Goal: Task Accomplishment & Management: Manage account settings

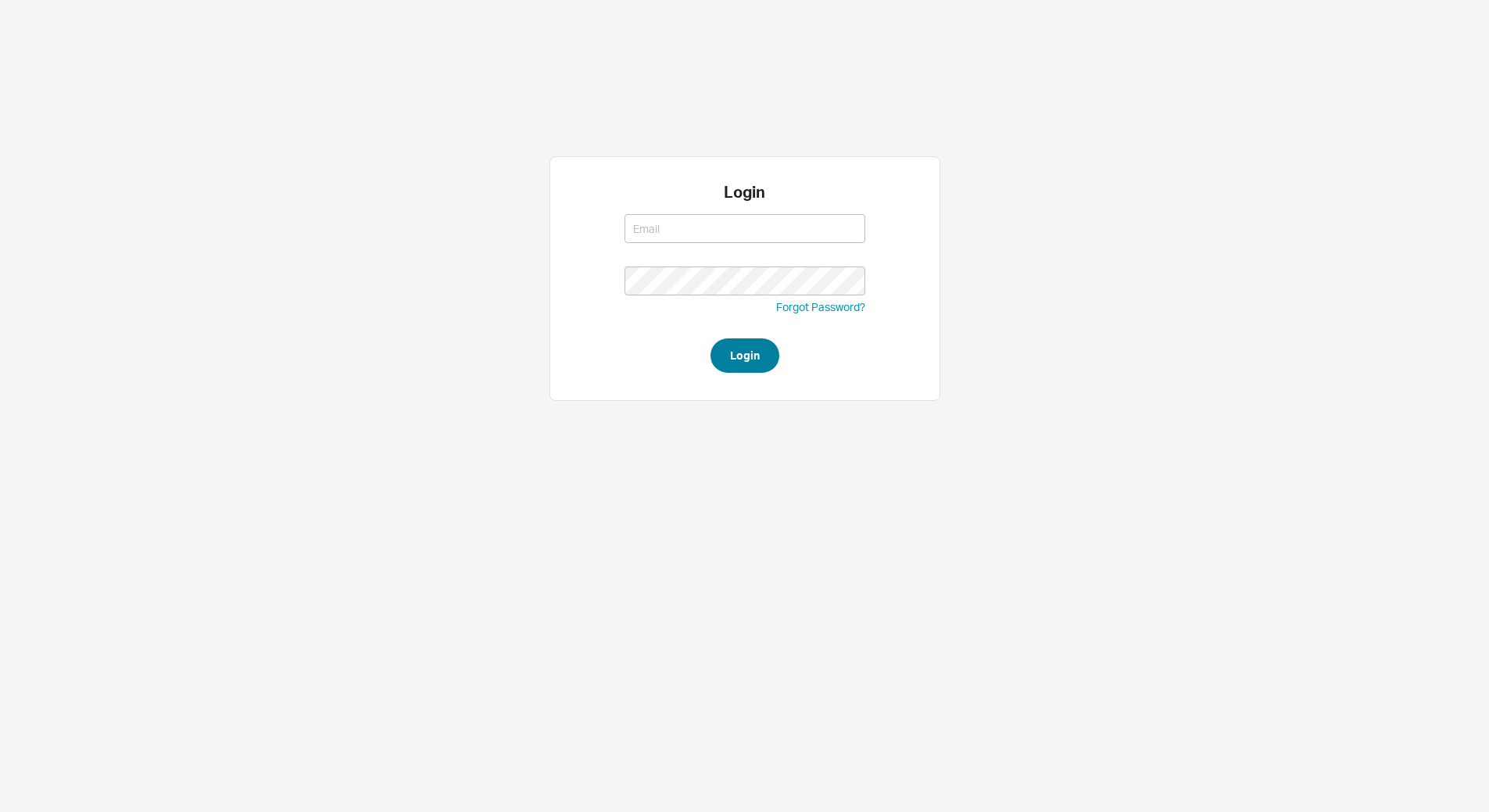
type input "[EMAIL_ADDRESS][DOMAIN_NAME]"
type input "yitz@homeandstone.com"
click at [759, 355] on button "Login" at bounding box center [744, 355] width 69 height 34
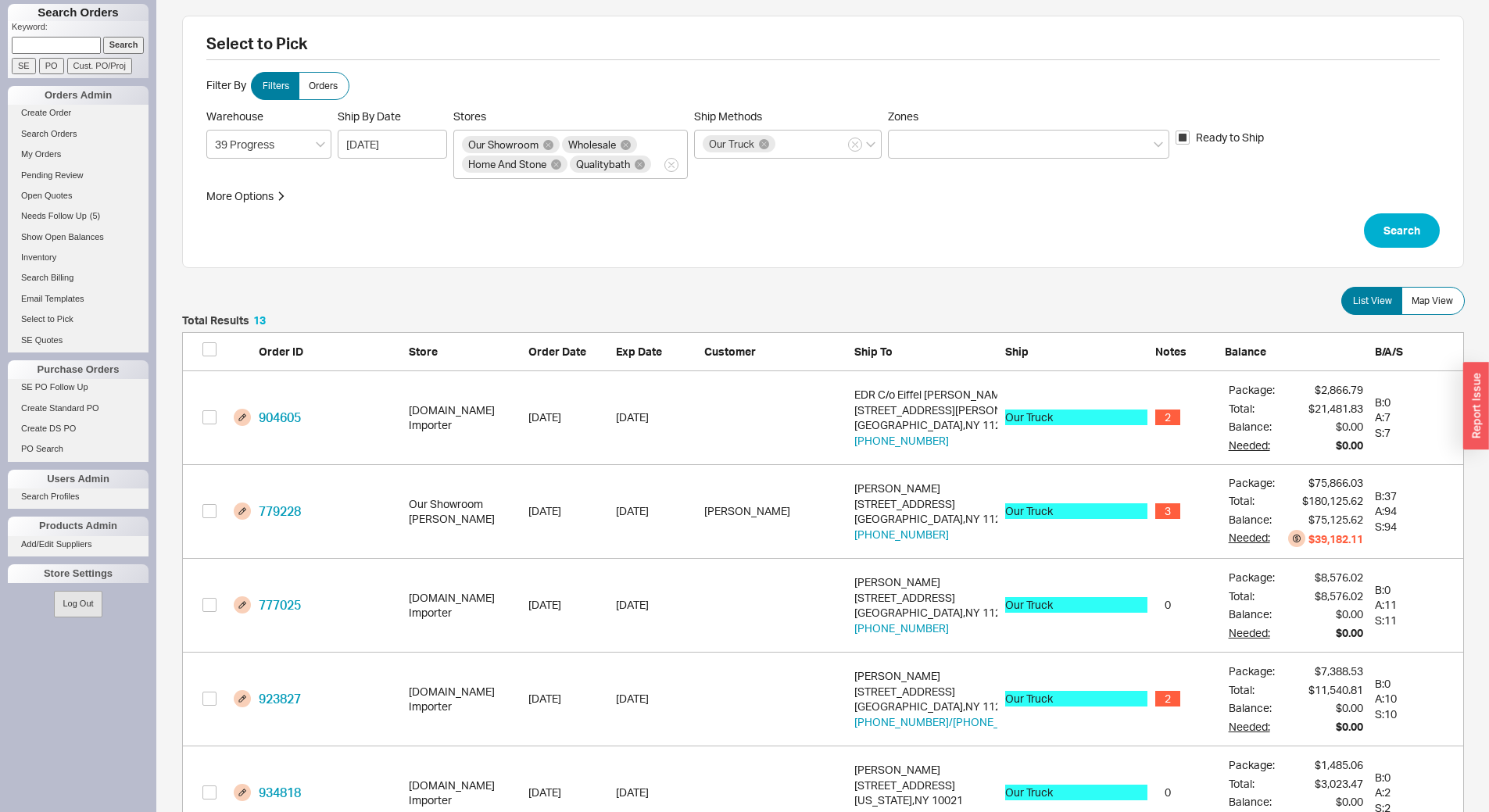
scroll to position [1263, 1270]
click at [1426, 302] on span "Map View" at bounding box center [1432, 301] width 41 height 12
click at [0, 0] on input "Map View" at bounding box center [0, 0] width 0 height 0
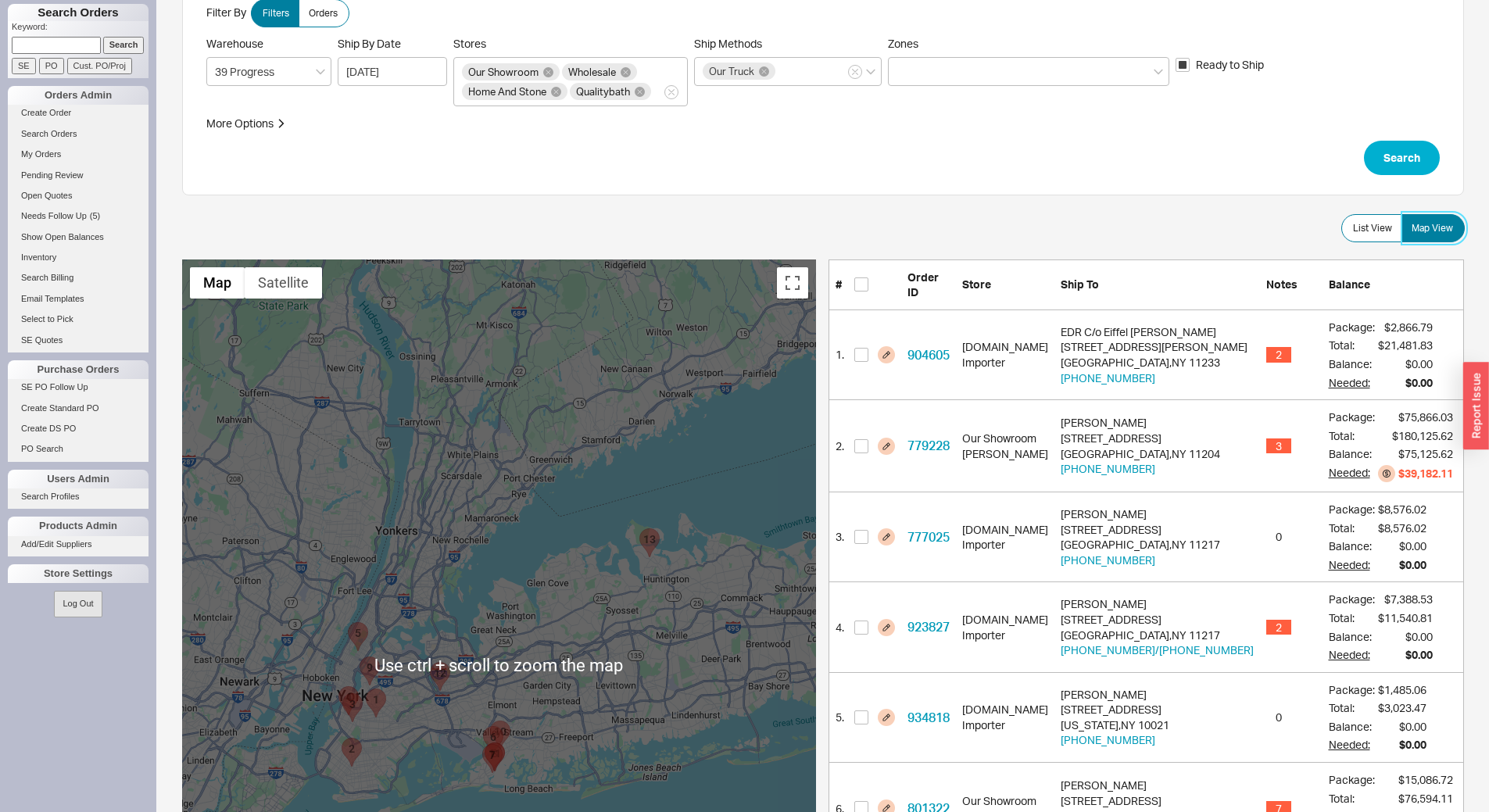
scroll to position [0, 0]
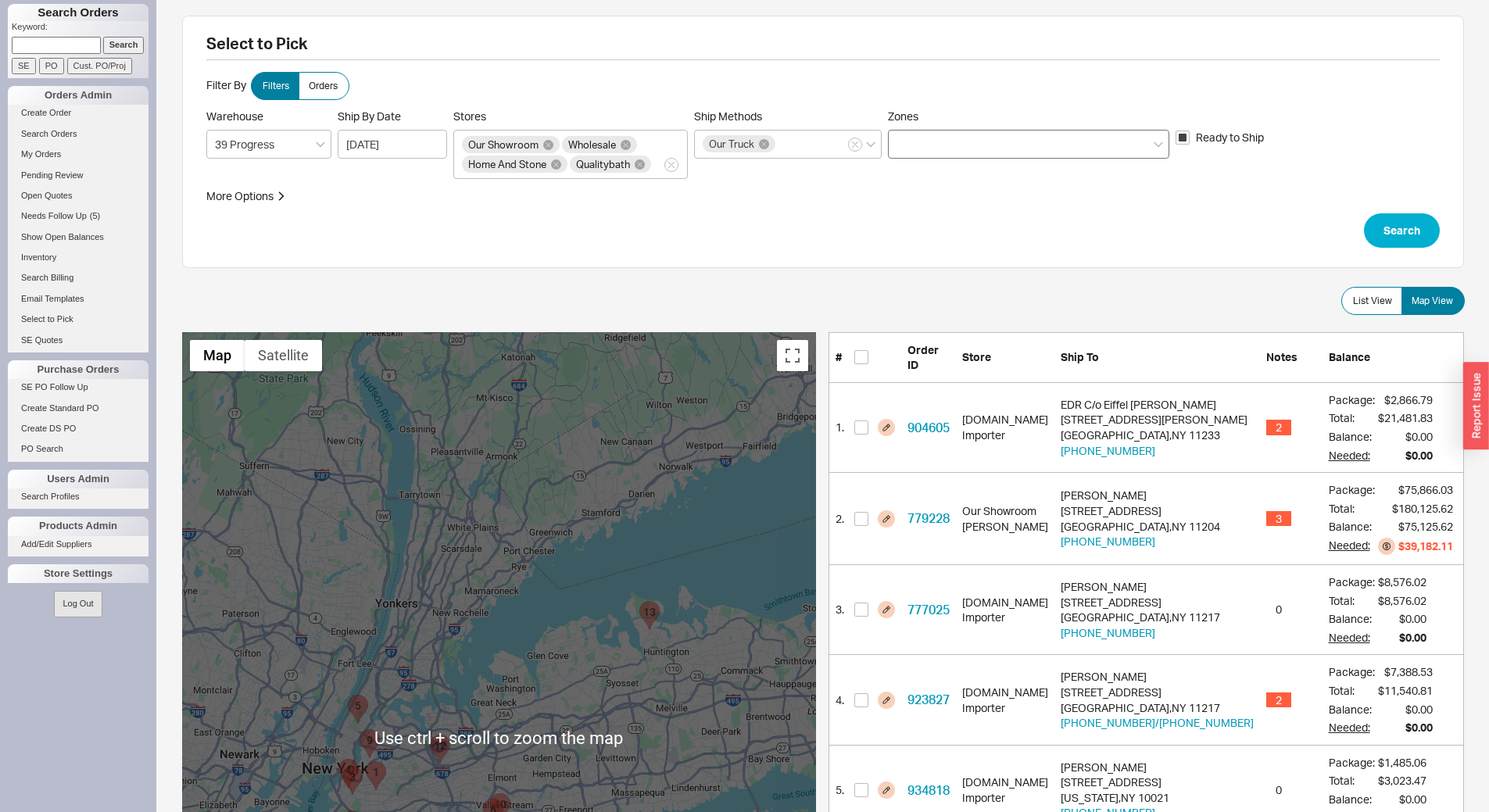
click at [981, 154] on div at bounding box center [1029, 143] width 282 height 29
click at [907, 153] on input "Zones" at bounding box center [902, 144] width 11 height 18
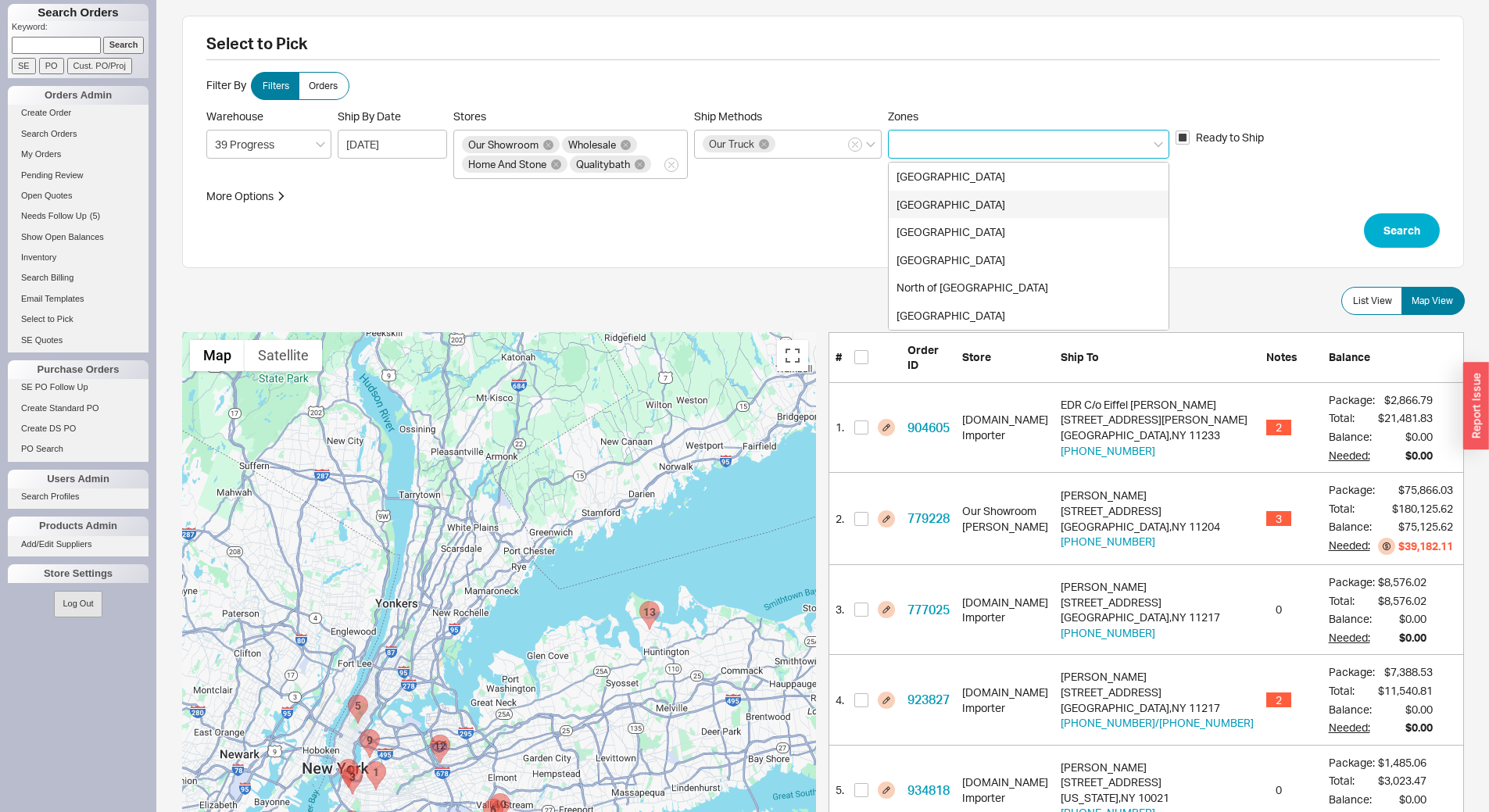
click at [966, 208] on div "Long Island" at bounding box center [1029, 205] width 280 height 28
click at [1397, 227] on button "Search" at bounding box center [1402, 230] width 76 height 34
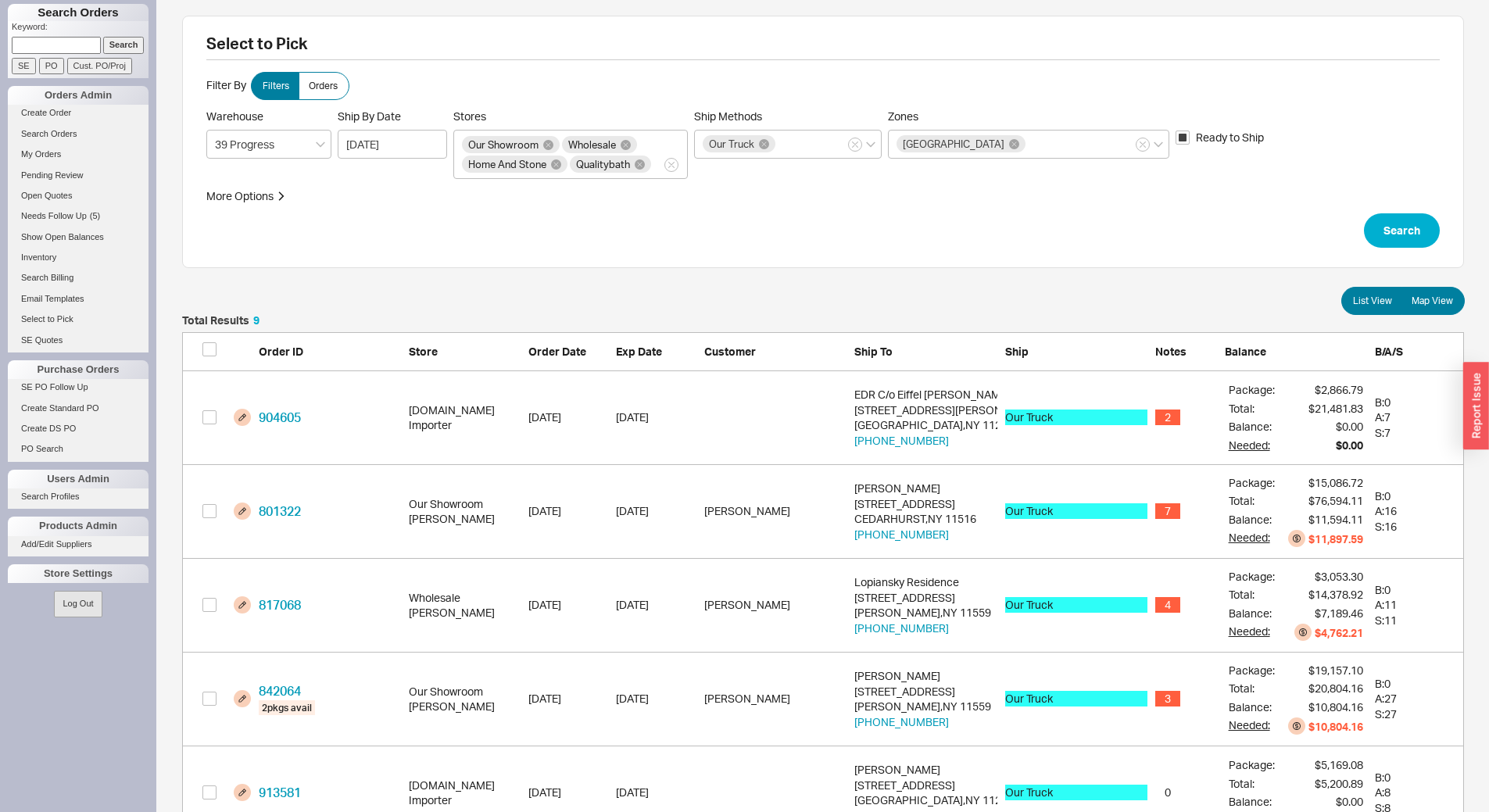
scroll to position [889, 1270]
click at [1427, 301] on span "Map View" at bounding box center [1432, 301] width 41 height 12
click at [0, 0] on input "Map View" at bounding box center [0, 0] width 0 height 0
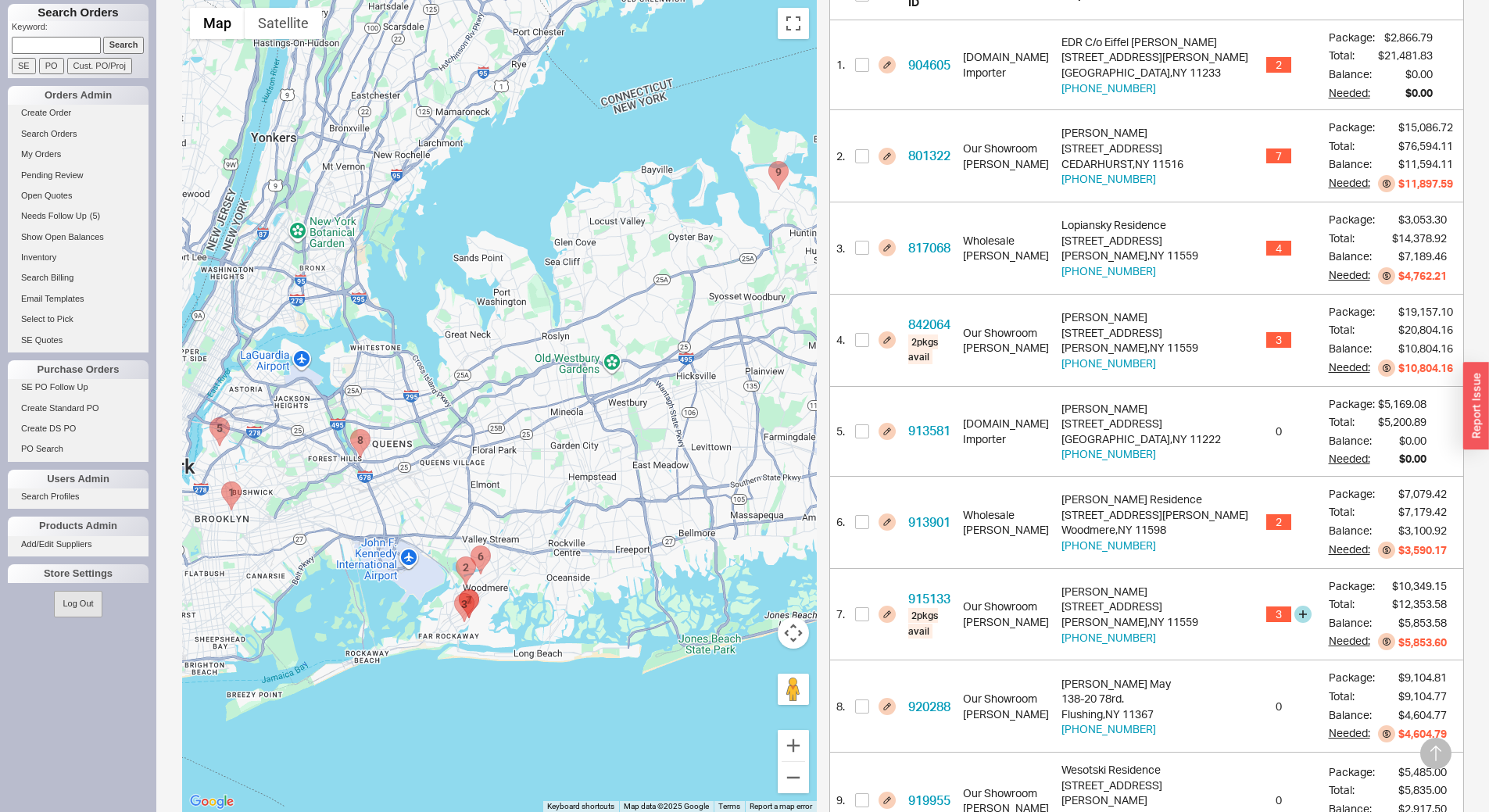
scroll to position [413, 0]
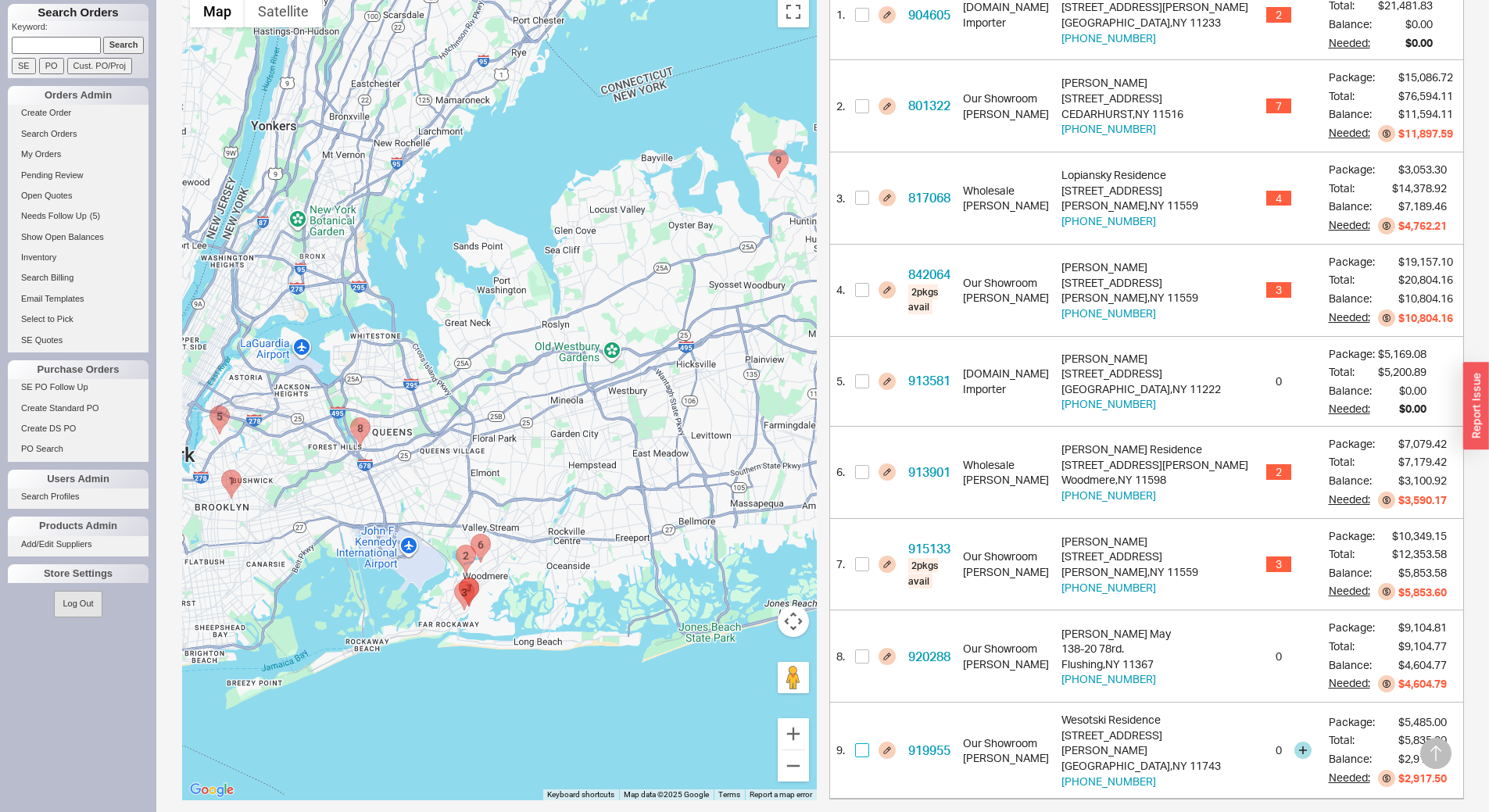
click at [866, 743] on input "checkbox" at bounding box center [862, 750] width 14 height 14
checkbox input "true"
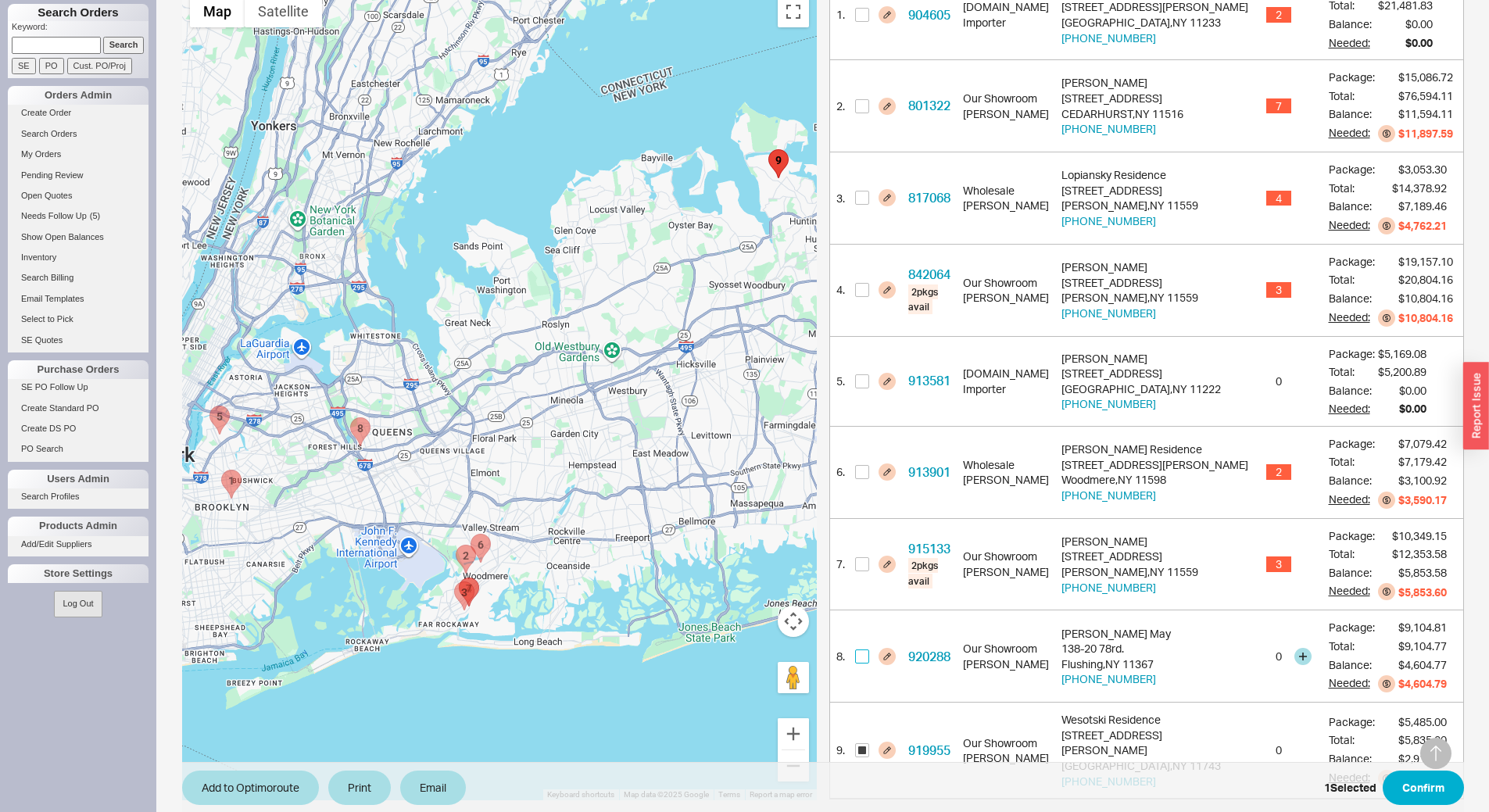
click at [862, 649] on input "checkbox" at bounding box center [862, 656] width 14 height 14
checkbox input "true"
click at [862, 465] on input "checkbox" at bounding box center [862, 472] width 14 height 14
checkbox input "true"
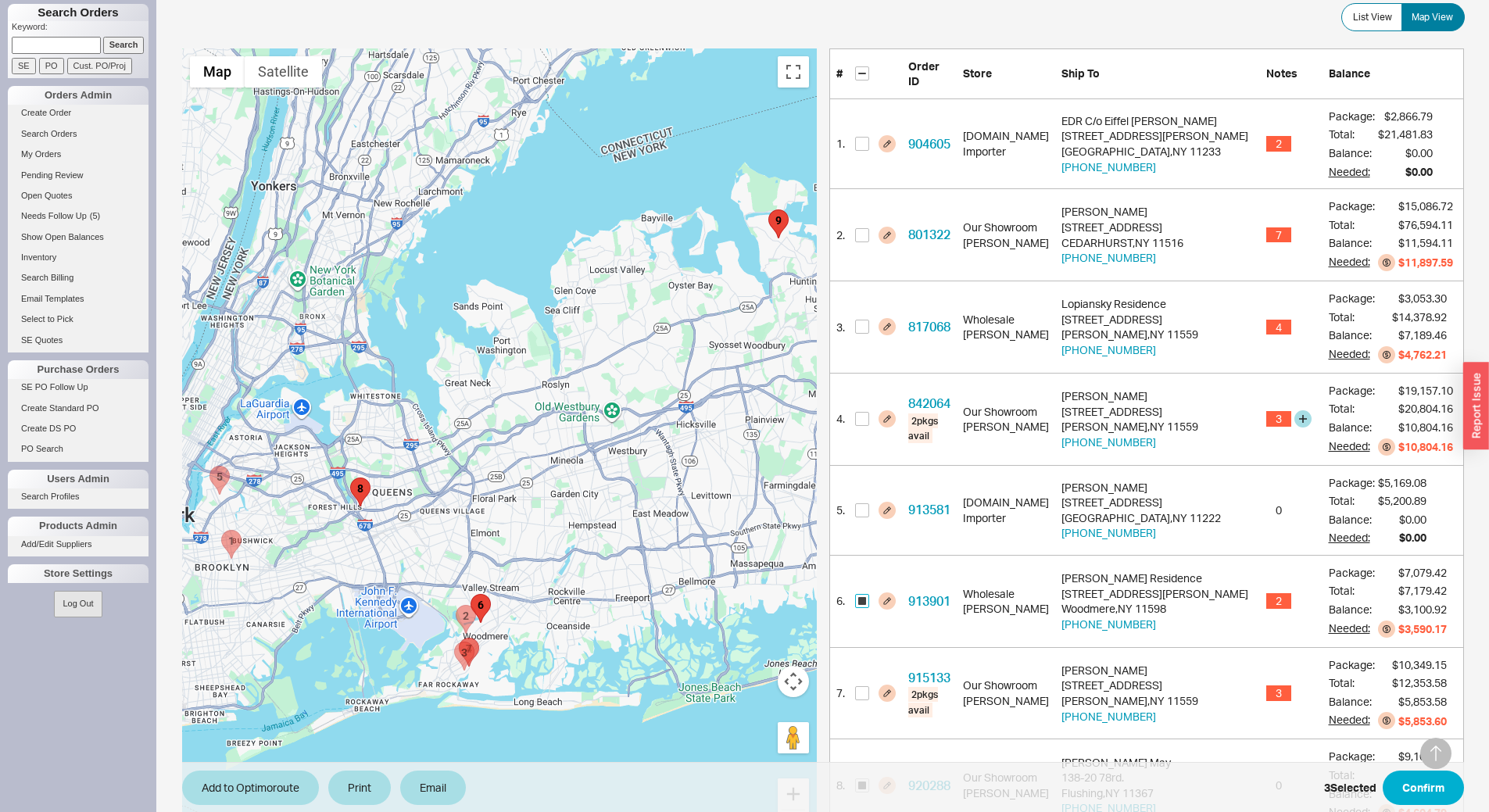
scroll to position [256, 0]
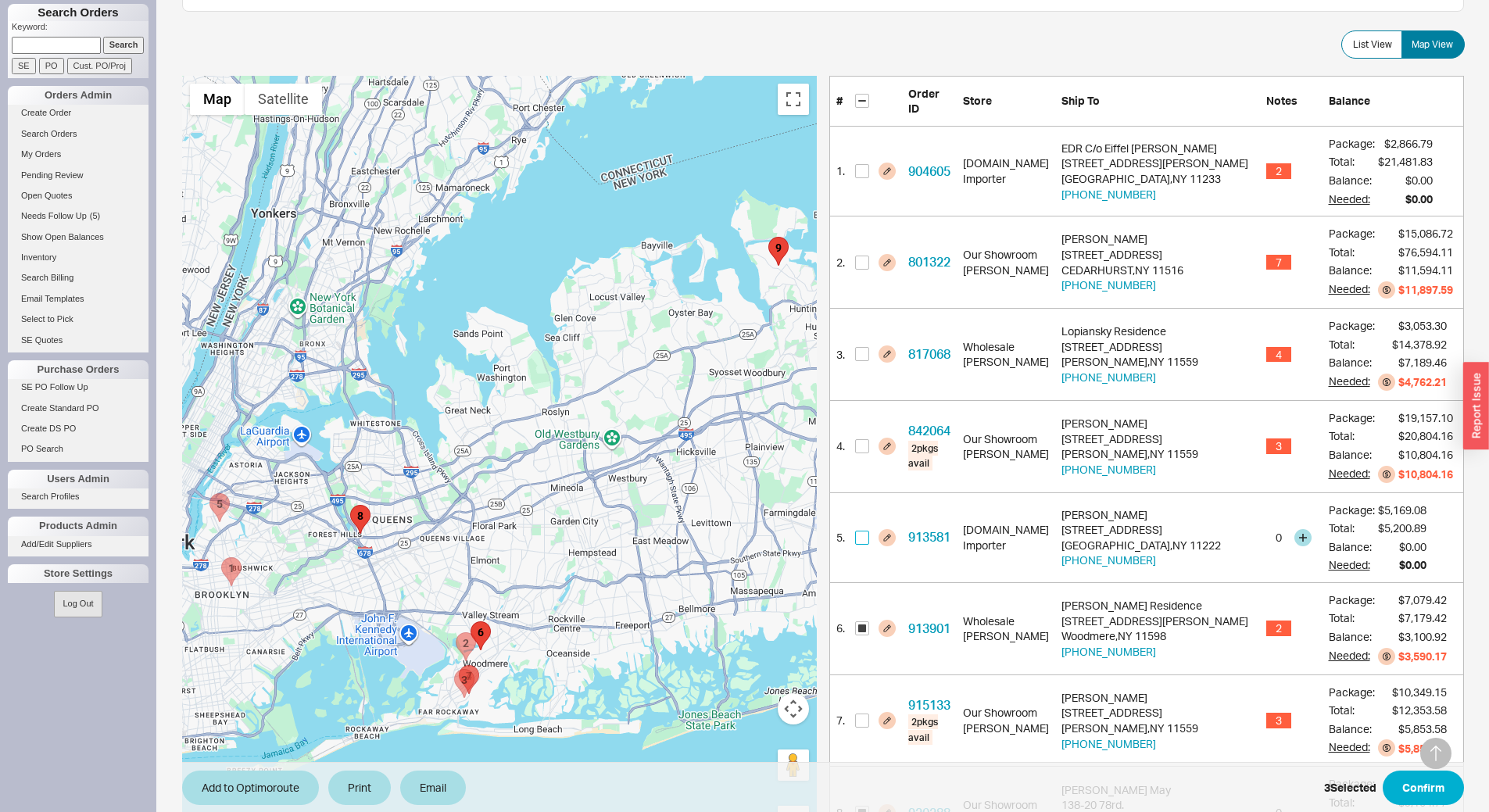
click at [862, 530] on input "checkbox" at bounding box center [862, 538] width 14 height 14
checkbox input "true"
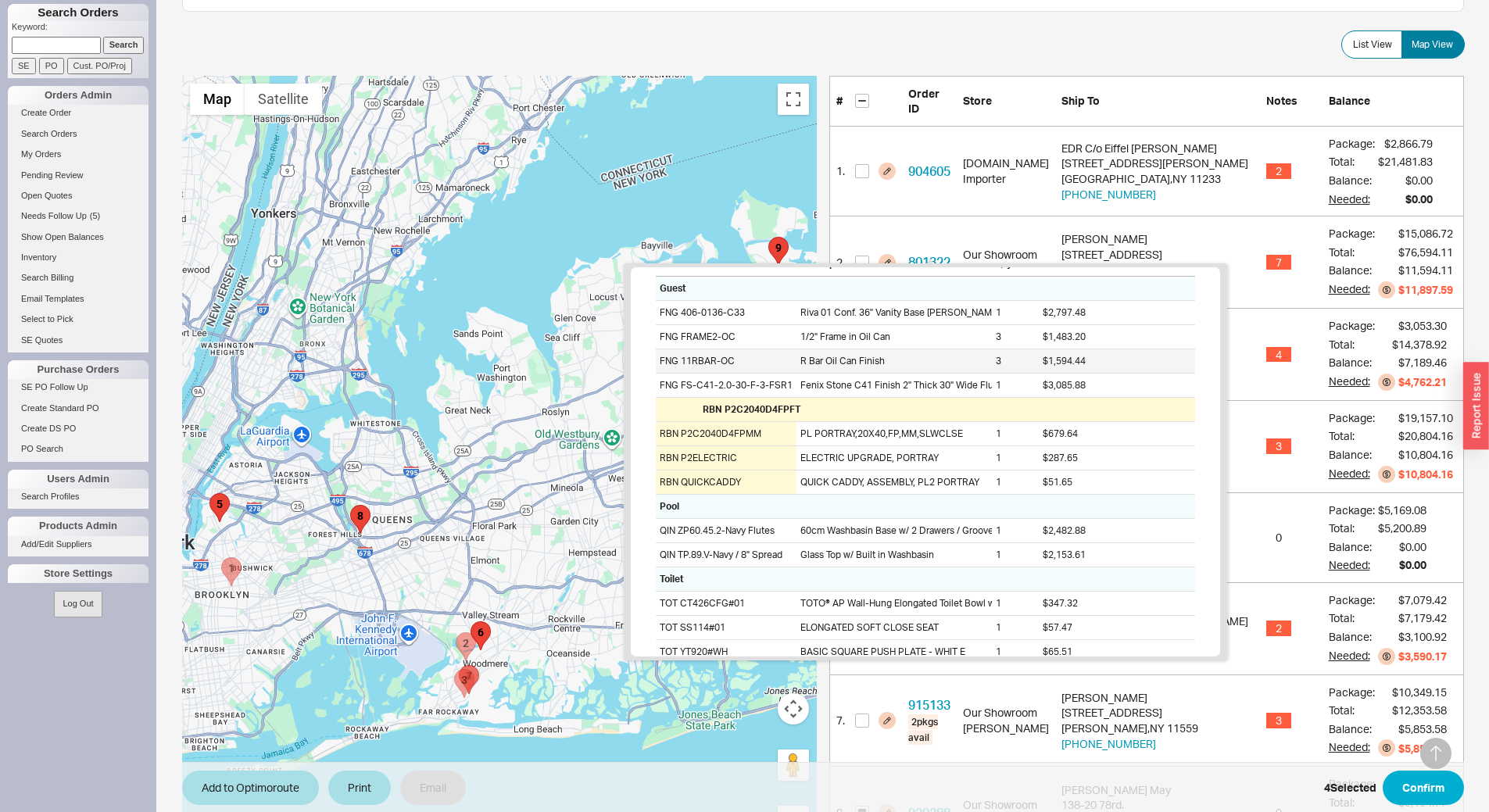
scroll to position [69, 0]
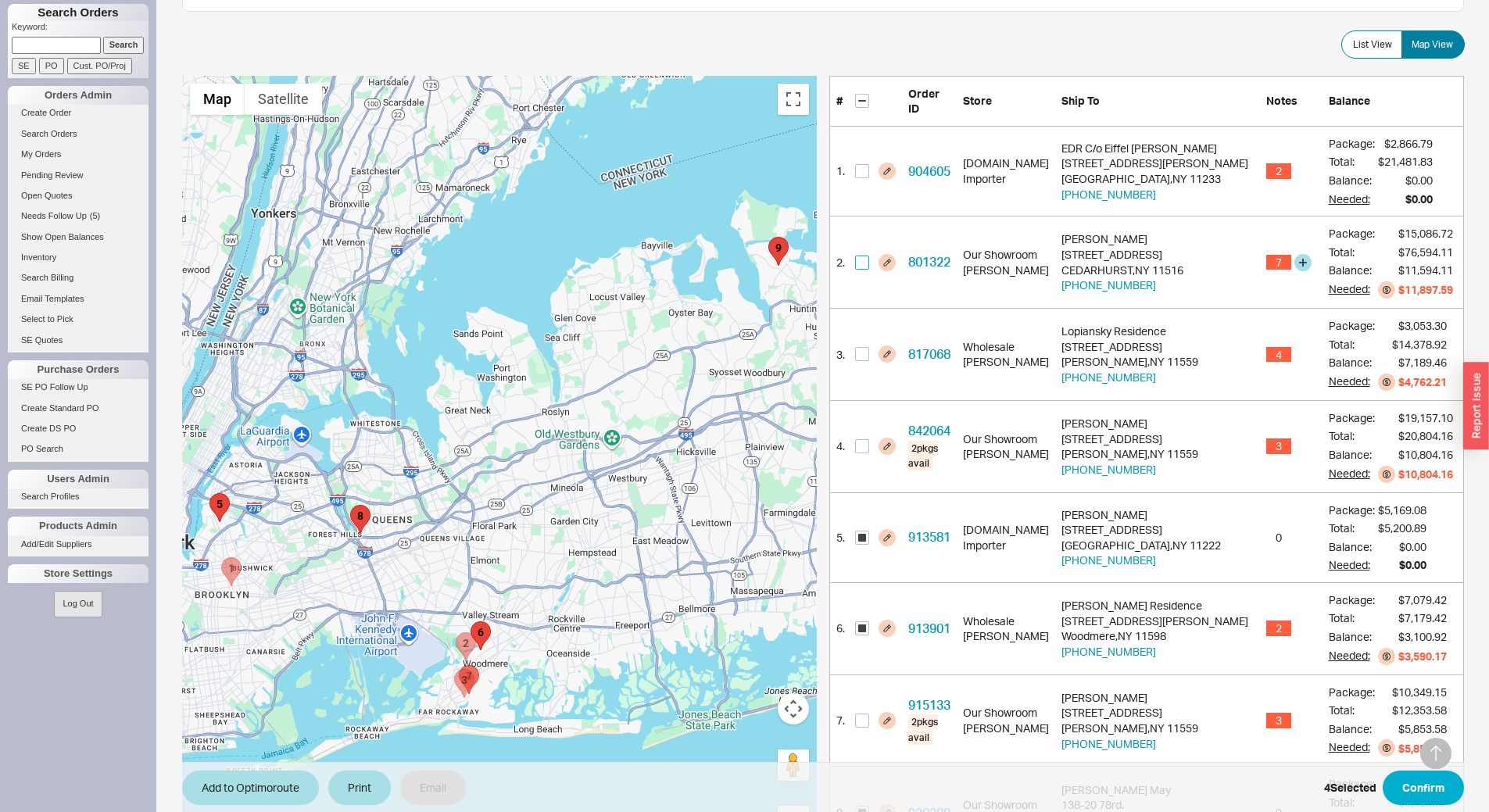
click at [862, 255] on input "checkbox" at bounding box center [862, 262] width 14 height 14
checkbox input "true"
click at [861, 347] on input "checkbox" at bounding box center [862, 354] width 14 height 14
checkbox input "true"
click at [266, 791] on button "Add to Optimoroute" at bounding box center [250, 787] width 136 height 34
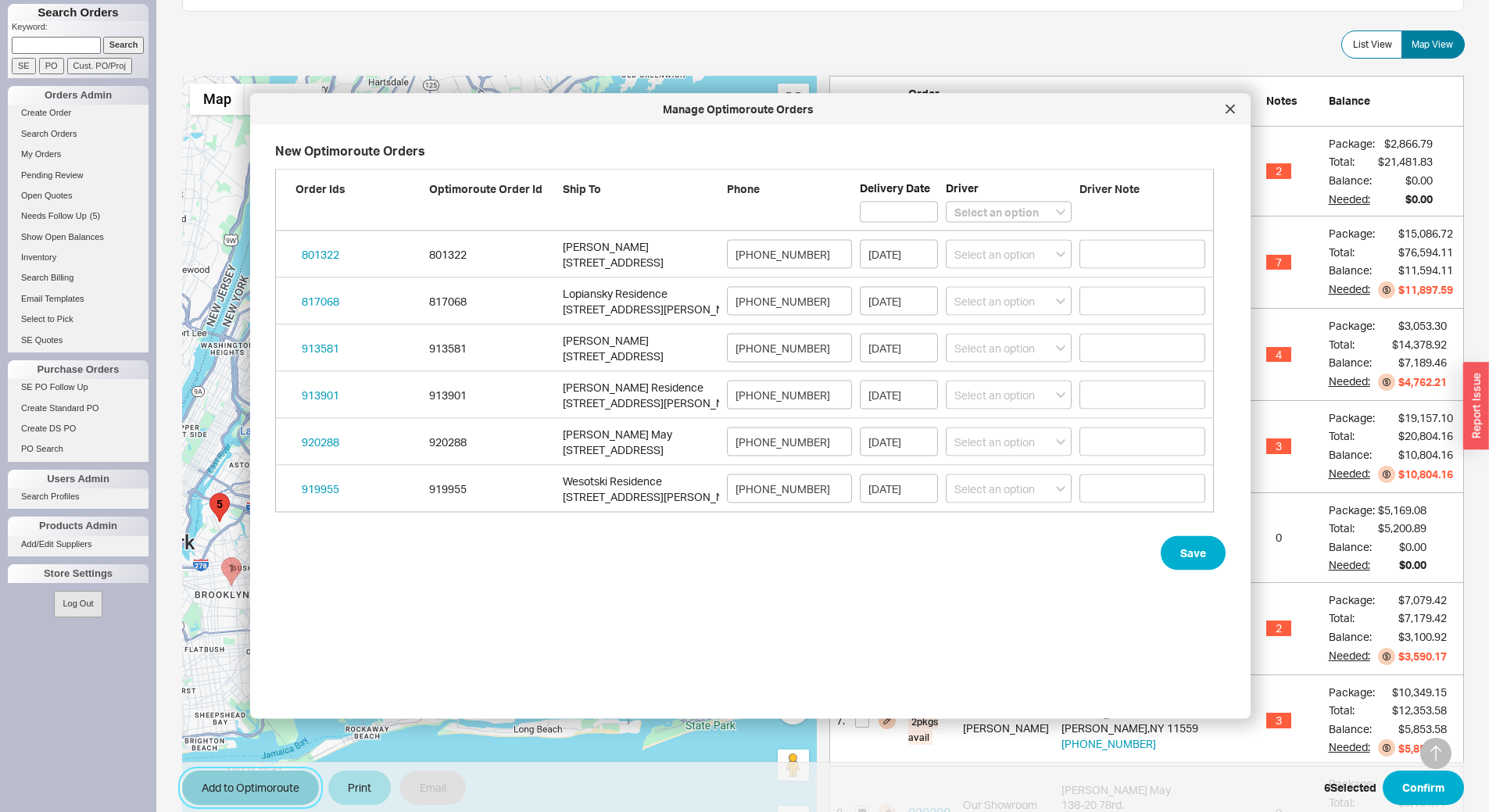
scroll to position [545, 952]
click at [1015, 211] on select "Select an option Boruch Lubav Butch Zeitlin" at bounding box center [1009, 212] width 126 height 21
select select "001"
click at [946, 201] on select "Select an option Boruch Lubav Butch Zeitlin" at bounding box center [1009, 212] width 126 height 21
select select
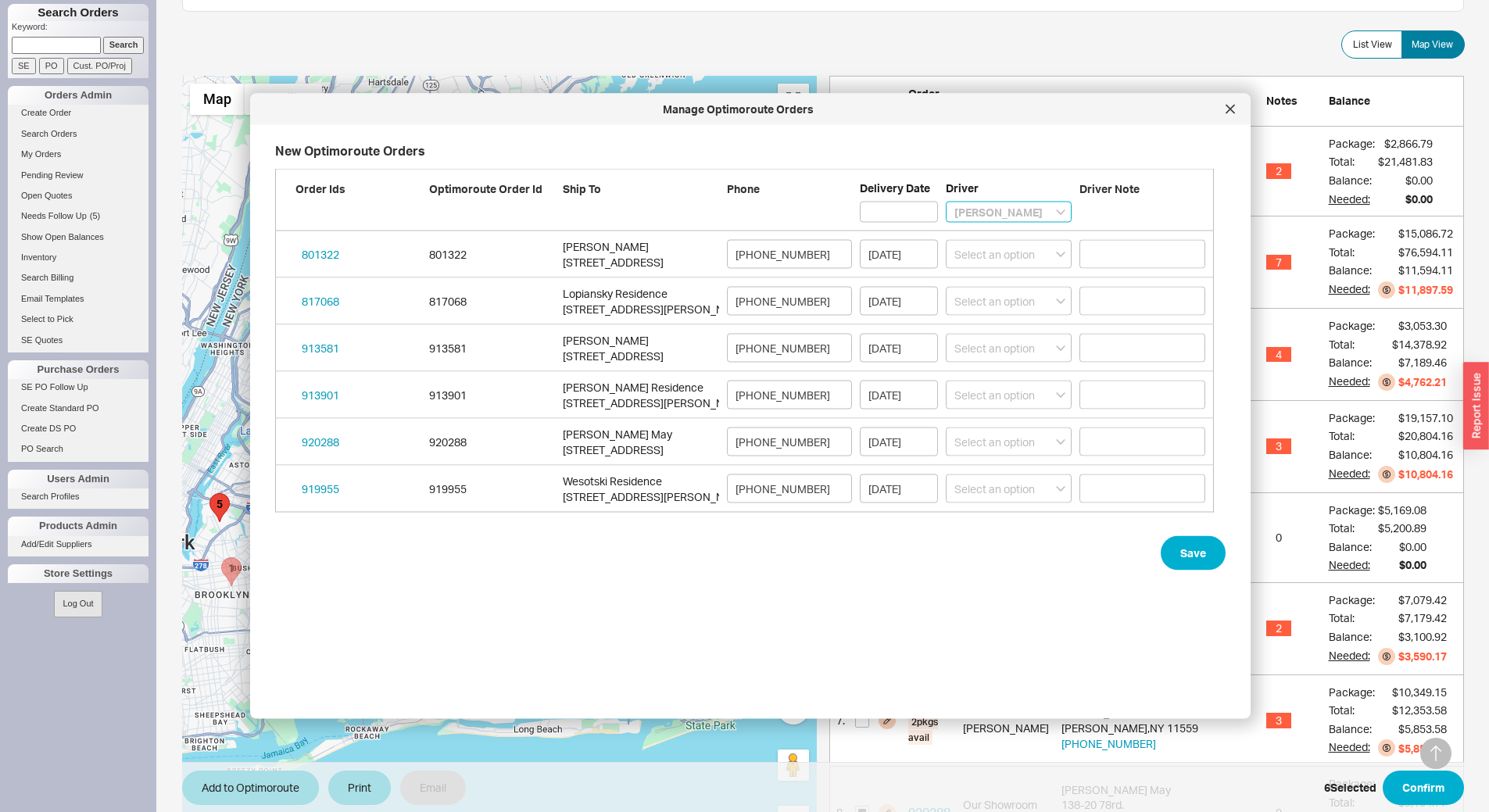
select select "001"
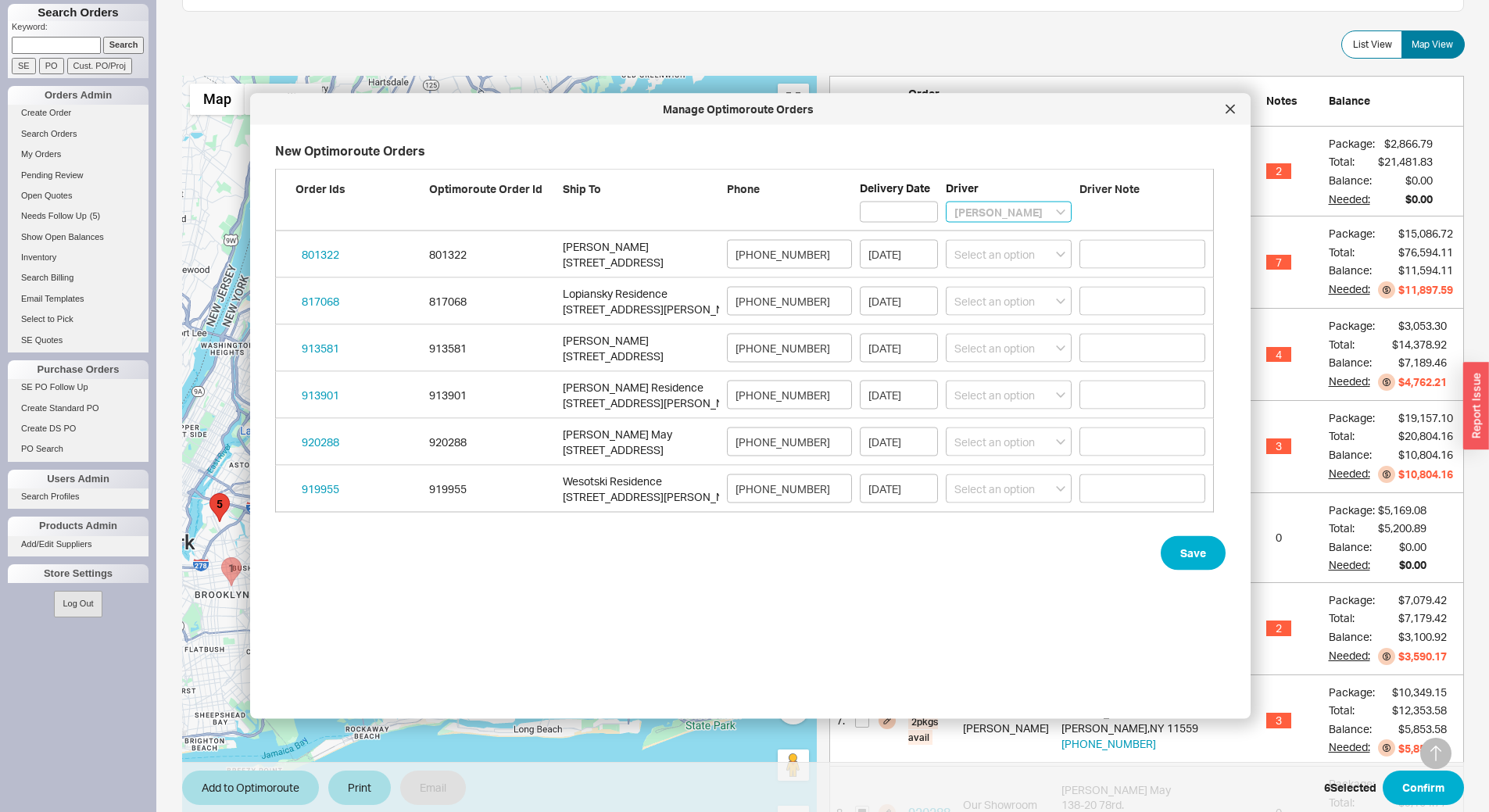
select select "001"
click at [1195, 550] on button "Save" at bounding box center [1193, 552] width 65 height 34
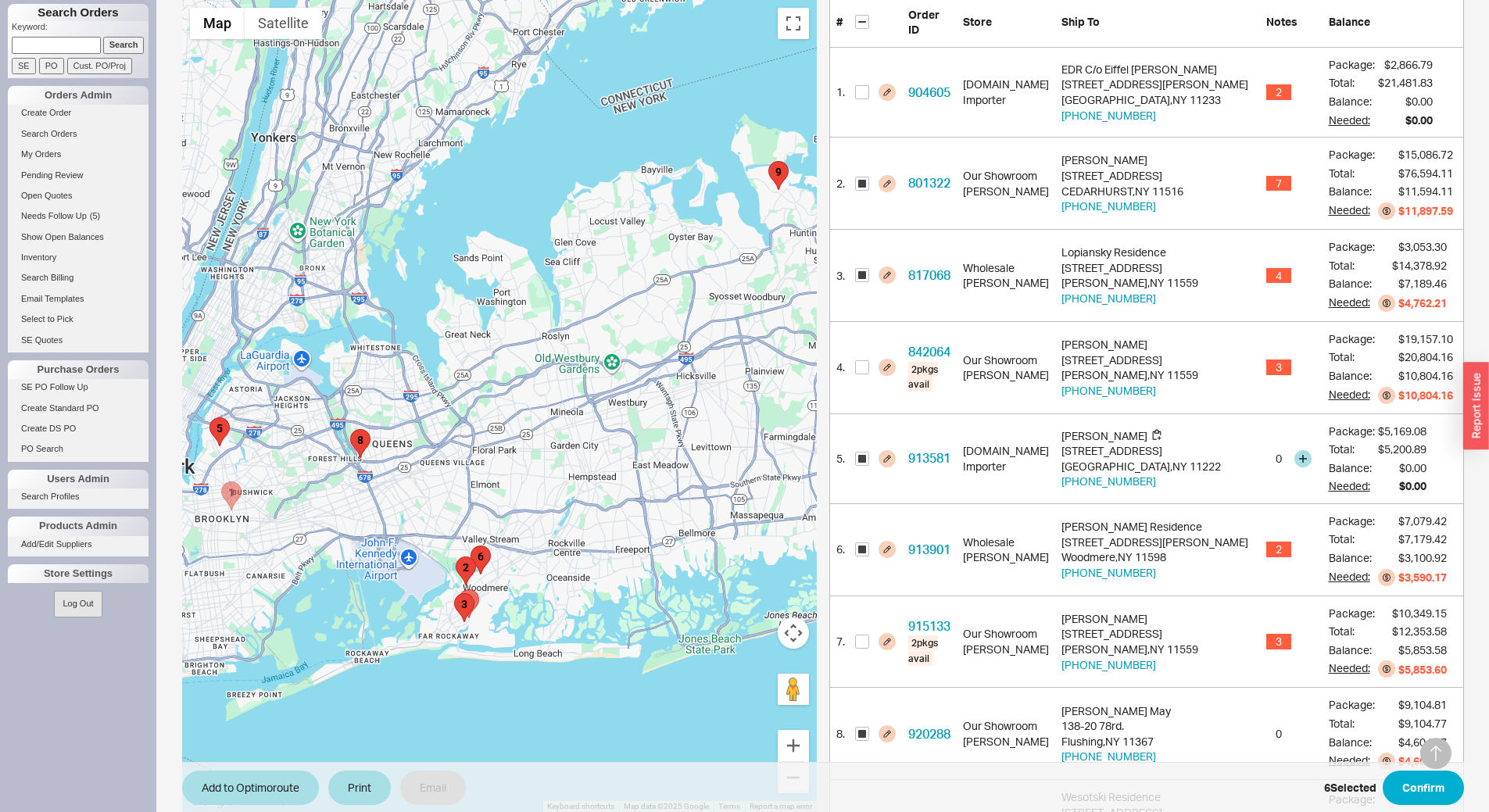
scroll to position [447, 0]
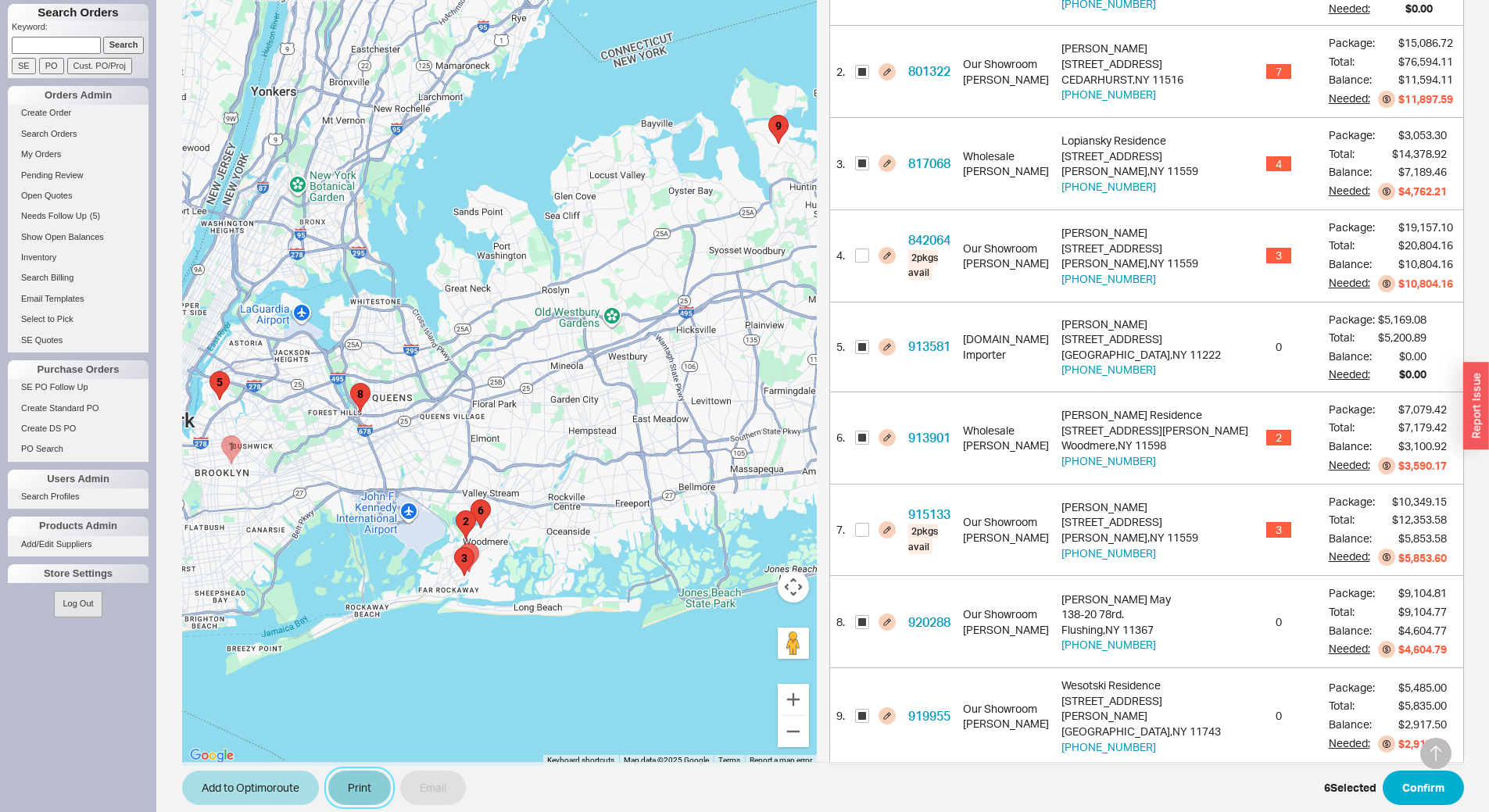
click at [346, 772] on button "Print" at bounding box center [359, 787] width 62 height 34
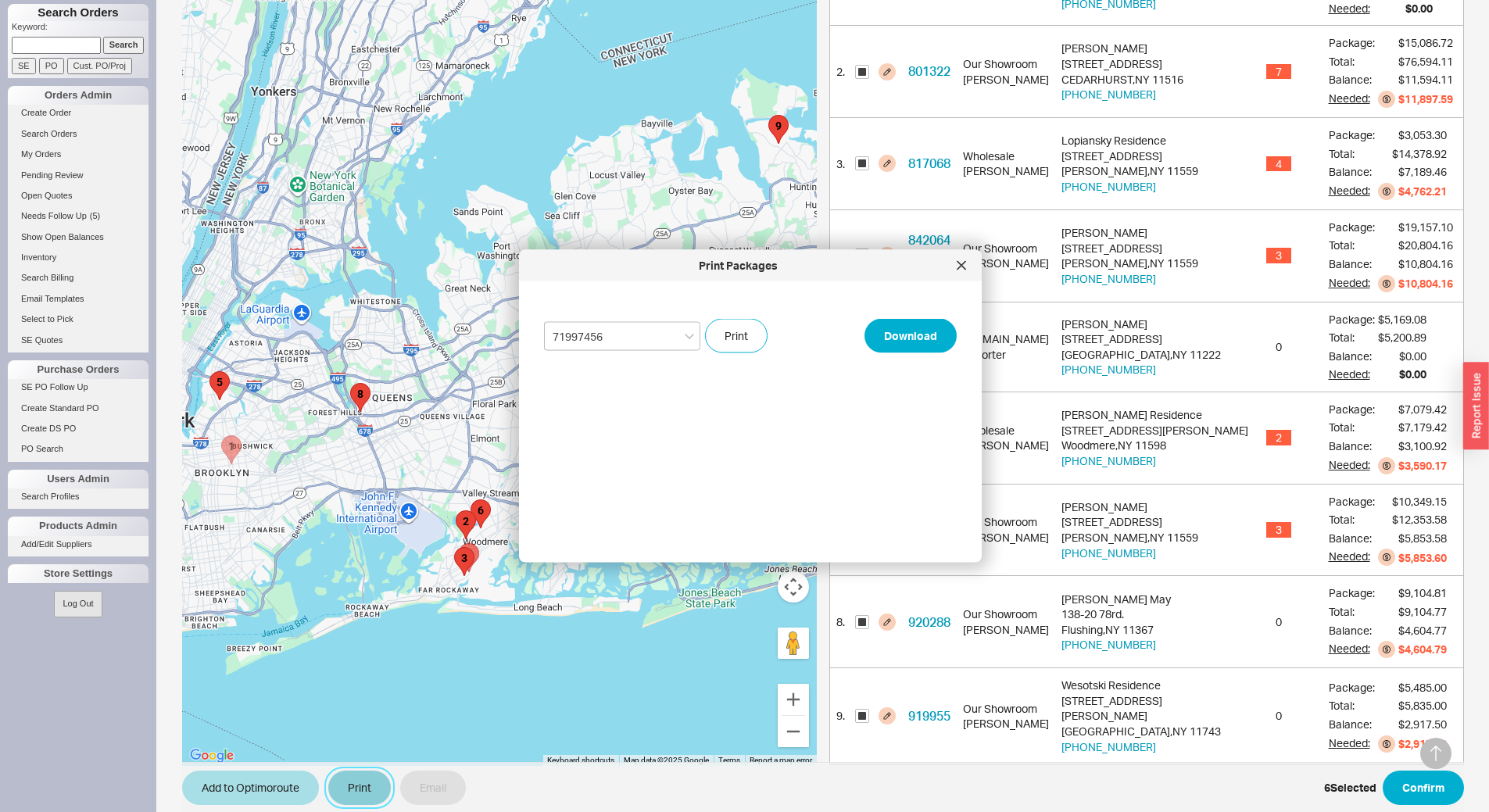
select select "71997456"
click at [729, 338] on button "Print" at bounding box center [736, 335] width 62 height 34
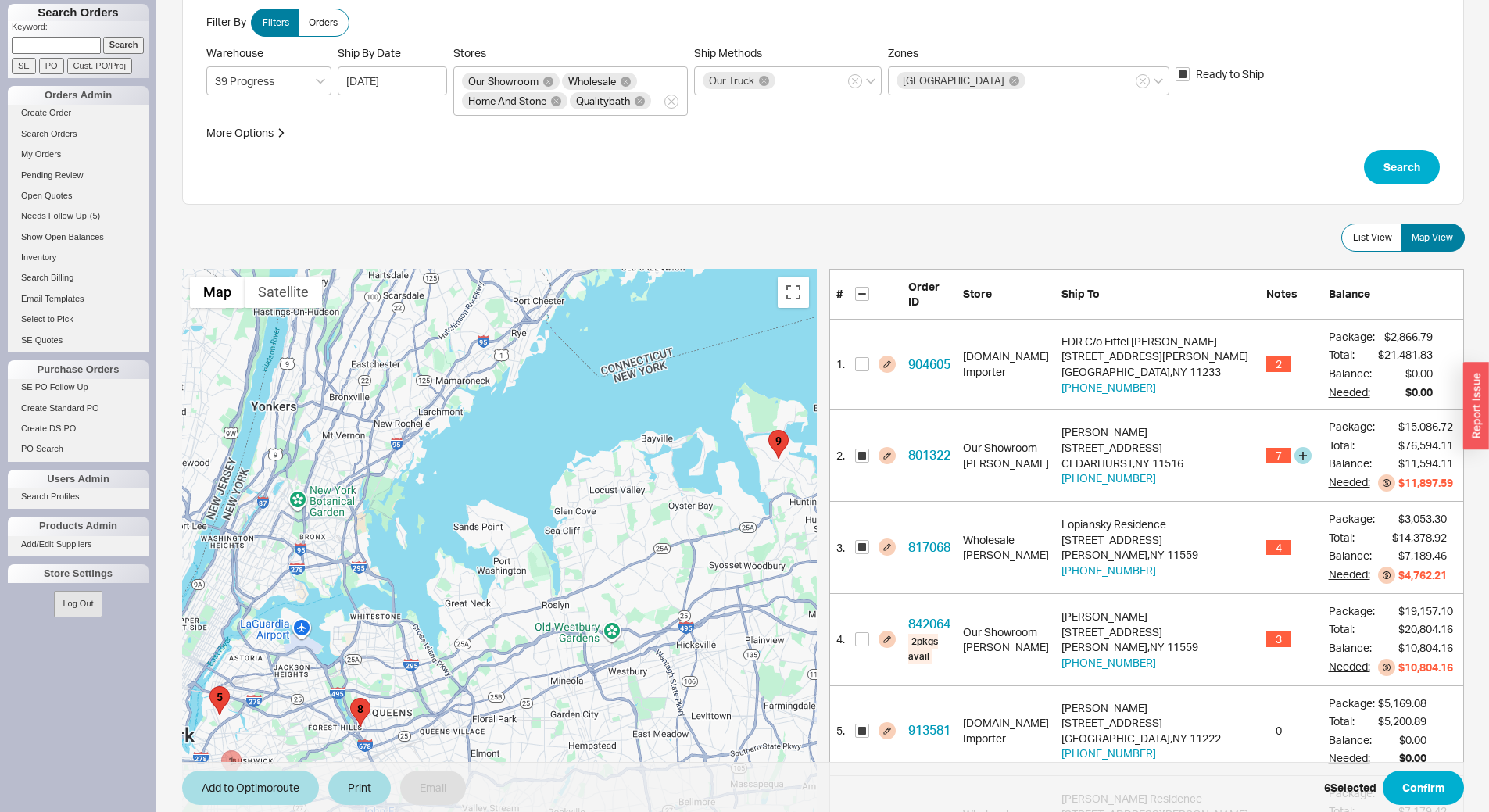
scroll to position [56, 0]
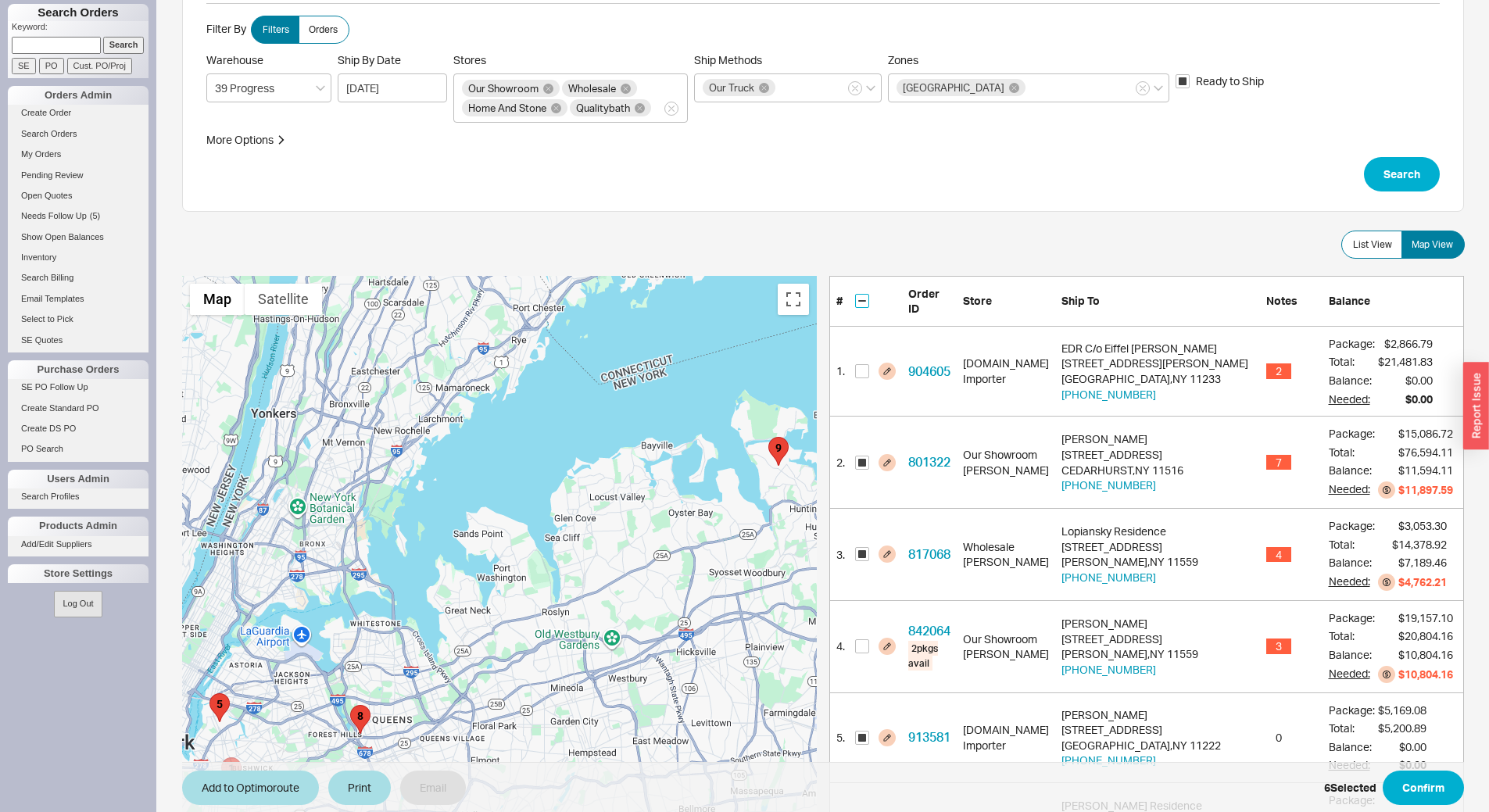
click at [863, 296] on input "checkbox" at bounding box center [862, 301] width 14 height 14
checkbox input "true"
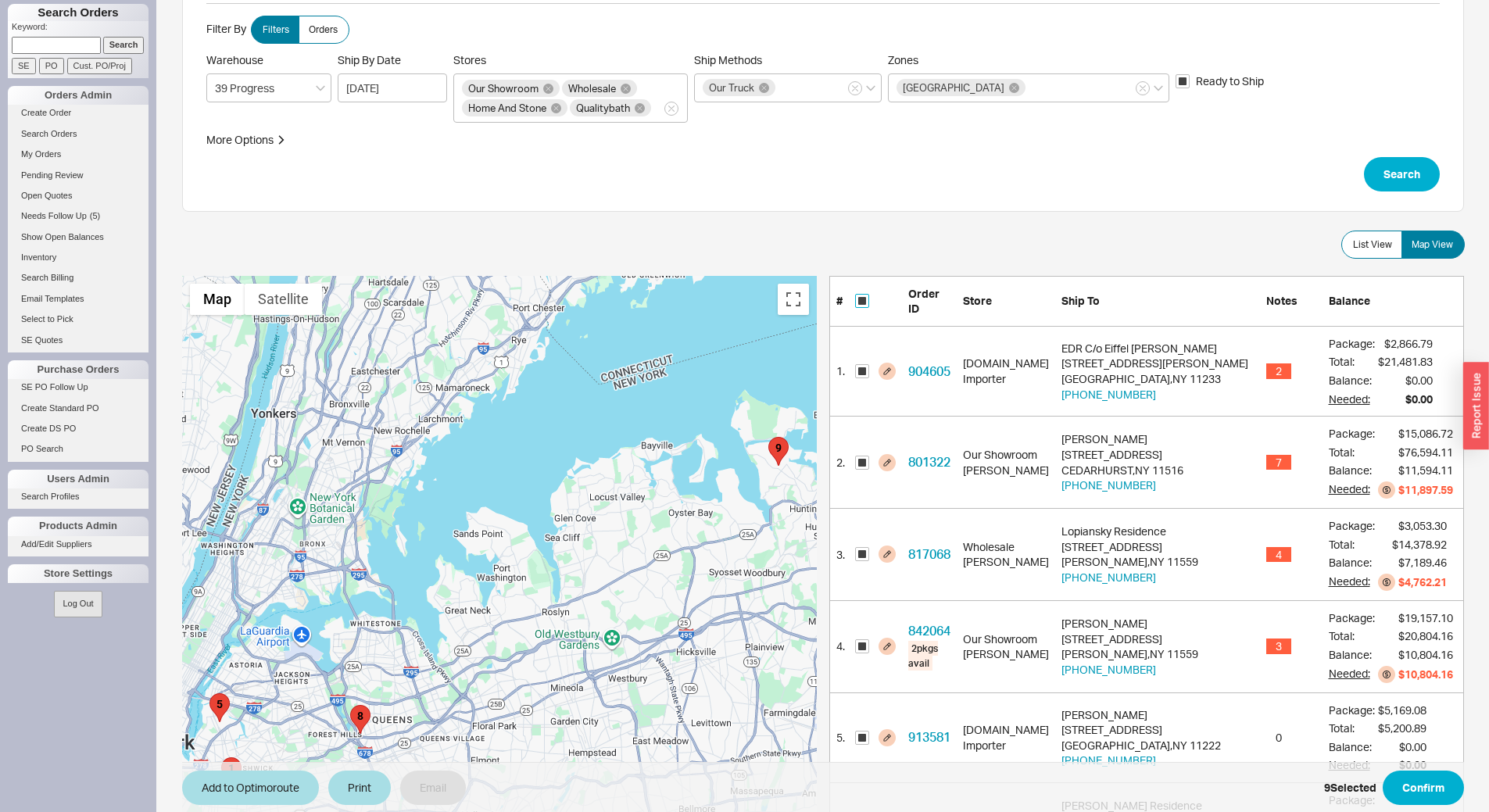
click at [863, 296] on input "checkbox" at bounding box center [862, 301] width 14 height 14
checkbox input "false"
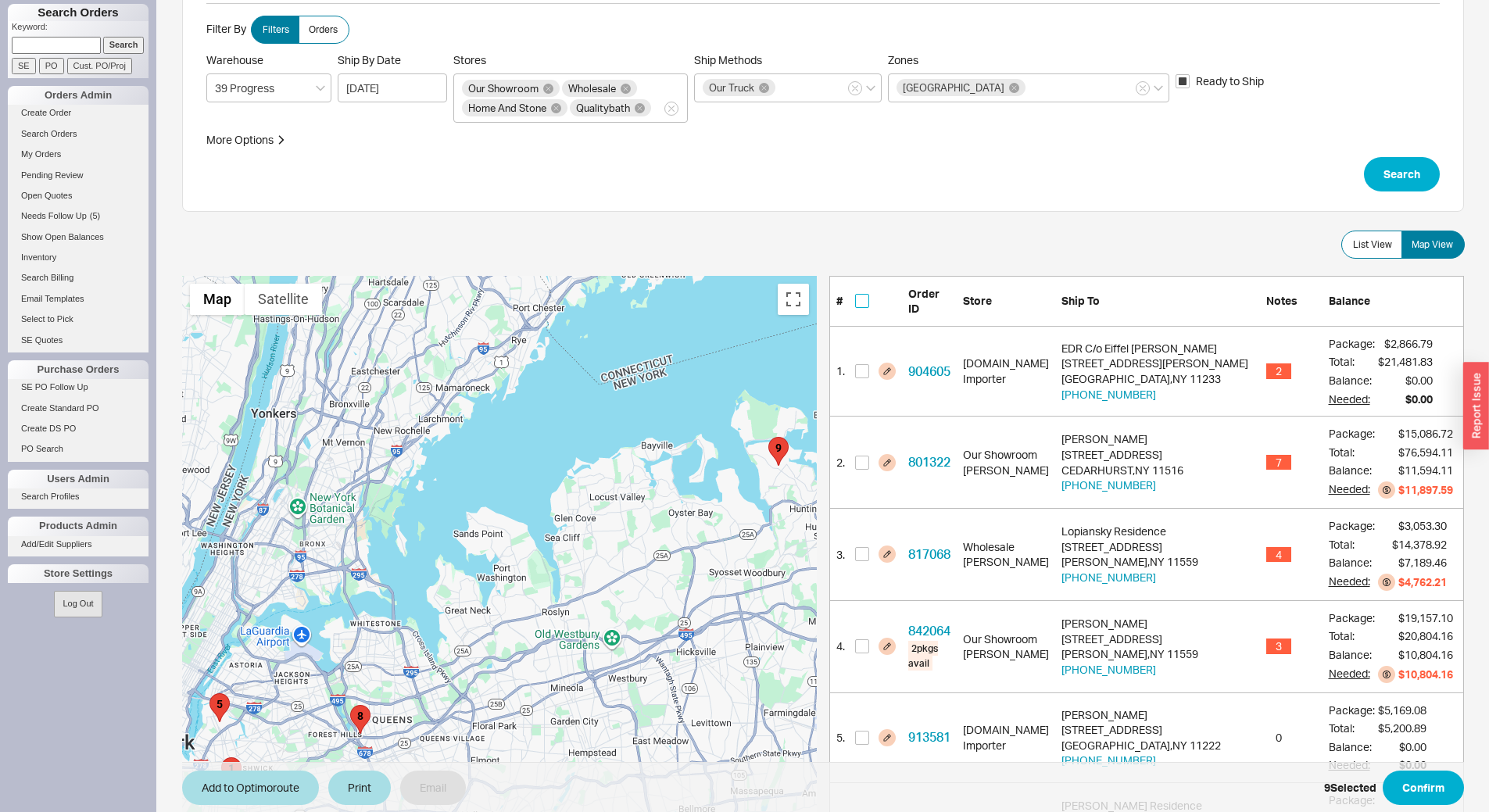
checkbox input "false"
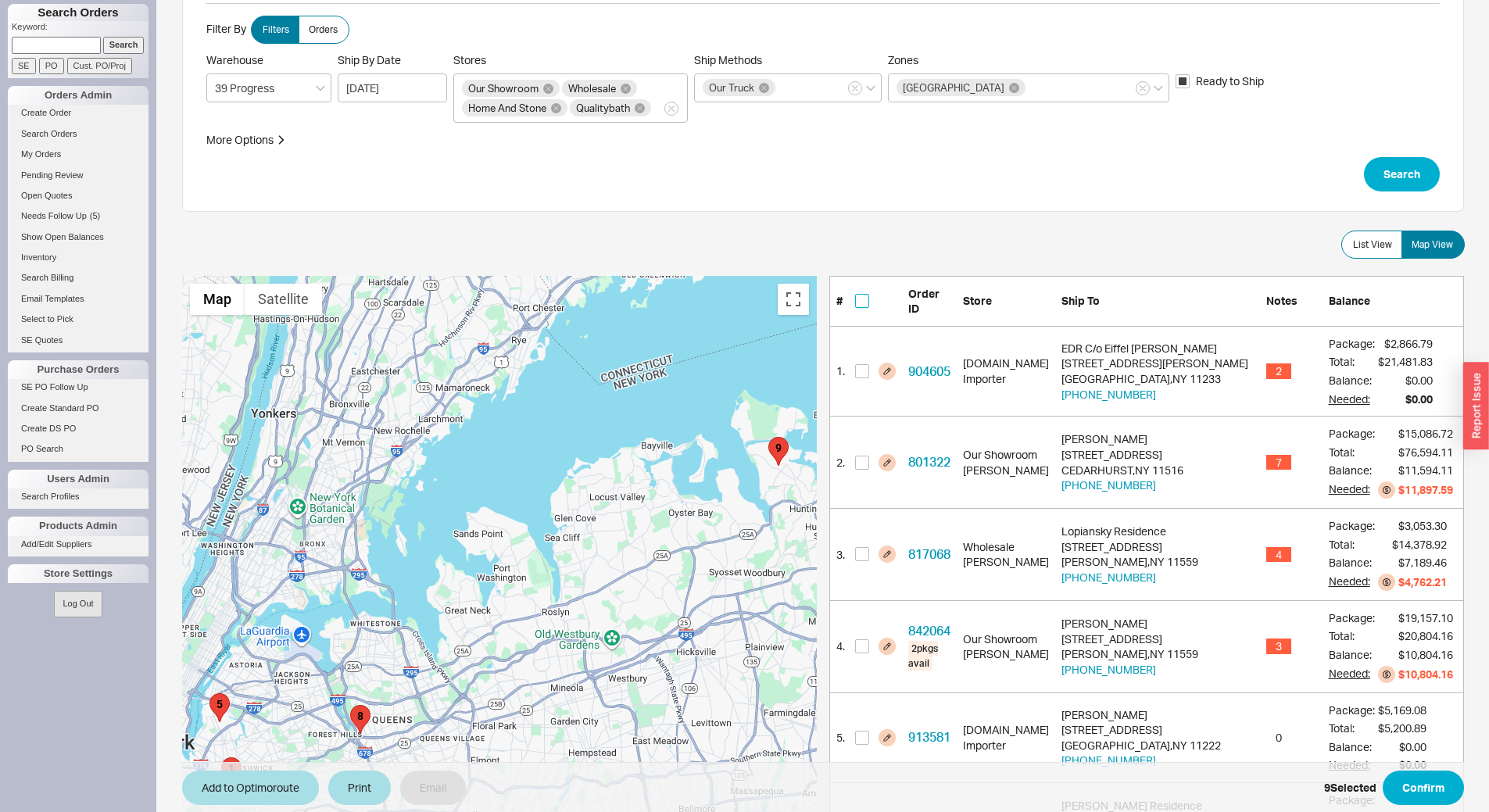
checkbox input "false"
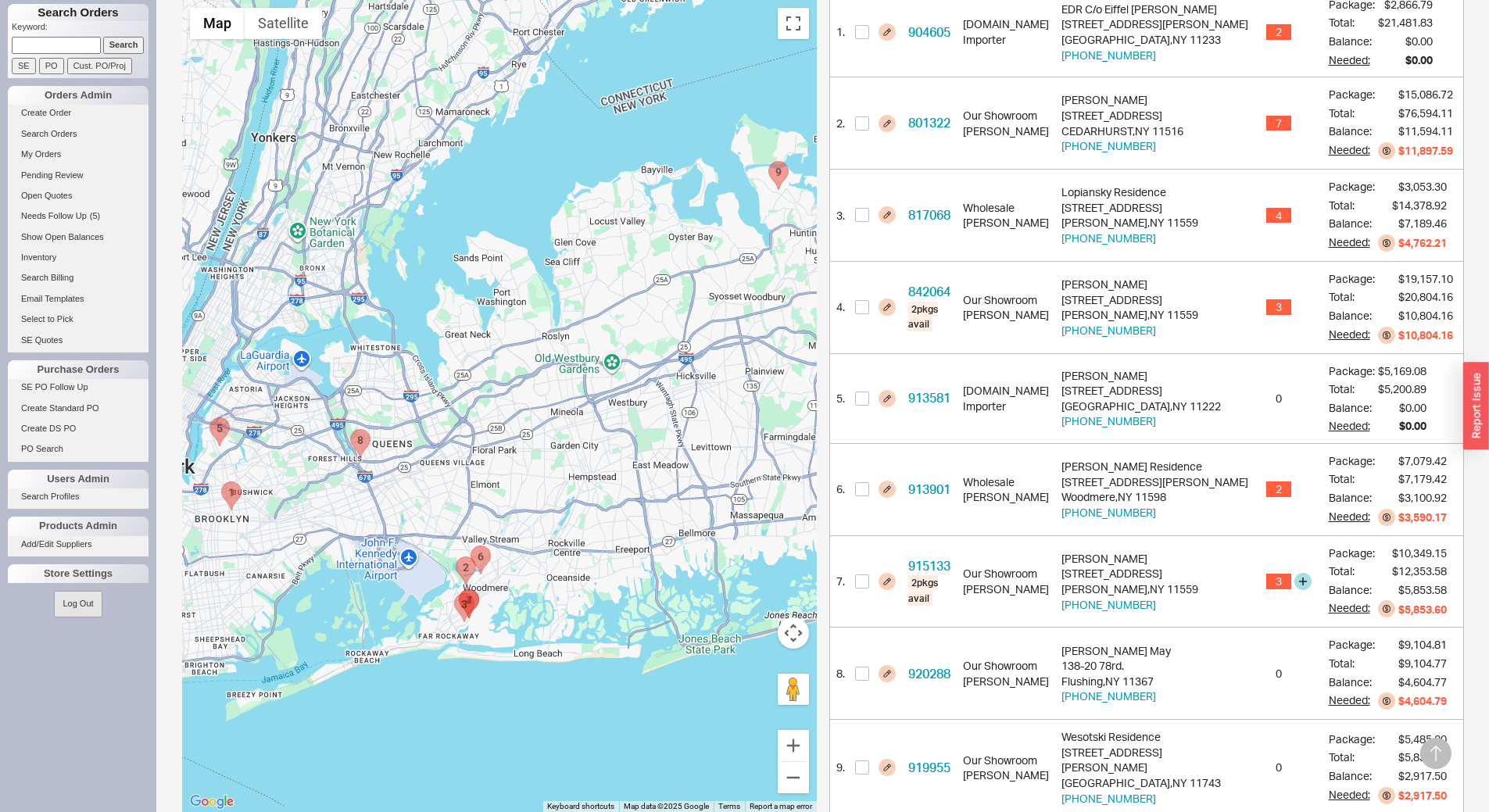
scroll to position [413, 0]
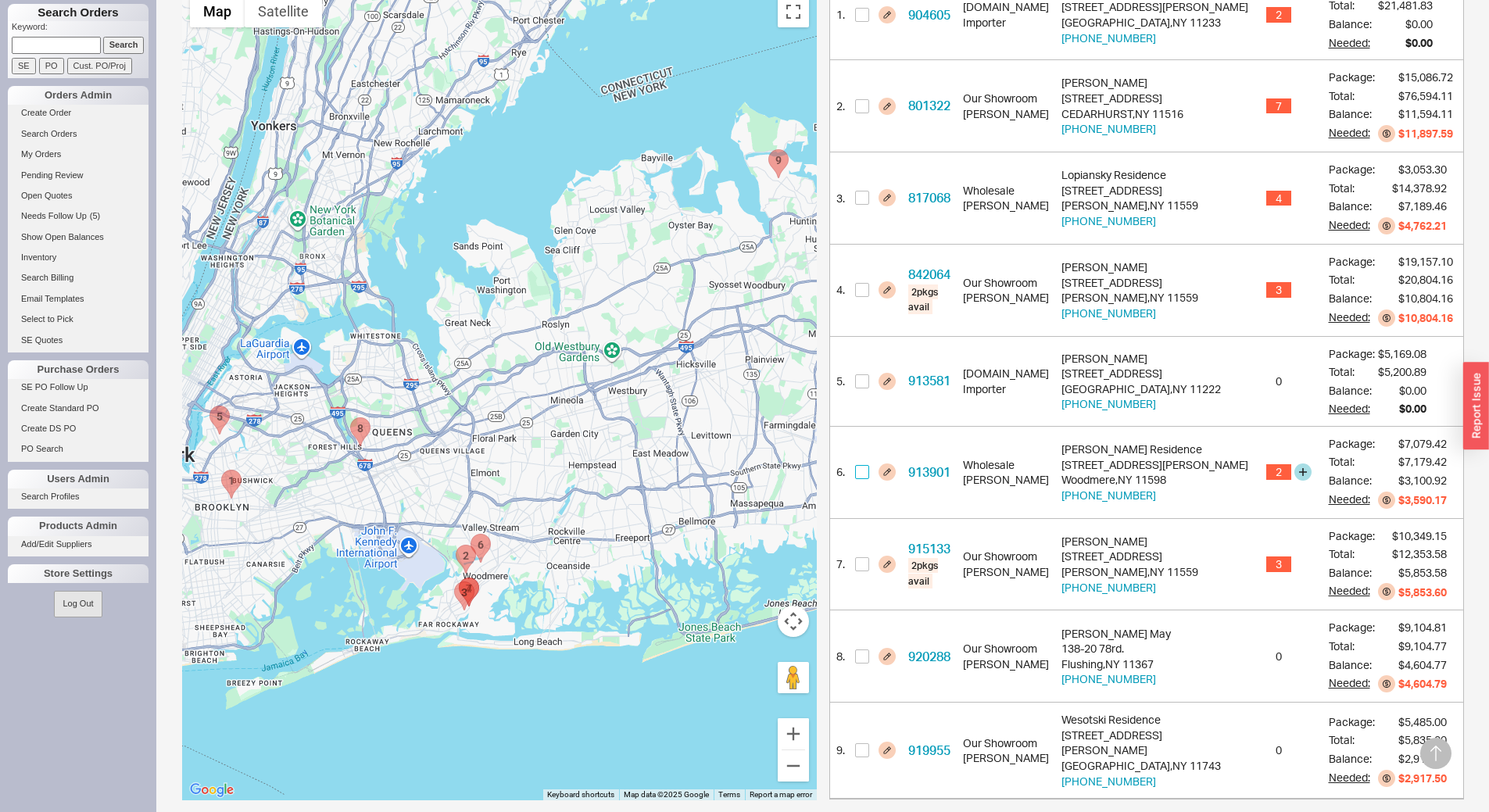
click at [864, 465] on input "checkbox" at bounding box center [862, 472] width 14 height 14
checkbox input "true"
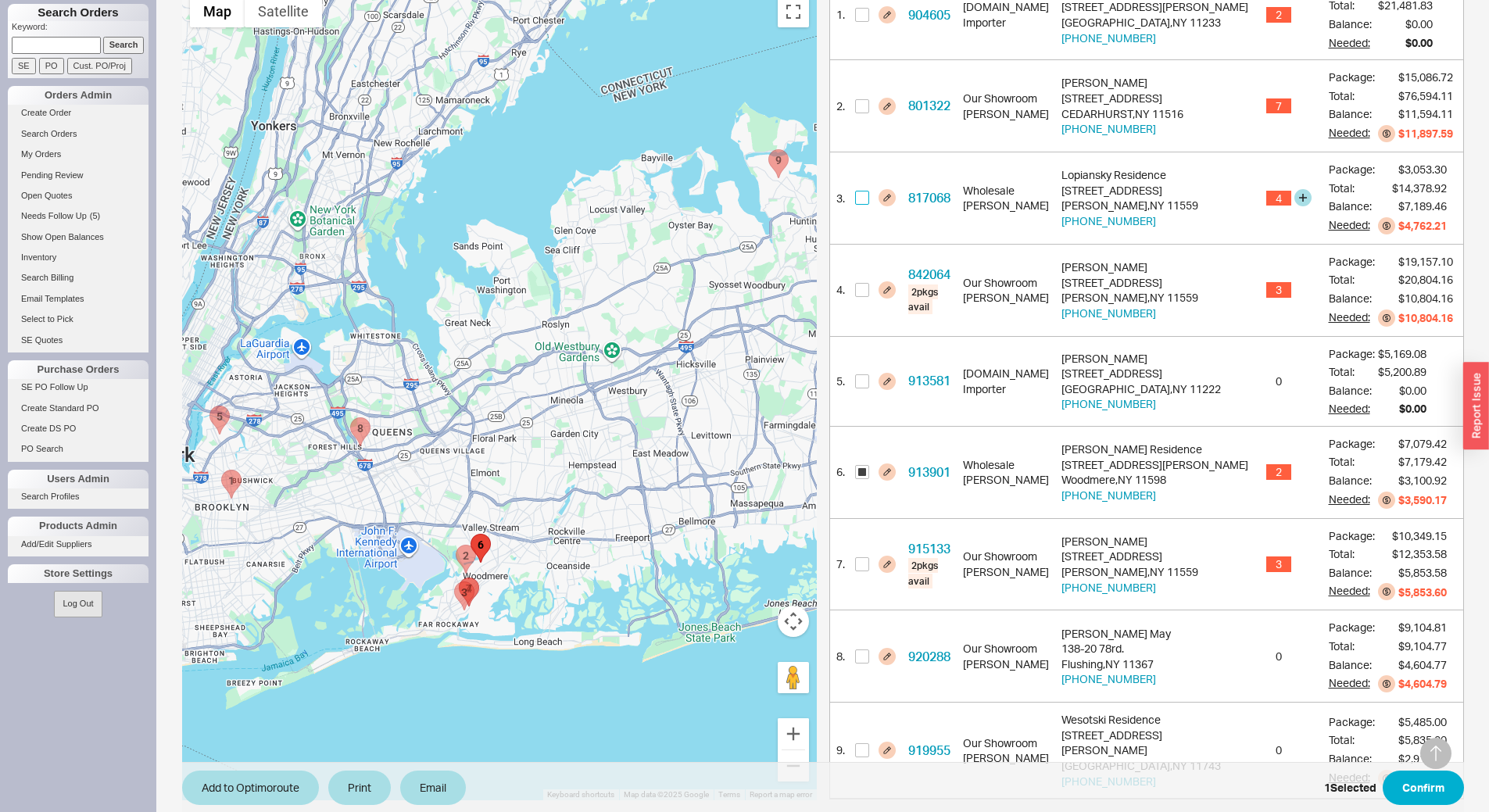
click at [867, 191] on input "checkbox" at bounding box center [862, 198] width 14 height 14
checkbox input "true"
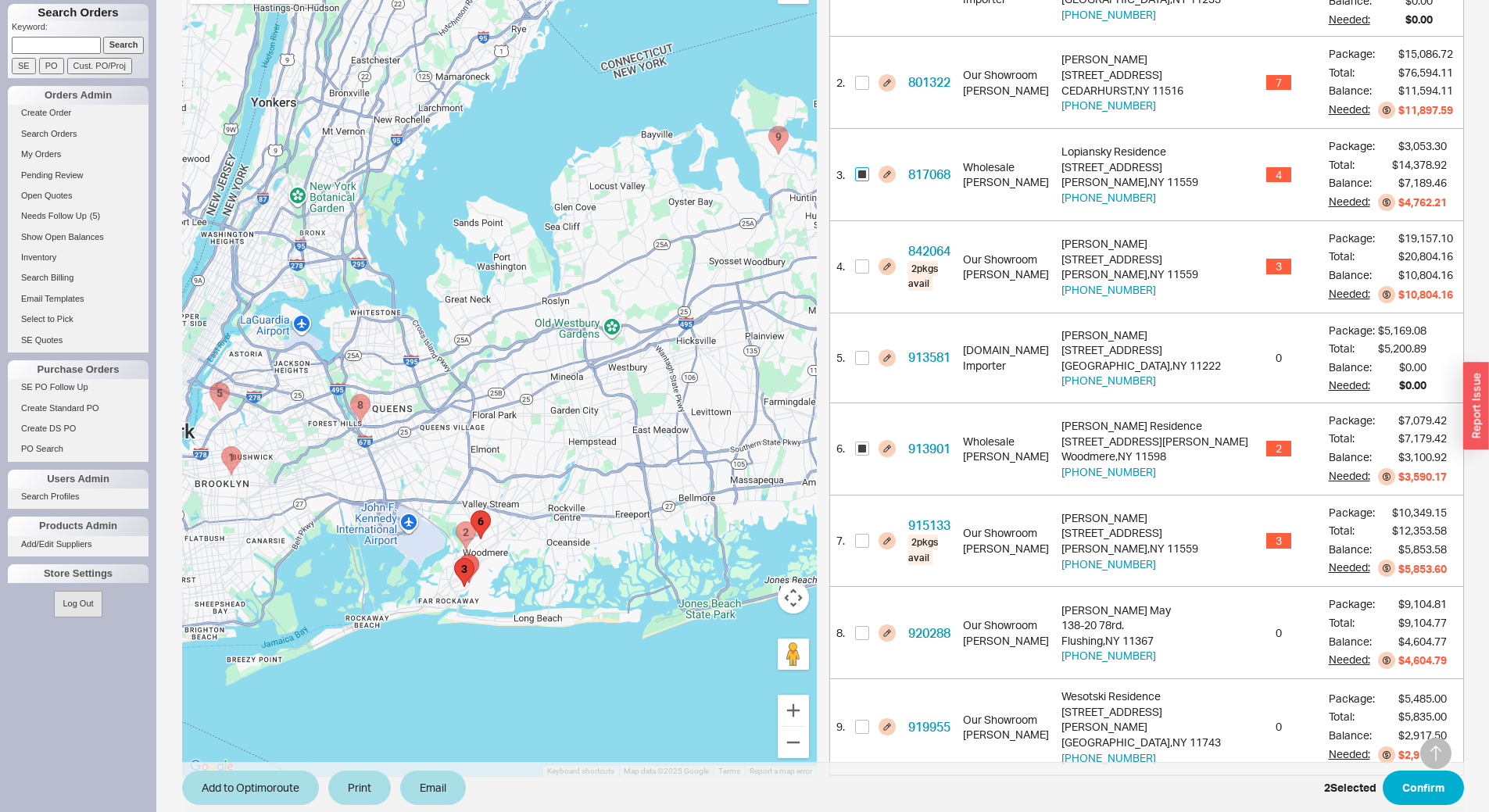
scroll to position [447, 0]
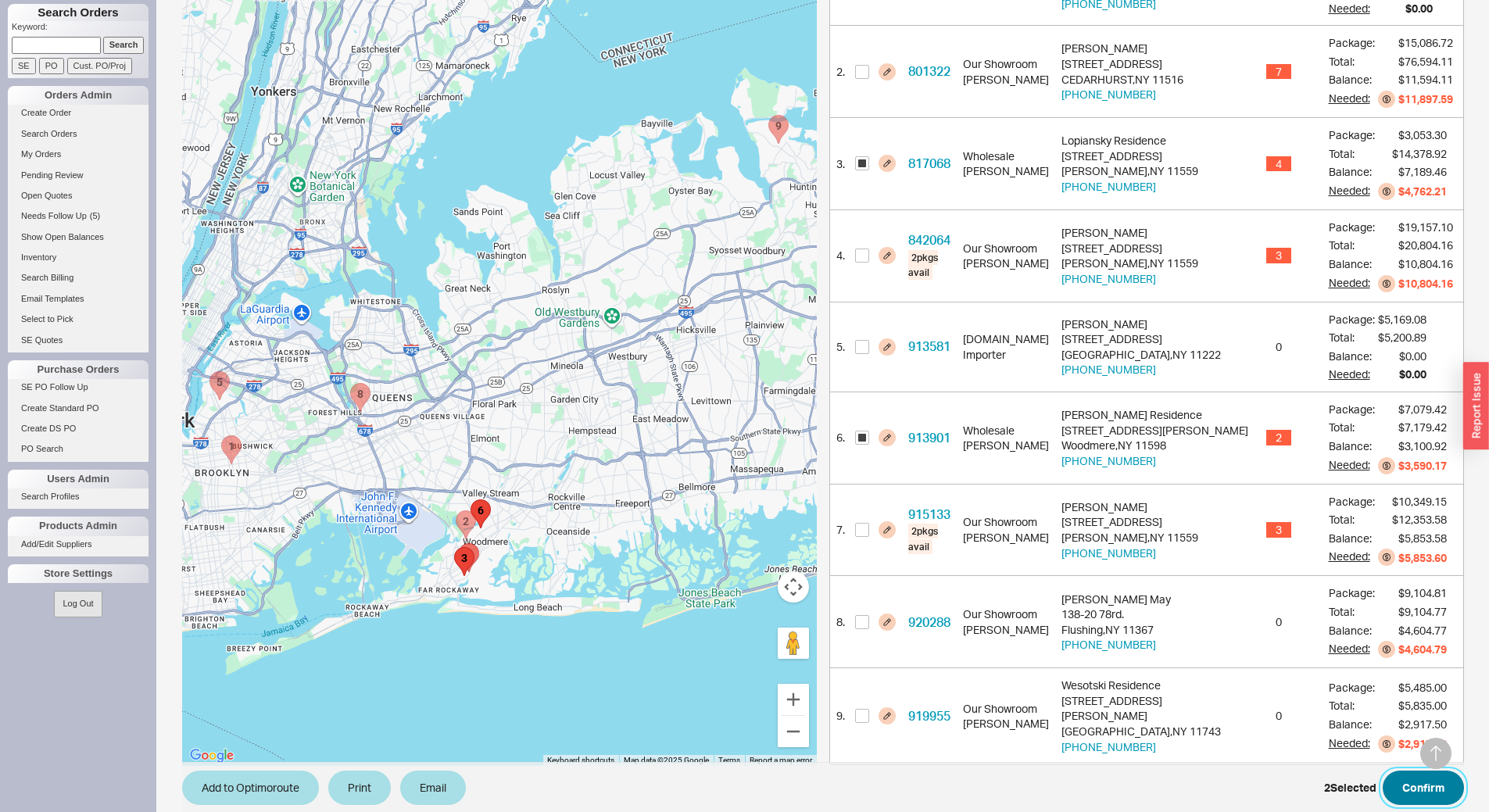
click at [1390, 771] on button "Confirm" at bounding box center [1423, 787] width 81 height 34
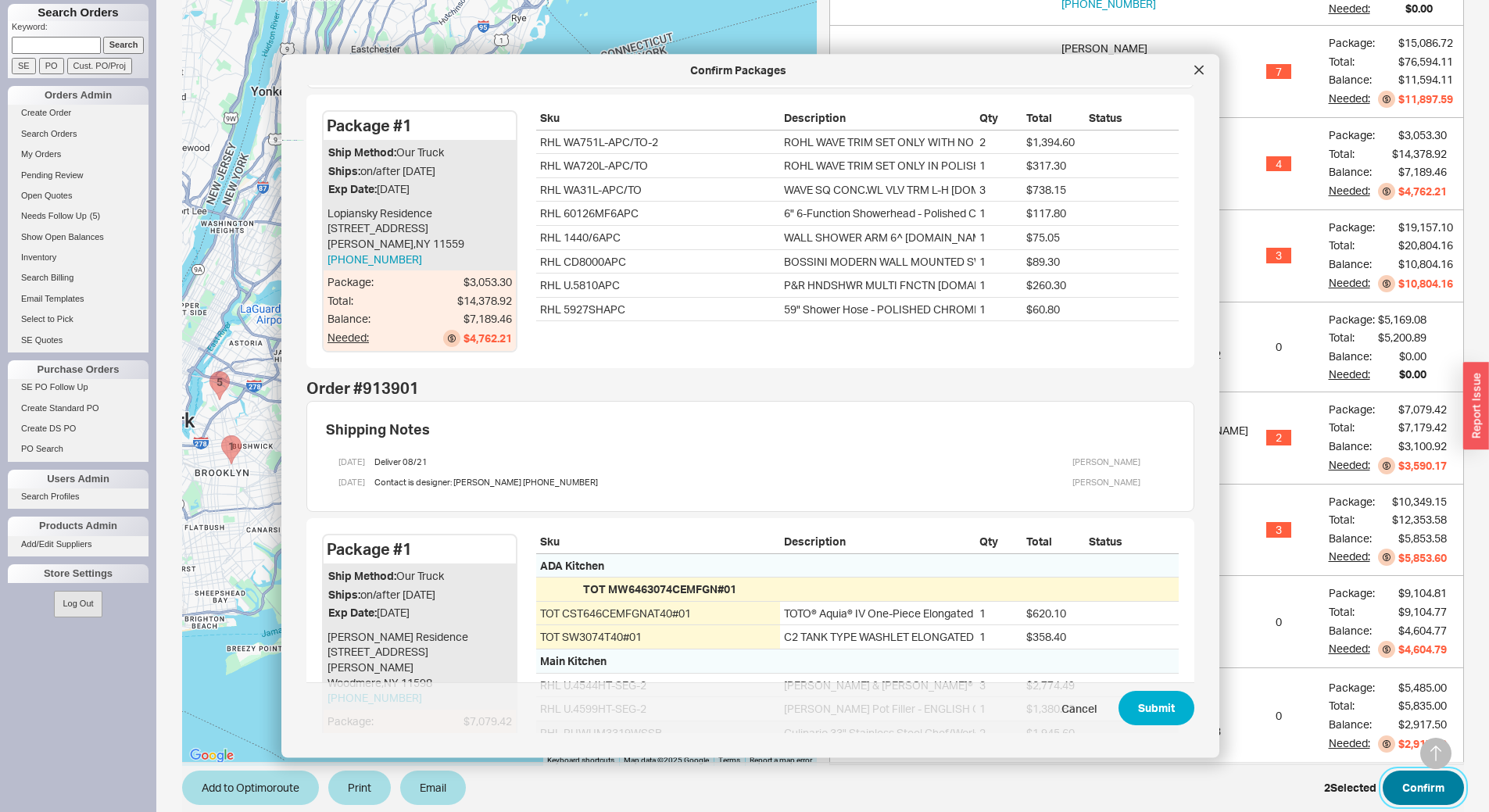
scroll to position [135, 0]
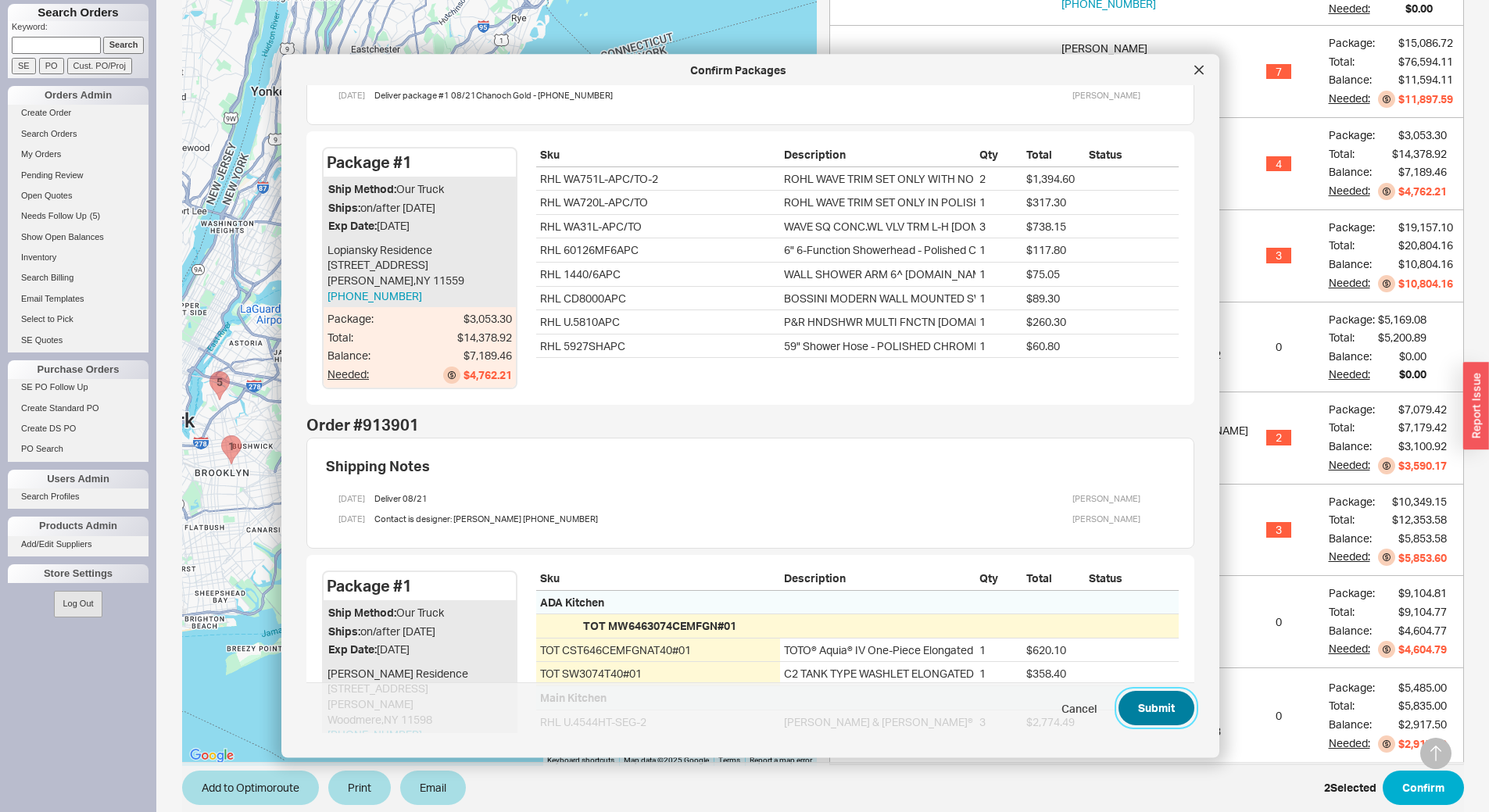
click at [1130, 706] on button "Submit" at bounding box center [1156, 708] width 76 height 34
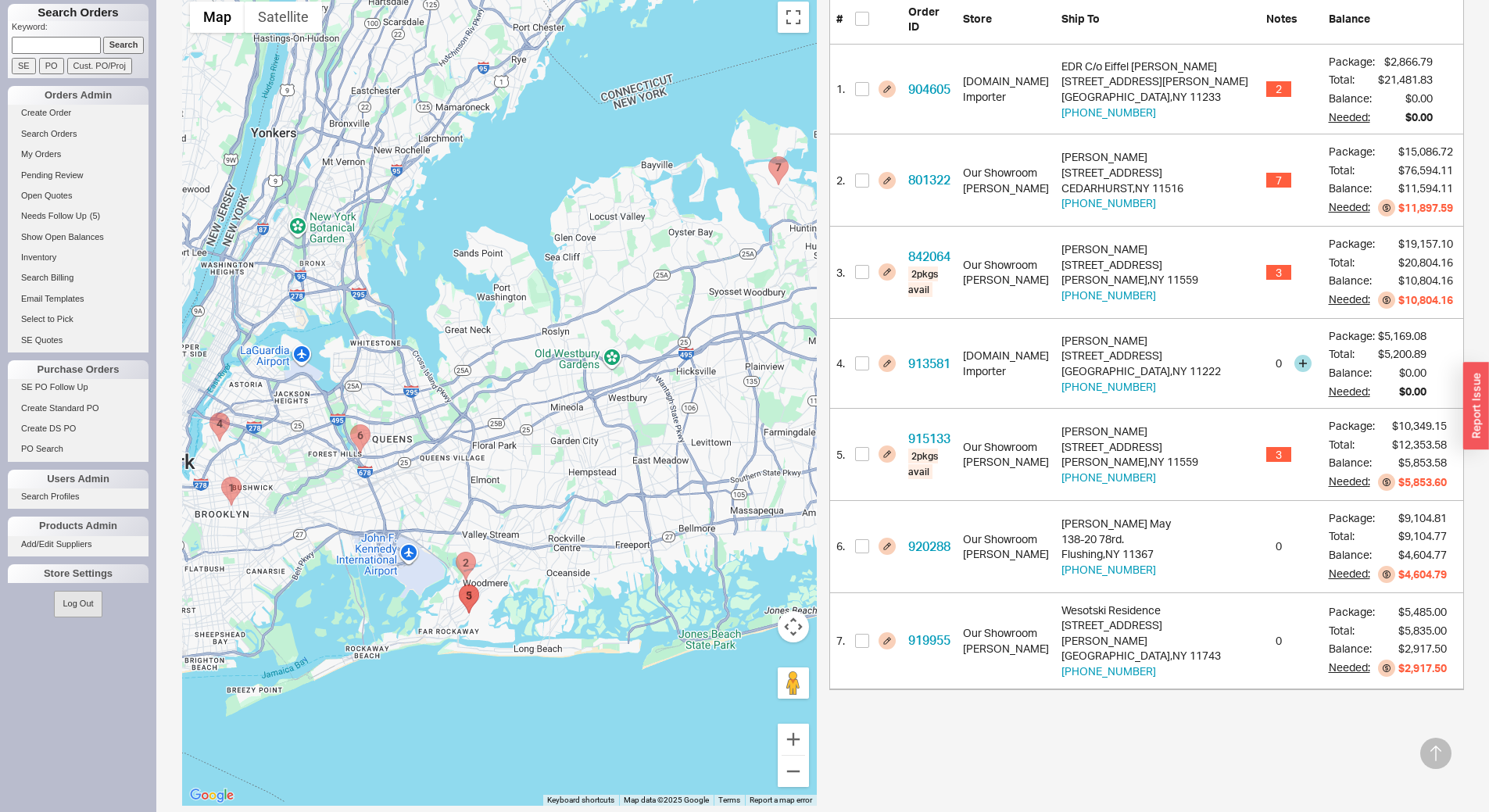
scroll to position [364, 0]
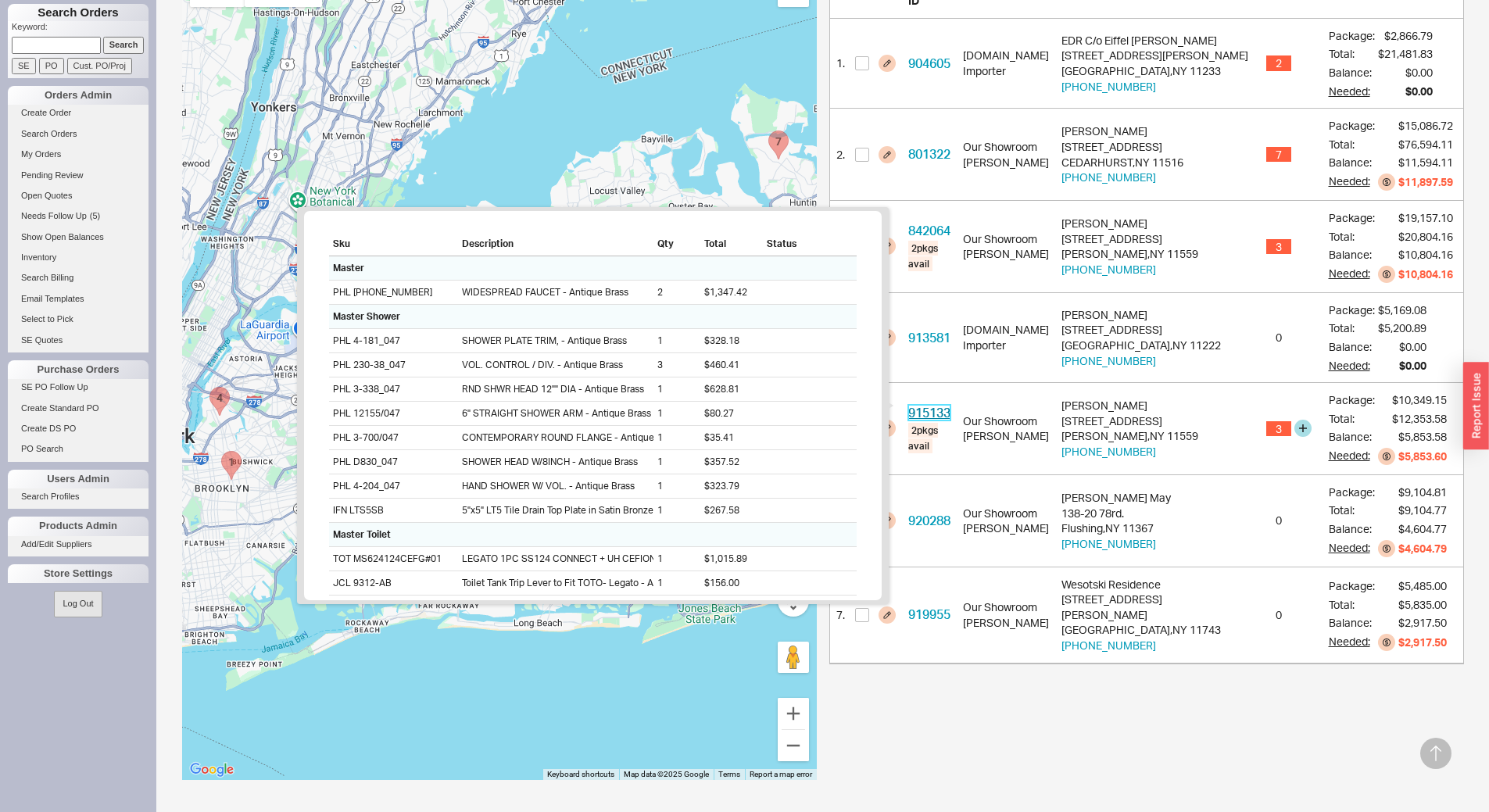
click at [943, 405] on link "915133" at bounding box center [929, 413] width 42 height 16
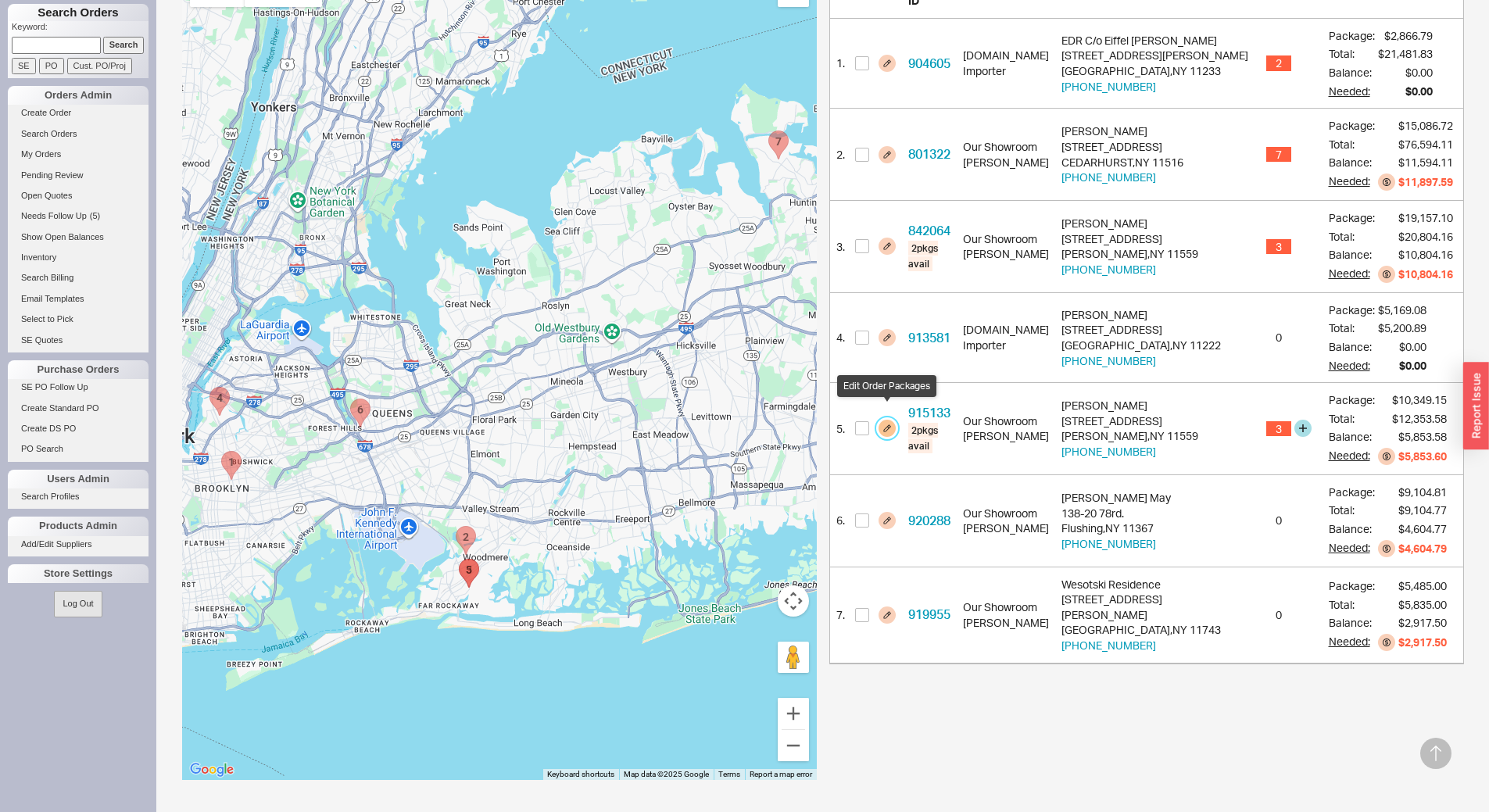
click at [883, 420] on button "button" at bounding box center [887, 428] width 18 height 18
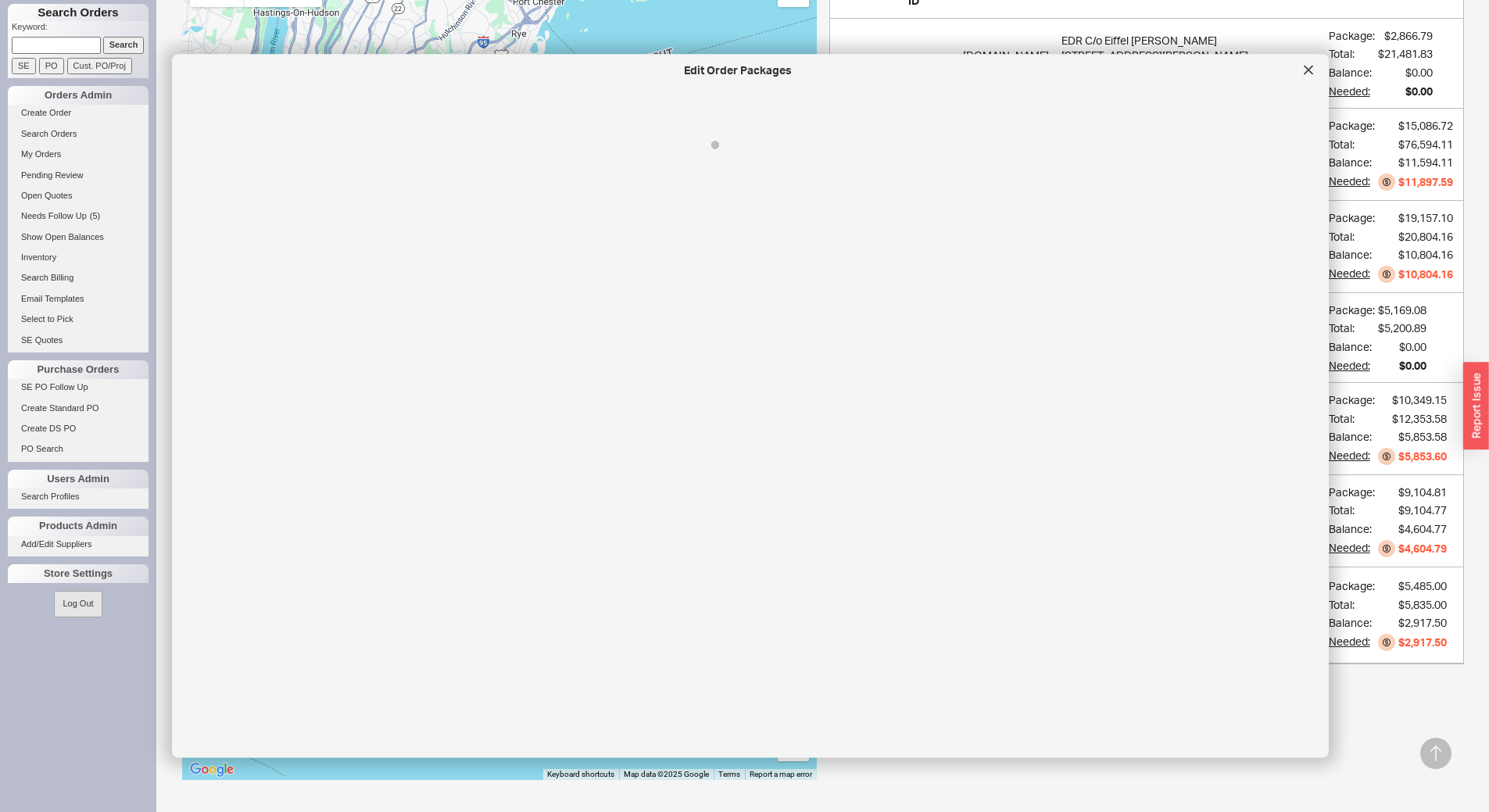
select select "8"
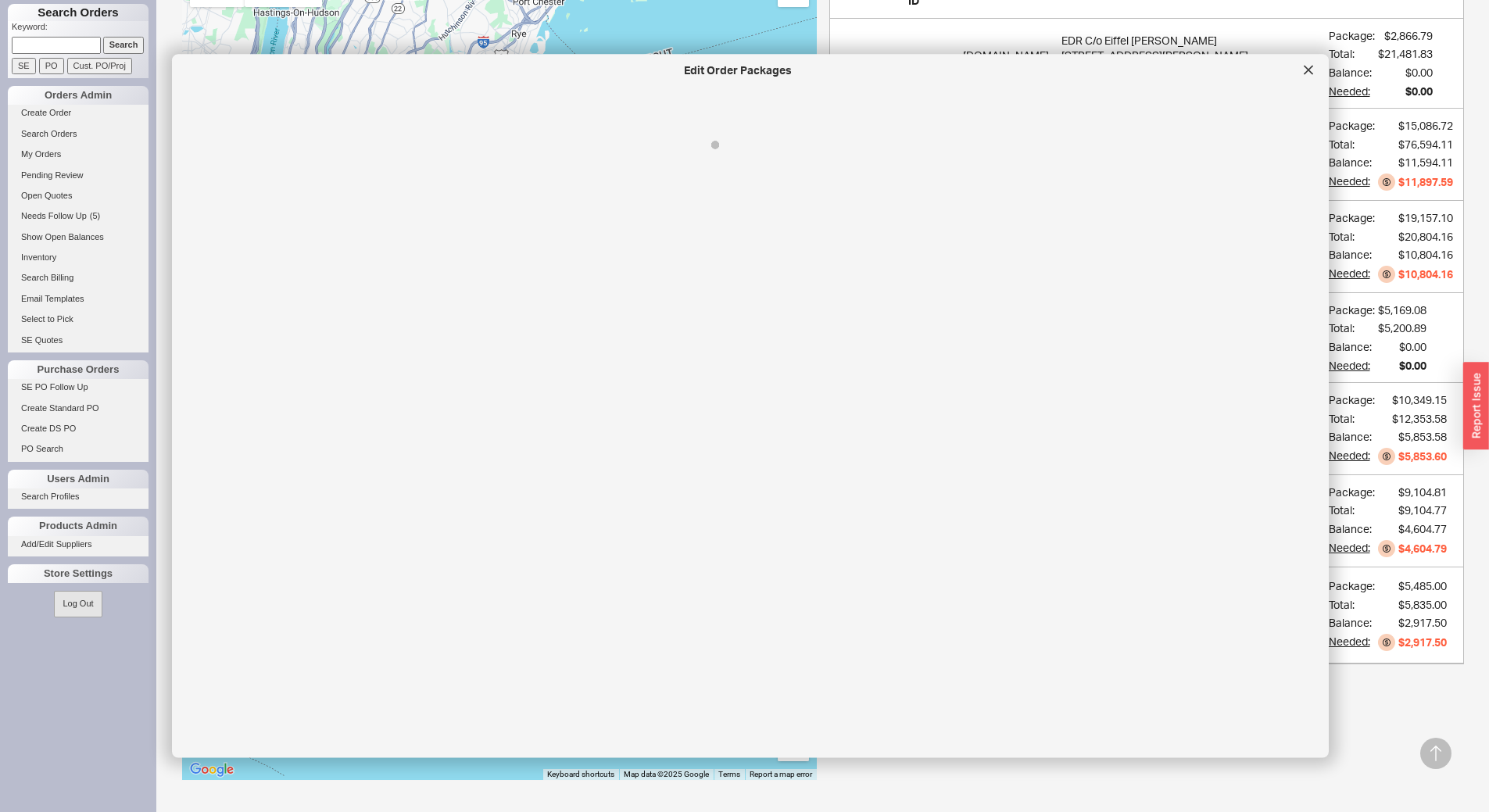
select select "8"
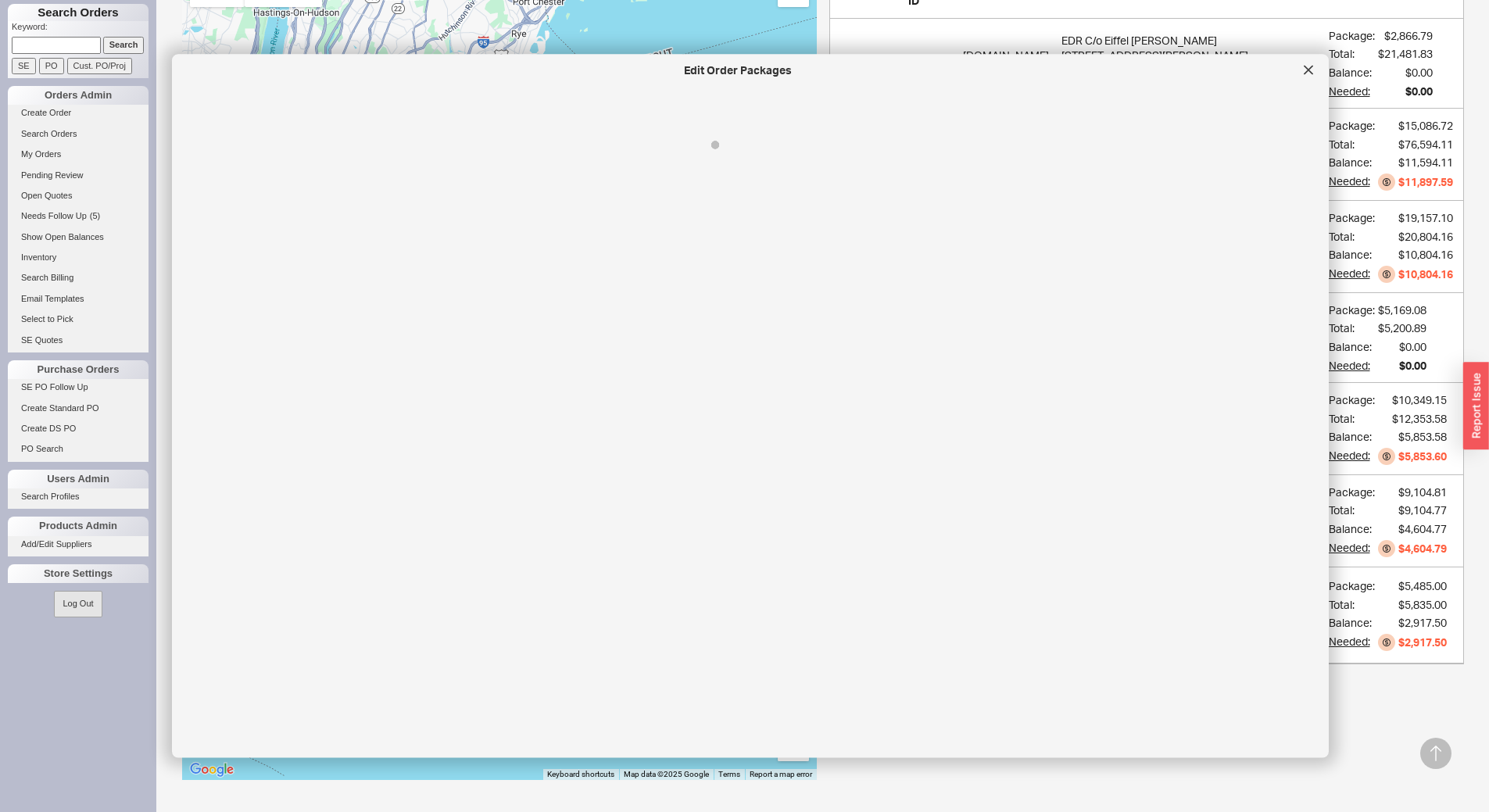
select select "8"
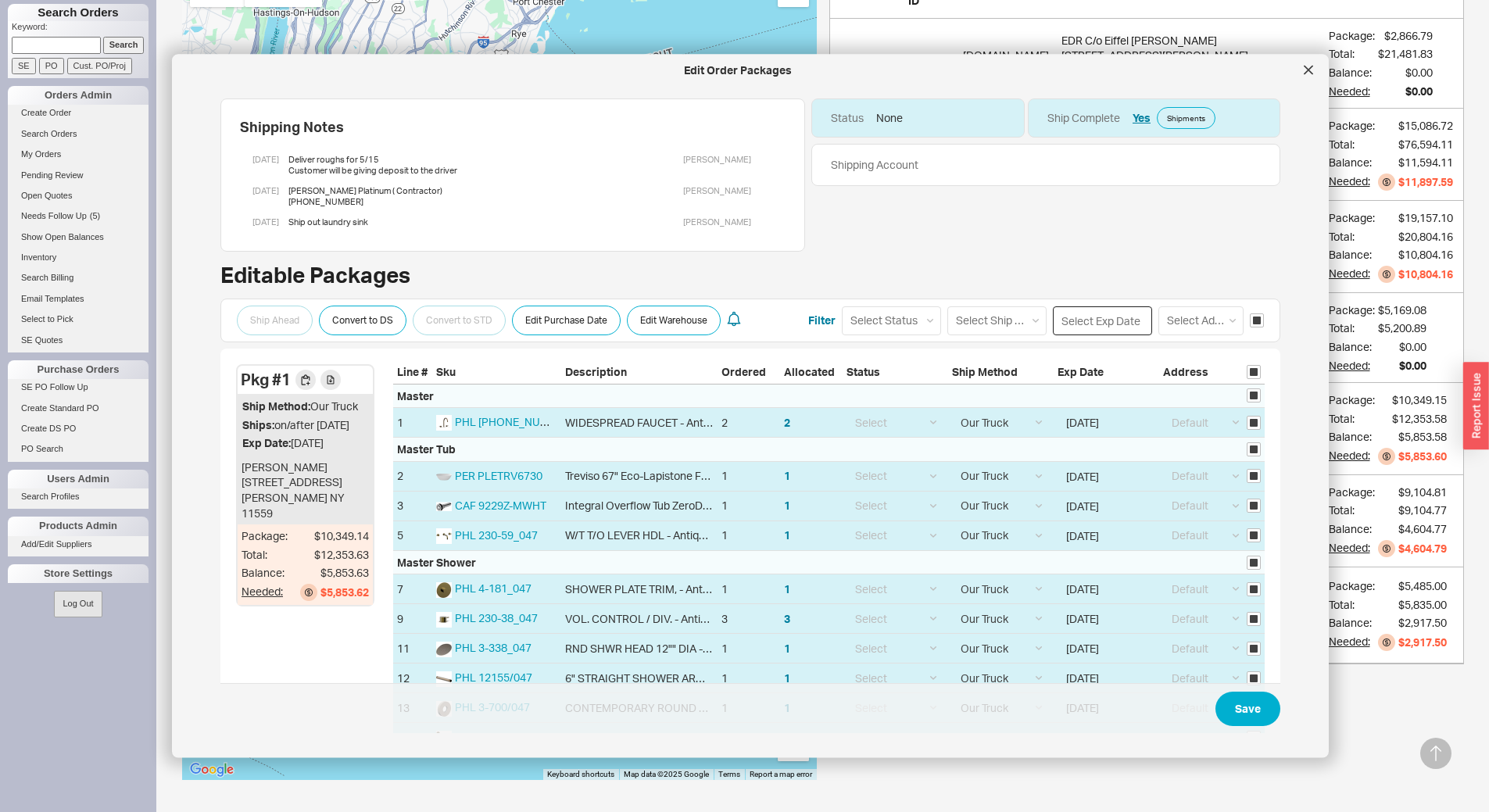
click at [1106, 311] on input at bounding box center [1102, 319] width 99 height 29
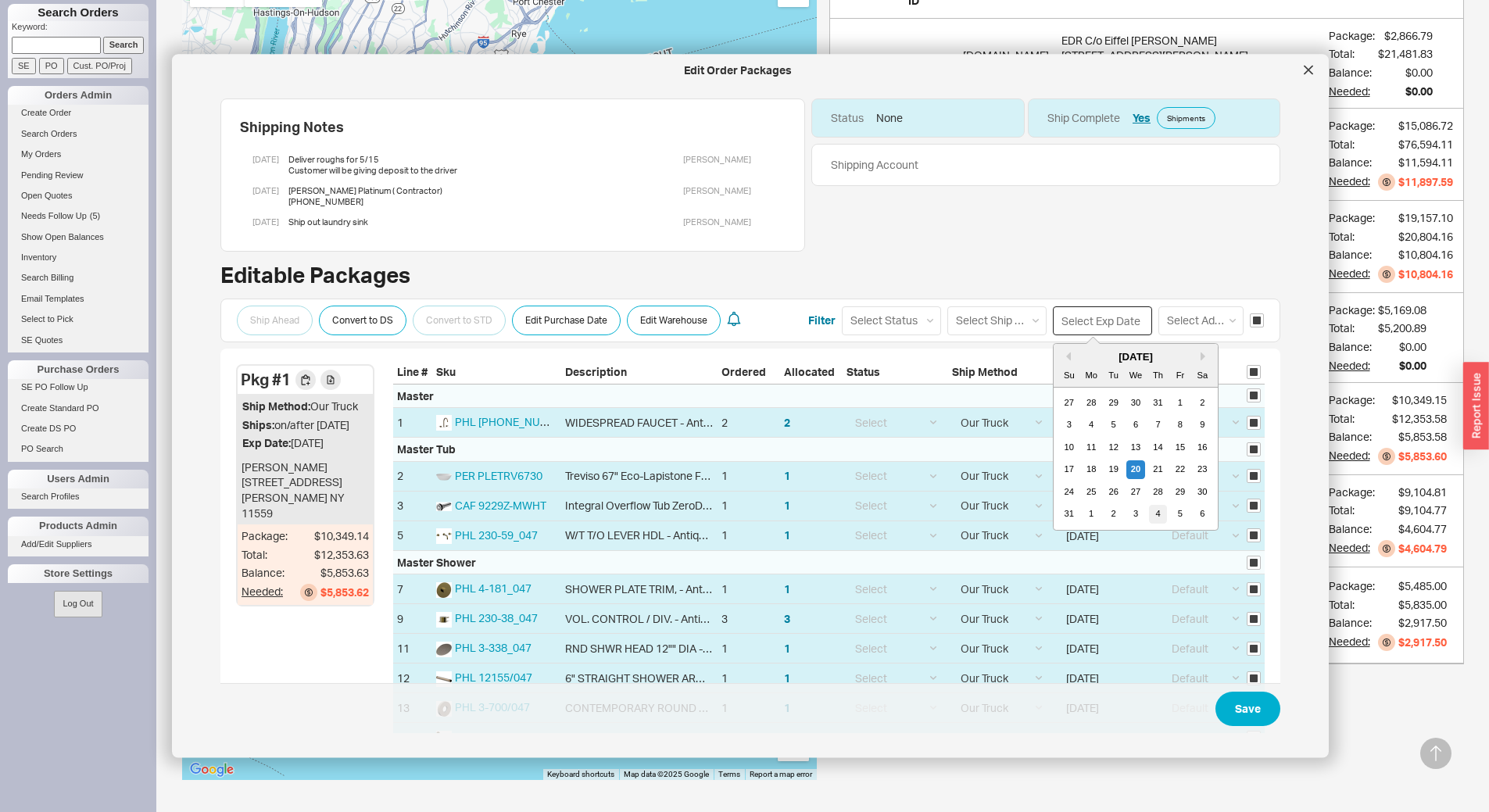
click at [1149, 511] on div "4" at bounding box center [1158, 513] width 18 height 18
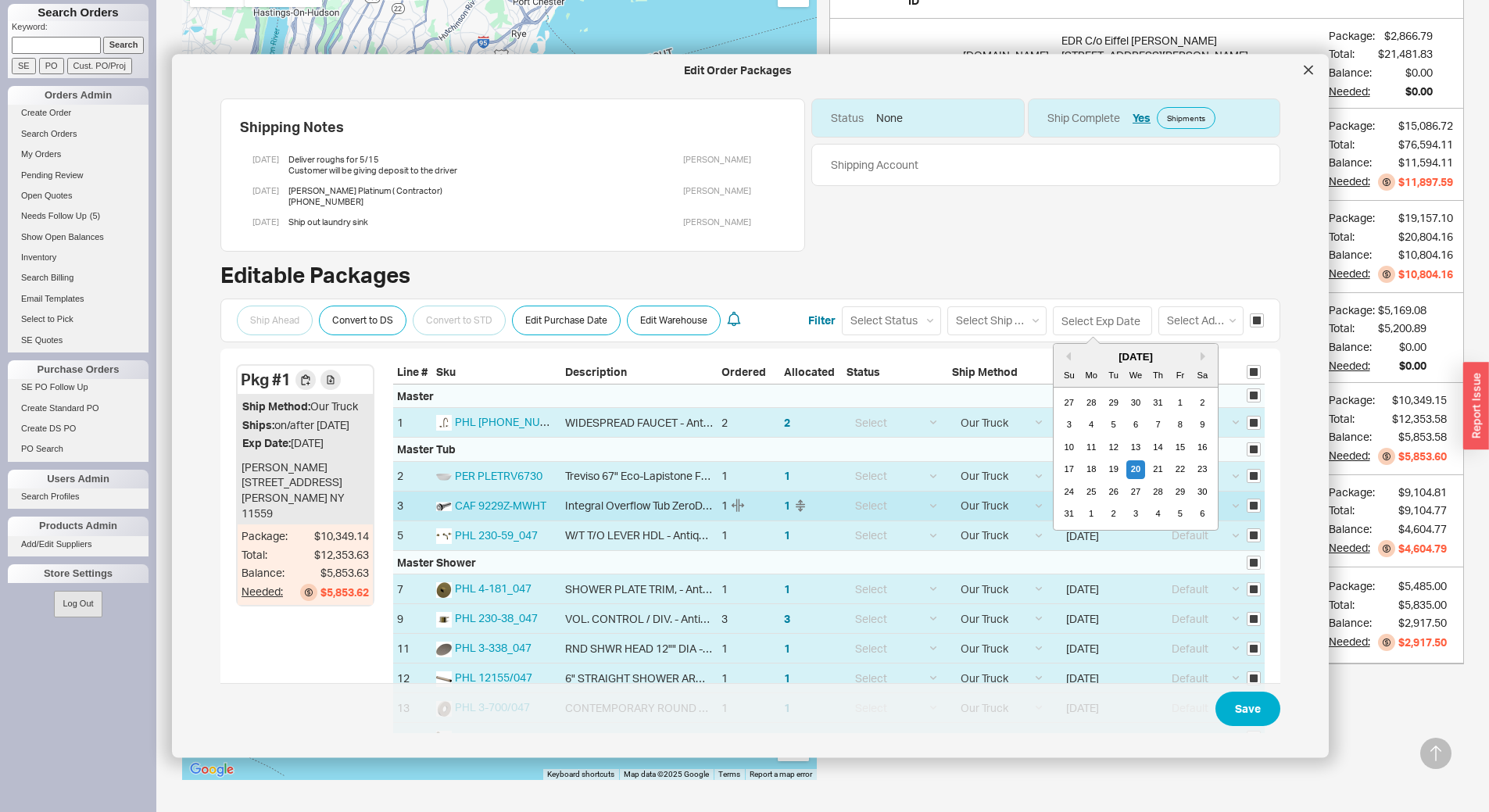
type input "09/04/2025"
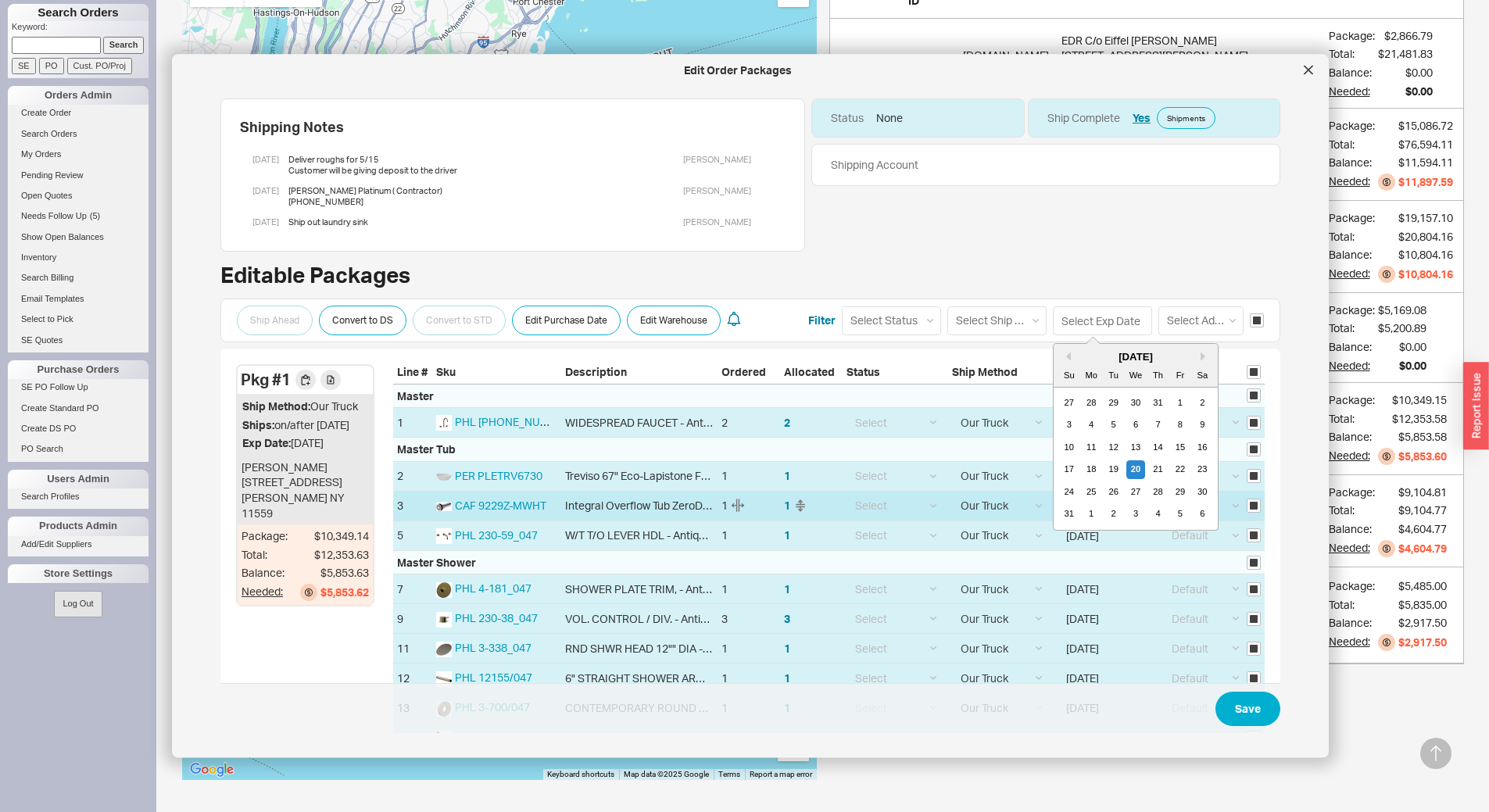
type input "09/04/2025"
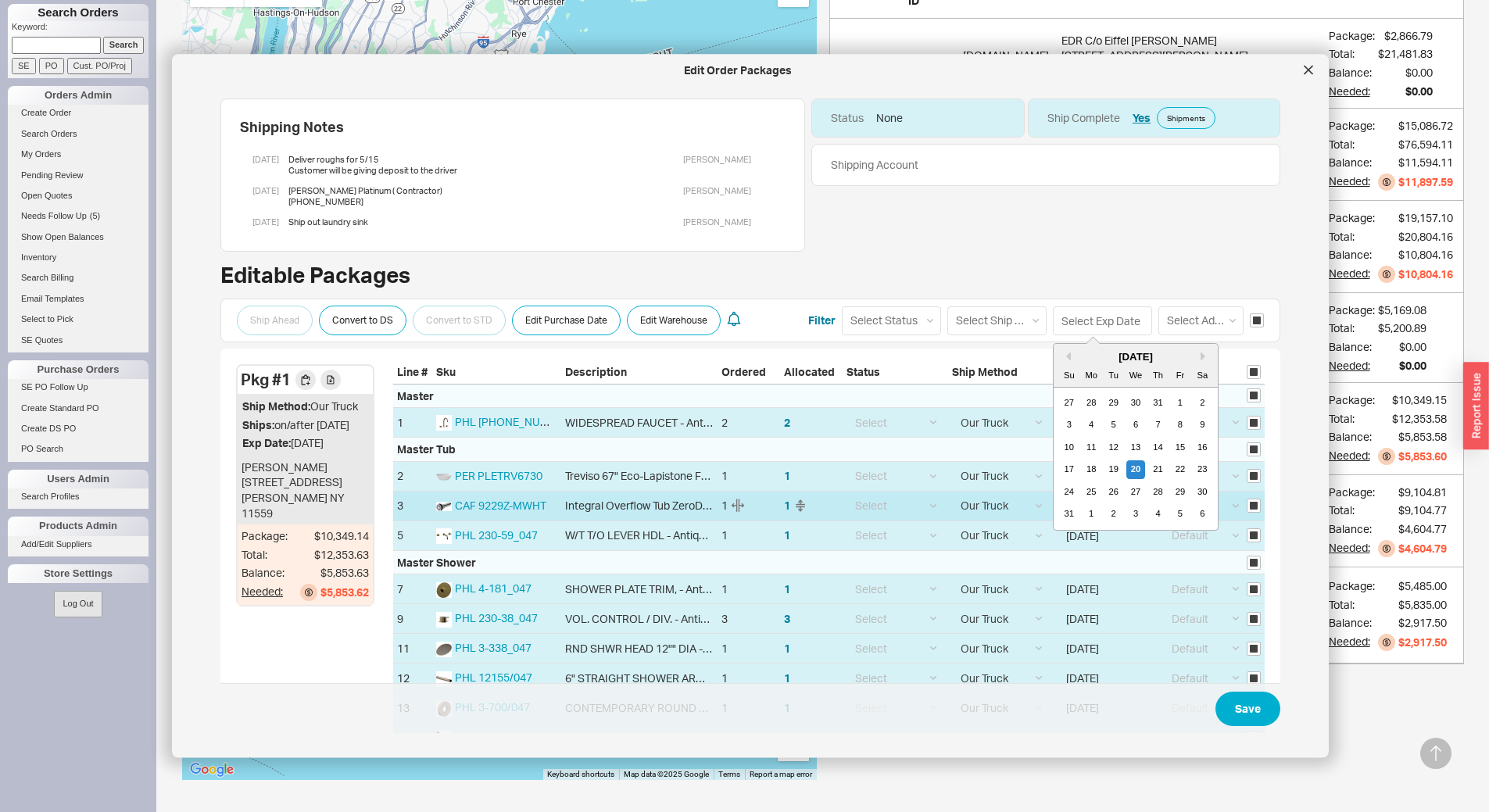
type input "09/04/2025"
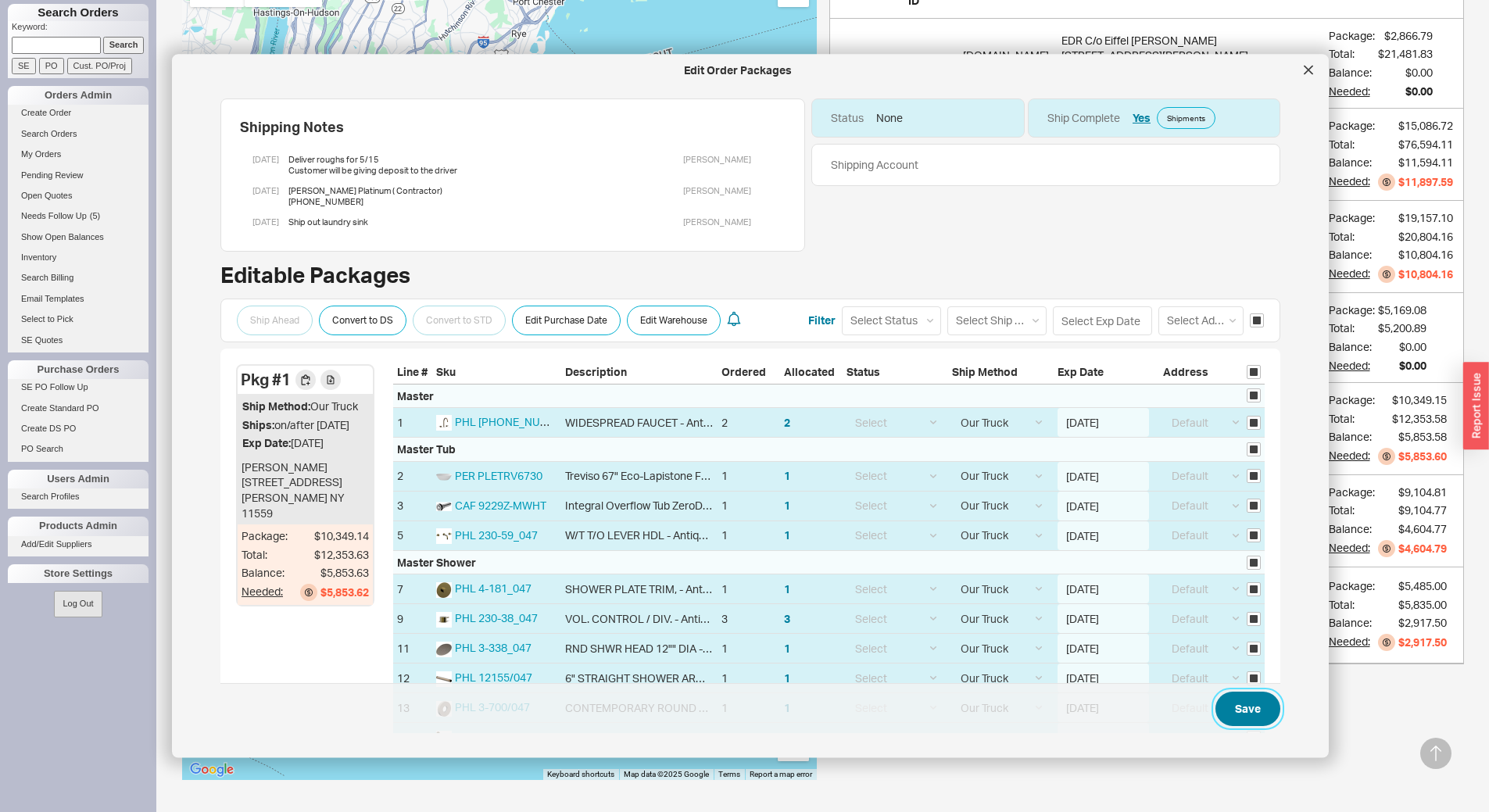
click at [1233, 714] on button "Save" at bounding box center [1248, 708] width 65 height 34
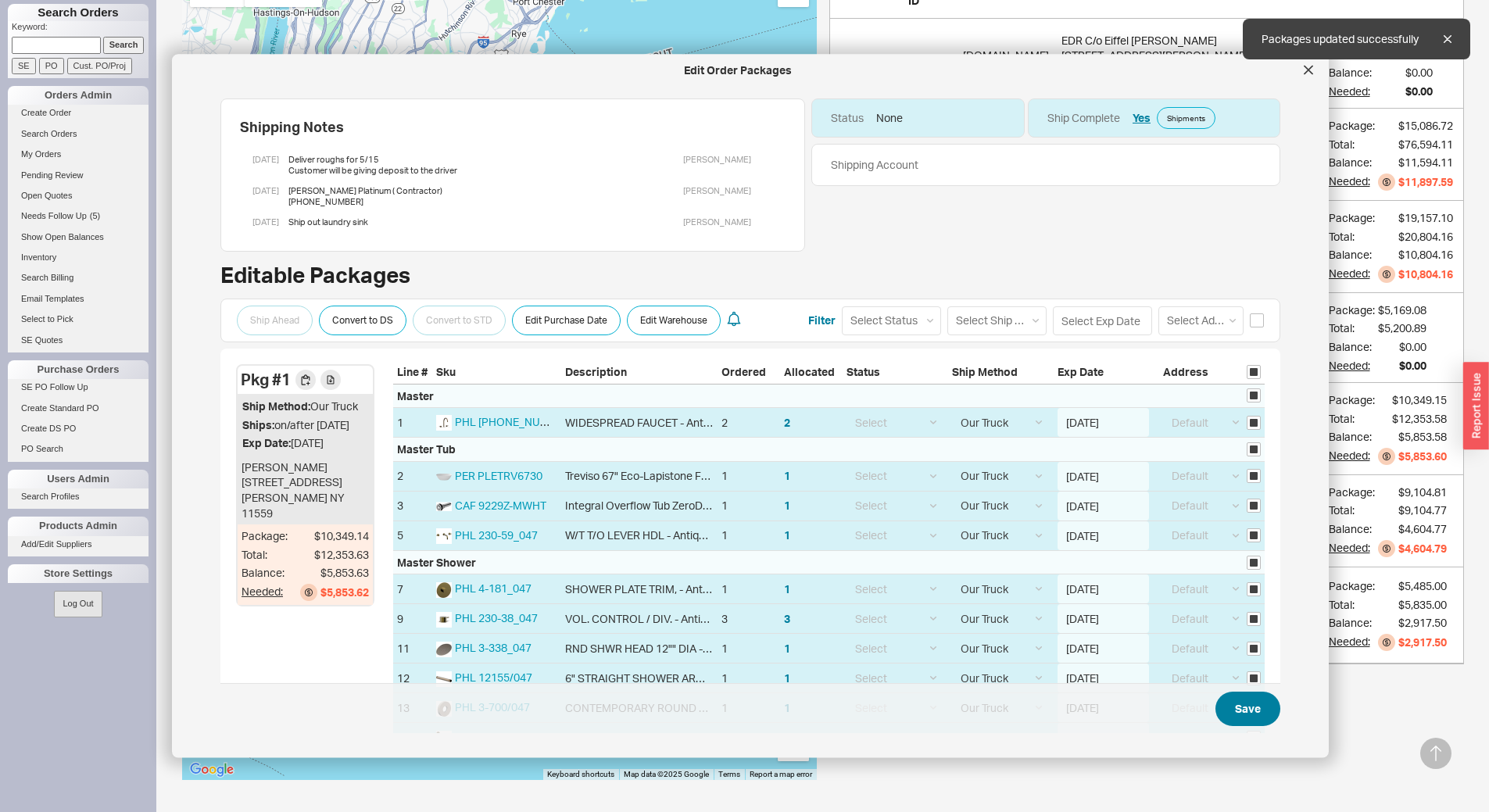
checkbox input "false"
select select "8"
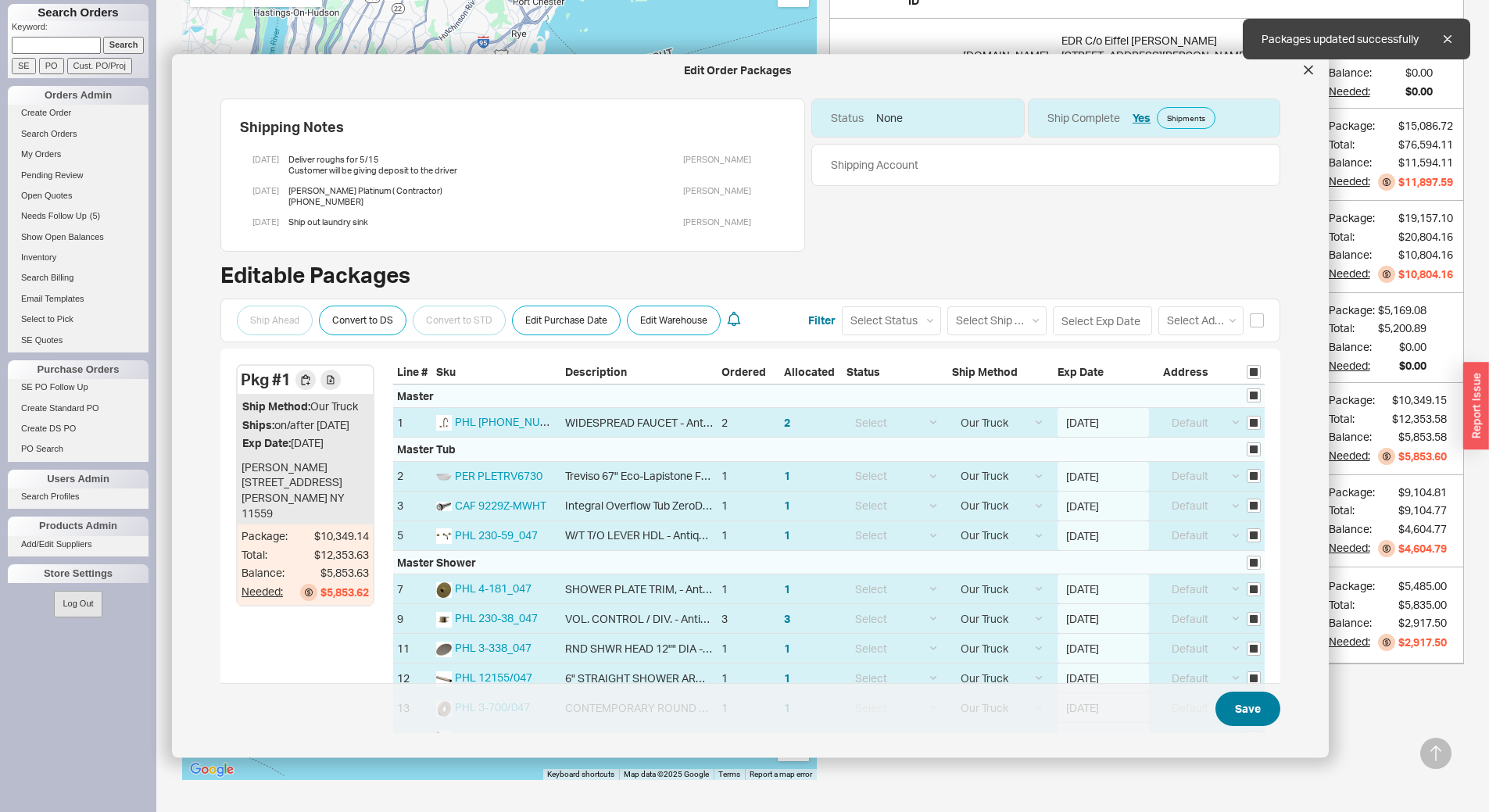
select select "8"
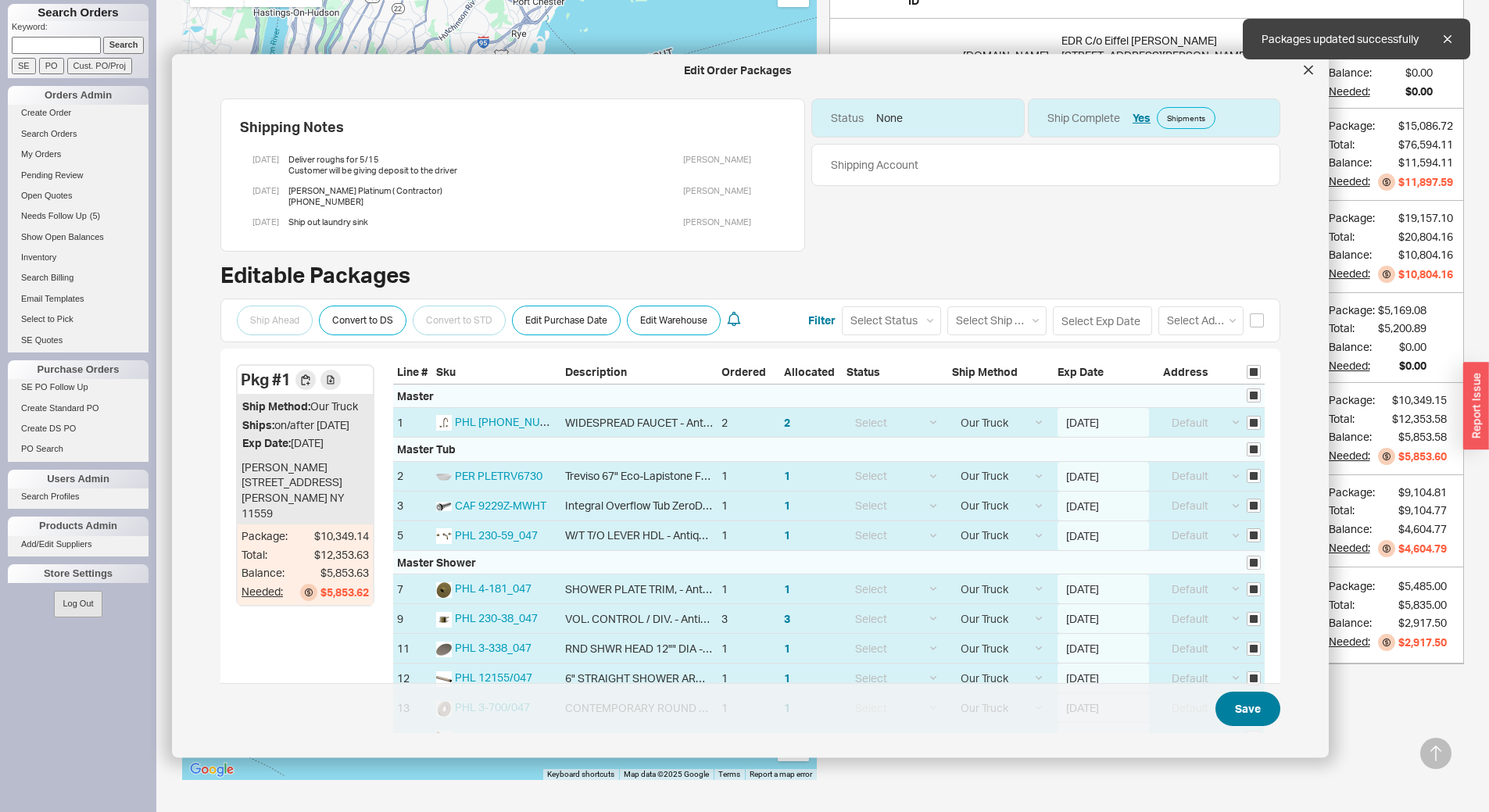
select select "8"
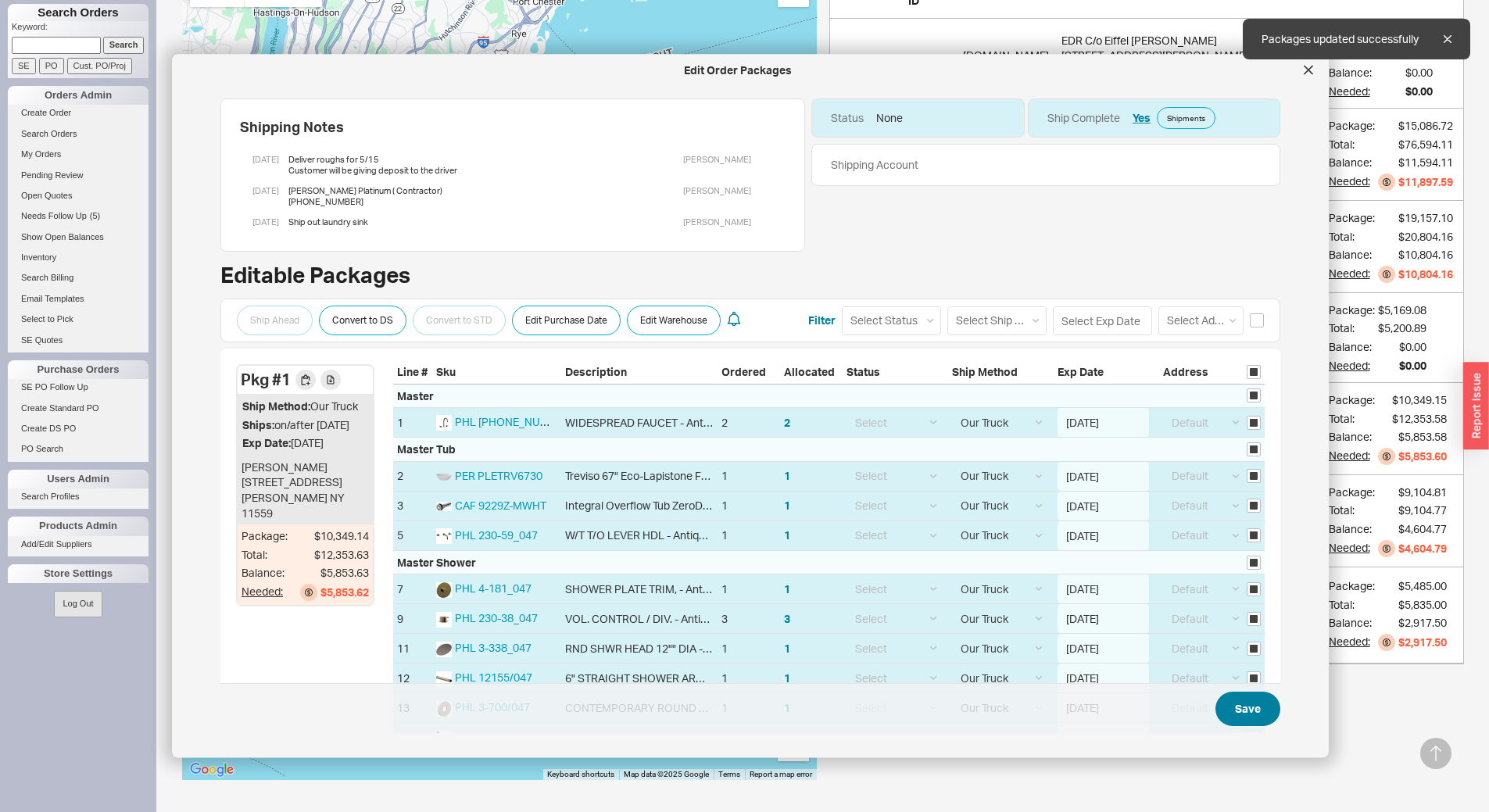
select select "8"
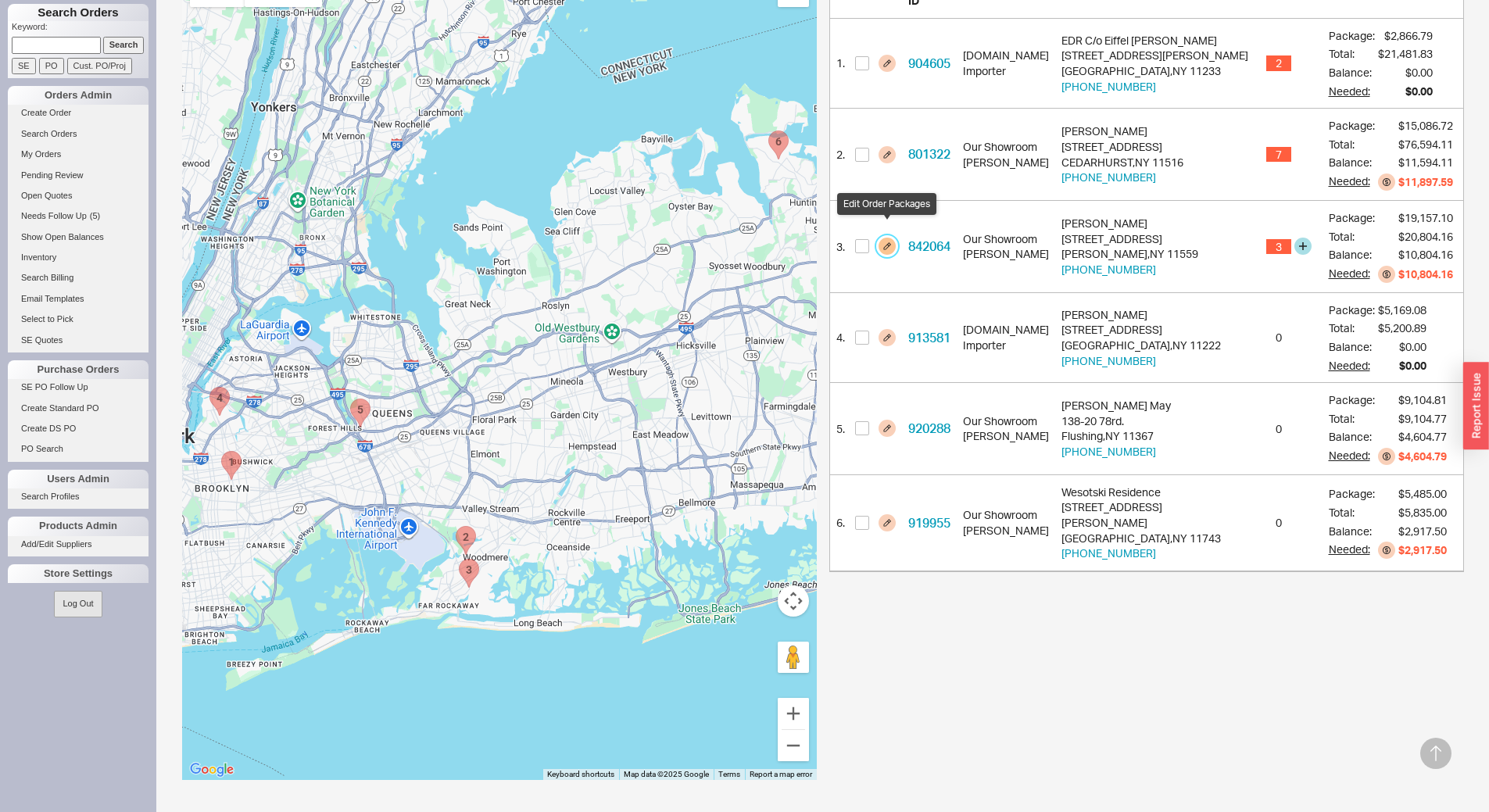
click at [881, 238] on button "button" at bounding box center [887, 246] width 18 height 18
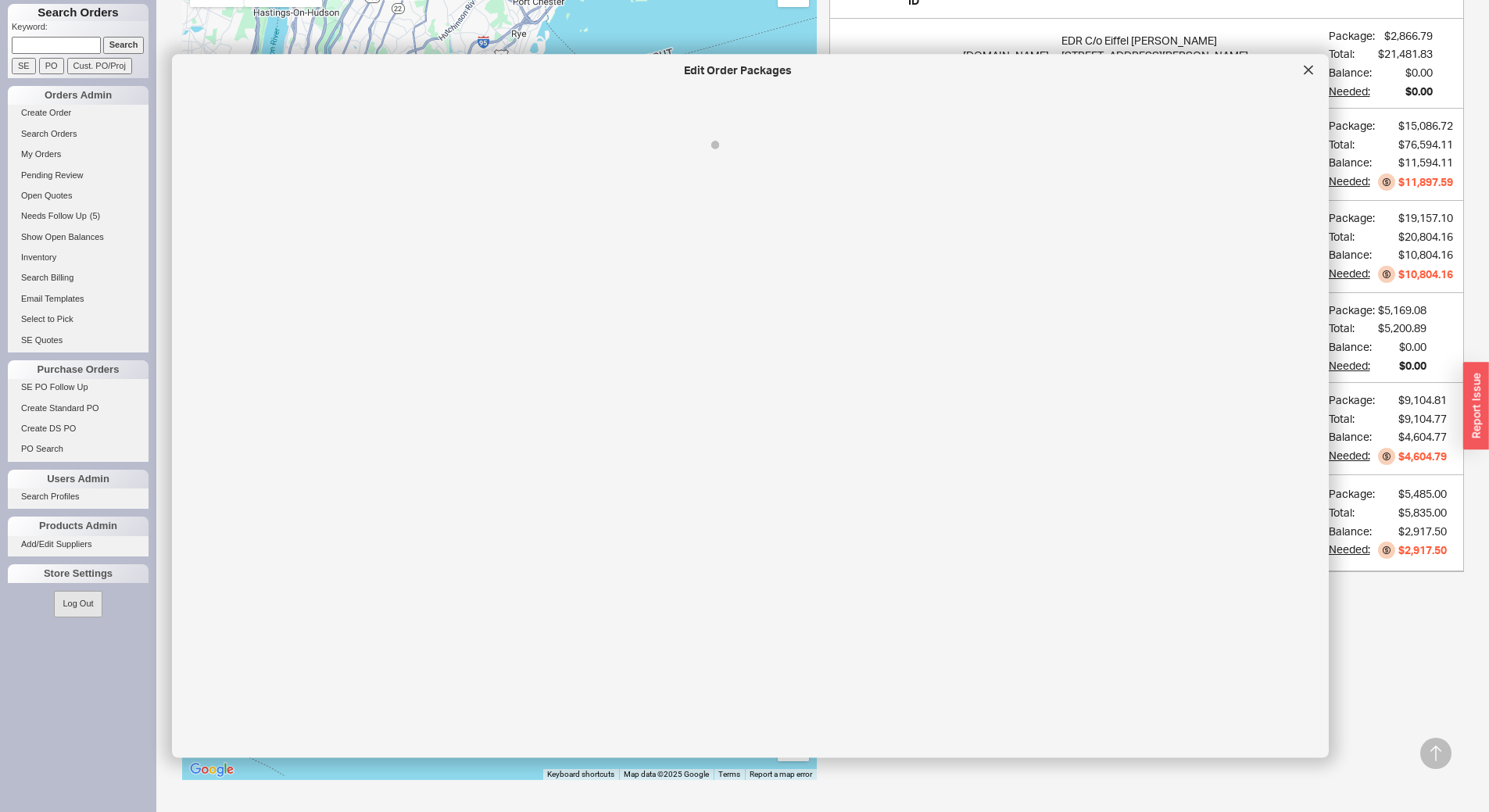
select select "8"
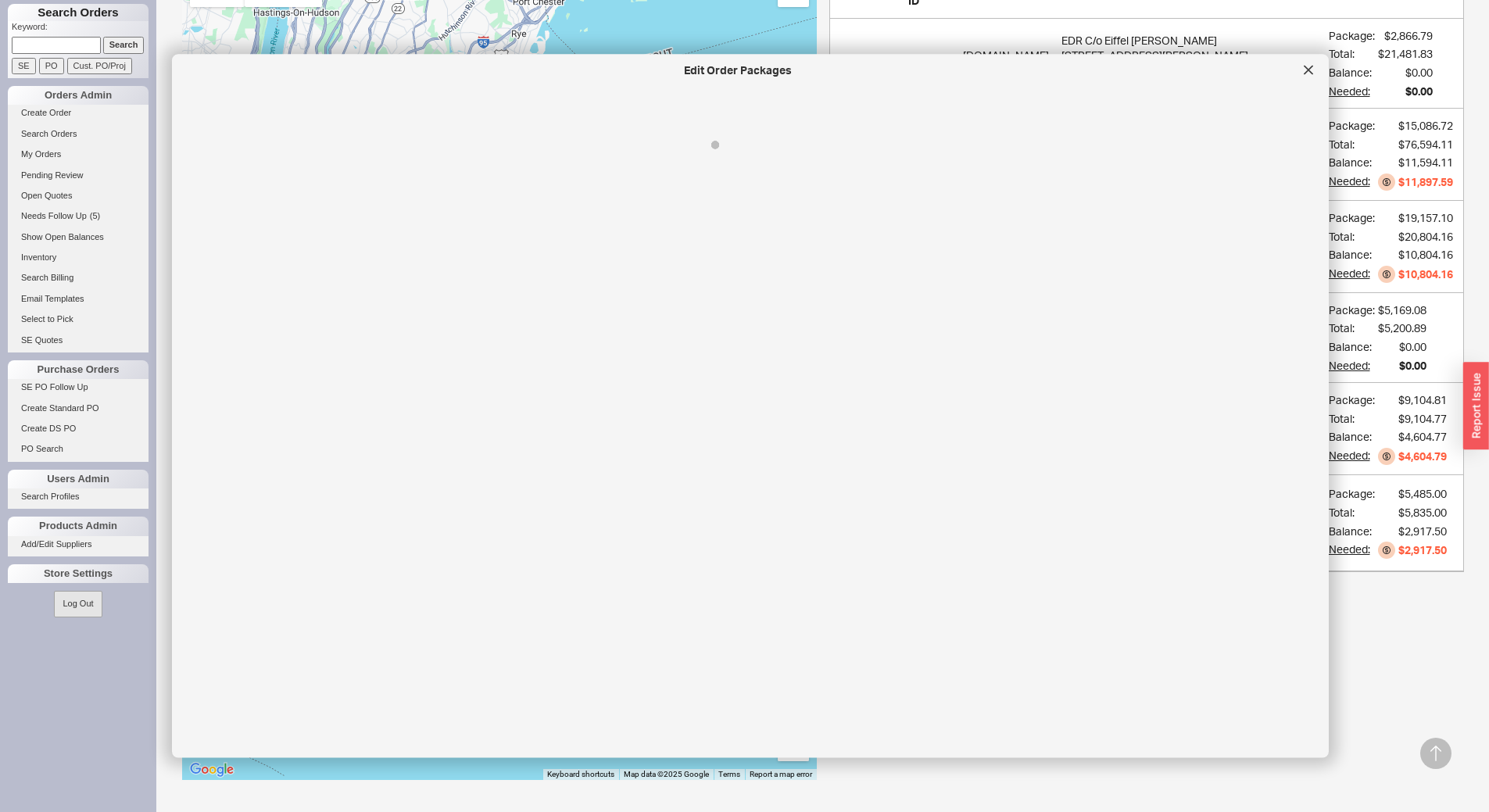
select select "8"
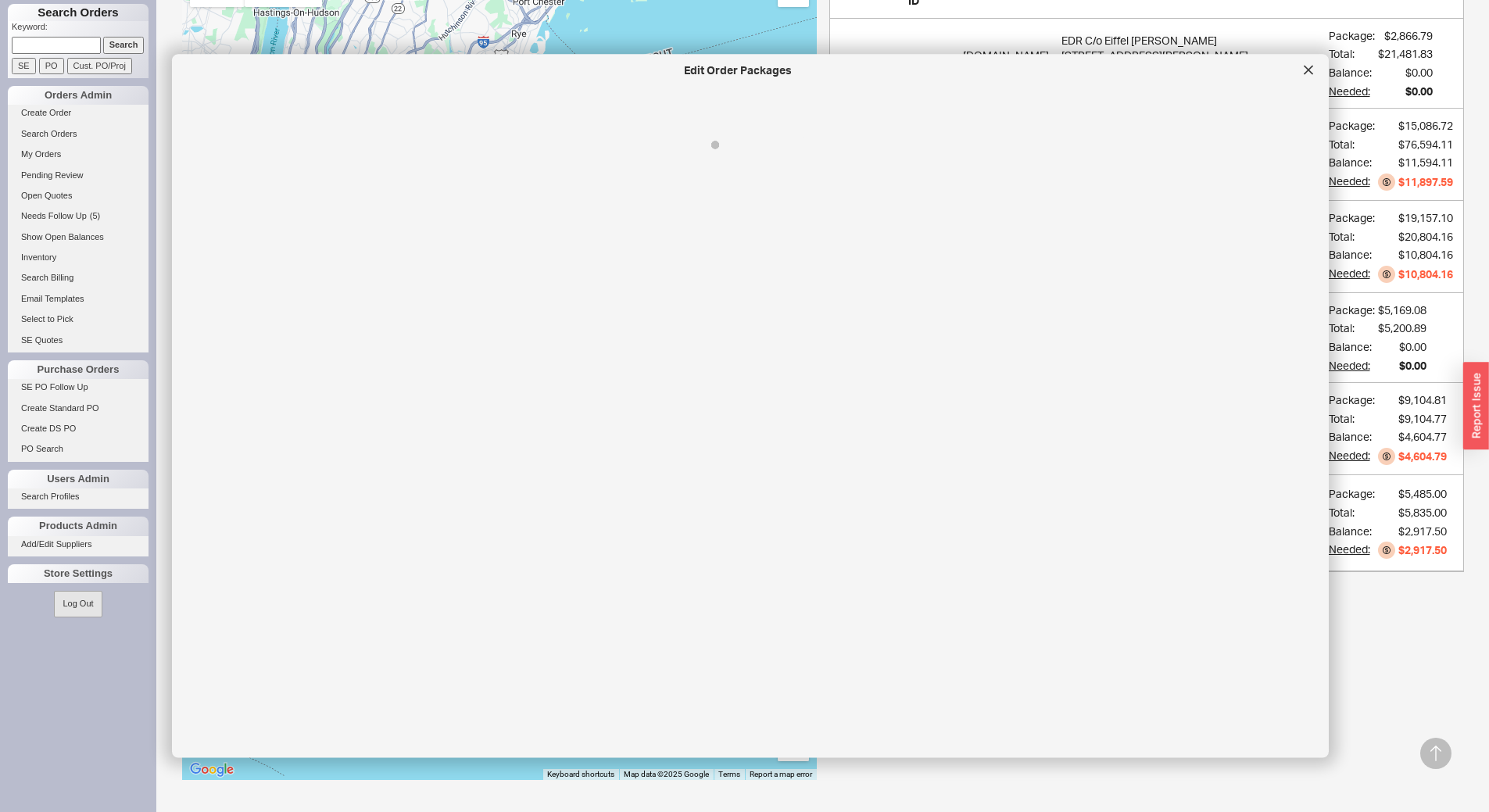
select select "8"
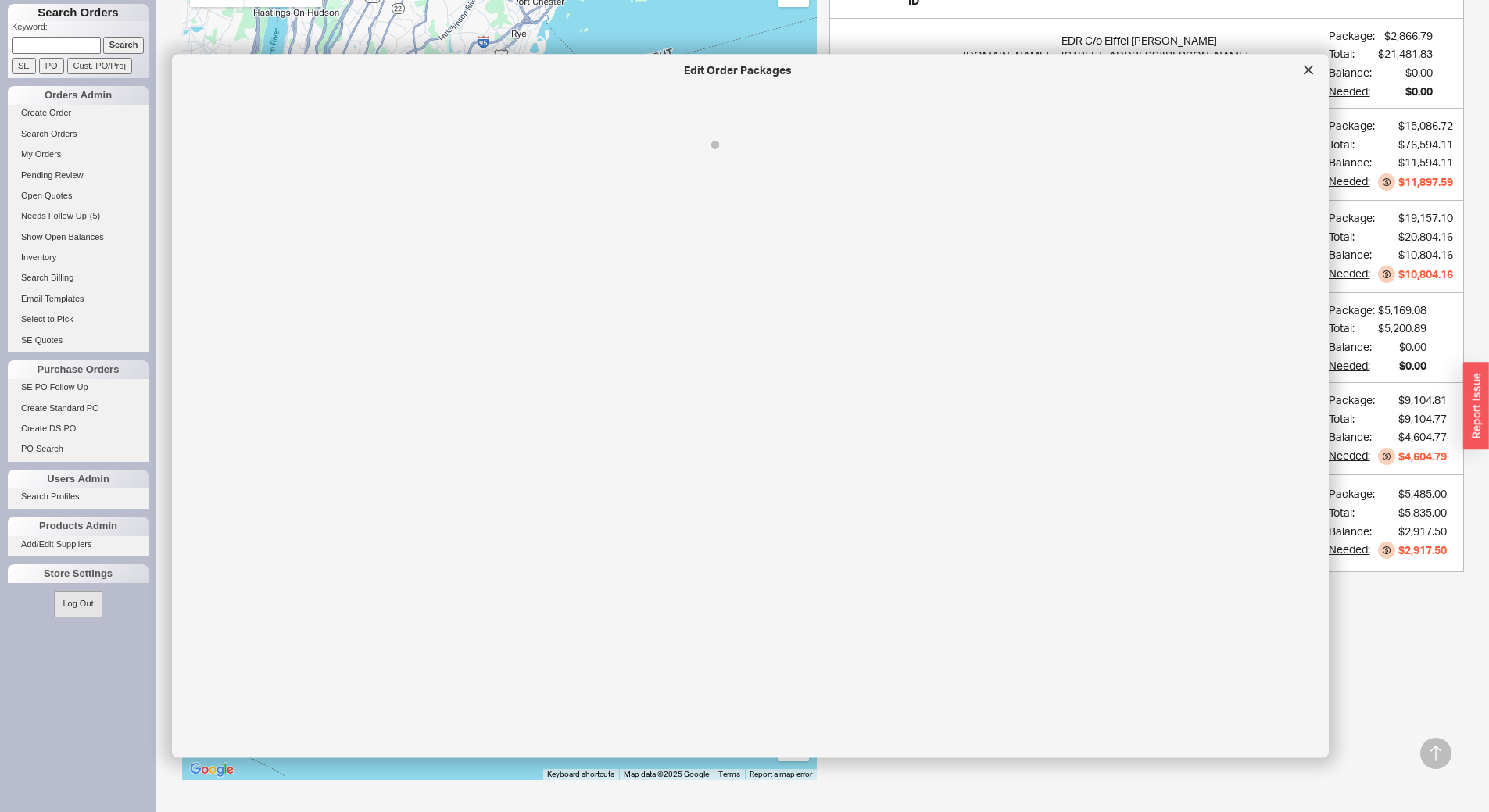
select select "8"
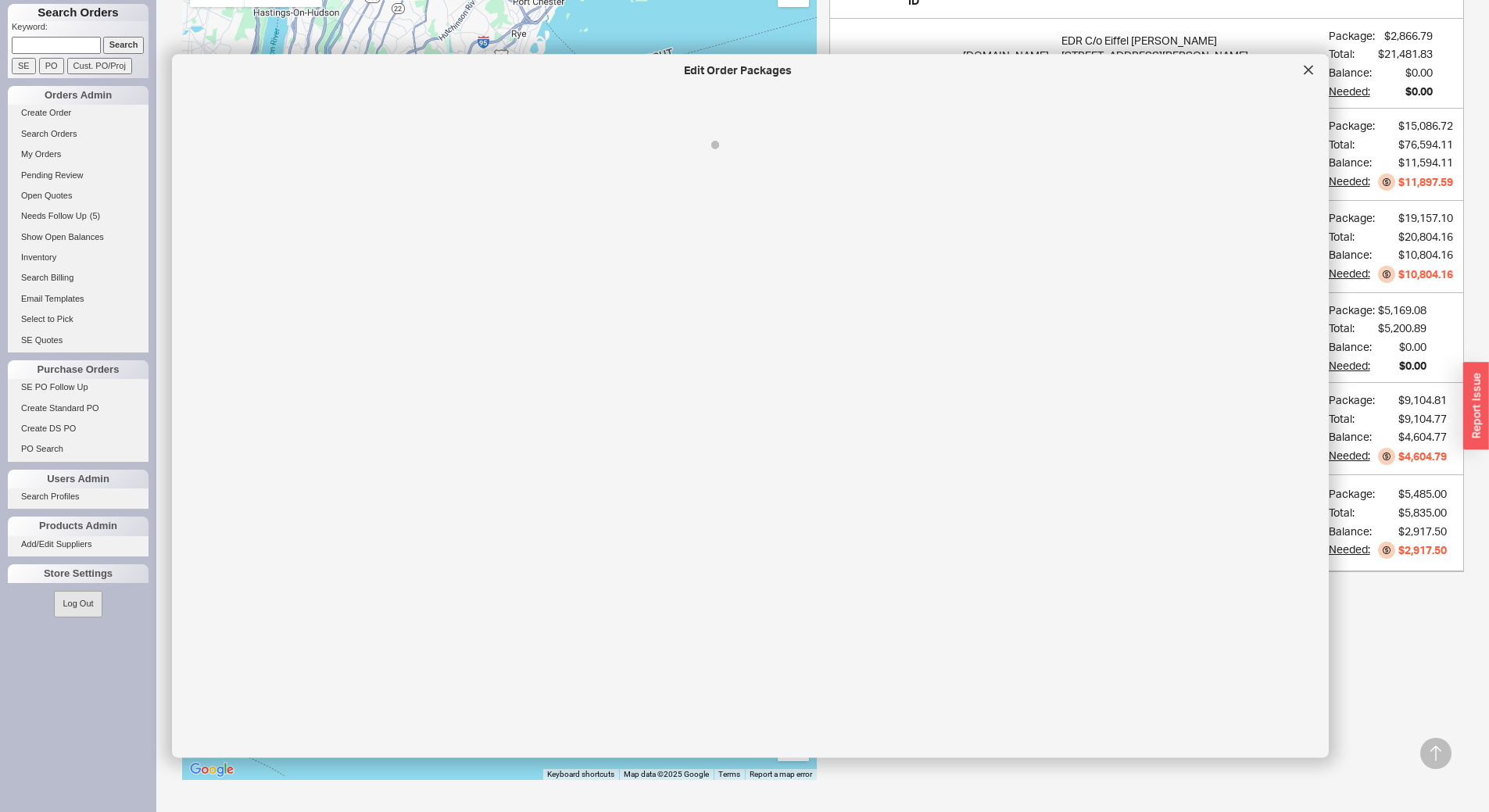
select select "8"
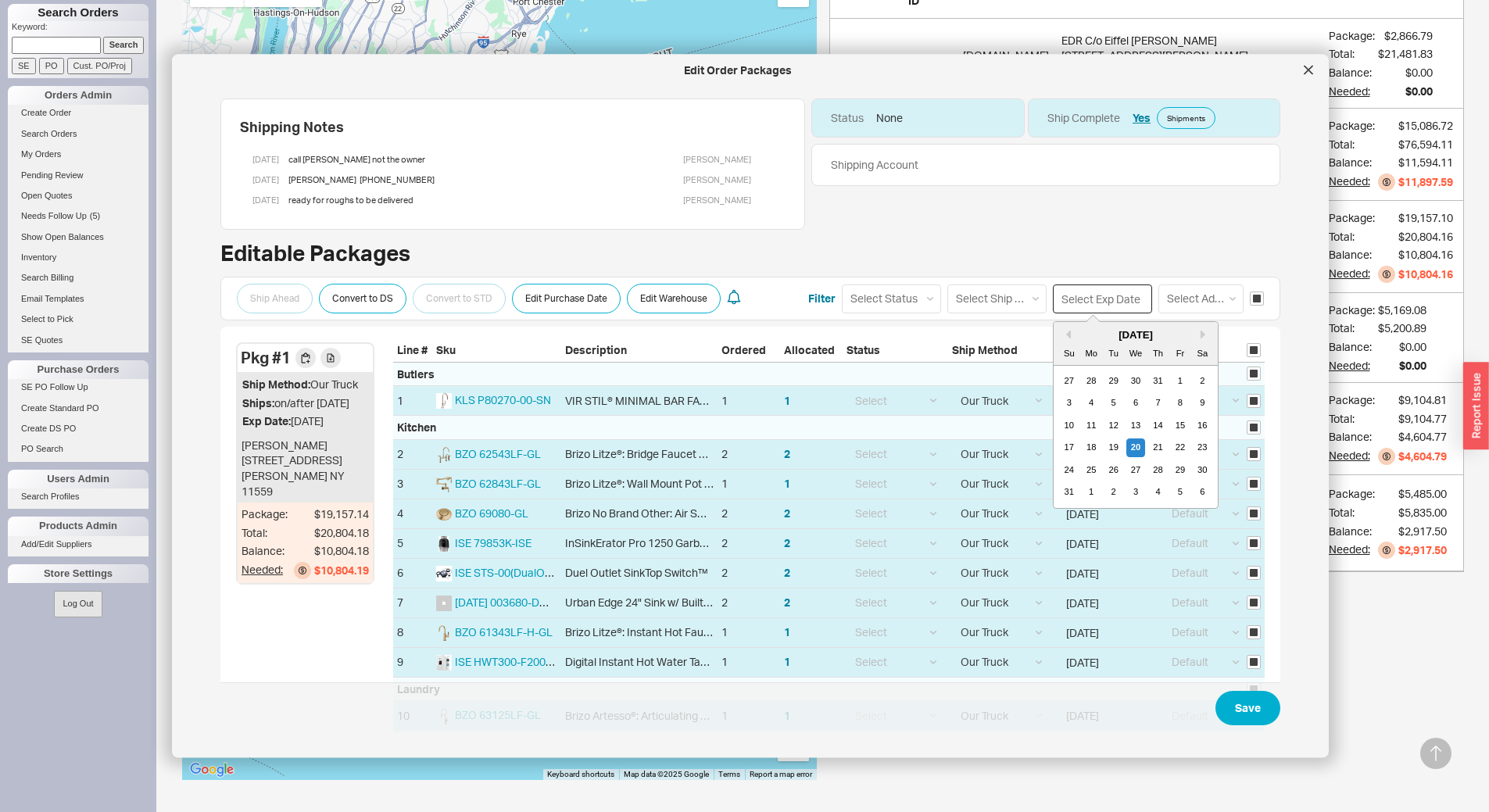
click at [1087, 296] on input at bounding box center [1102, 297] width 99 height 29
click at [1153, 496] on div "4" at bounding box center [1158, 491] width 18 height 18
type input "09/04/2025"
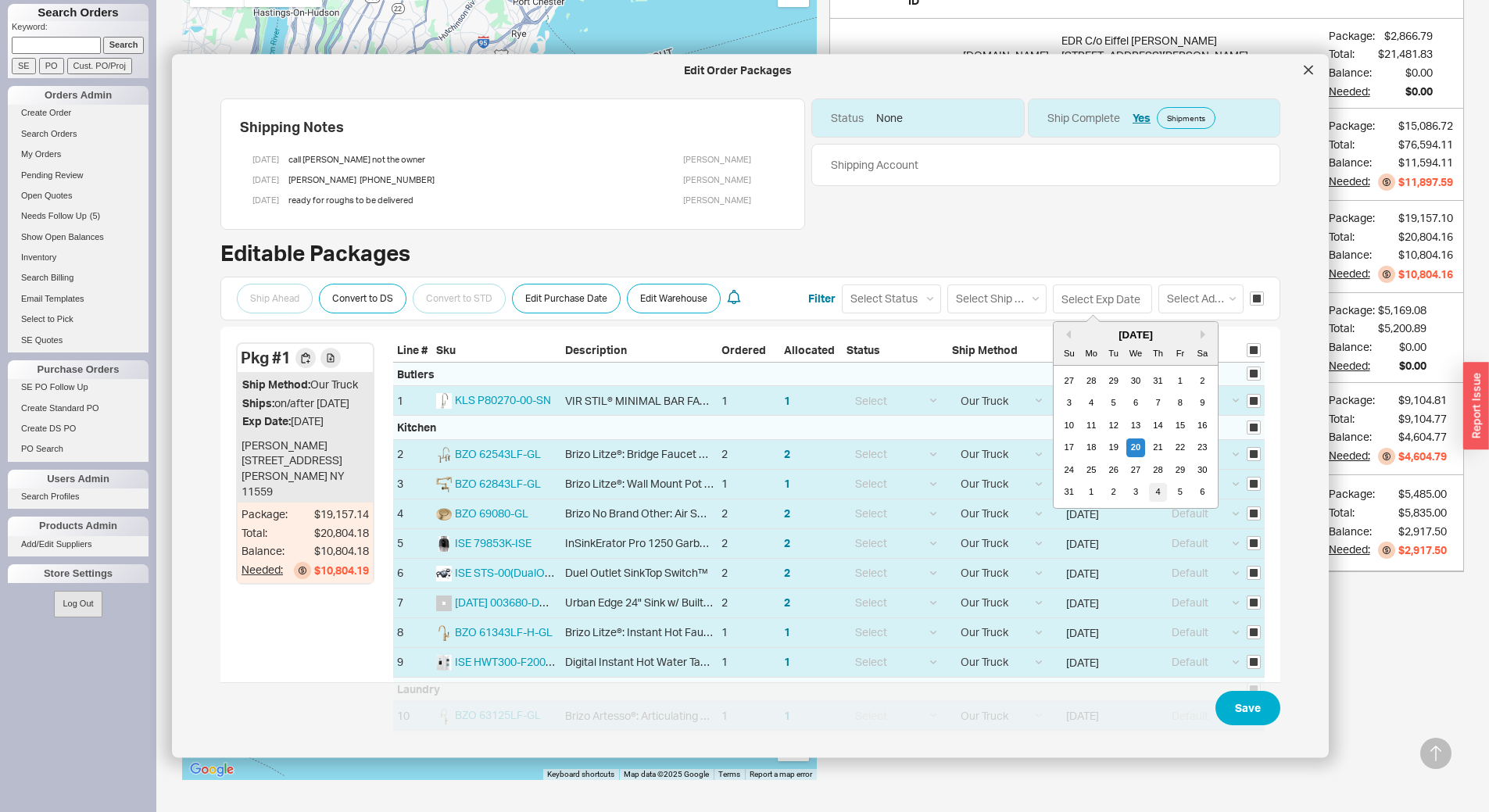
type input "09/04/2025"
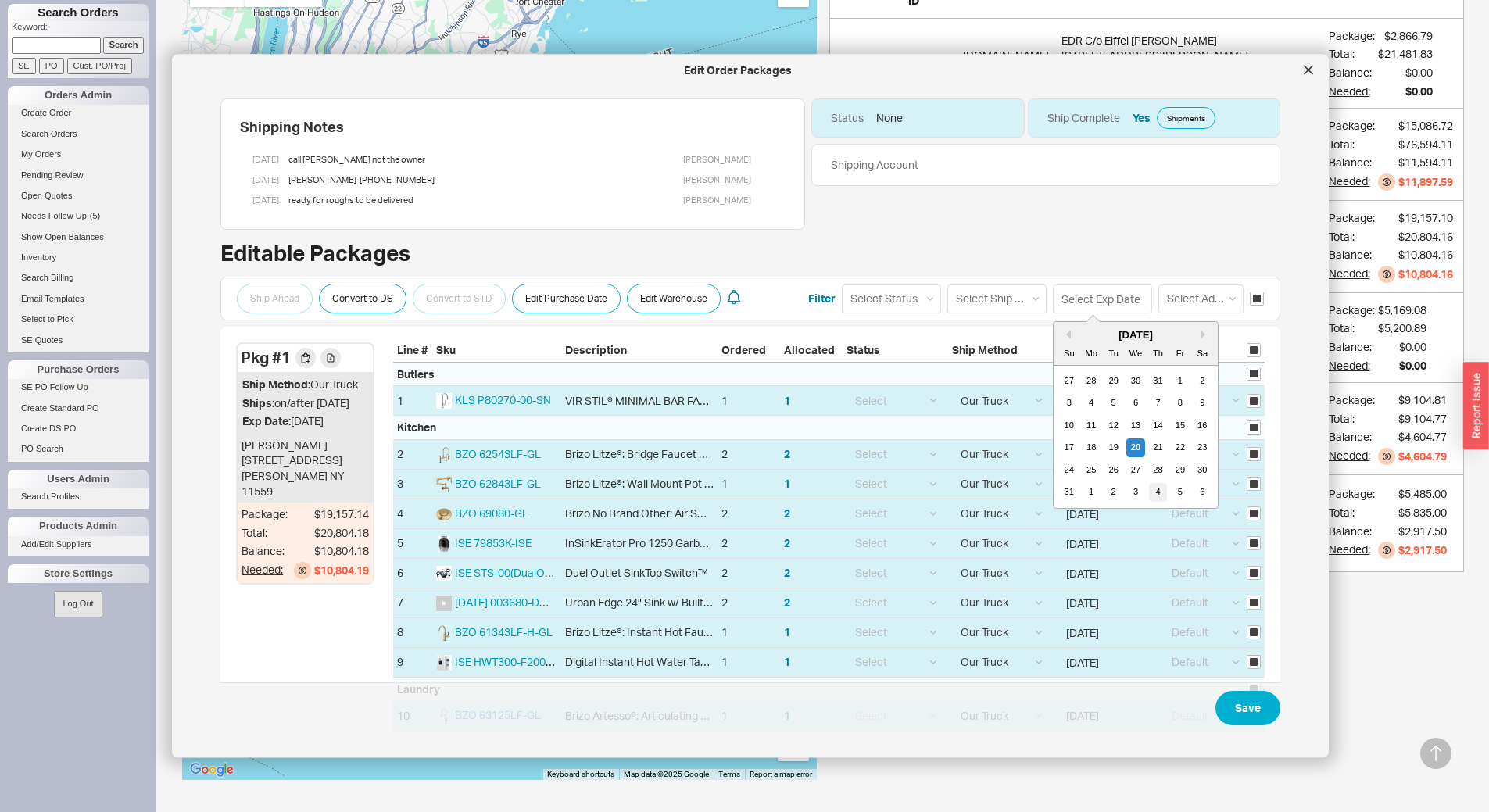
type input "09/04/2025"
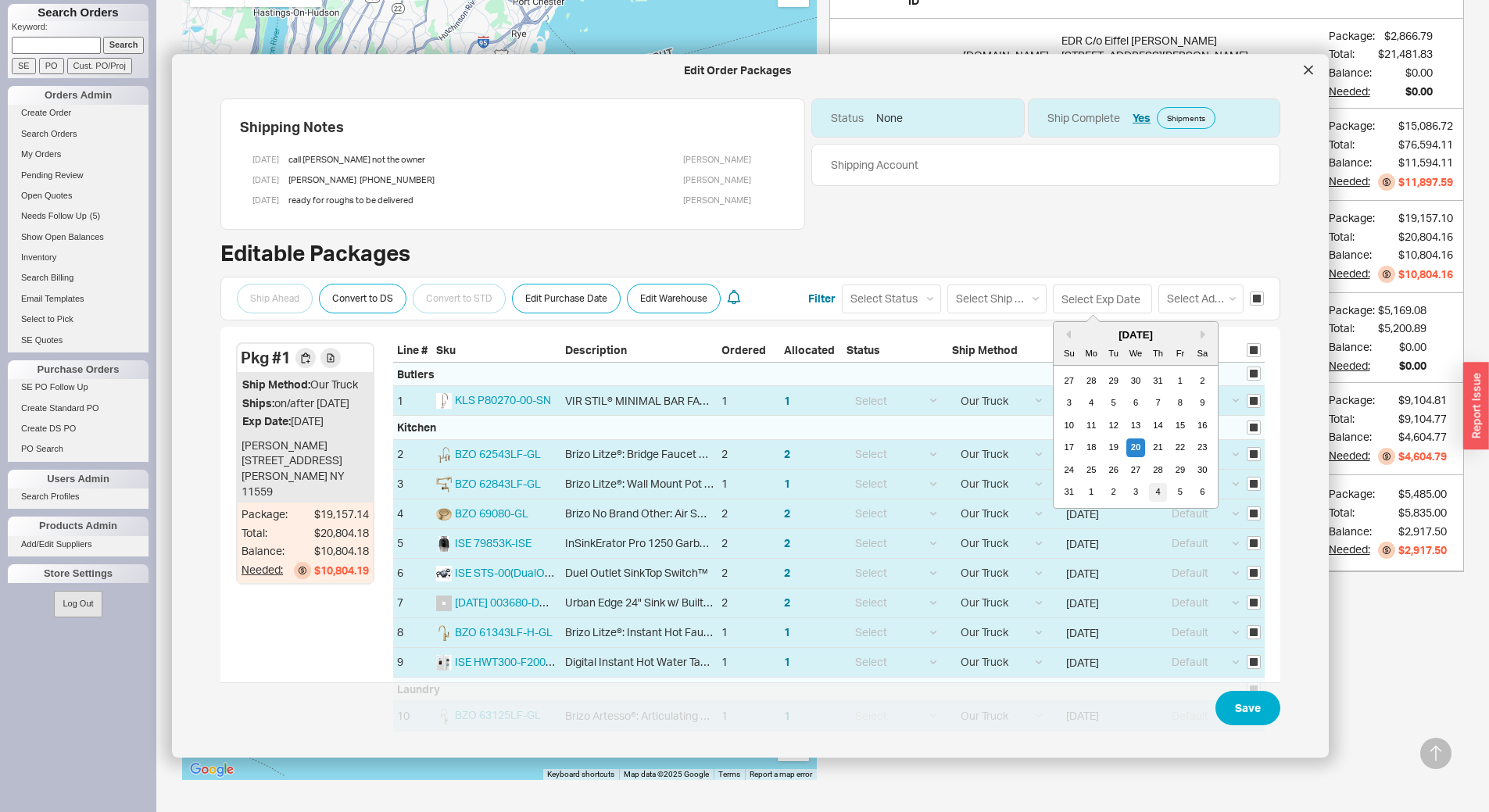
type input "09/04/2025"
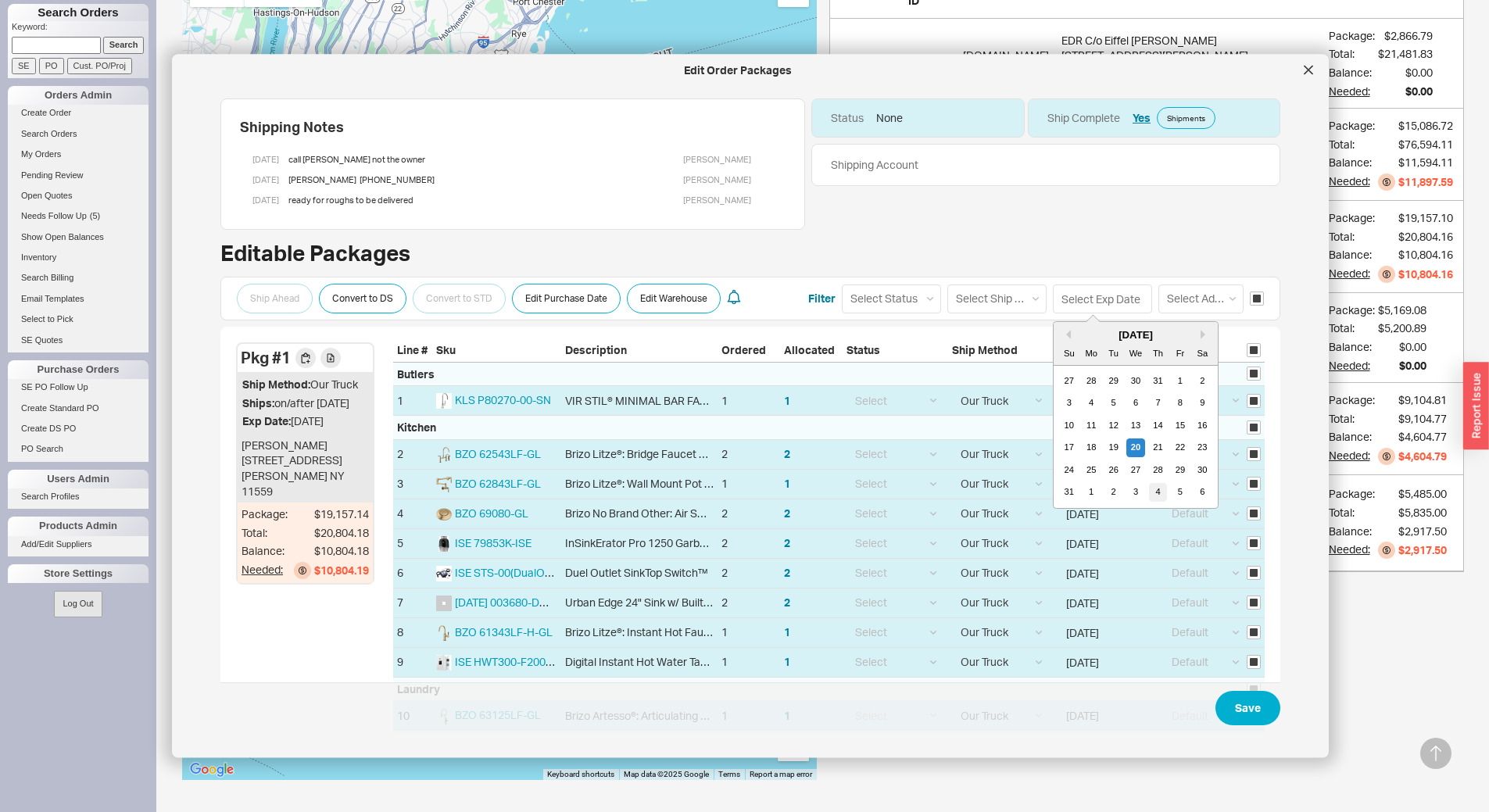
type input "09/04/2025"
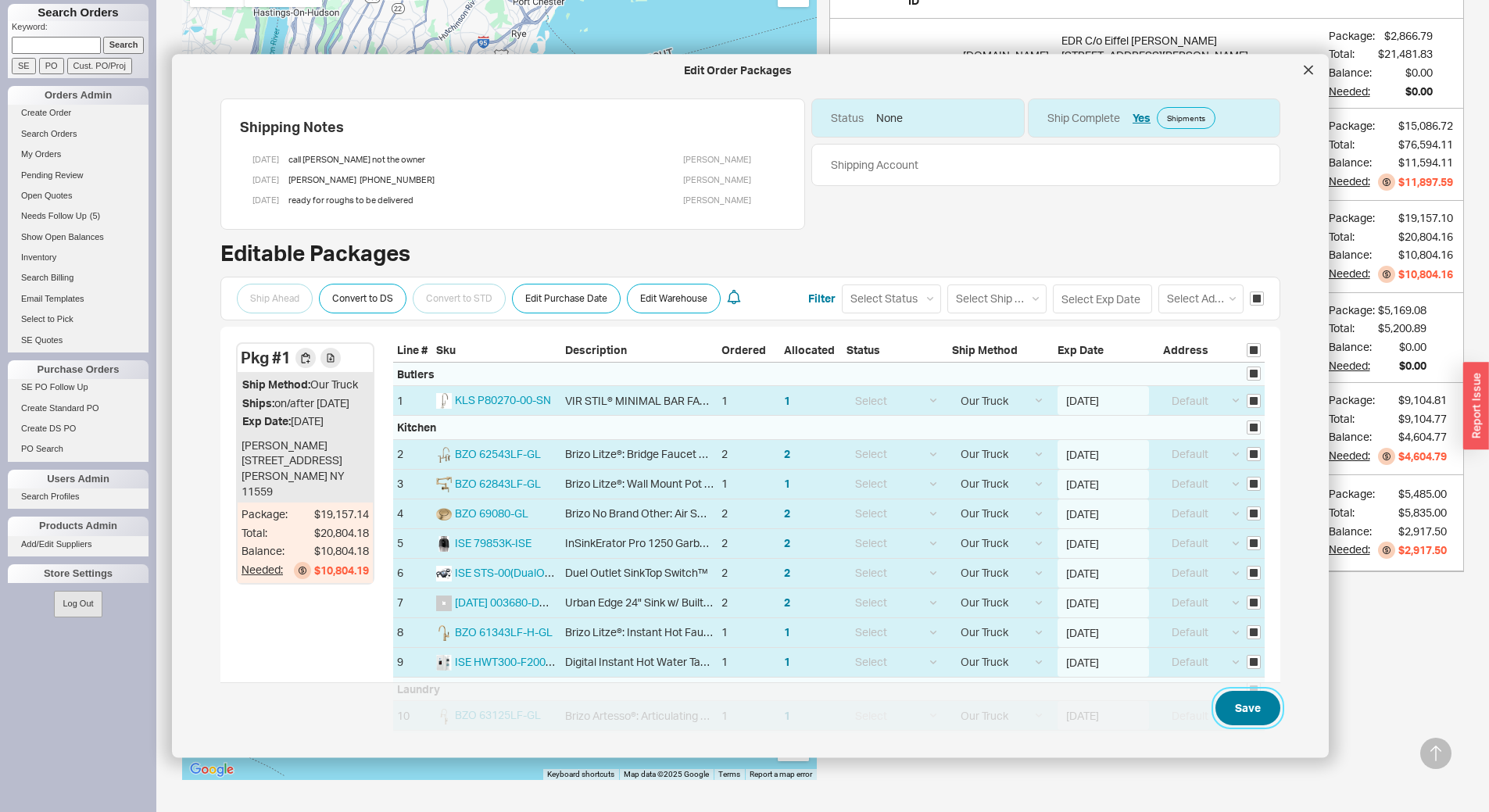
click at [1251, 706] on button "Save" at bounding box center [1248, 708] width 65 height 34
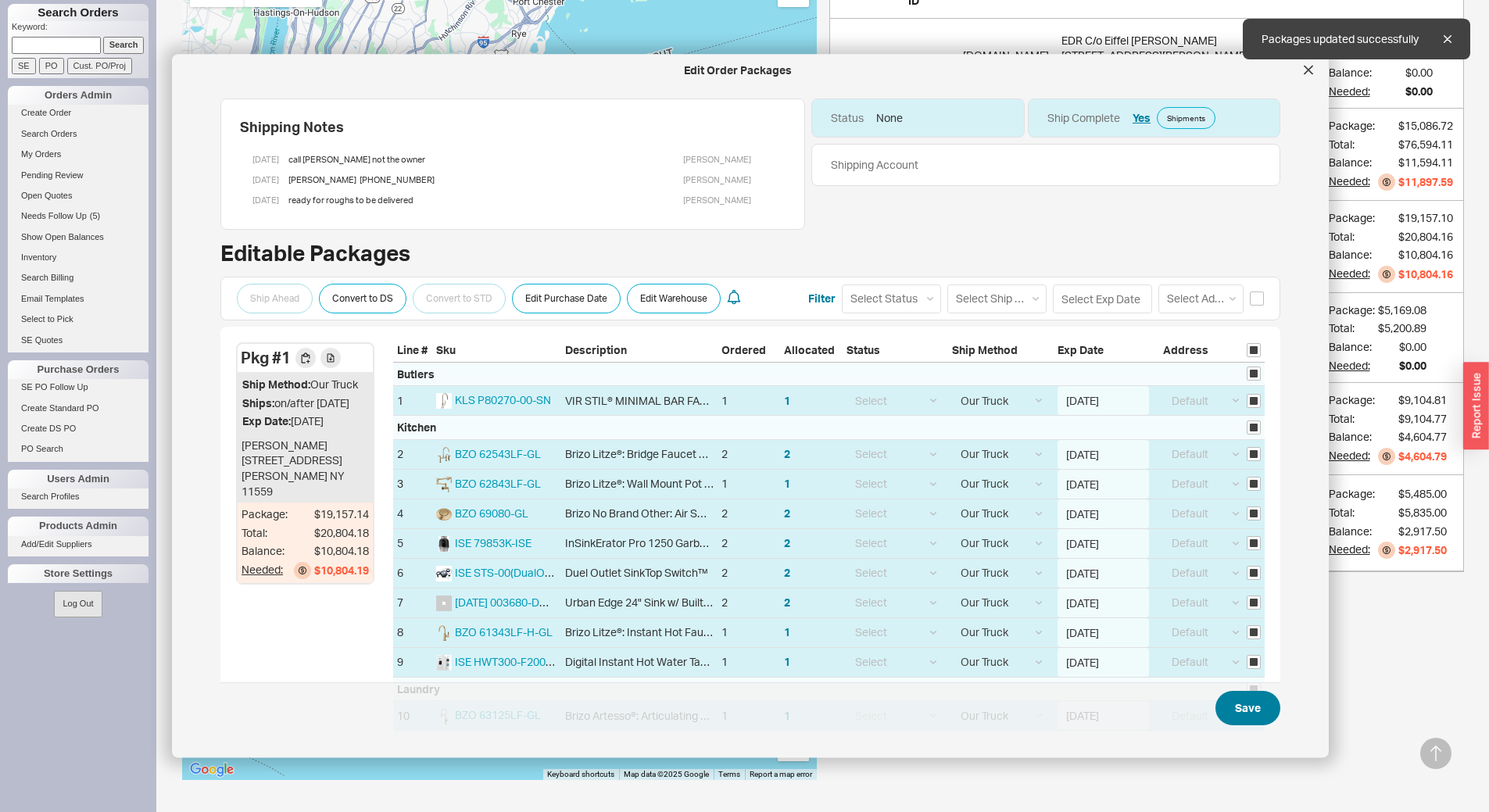
checkbox input "false"
select select "8"
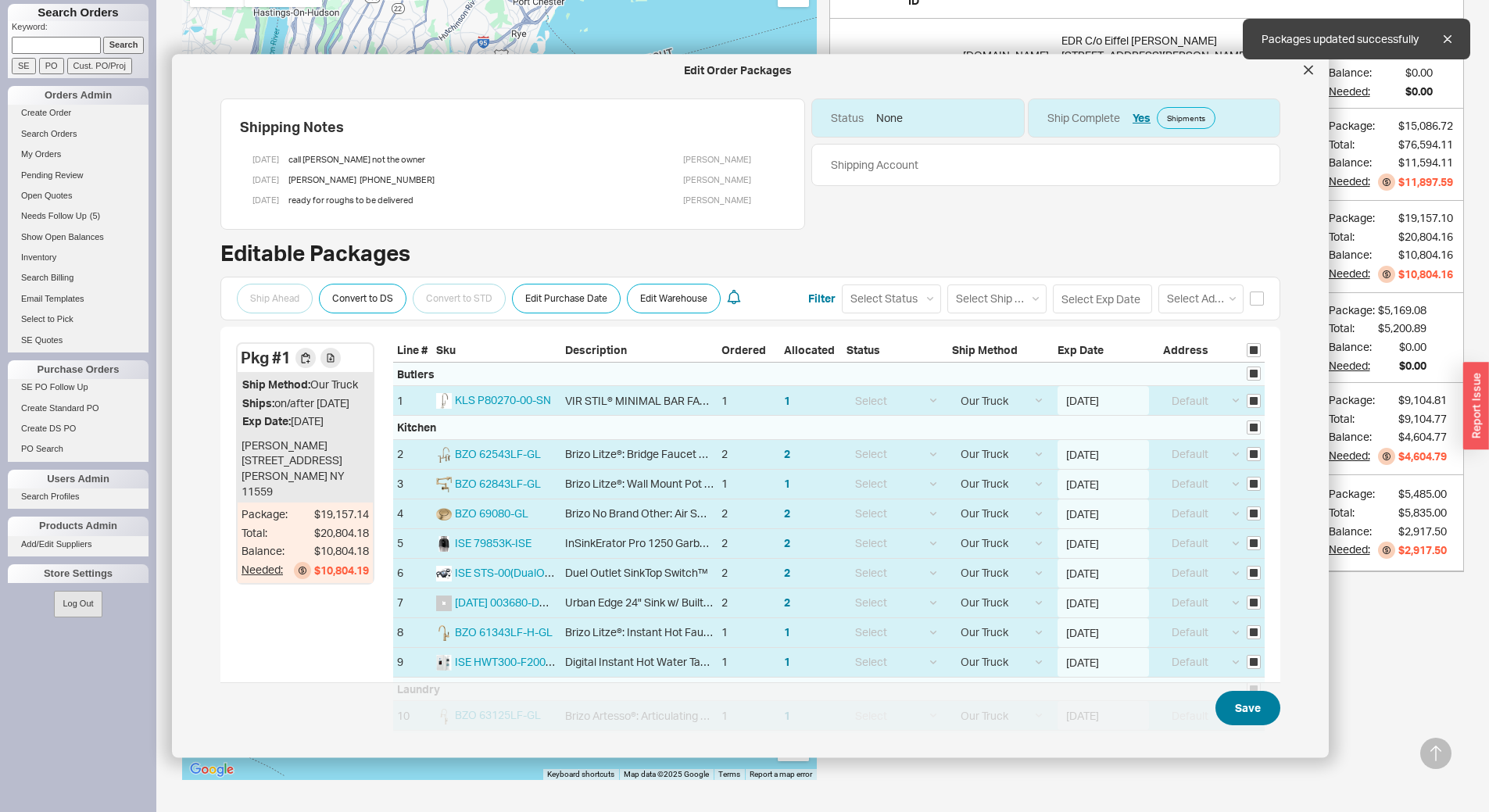
select select "8"
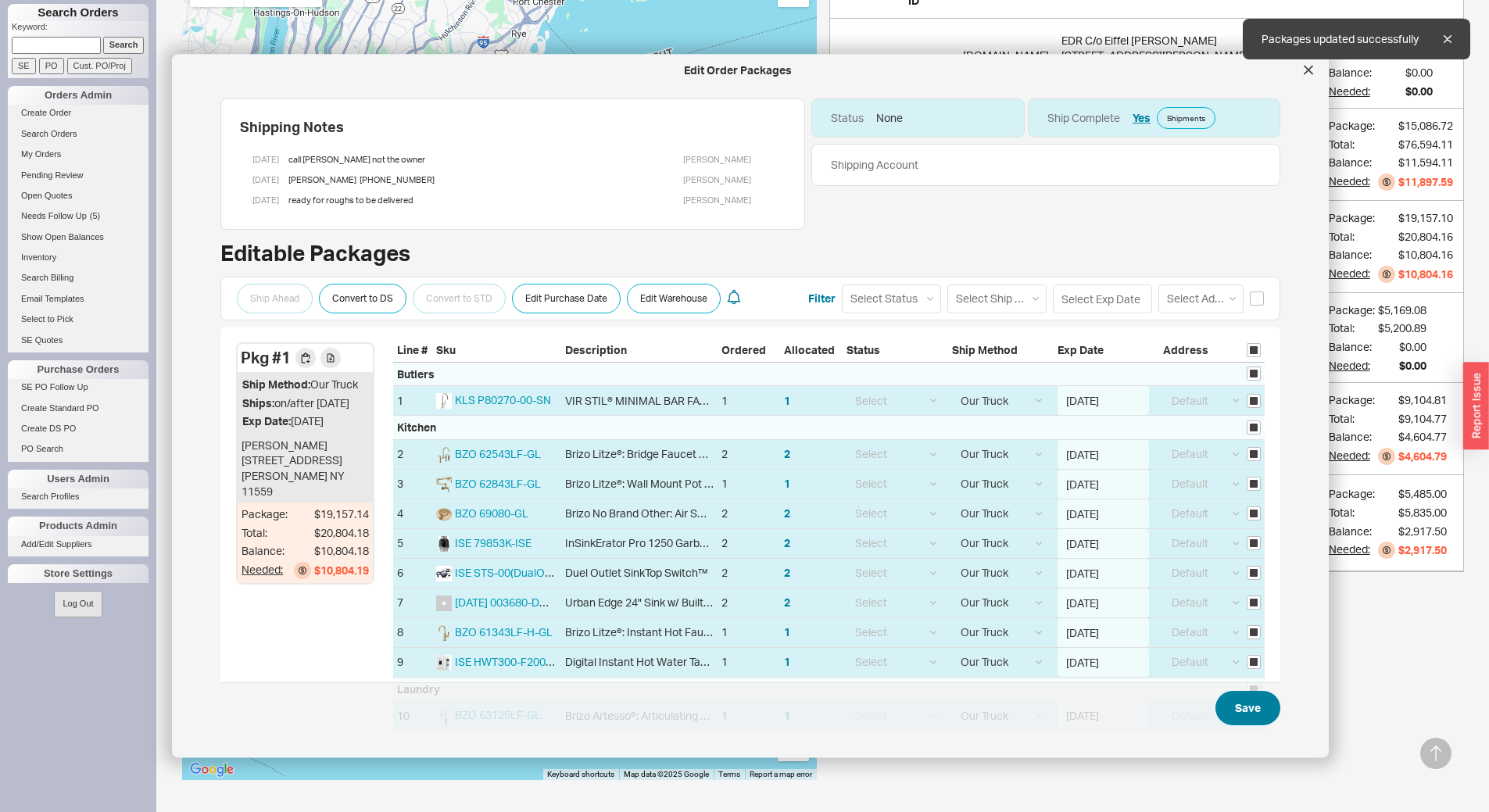
select select "8"
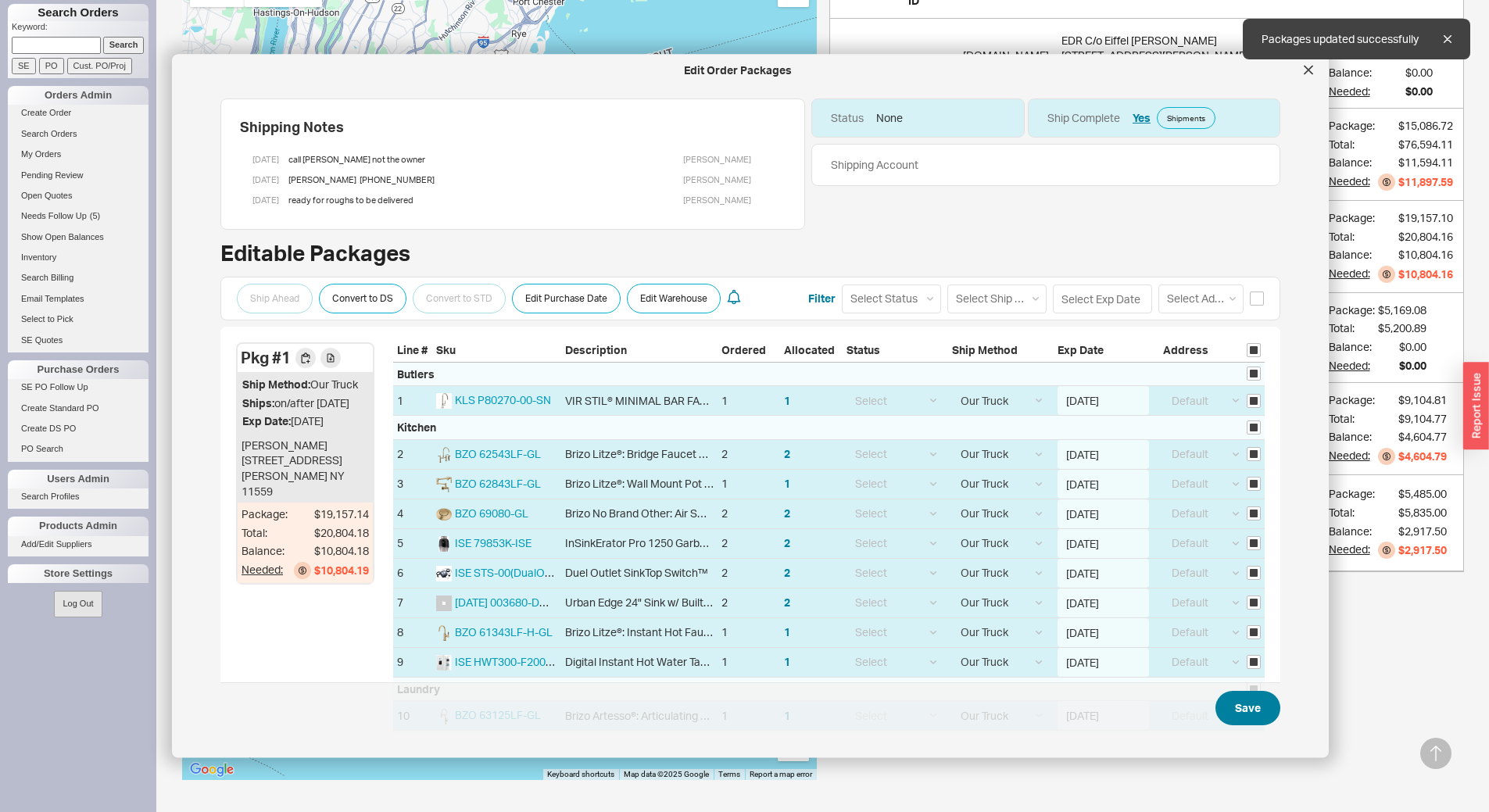
select select "8"
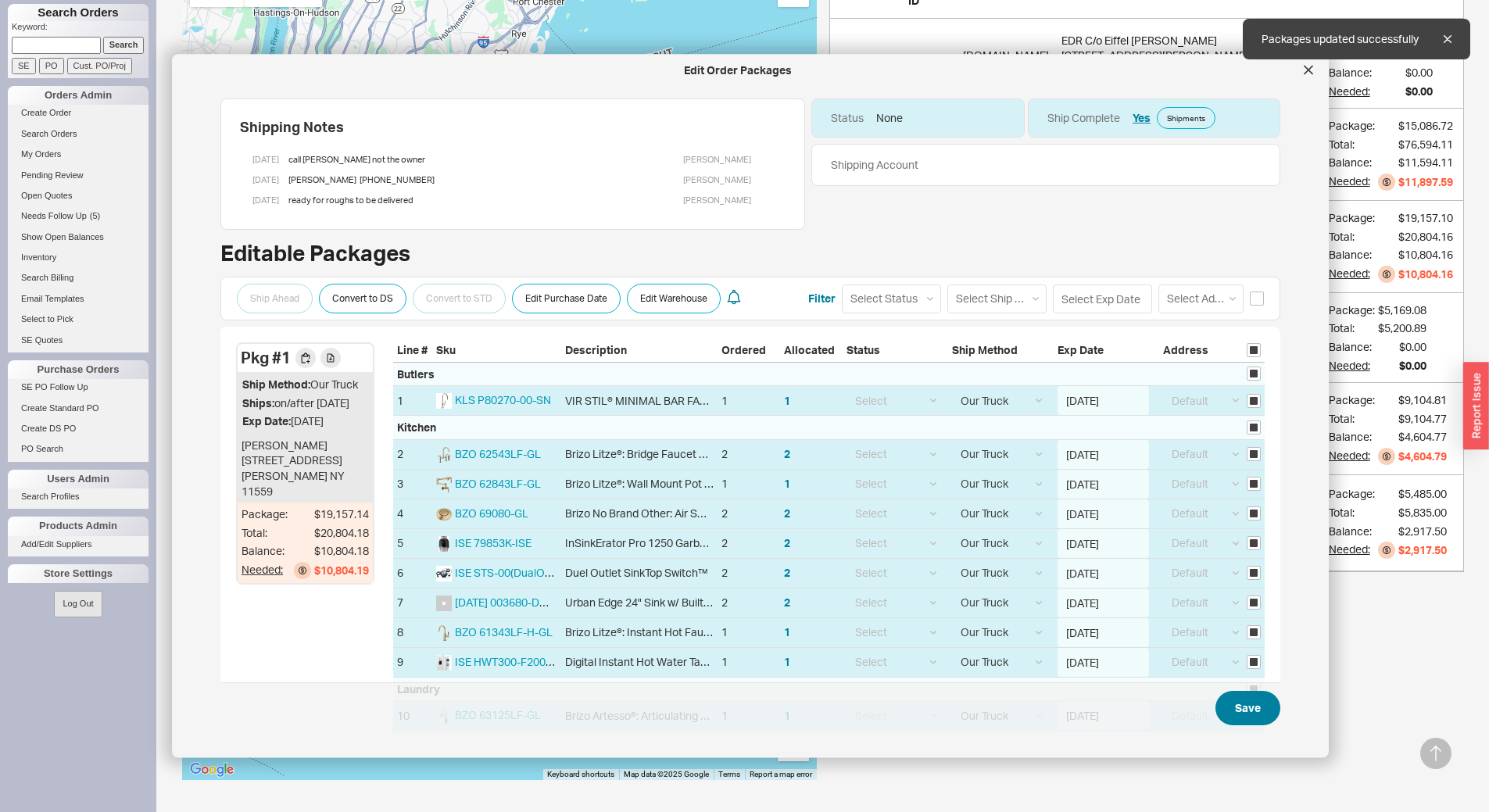
select select "8"
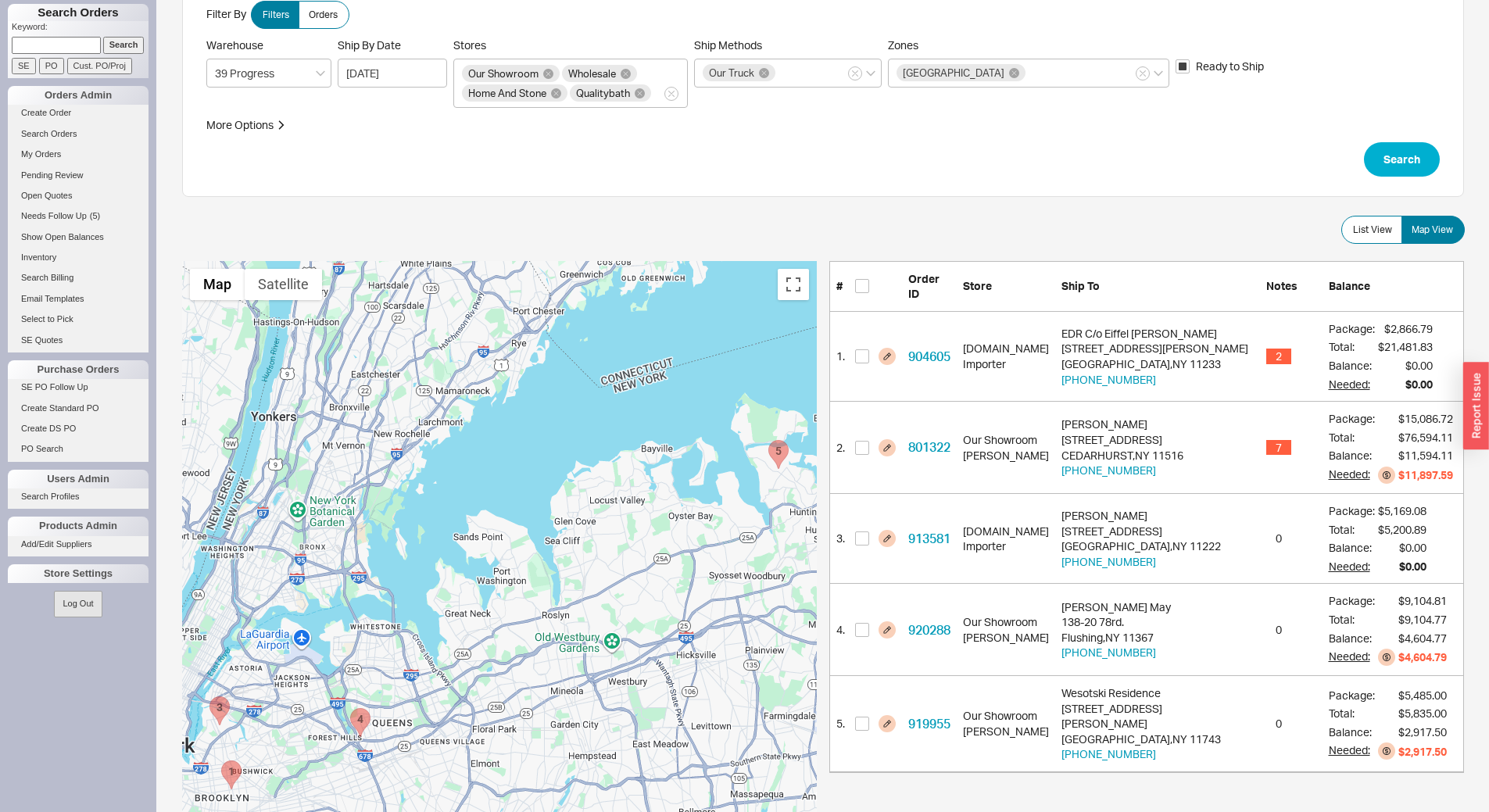
scroll to position [0, 0]
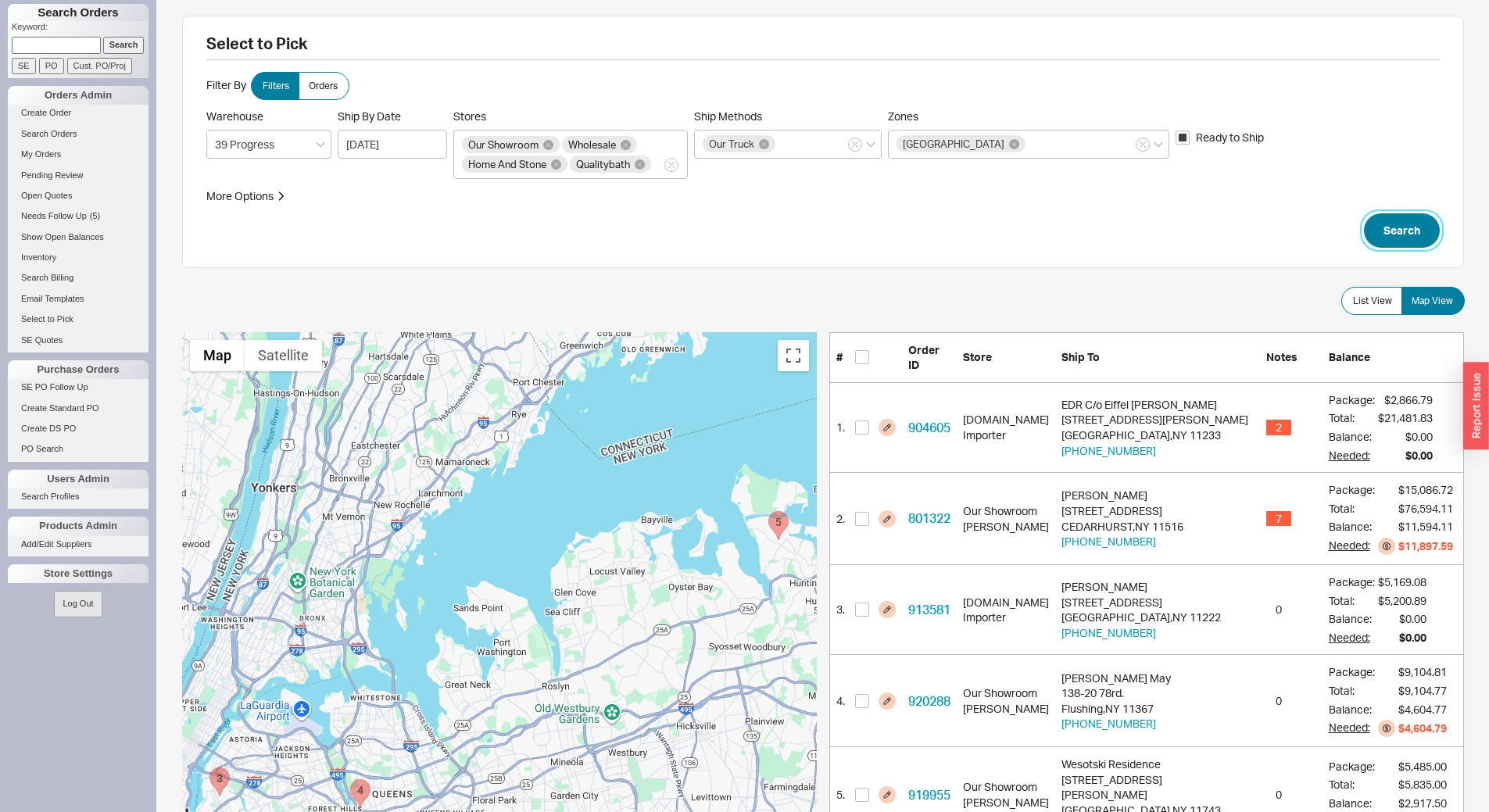
click at [1401, 241] on button "Search" at bounding box center [1402, 230] width 76 height 34
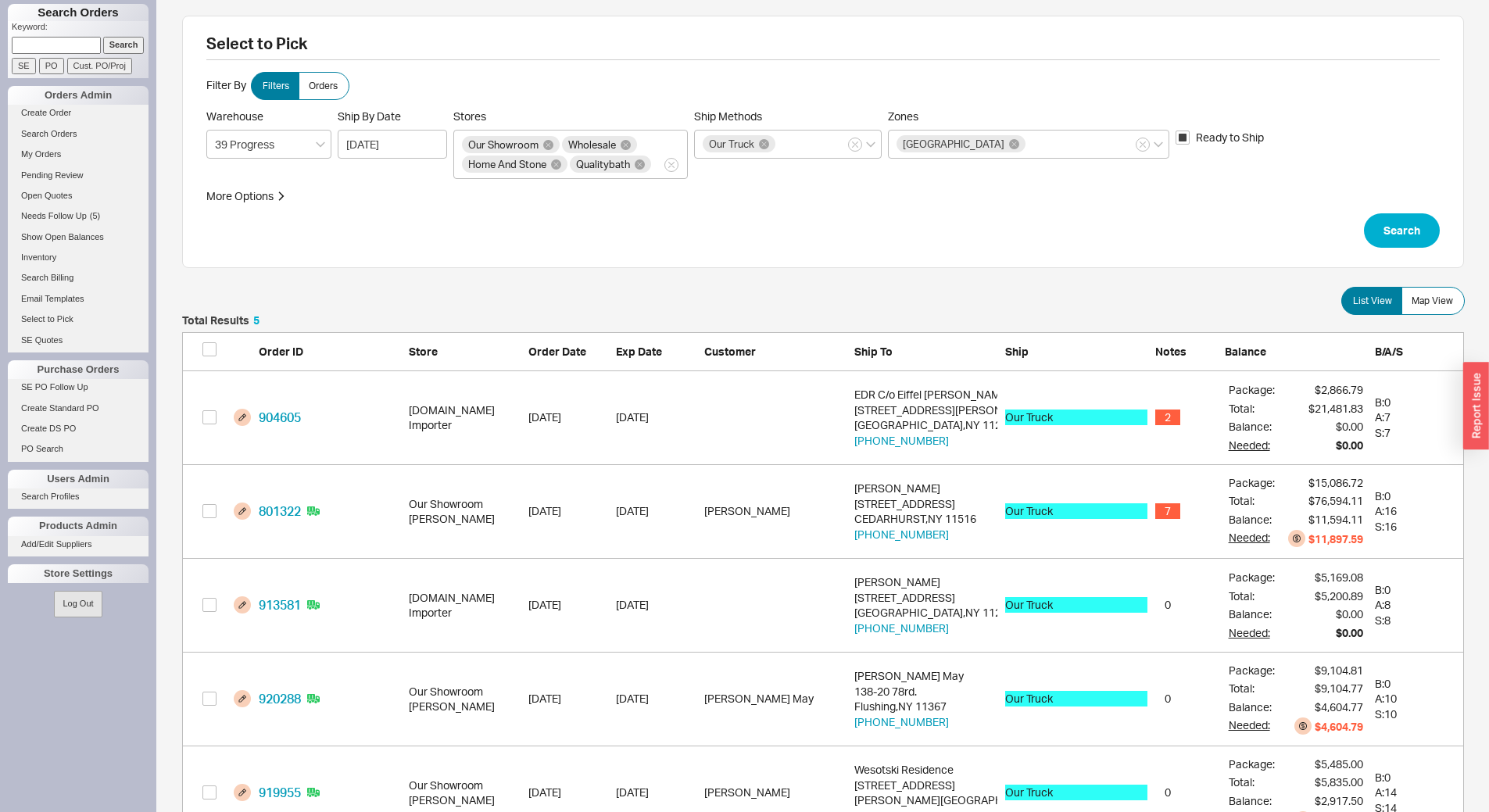
scroll to position [60, 0]
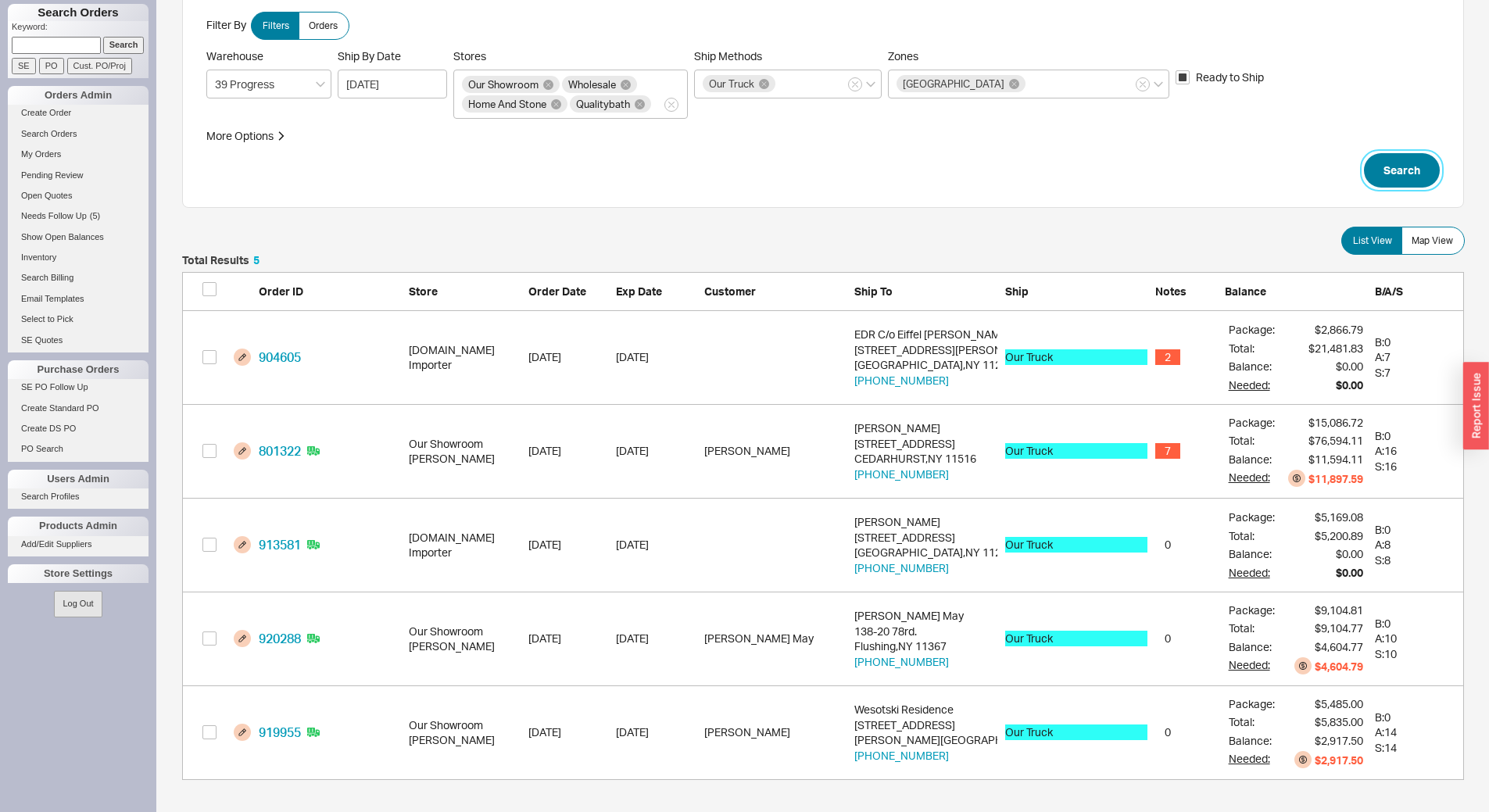
click at [1425, 172] on button "Search" at bounding box center [1402, 170] width 76 height 34
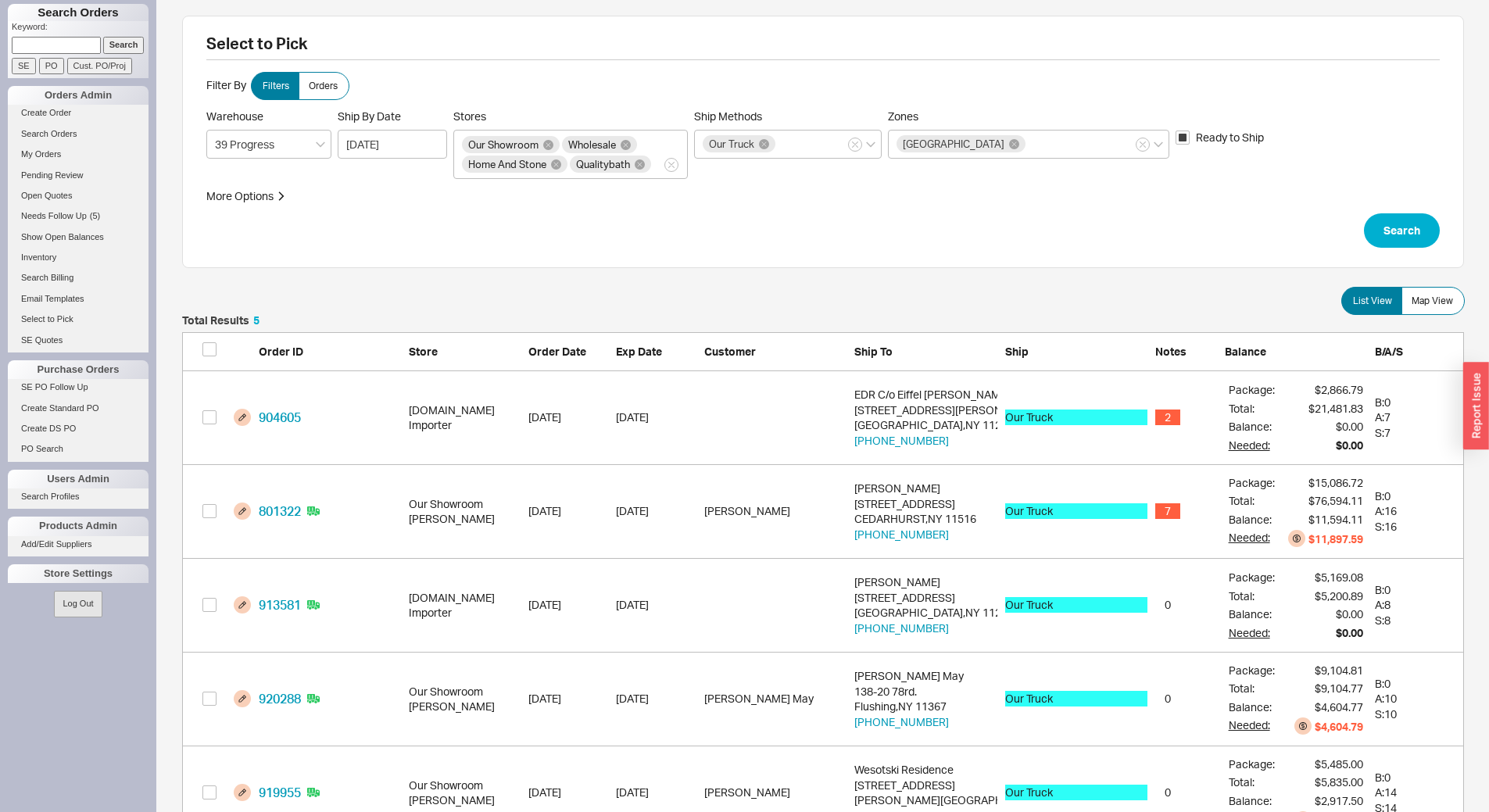
scroll to position [513, 1270]
click at [1394, 223] on button "Search" at bounding box center [1402, 230] width 76 height 34
click at [1449, 301] on span "Map View" at bounding box center [1432, 301] width 41 height 12
click at [0, 0] on input "Map View" at bounding box center [0, 0] width 0 height 0
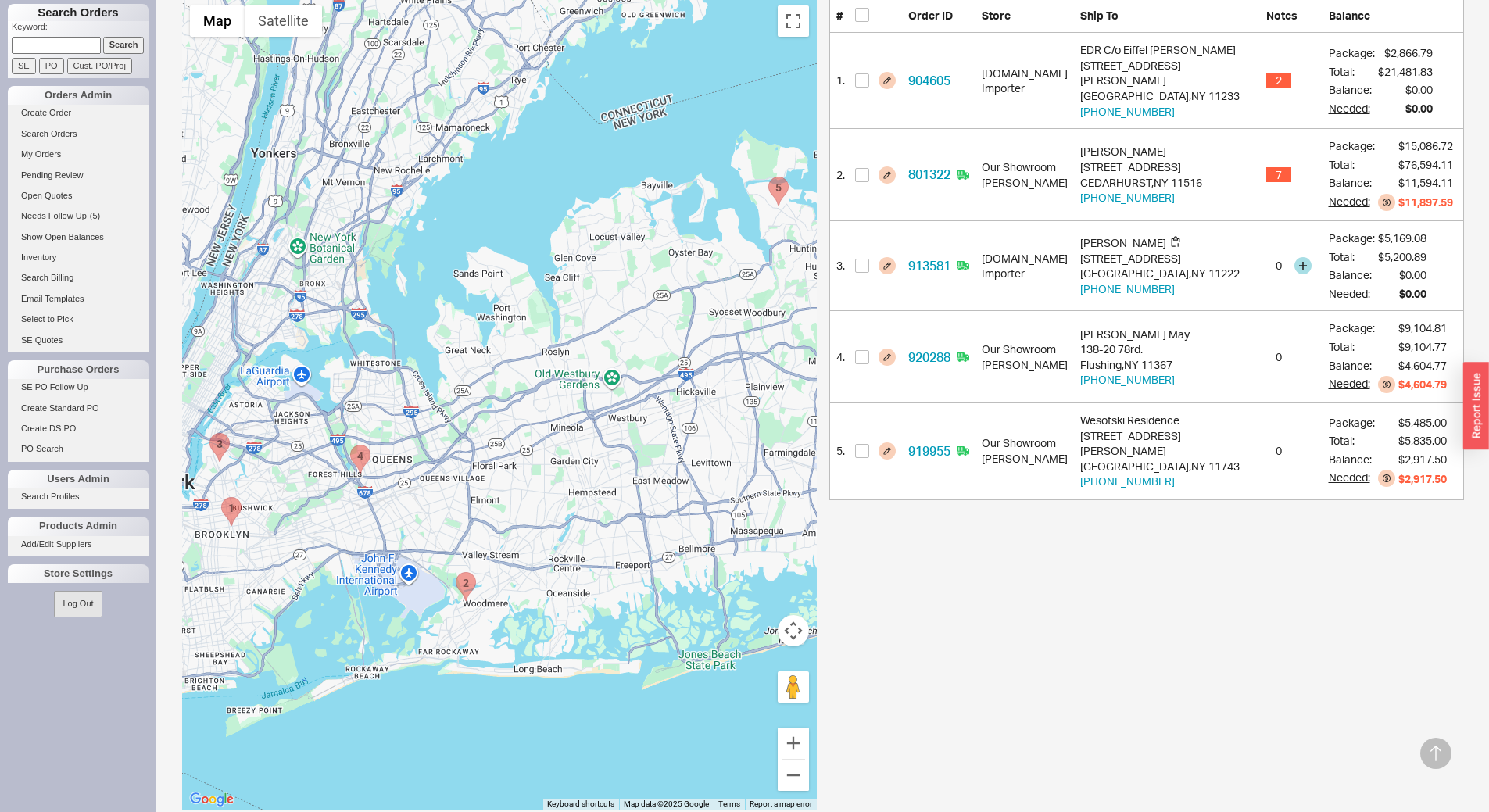
scroll to position [364, 0]
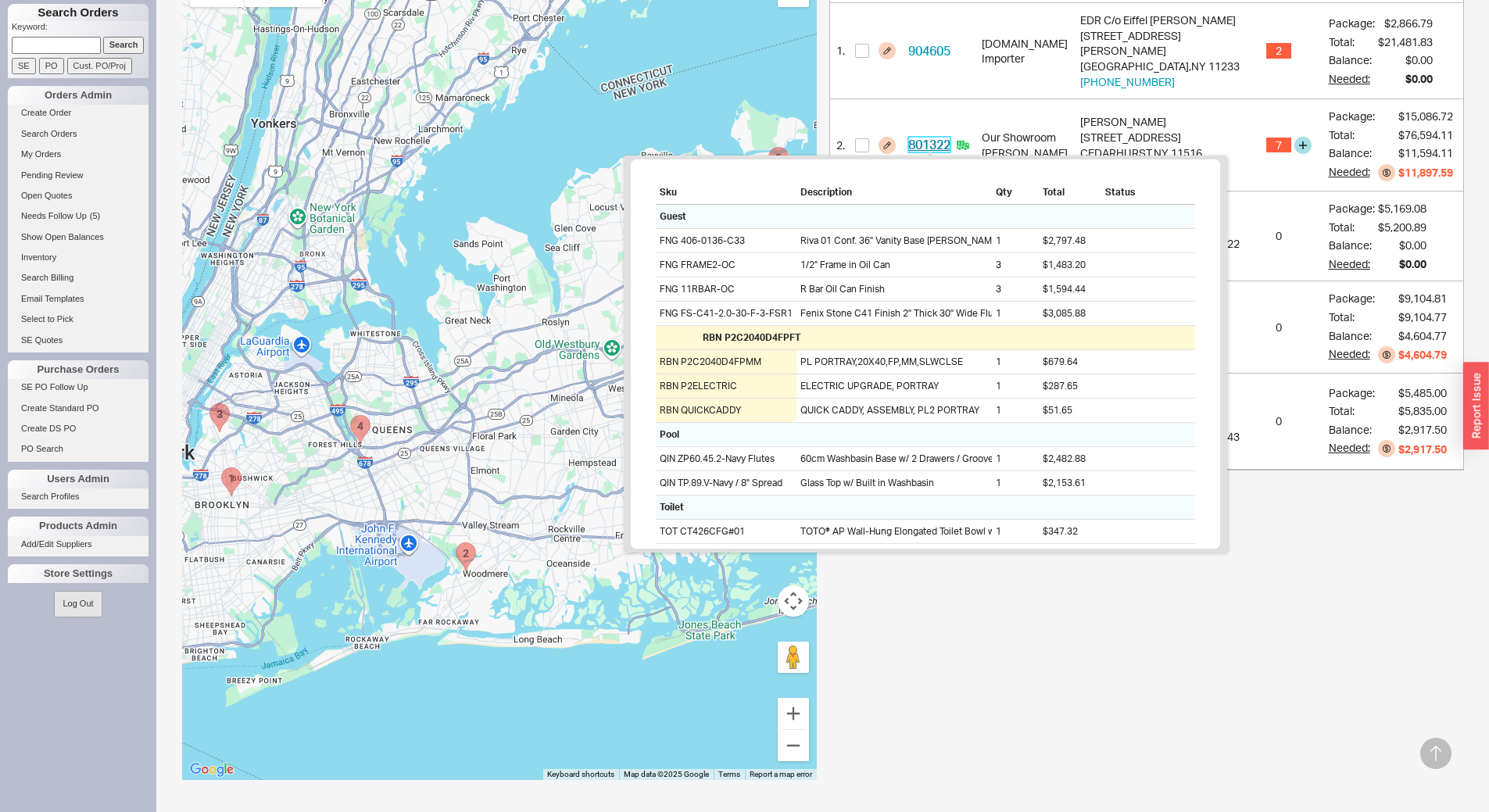
click at [936, 138] on link "801322" at bounding box center [929, 144] width 42 height 16
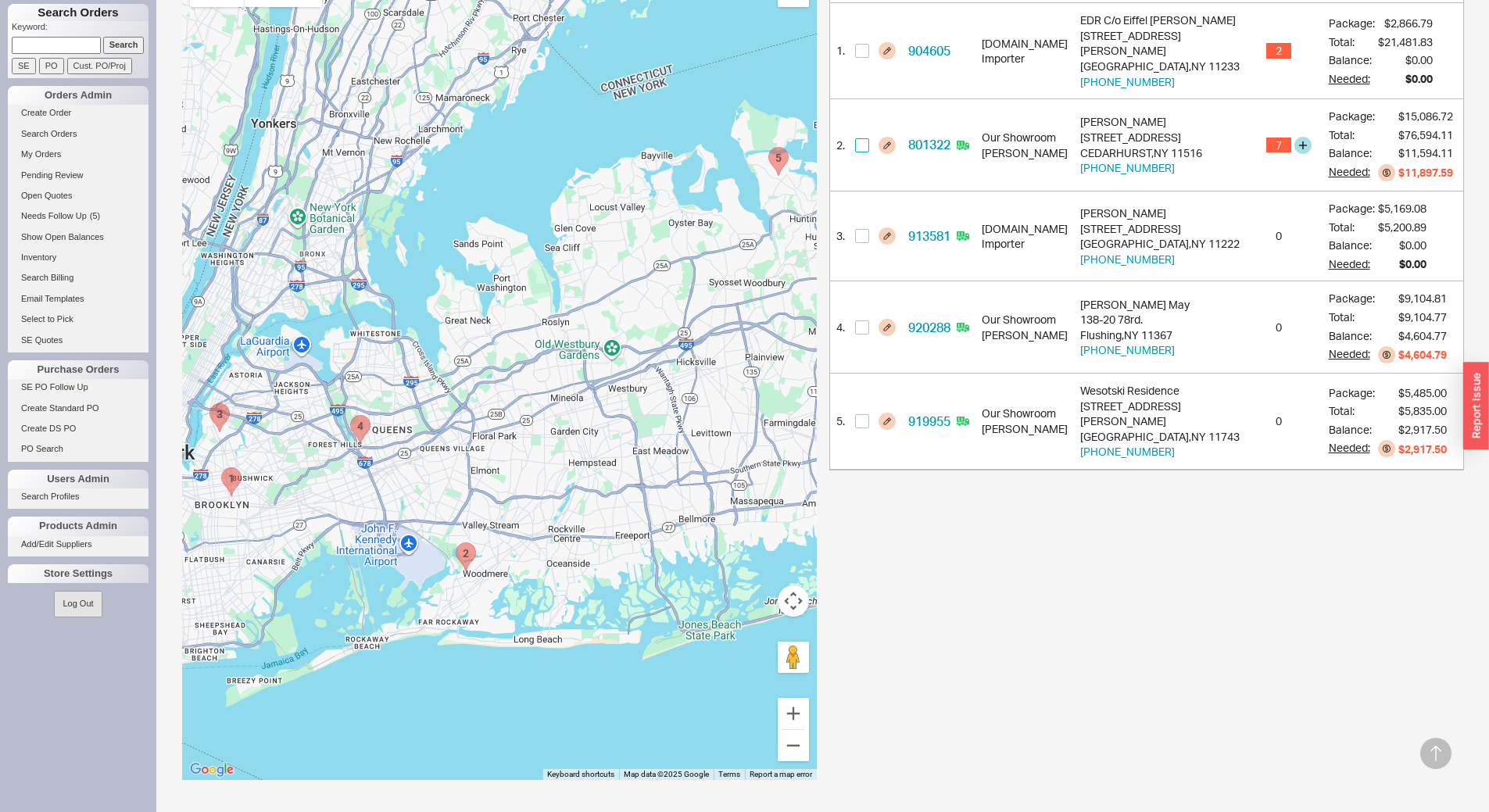
click at [863, 142] on input "checkbox" at bounding box center [862, 145] width 14 height 14
checkbox input "true"
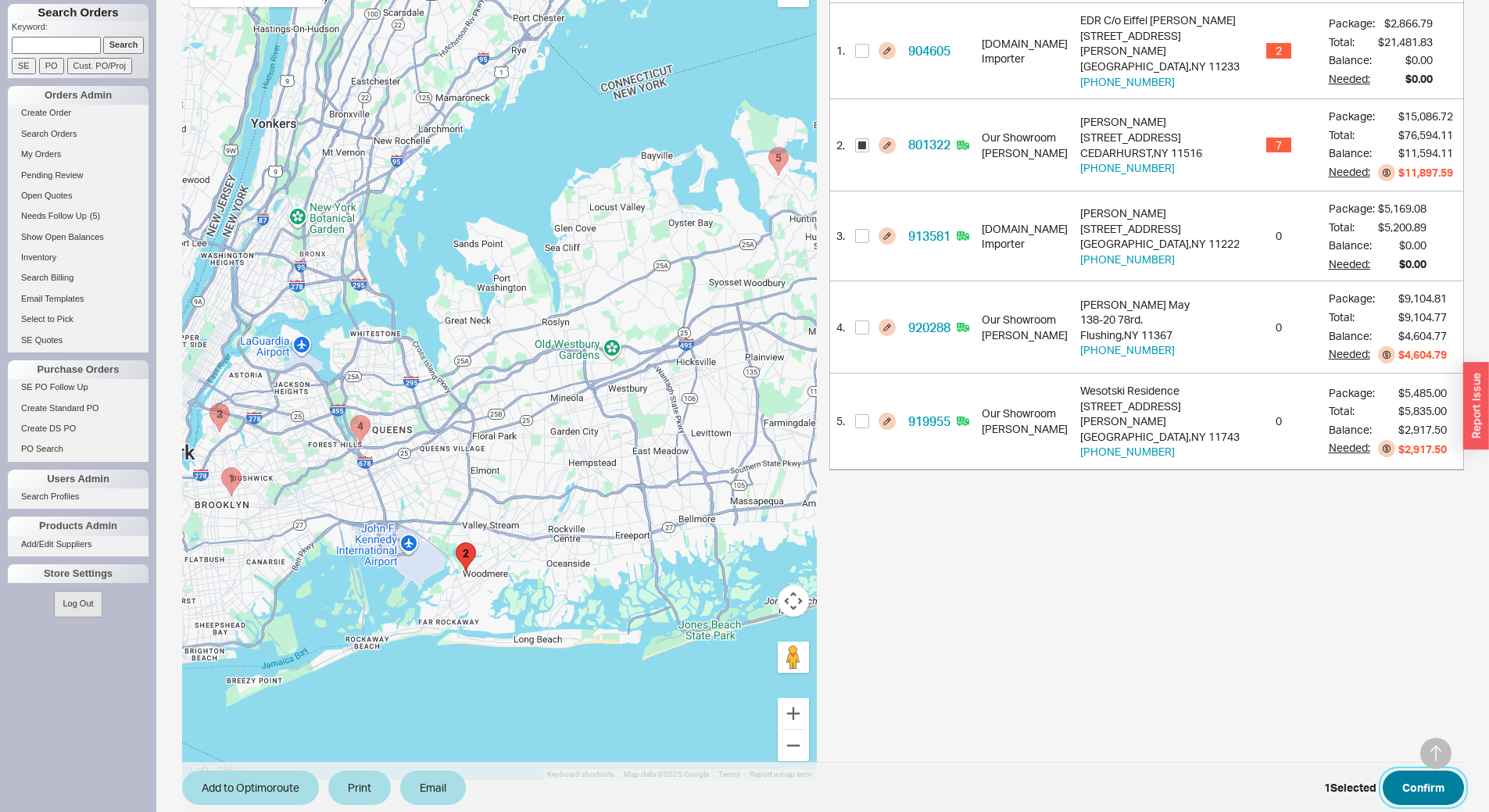
click at [1412, 784] on button "Confirm" at bounding box center [1423, 787] width 81 height 34
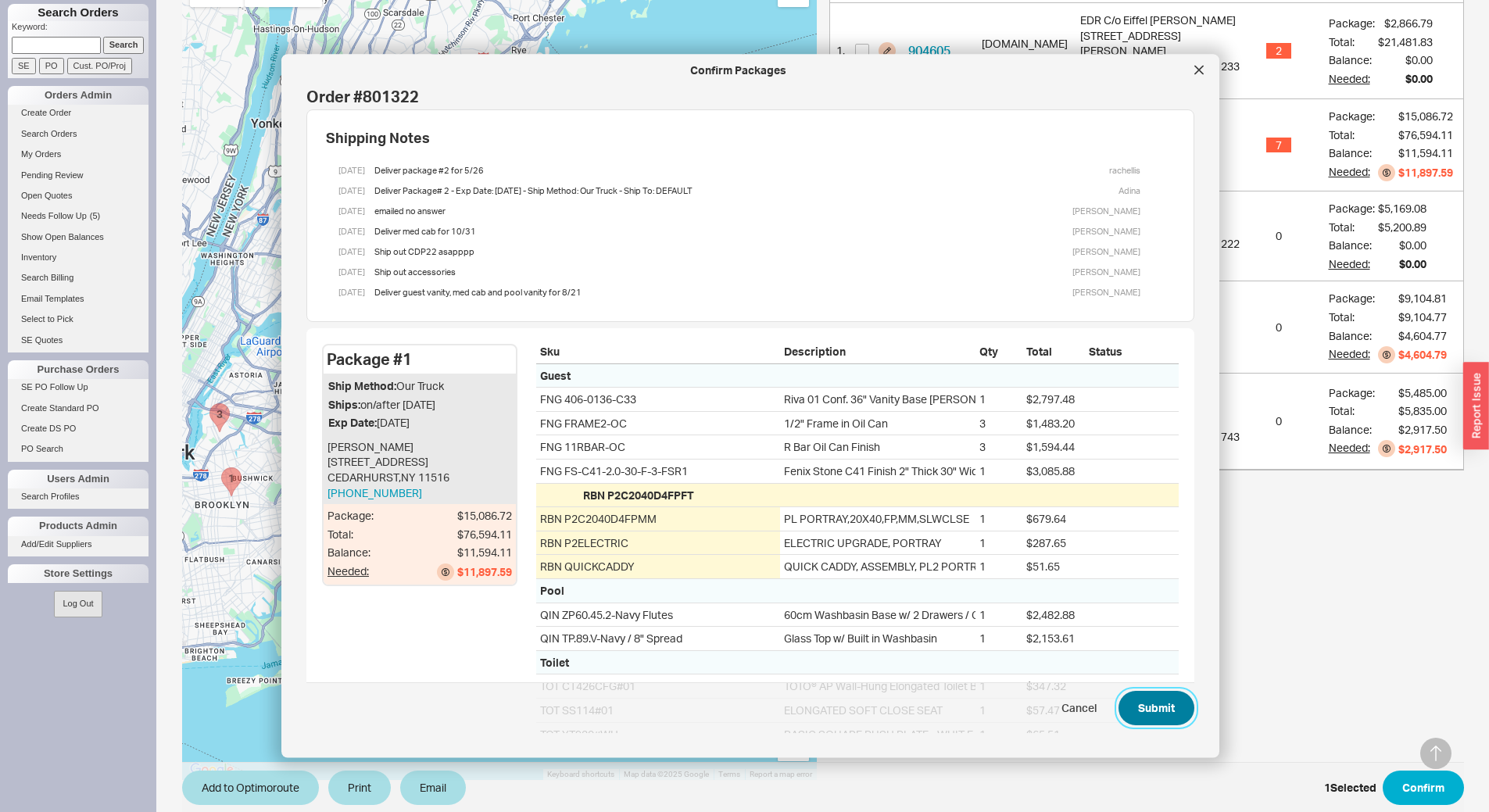
click at [1149, 694] on button "Submit" at bounding box center [1156, 708] width 76 height 34
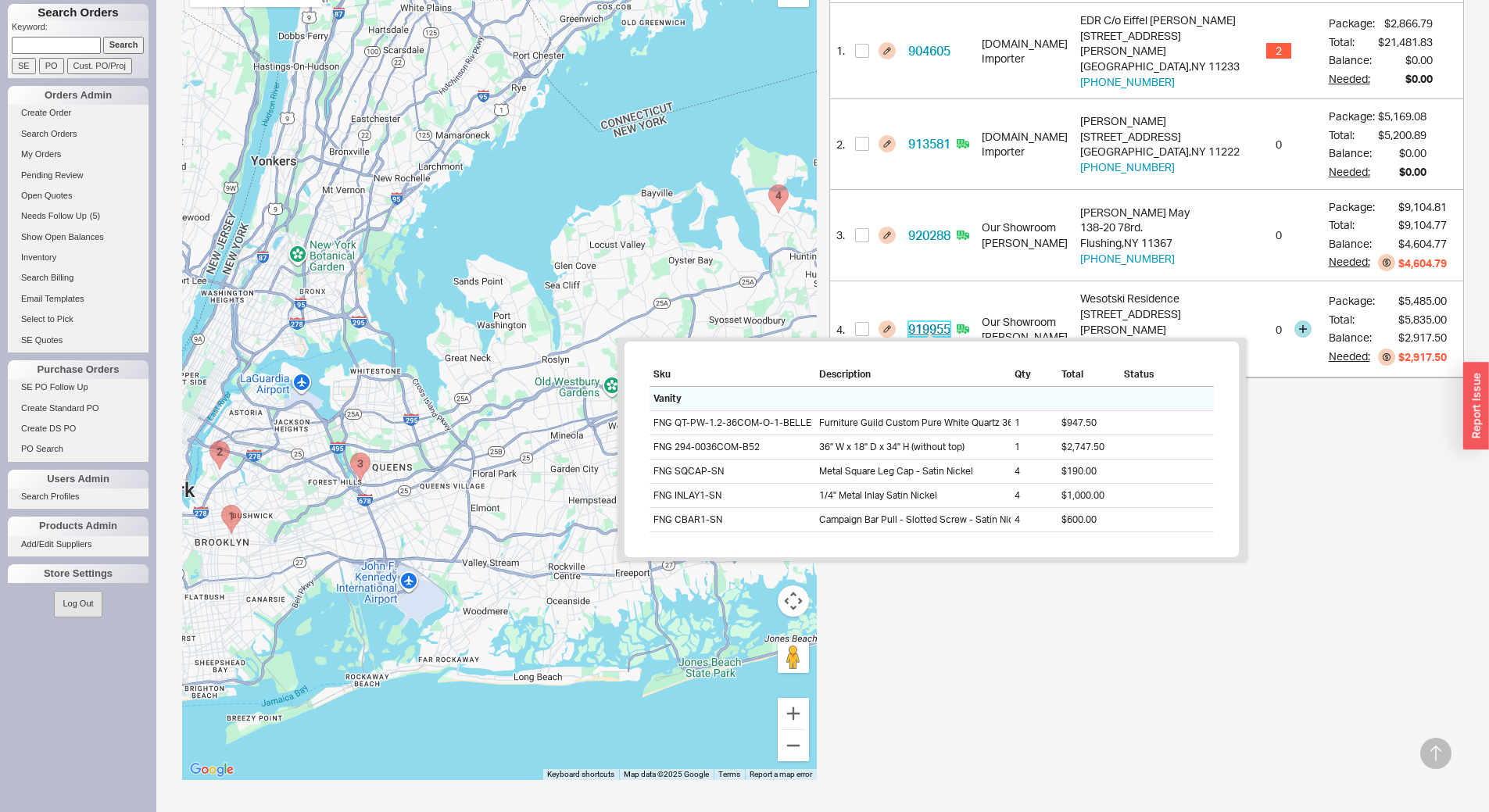
click at [933, 325] on link "919955" at bounding box center [929, 329] width 42 height 16
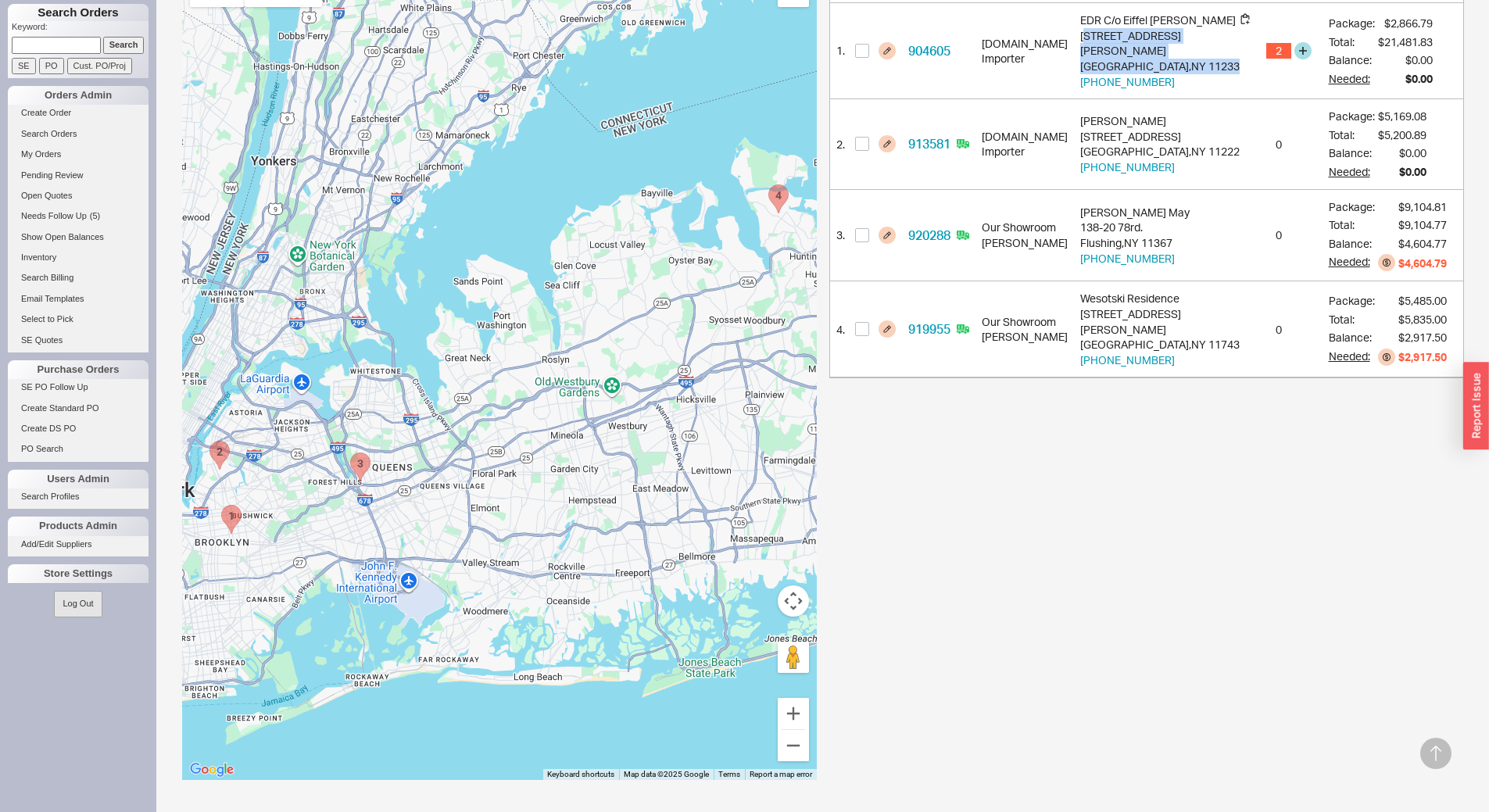
drag, startPoint x: 1212, startPoint y: 57, endPoint x: 1120, endPoint y: 43, distance: 93.1
click at [1120, 43] on div "EDR C/o Eiffel DelRosario 429 Halsey Street Brooklyn , NY 11233 716-507-7488" at bounding box center [1166, 50] width 173 height 77
click at [1232, 336] on div "Wesotski Residence 7 Harbor Hill Drive Lloyd Harbor , NY 11743 631-470-3001" at bounding box center [1166, 328] width 173 height 77
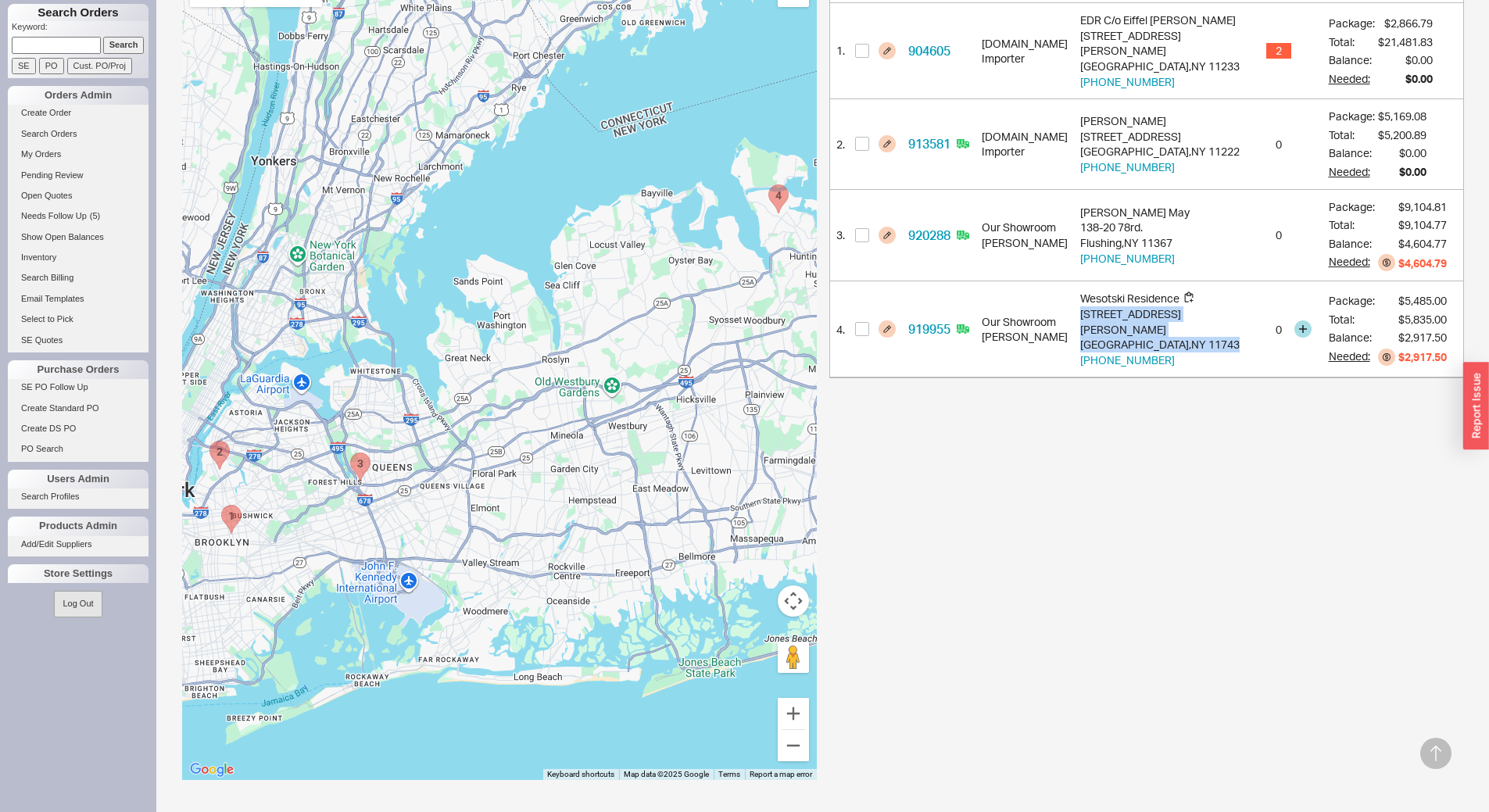
drag, startPoint x: 1240, startPoint y: 328, endPoint x: 1114, endPoint y: 318, distance: 126.4
click at [1114, 318] on div "Wesotski Residence 7 Harbor Hill Drive Lloyd Harbor , NY 11743 631-470-3001" at bounding box center [1166, 329] width 186 height 96
copy div "7 Harbor Hill Drive Lloyd Harbor , NY 11743"
click at [1216, 555] on div "# Order ID Store Ship To Notes Balance 1 . 904605 QualityBath.com Importer EDR …" at bounding box center [1146, 374] width 634 height 812
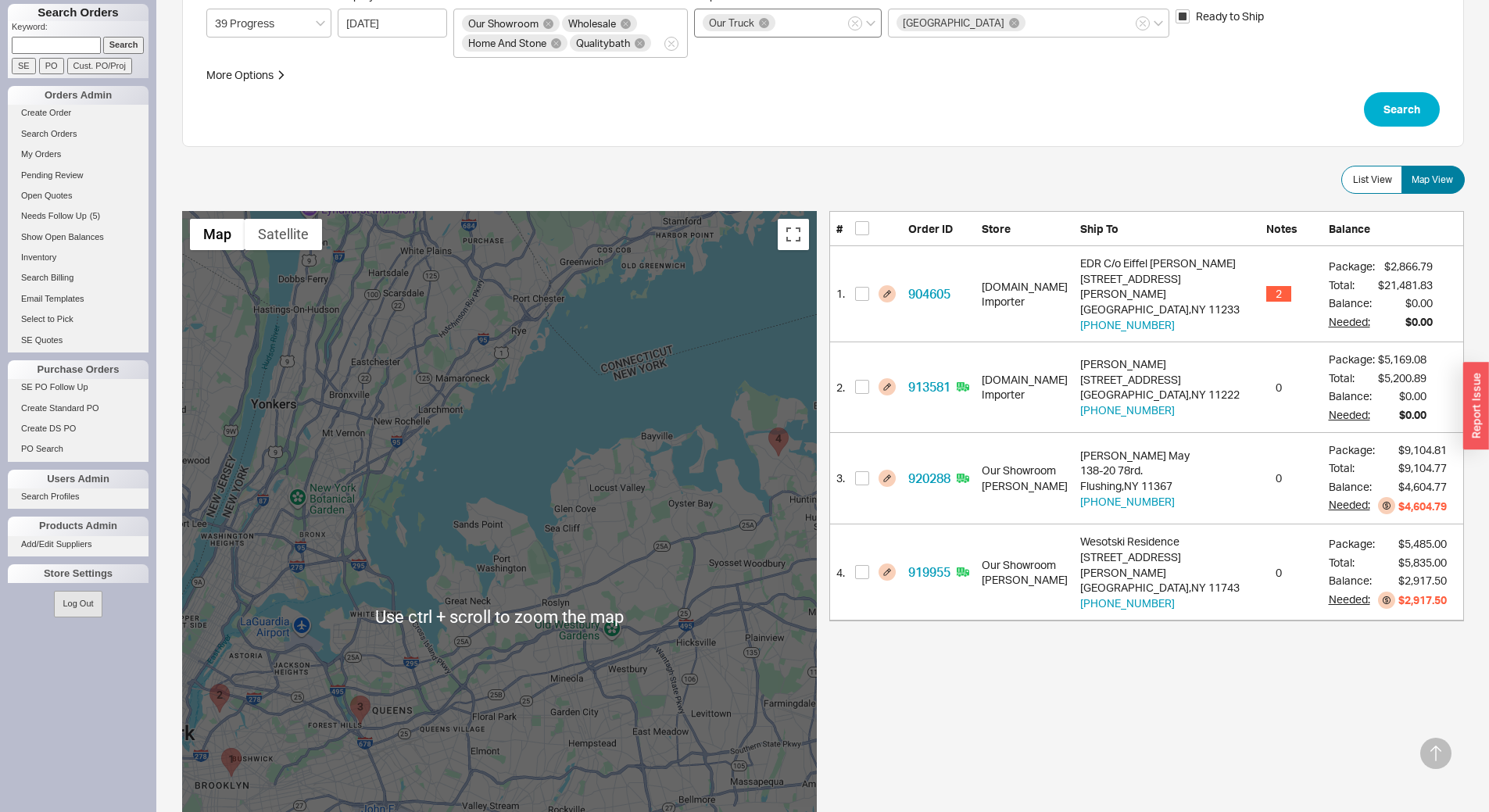
scroll to position [0, 0]
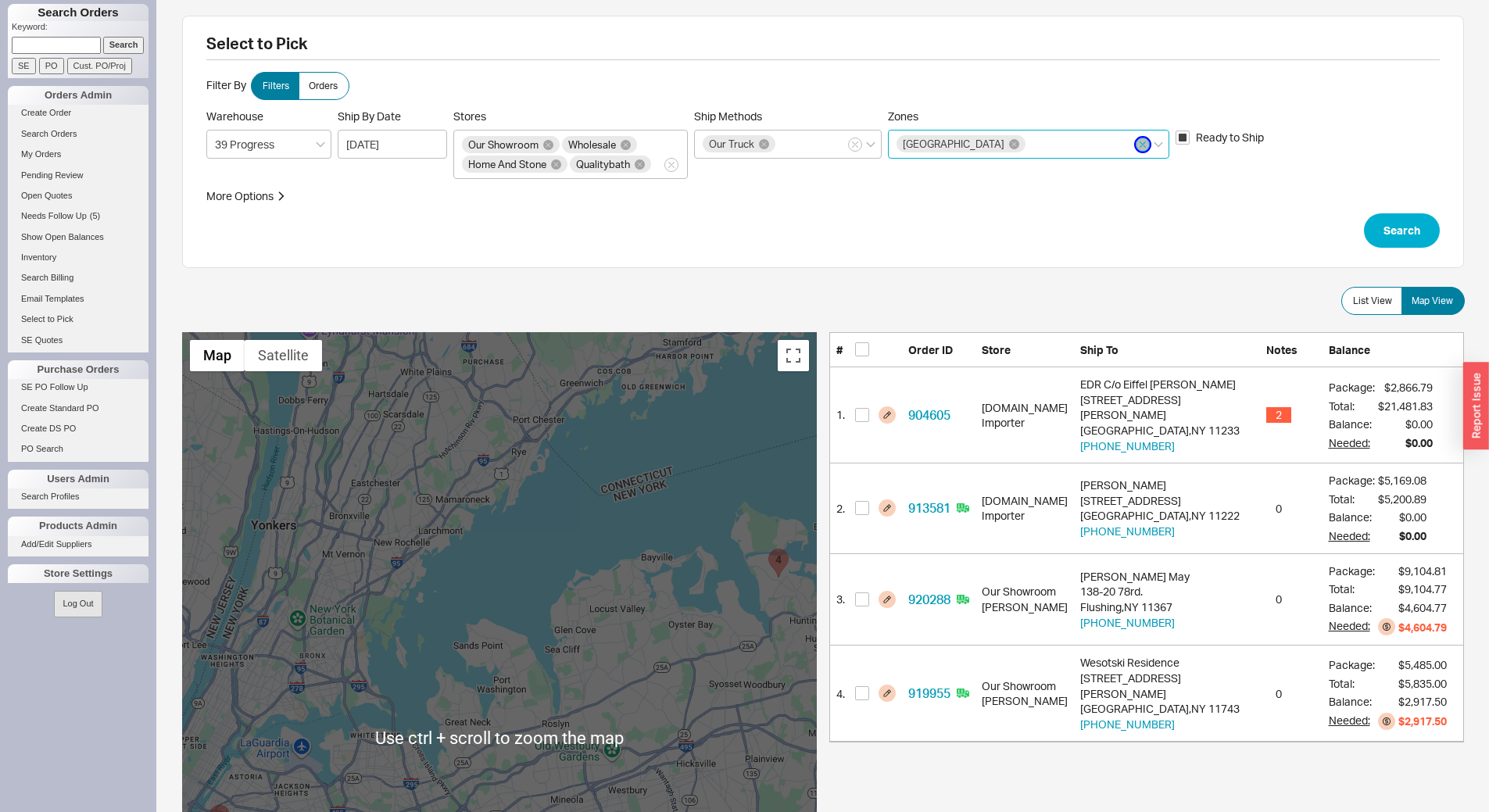
click at [1141, 145] on icon "button" at bounding box center [1142, 144] width 6 height 10
click at [1038, 145] on input "Zones Long Island" at bounding box center [1033, 144] width 11 height 18
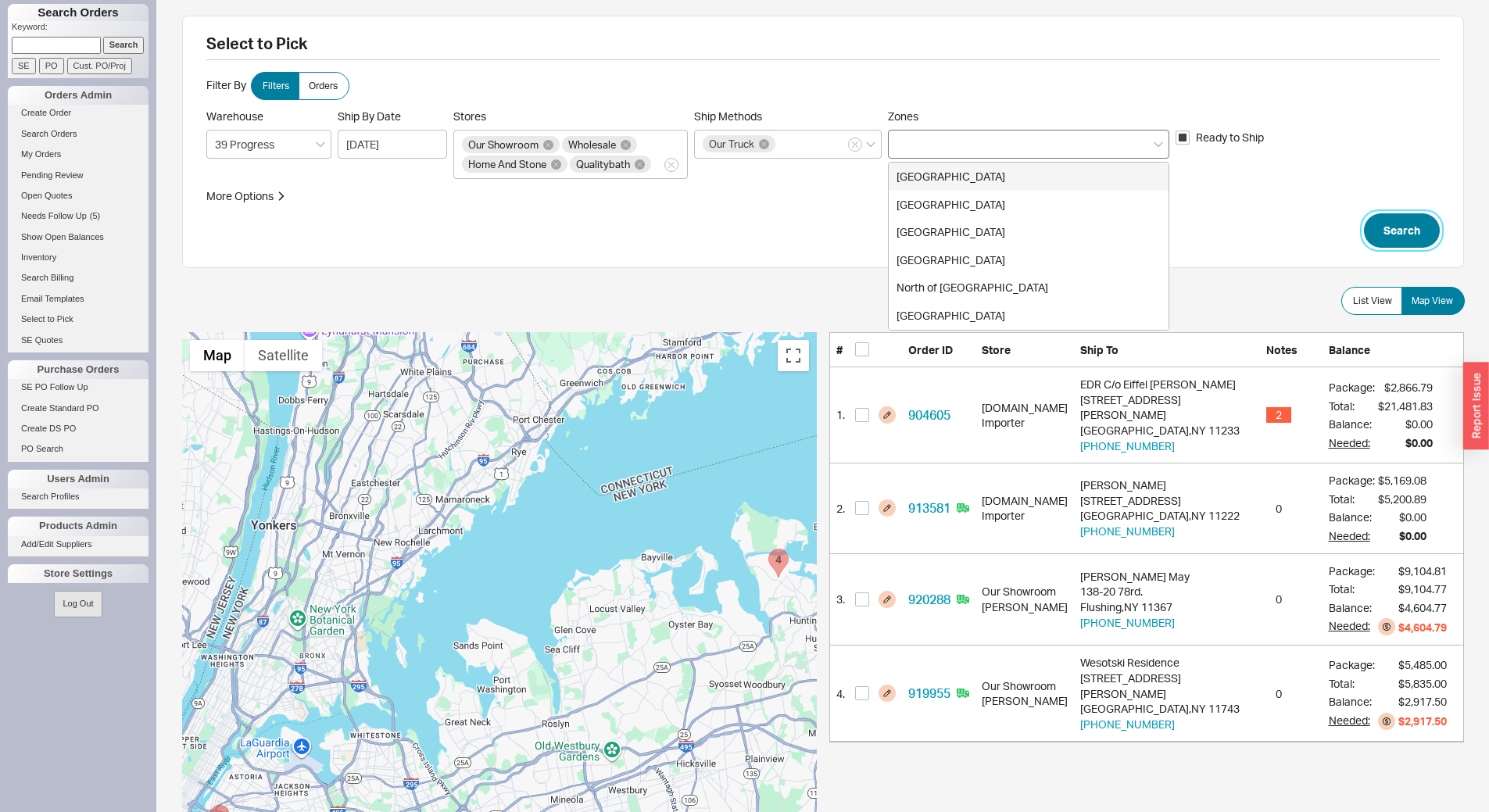
click at [1408, 232] on button "Search" at bounding box center [1402, 230] width 76 height 34
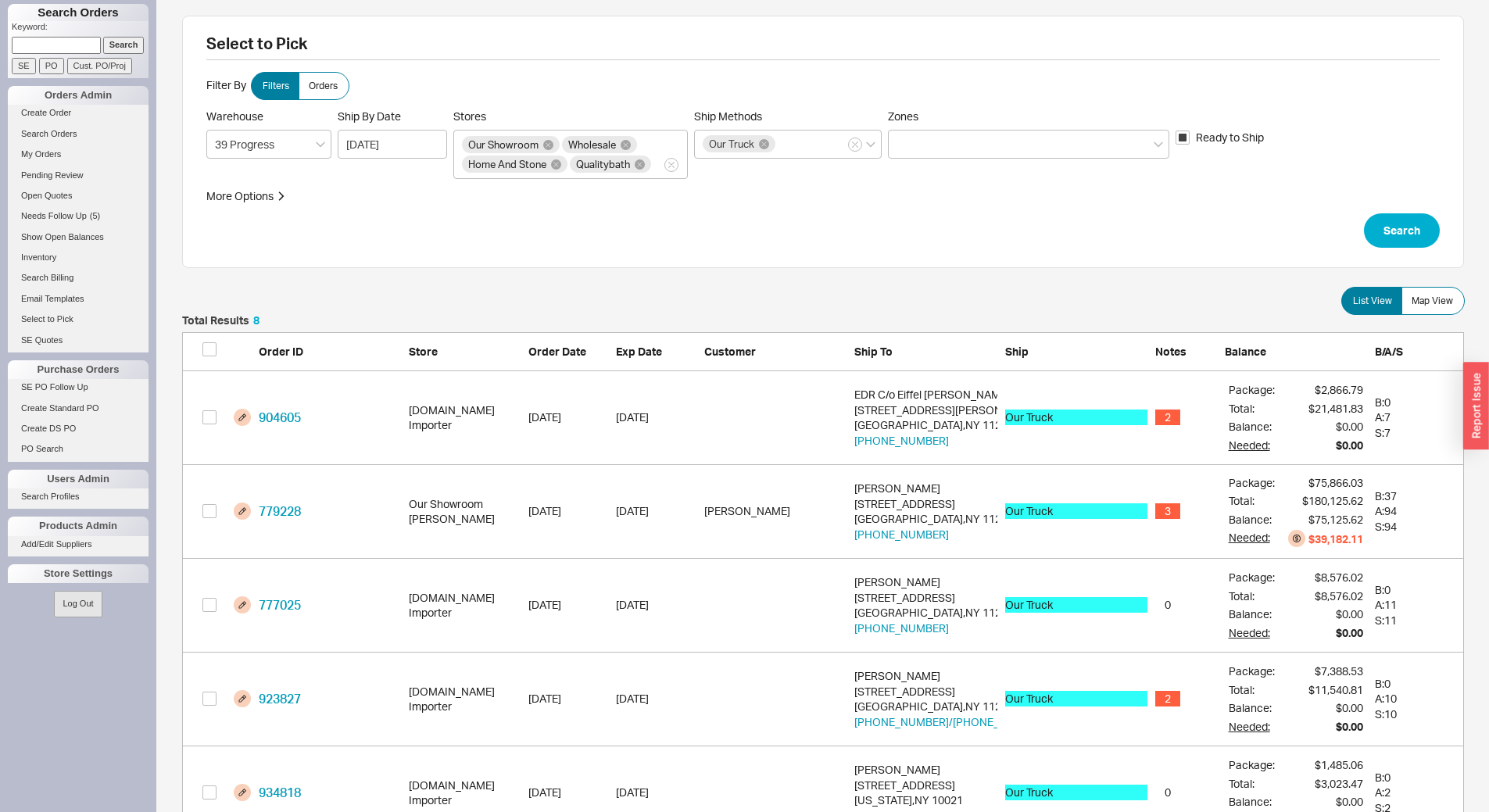
scroll to position [794, 1270]
click at [1442, 296] on span "Map View" at bounding box center [1432, 301] width 41 height 12
click at [1445, 299] on span "Map View" at bounding box center [1432, 301] width 41 height 12
click at [0, 0] on input "Map View" at bounding box center [0, 0] width 0 height 0
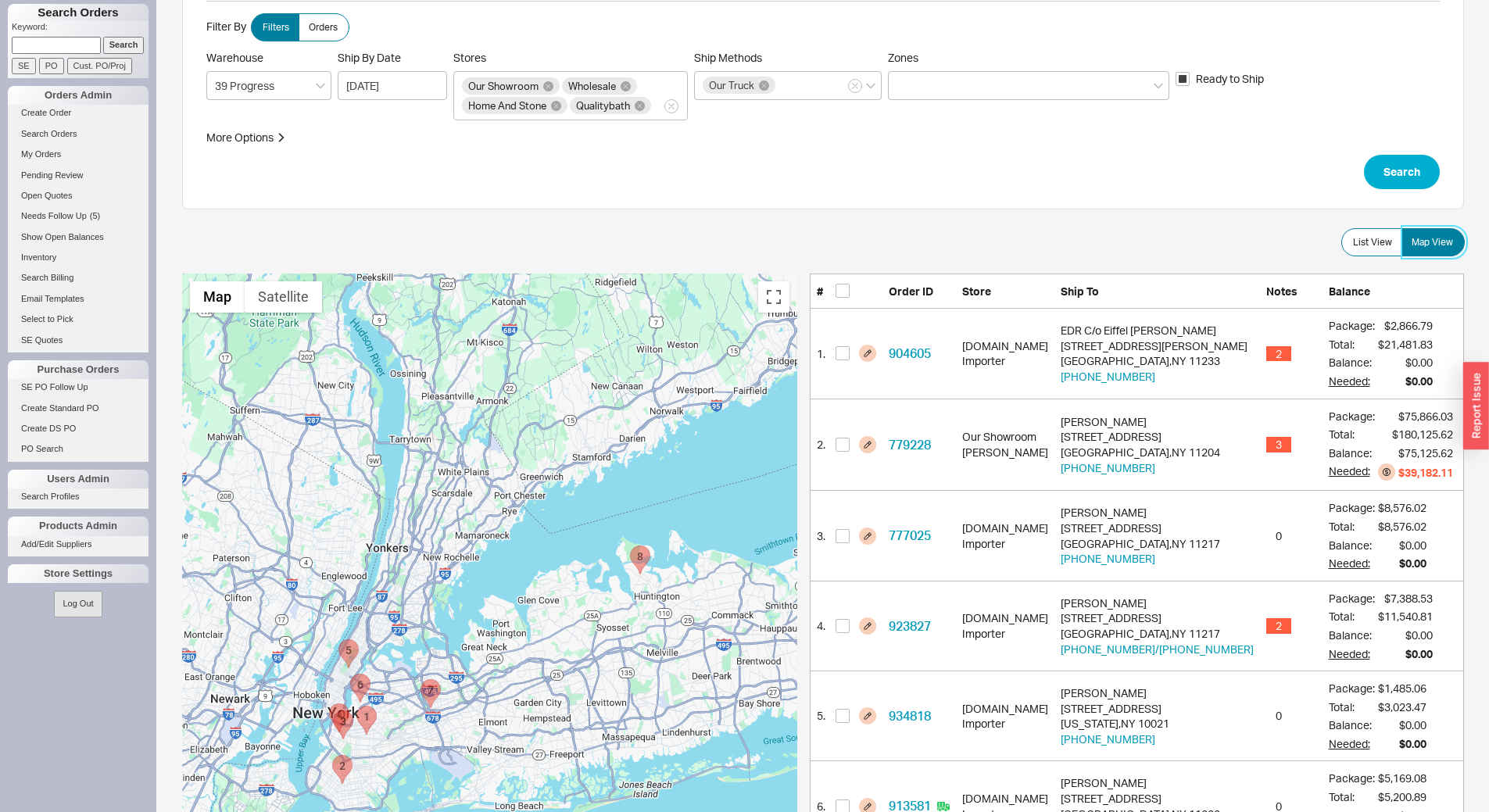
scroll to position [0, 0]
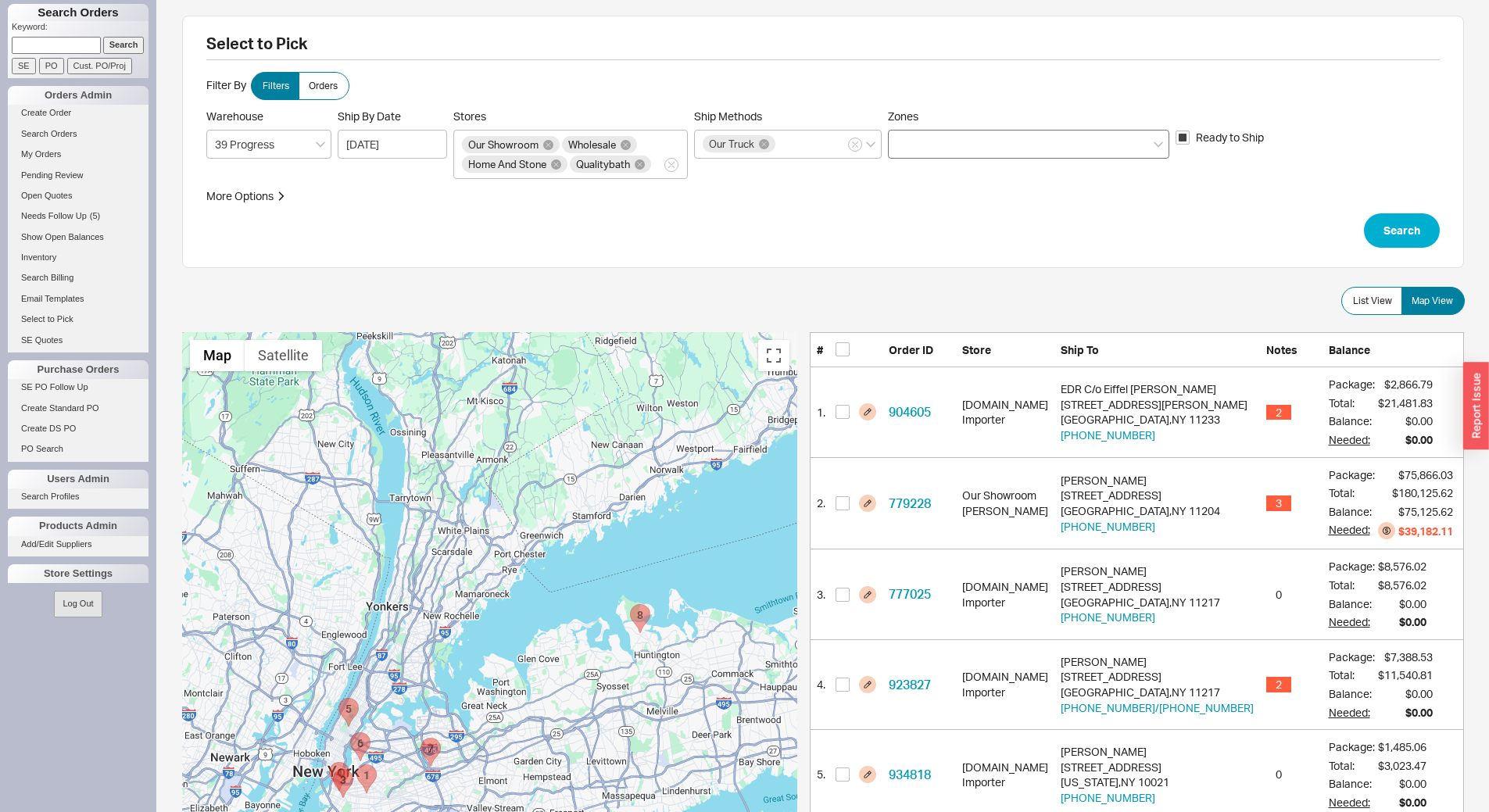
click at [933, 143] on div at bounding box center [1029, 143] width 282 height 29
click at [907, 143] on input "Zones" at bounding box center [902, 144] width 11 height 18
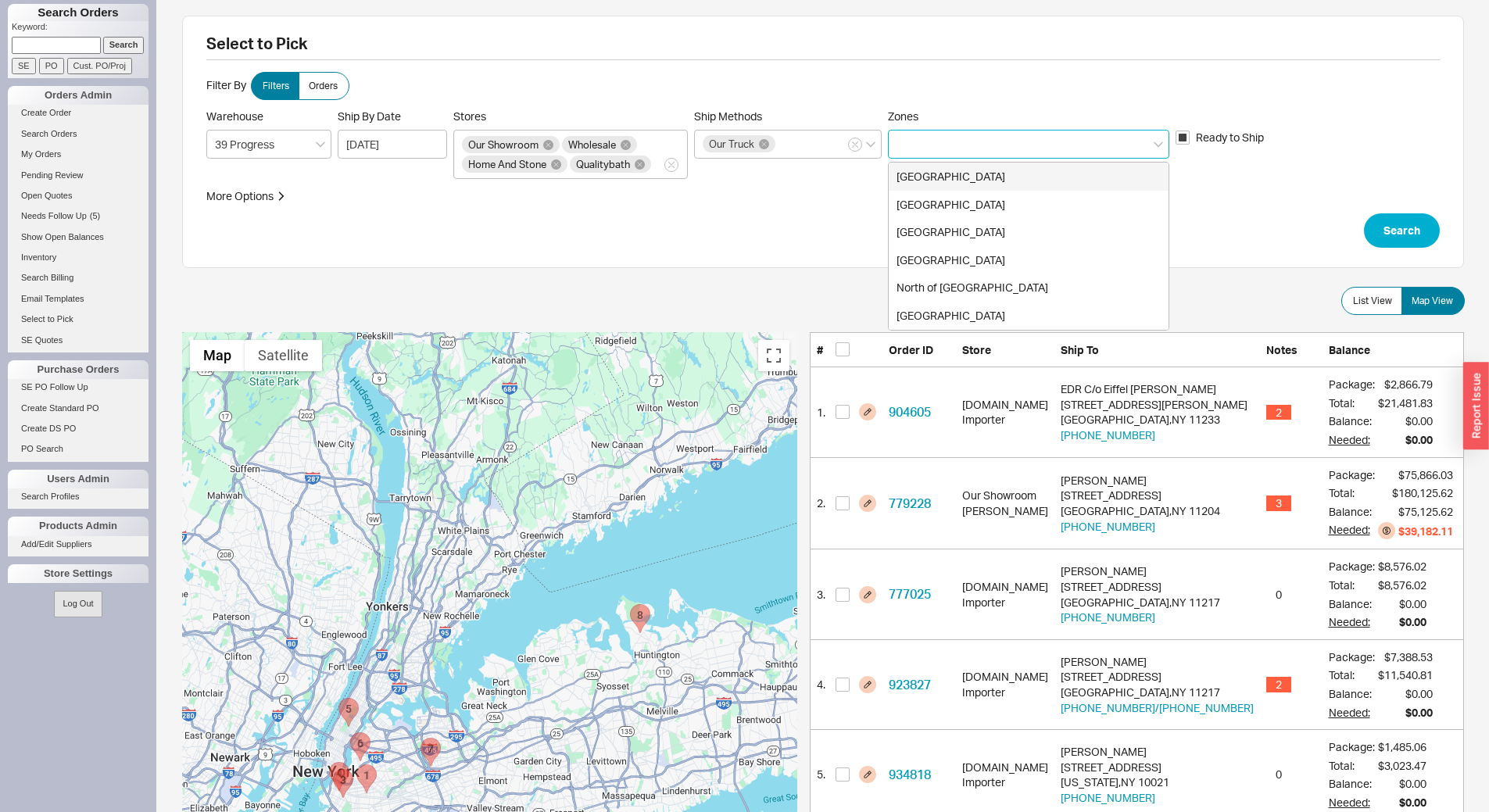
click at [949, 176] on div "Brooklyn" at bounding box center [1029, 177] width 280 height 28
click at [430, 144] on input "08/20/2025" at bounding box center [392, 143] width 109 height 29
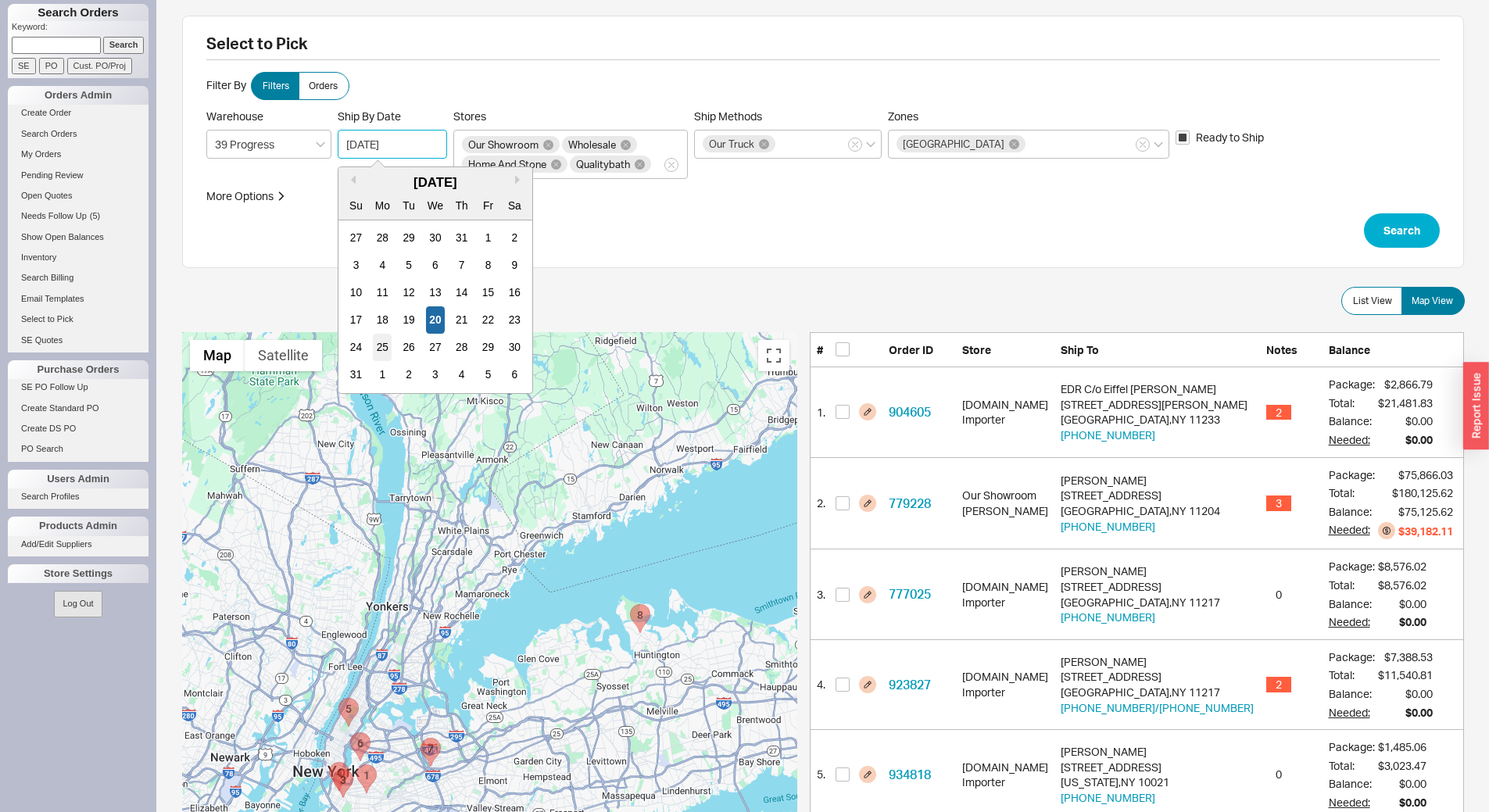
click at [384, 349] on div "25" at bounding box center [382, 347] width 18 height 27
type input "08/25/2025"
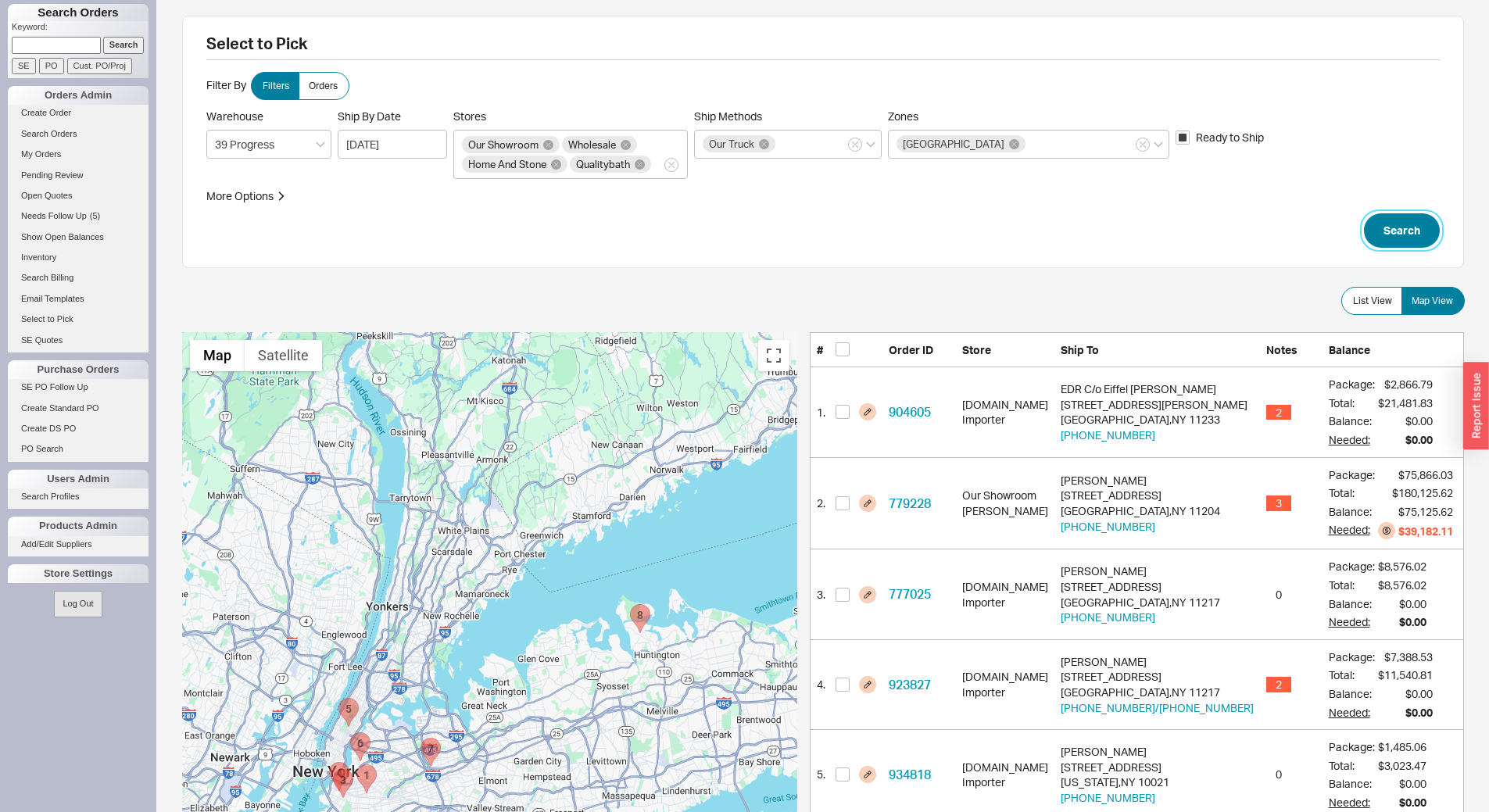
click at [1377, 239] on button "Search" at bounding box center [1402, 230] width 76 height 34
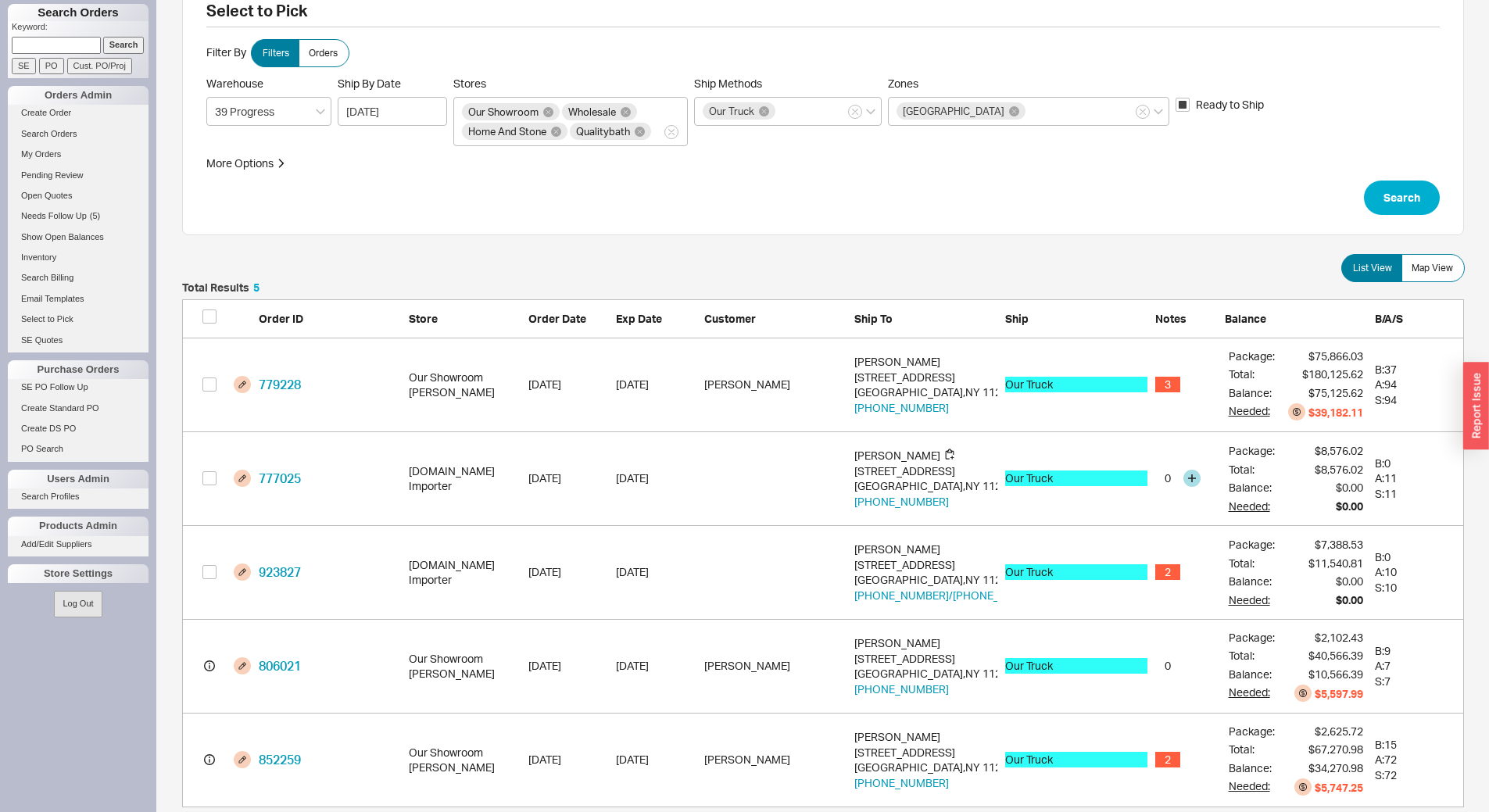
scroll to position [60, 0]
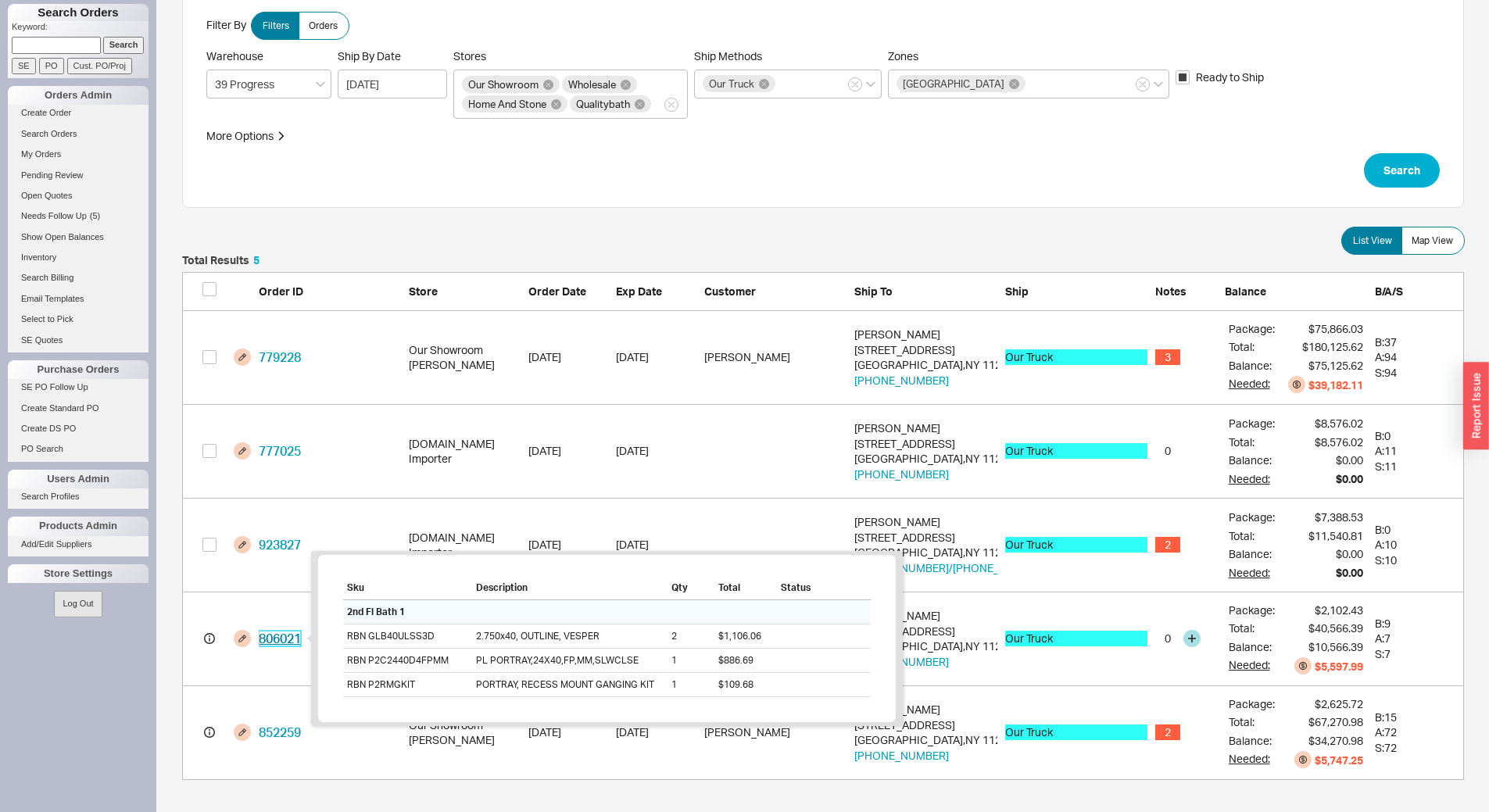
click at [276, 639] on link "806021" at bounding box center [280, 639] width 42 height 16
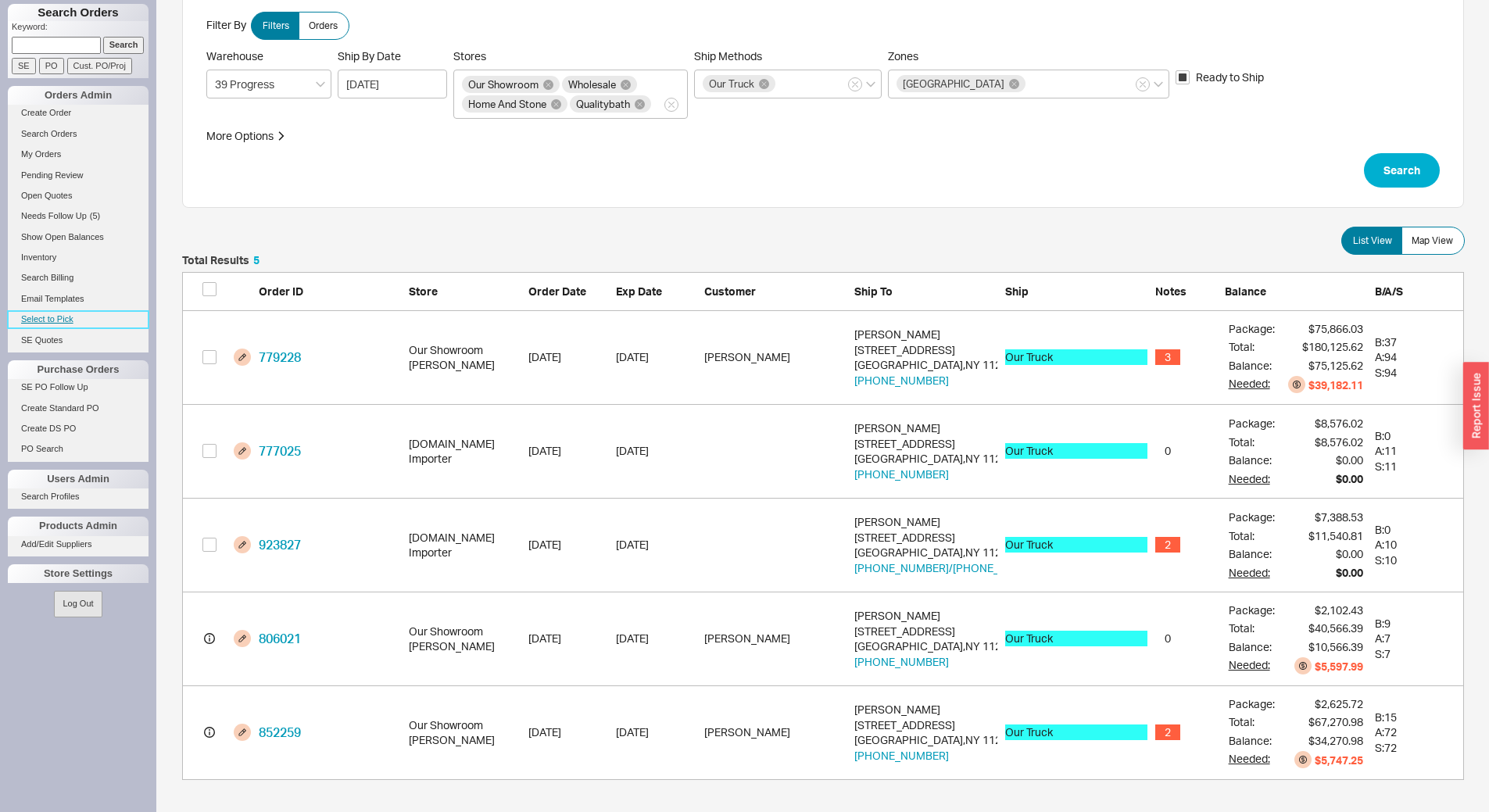
click at [38, 322] on link "Select to Pick" at bounding box center [78, 318] width 141 height 17
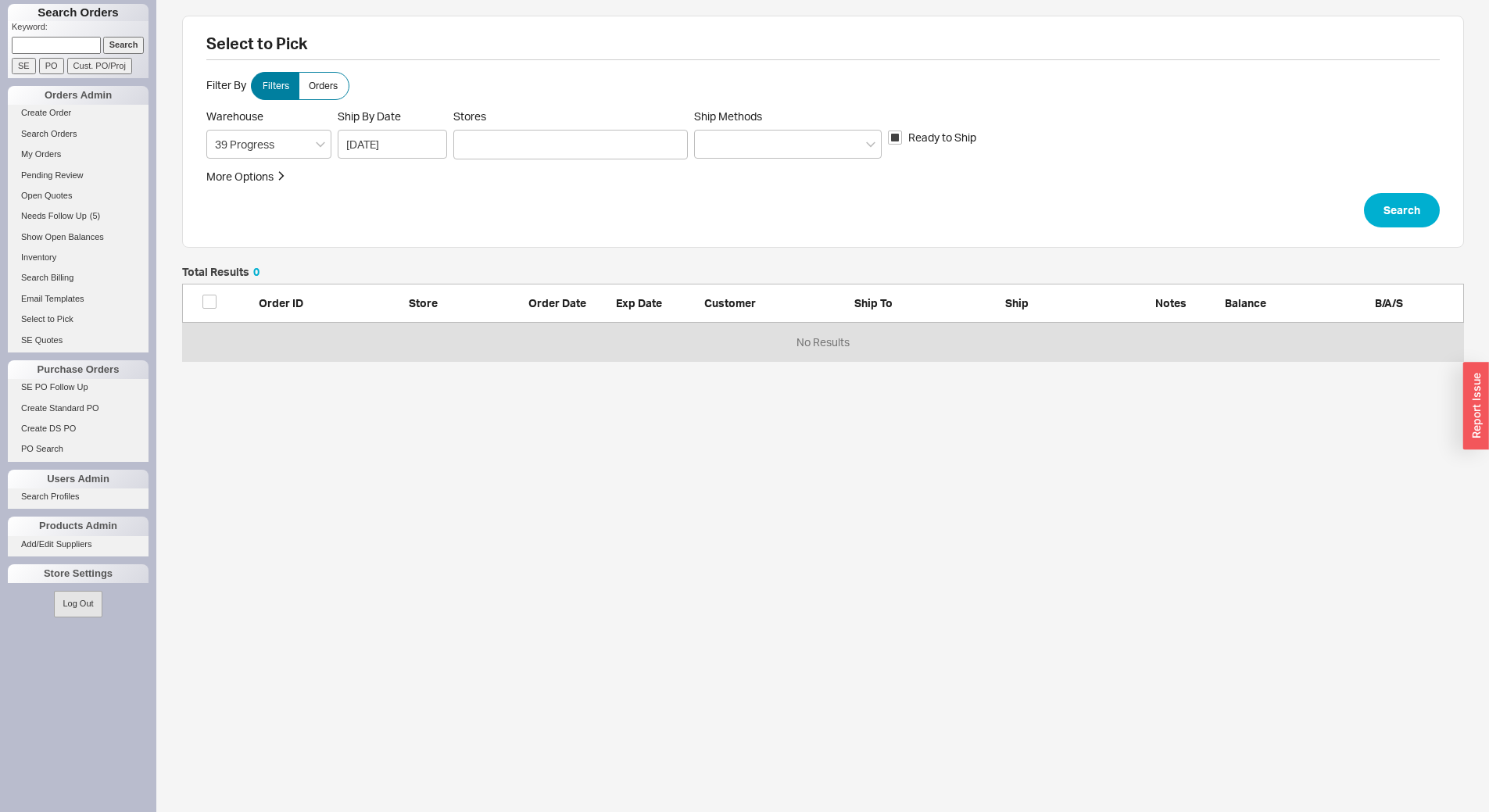
scroll to position [83, 1270]
click at [624, 148] on div at bounding box center [570, 144] width 234 height 30
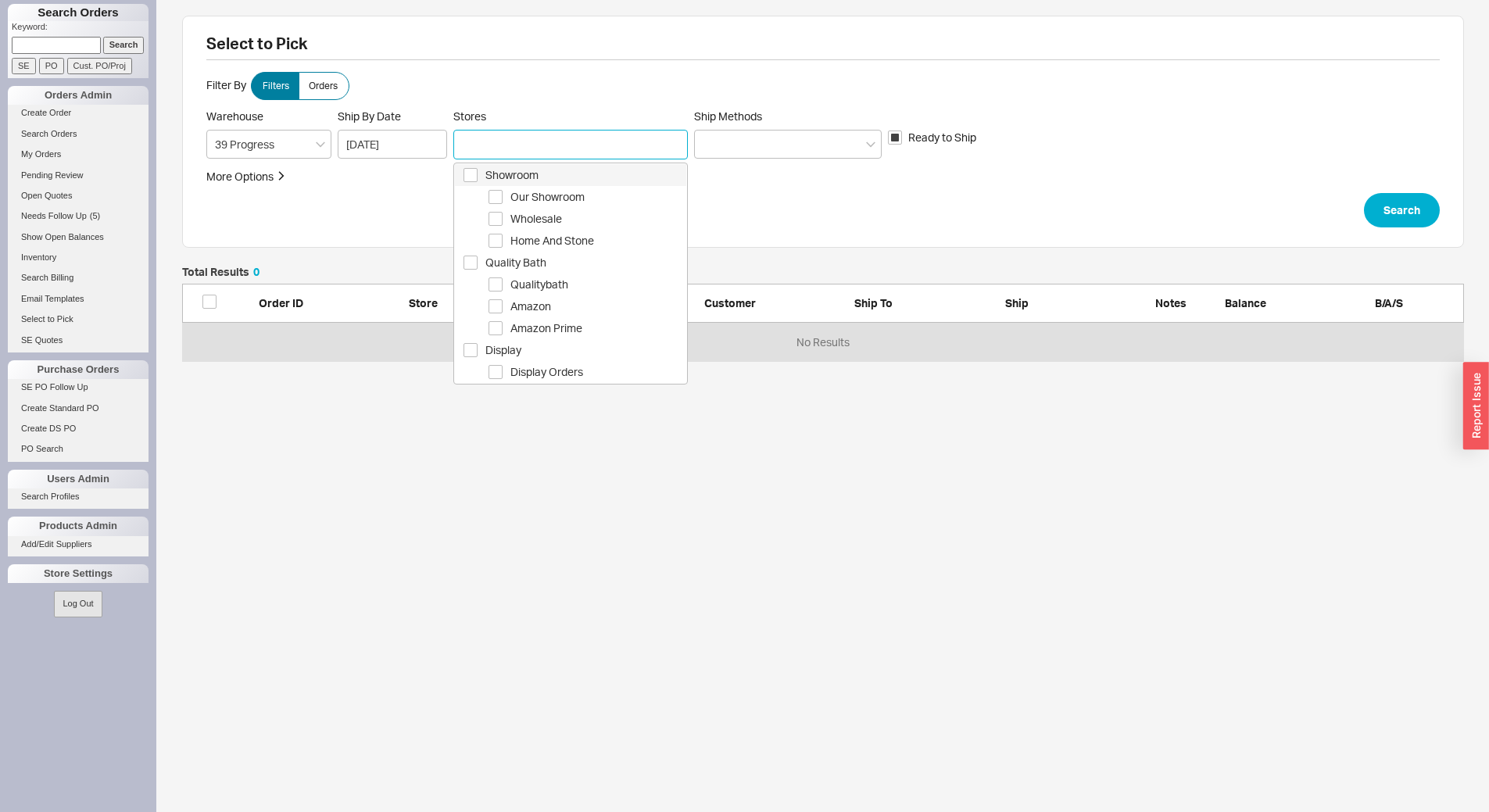
click at [612, 171] on span "Showroom" at bounding box center [586, 174] width 201 height 18
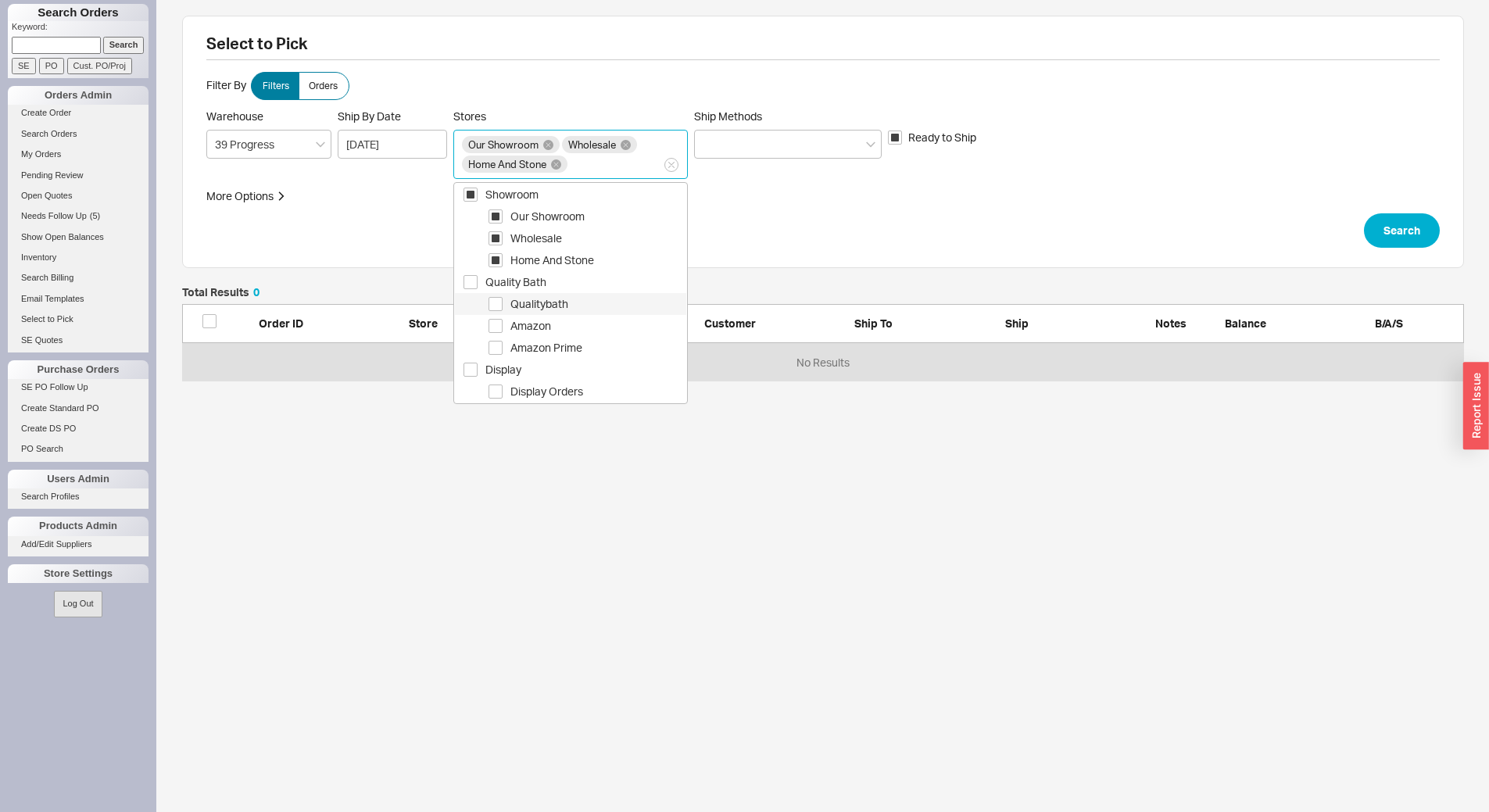
click at [569, 302] on span "Qualitybath" at bounding box center [598, 304] width 176 height 18
click at [723, 143] on div at bounding box center [788, 143] width 187 height 29
click at [714, 143] on input "Ship Methods" at bounding box center [708, 144] width 11 height 18
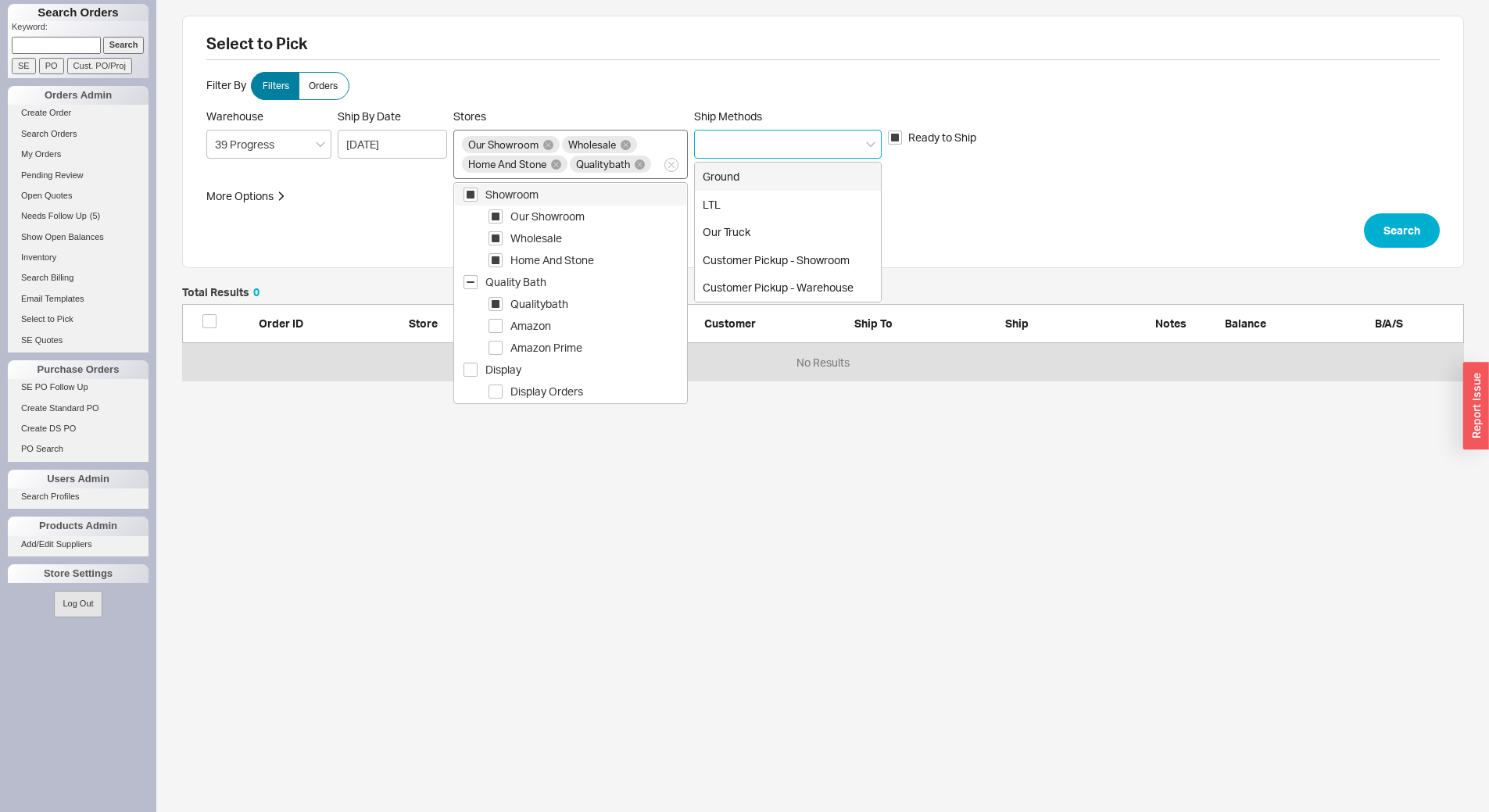
click at [639, 172] on div "Our Showroom Wholesale Home And Stone Qualitybath" at bounding box center [570, 154] width 234 height 49
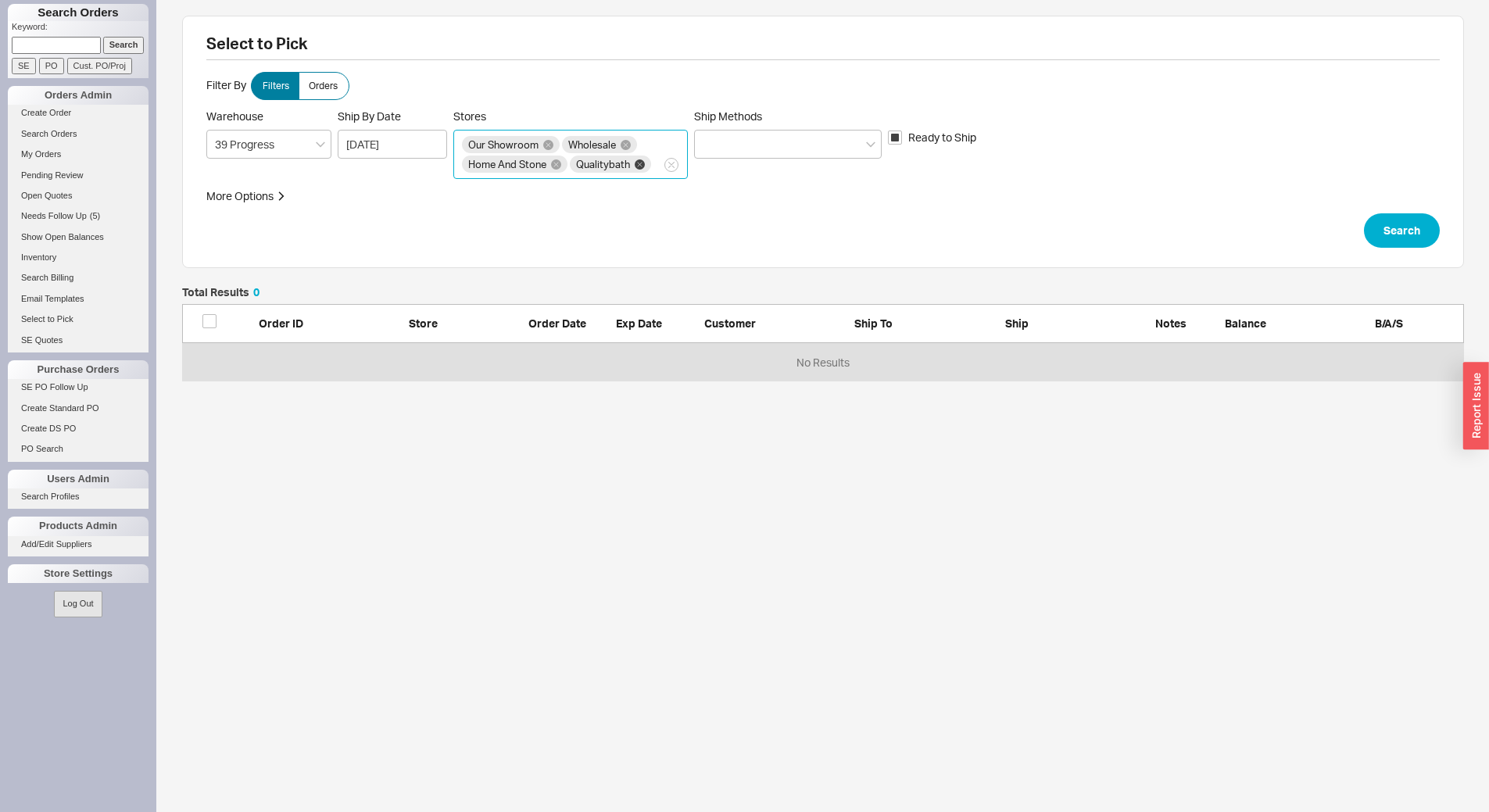
click at [639, 165] on icon at bounding box center [640, 165] width 11 height 11
click at [767, 137] on div at bounding box center [788, 143] width 187 height 29
click at [714, 137] on input "Ship Methods" at bounding box center [708, 144] width 11 height 18
click at [772, 171] on div "Ground" at bounding box center [788, 177] width 186 height 28
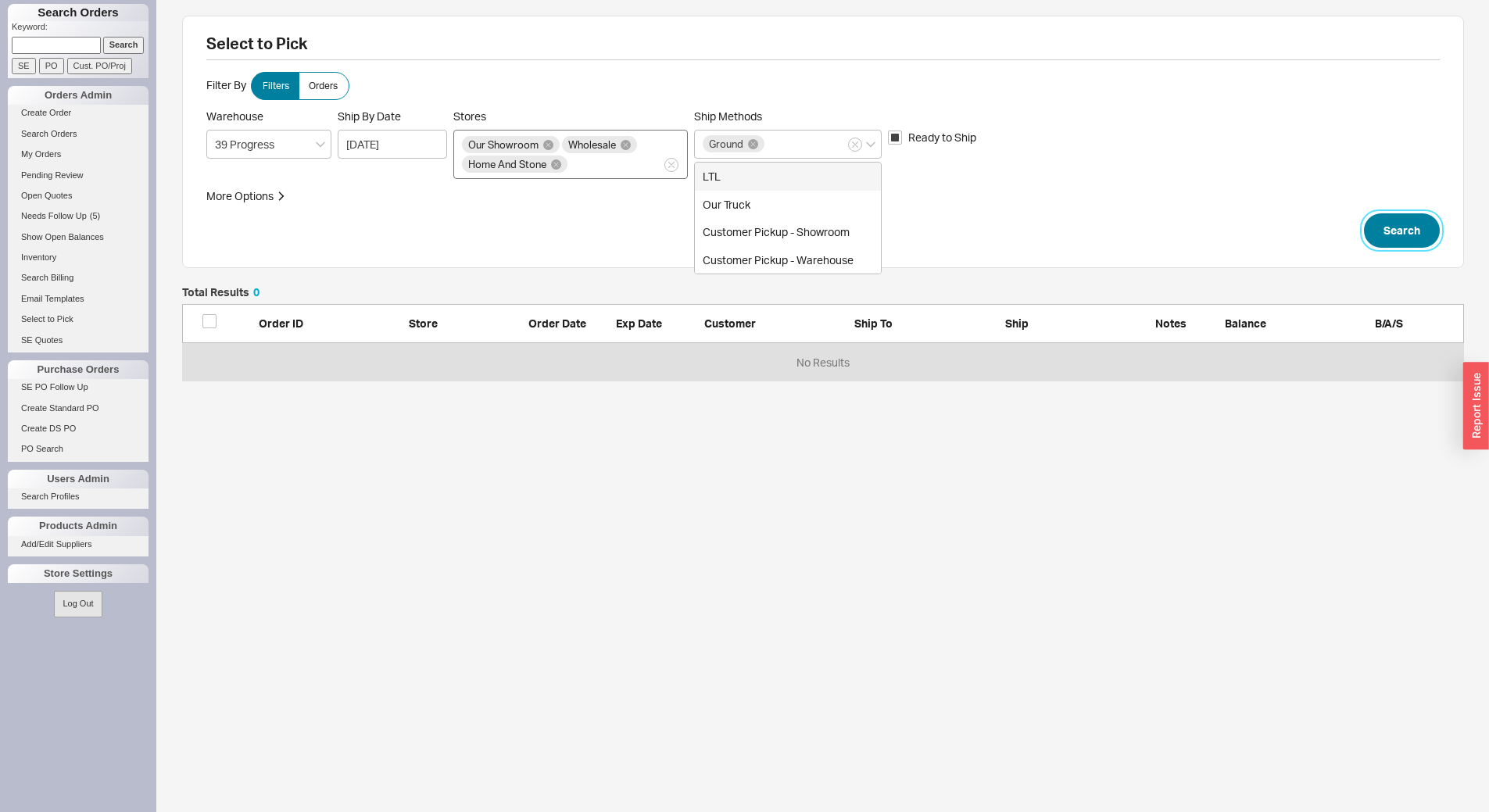
click at [1394, 237] on button "Search" at bounding box center [1402, 230] width 76 height 34
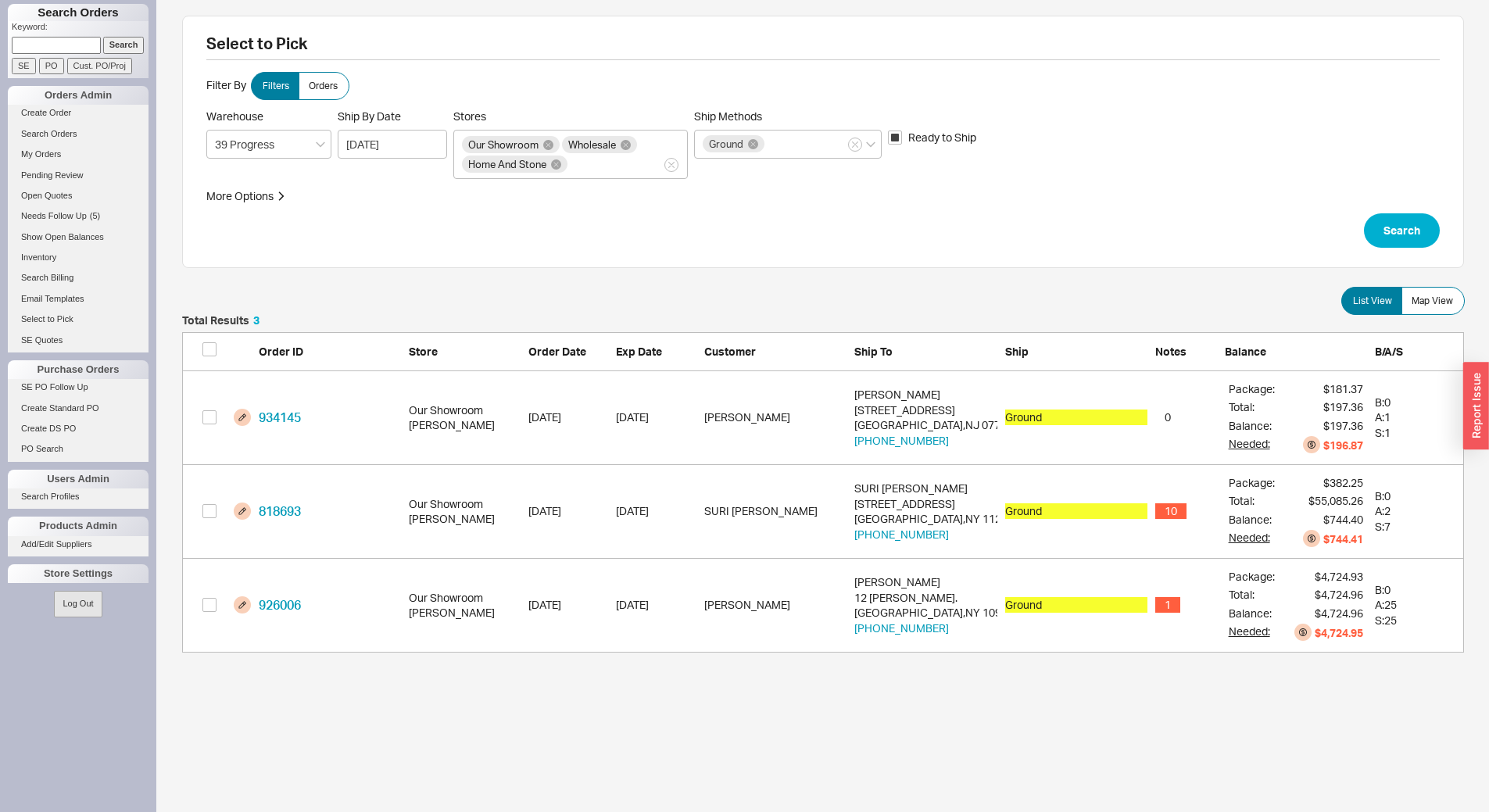
scroll to position [326, 1270]
click at [770, 135] on input "Ship Methods Ground" at bounding box center [772, 144] width 11 height 18
click at [812, 225] on div "Customer Pickup - Showroom" at bounding box center [788, 232] width 186 height 28
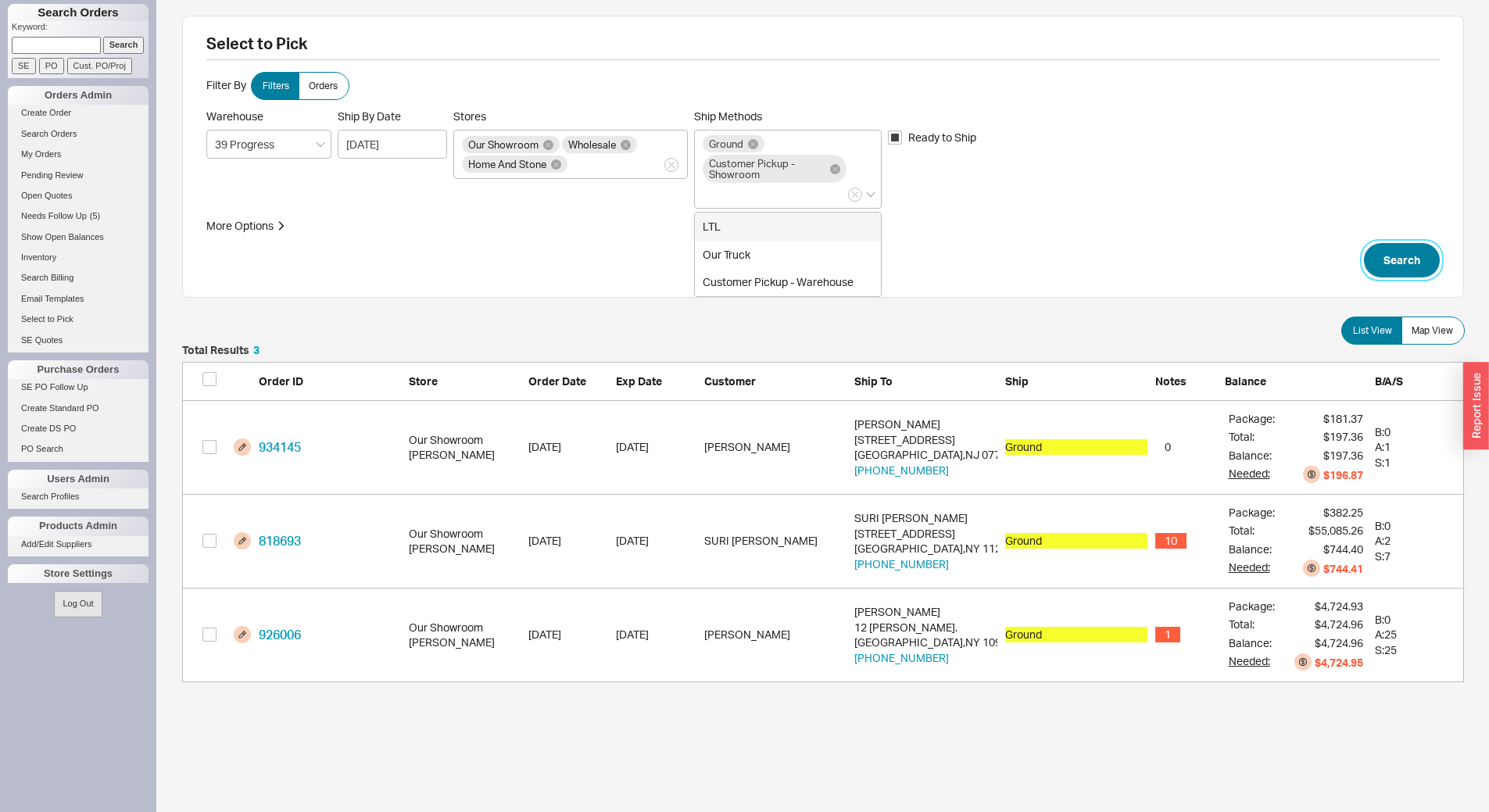
click at [1413, 260] on button "Search" at bounding box center [1402, 260] width 76 height 34
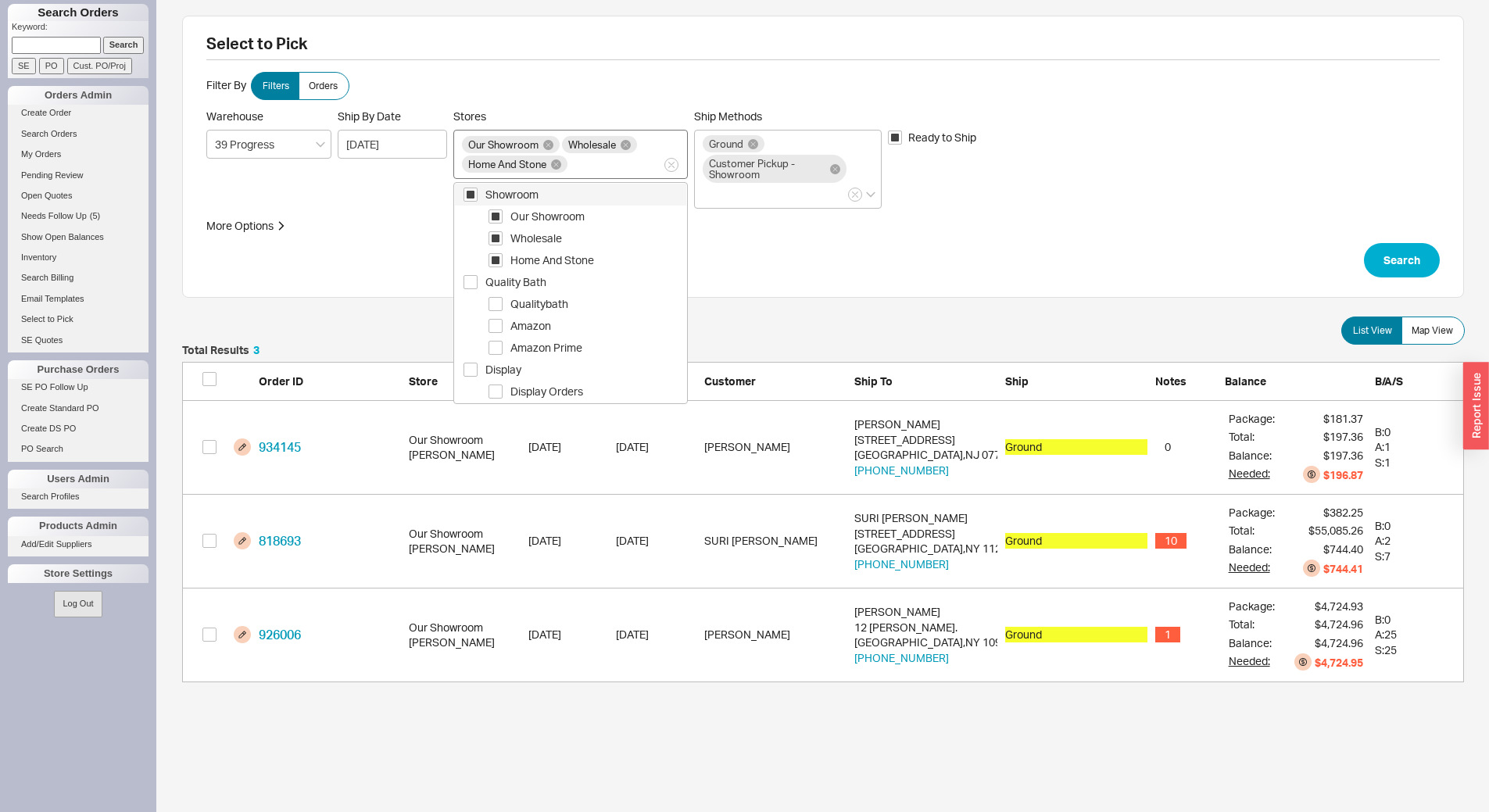
click at [597, 169] on div "Our Showroom Wholesale Home And Stone" at bounding box center [567, 155] width 209 height 37
click at [563, 300] on span "Qualitybath" at bounding box center [598, 304] width 176 height 18
click at [852, 196] on icon "button" at bounding box center [855, 194] width 6 height 10
click at [714, 196] on input "Ship Methods Ground Customer Pickup - Showroom" at bounding box center [708, 194] width 11 height 18
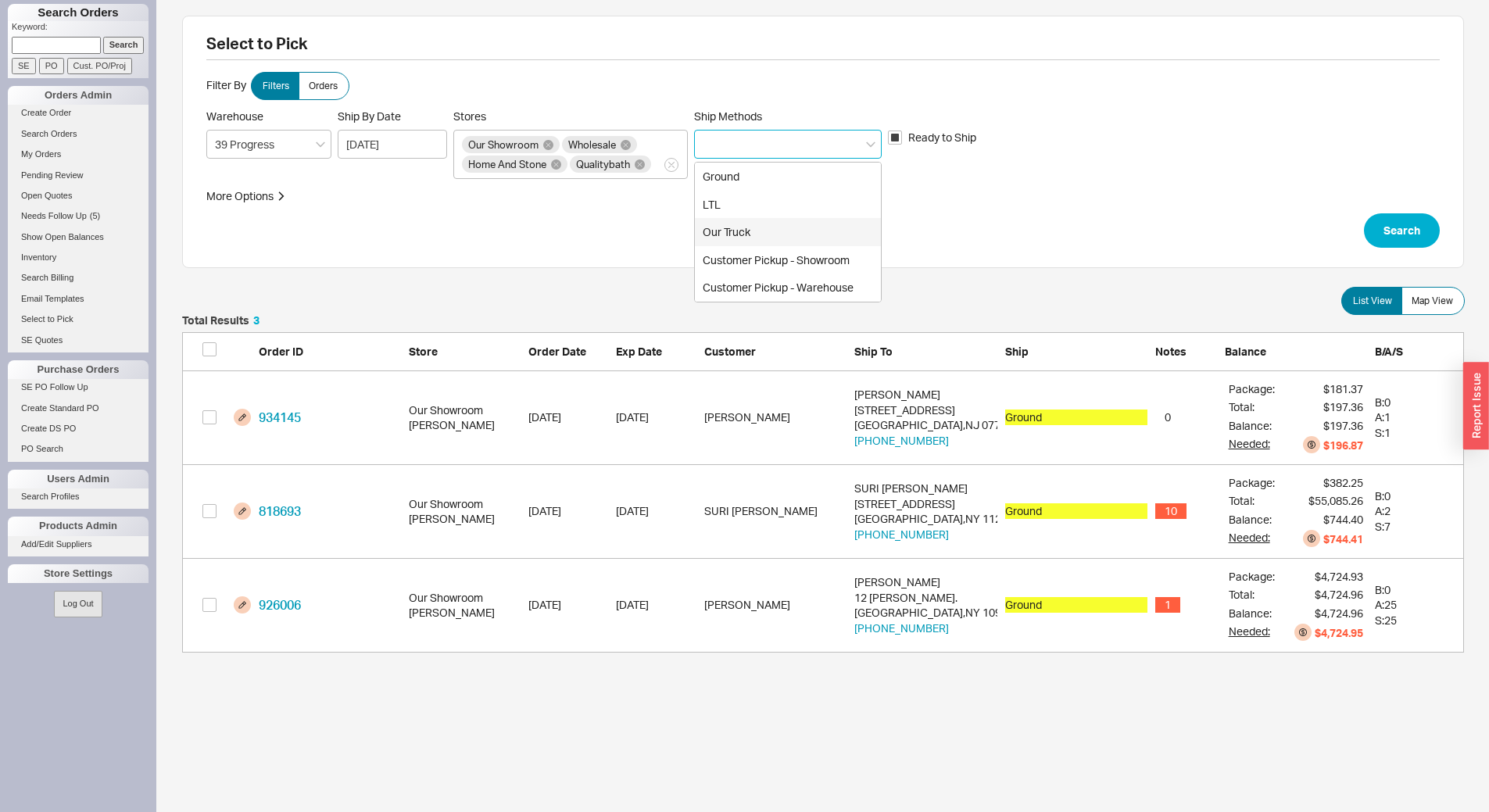
click at [769, 231] on div "Our Truck" at bounding box center [788, 232] width 186 height 28
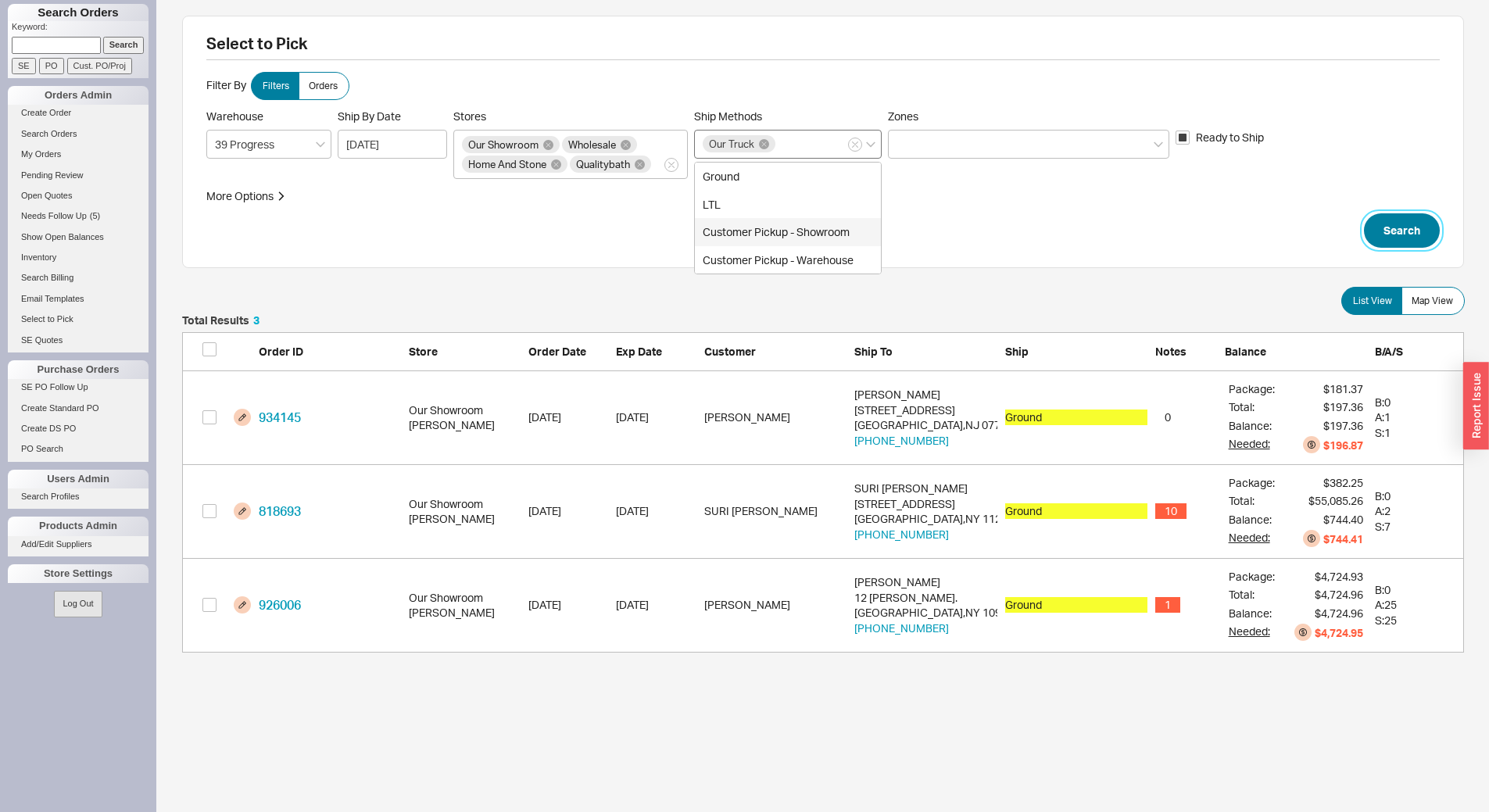
click at [1406, 230] on button "Search" at bounding box center [1402, 230] width 76 height 34
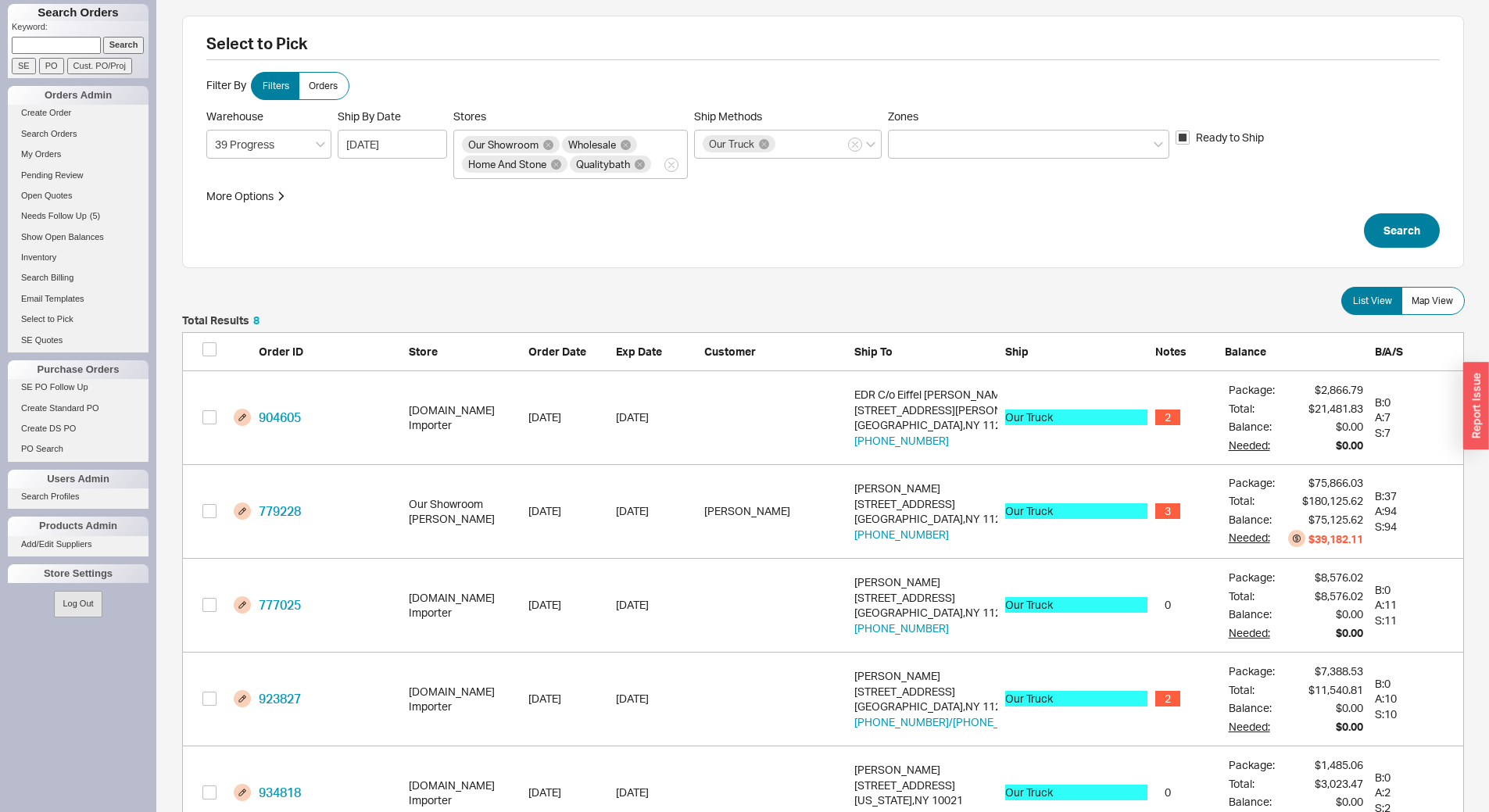
scroll to position [794, 1270]
click at [1443, 302] on span "Map View" at bounding box center [1432, 301] width 41 height 12
click at [0, 0] on input "Map View" at bounding box center [0, 0] width 0 height 0
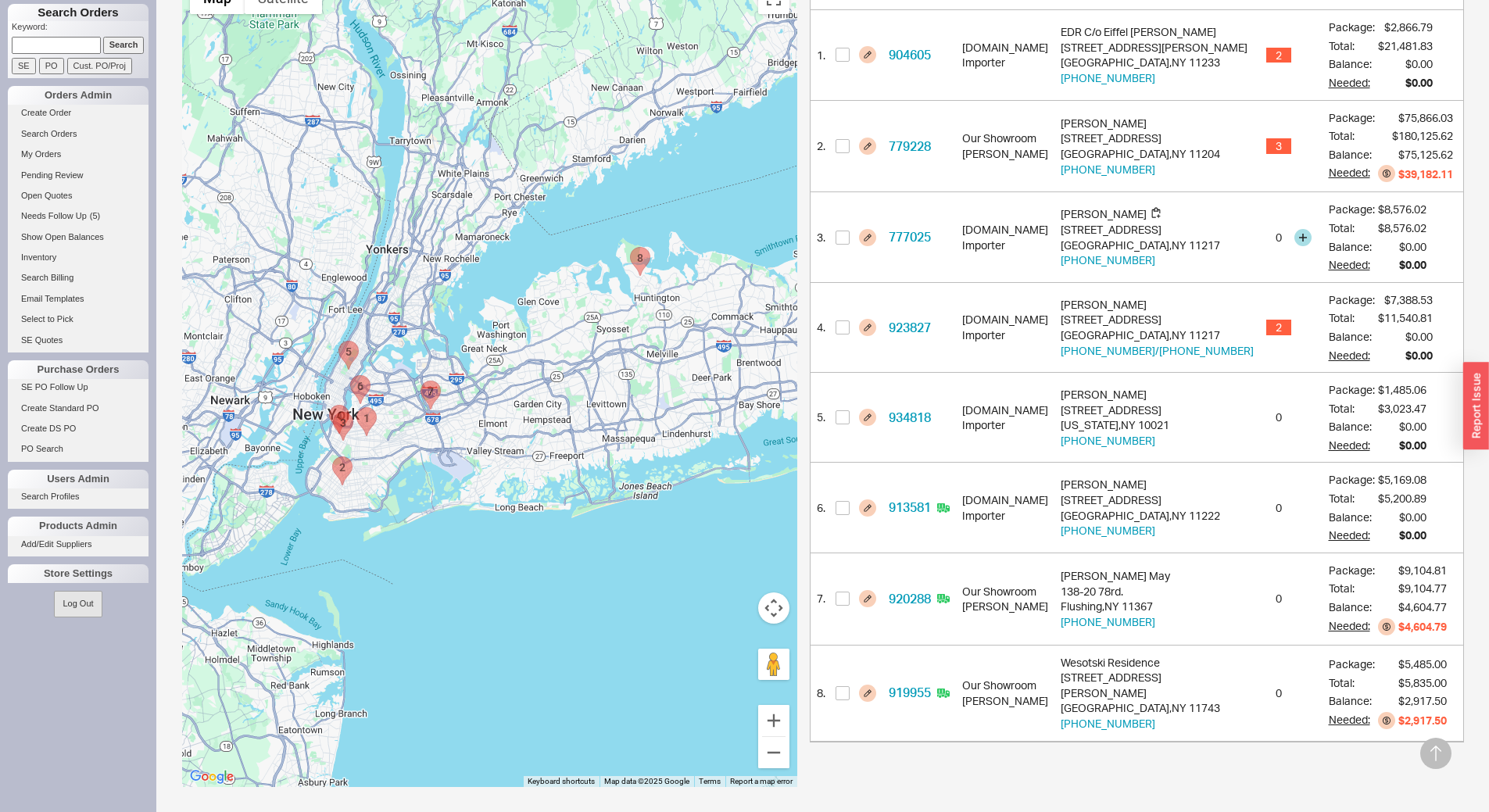
scroll to position [364, 0]
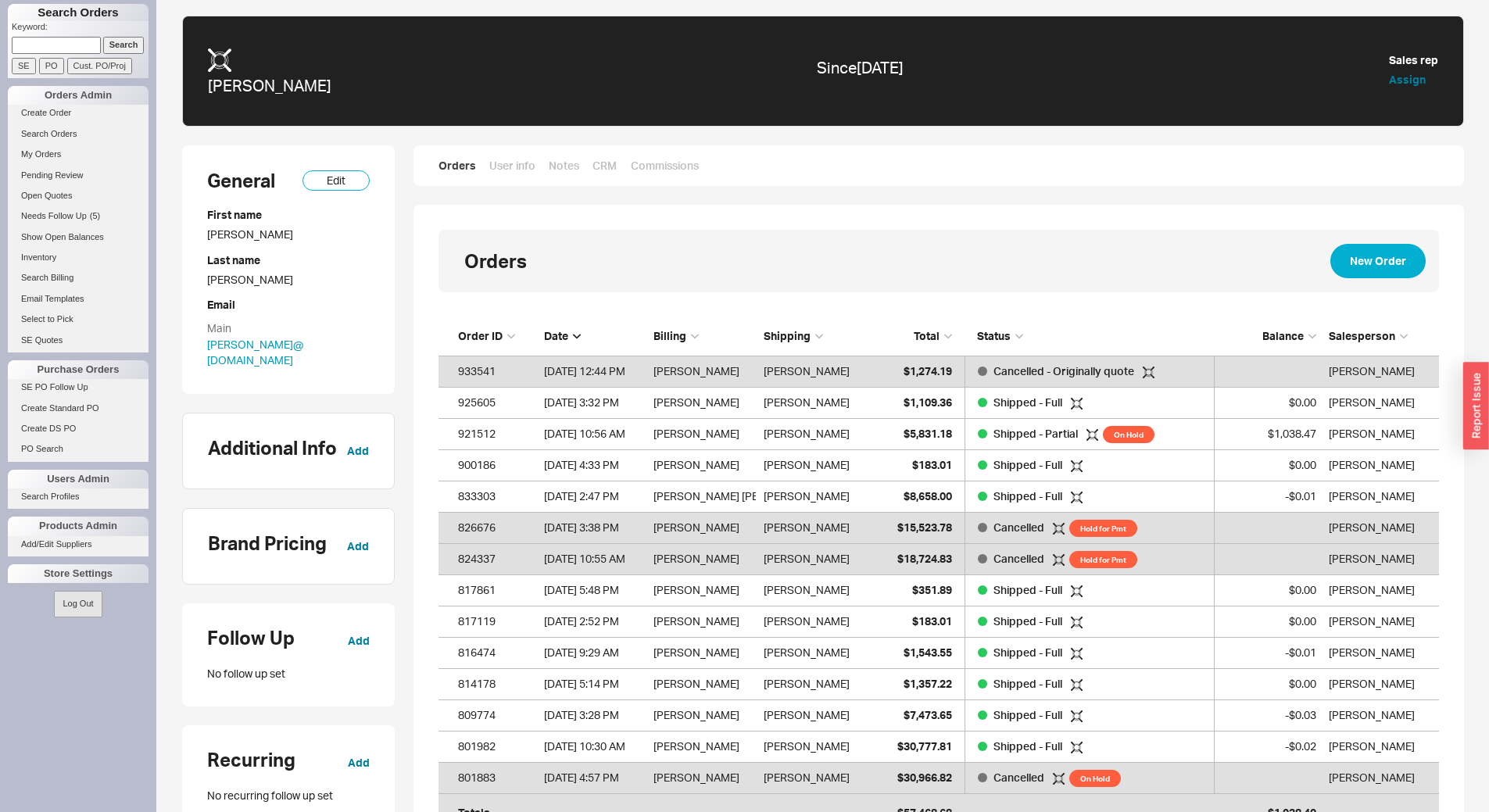
scroll to position [496, 988]
click at [13, 41] on input at bounding box center [55, 45] width 89 height 17
type input "1076395"
click at [103, 37] on input "Search" at bounding box center [123, 45] width 41 height 17
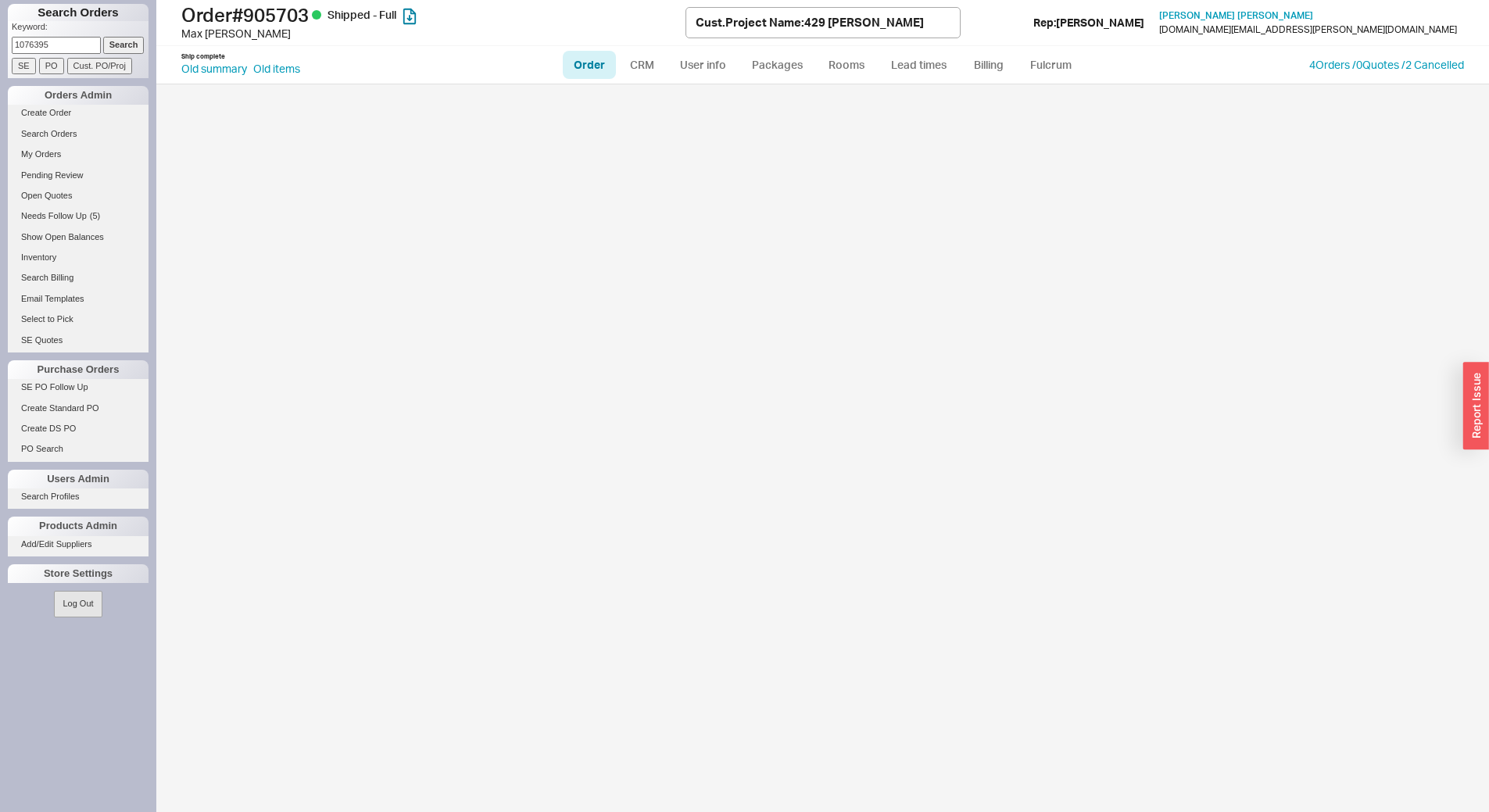
select select "LOW"
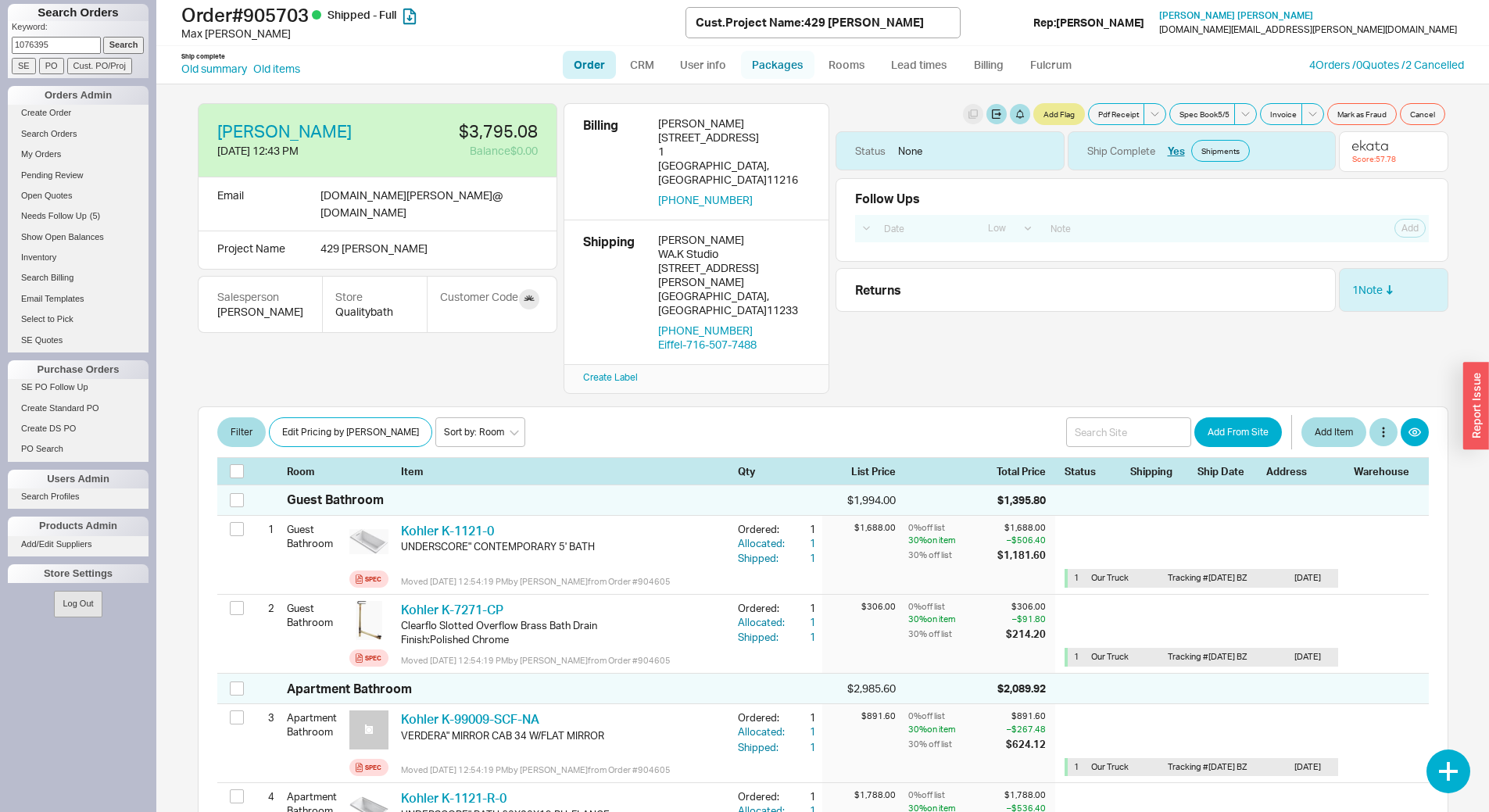
click at [774, 67] on link "Packages" at bounding box center [777, 65] width 73 height 28
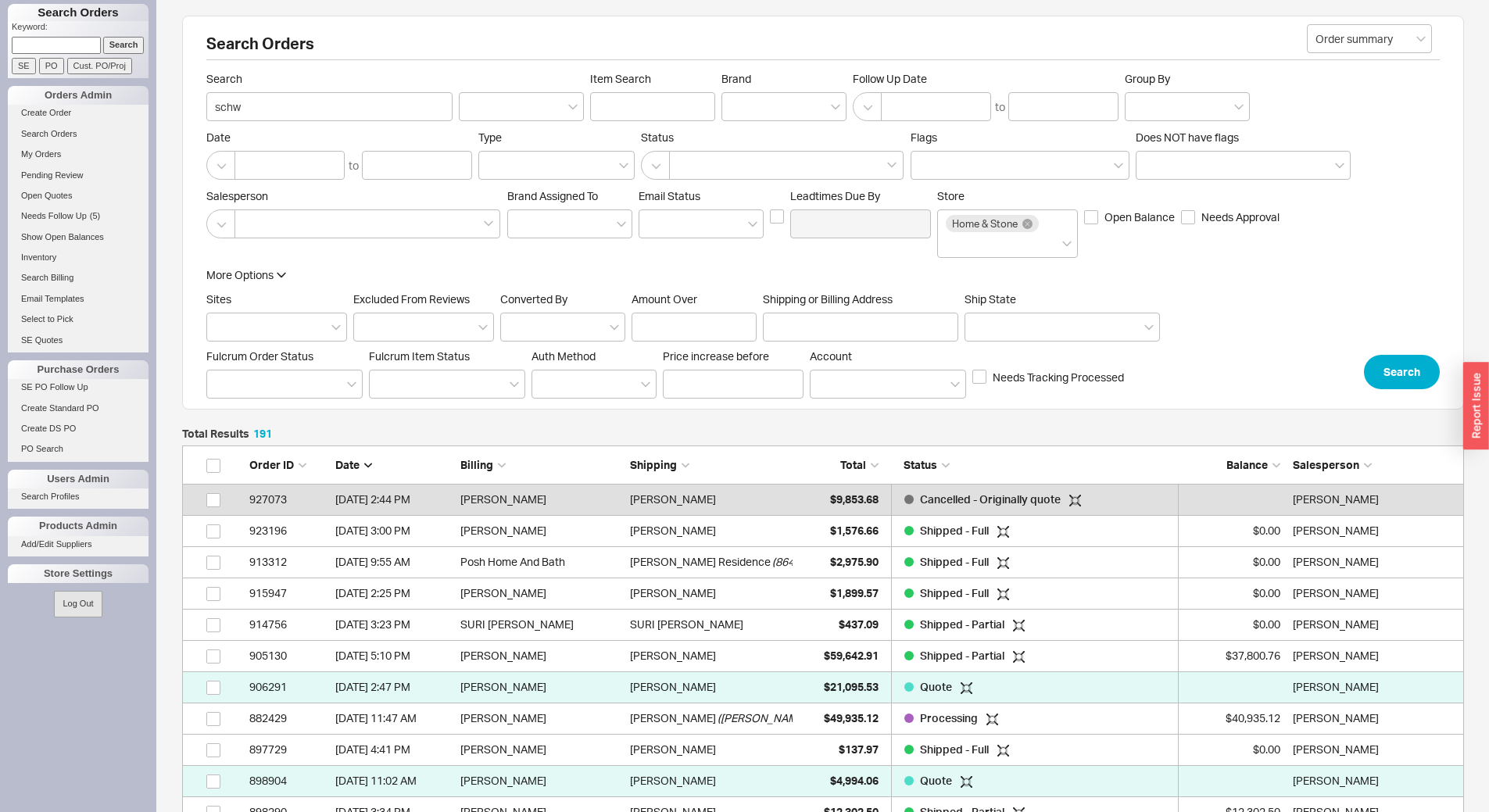
scroll to position [6028, 1270]
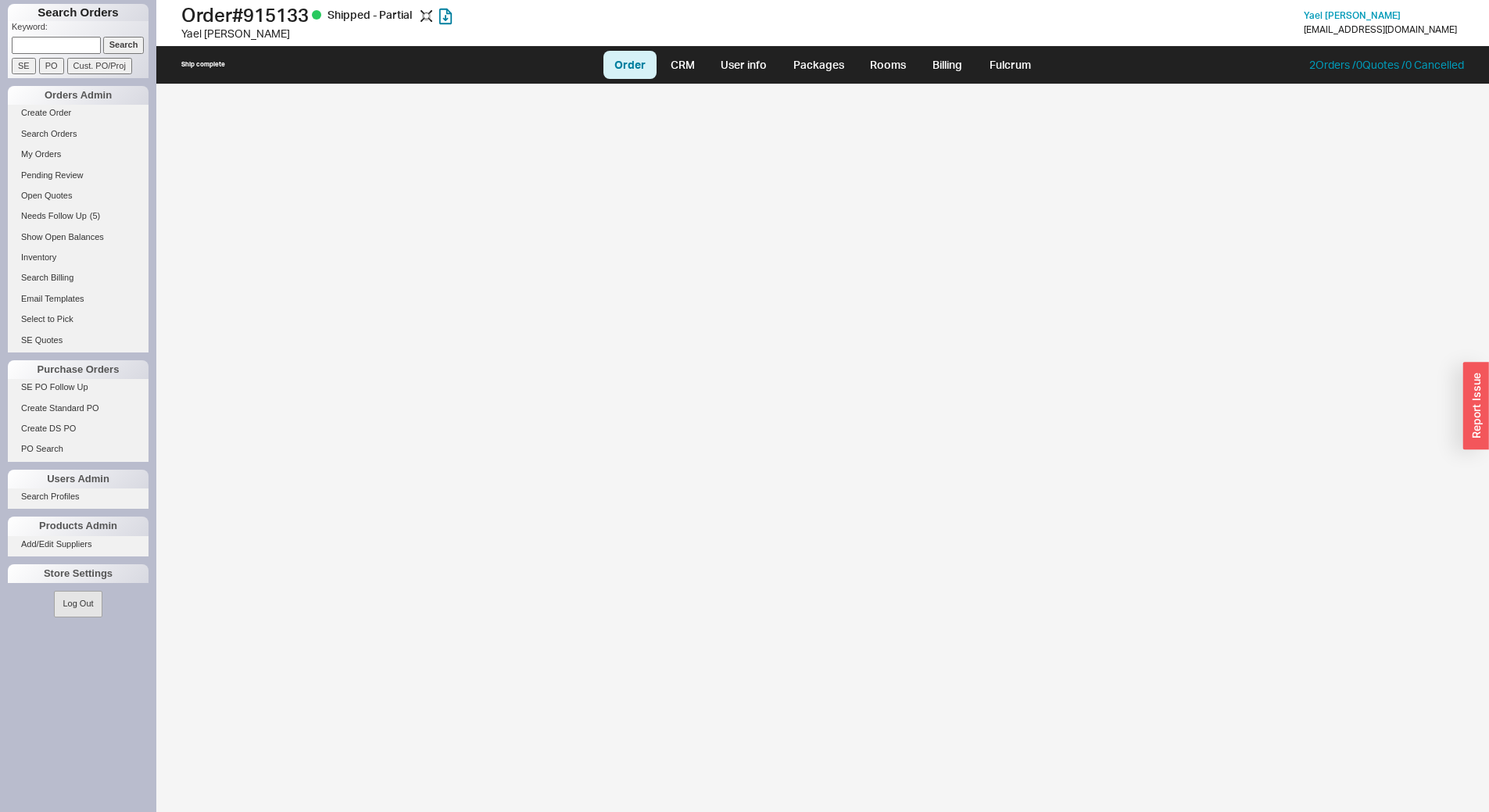
select select "LOW"
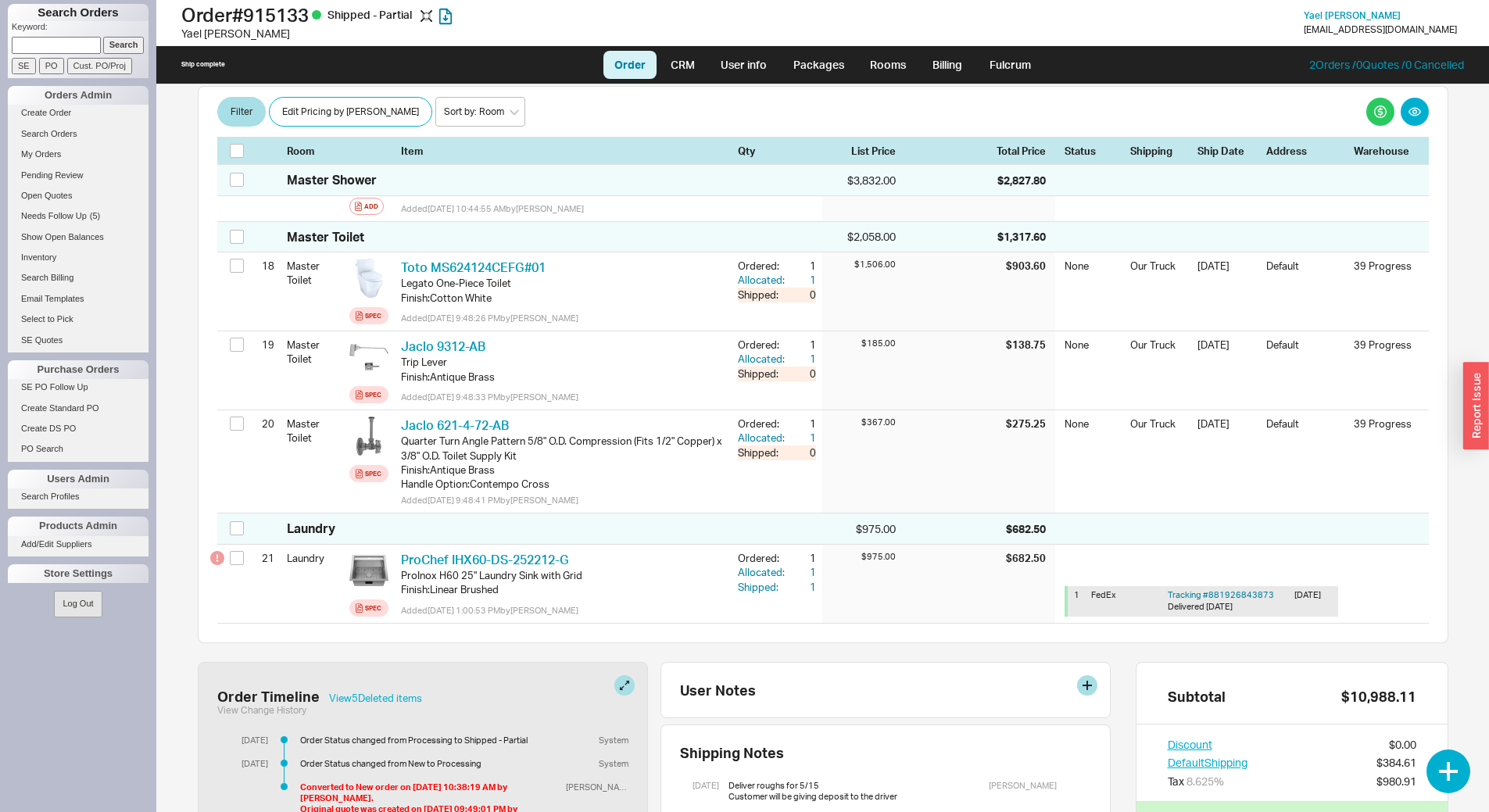
scroll to position [1961, 0]
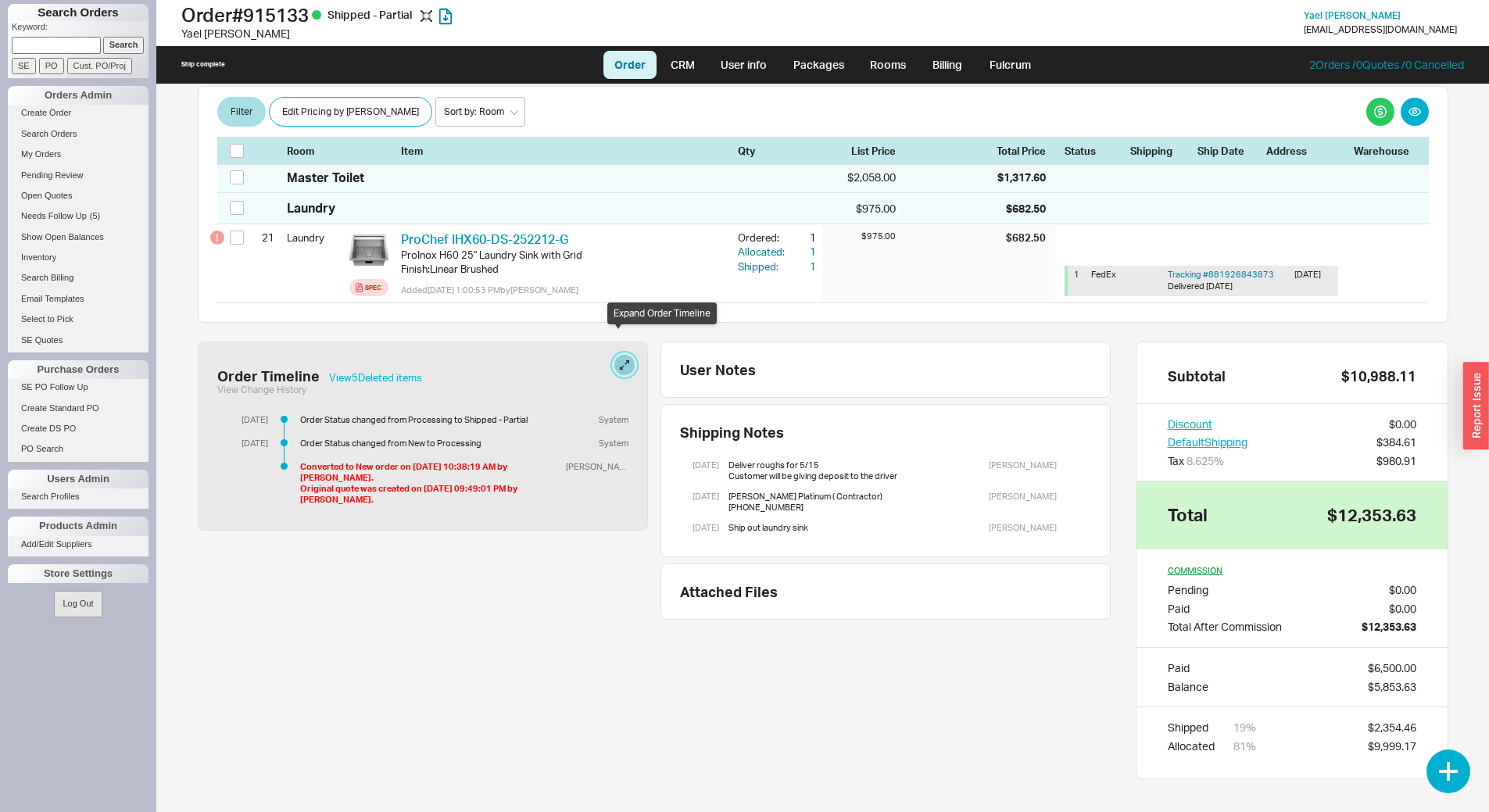
click at [619, 355] on button at bounding box center [624, 364] width 20 height 20
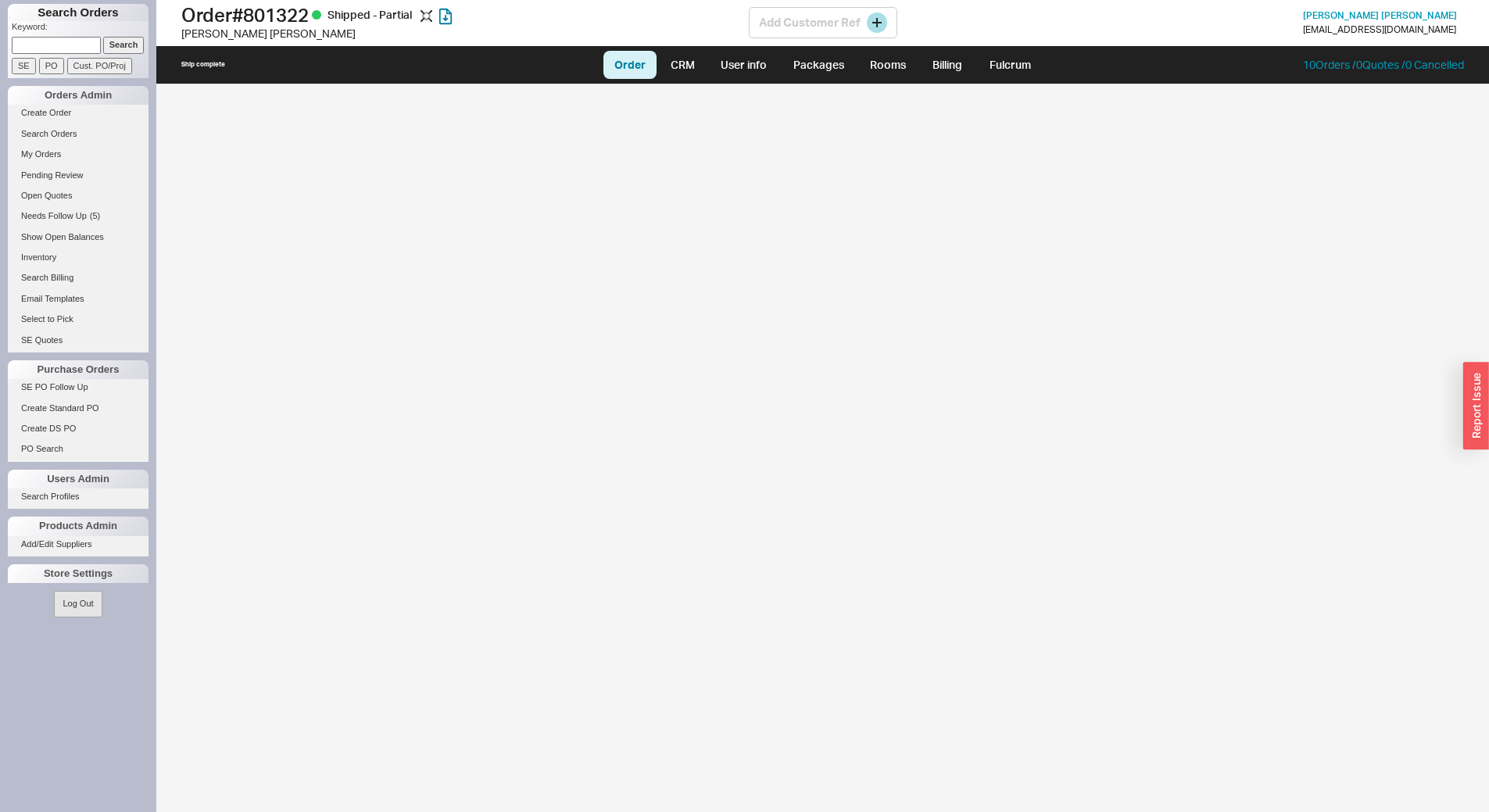
select select "LOW"
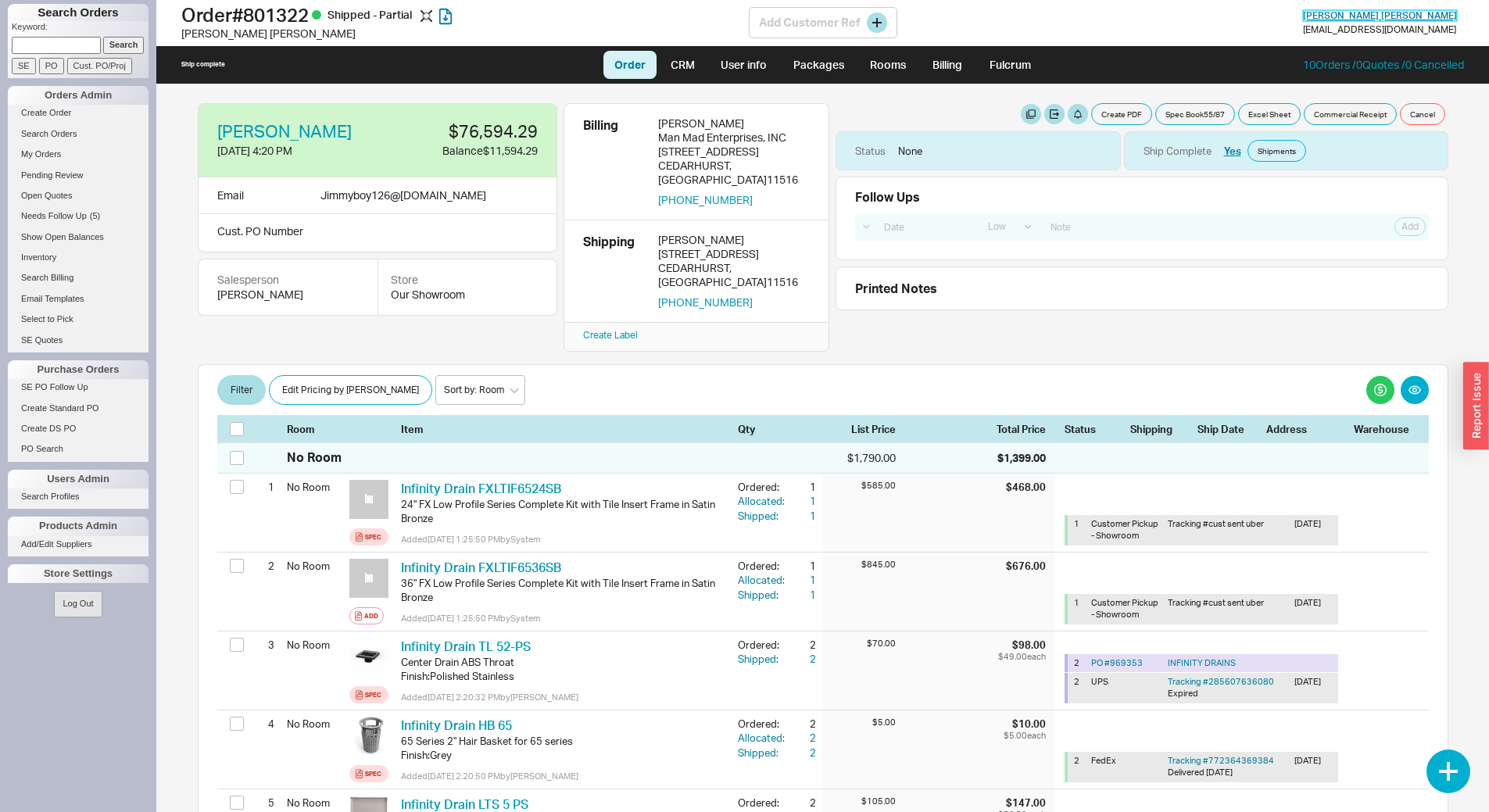
click at [1398, 18] on span "Chaim Leibowitz" at bounding box center [1380, 15] width 154 height 11
click at [414, 196] on div "Jimmyboy126 @ gmail.com" at bounding box center [403, 195] width 165 height 18
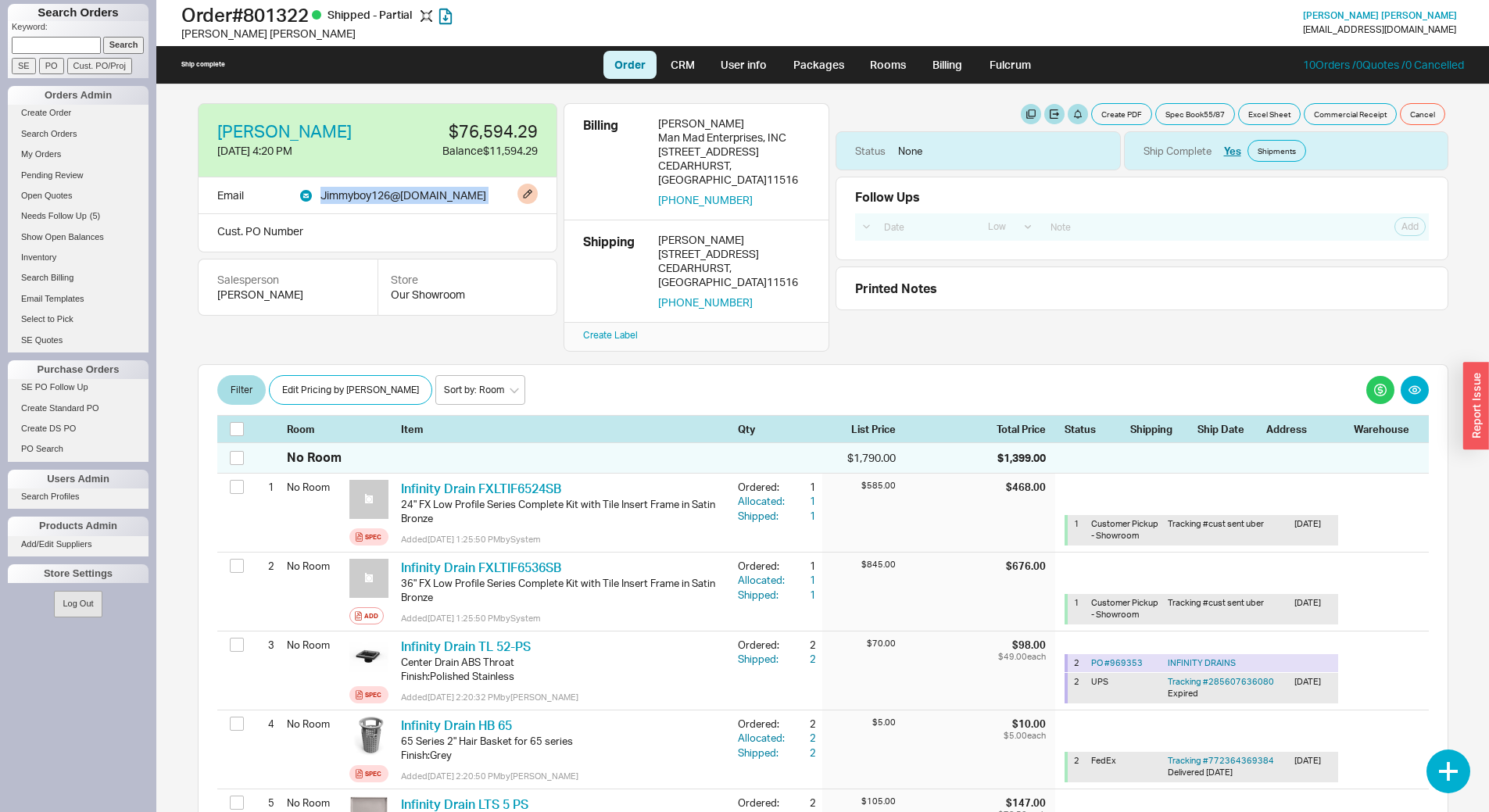
click at [414, 196] on div "Jimmyboy126 @ gmail.com" at bounding box center [403, 195] width 165 height 18
click at [1098, 112] on button "Create PDF" at bounding box center [1121, 113] width 61 height 22
select select "71997456"
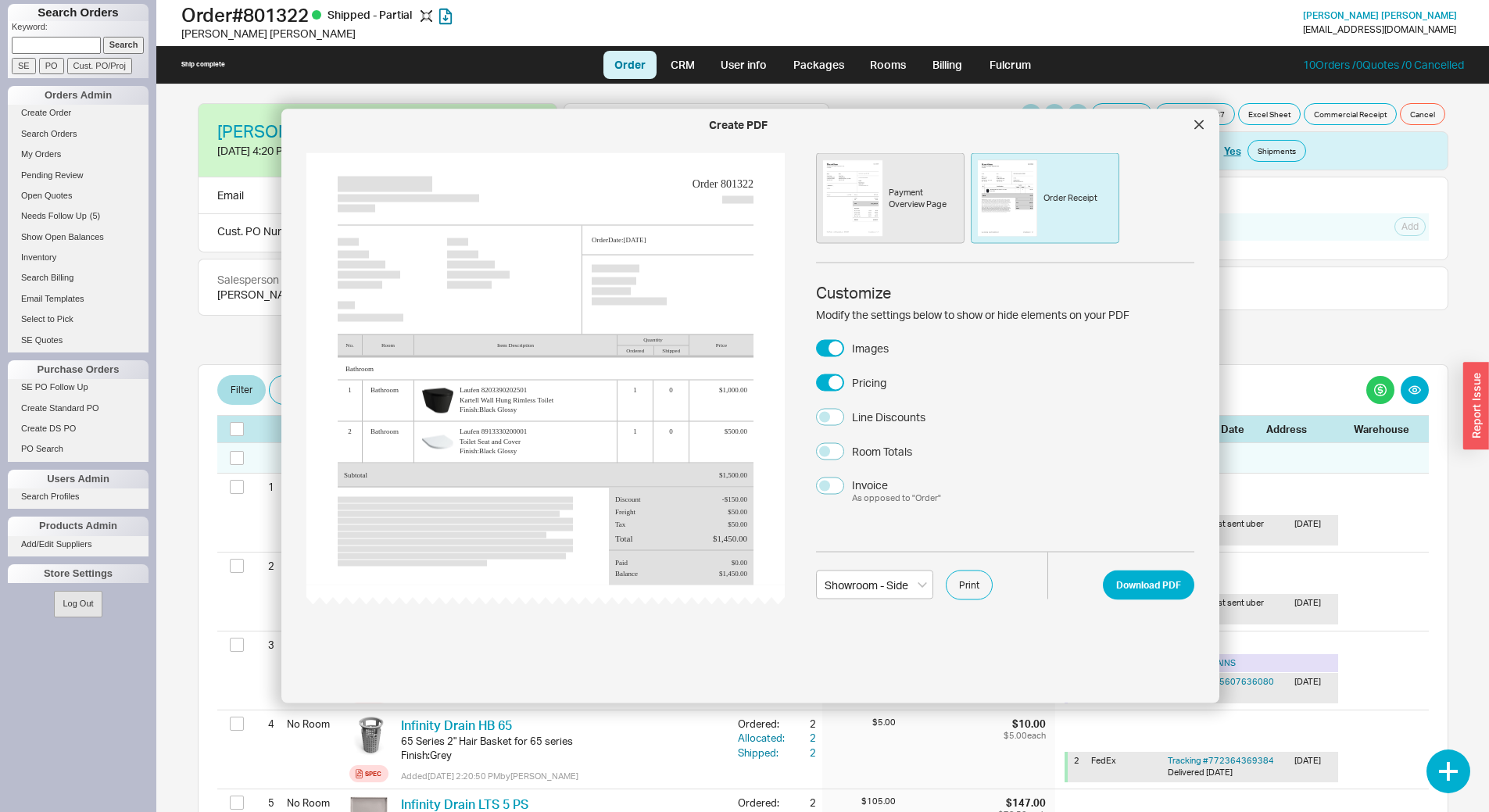
click at [907, 222] on div "Payment Overview Page" at bounding box center [890, 198] width 149 height 91
click at [1141, 578] on button "Download PDF" at bounding box center [1148, 584] width 92 height 30
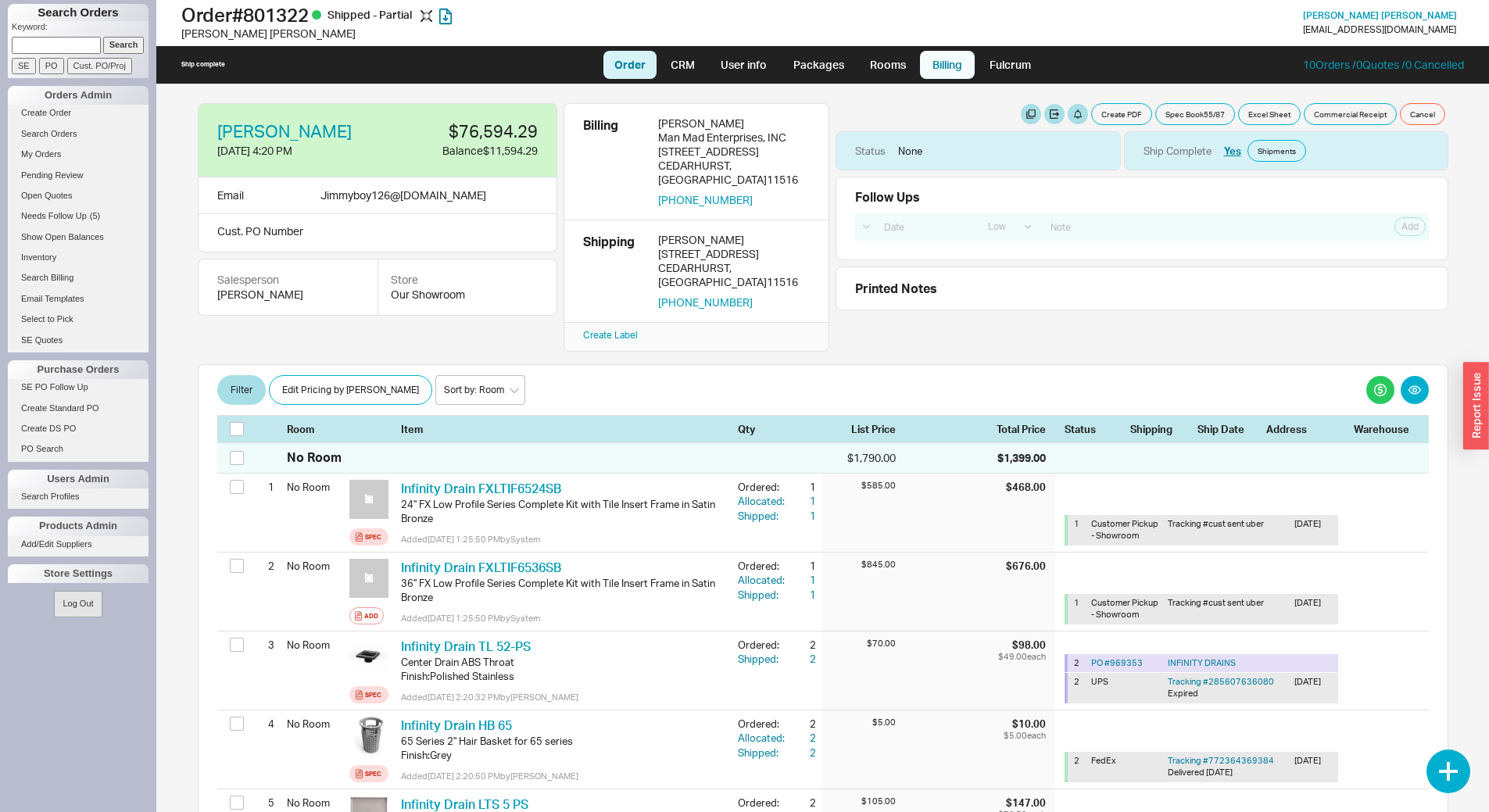
click at [936, 70] on link "Billing" at bounding box center [947, 65] width 55 height 28
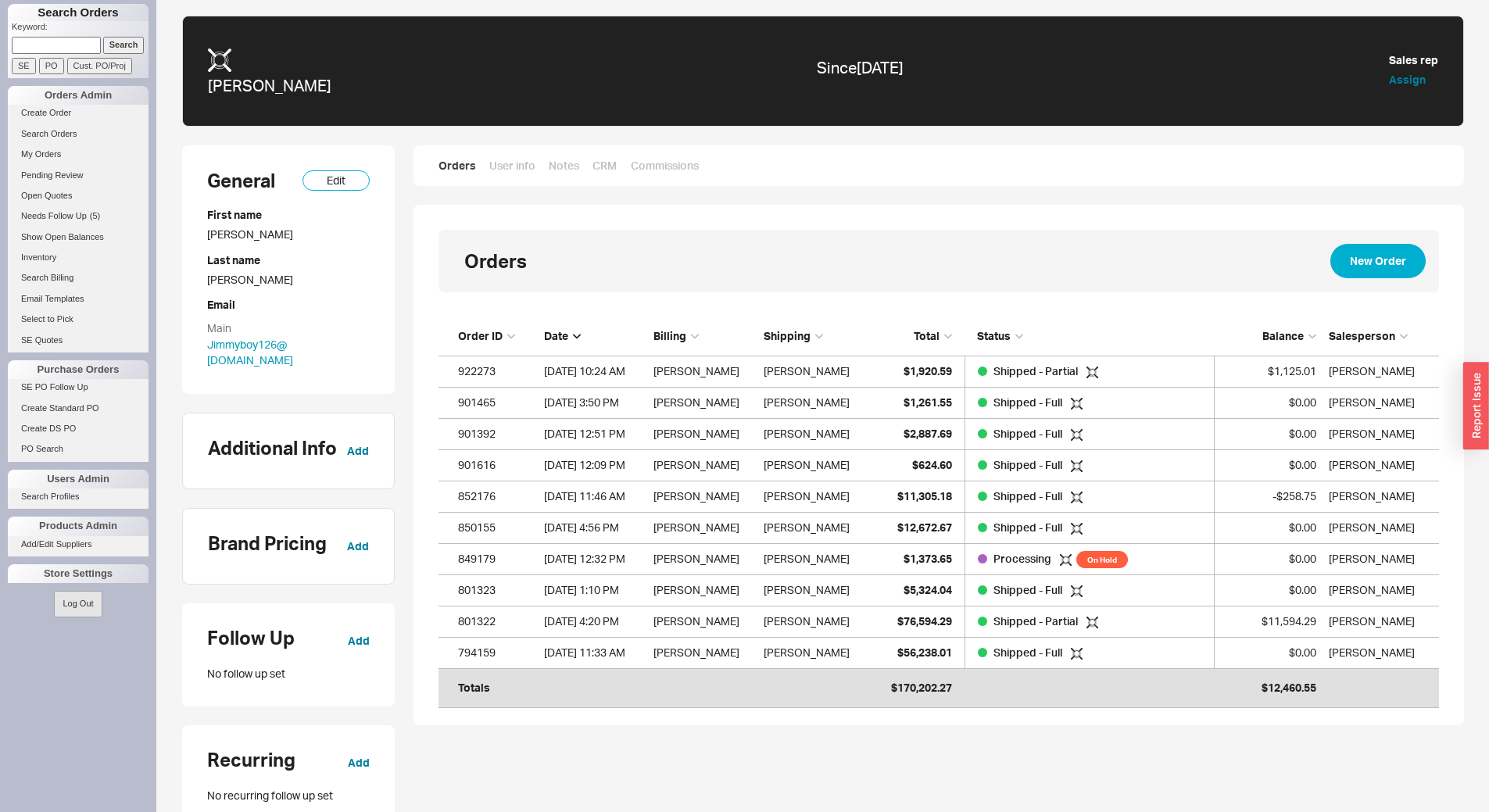
scroll to position [371, 988]
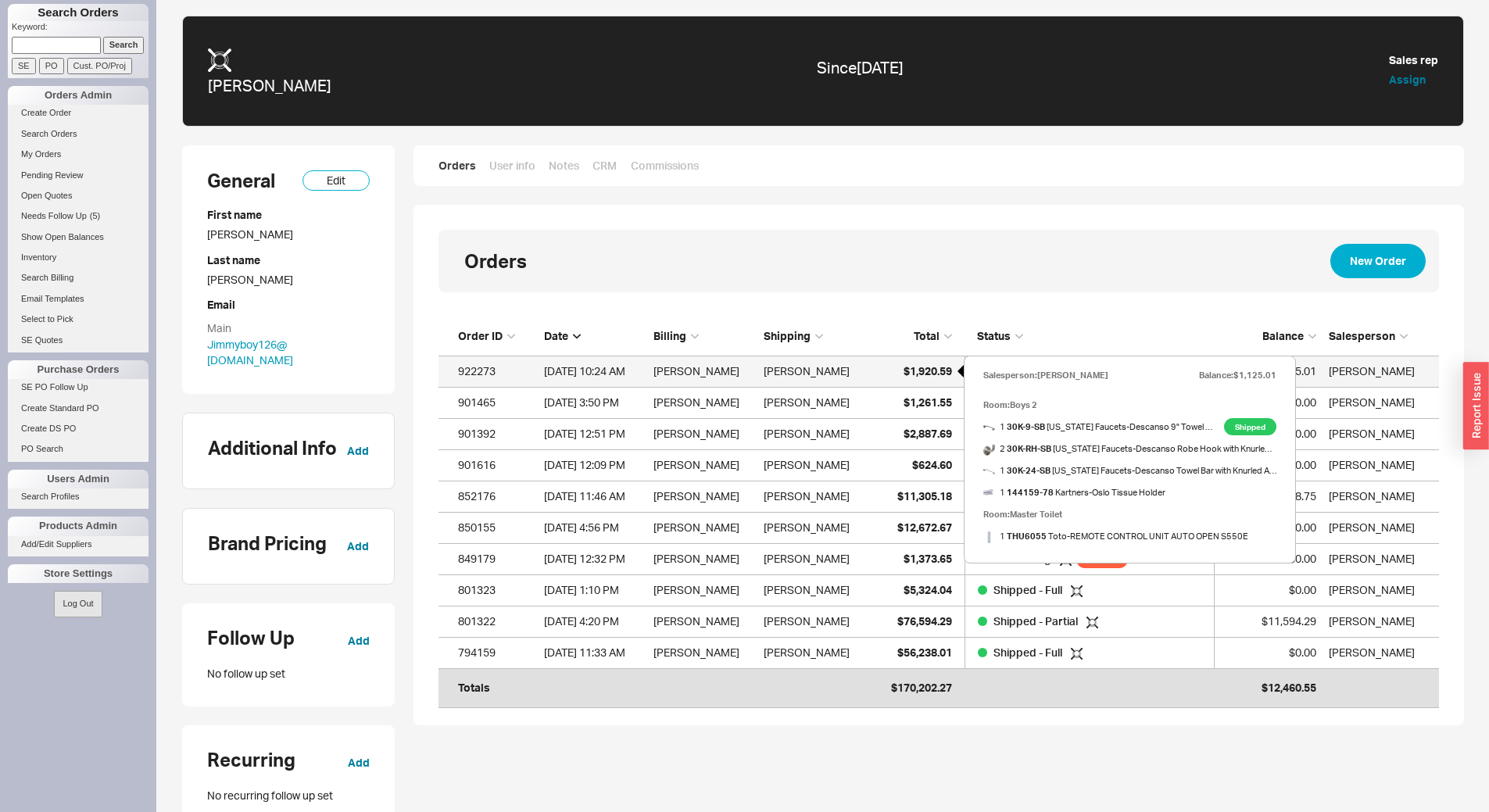
click at [927, 368] on span "$1,920.59" at bounding box center [928, 370] width 48 height 13
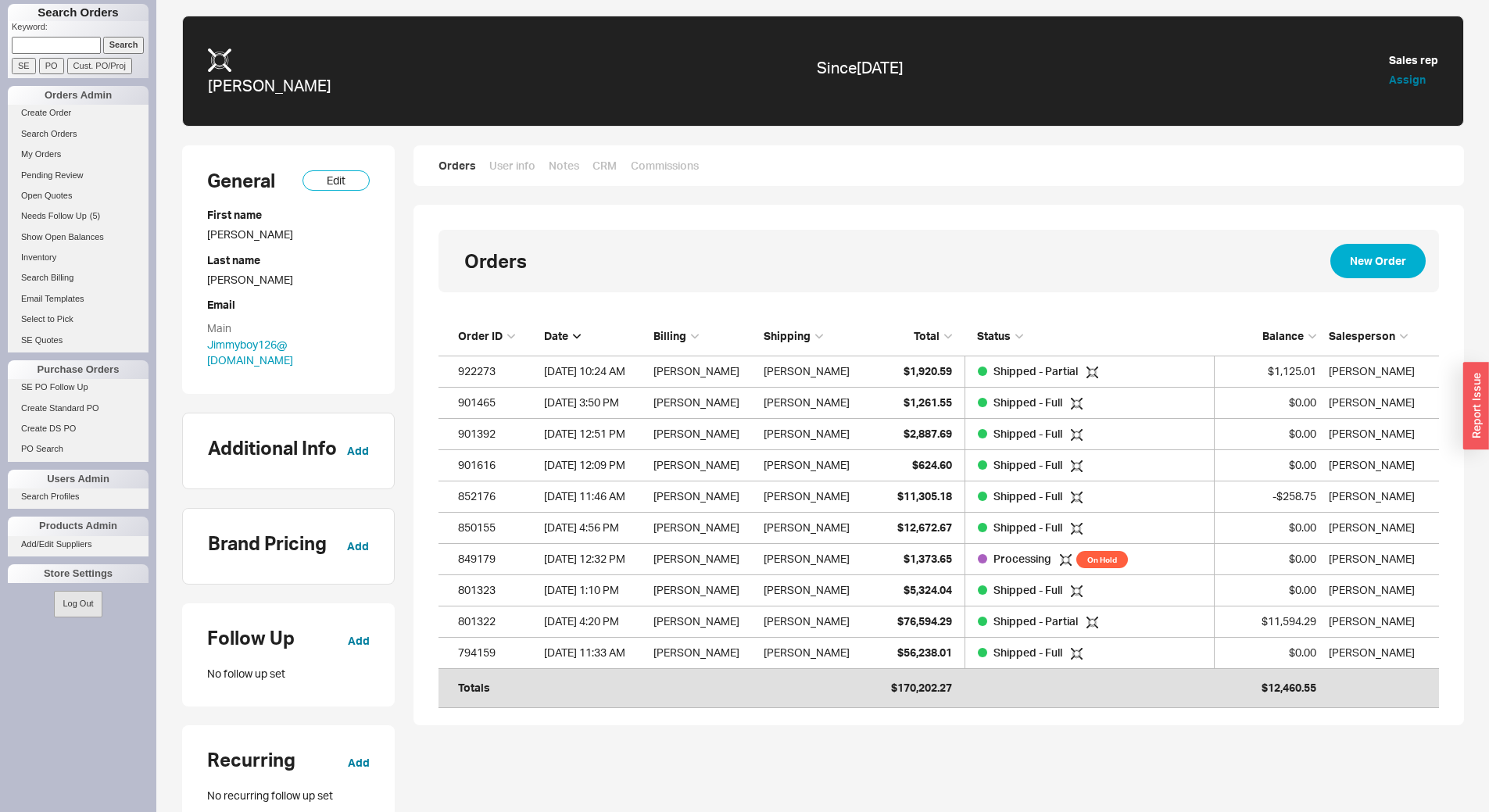
click at [54, 50] on input at bounding box center [55, 45] width 89 height 17
type input "d"
type input "rebben"
click at [109, 41] on input "Search" at bounding box center [123, 45] width 41 height 17
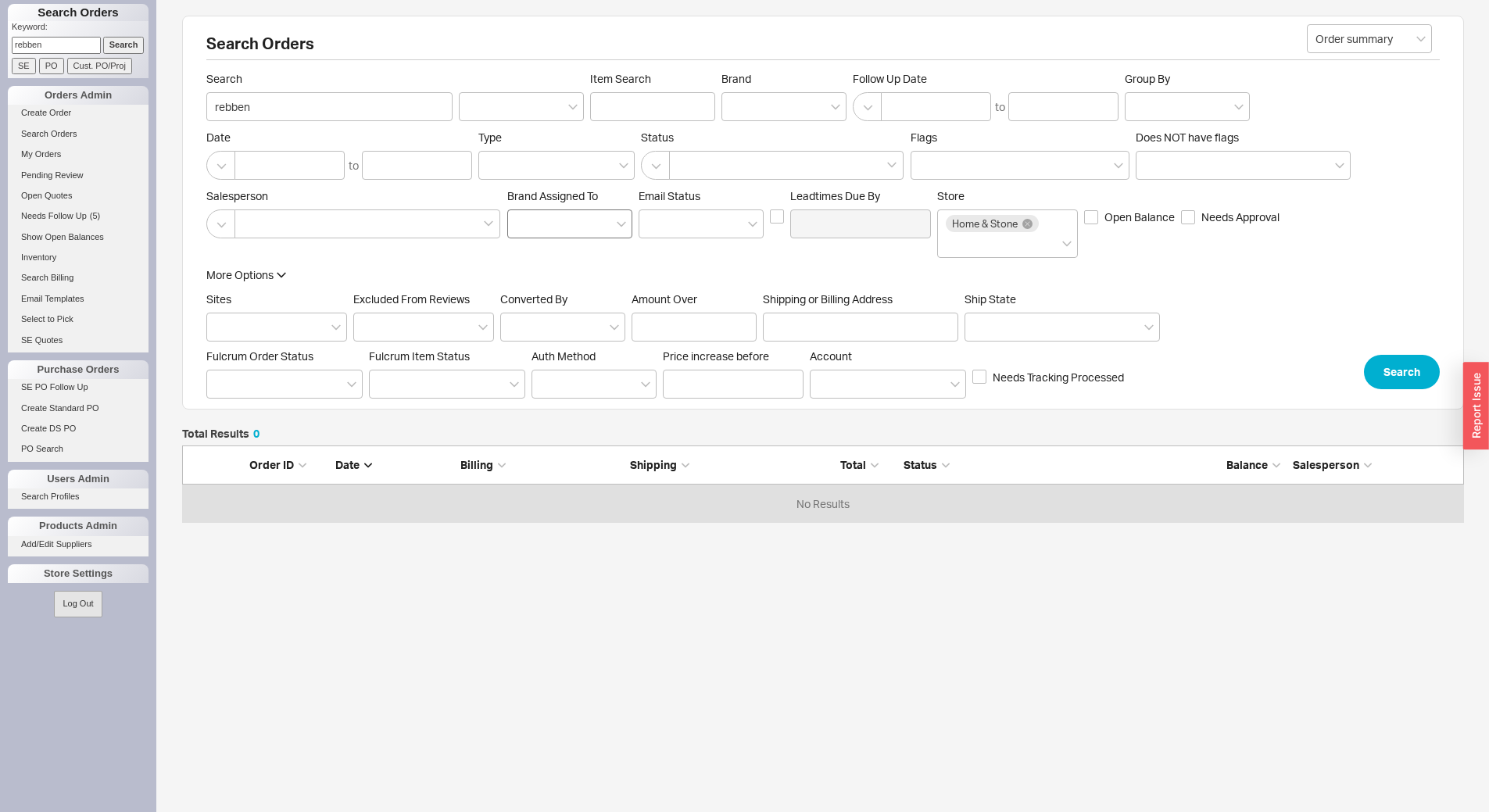
scroll to position [66, 1270]
click at [276, 107] on input "rebben" at bounding box center [329, 106] width 246 height 29
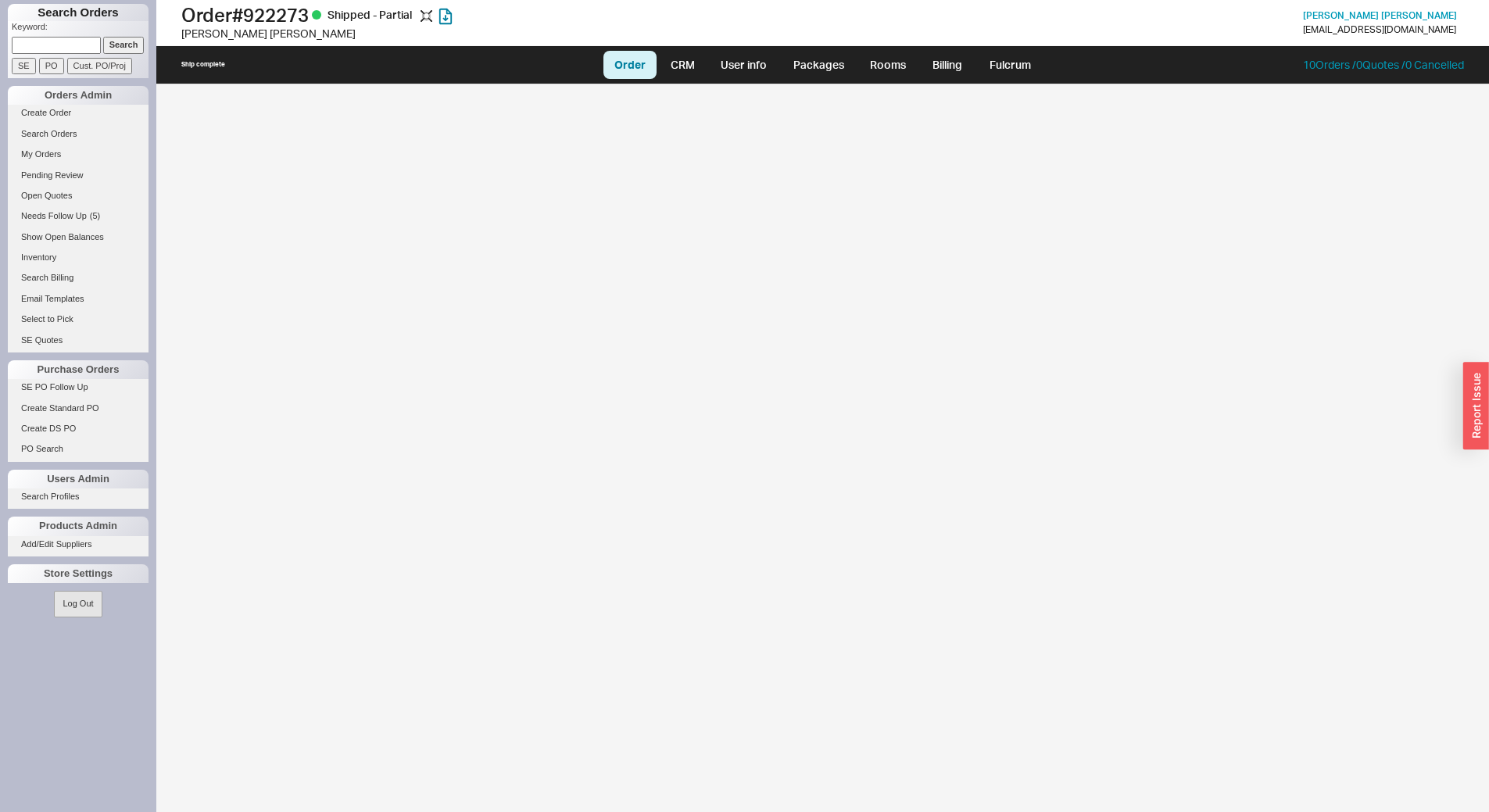
select select "LOW"
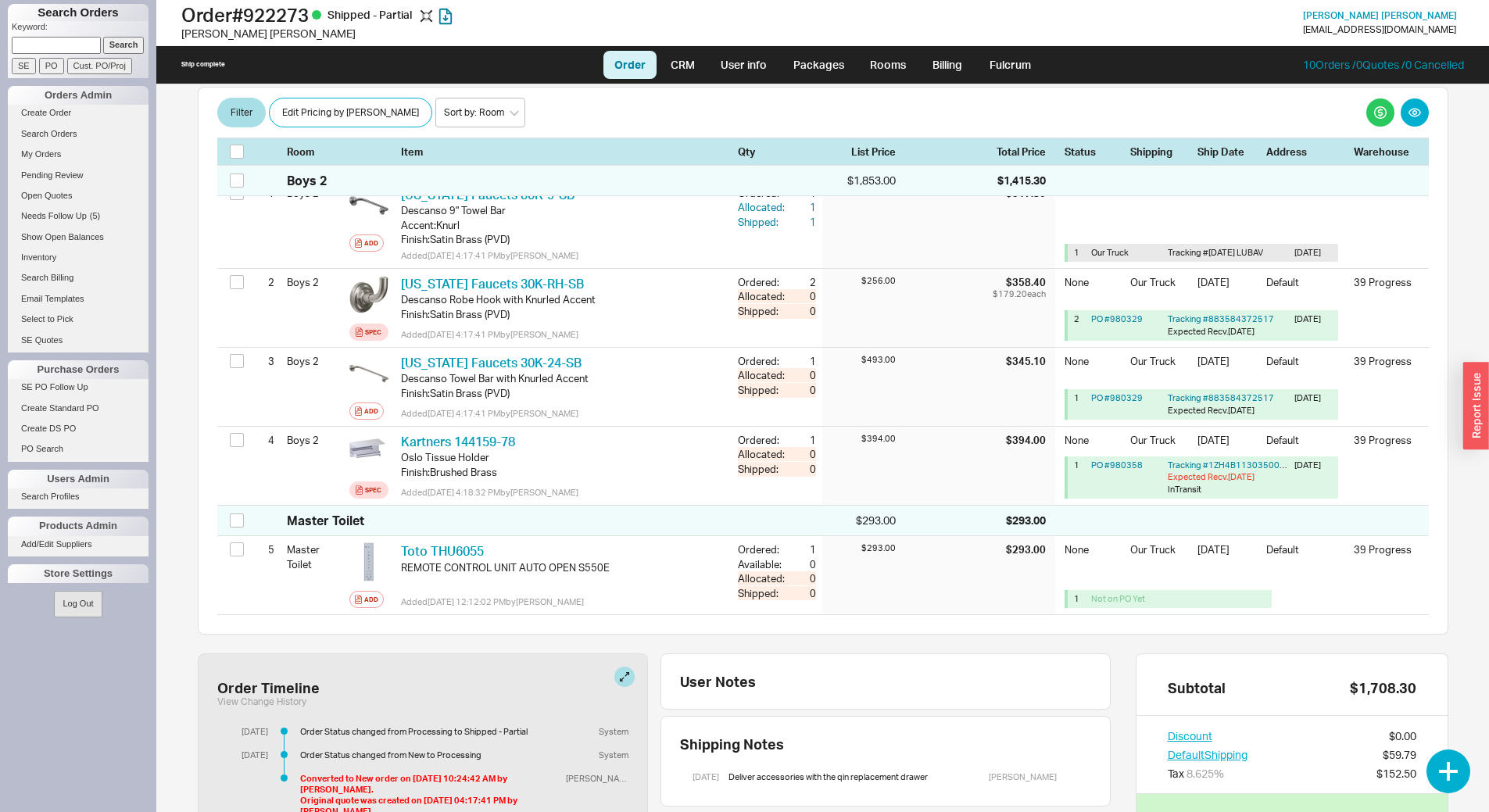
scroll to position [391, 0]
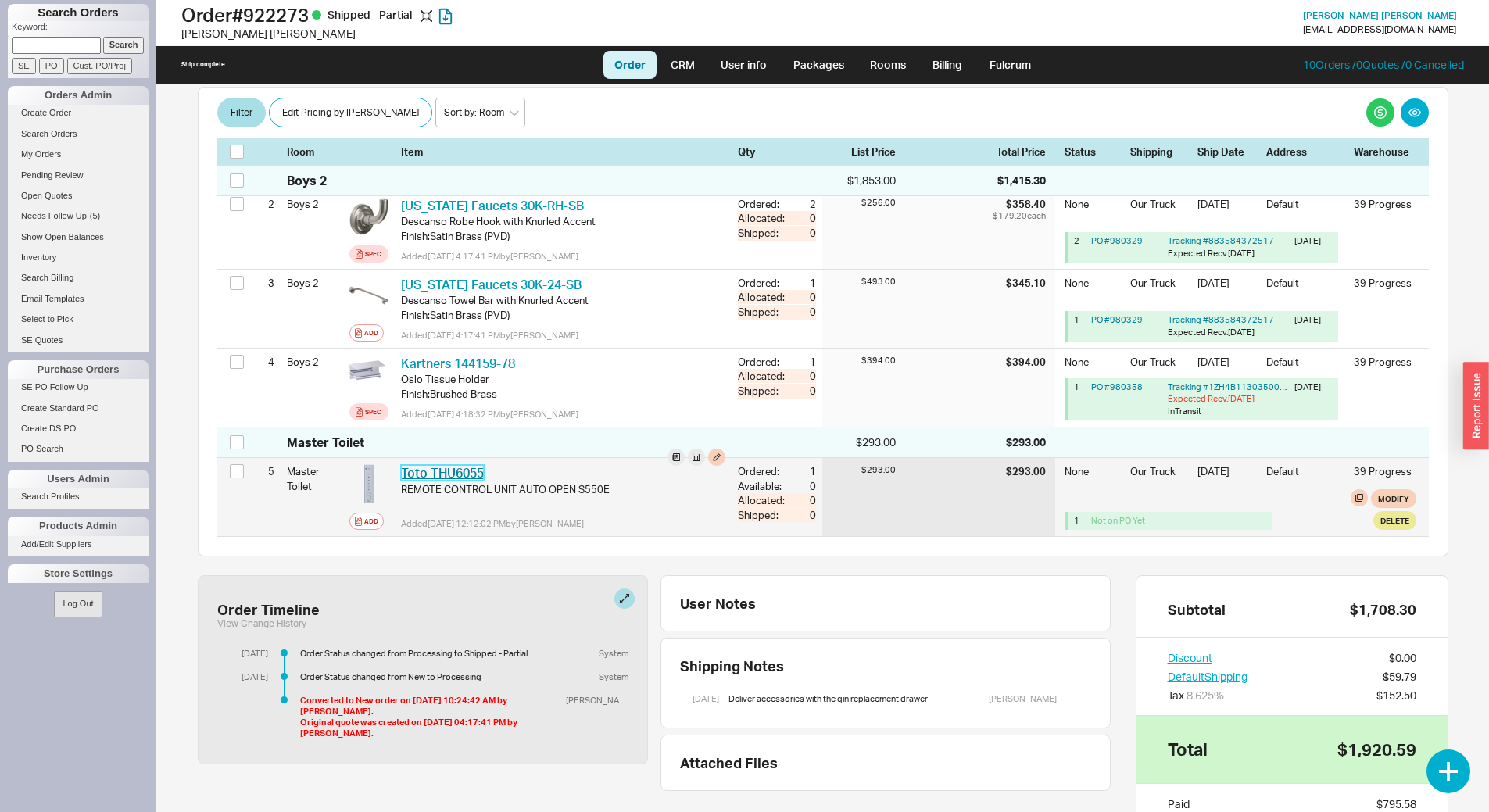
click at [471, 475] on link "Toto THU6055" at bounding box center [443, 472] width 83 height 16
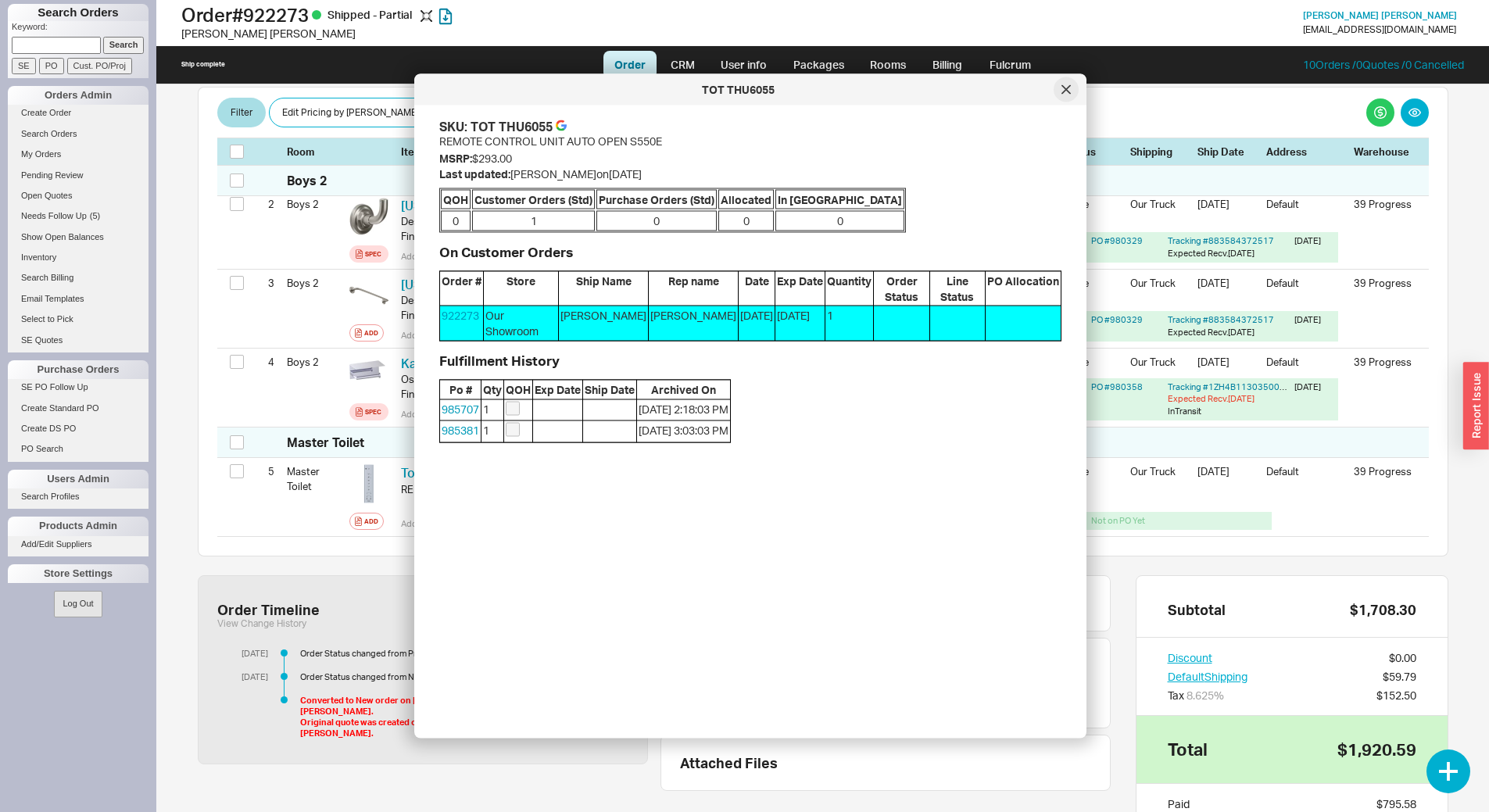
click at [1067, 89] on icon at bounding box center [1066, 89] width 8 height 8
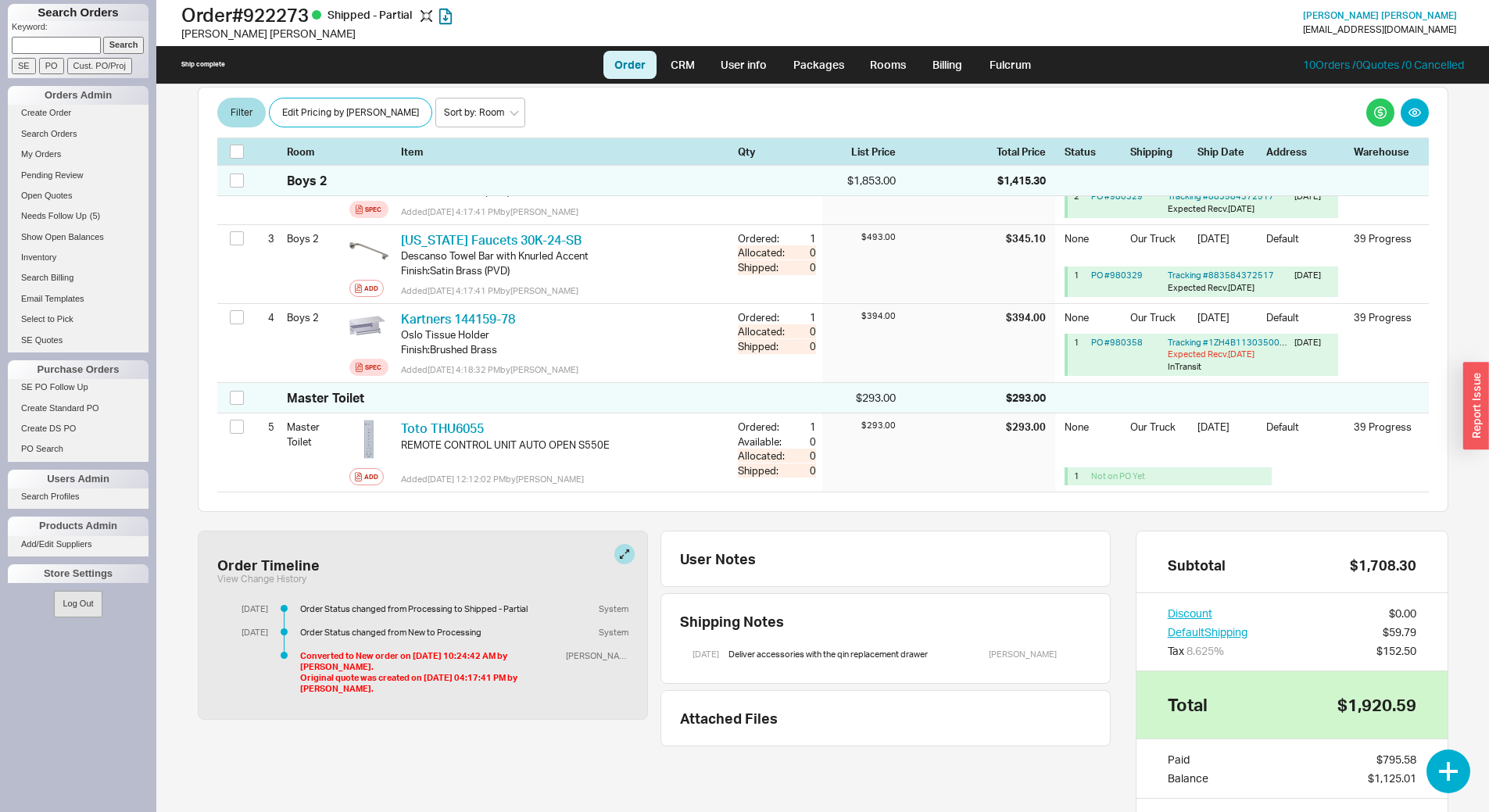
scroll to position [549, 0]
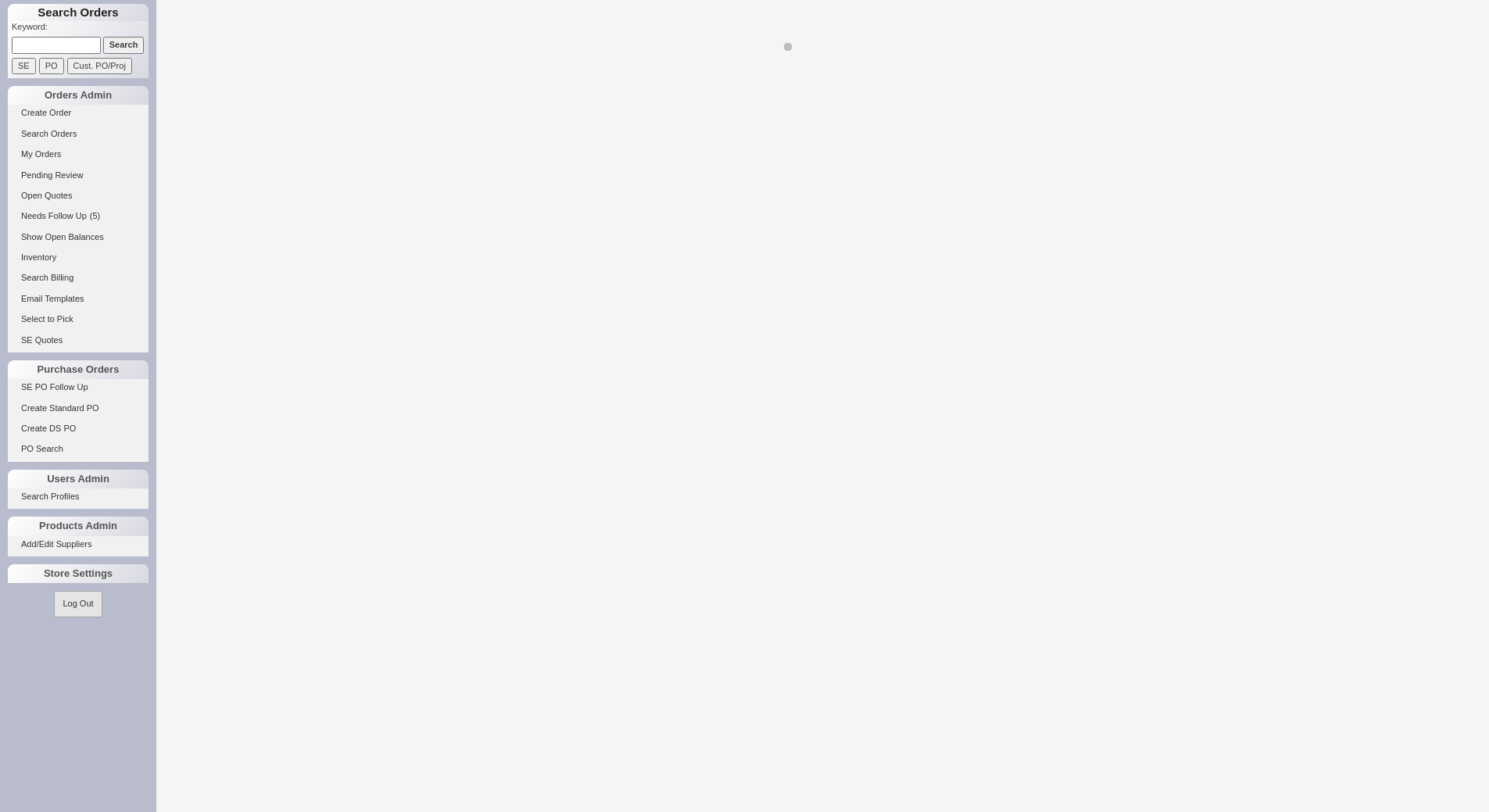
select select "LOW"
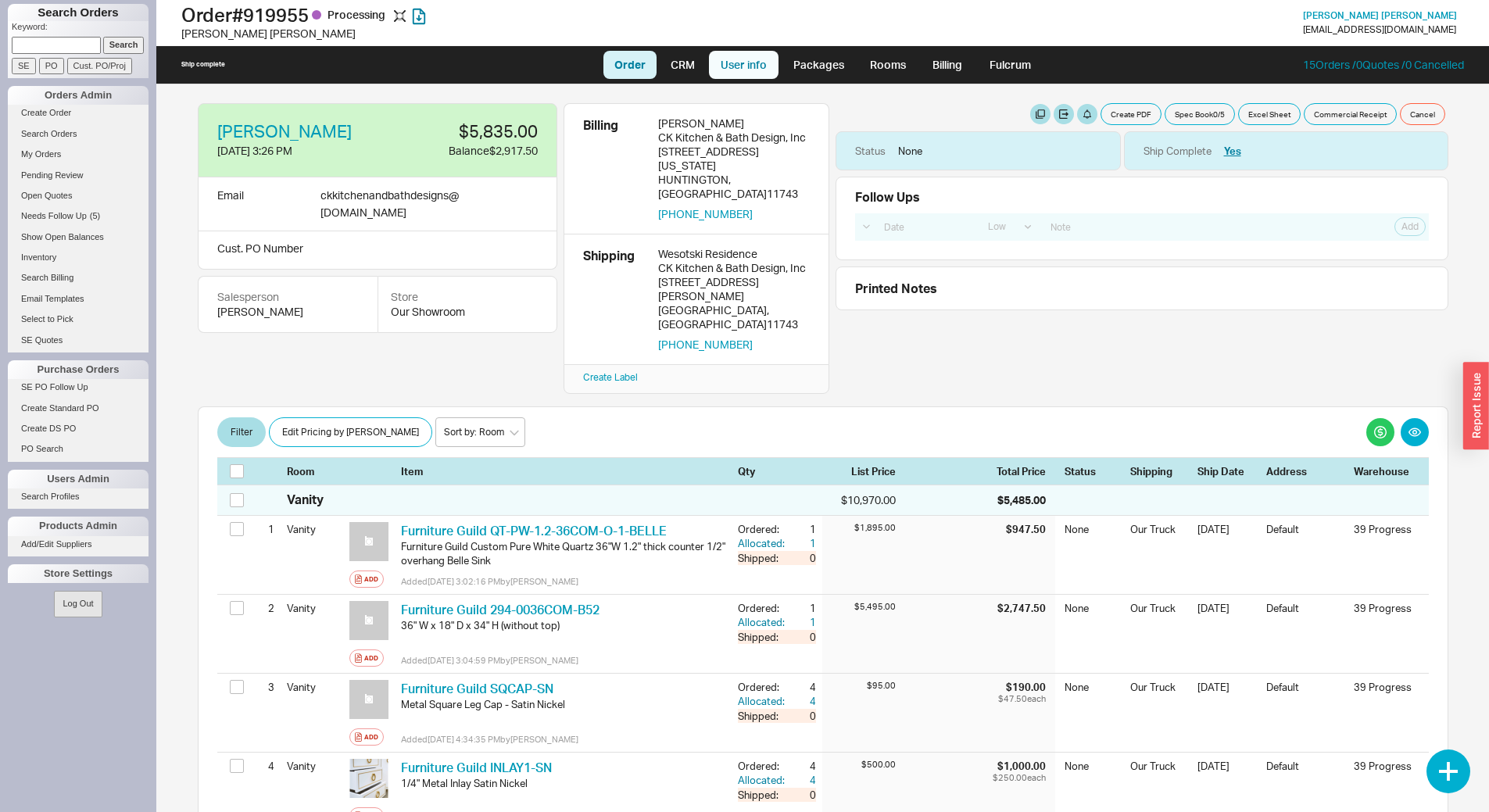
click at [739, 60] on link "User info" at bounding box center [744, 65] width 70 height 28
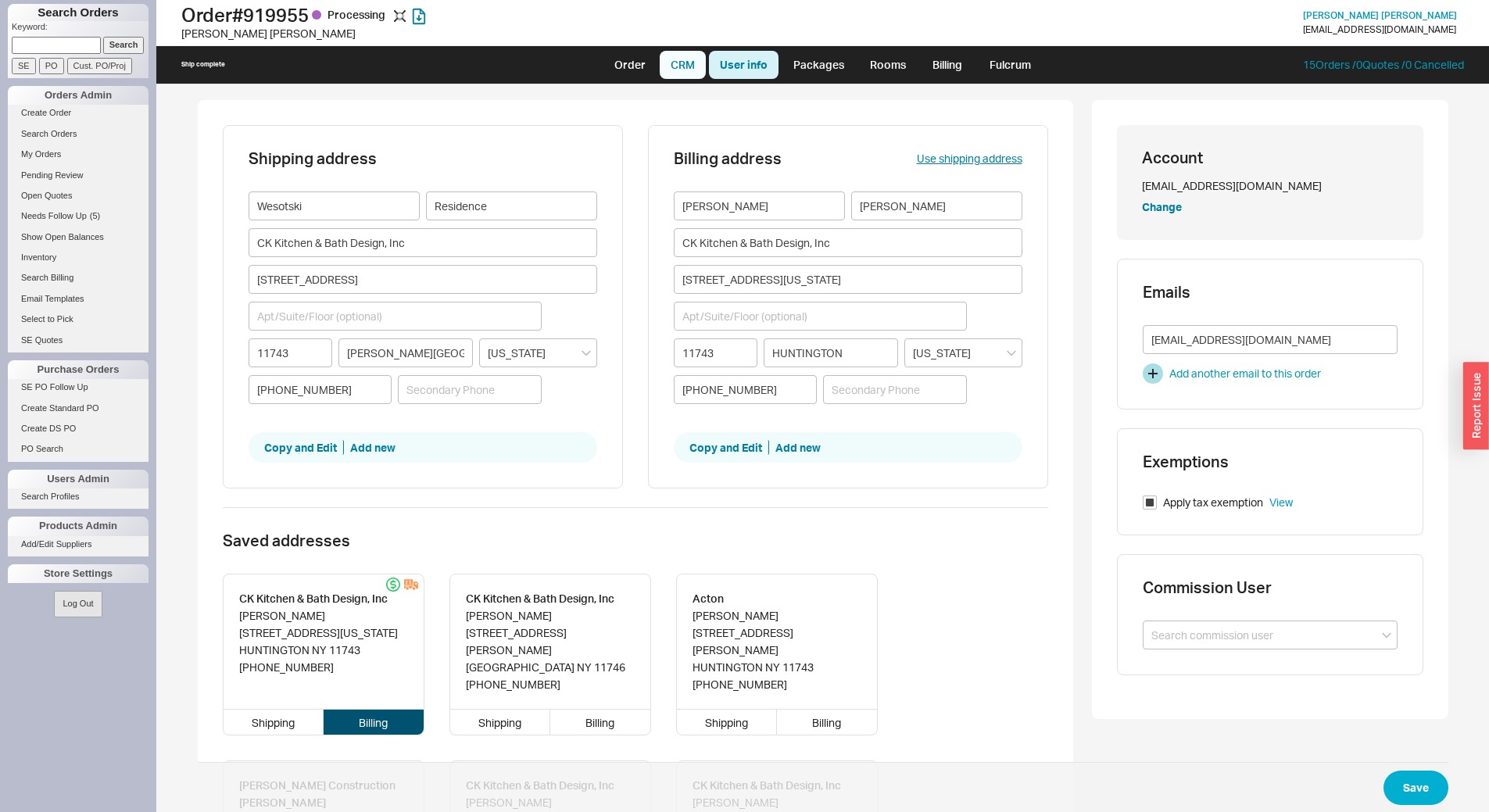
click at [688, 66] on link "CRM" at bounding box center [683, 65] width 46 height 28
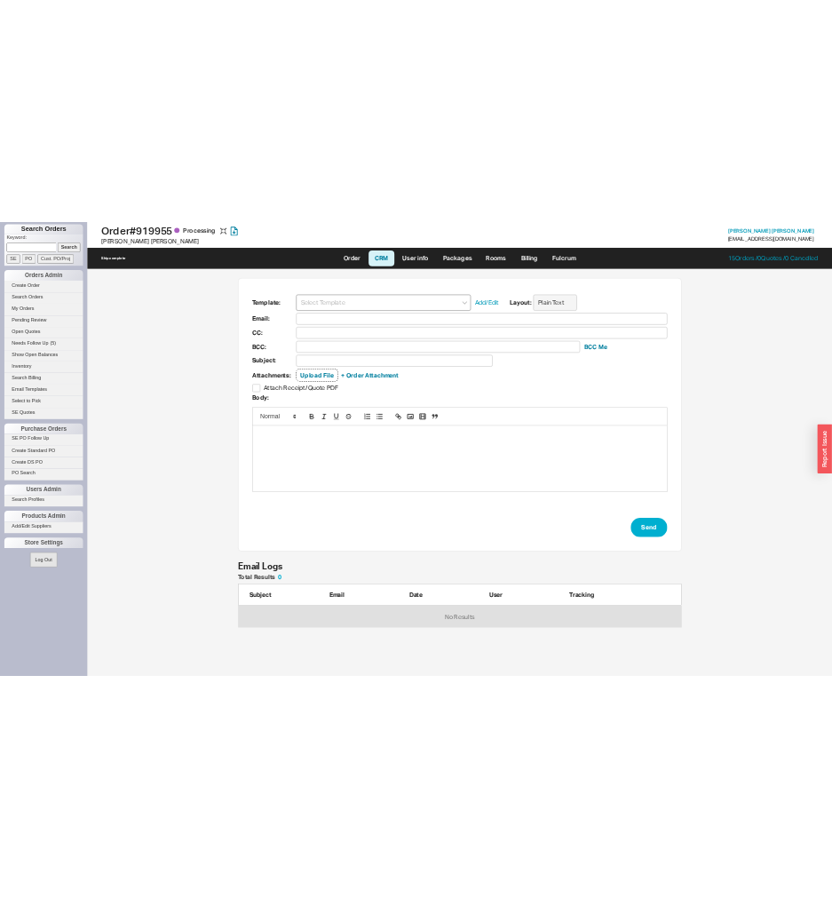
scroll to position [94, 889]
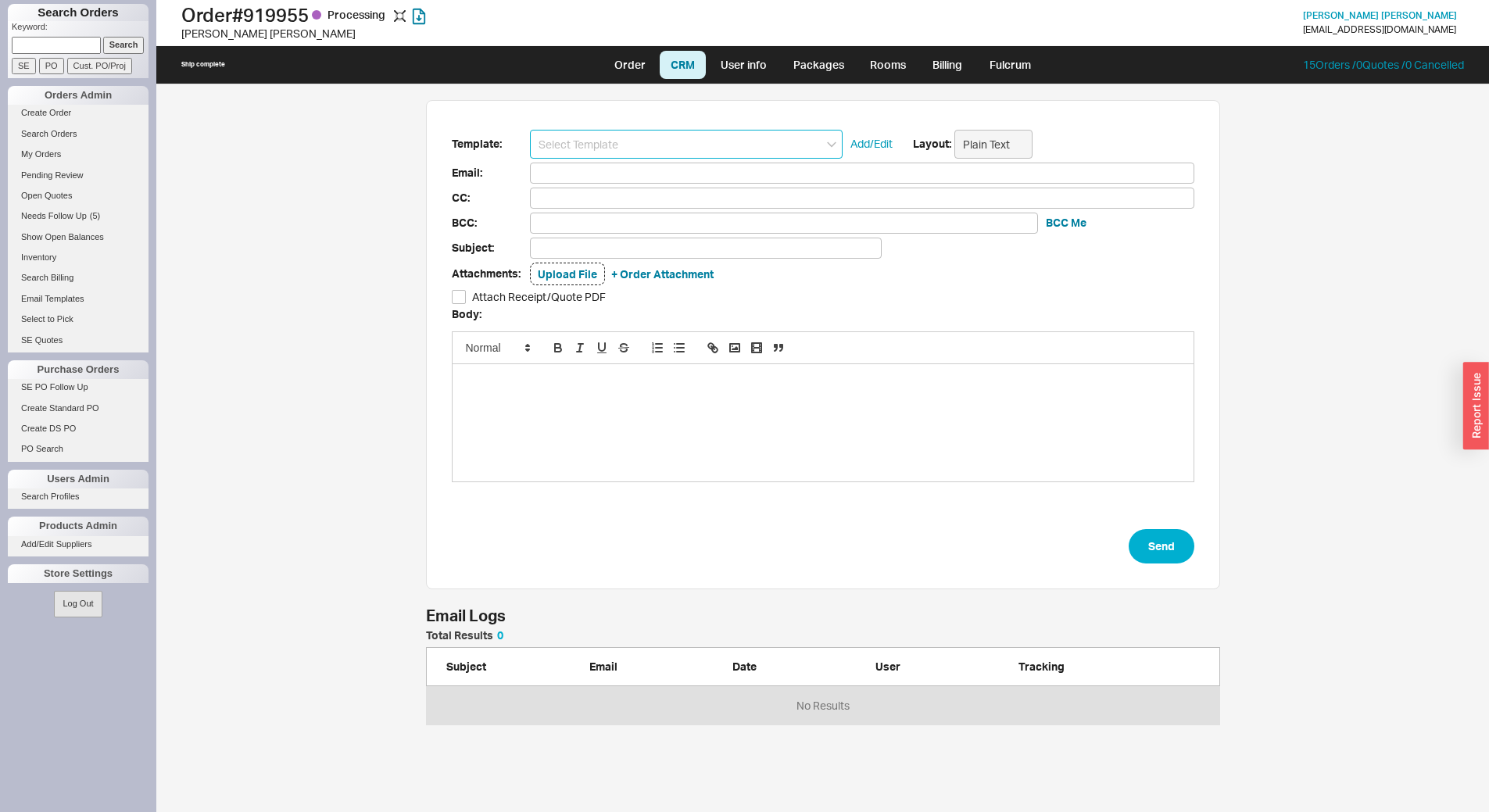
drag, startPoint x: 618, startPoint y: 143, endPoint x: 617, endPoint y: 153, distance: 10.0
click at [618, 143] on input at bounding box center [686, 143] width 312 height 29
click at [616, 172] on div "HS Receipt" at bounding box center [686, 173] width 311 height 22
type input "[EMAIL_ADDRESS][DOMAIN_NAME]"
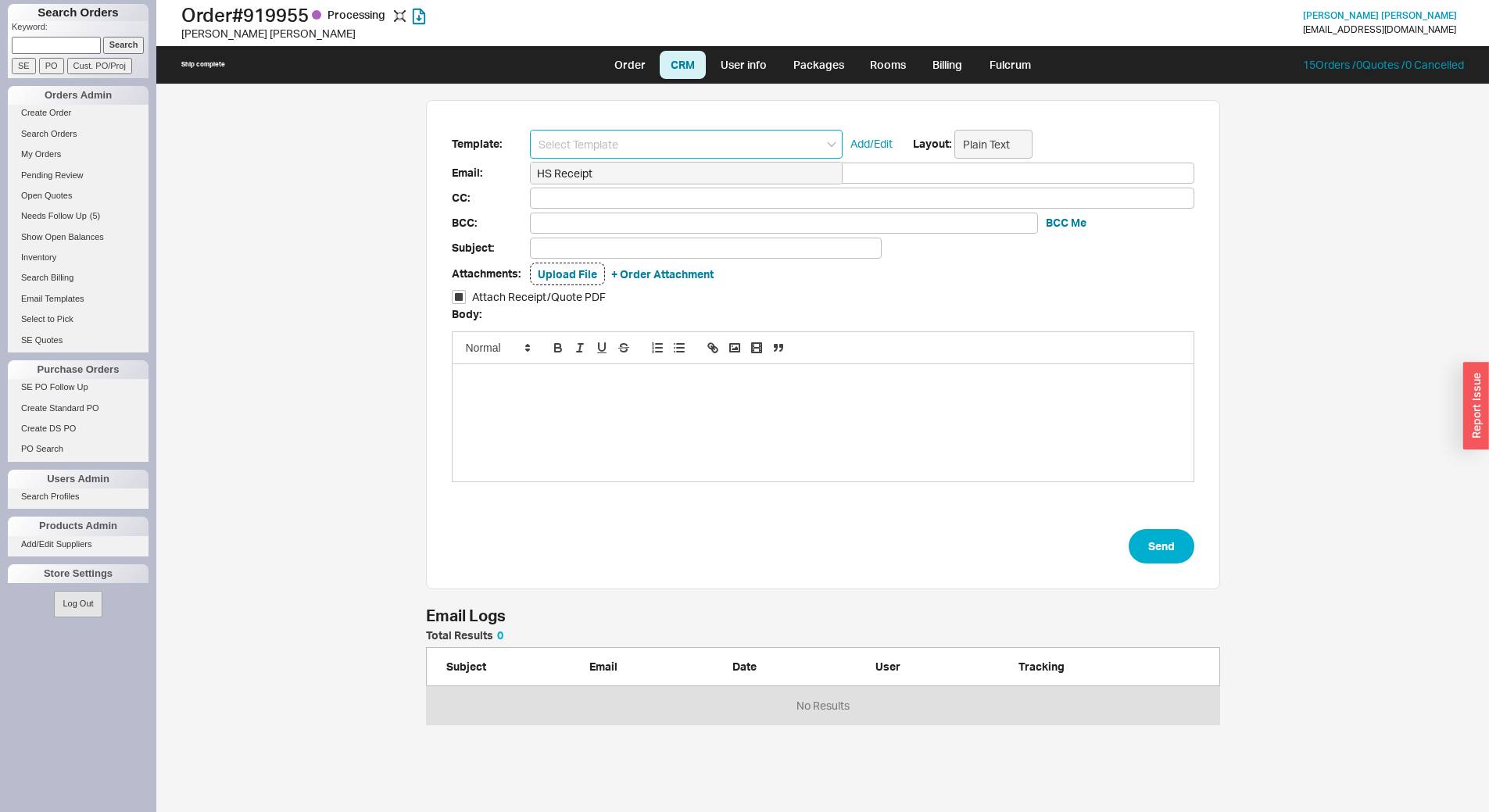
type input "Home & Stone Order #919955"
checkbox input "true"
type input "HS Receipt"
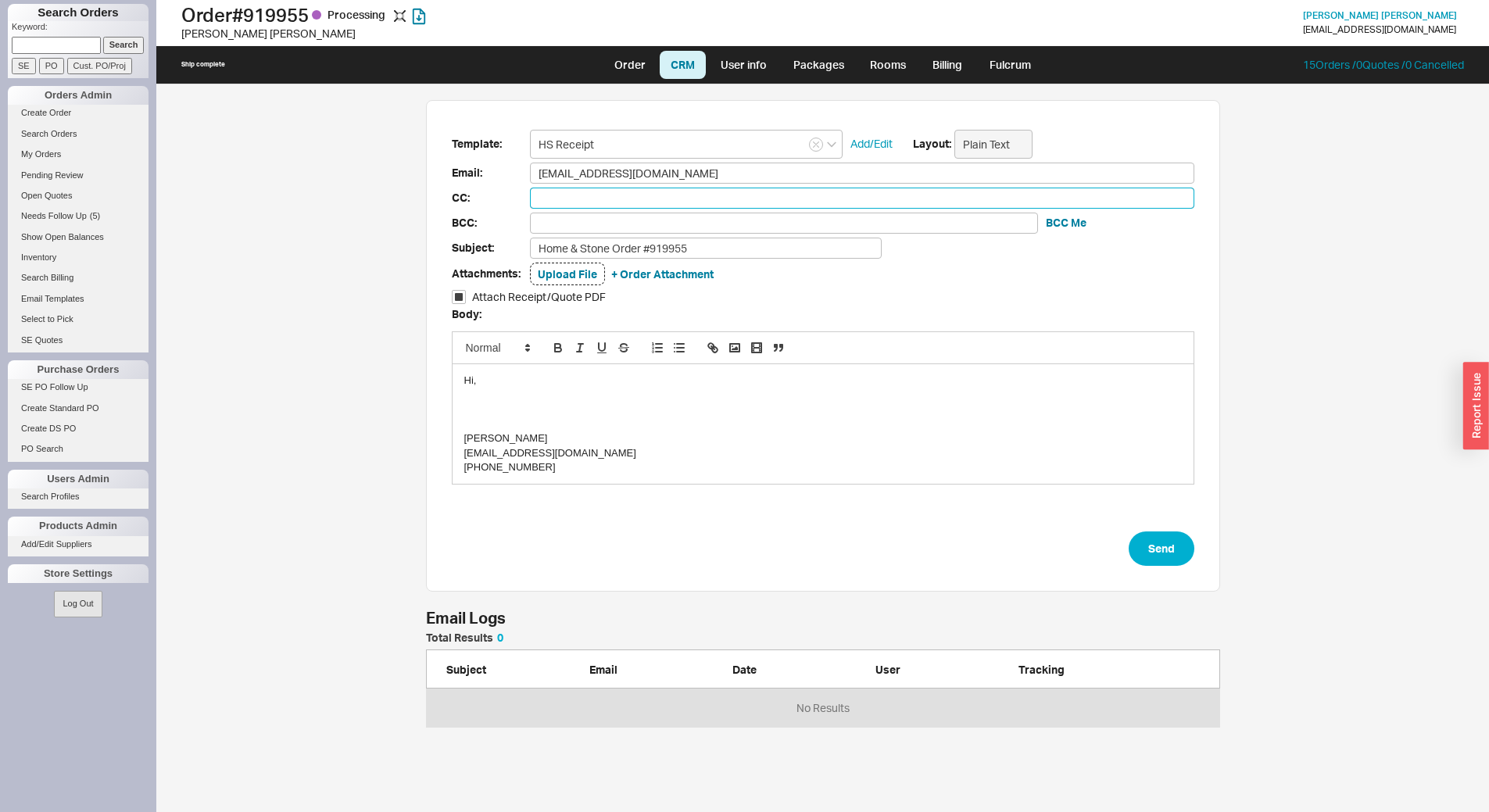
click at [591, 201] on input at bounding box center [862, 198] width 664 height 21
type input "michalt@qualitybath.com"
type input "mi"
type input "miri@qualitybath.com"
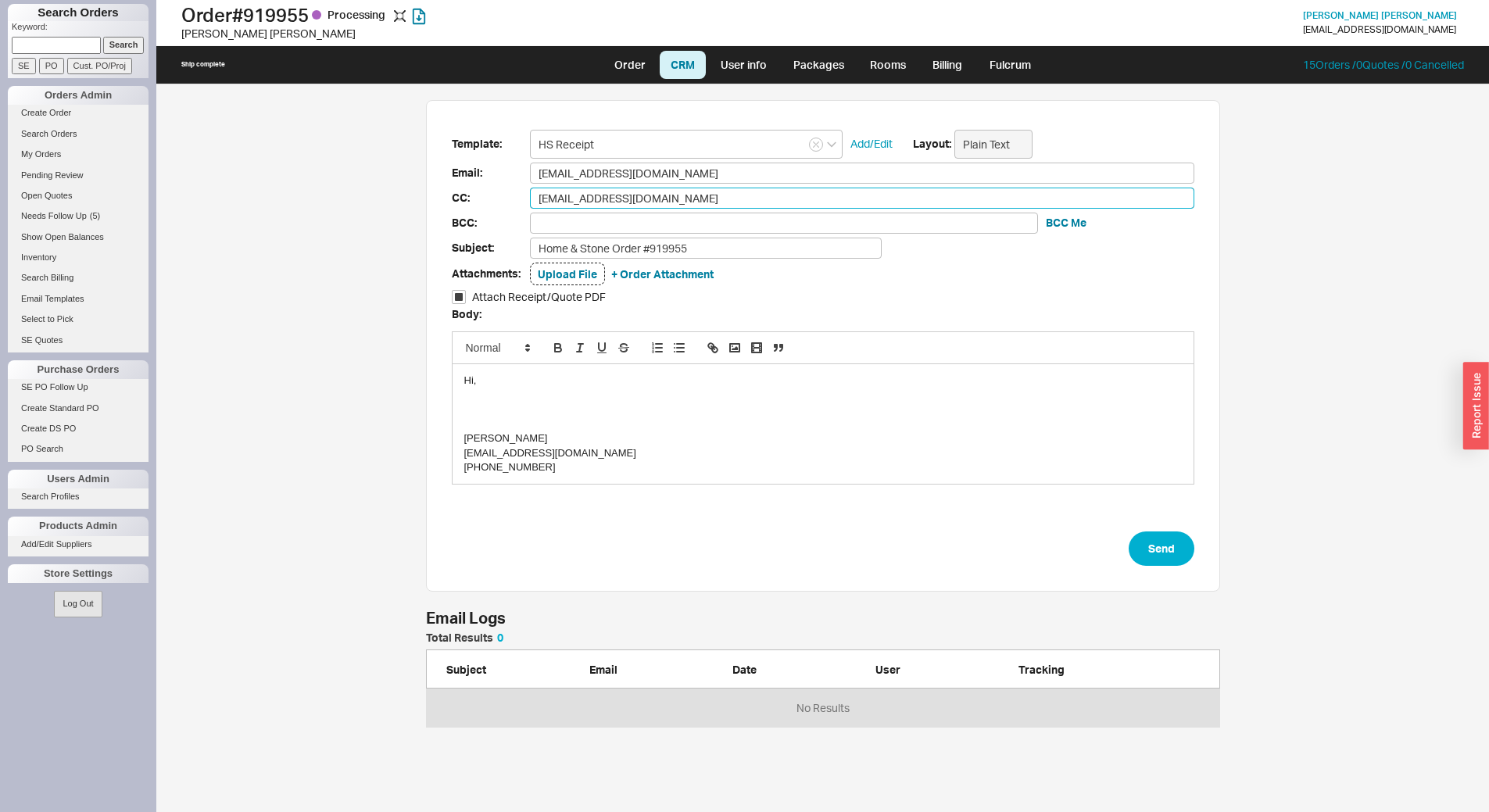
drag, startPoint x: 658, startPoint y: 197, endPoint x: 532, endPoint y: 197, distance: 126.0
click at [532, 197] on input "miri@qualitybath.com" at bounding box center [862, 198] width 664 height 21
type input "michalt@qualitybath.com"
type input "mi"
type input "miri@qualitybath.com"
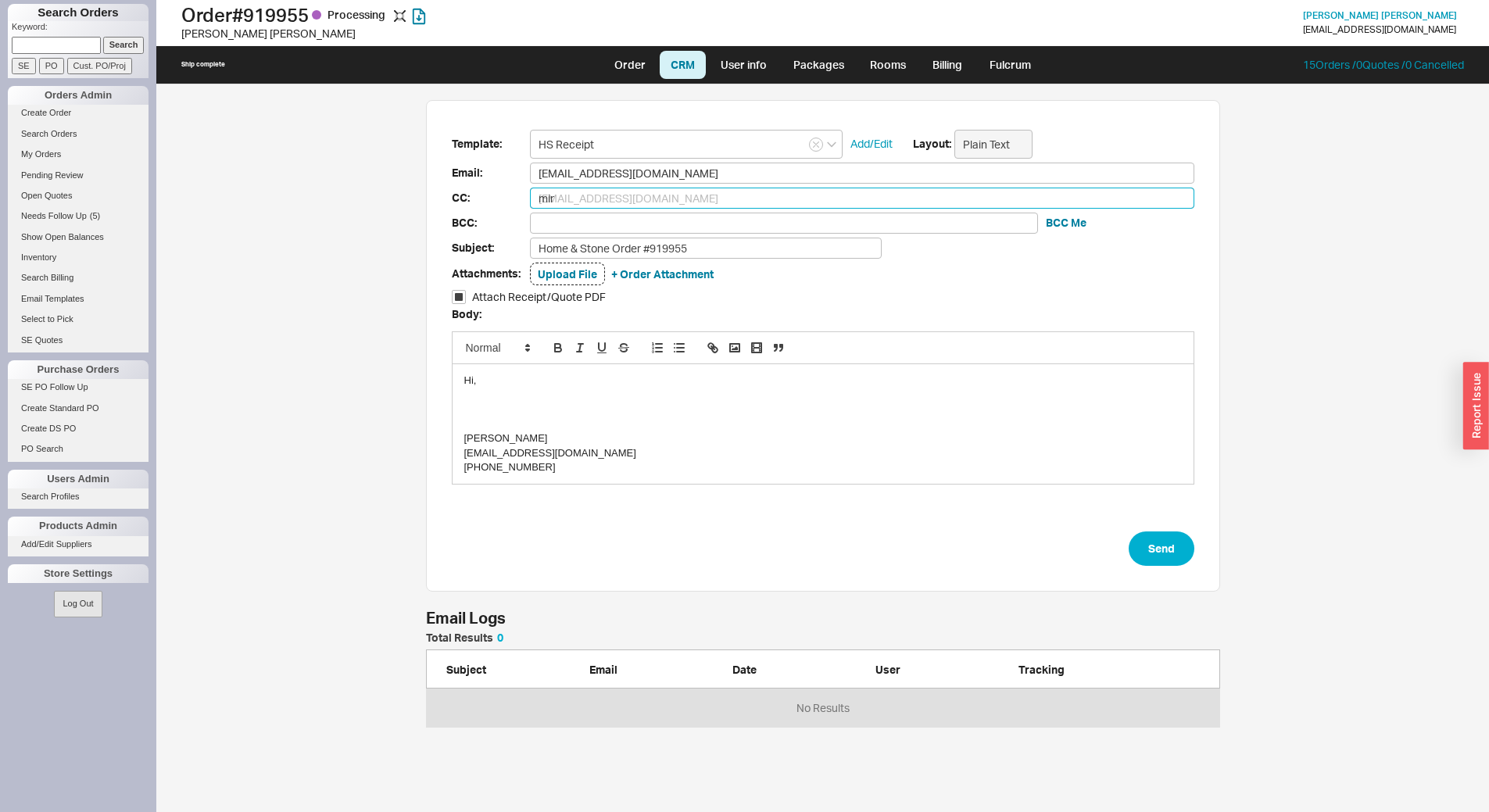
type input "miri"
type input "miriama@homeandstone.com"
click at [467, 381] on div "Hi," at bounding box center [823, 381] width 717 height 14
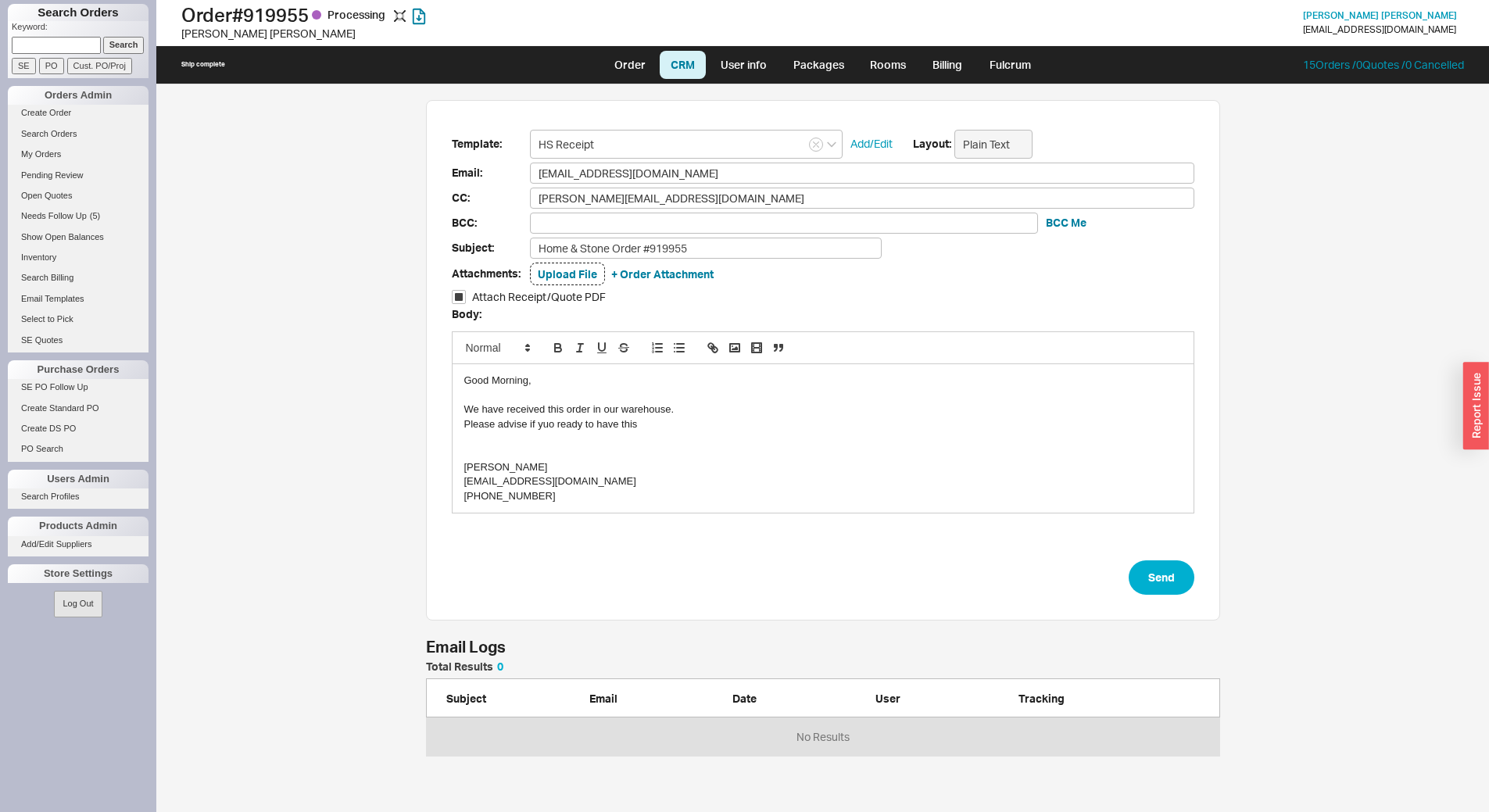
click at [627, 425] on div "Please advise if yuo ready to have this" at bounding box center [823, 424] width 717 height 14
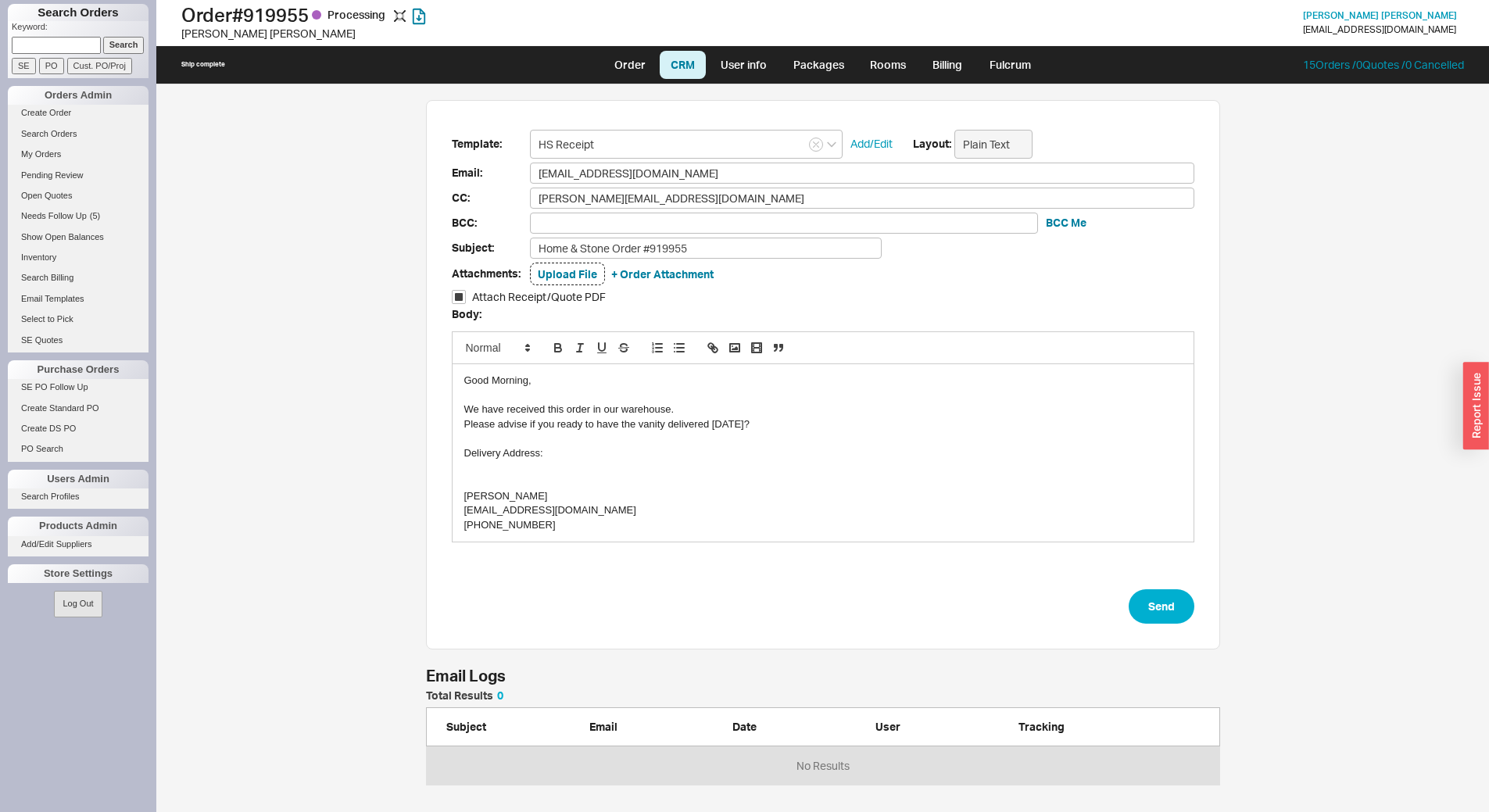
click at [473, 469] on div at bounding box center [823, 467] width 717 height 14
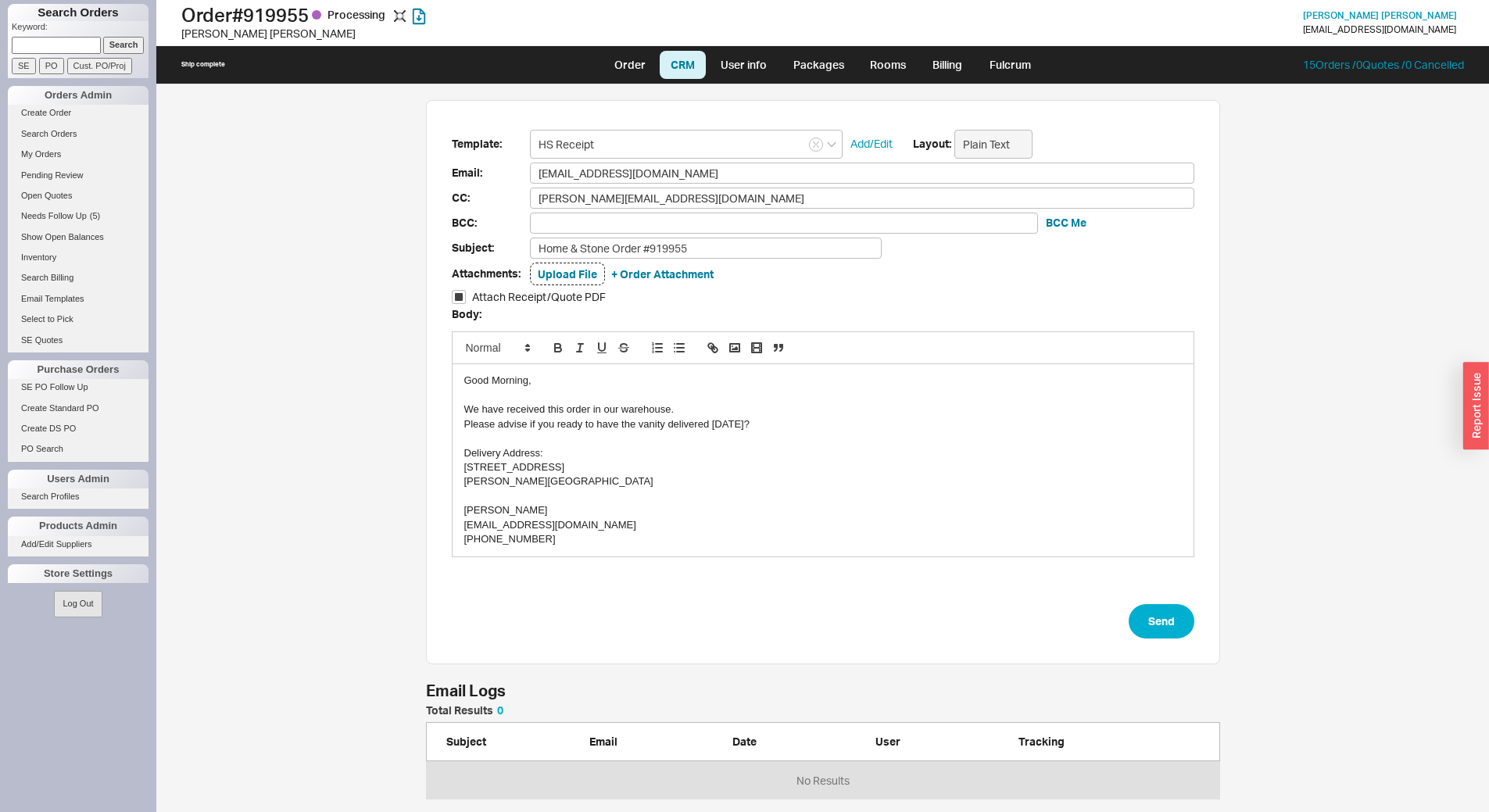
scroll to position [716, 1309]
drag, startPoint x: 1152, startPoint y: 618, endPoint x: 652, endPoint y: 329, distance: 577.5
click at [894, 526] on form "Template: HS Receipt Add/Edit Layout: Plain Text Email: ckkitchenandbathdesigns…" at bounding box center [823, 384] width 743 height 508
click at [612, 276] on button "+ Order Attachment" at bounding box center [663, 274] width 102 height 16
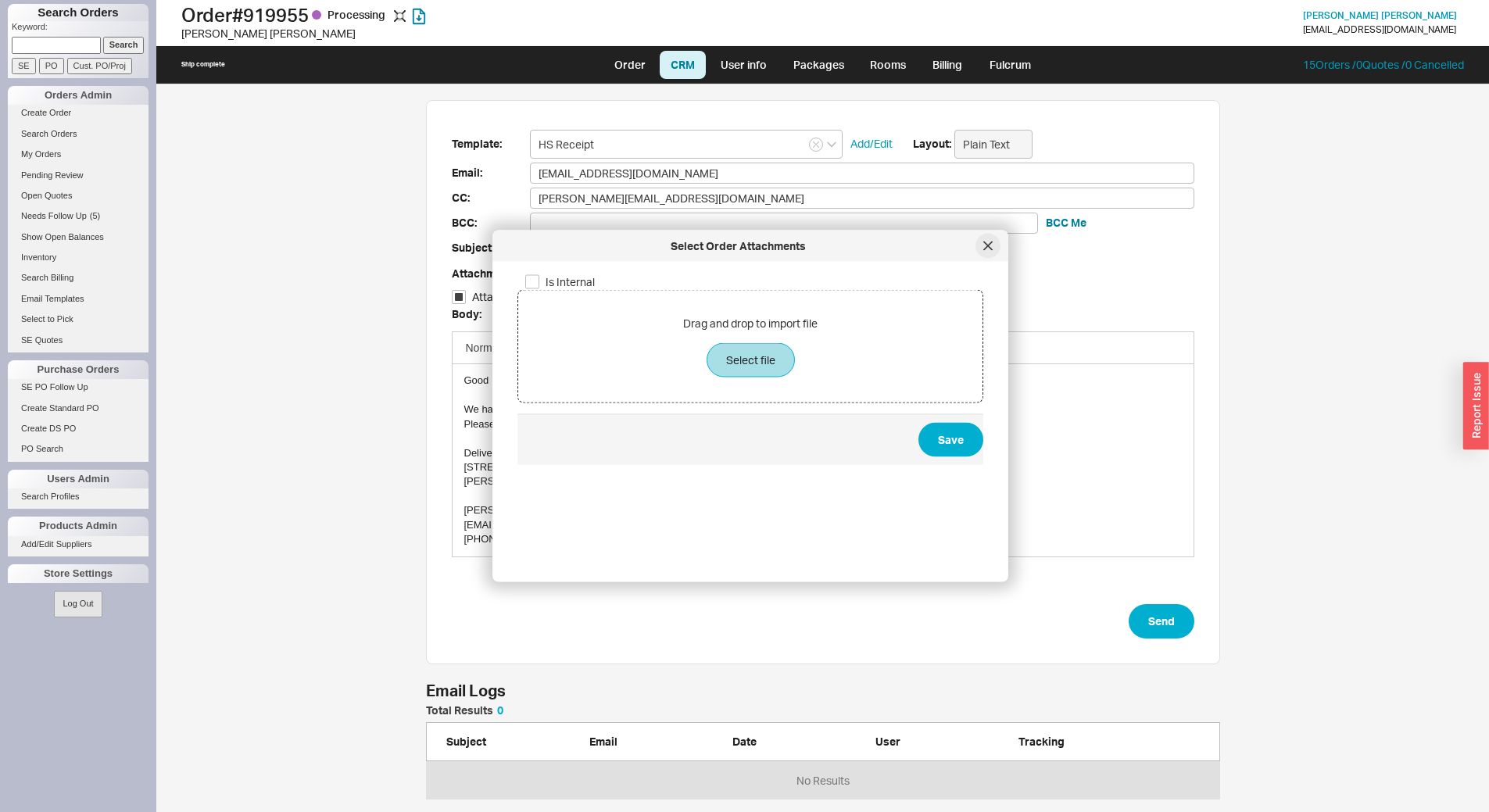
click at [995, 246] on div at bounding box center [987, 246] width 25 height 25
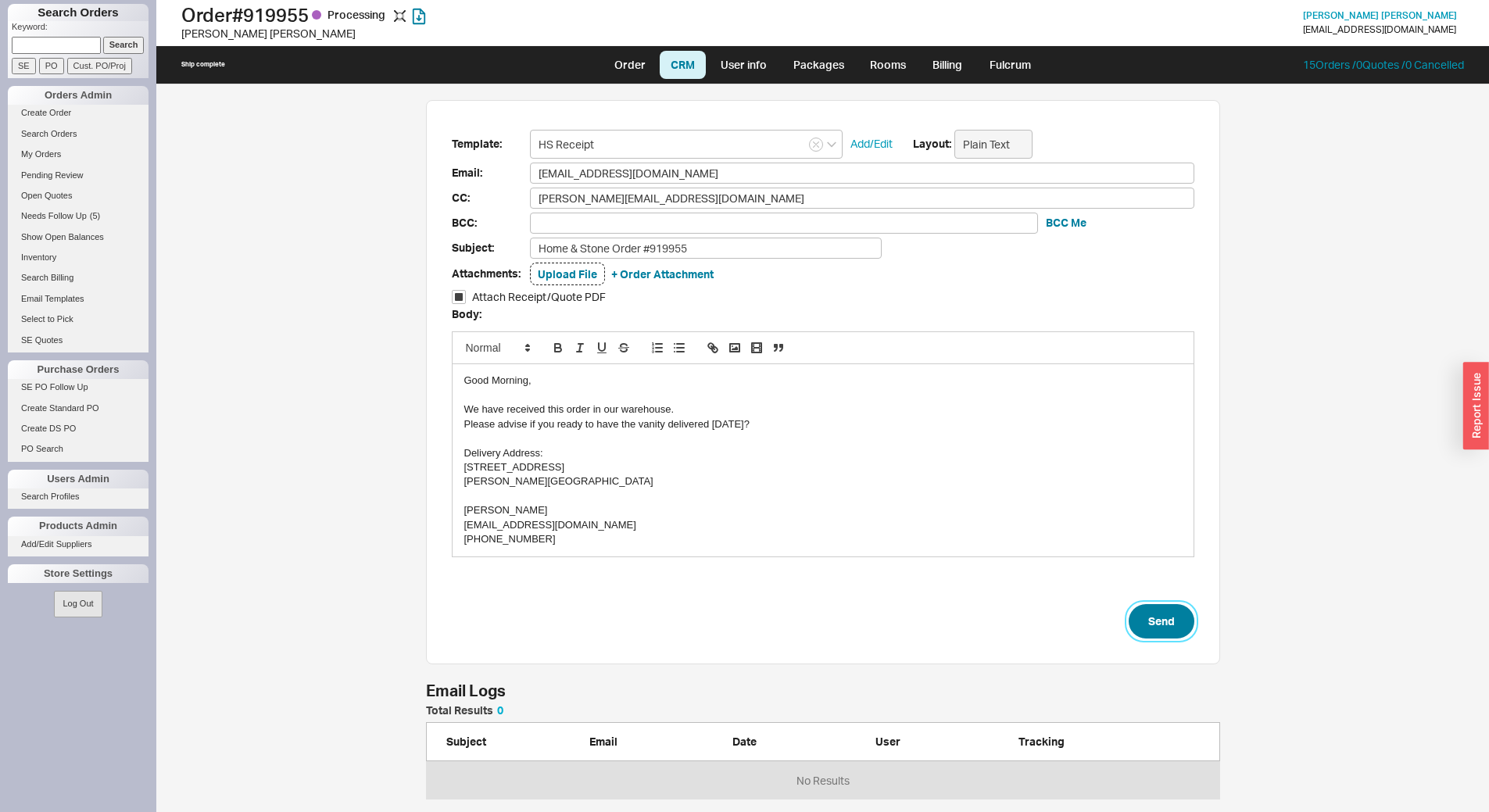
click at [1142, 618] on button "Send" at bounding box center [1161, 621] width 66 height 34
select select "LOW"
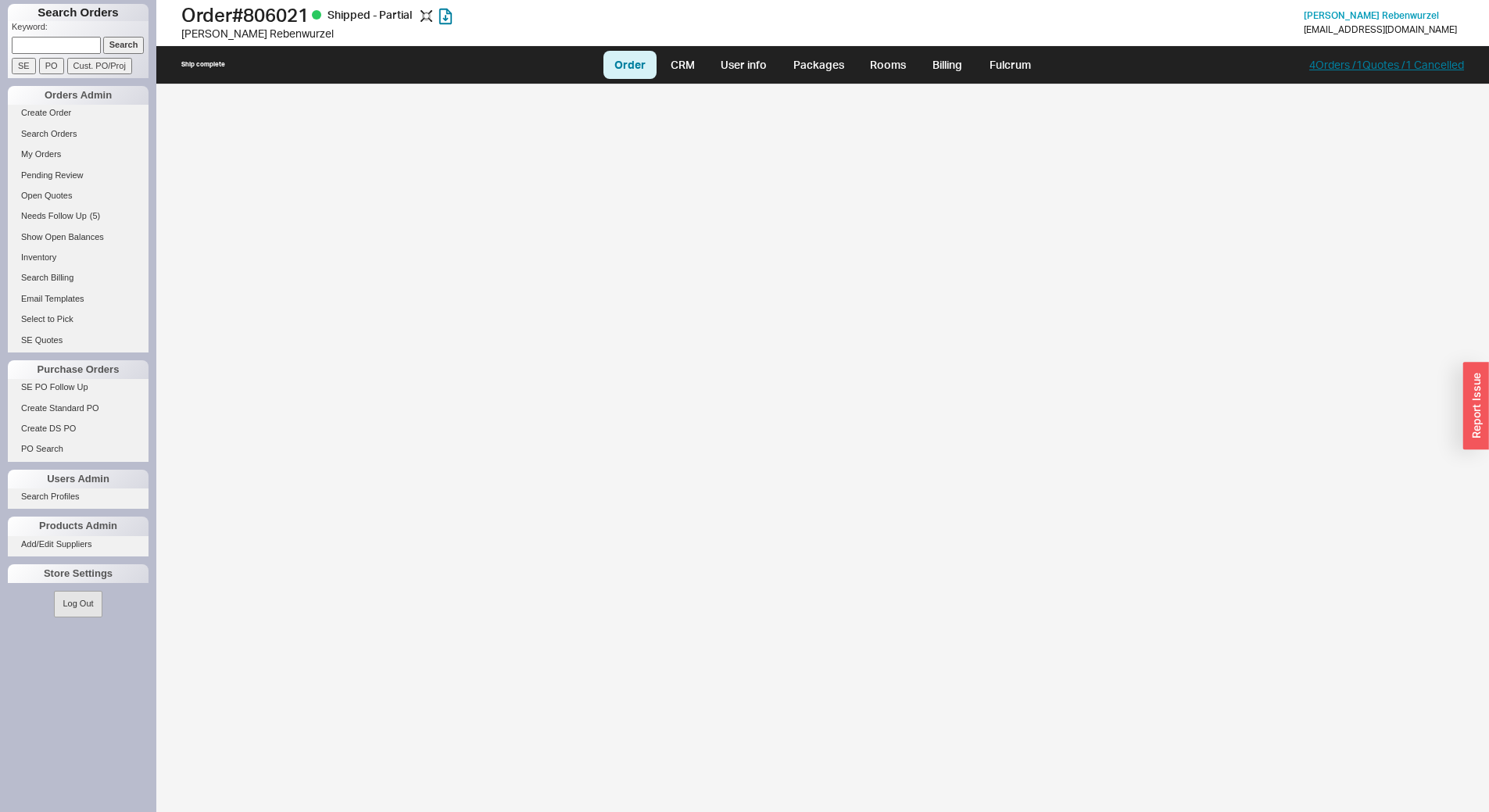
select select "LOW"
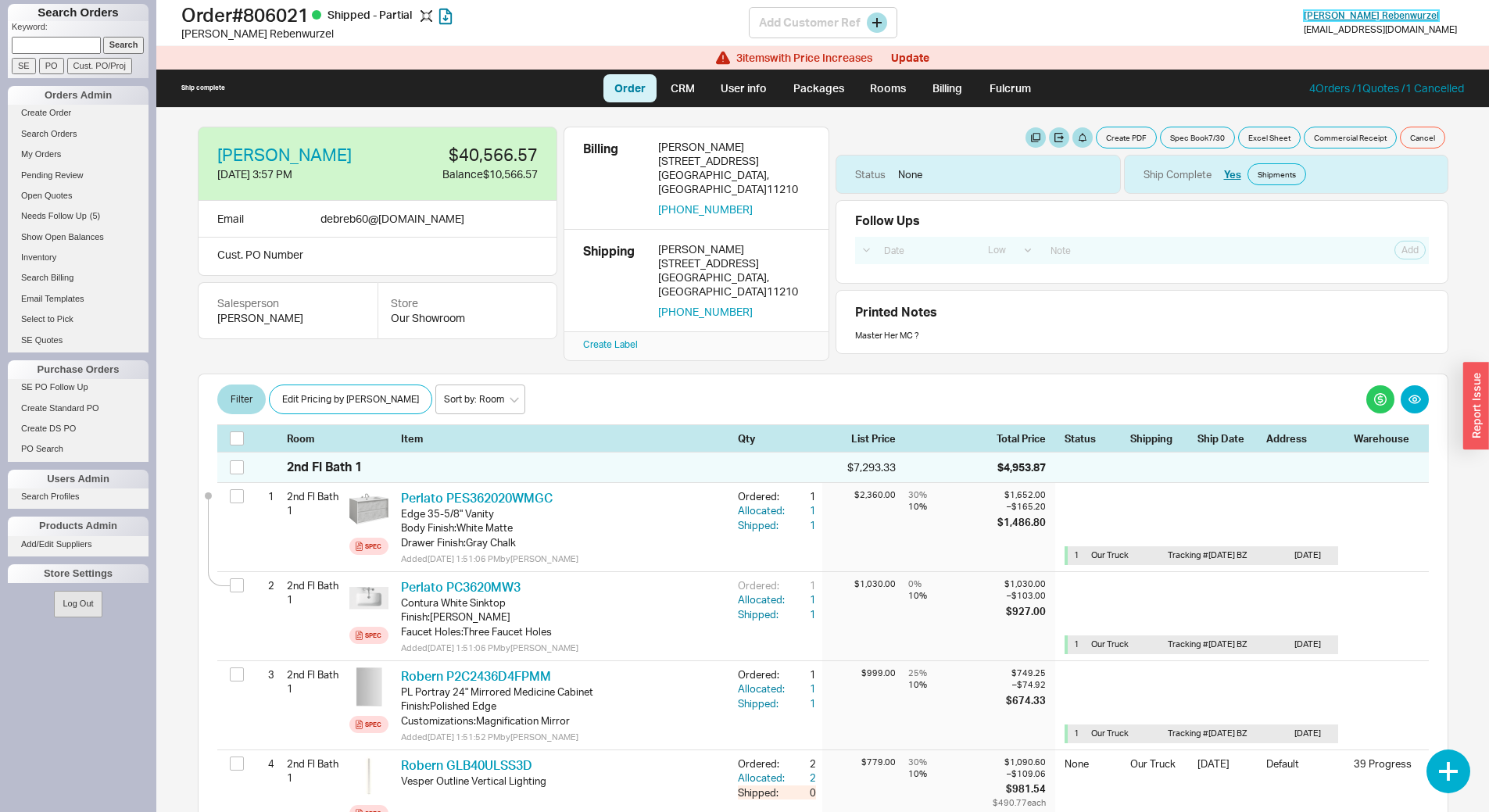
click at [1395, 15] on span "[PERSON_NAME]" at bounding box center [1371, 15] width 136 height 11
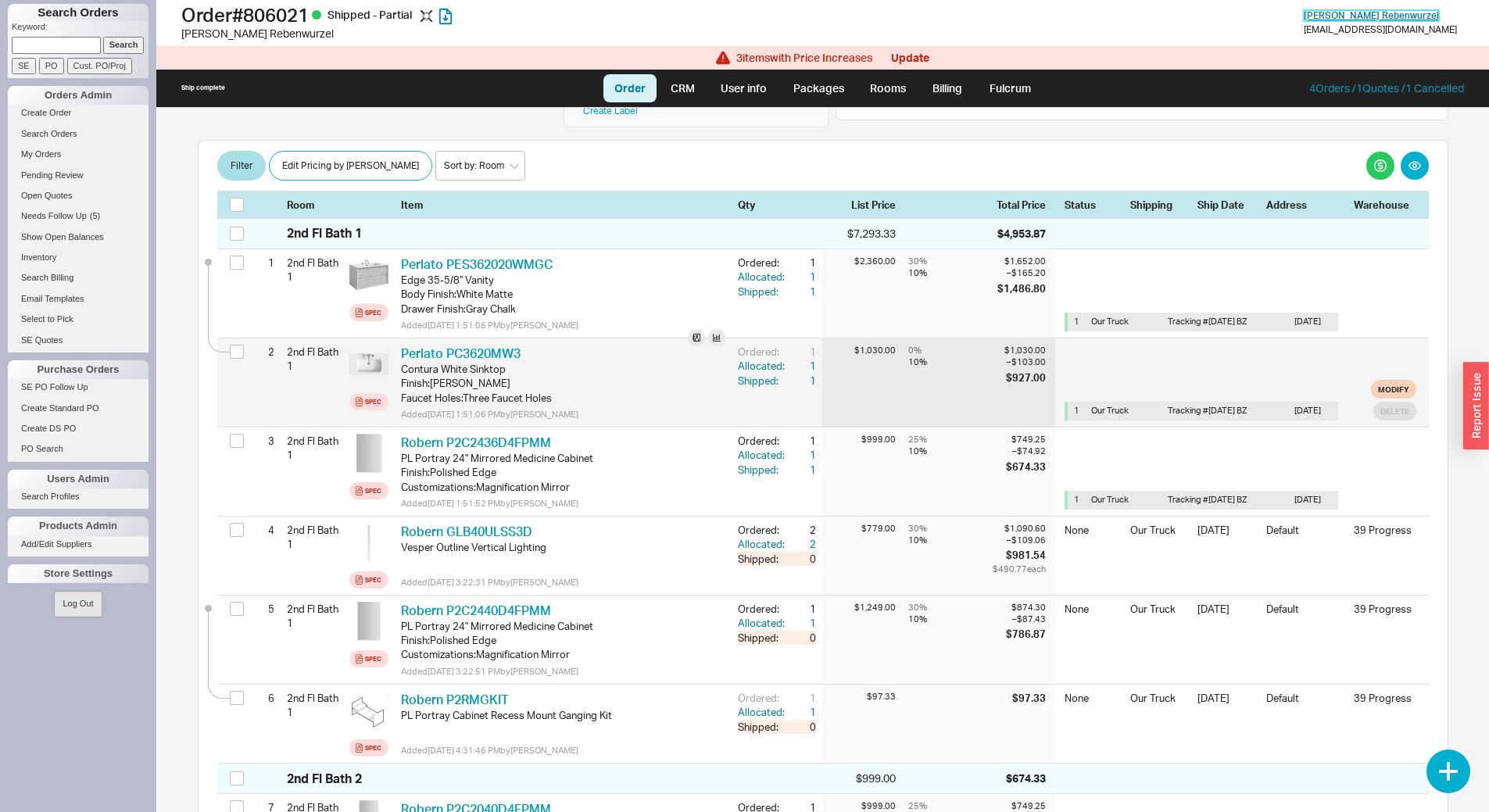
scroll to position [234, 0]
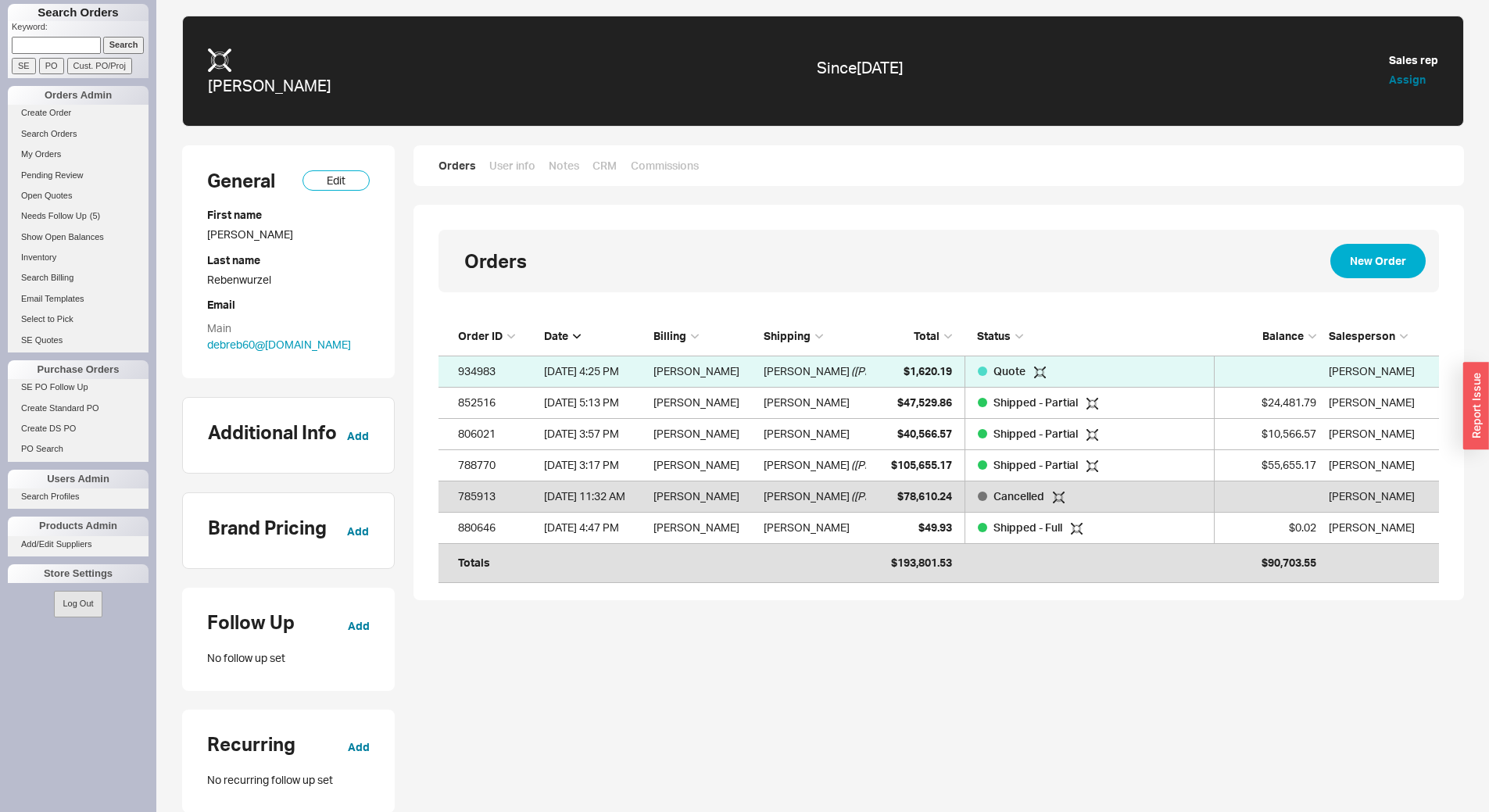
scroll to position [246, 988]
click at [866, 465] on link "788770 [DATE] 3:17 PM [PERSON_NAME] [PERSON_NAME] ( [PERSON_NAME] ) $105,655.17…" at bounding box center [938, 466] width 1001 height 32
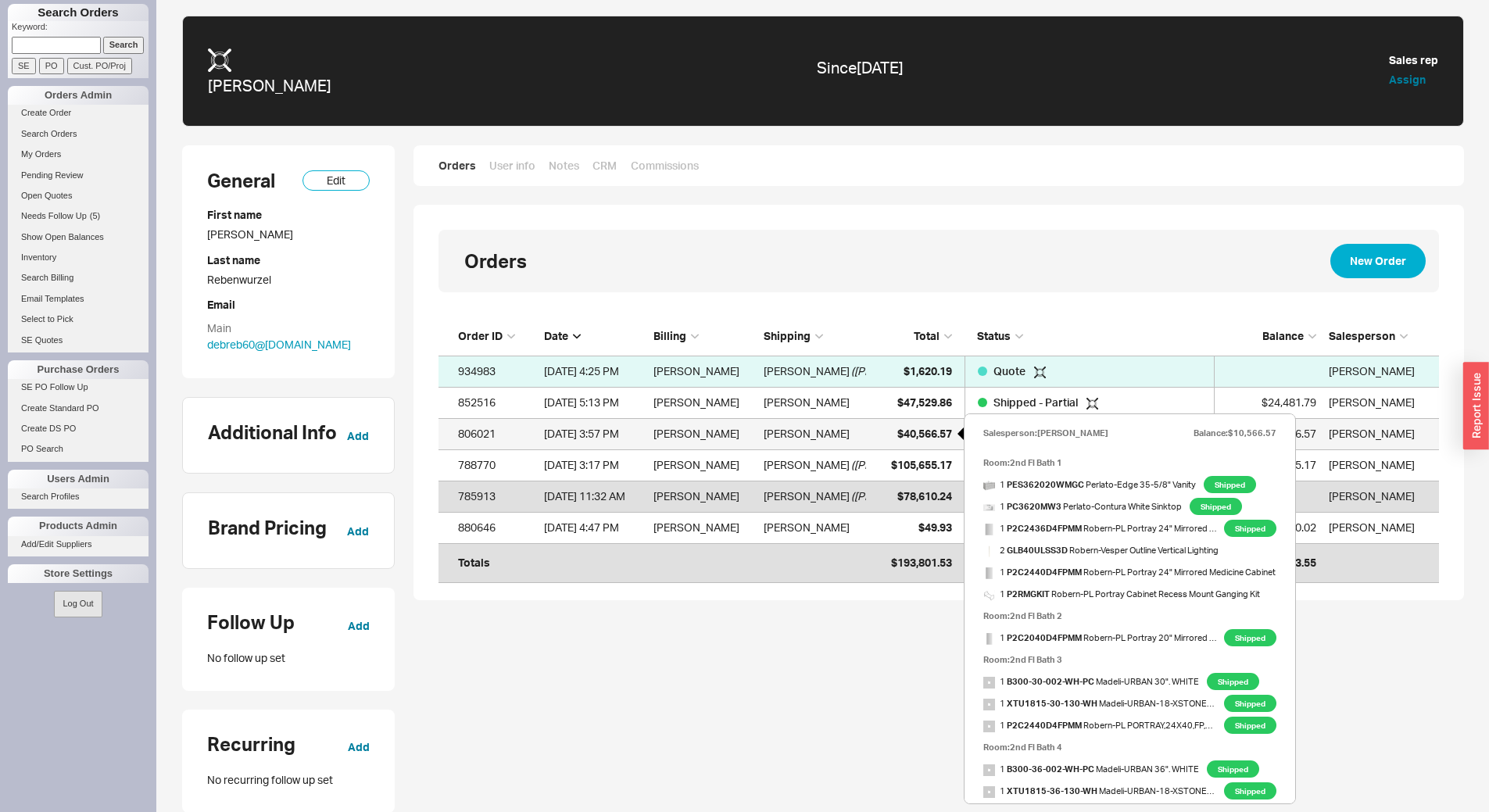
click at [933, 442] on div "$40,566.57" at bounding box center [913, 434] width 78 height 32
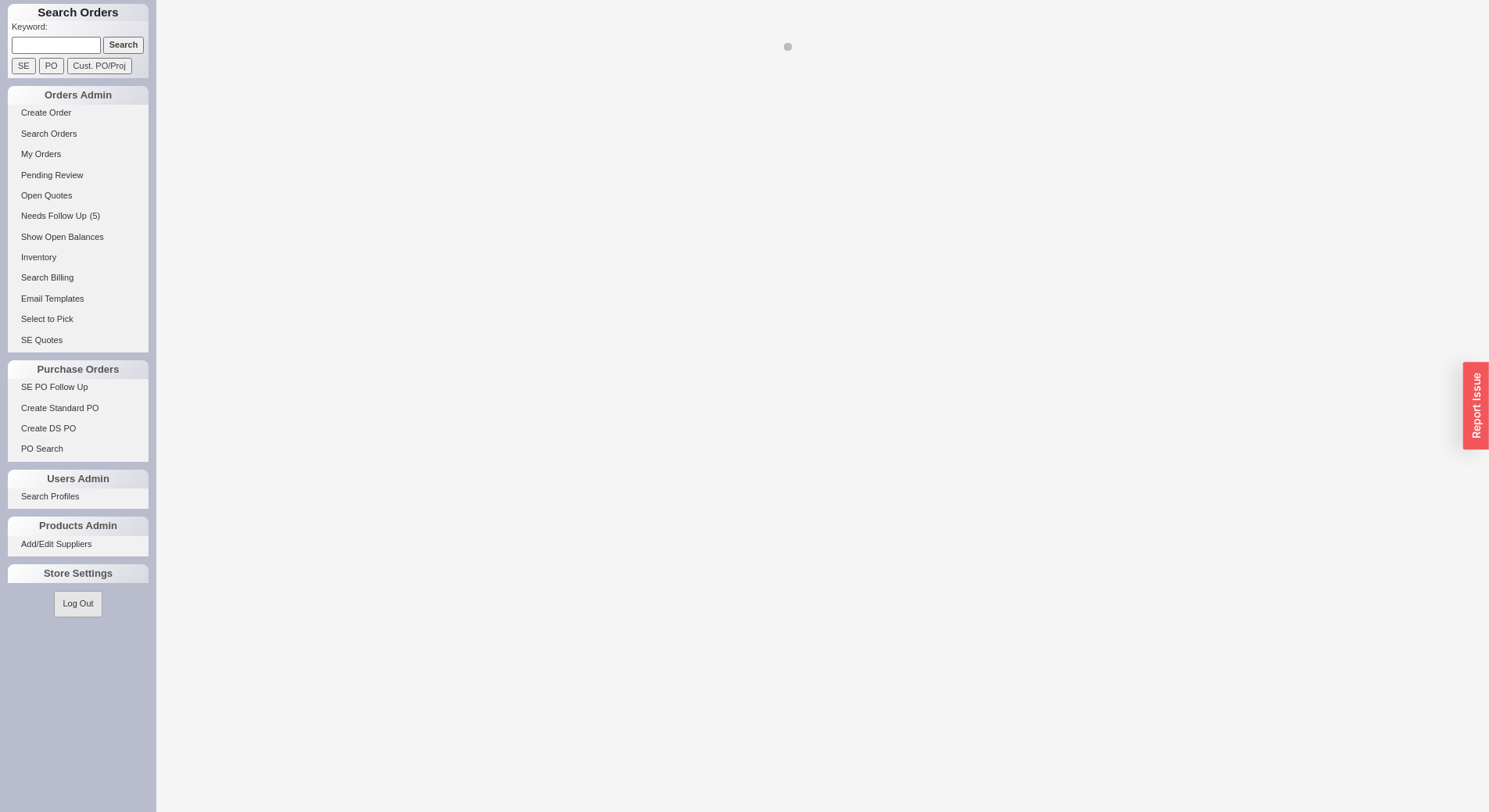
select select "LOW"
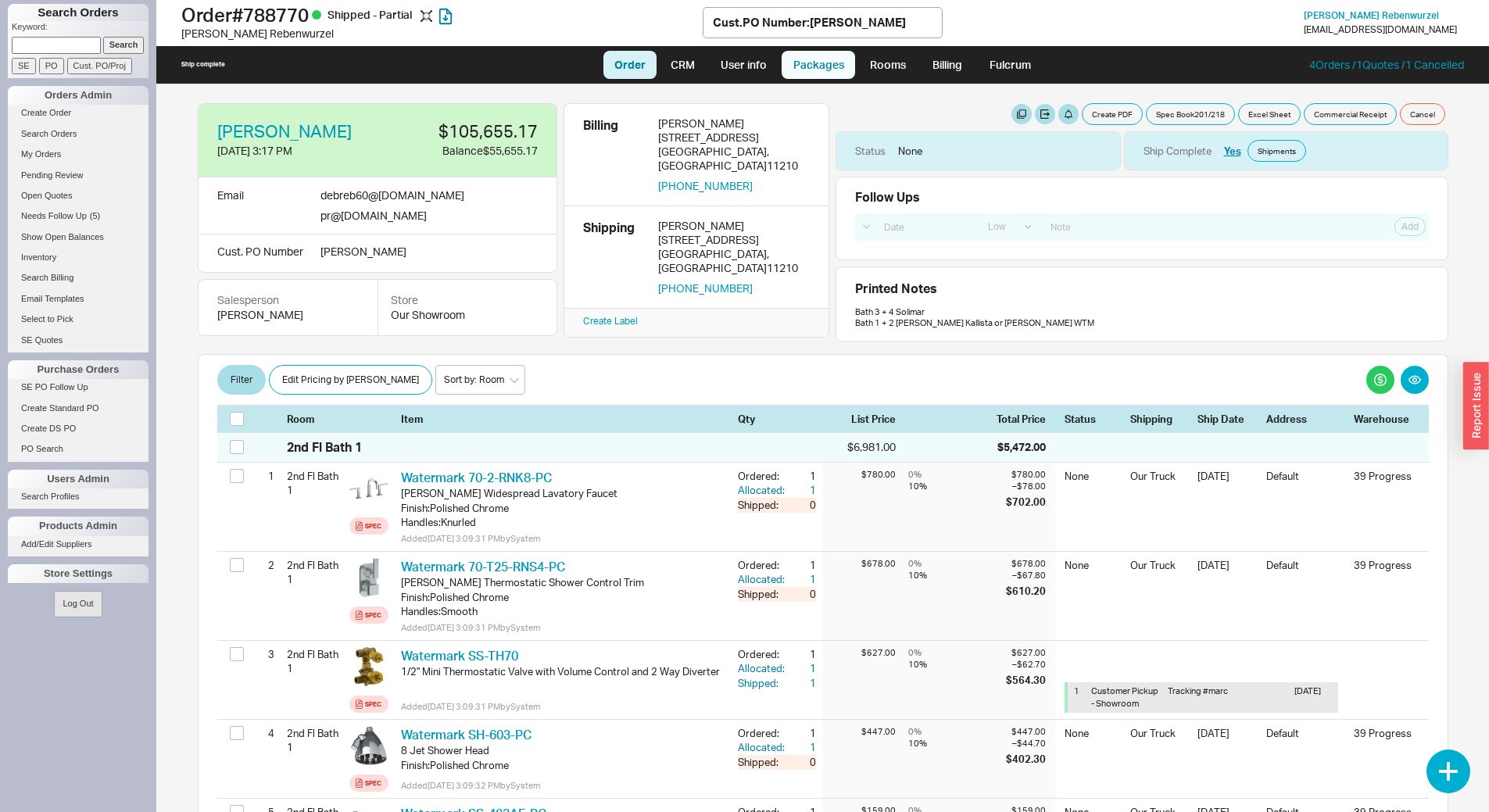
click at [833, 70] on link "Packages" at bounding box center [818, 65] width 73 height 28
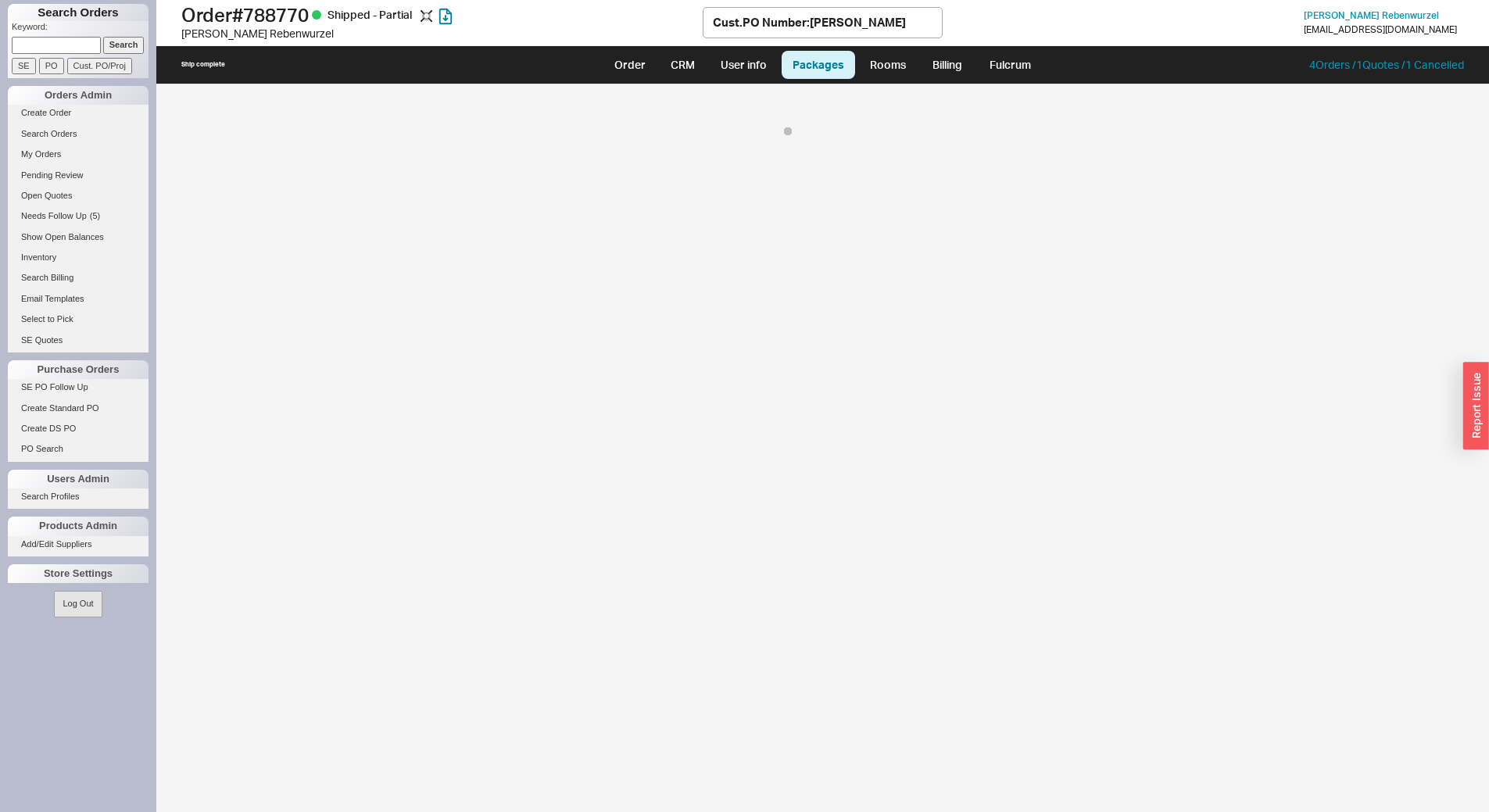
select select "8"
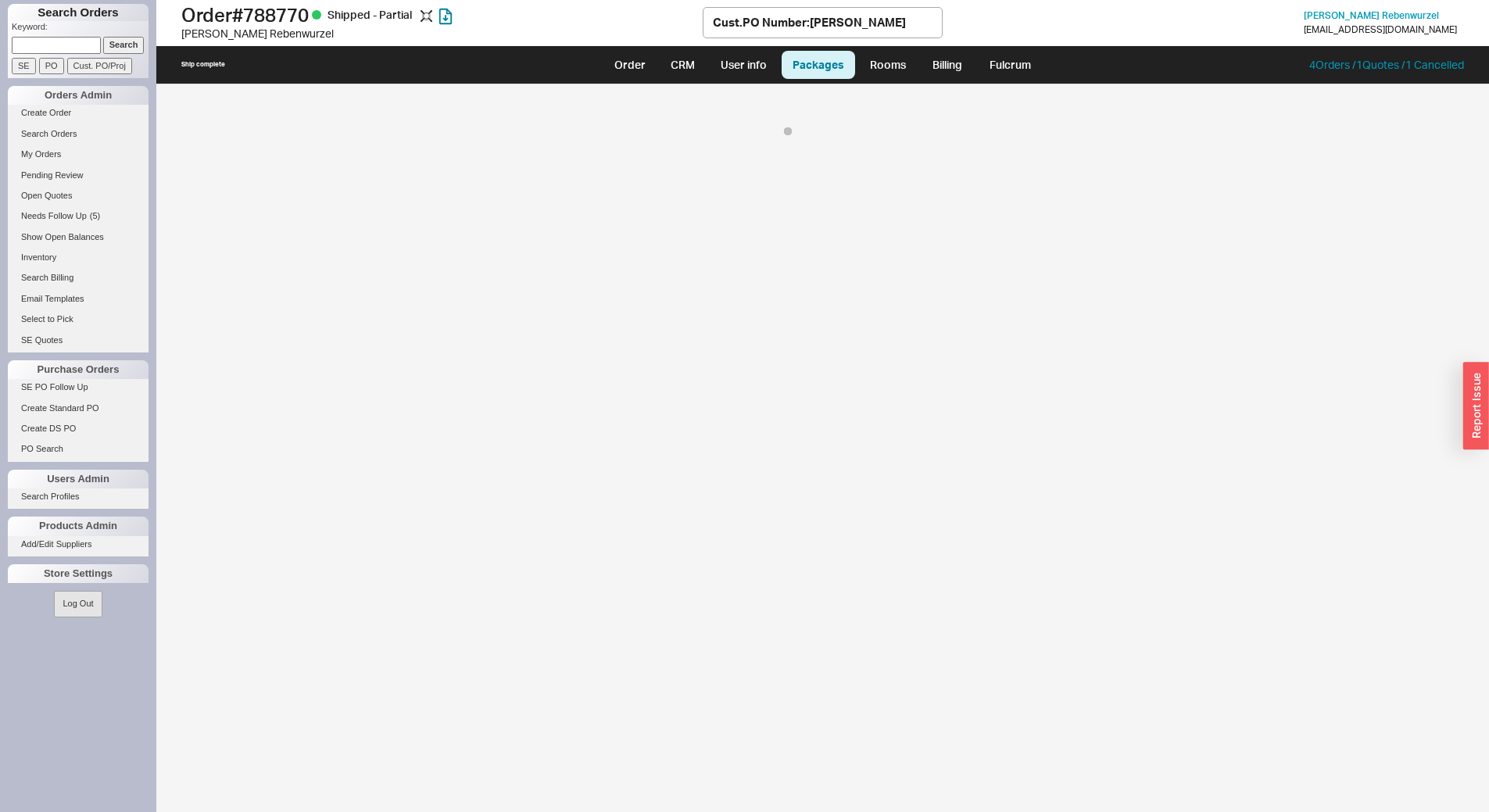
select select "8"
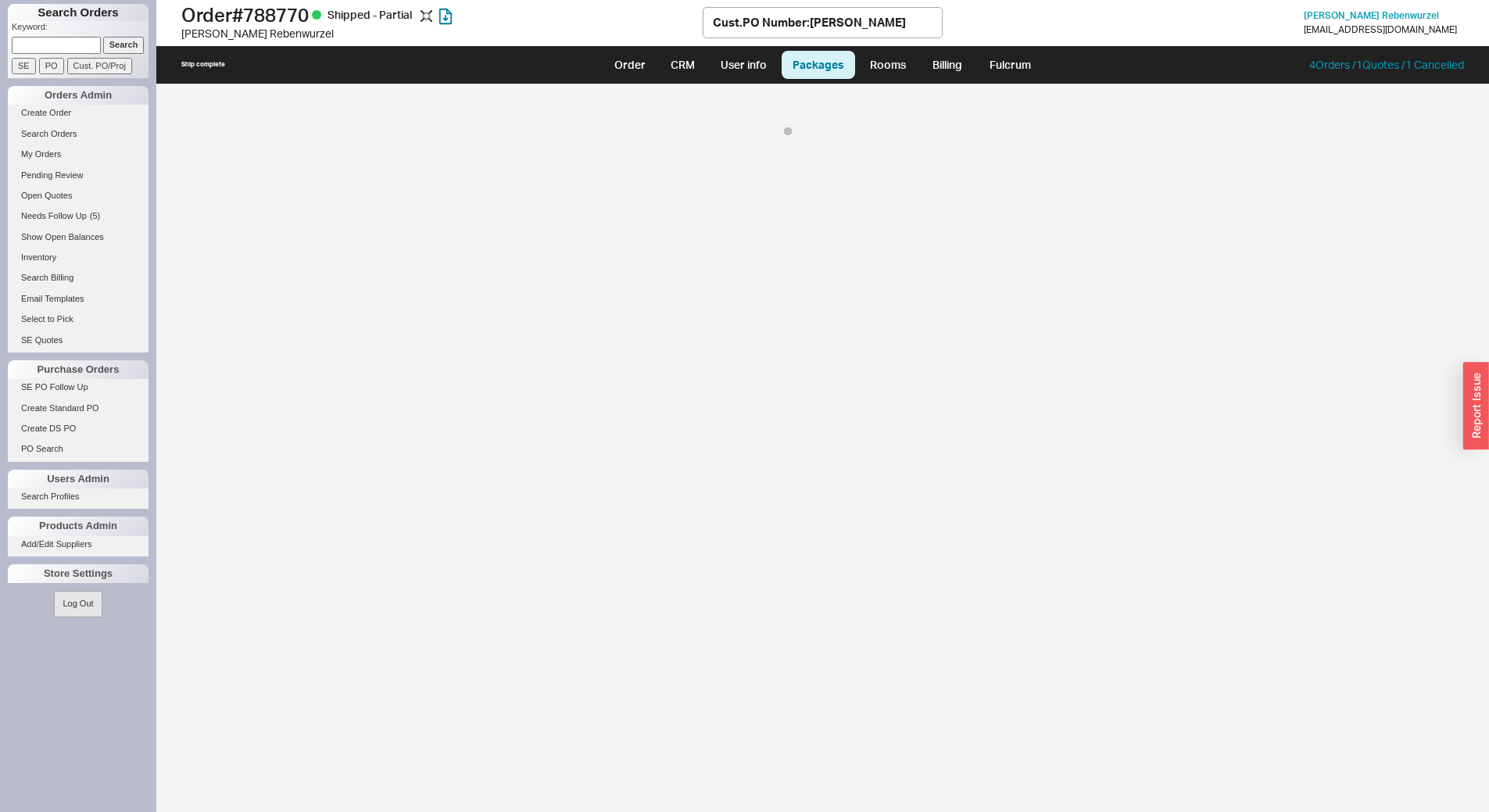
select select "8"
select select "On Hold"
select select "8"
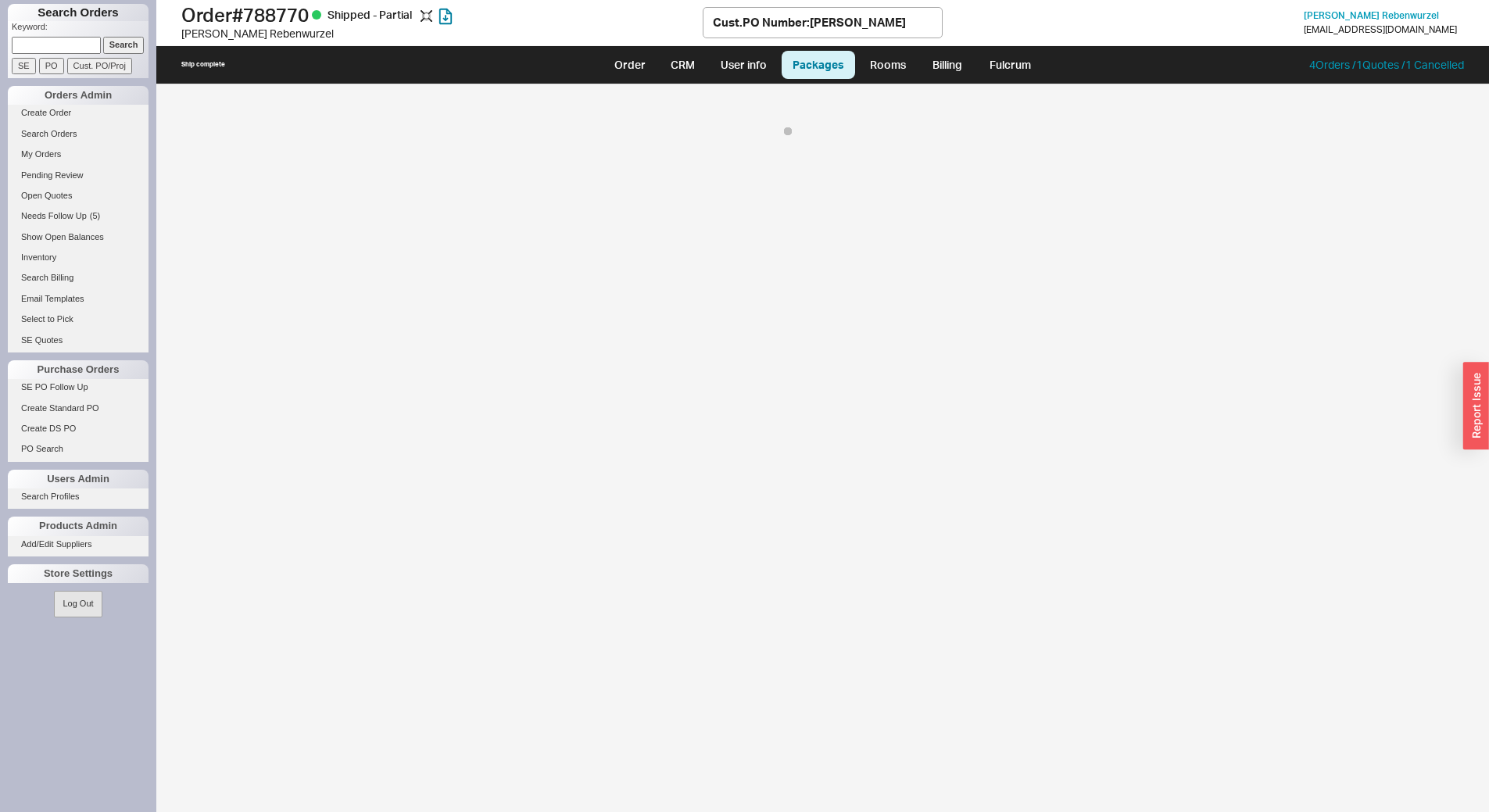
select select "8"
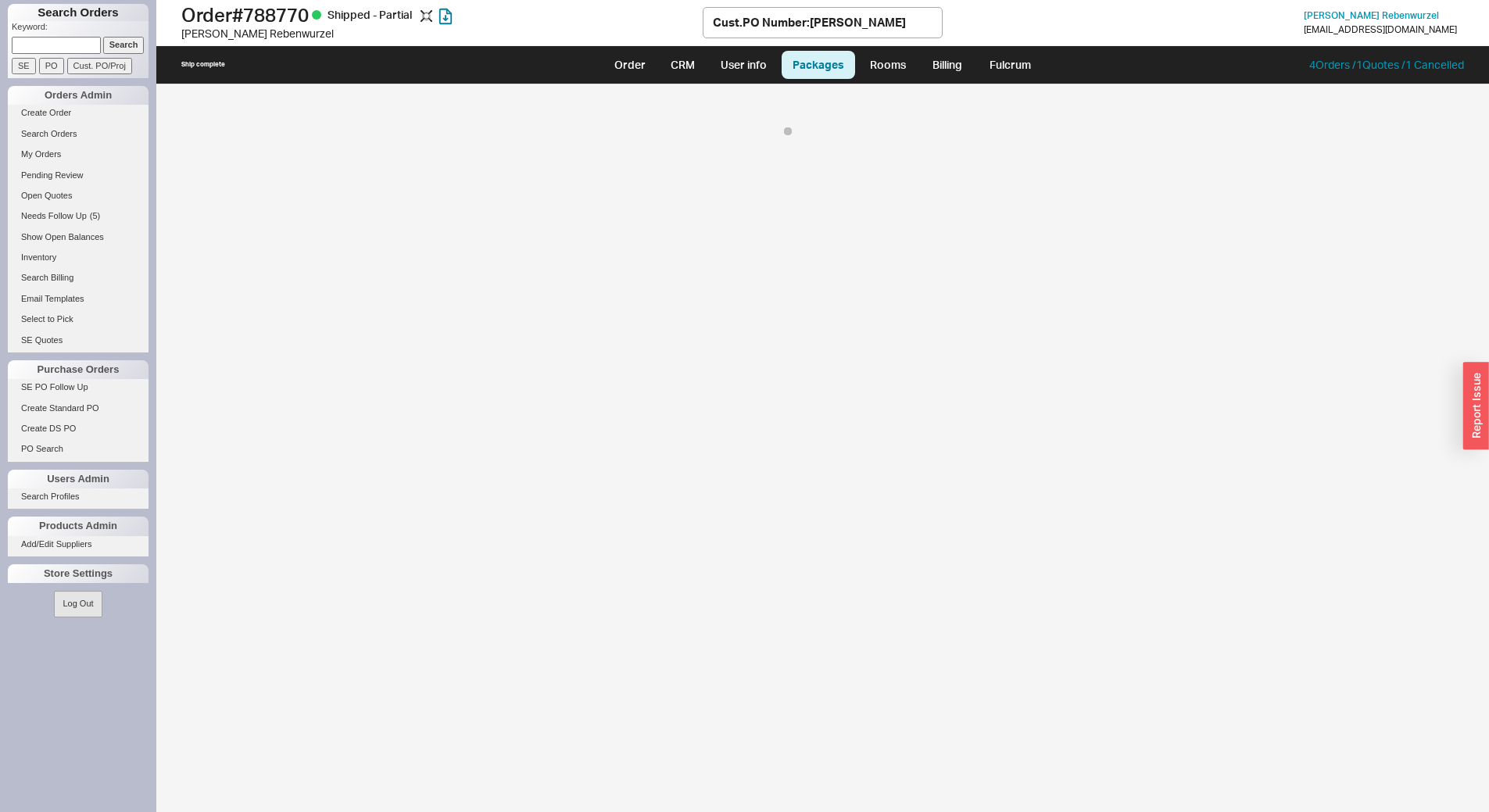
select select "8"
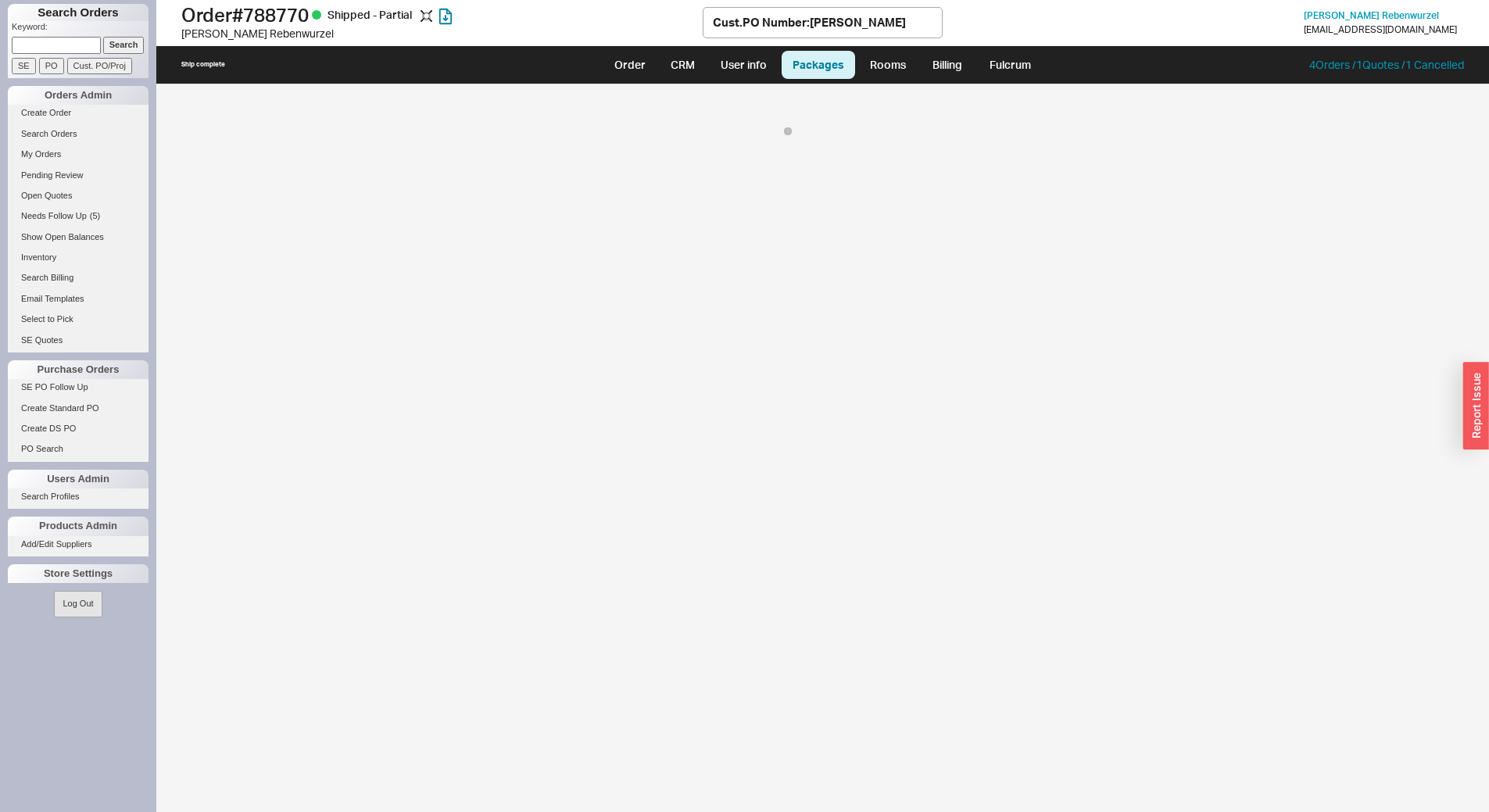
select select "8"
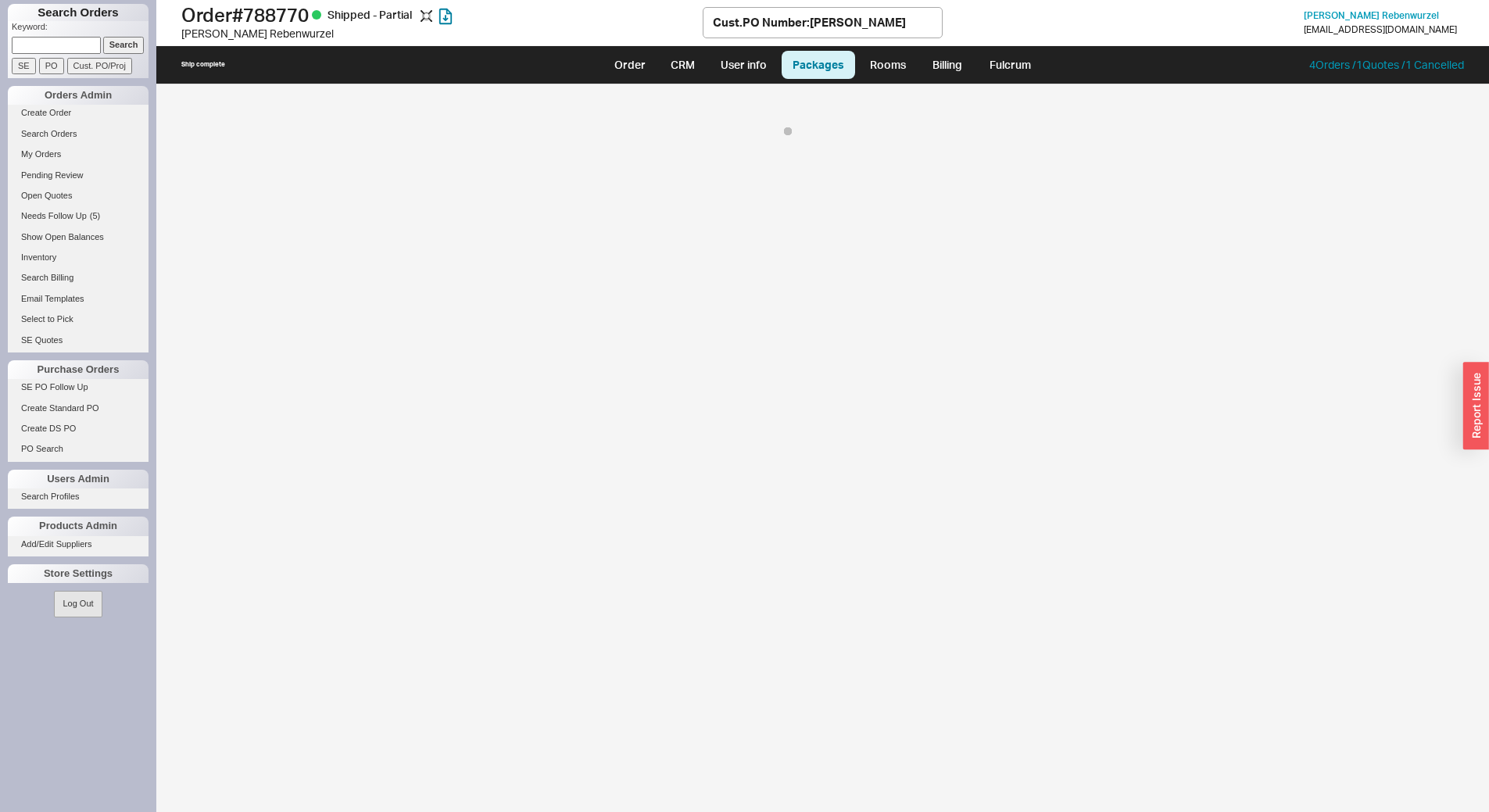
select select "8"
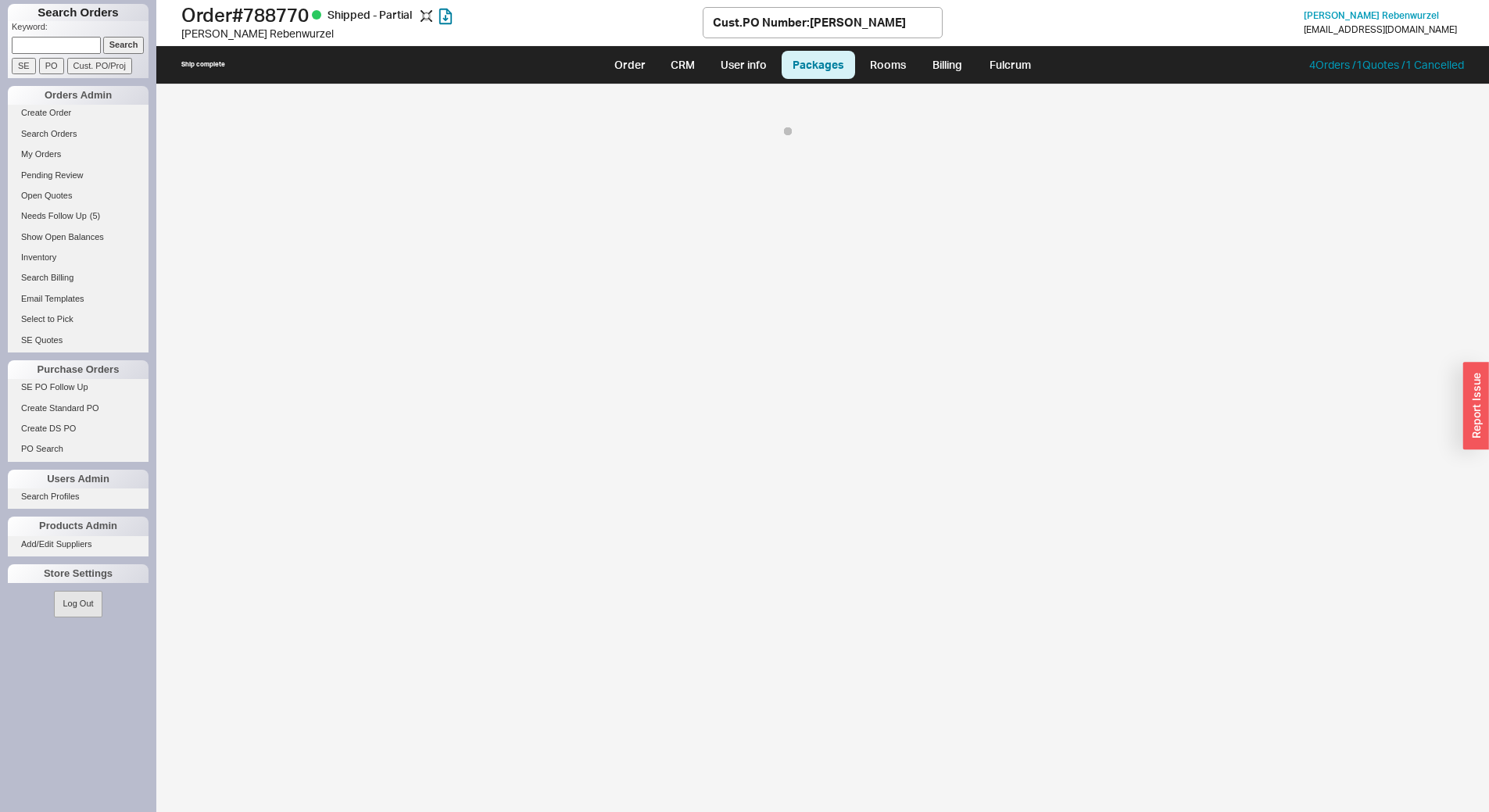
select select "8"
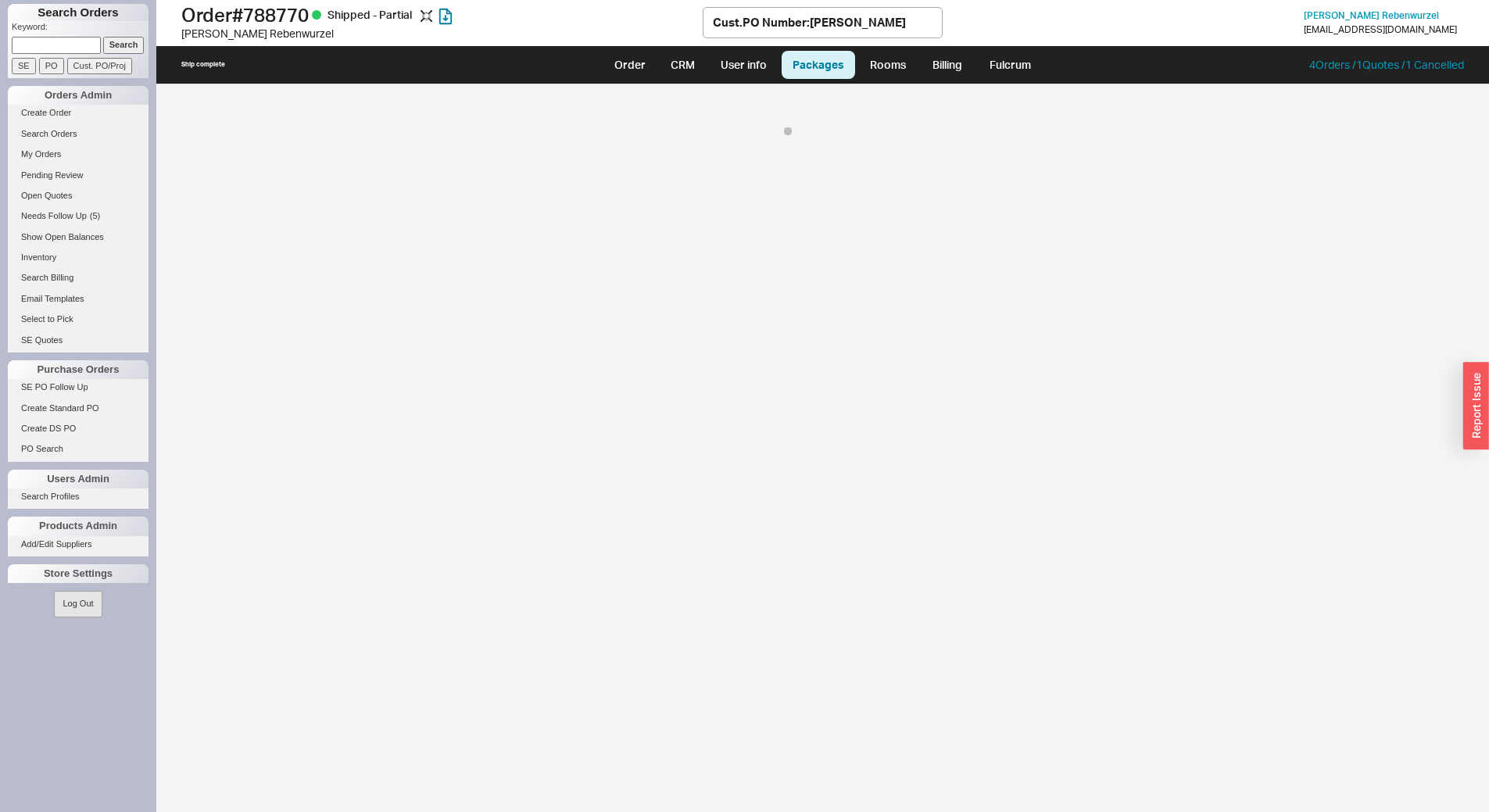
select select "8"
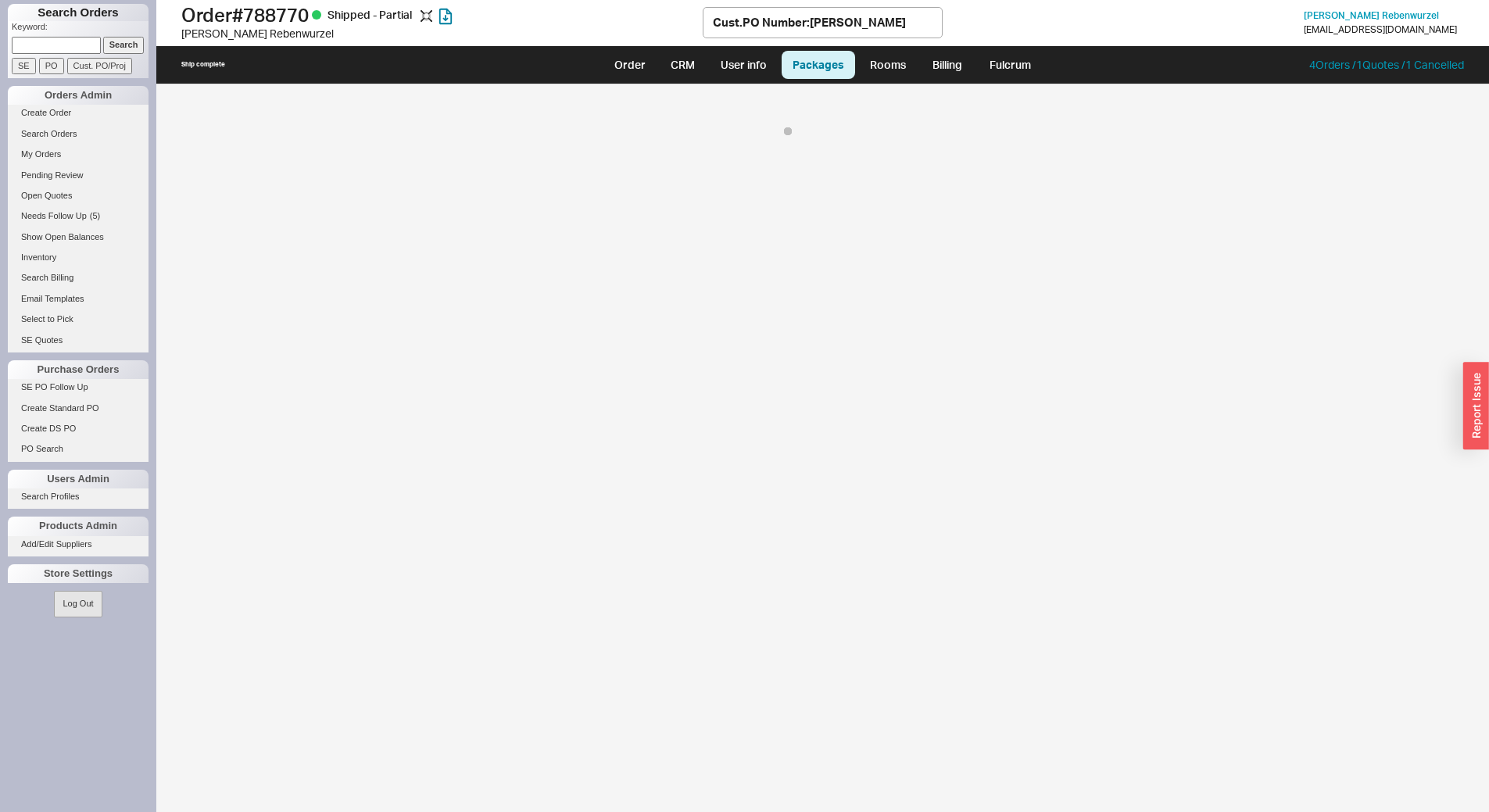
select select "8"
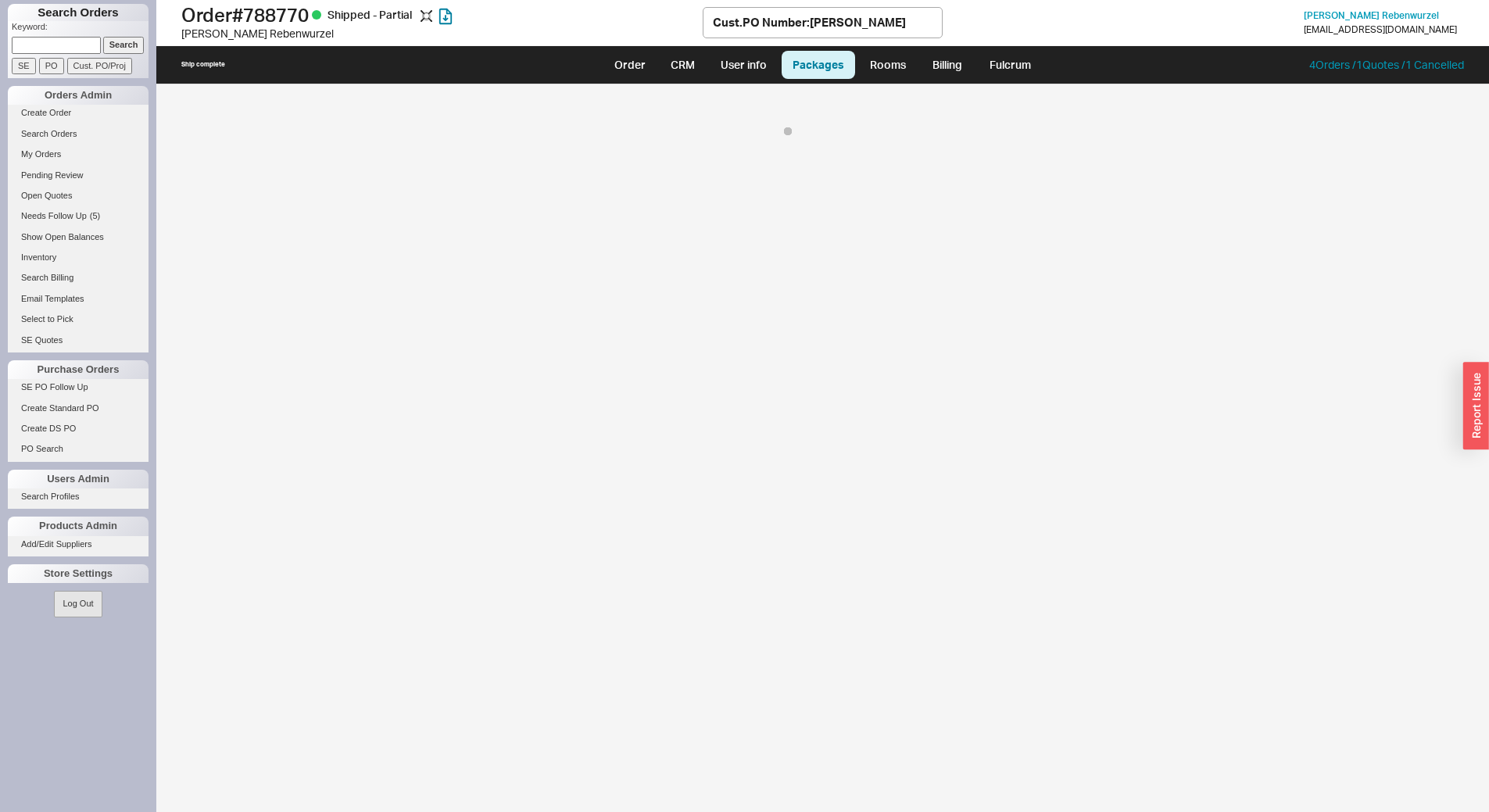
select select "8"
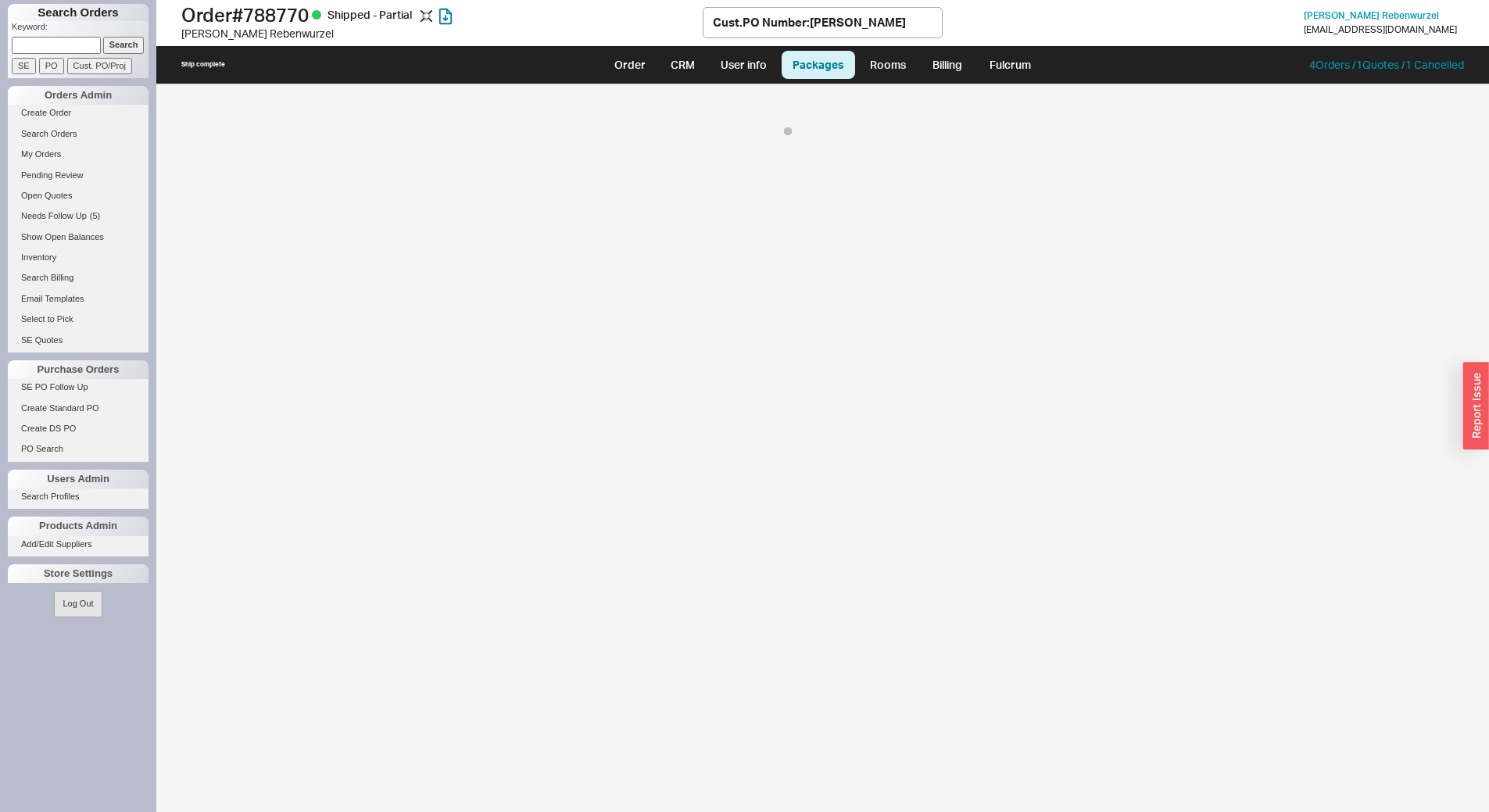
select select "8"
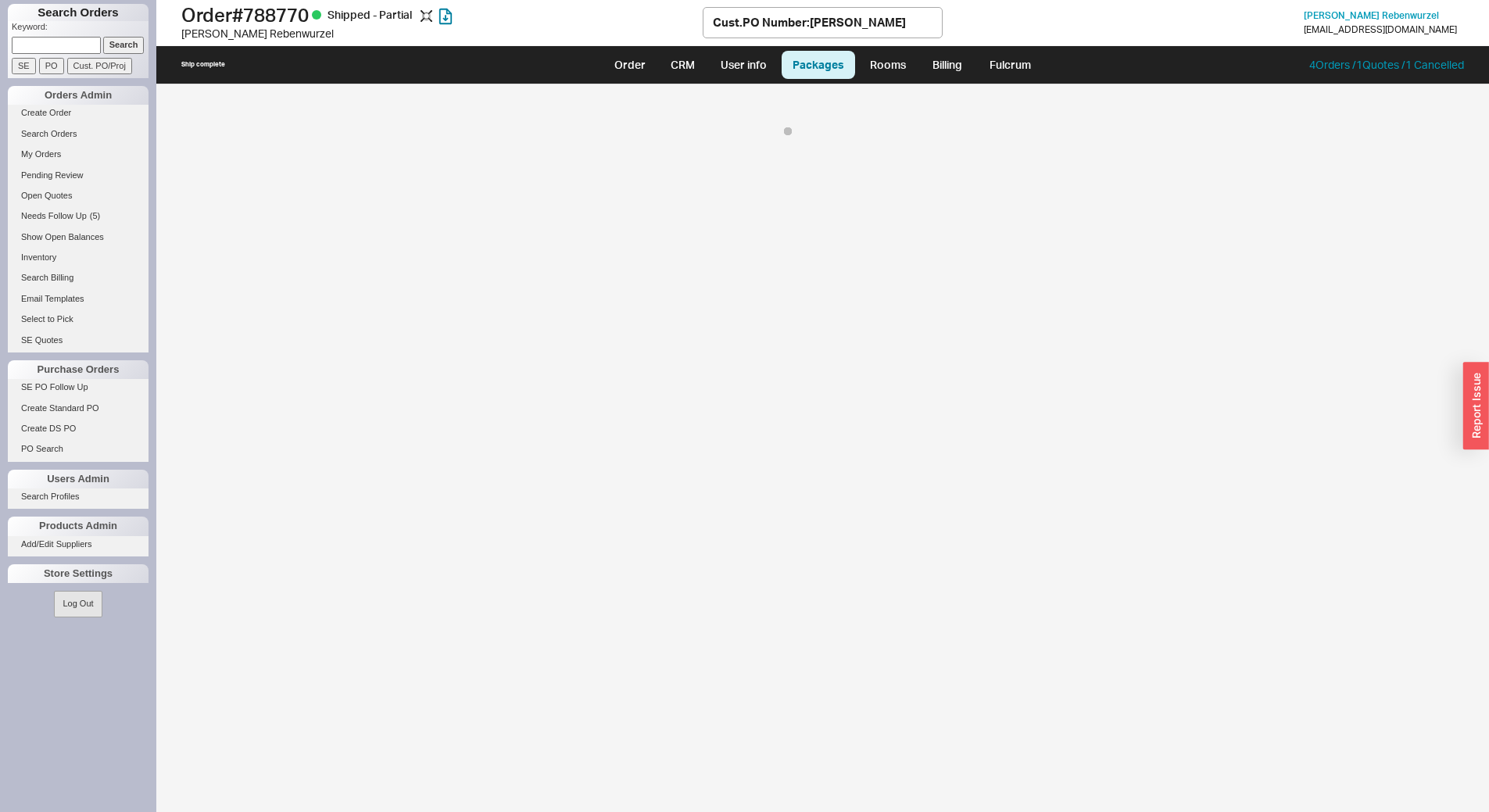
select select "8"
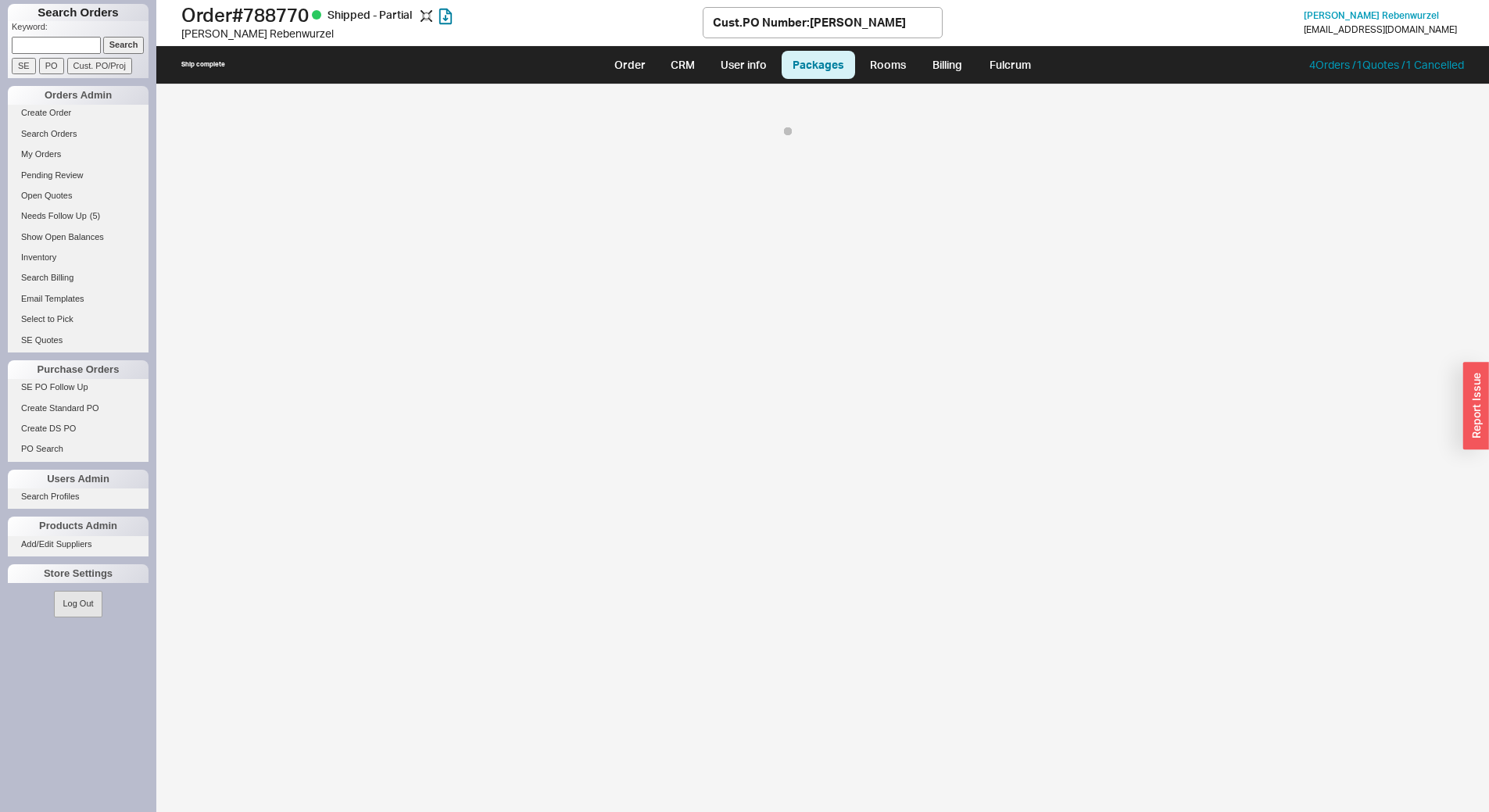
select select "8"
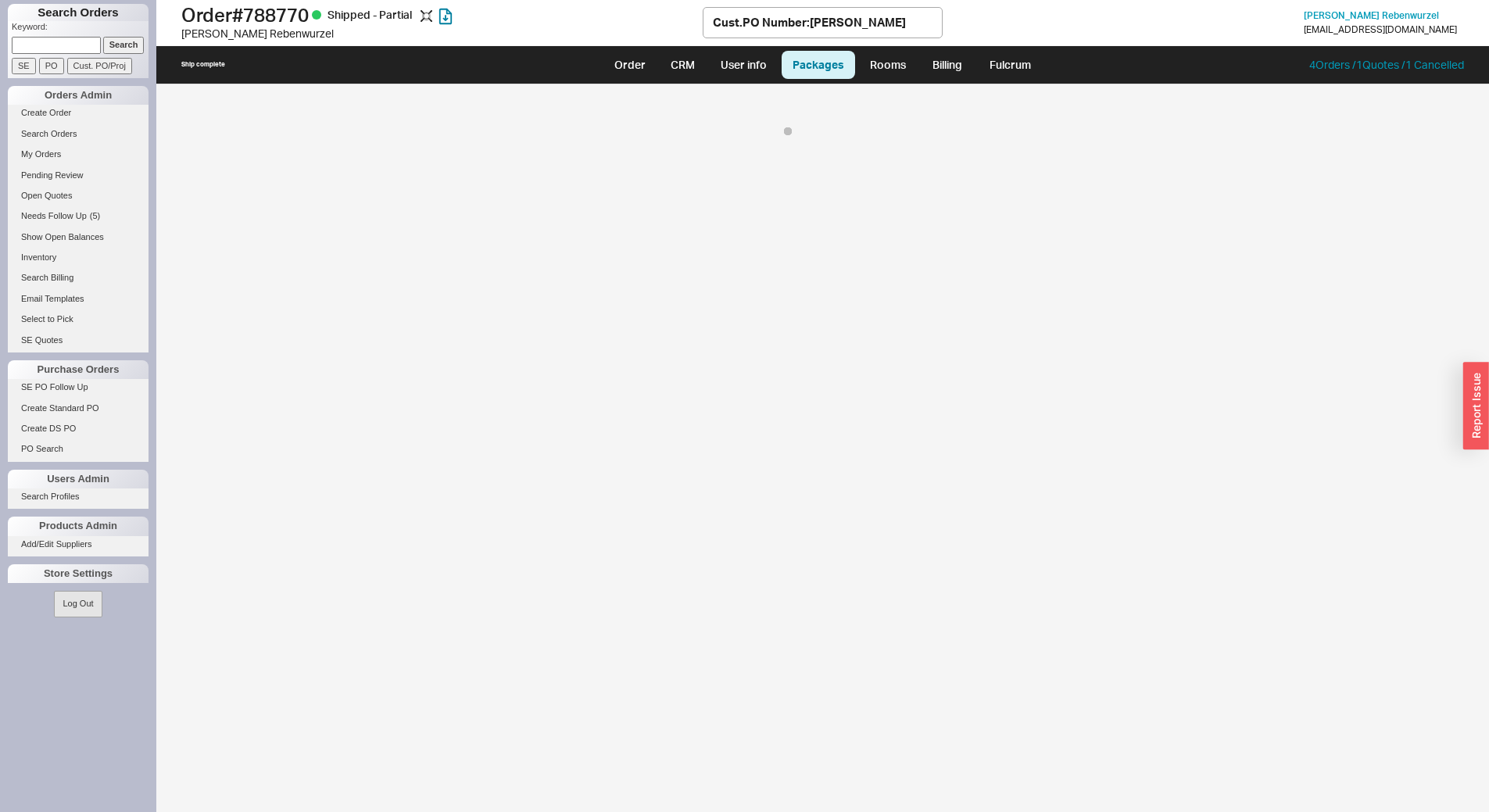
select select "8"
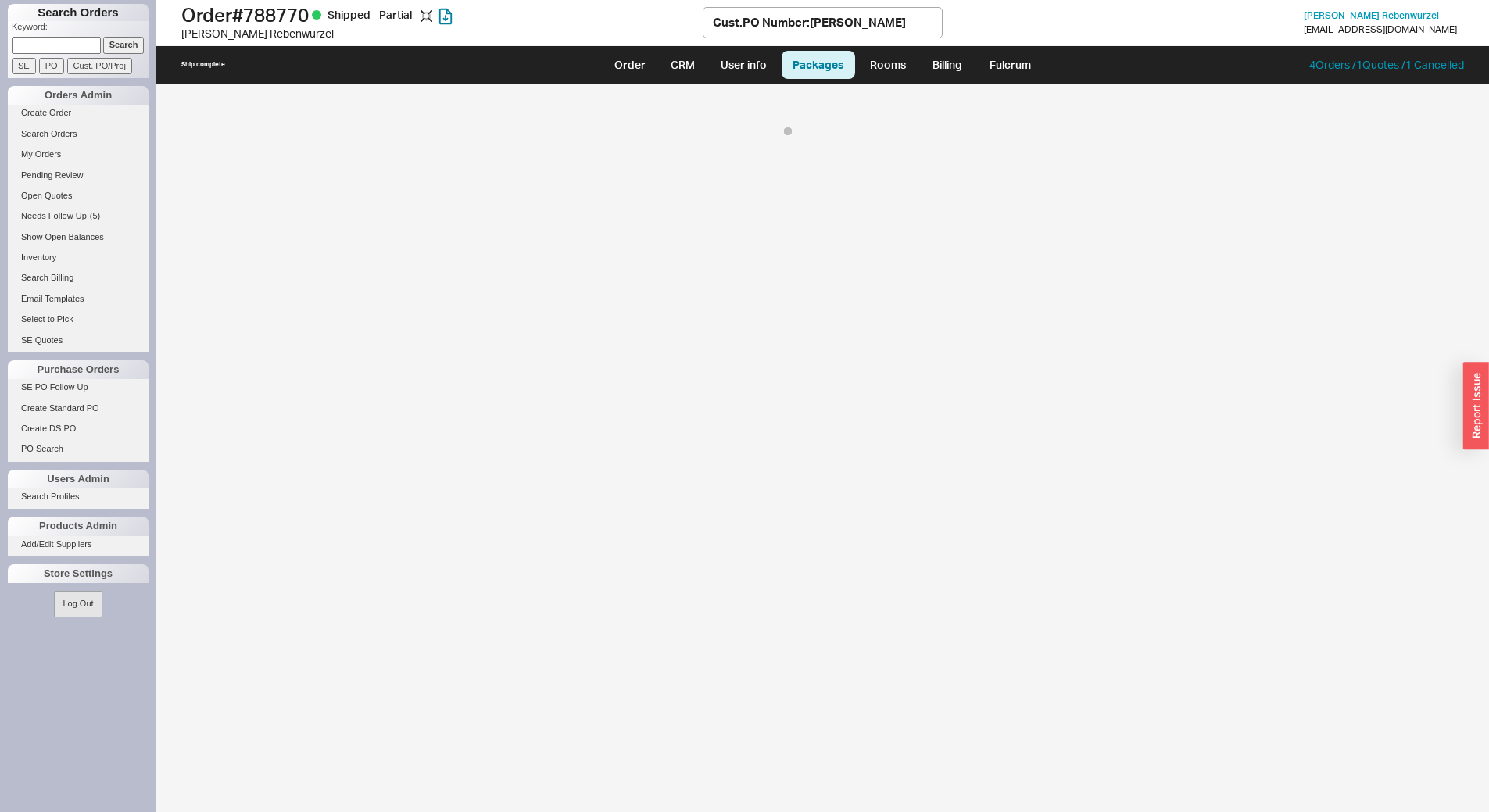
select select "8"
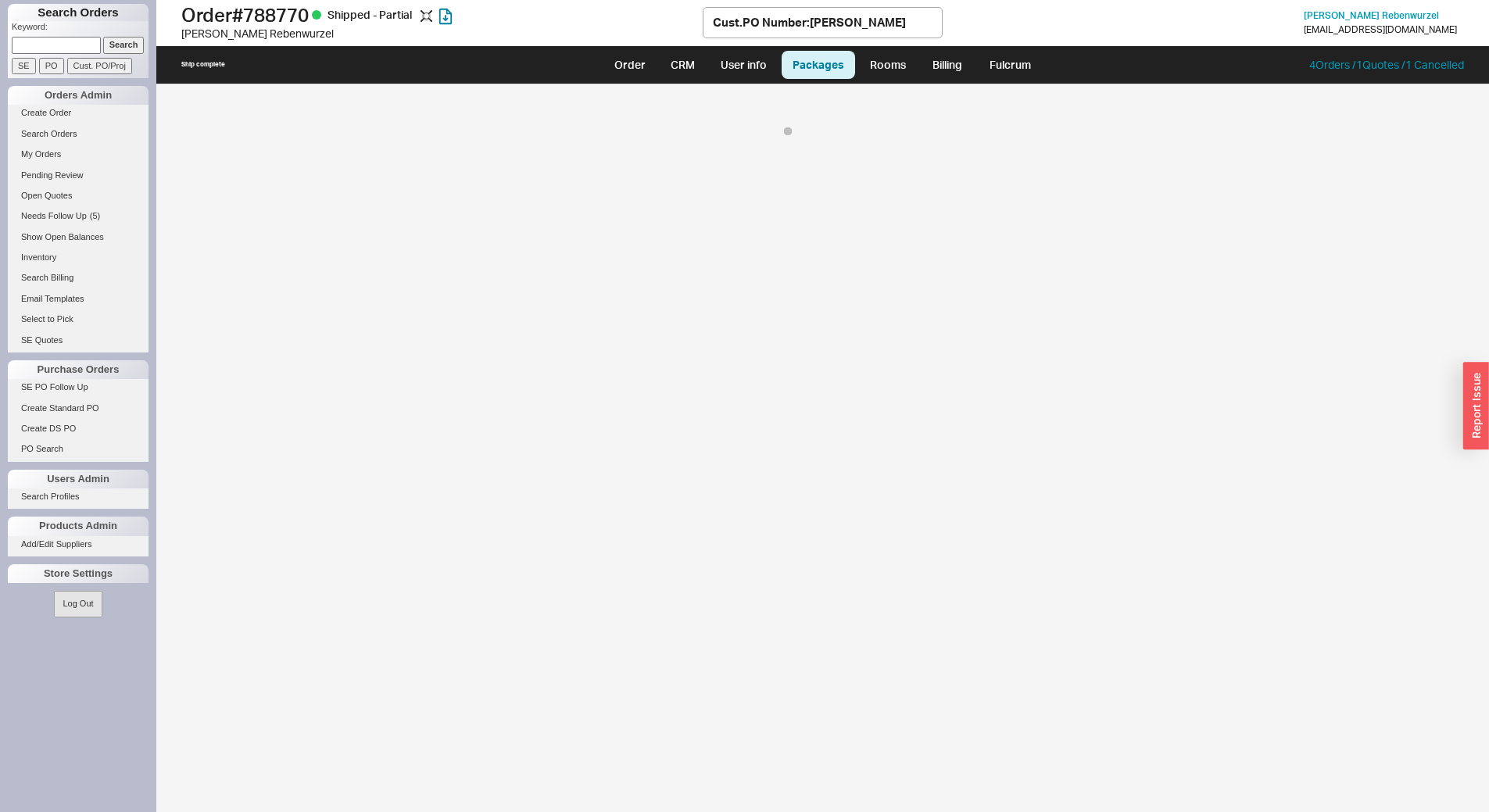
select select "8"
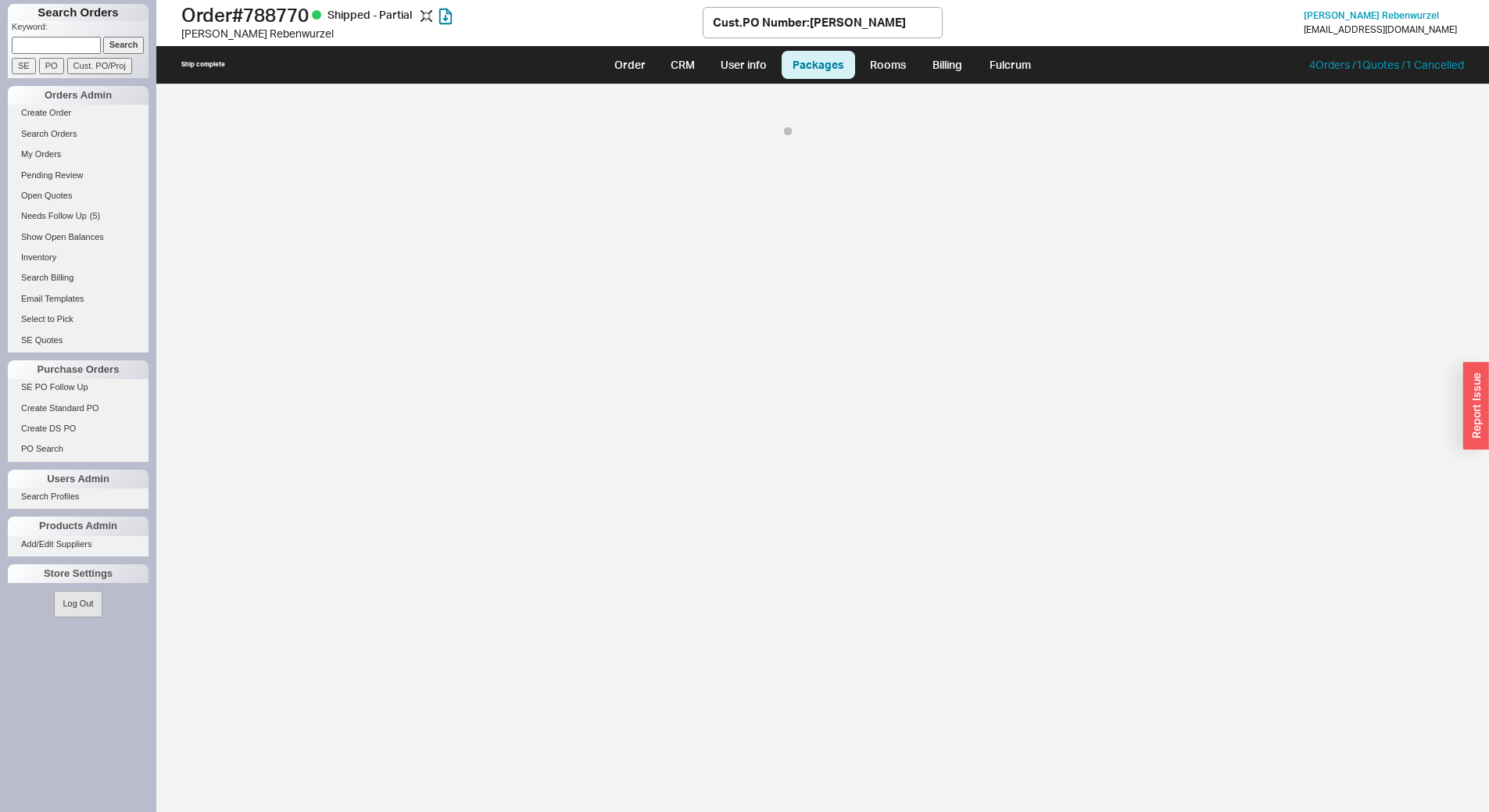
select select "8"
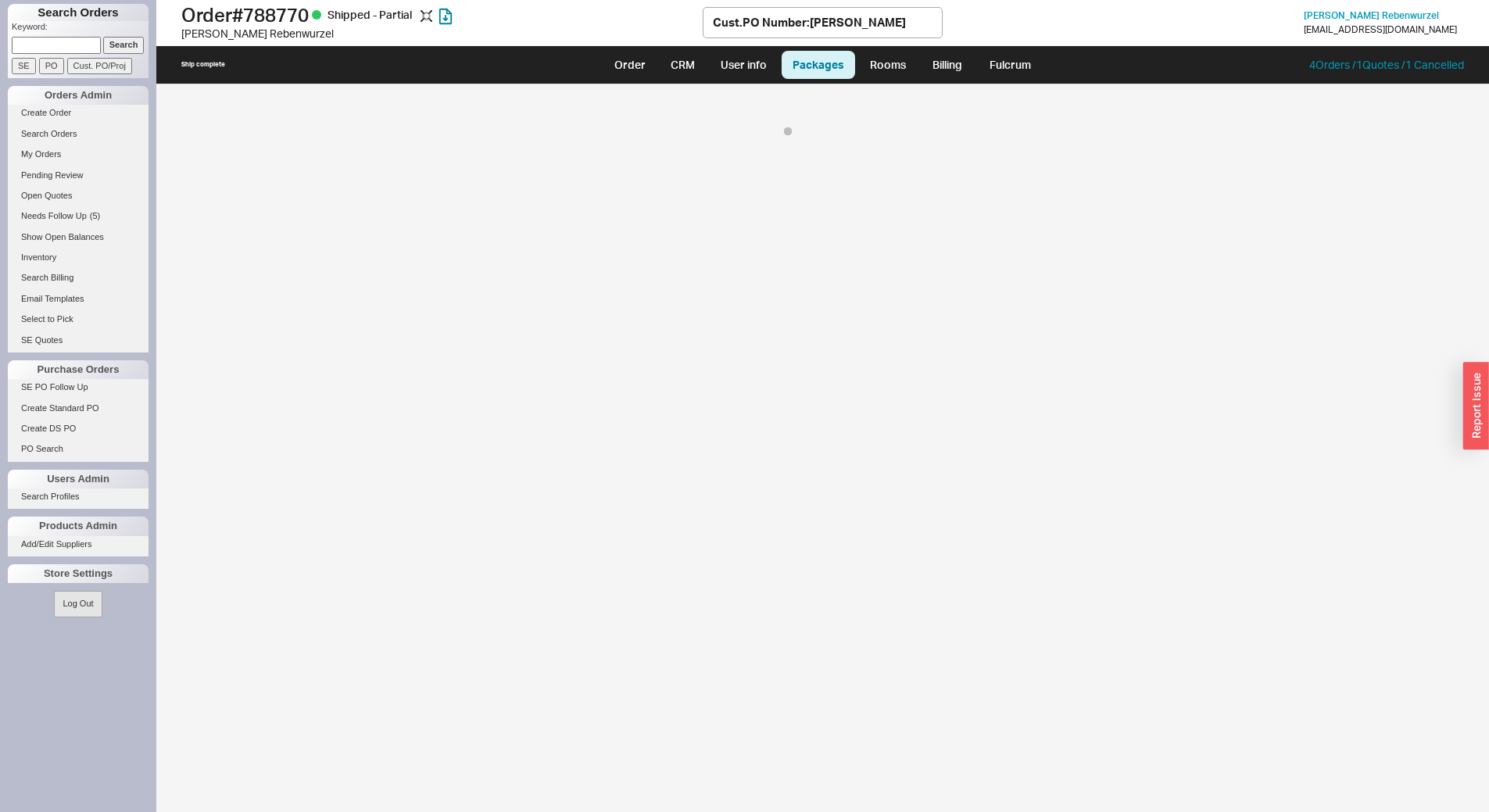
select select "8"
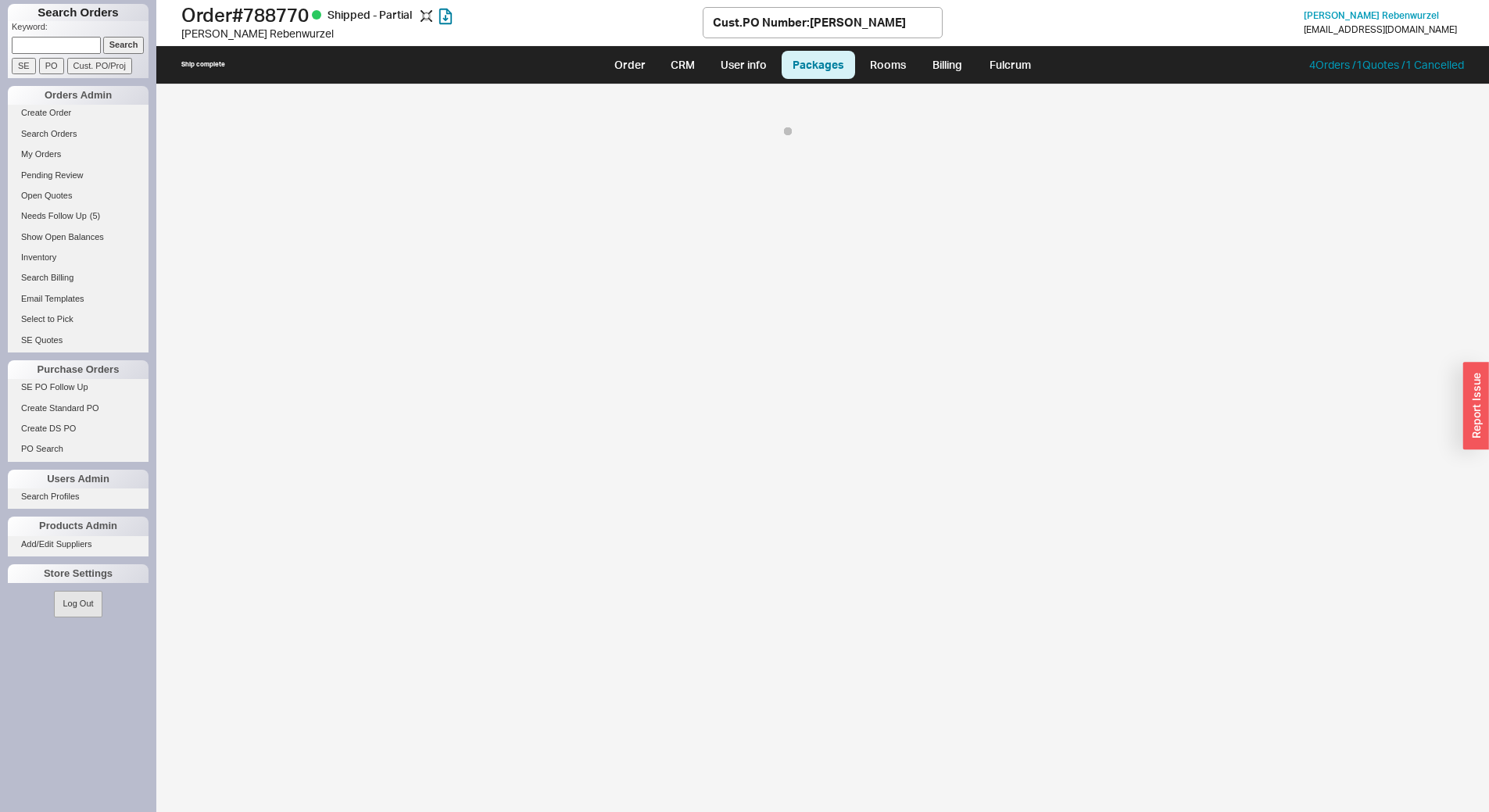
select select "8"
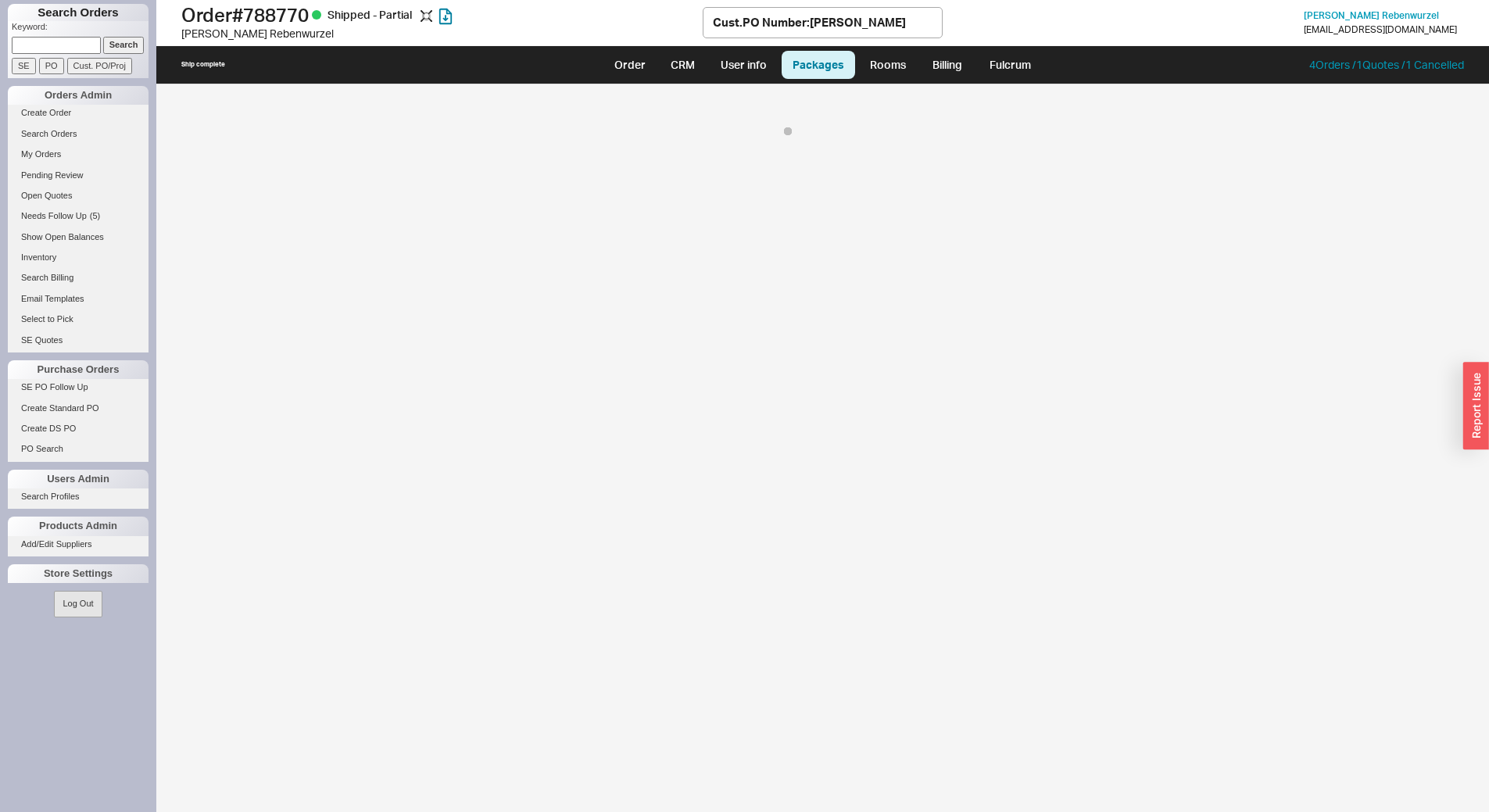
select select "8"
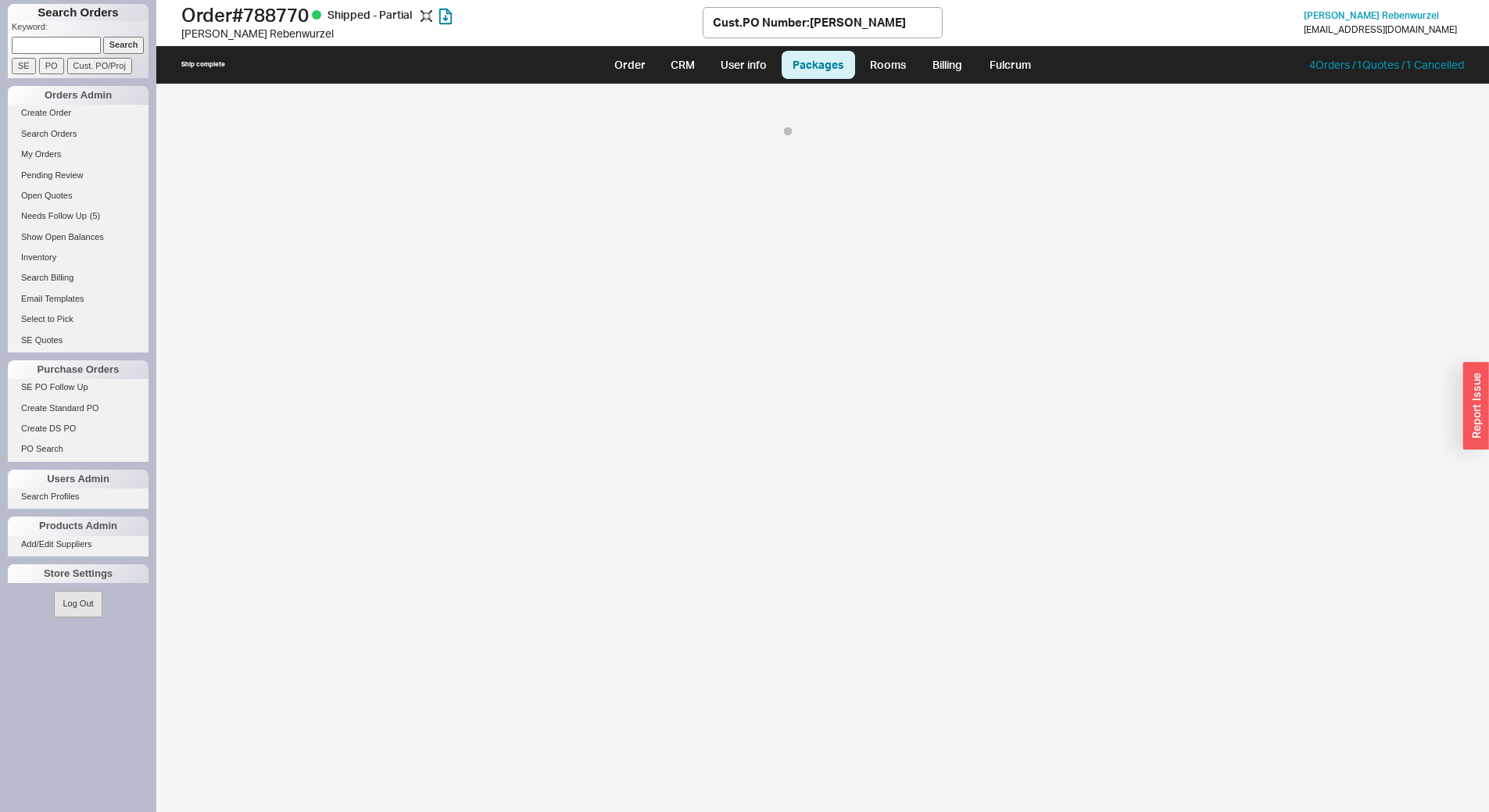
select select "8"
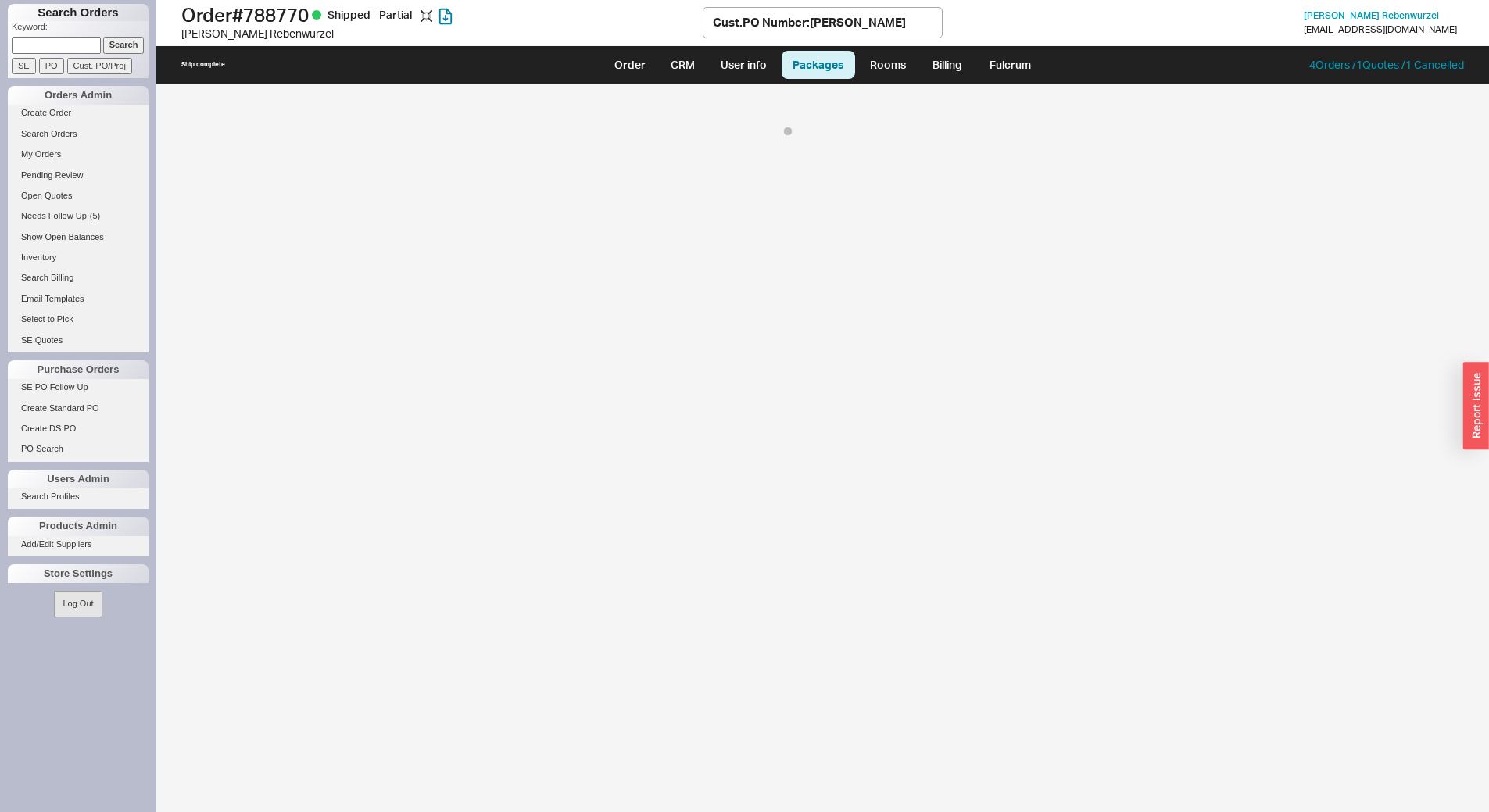
select select "8"
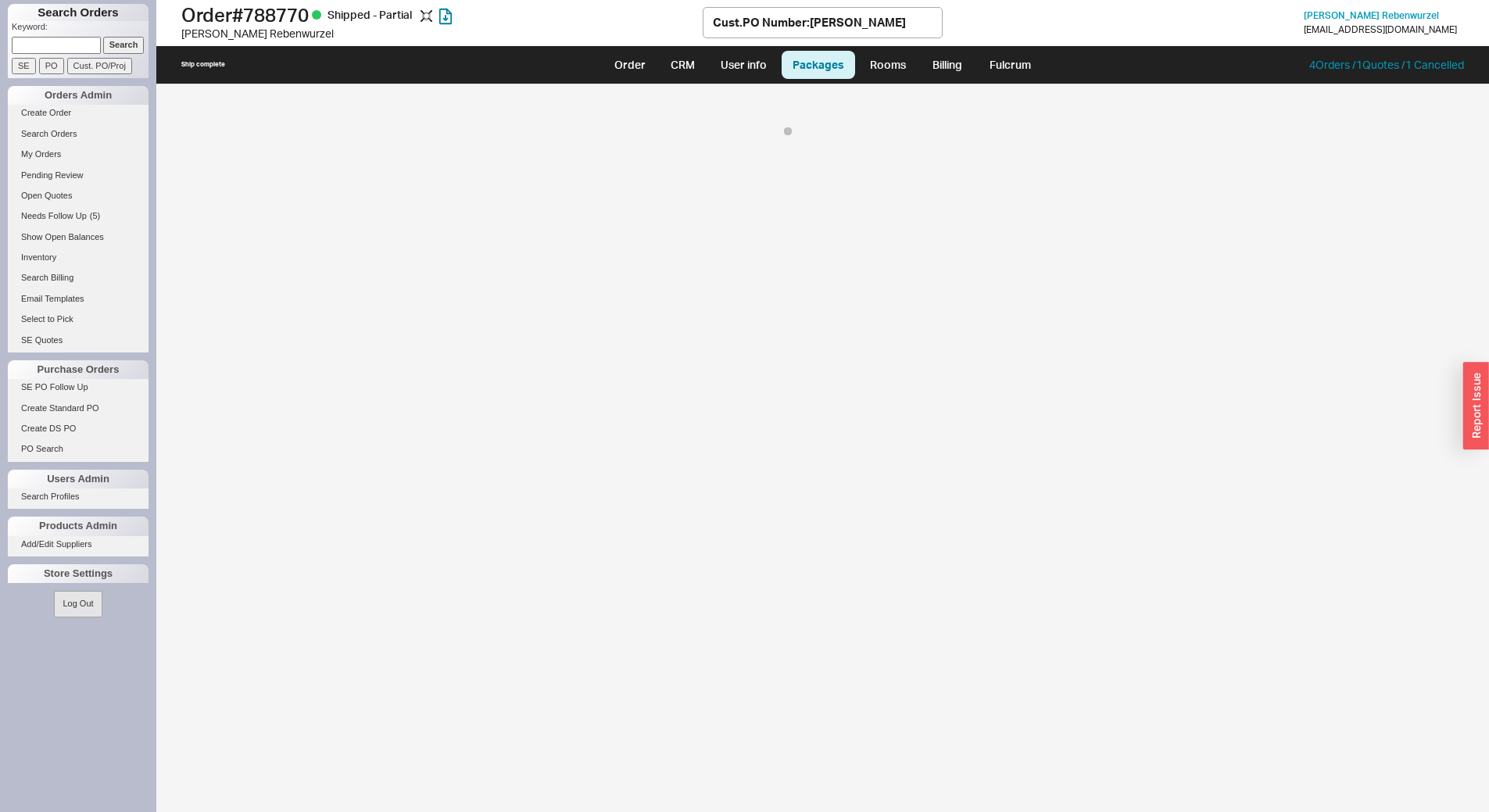
select select "8"
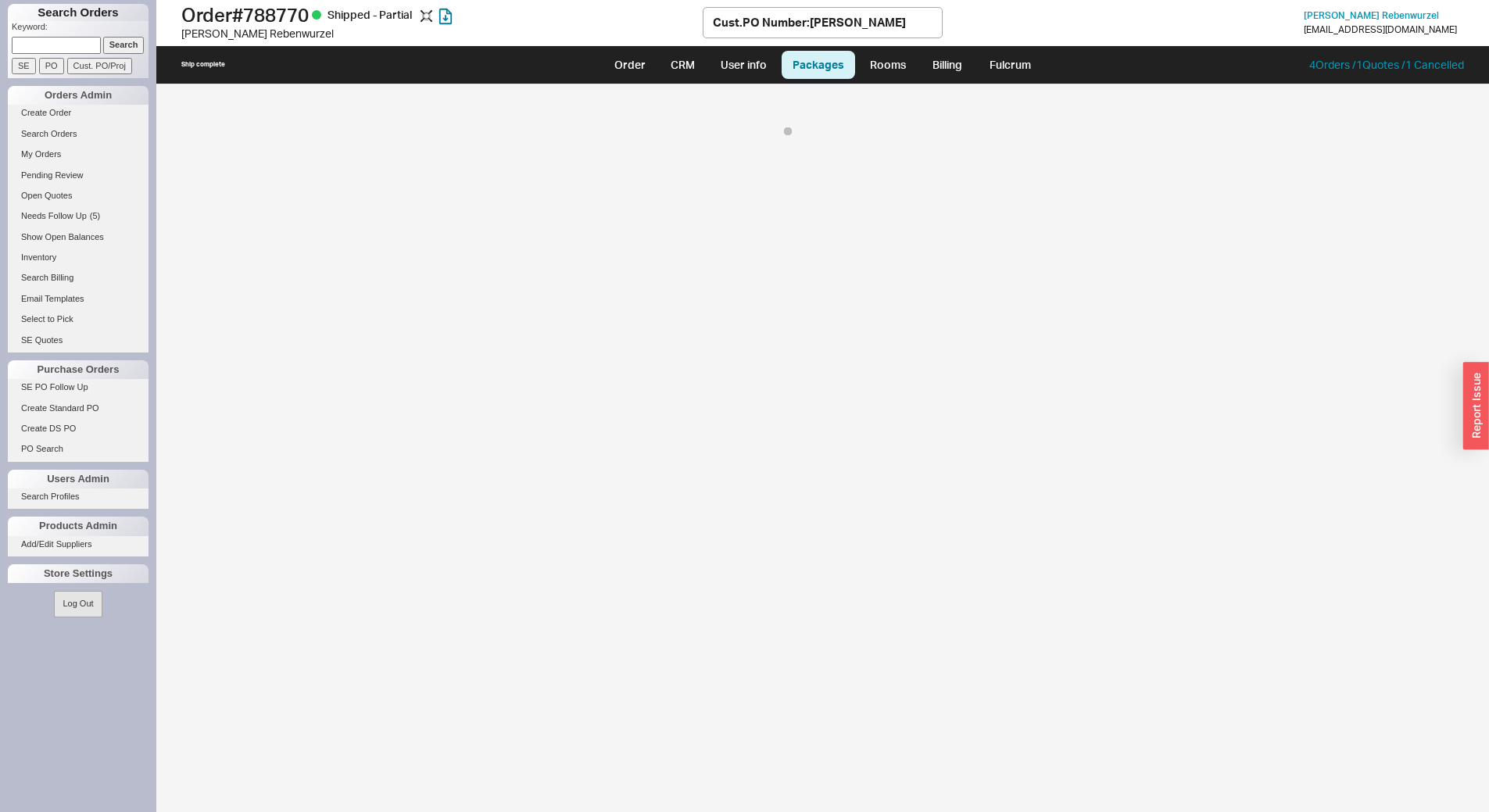
select select "8"
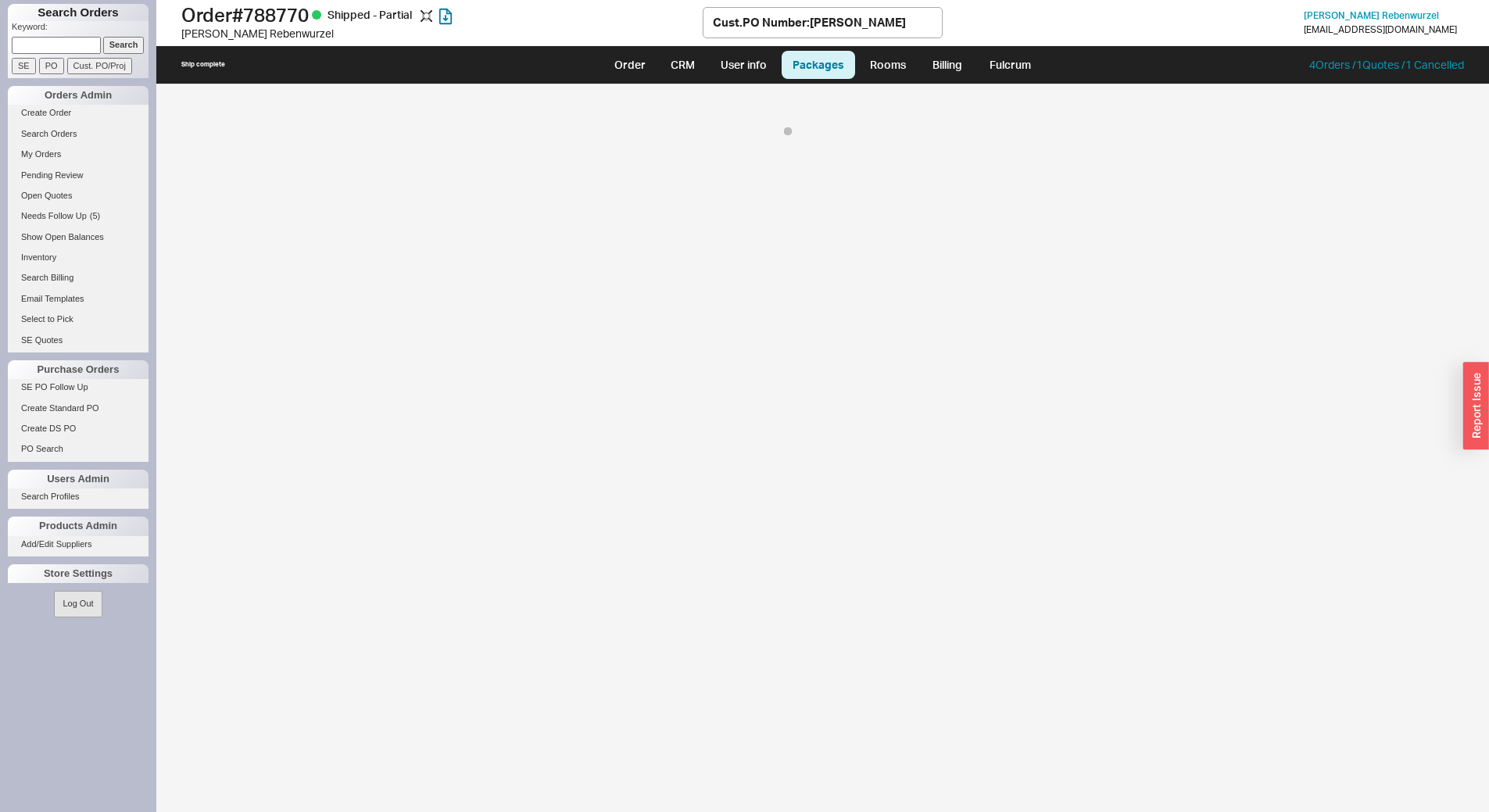
select select "8"
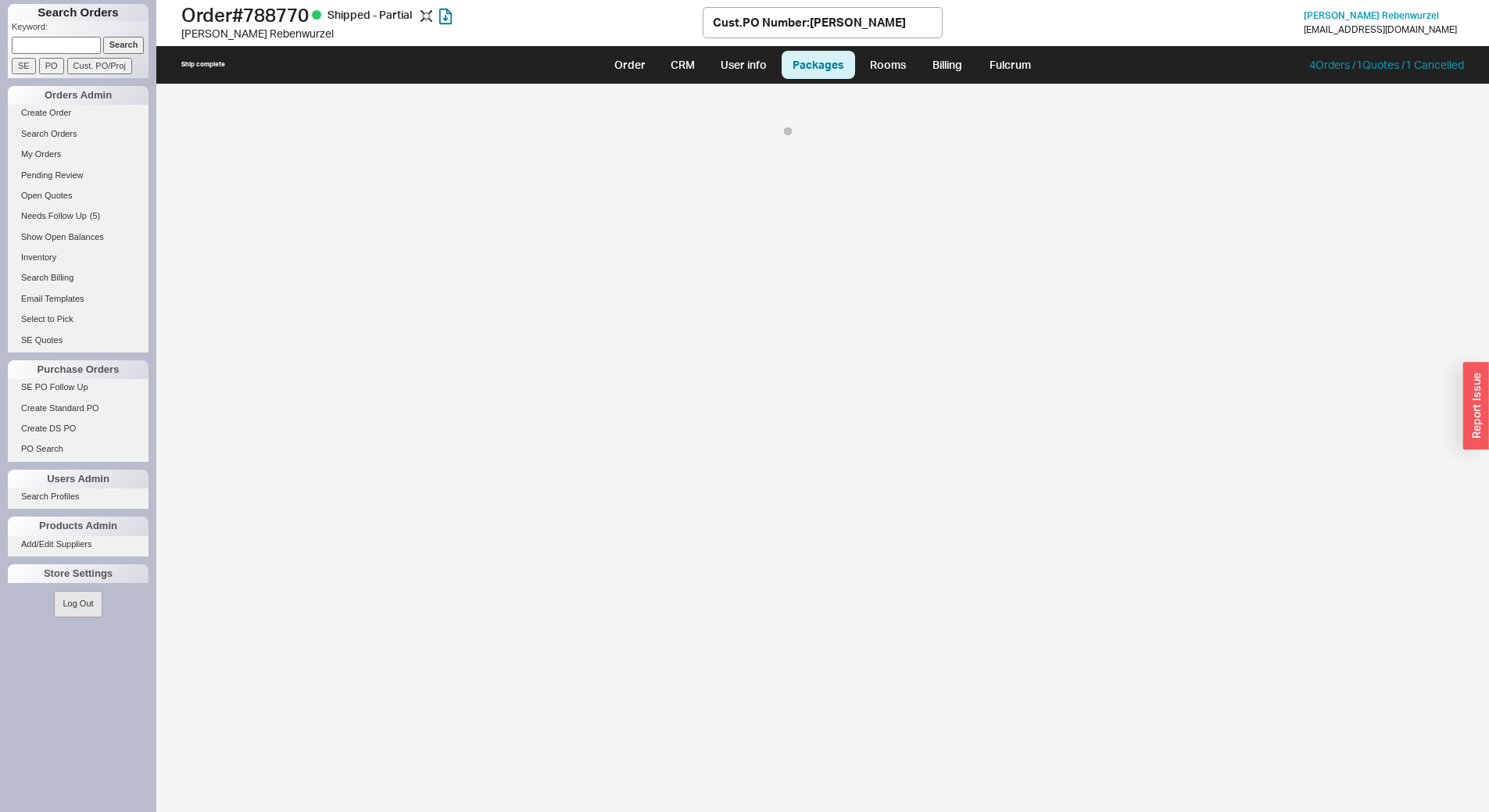
select select "8"
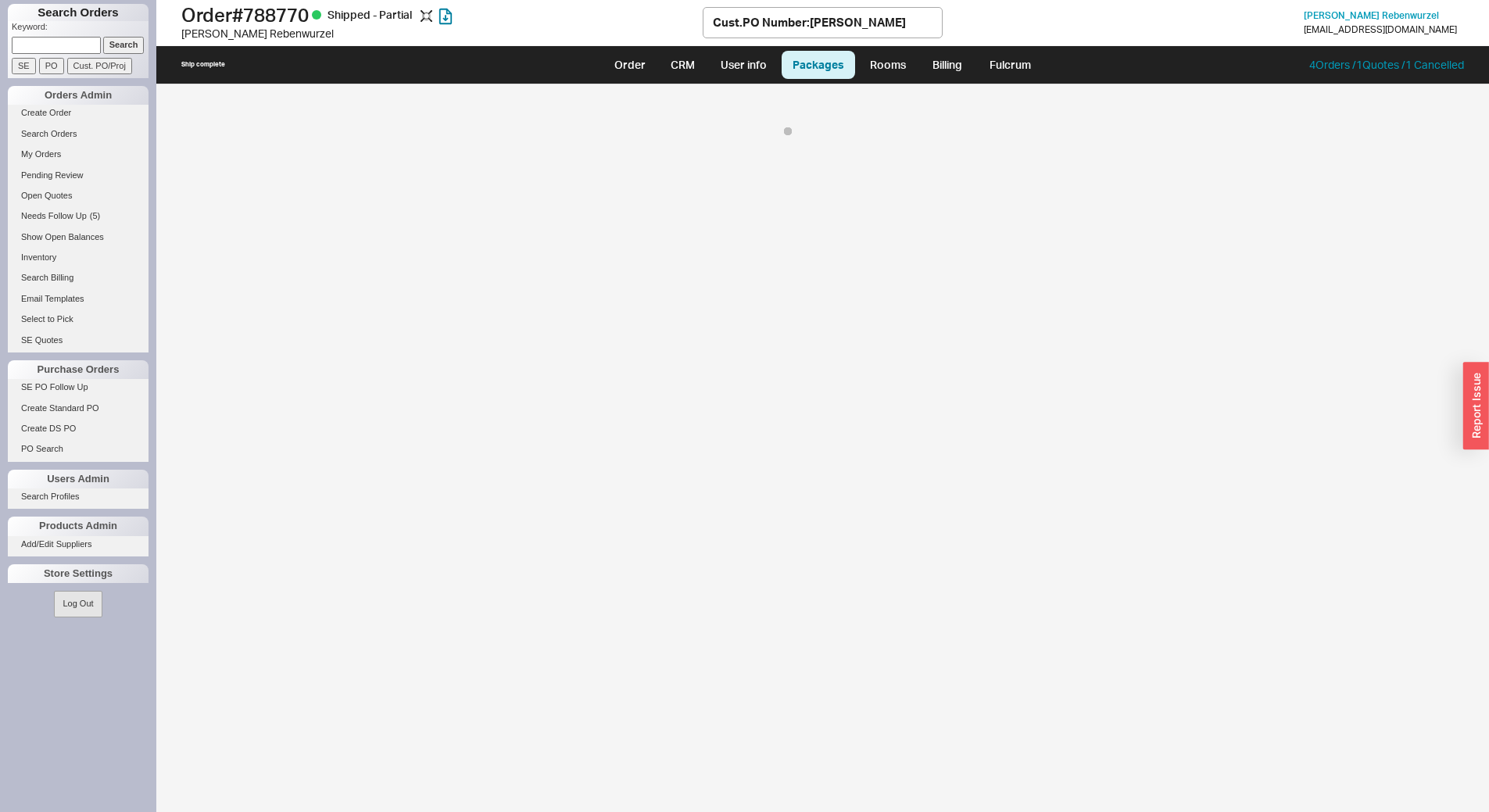
select select "8"
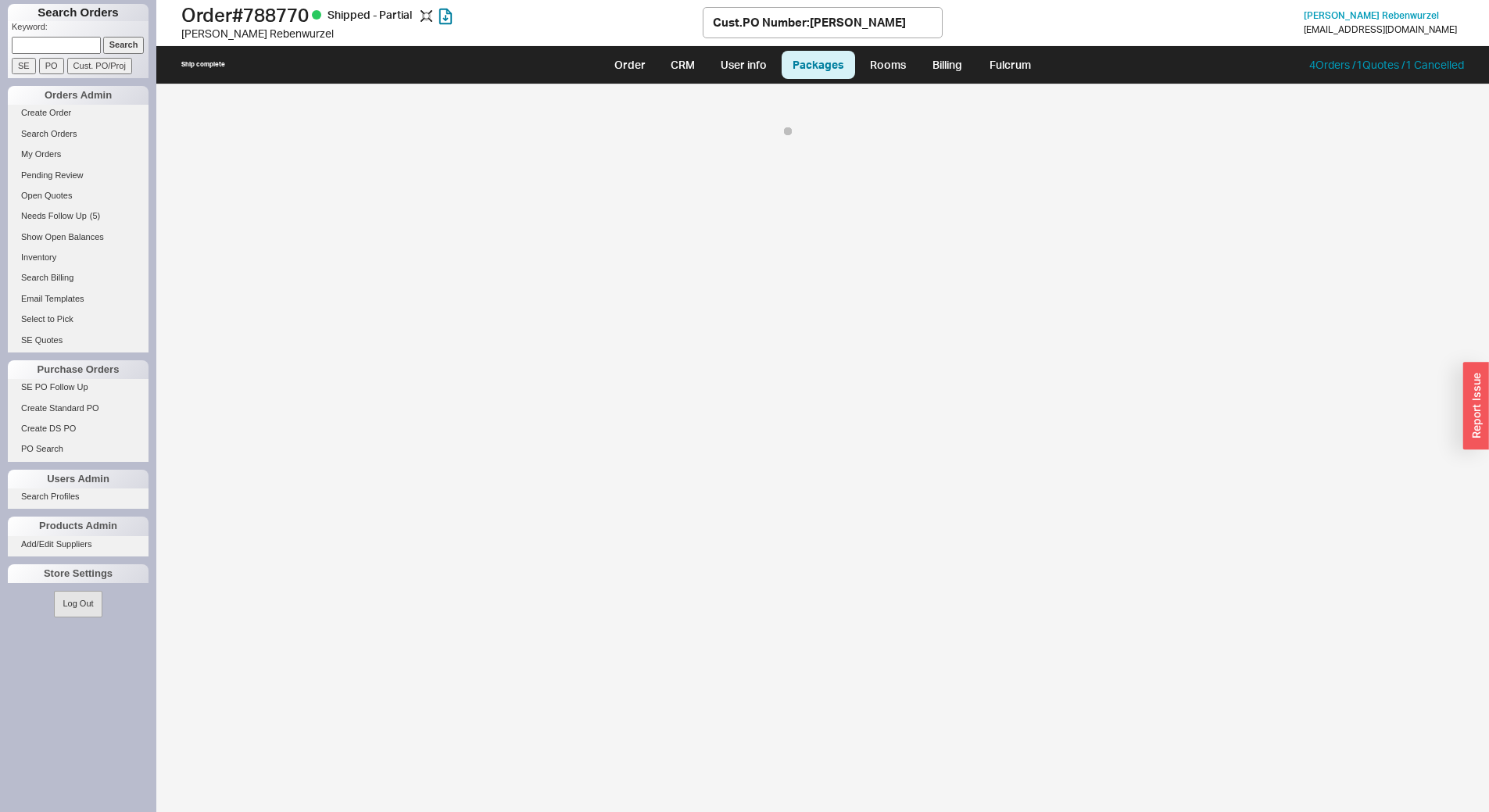
select select "8"
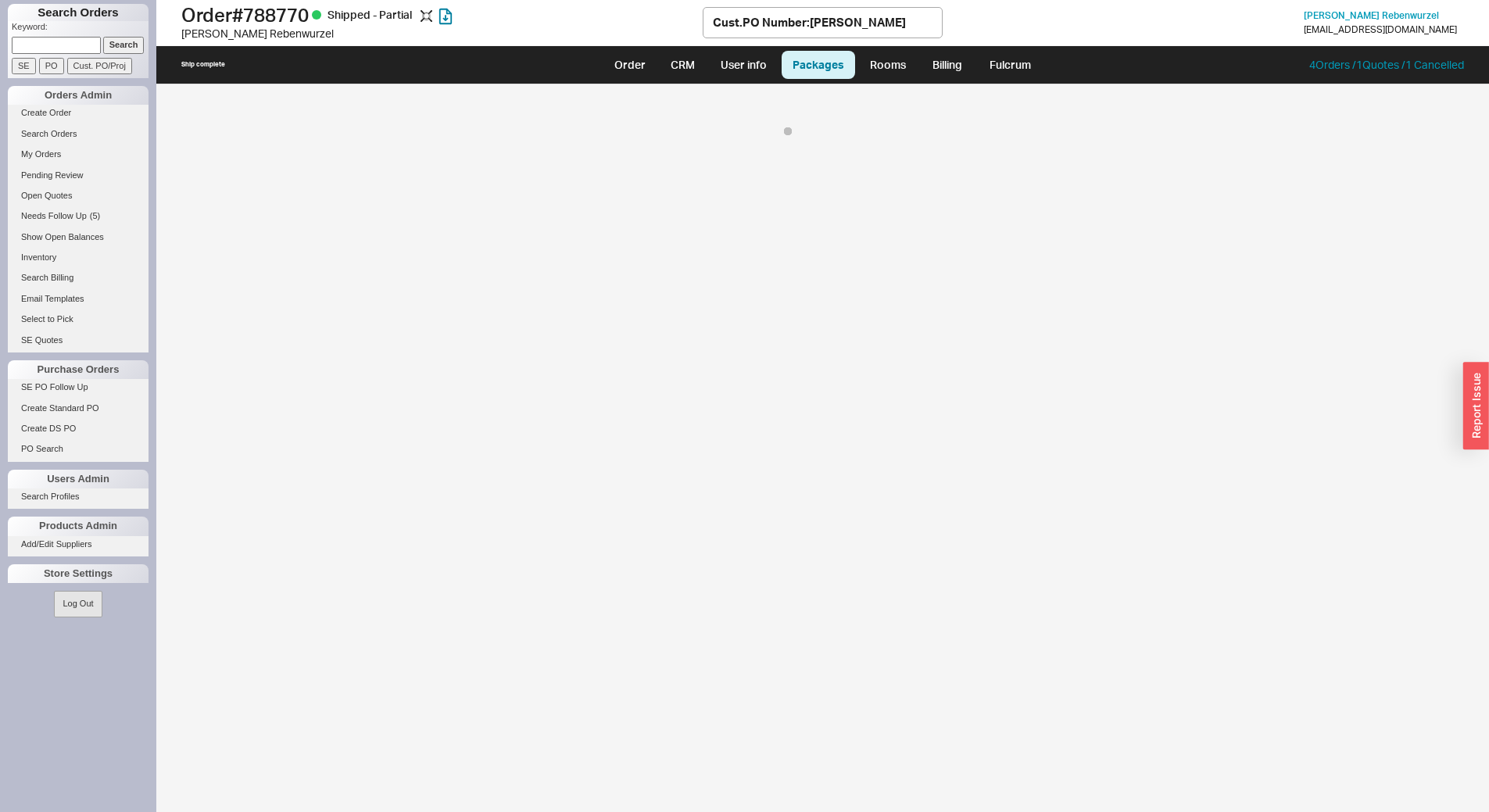
select select "8"
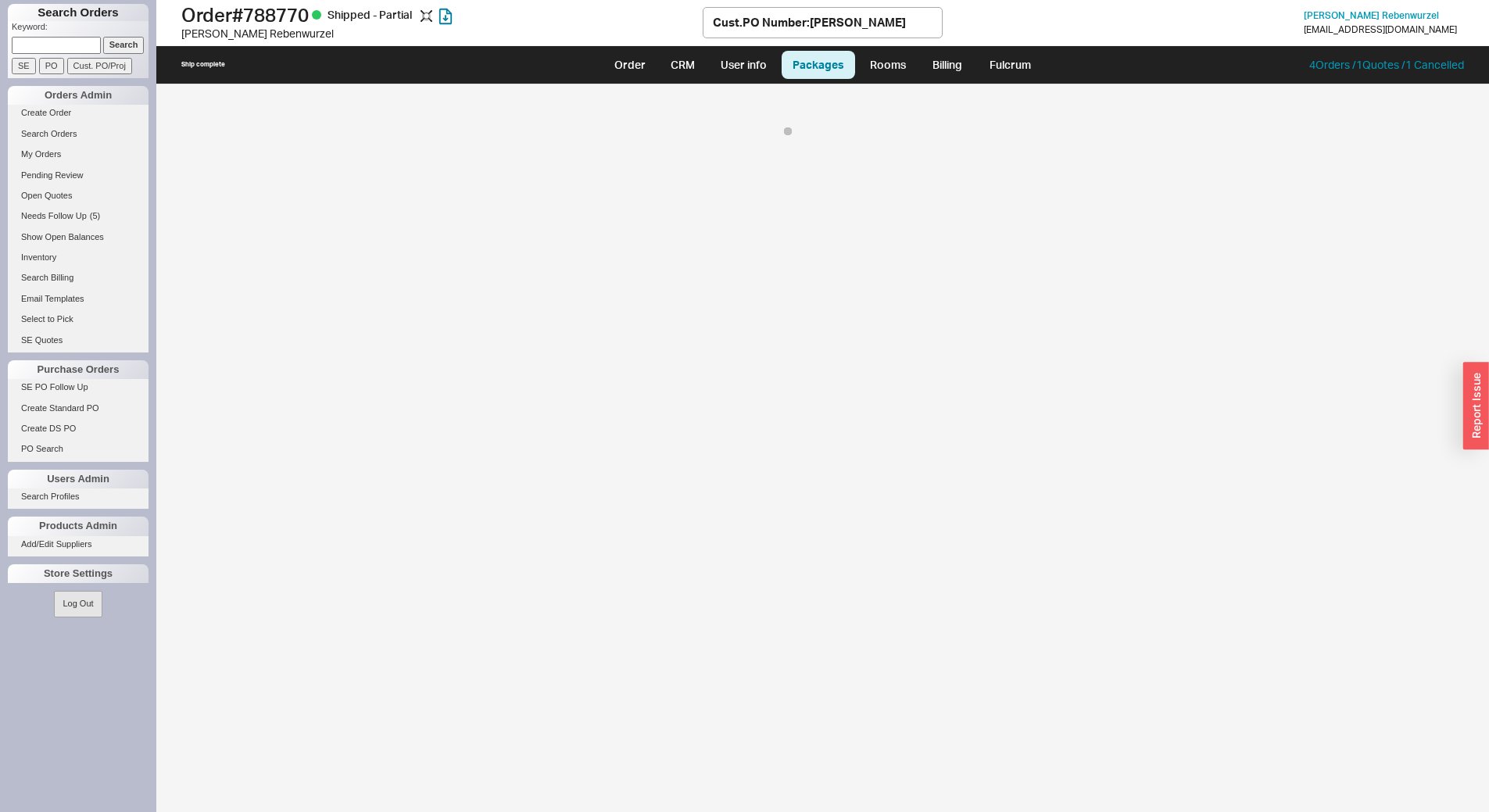
select select "8"
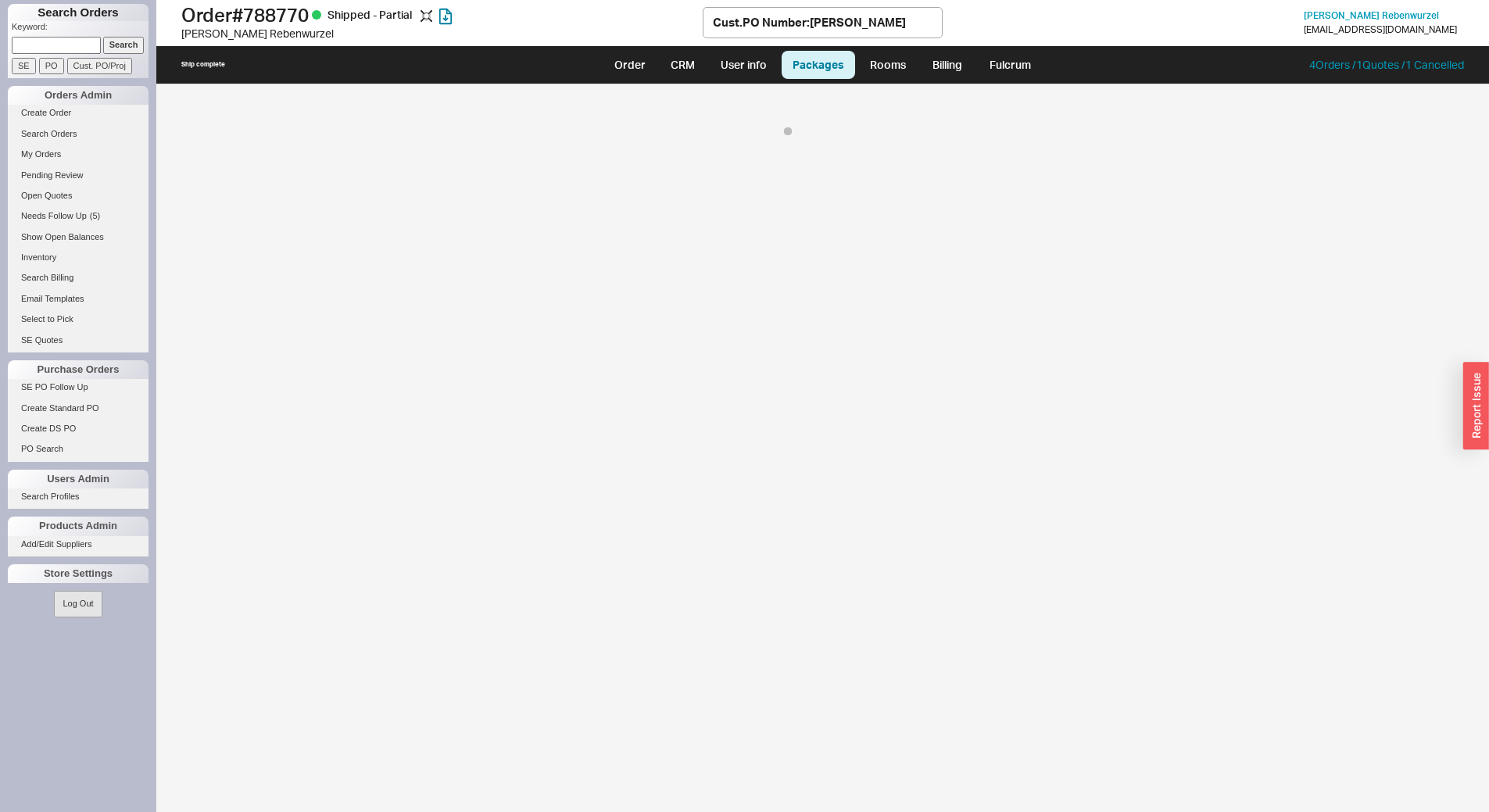
select select "8"
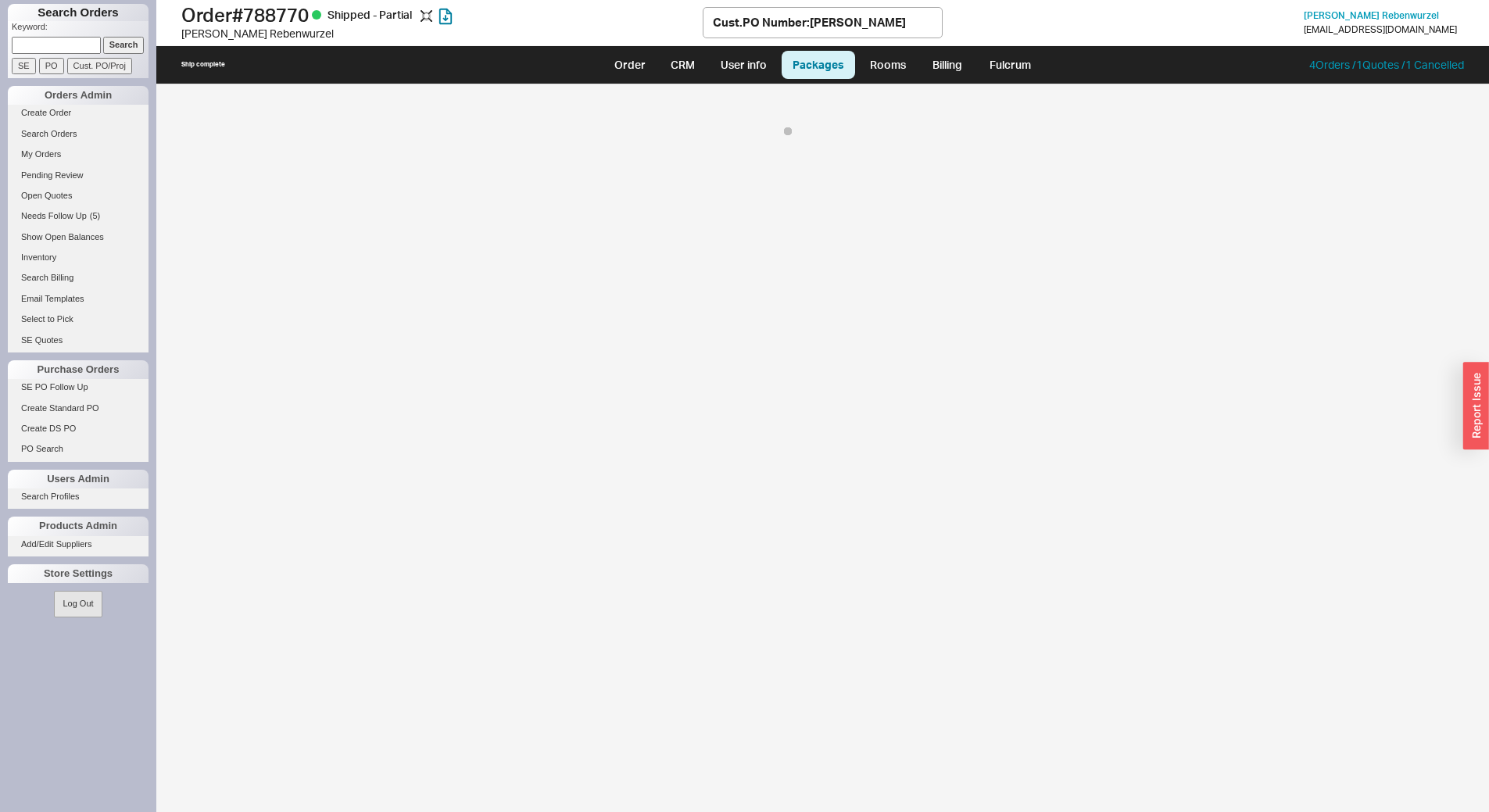
select select "8"
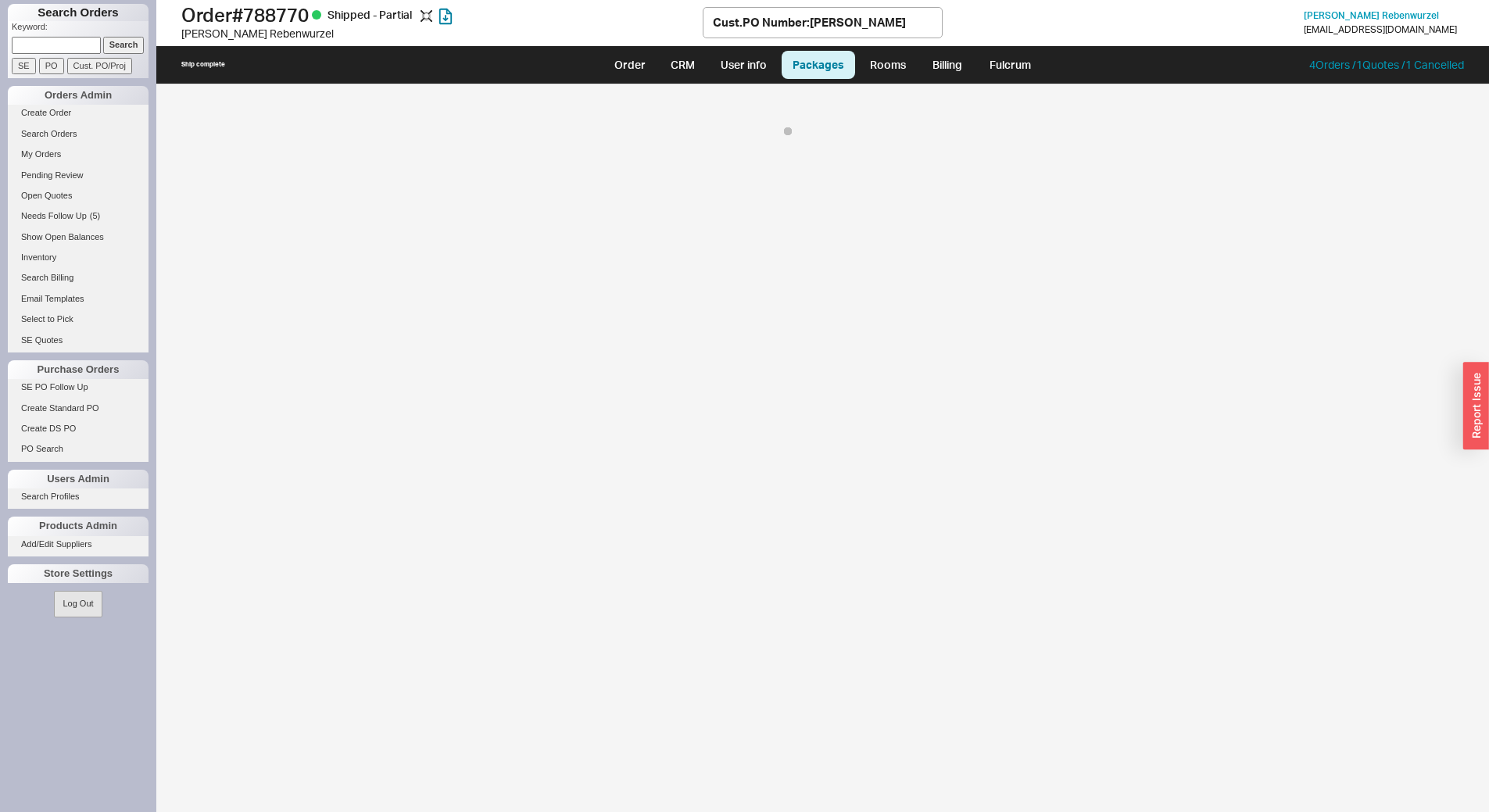
select select "8"
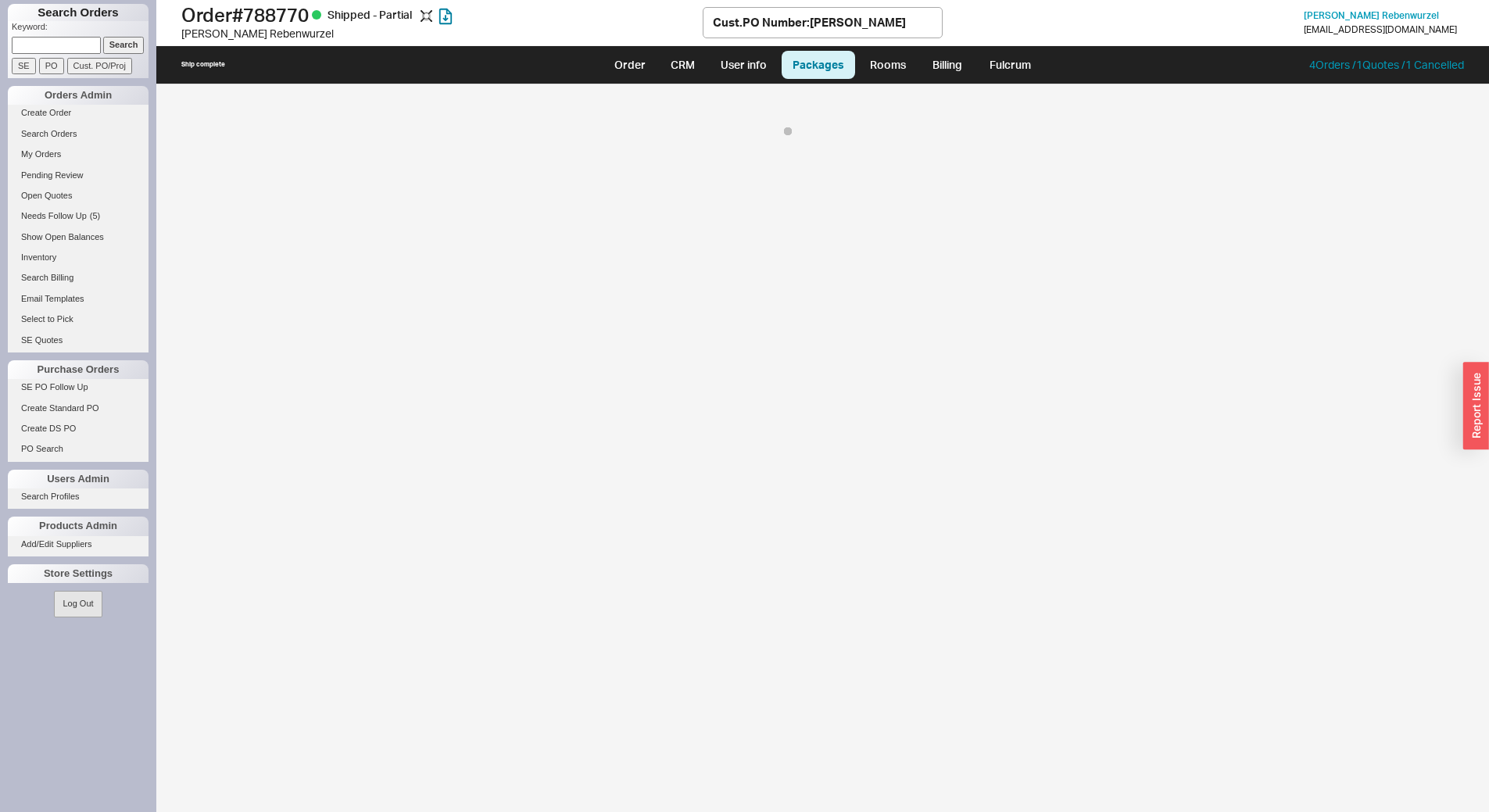
select select "8"
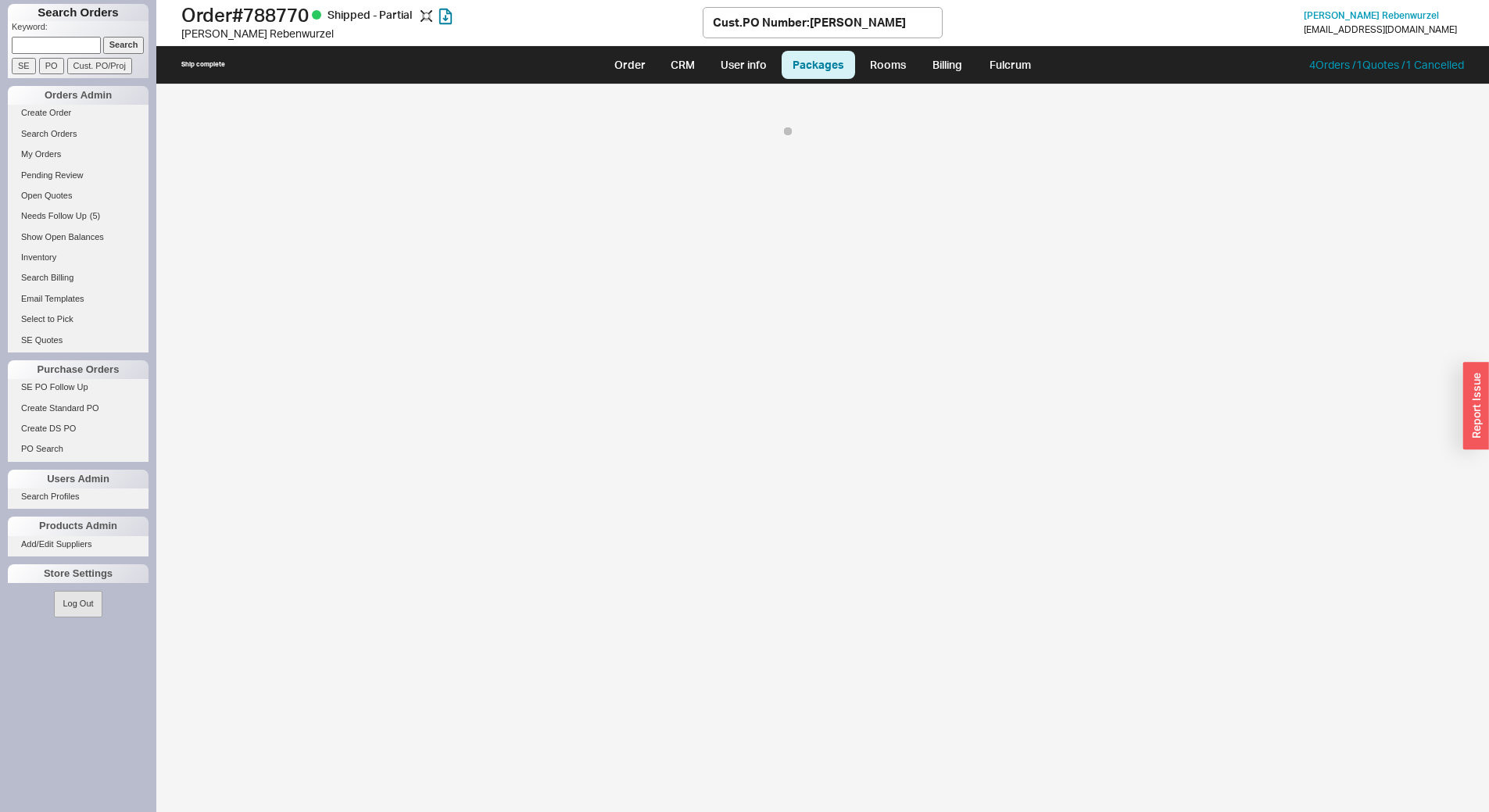
select select "8"
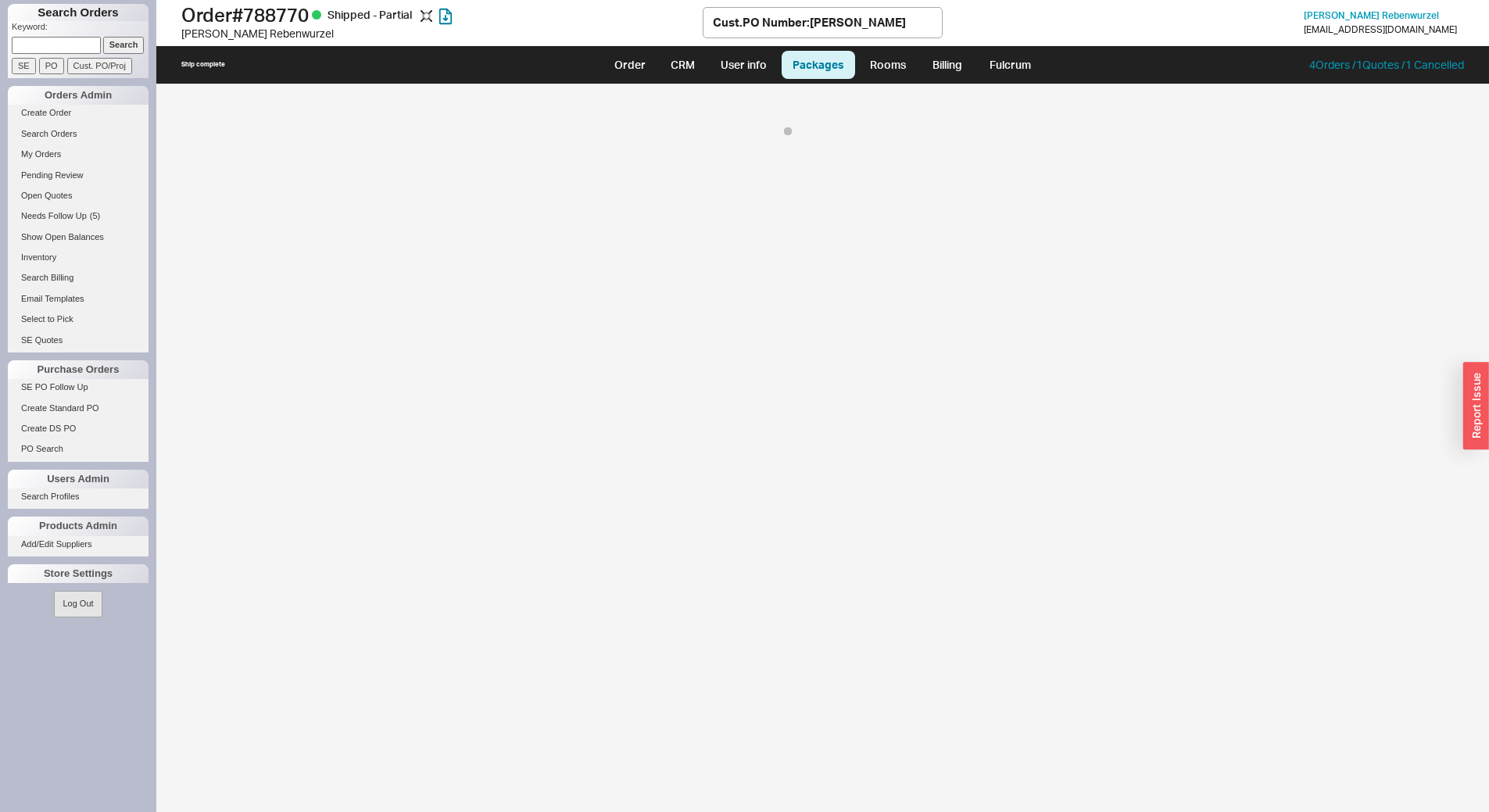
select select "8"
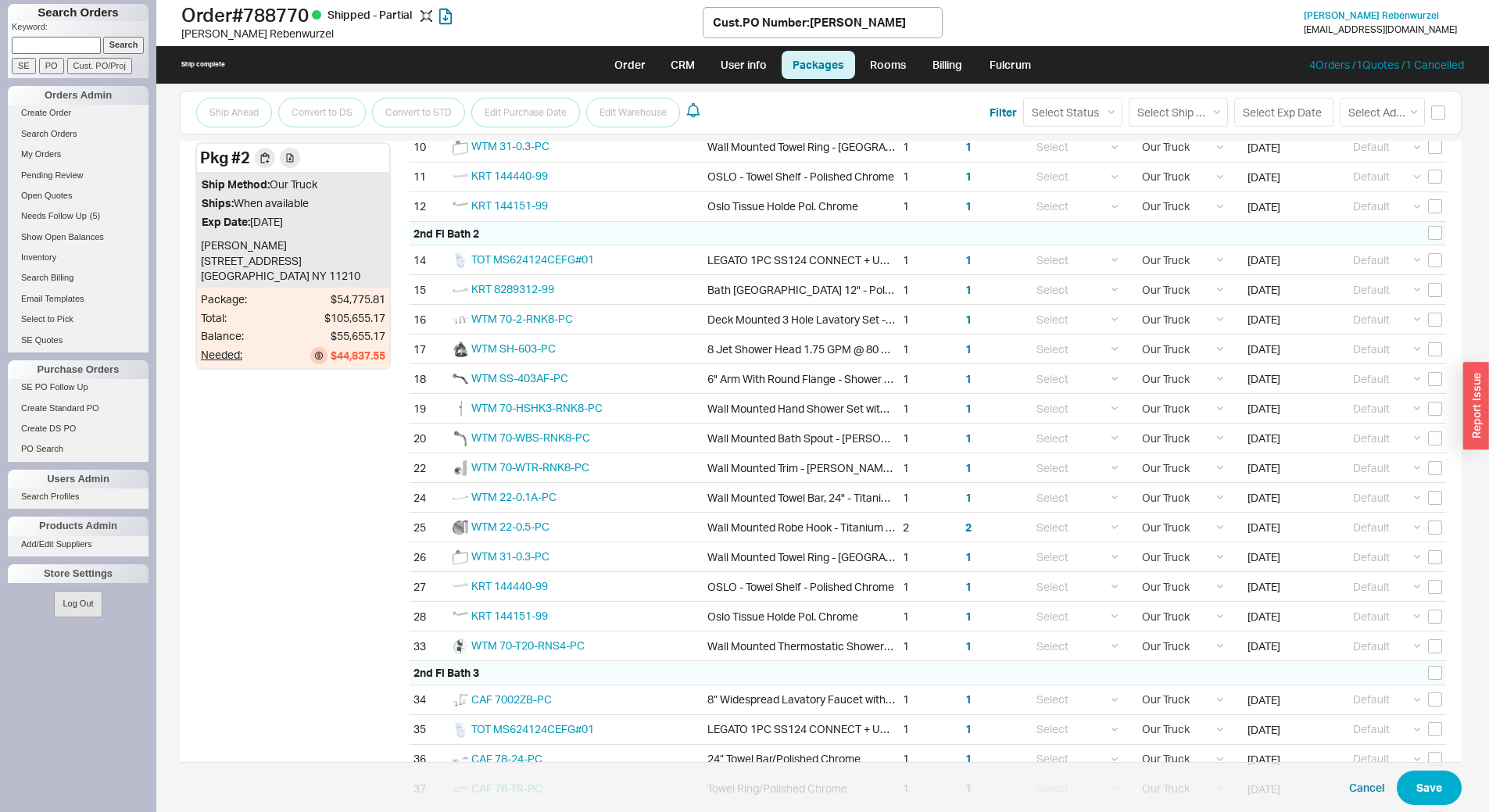
scroll to position [938, 0]
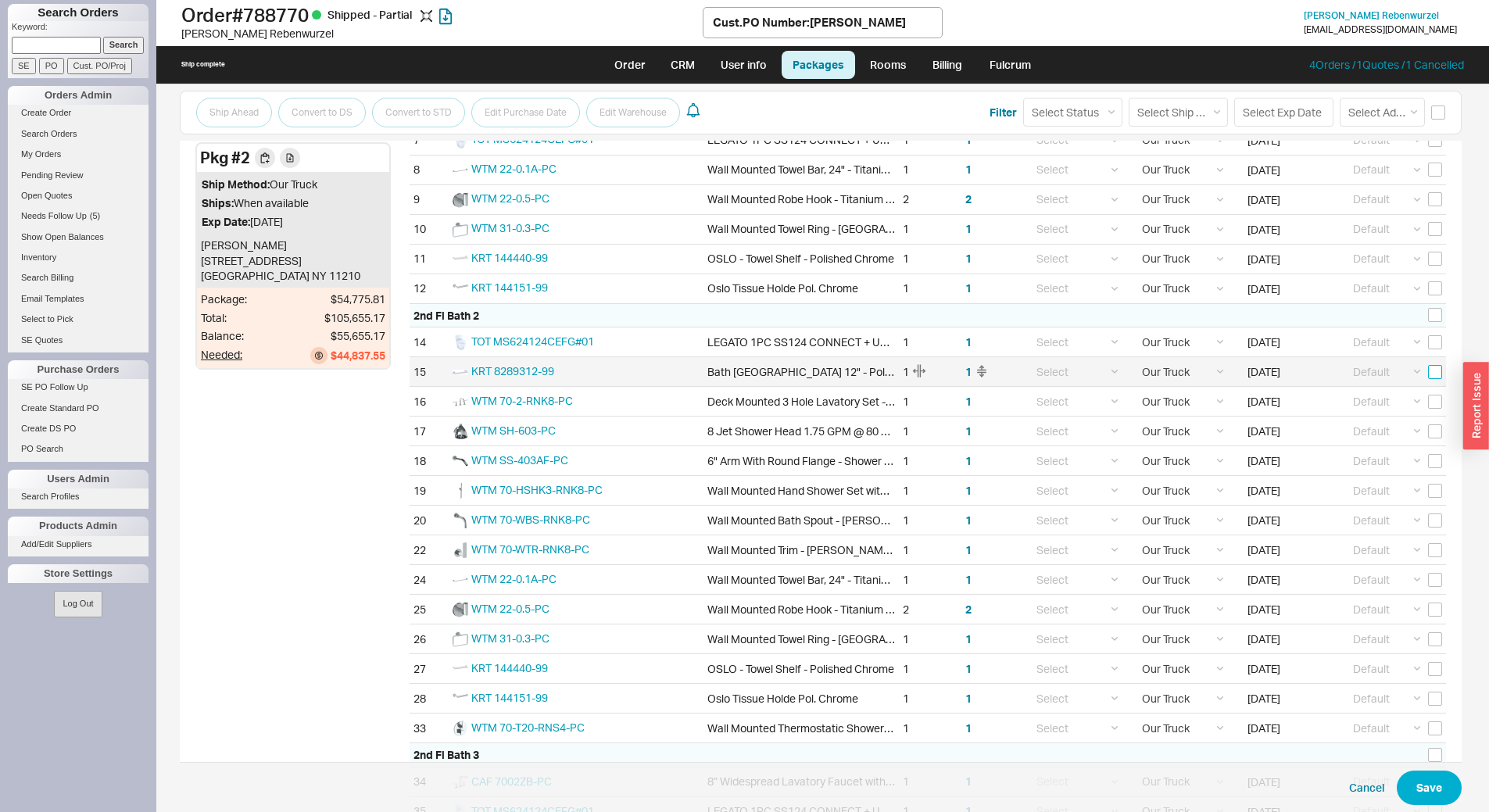
click at [1428, 373] on input "checkbox" at bounding box center [1435, 372] width 14 height 14
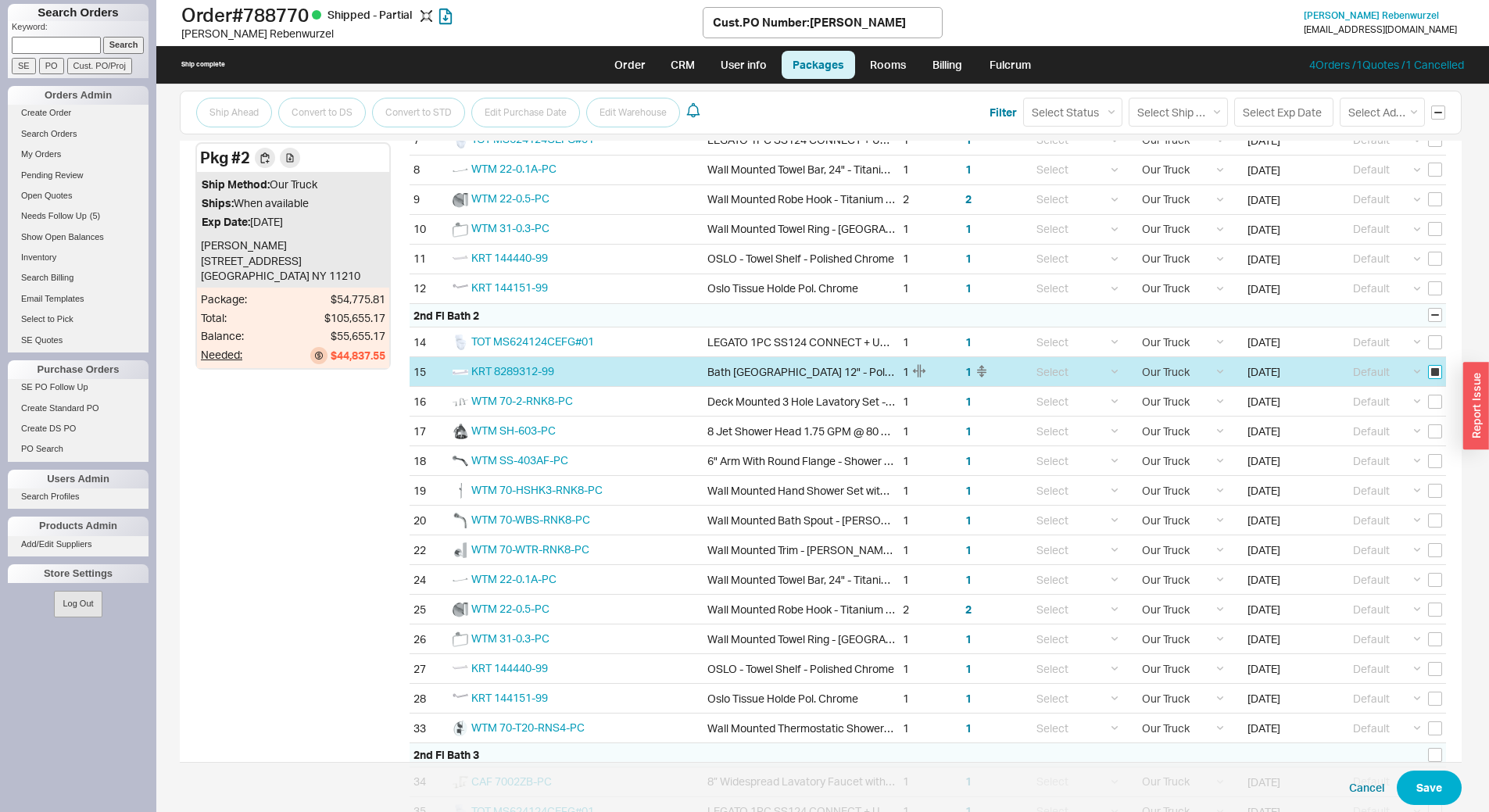
checkbox input "true"
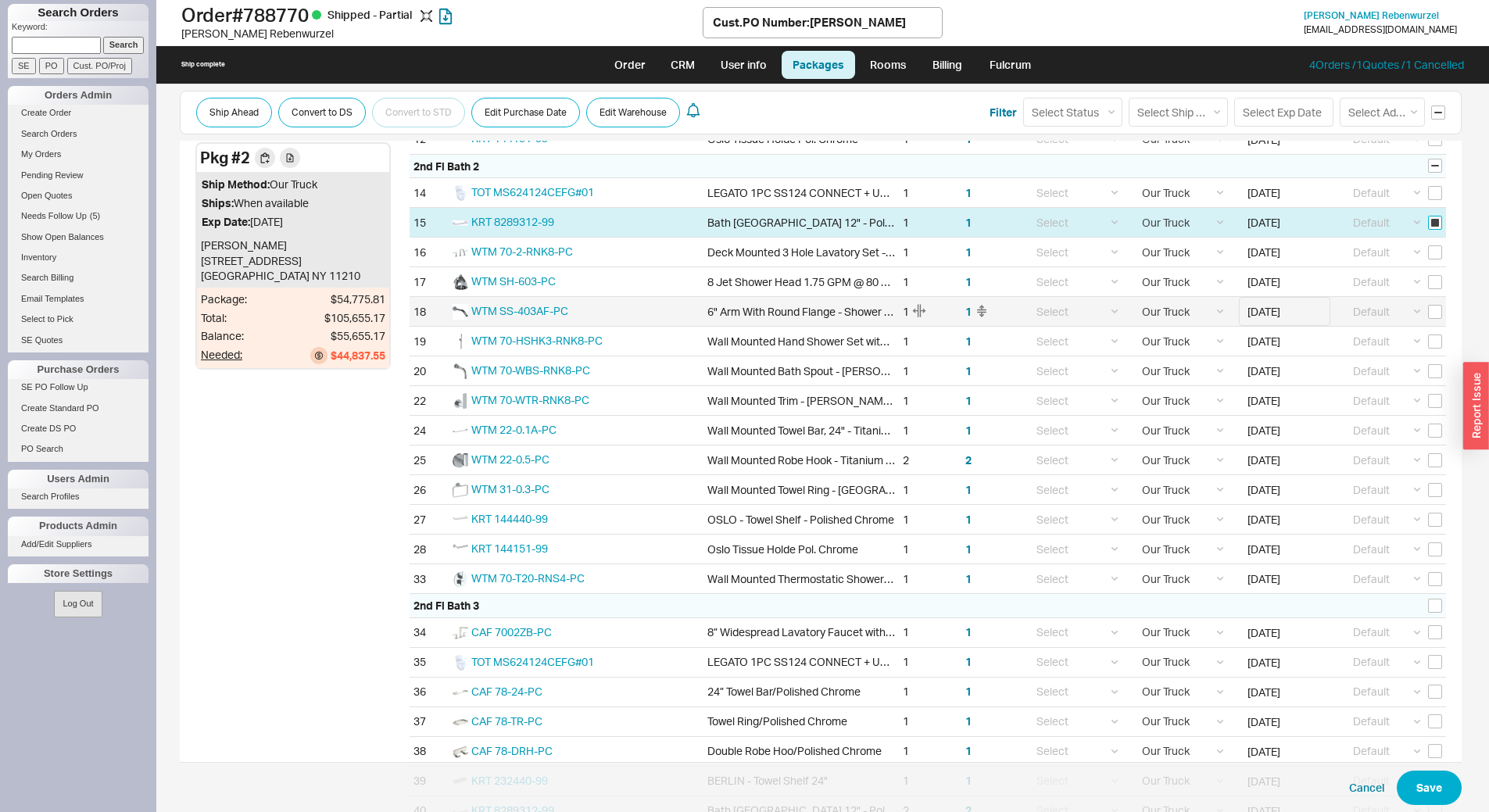
scroll to position [1094, 0]
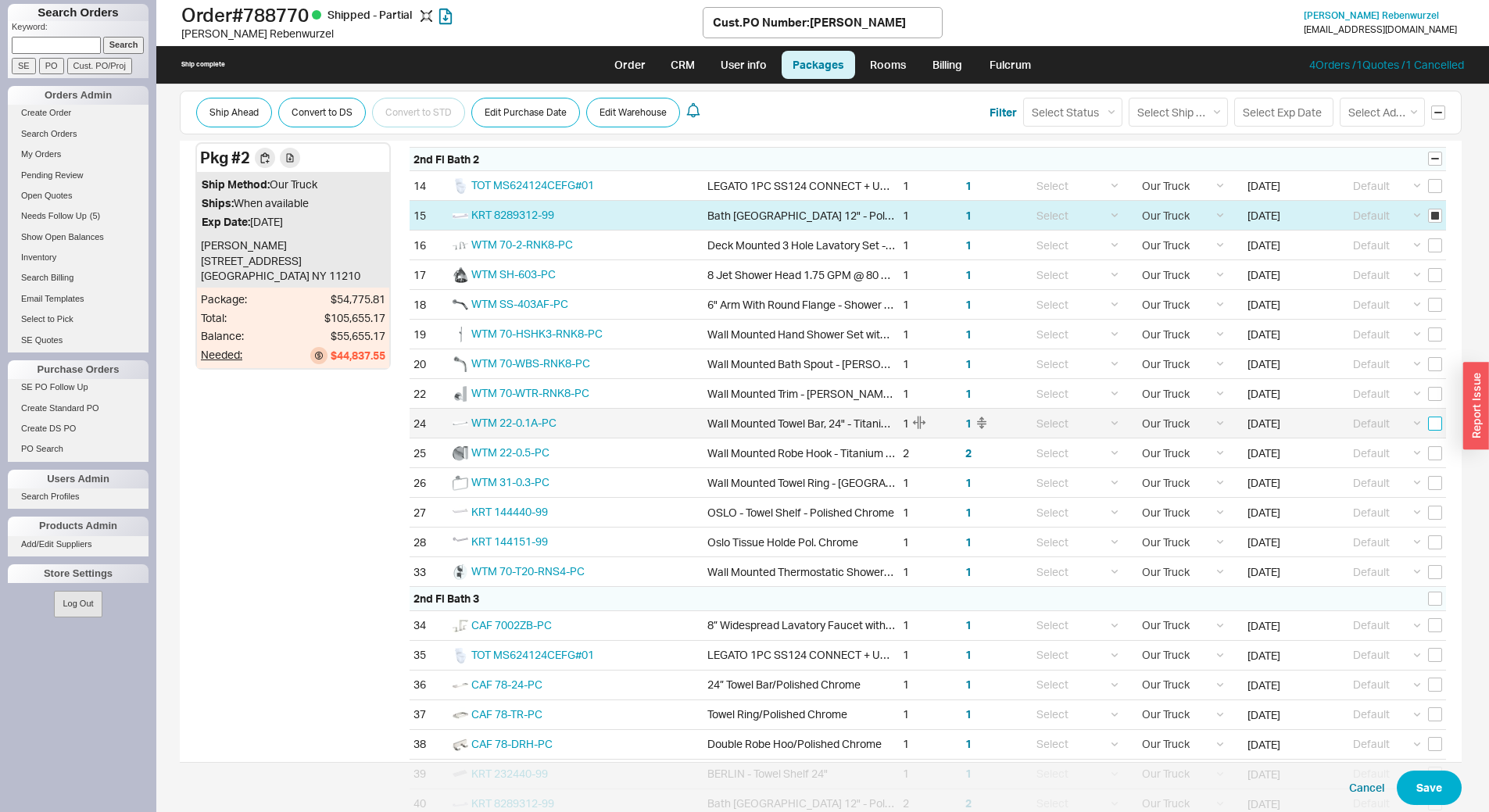
click at [1428, 422] on input "checkbox" at bounding box center [1435, 423] width 14 height 14
checkbox input "true"
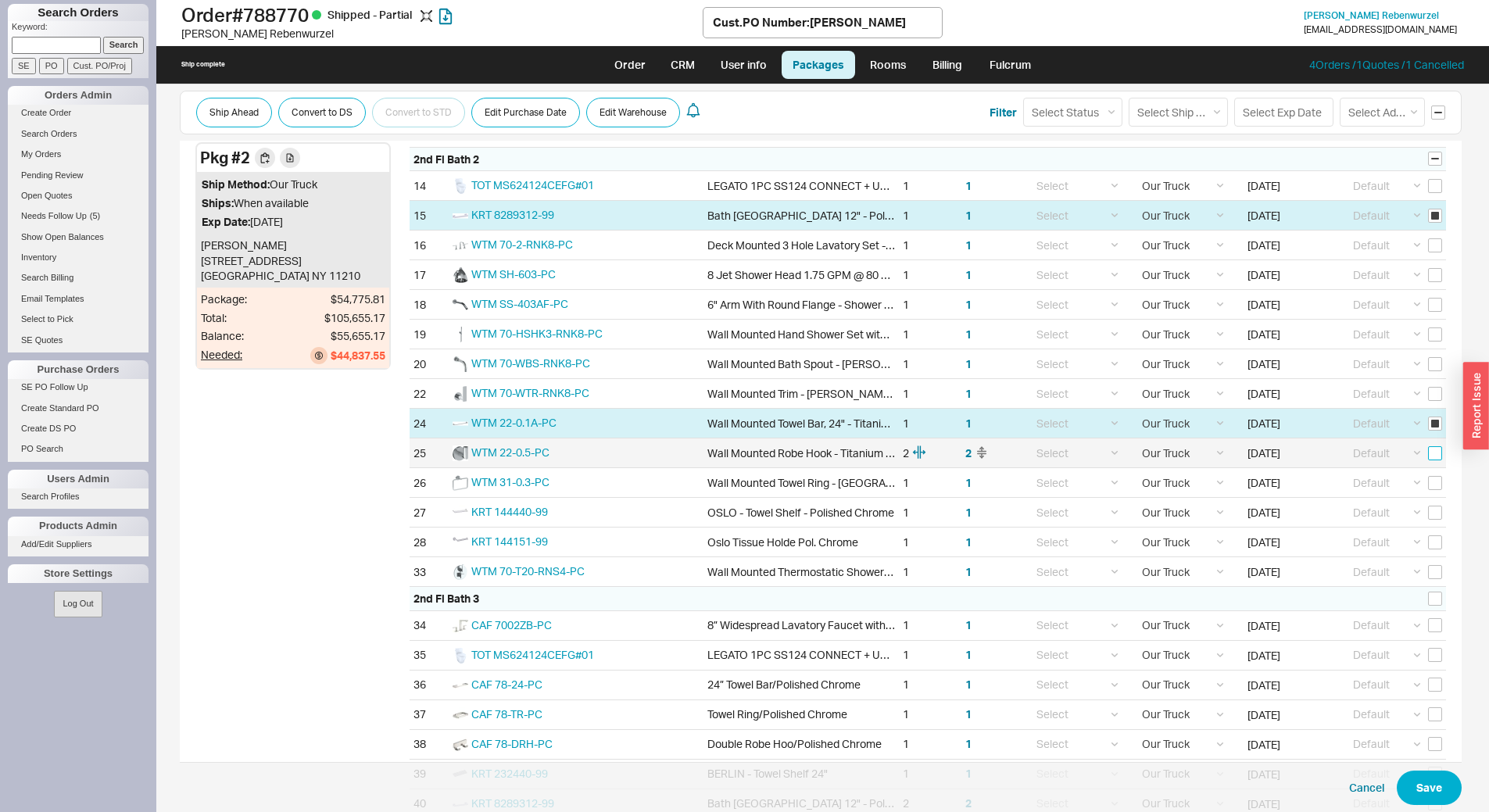
click at [1428, 454] on input "checkbox" at bounding box center [1435, 453] width 14 height 14
checkbox input "true"
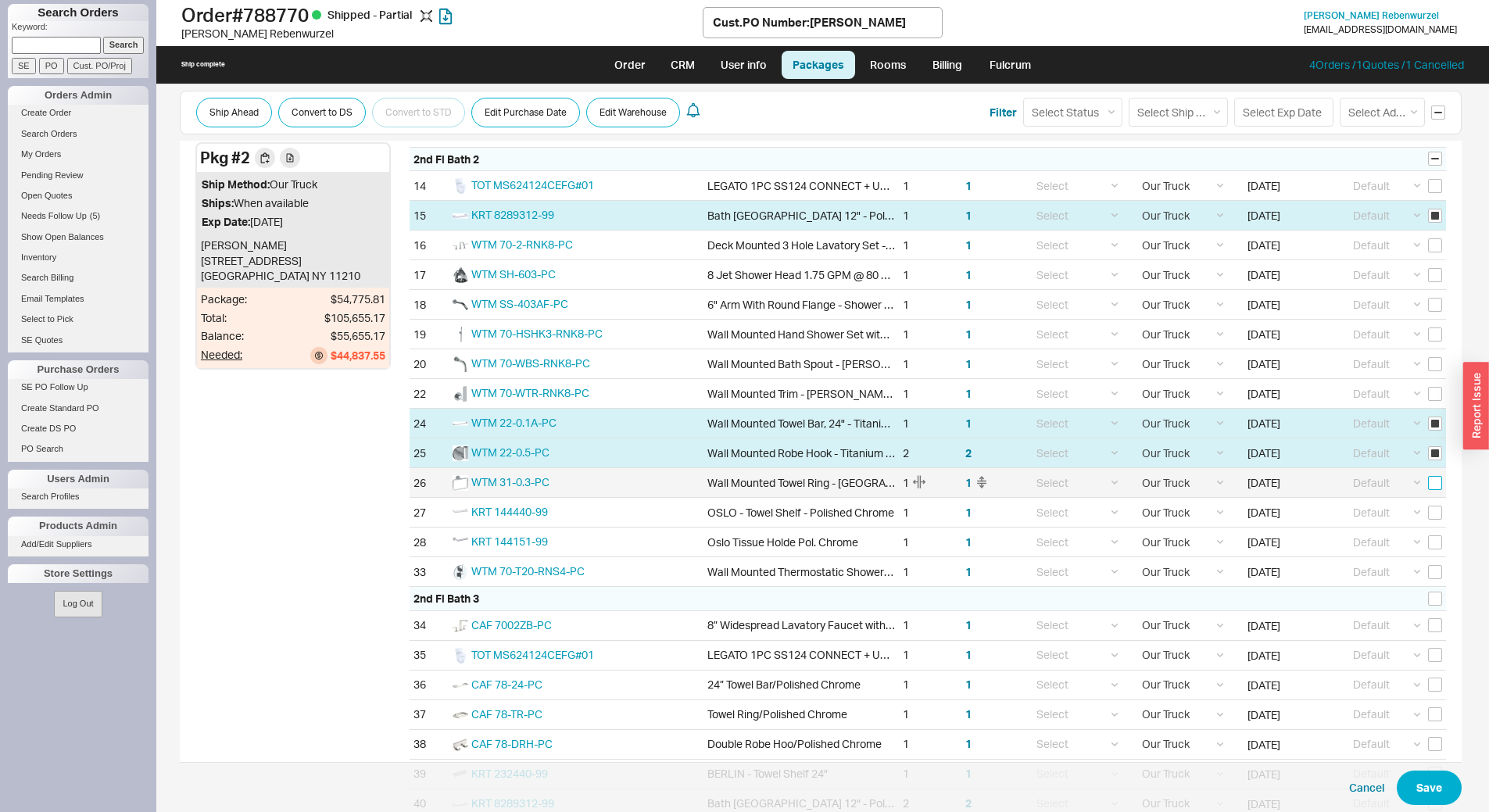
click at [1428, 488] on input "checkbox" at bounding box center [1435, 483] width 14 height 14
checkbox input "true"
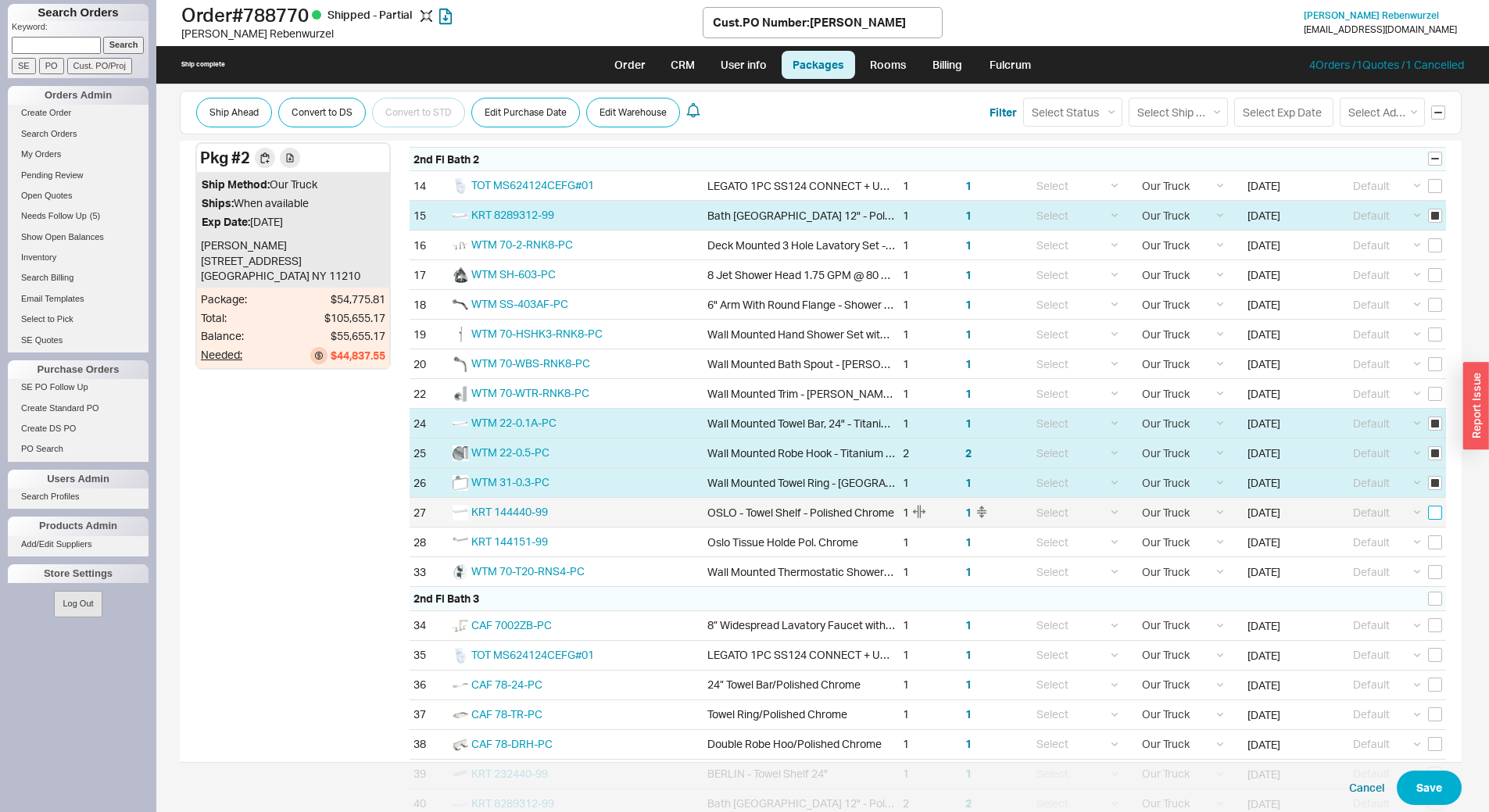
click at [1428, 517] on input "checkbox" at bounding box center [1435, 513] width 14 height 14
checkbox input "true"
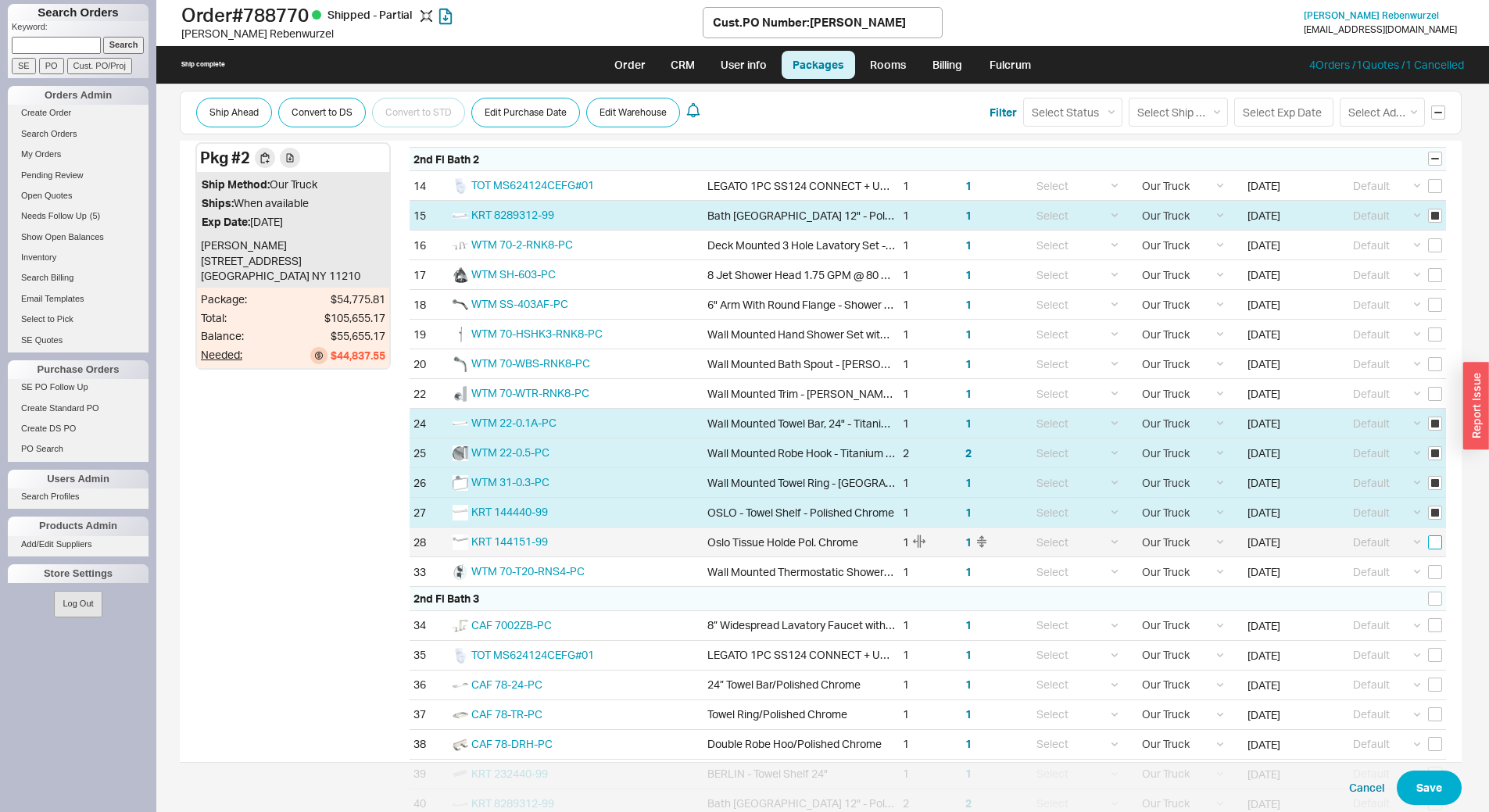
click at [1431, 538] on input "checkbox" at bounding box center [1435, 542] width 14 height 14
checkbox input "true"
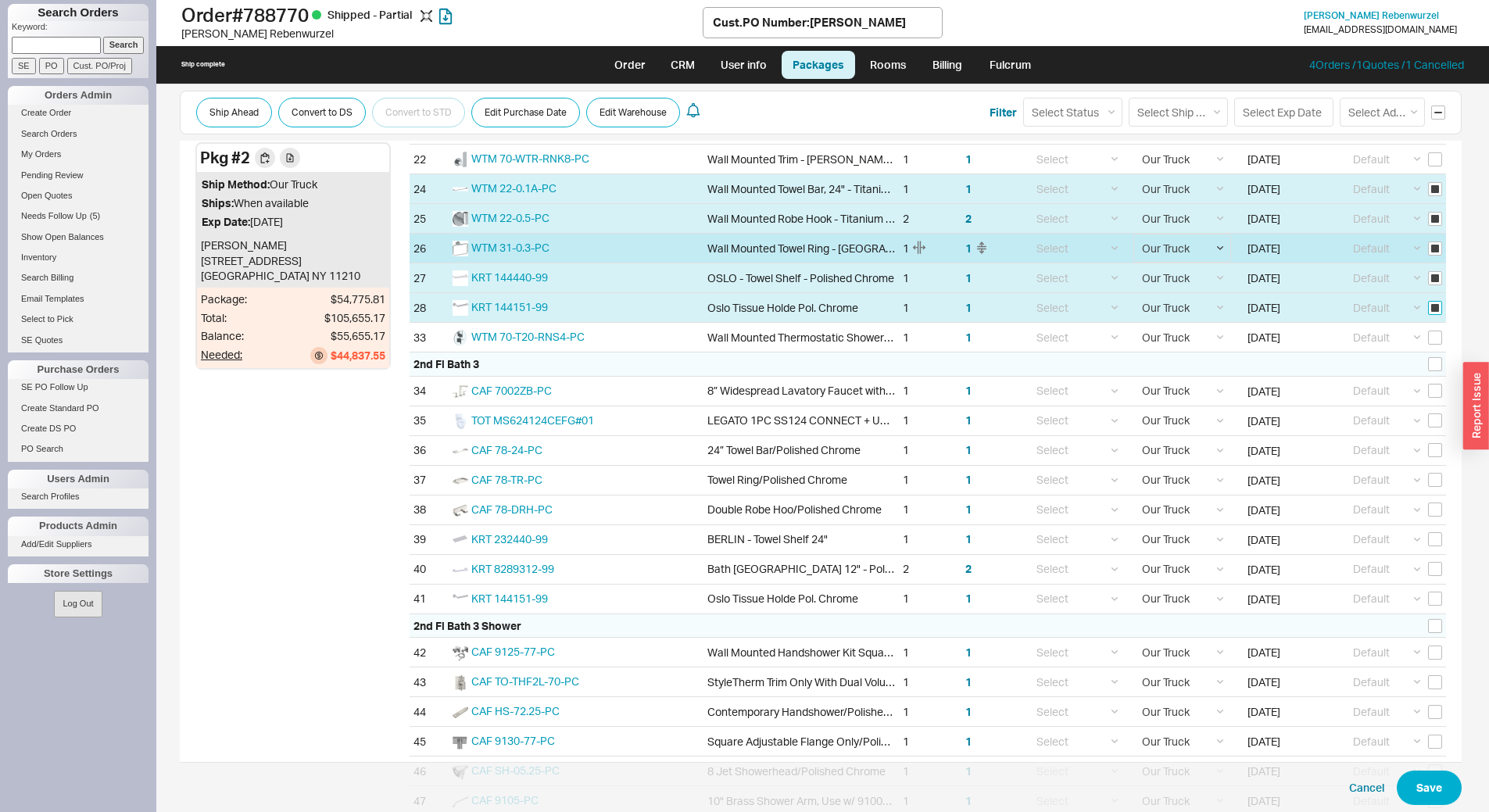
scroll to position [1407, 0]
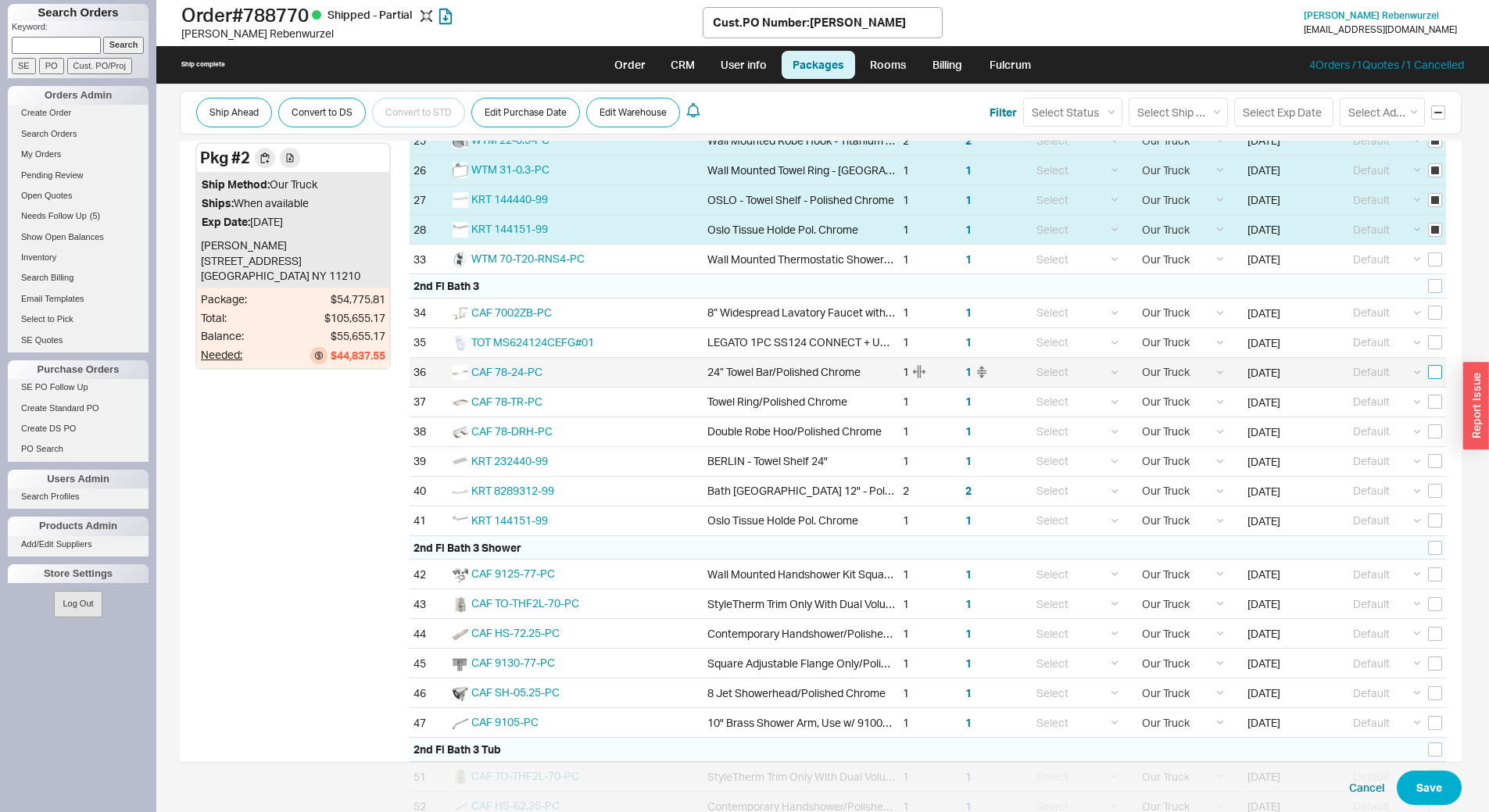
click at [1428, 369] on input "checkbox" at bounding box center [1435, 372] width 14 height 14
checkbox input "true"
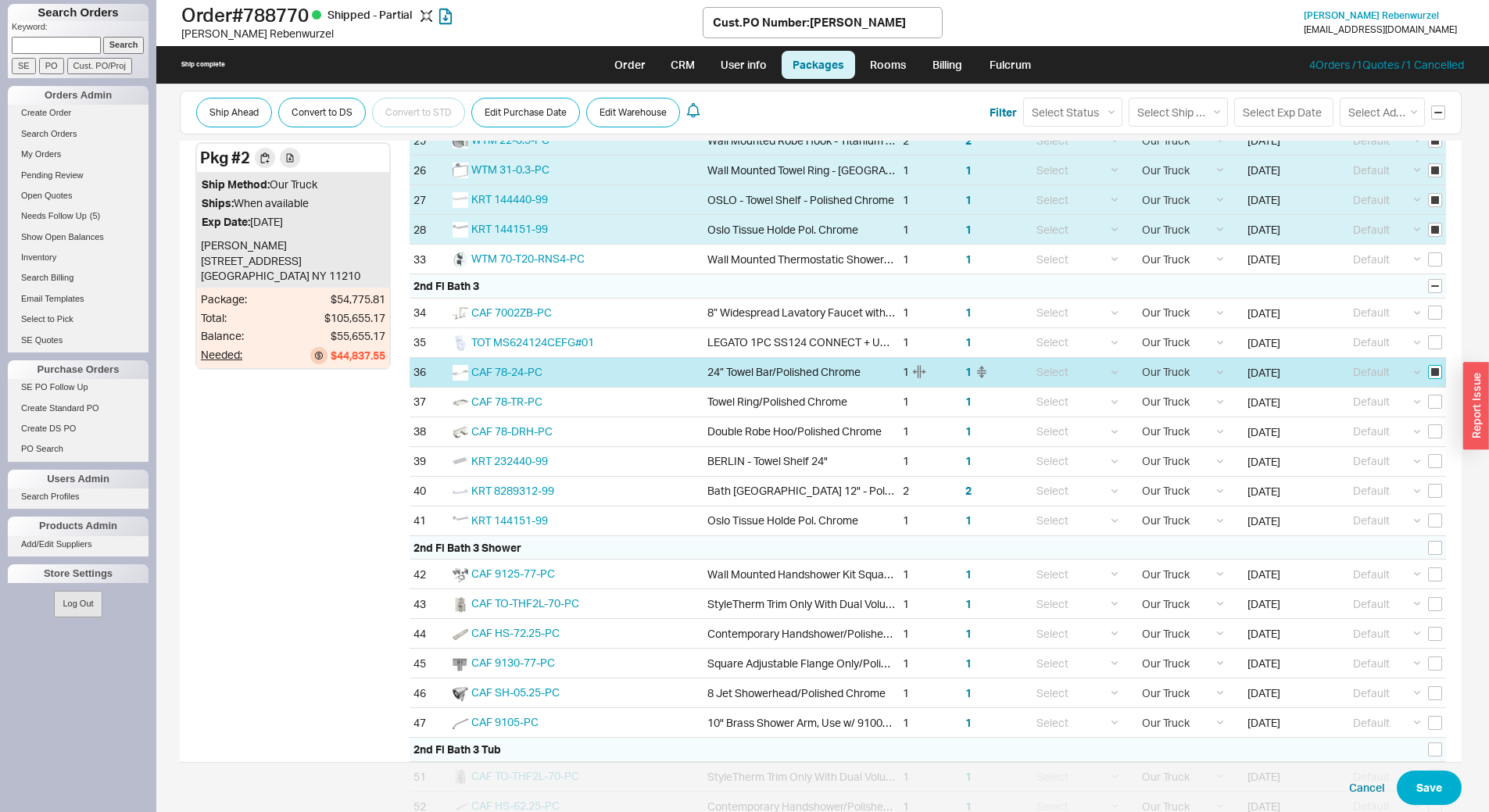
checkbox input "true"
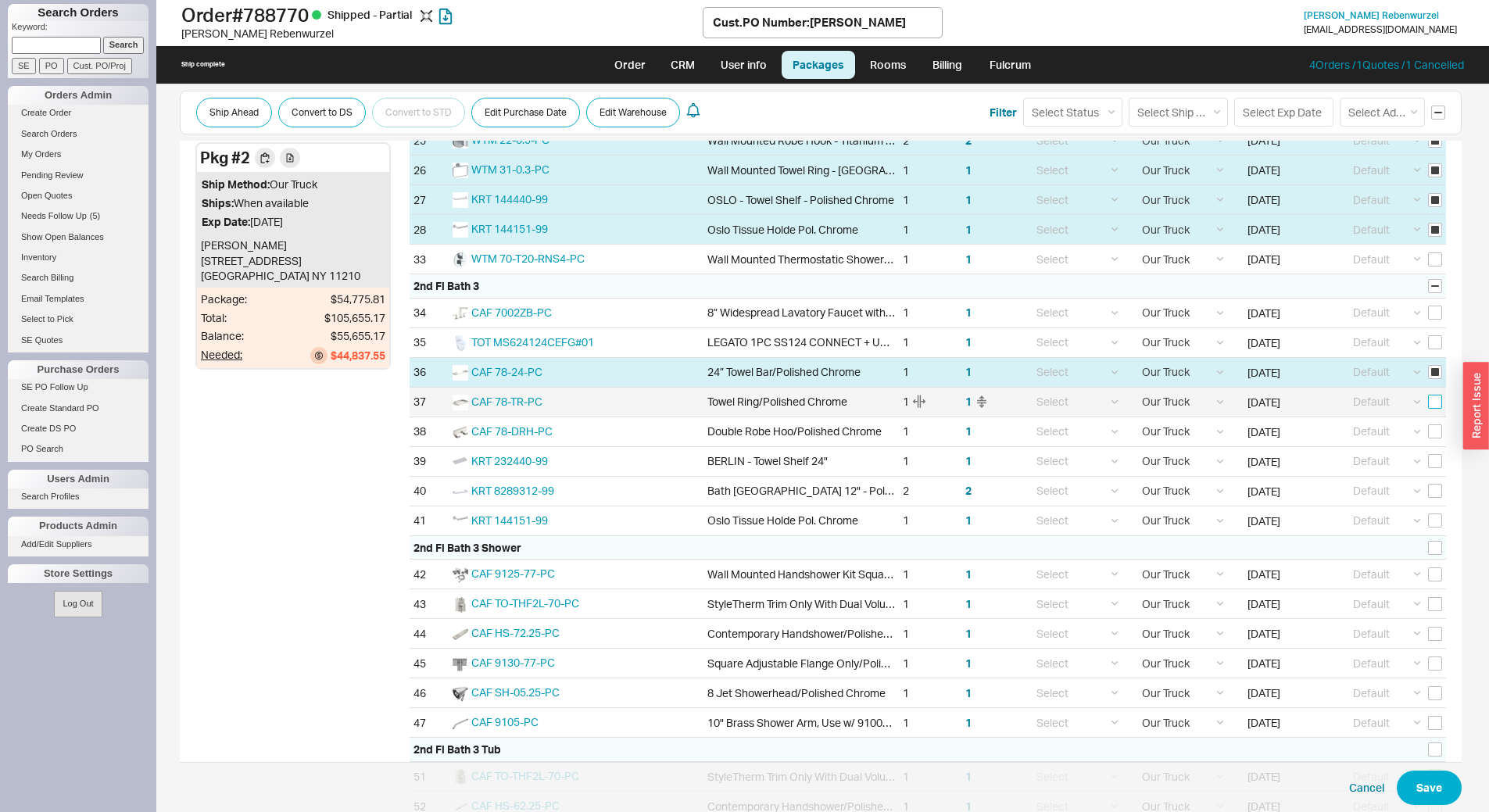
click at [1428, 406] on input "checkbox" at bounding box center [1435, 402] width 14 height 14
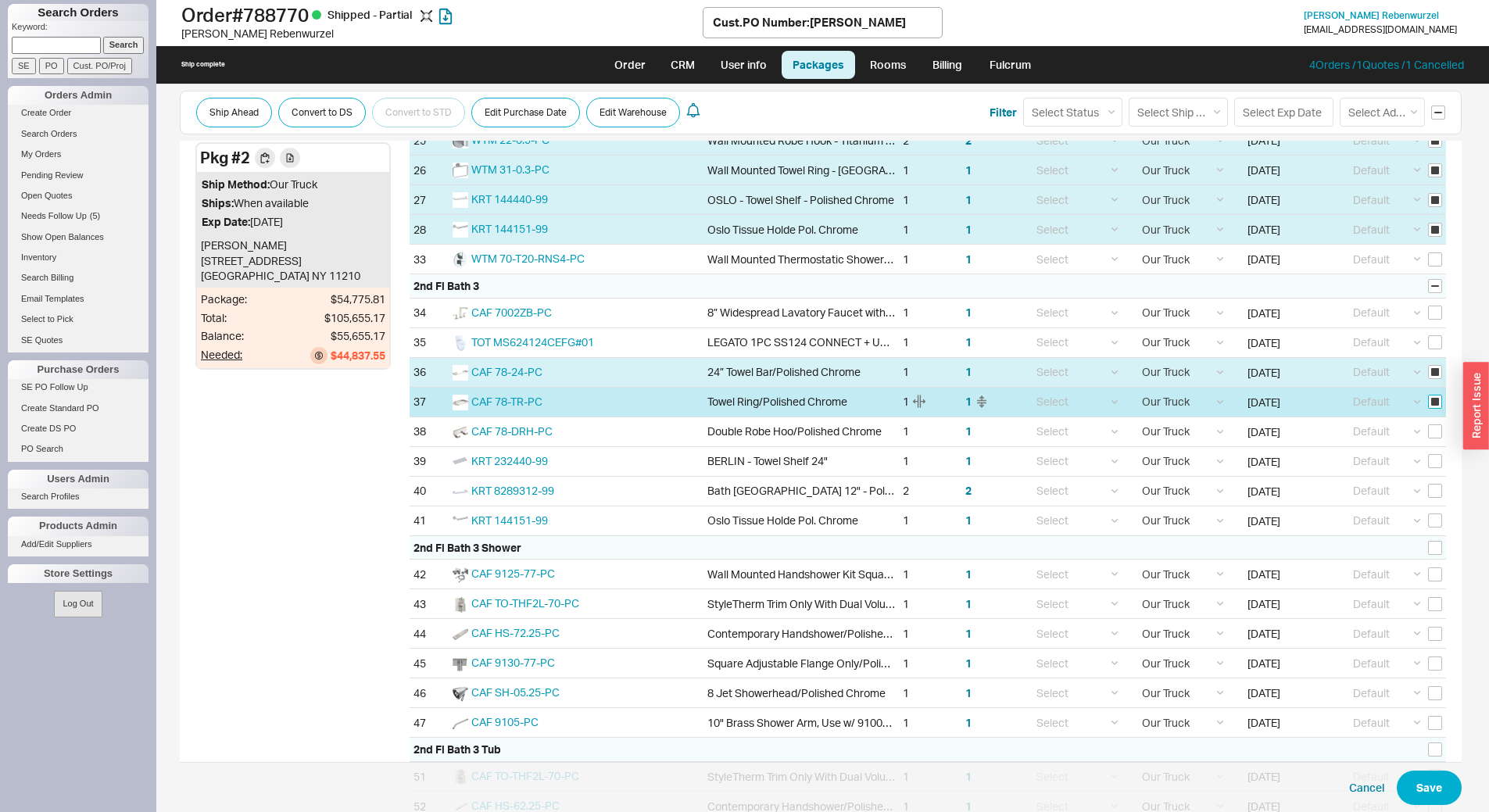
checkbox input "true"
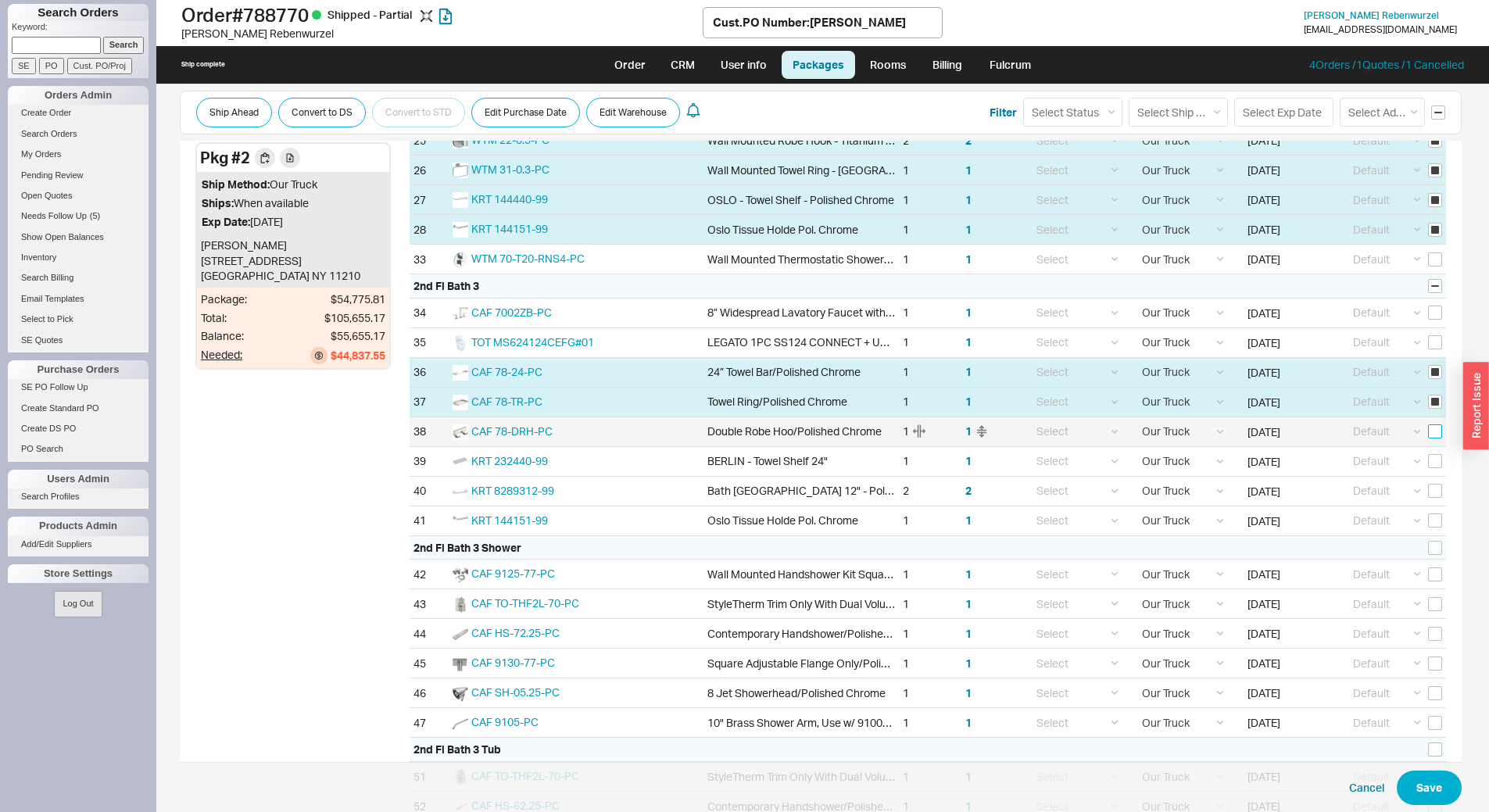
click at [1428, 431] on input "checkbox" at bounding box center [1435, 431] width 14 height 14
checkbox input "true"
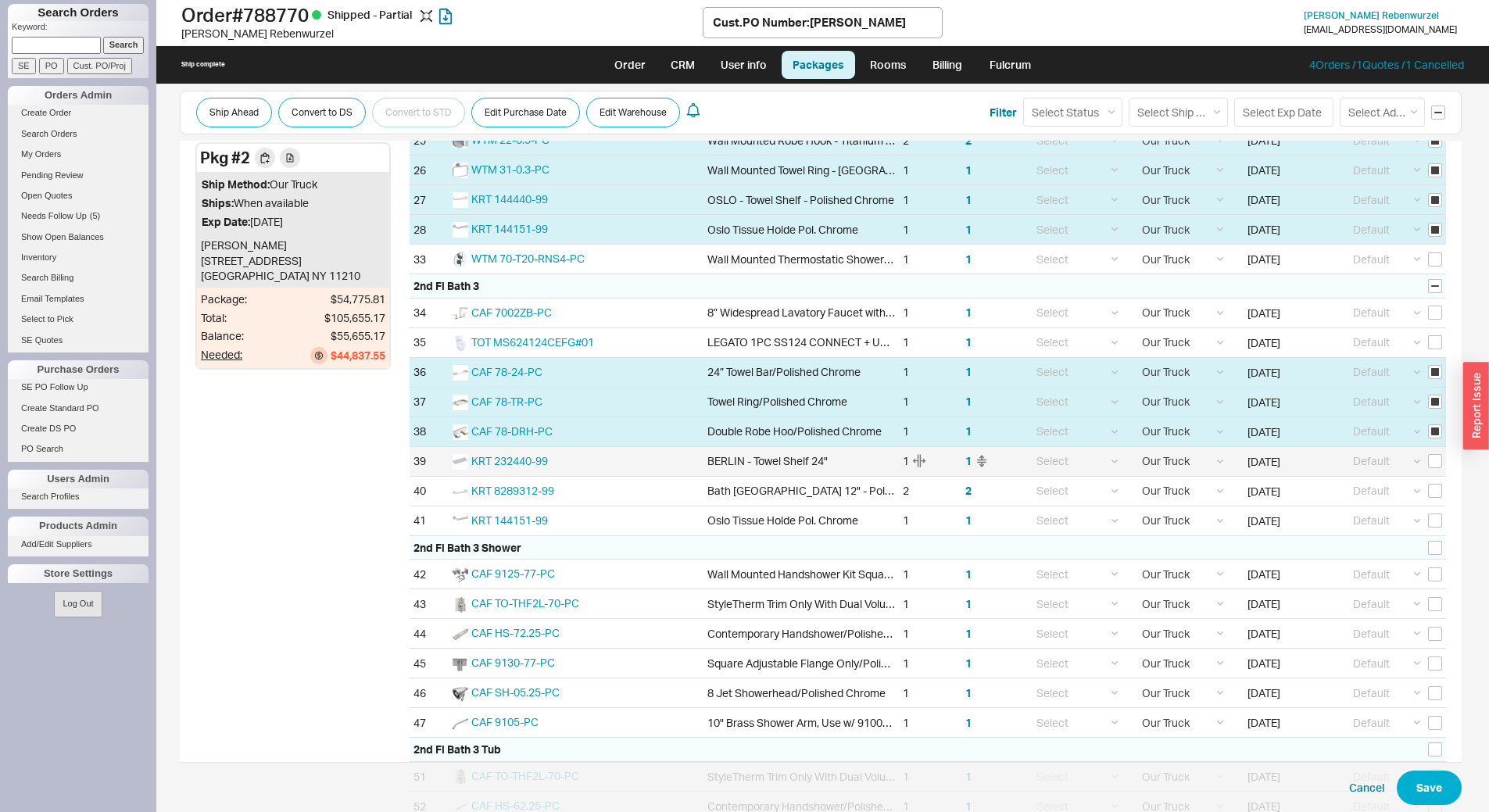
click at [1425, 452] on div "Default ----- Add New Address Select" at bounding box center [1393, 461] width 106 height 29
click at [1428, 465] on input "checkbox" at bounding box center [1435, 461] width 14 height 14
checkbox input "true"
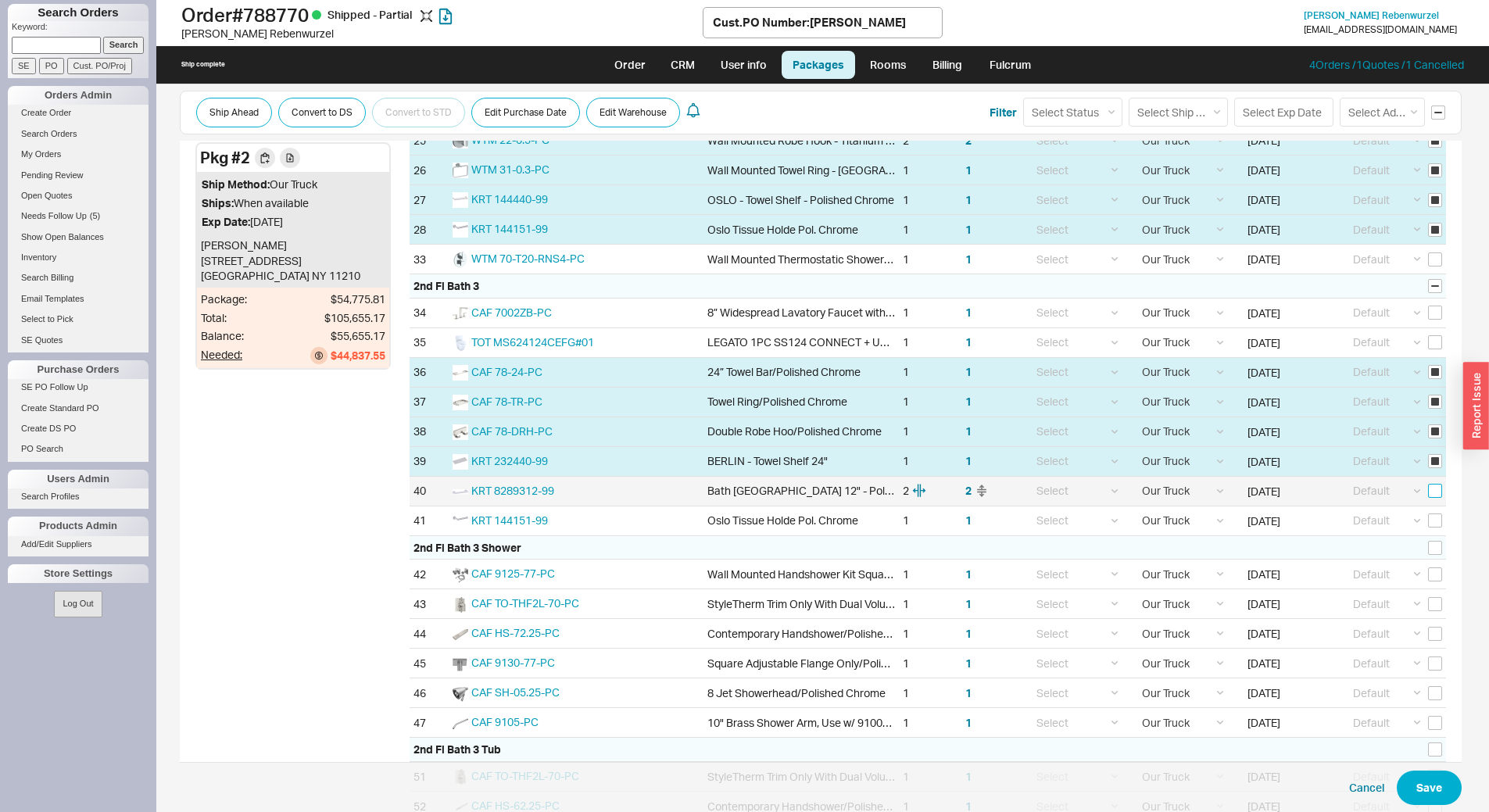
click at [1428, 487] on input "checkbox" at bounding box center [1435, 491] width 14 height 14
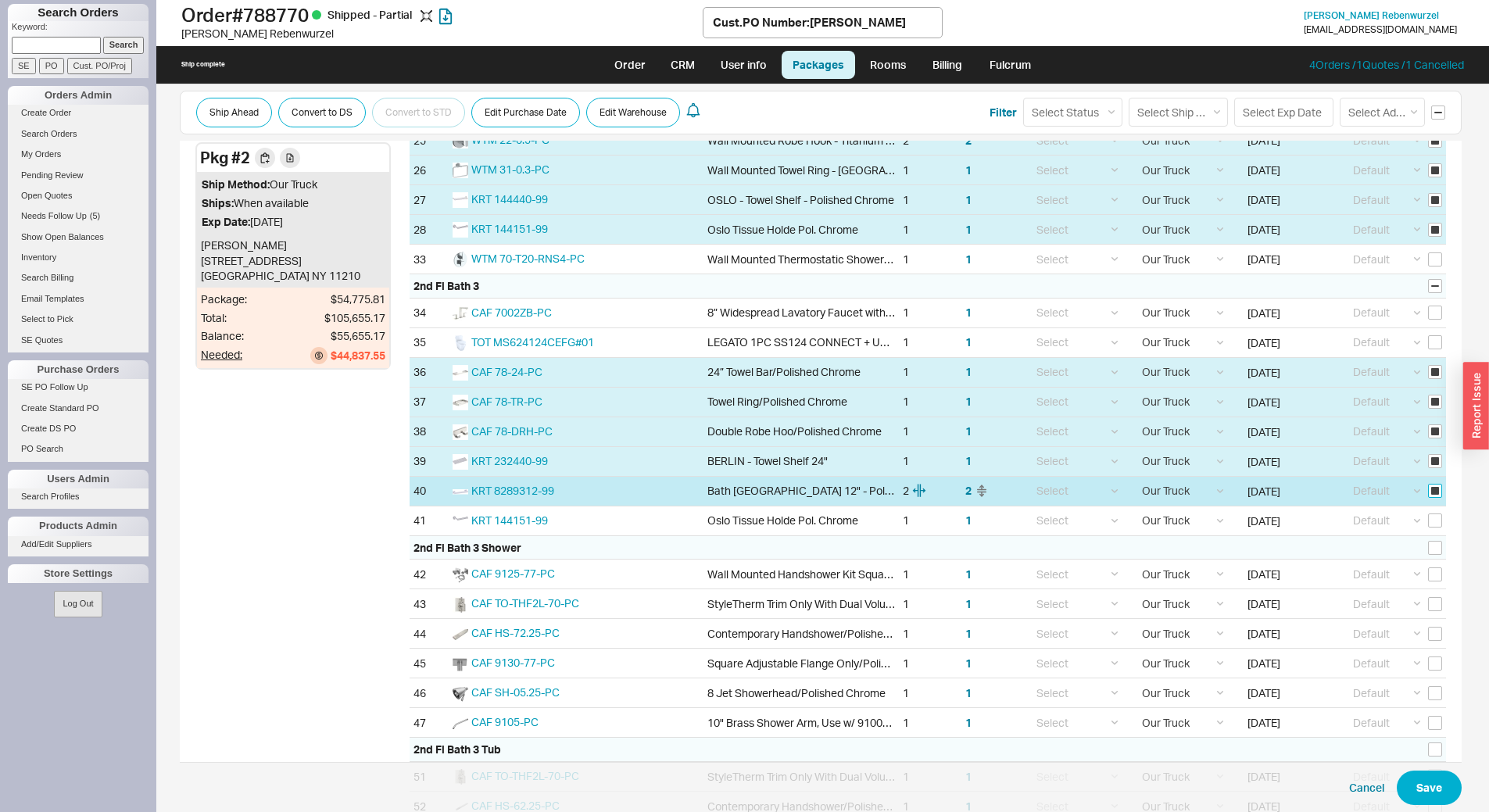
checkbox input "true"
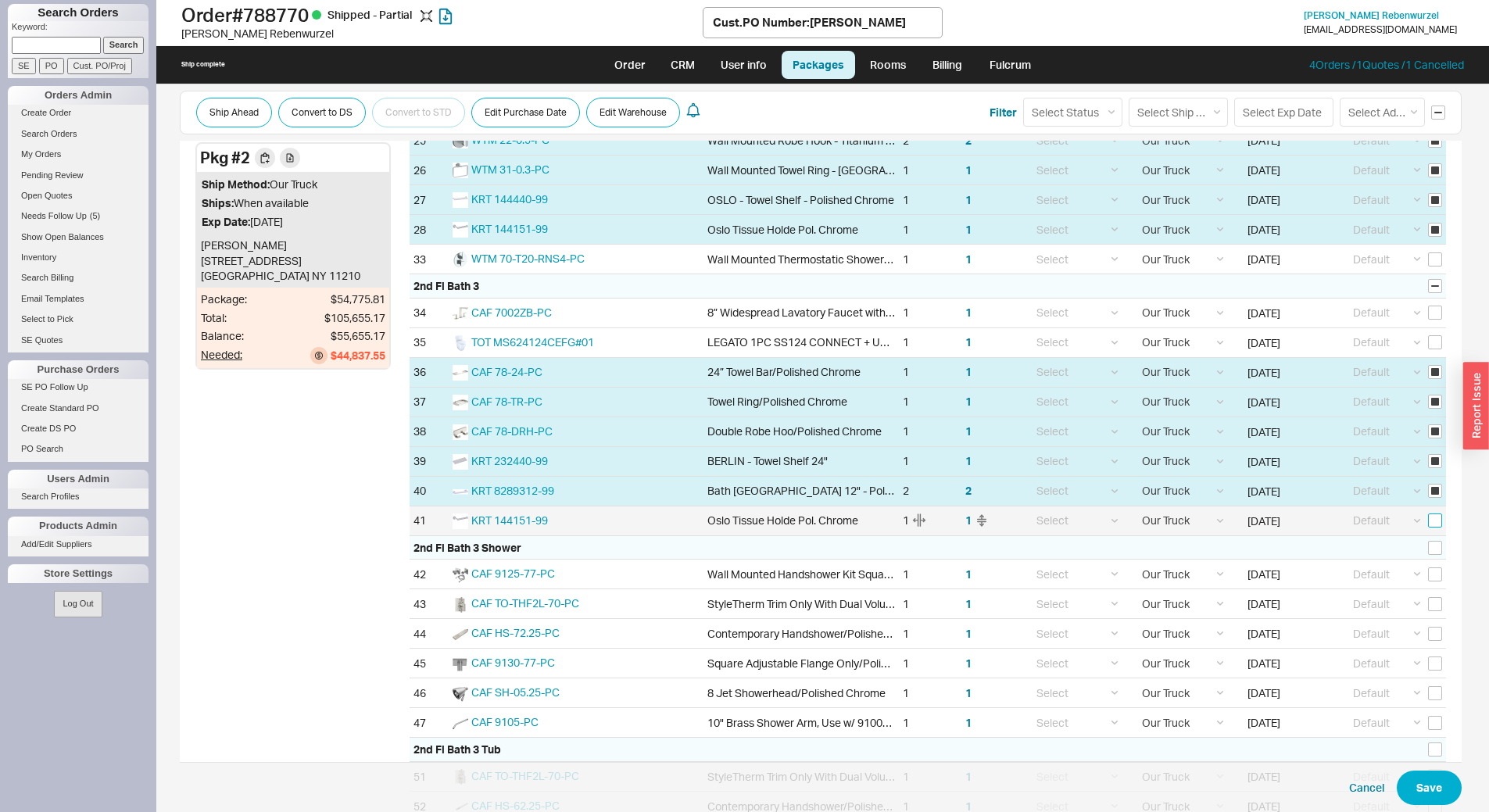
click at [1429, 518] on input "checkbox" at bounding box center [1435, 520] width 14 height 14
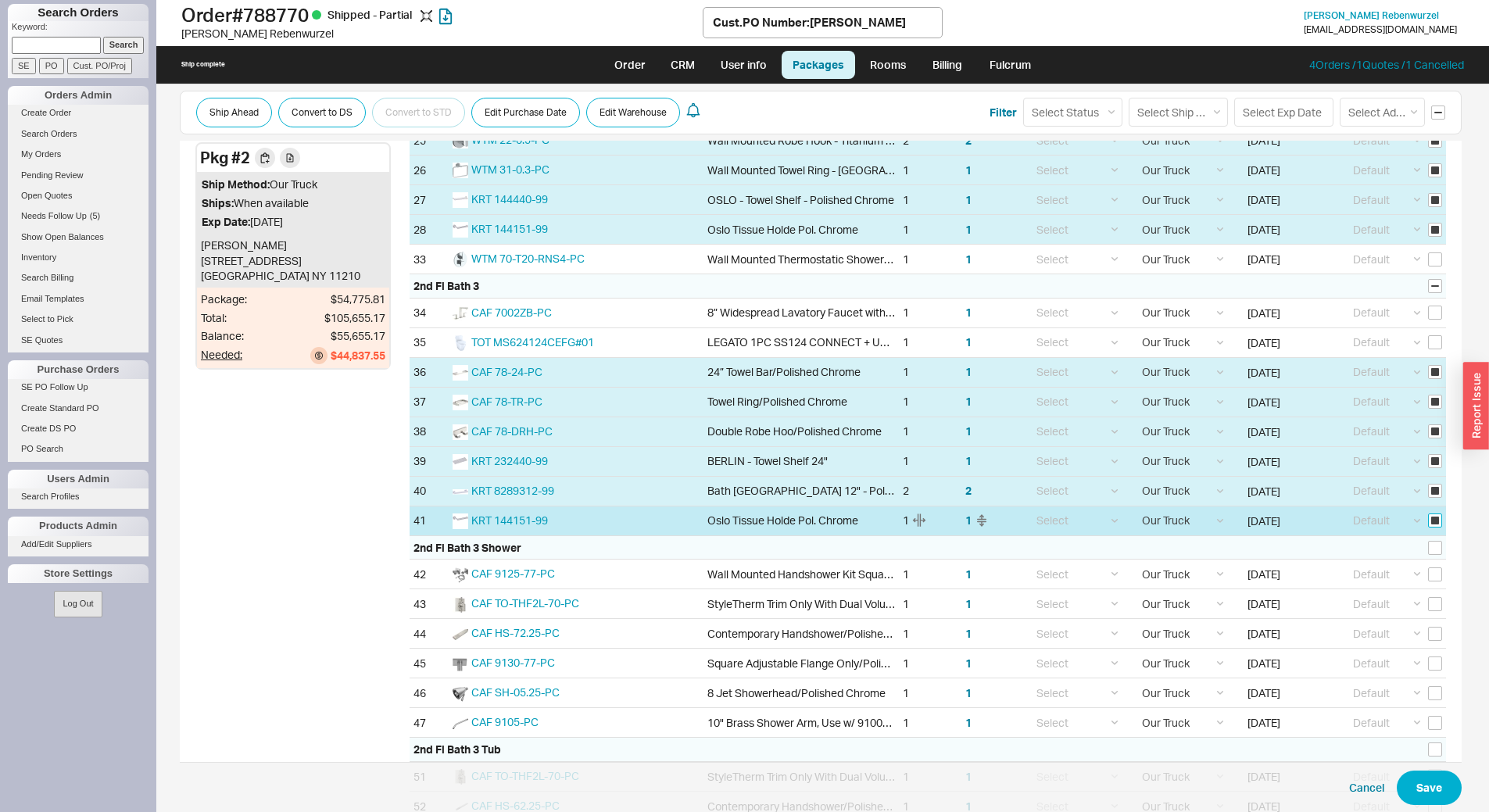
checkbox input "true"
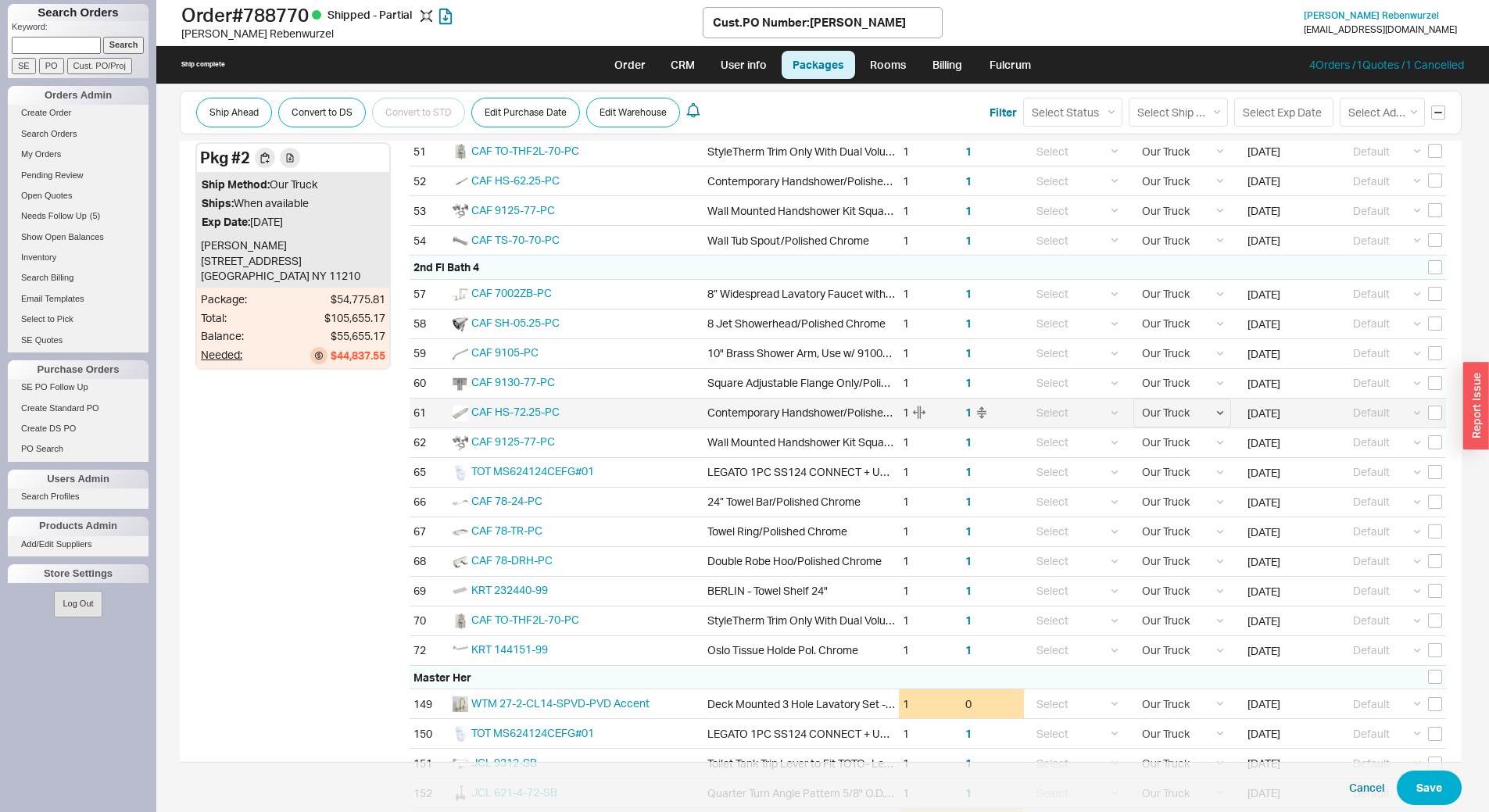
scroll to position [2110, 0]
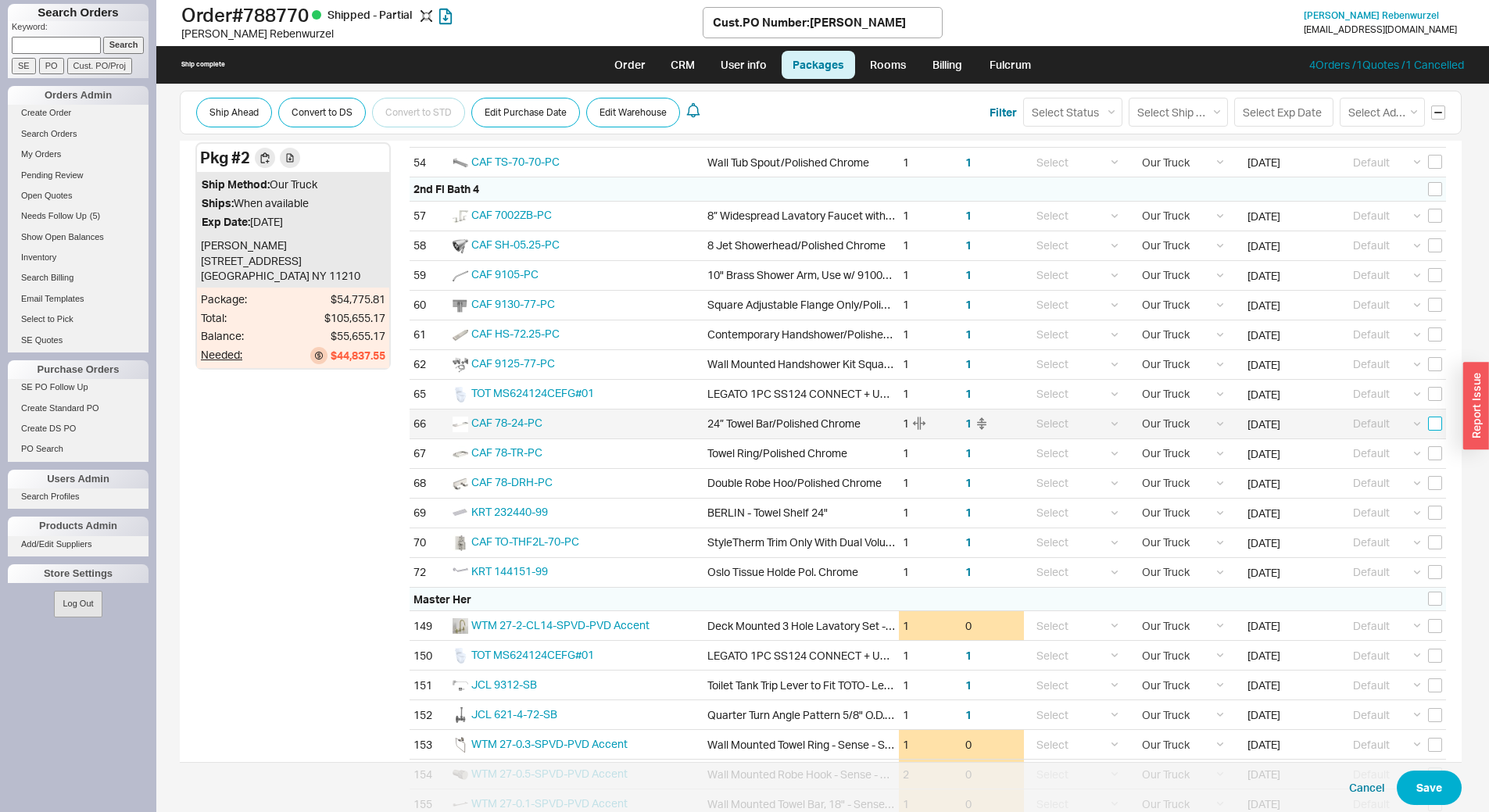
click at [1428, 422] on input "checkbox" at bounding box center [1435, 423] width 14 height 14
checkbox input "true"
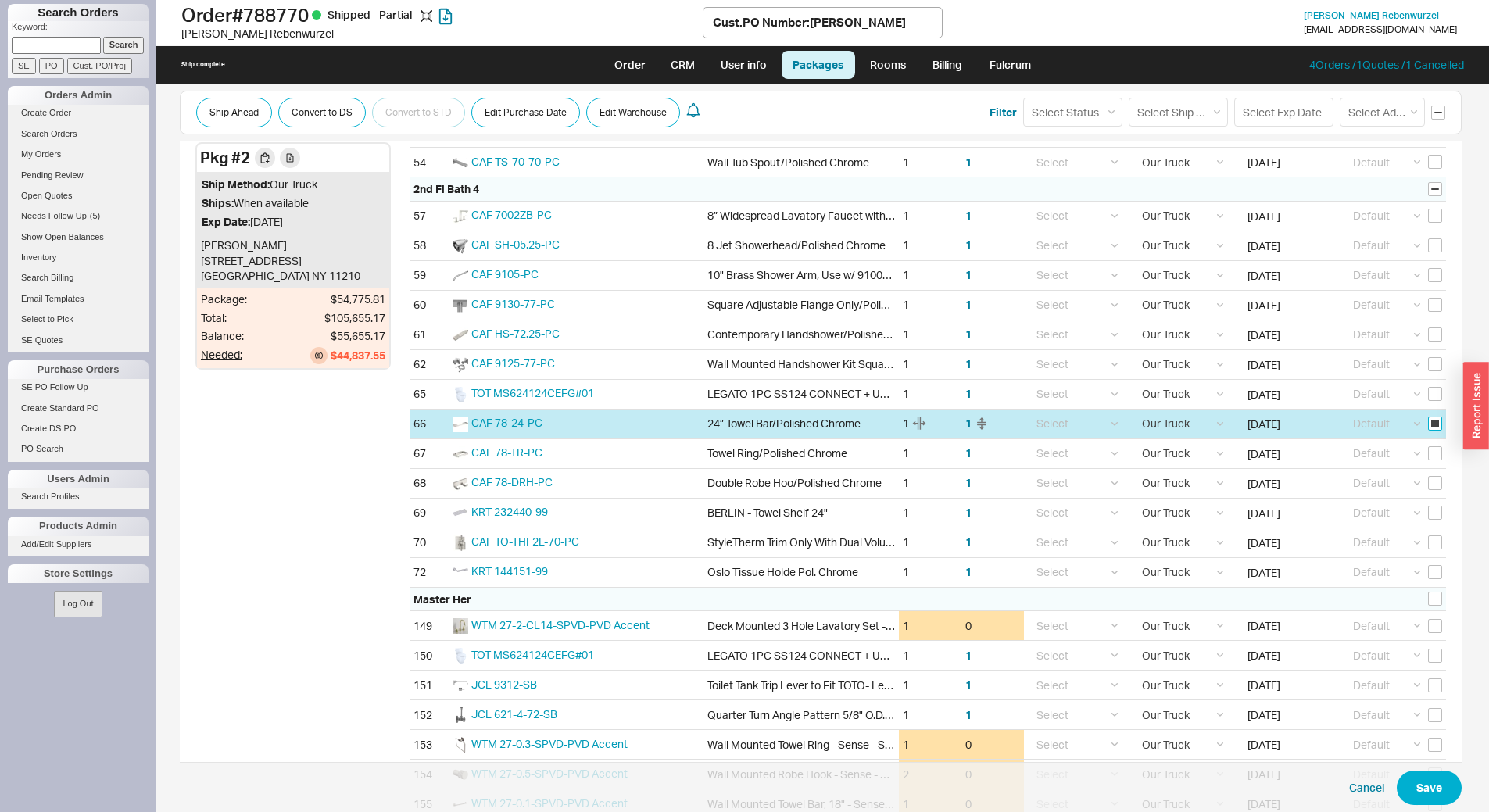
checkbox input "true"
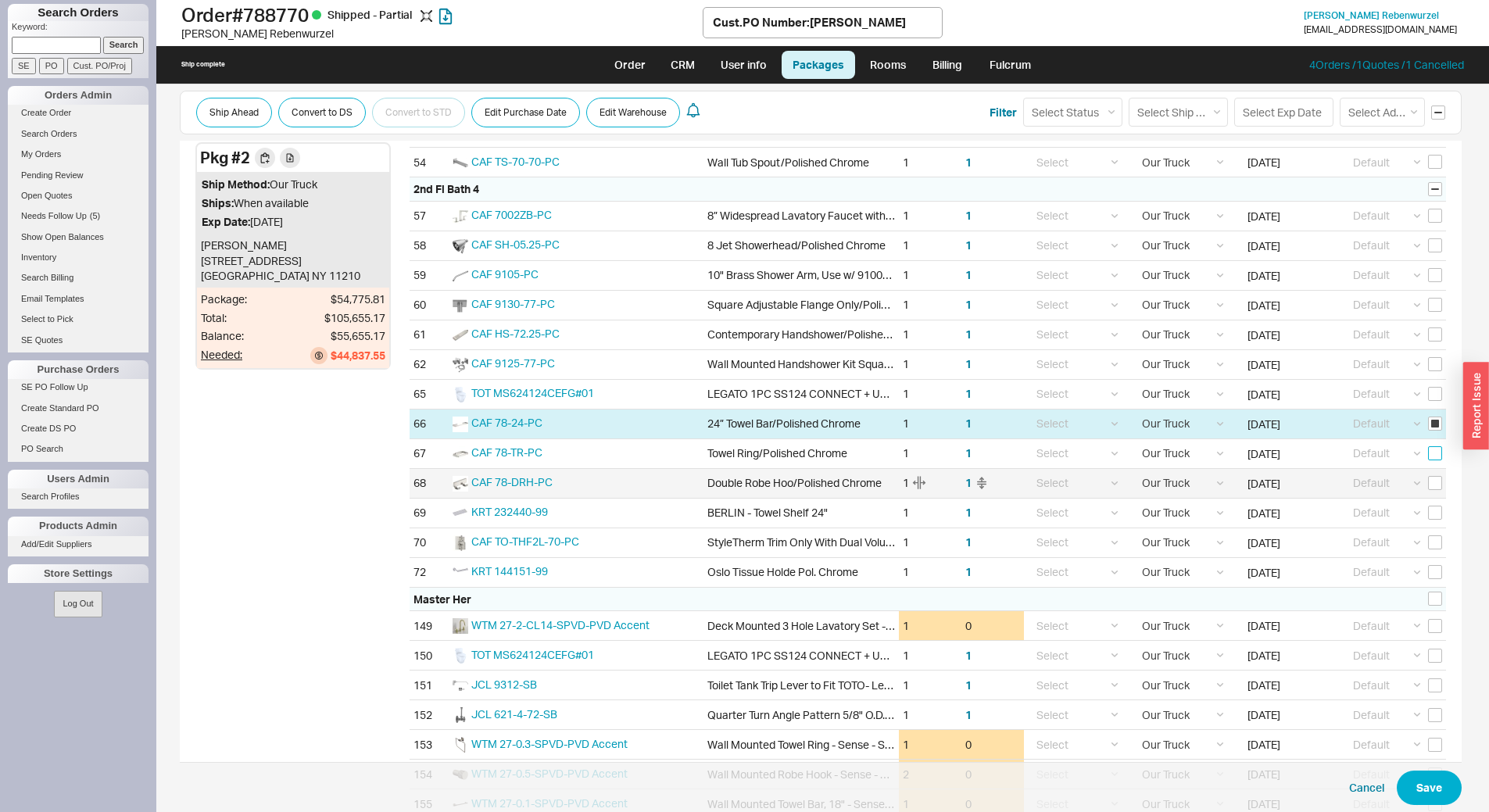
drag, startPoint x: 1428, startPoint y: 449, endPoint x: 1425, endPoint y: 472, distance: 23.2
click at [1428, 450] on input "checkbox" at bounding box center [1435, 453] width 14 height 14
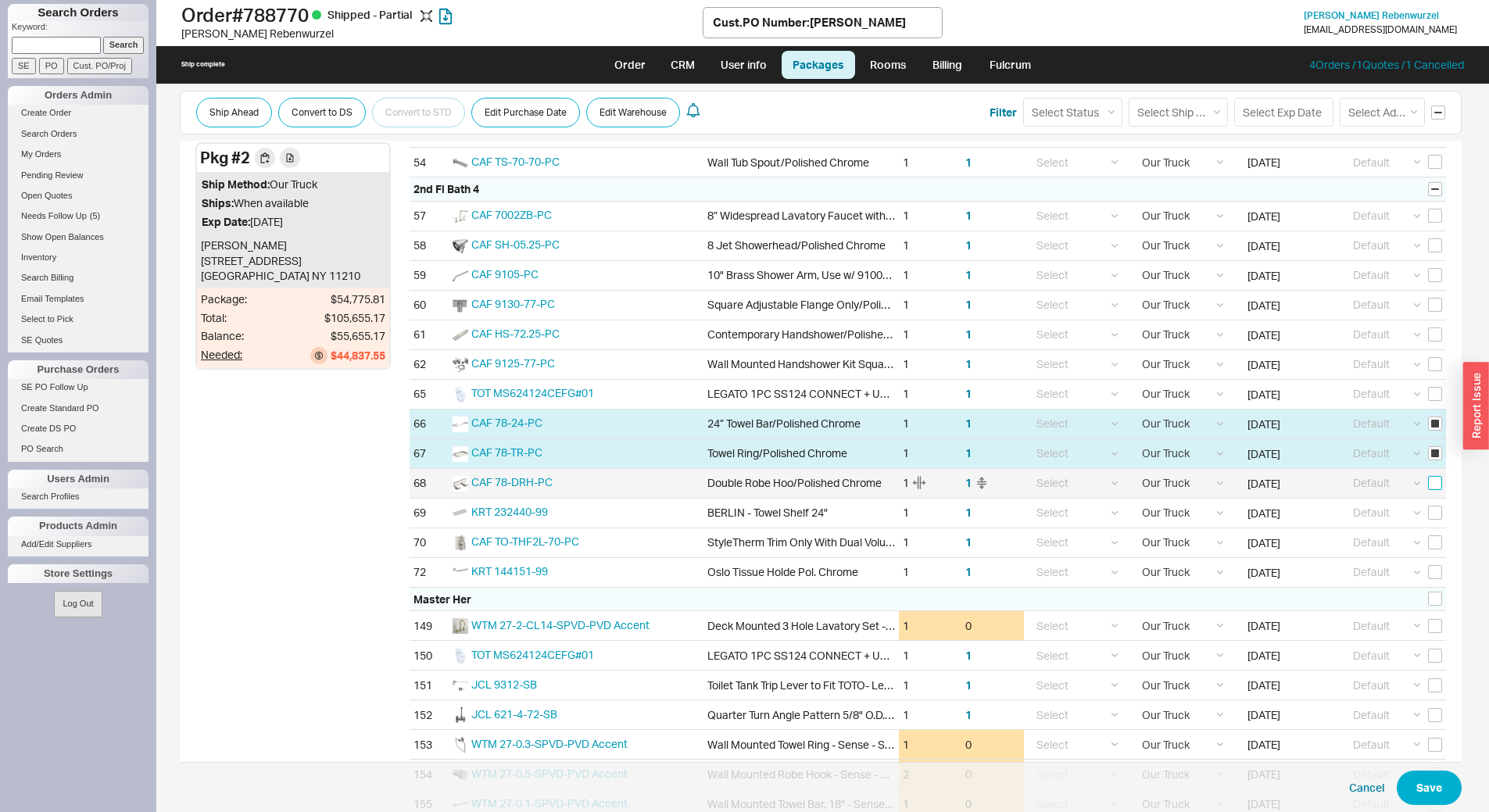
click at [1428, 488] on input "checkbox" at bounding box center [1435, 483] width 14 height 14
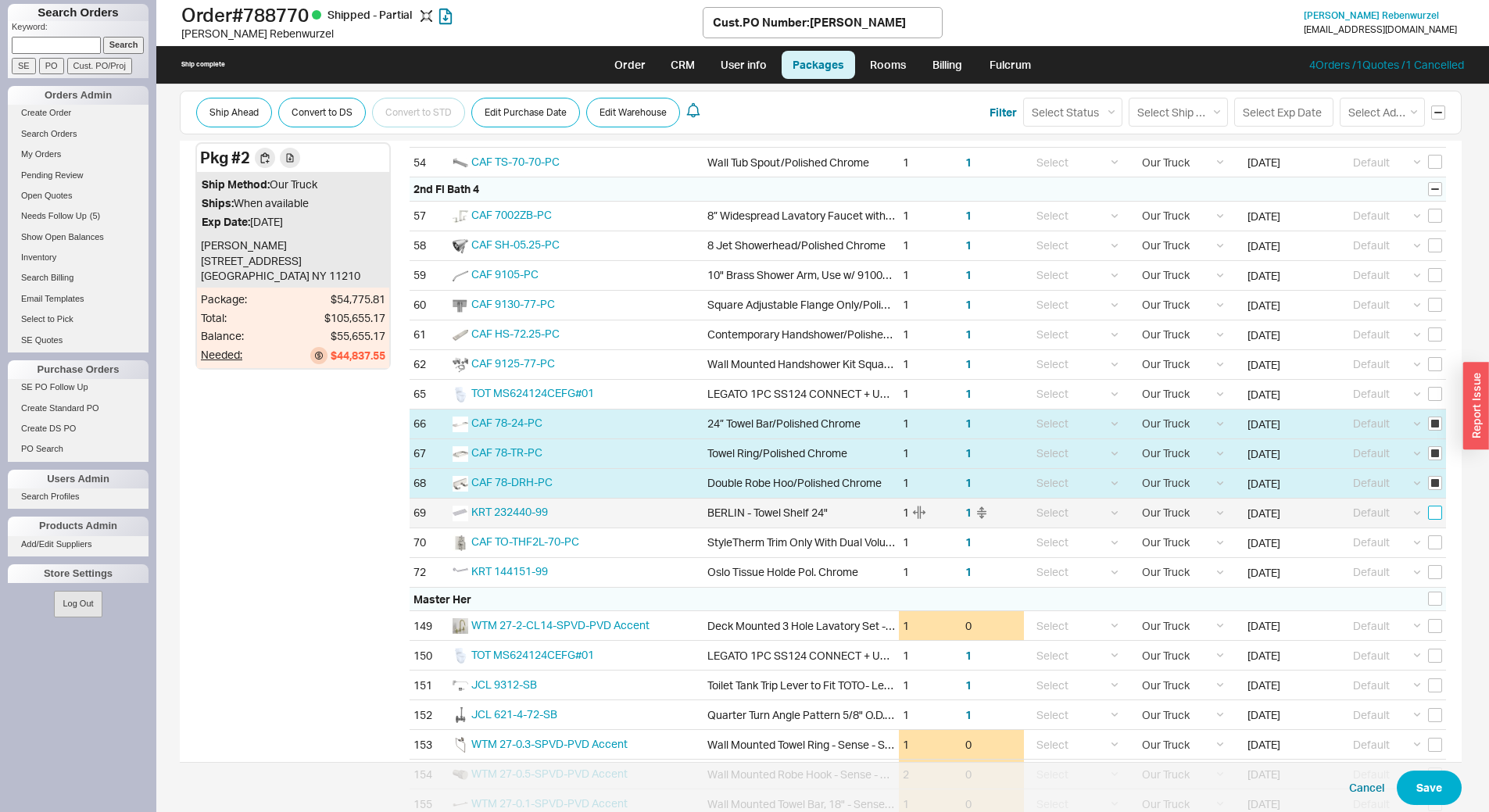
click at [1428, 518] on input "checkbox" at bounding box center [1435, 513] width 14 height 14
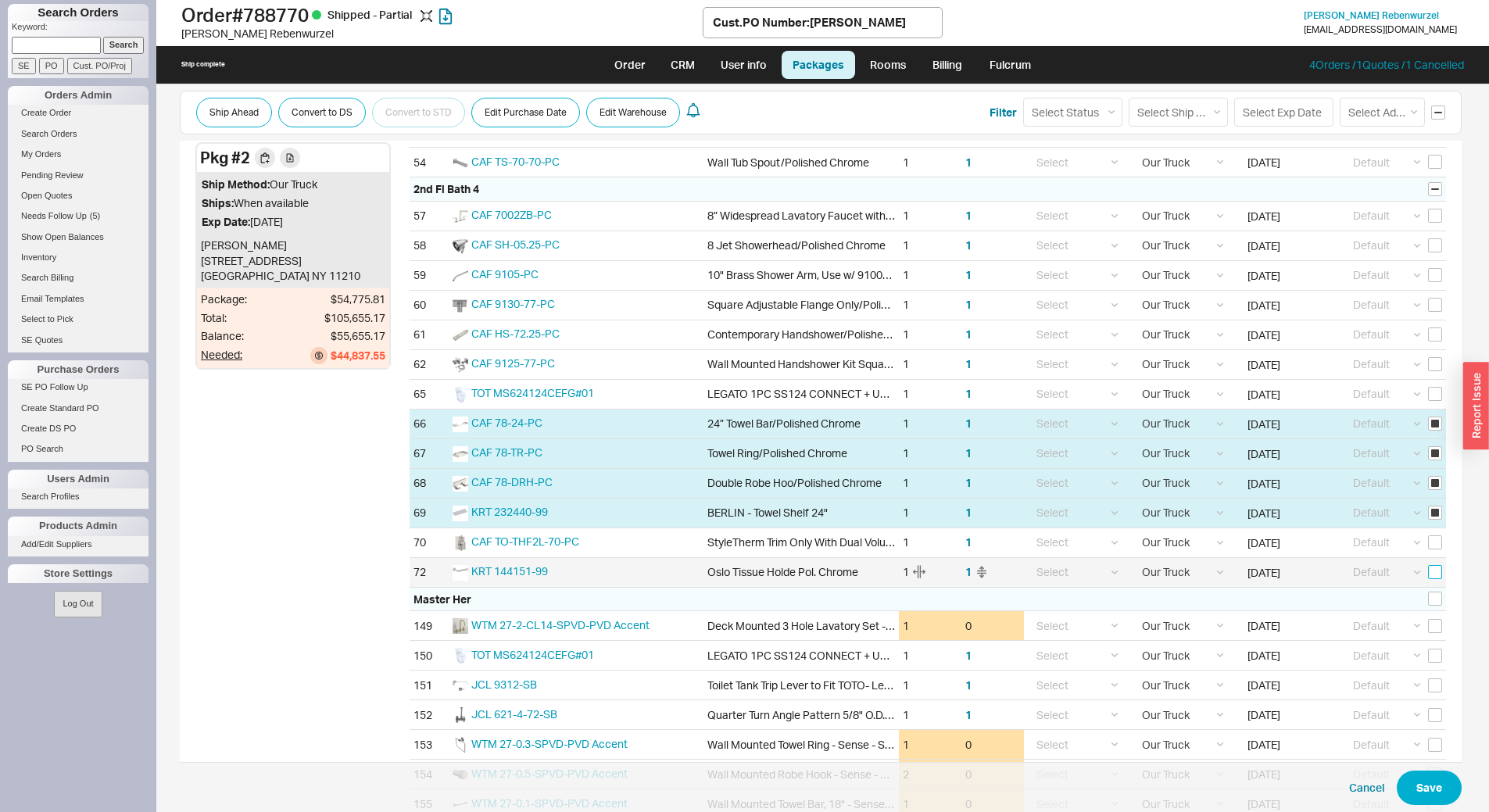
click at [1428, 575] on input "checkbox" at bounding box center [1435, 572] width 14 height 14
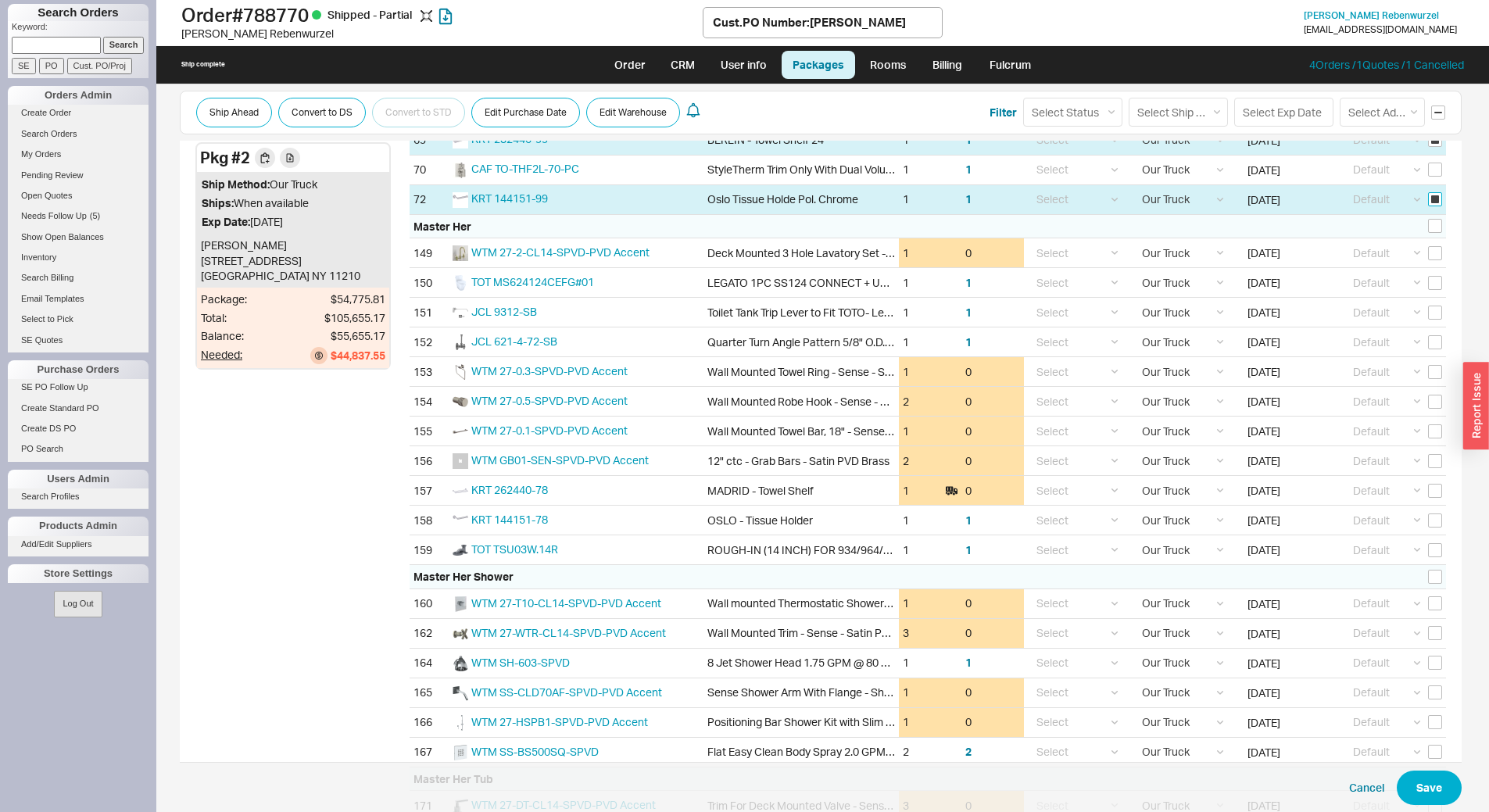
scroll to position [2500, 0]
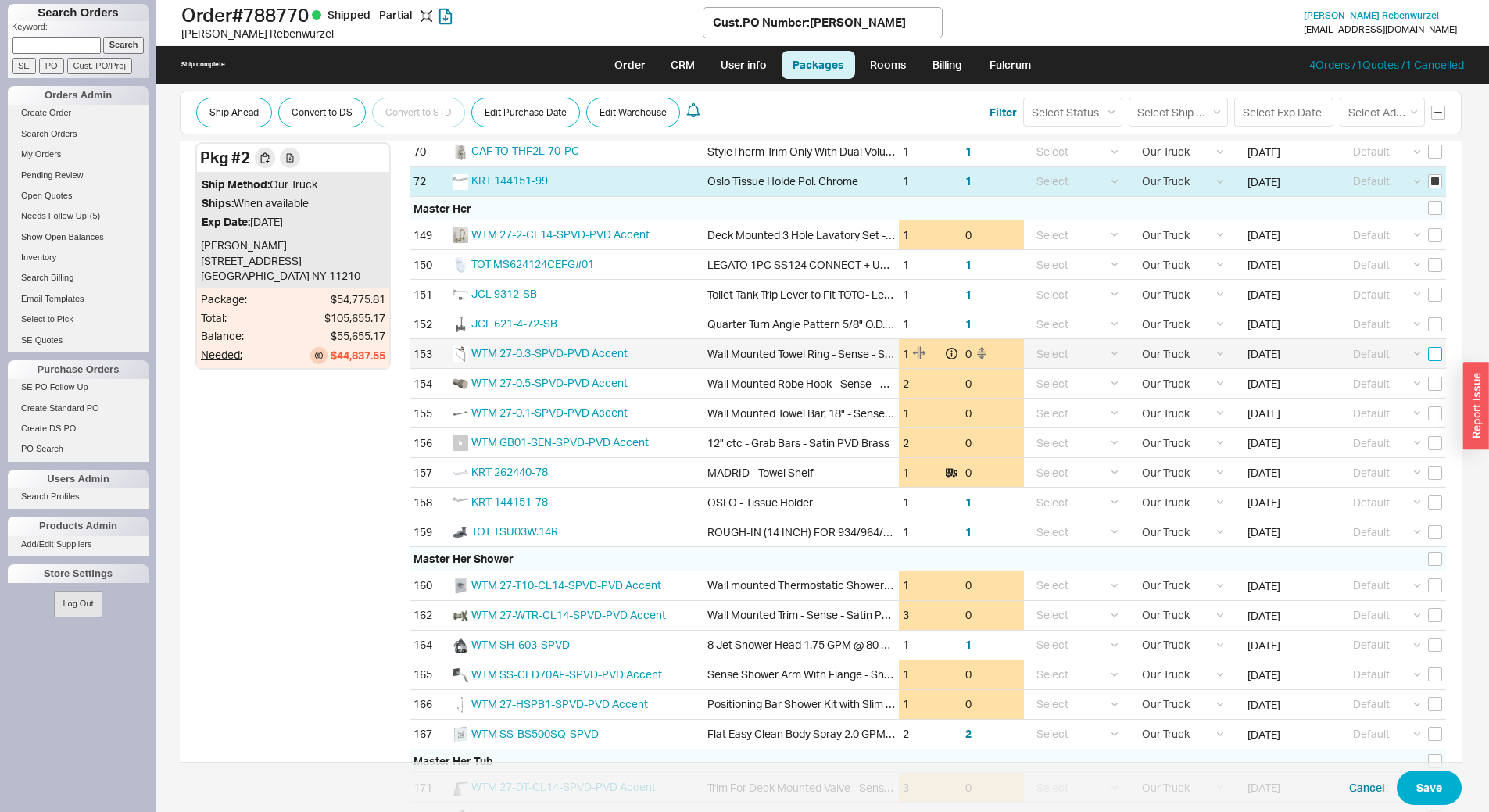
click at [1432, 355] on input "checkbox" at bounding box center [1435, 354] width 14 height 14
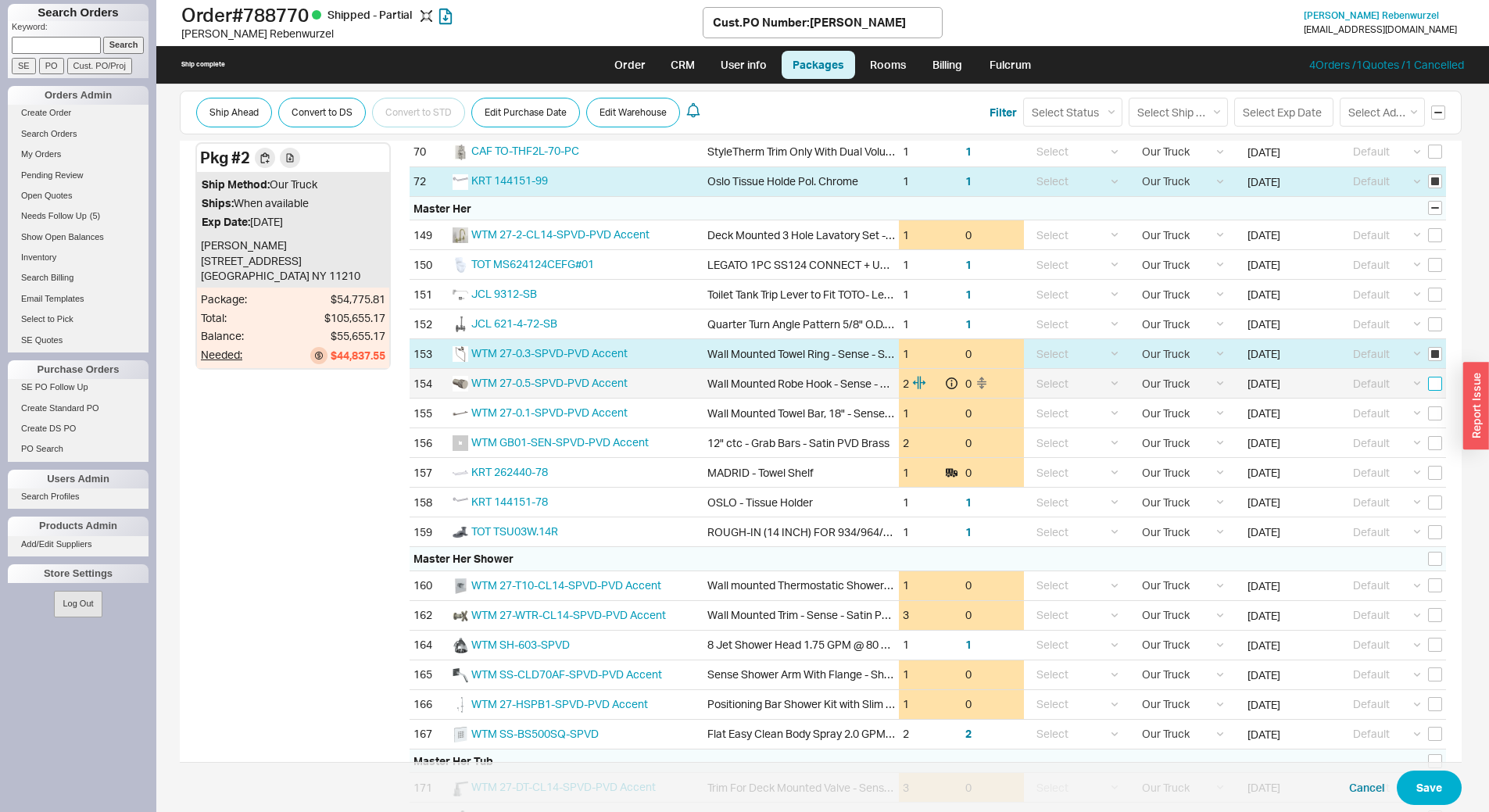
click at [1428, 384] on input "checkbox" at bounding box center [1435, 384] width 14 height 14
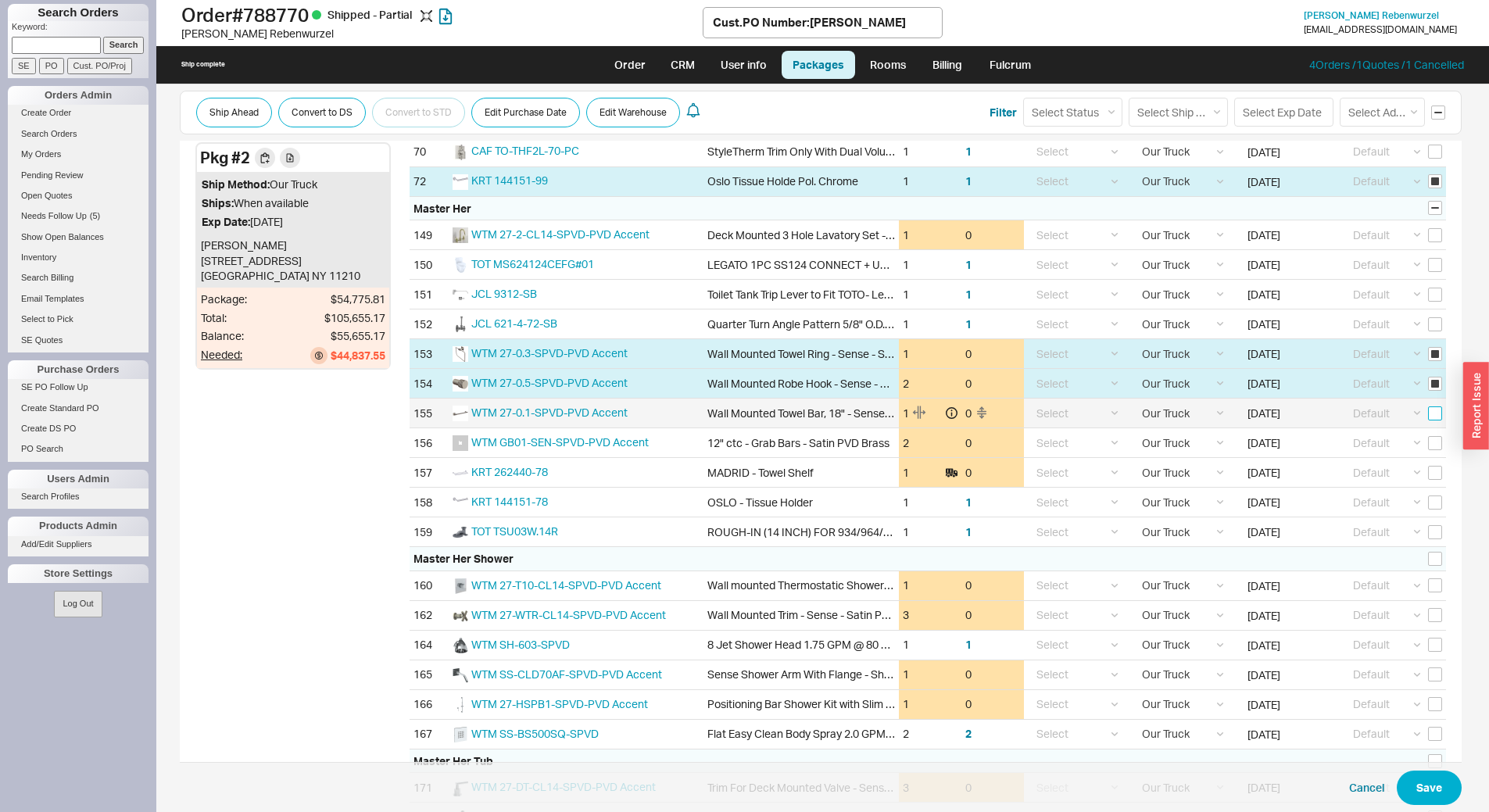
click at [1428, 415] on input "checkbox" at bounding box center [1435, 413] width 14 height 14
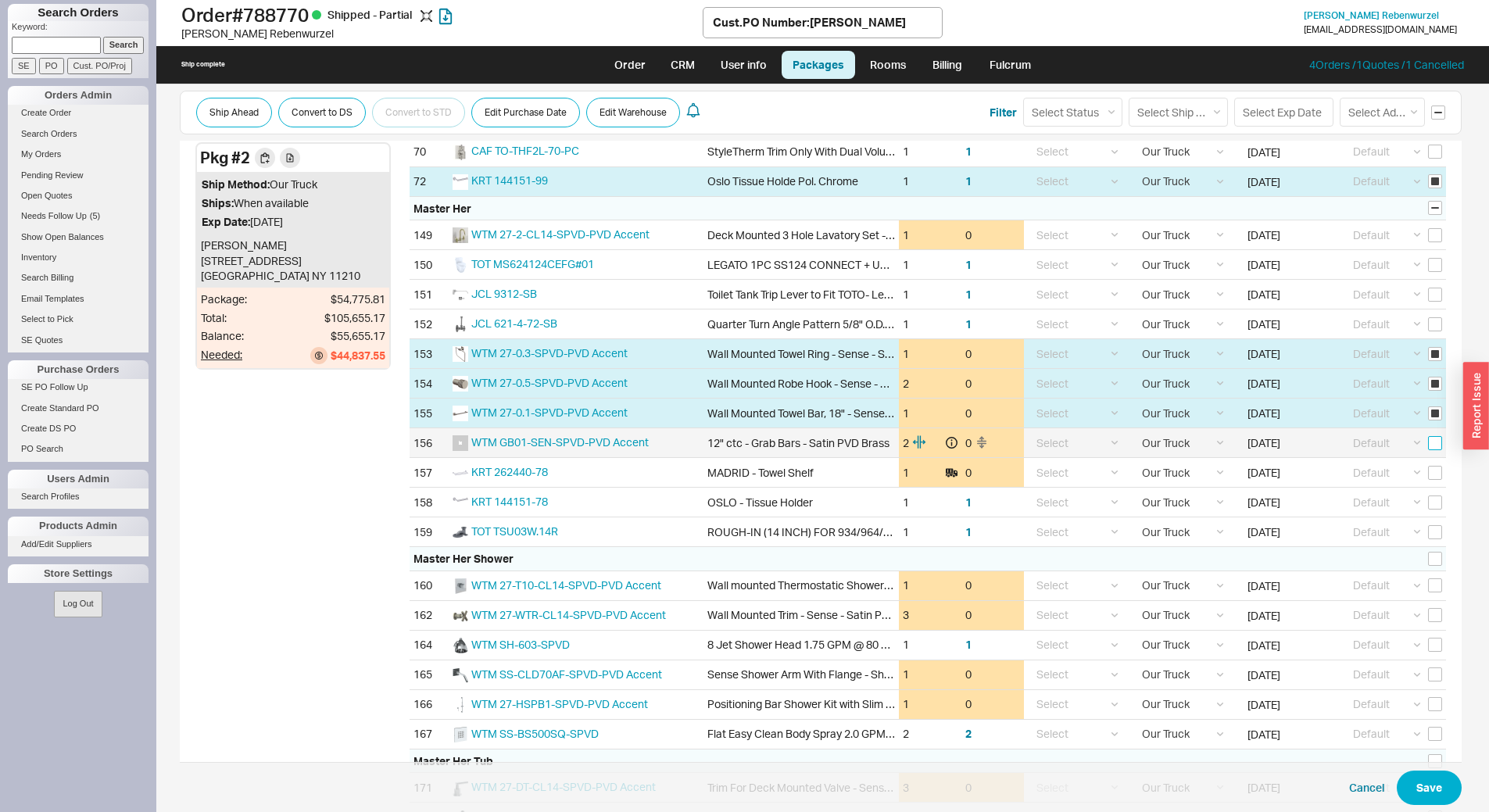
click at [1428, 444] on input "checkbox" at bounding box center [1435, 443] width 14 height 14
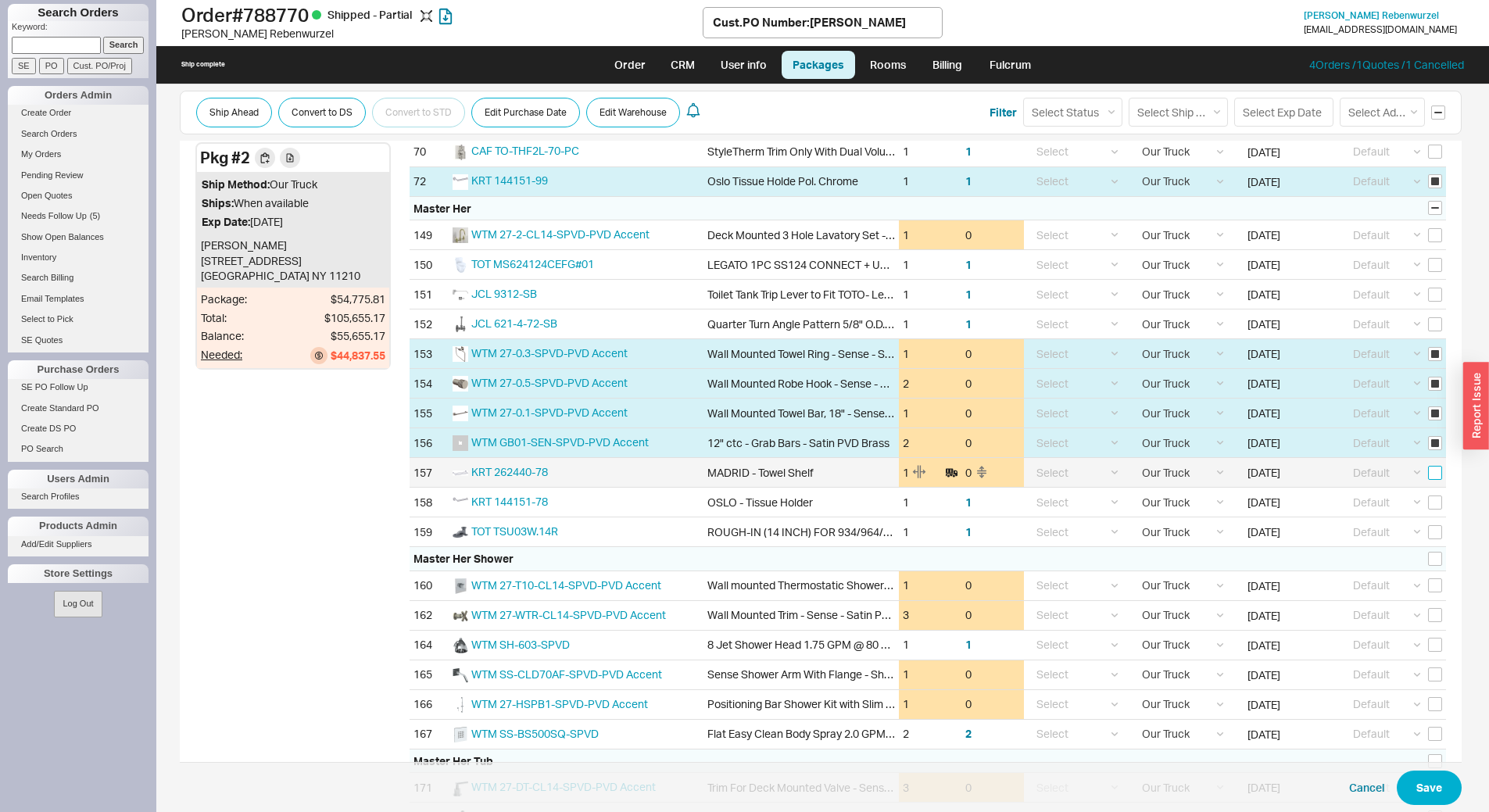
click at [1428, 476] on input "checkbox" at bounding box center [1435, 472] width 14 height 14
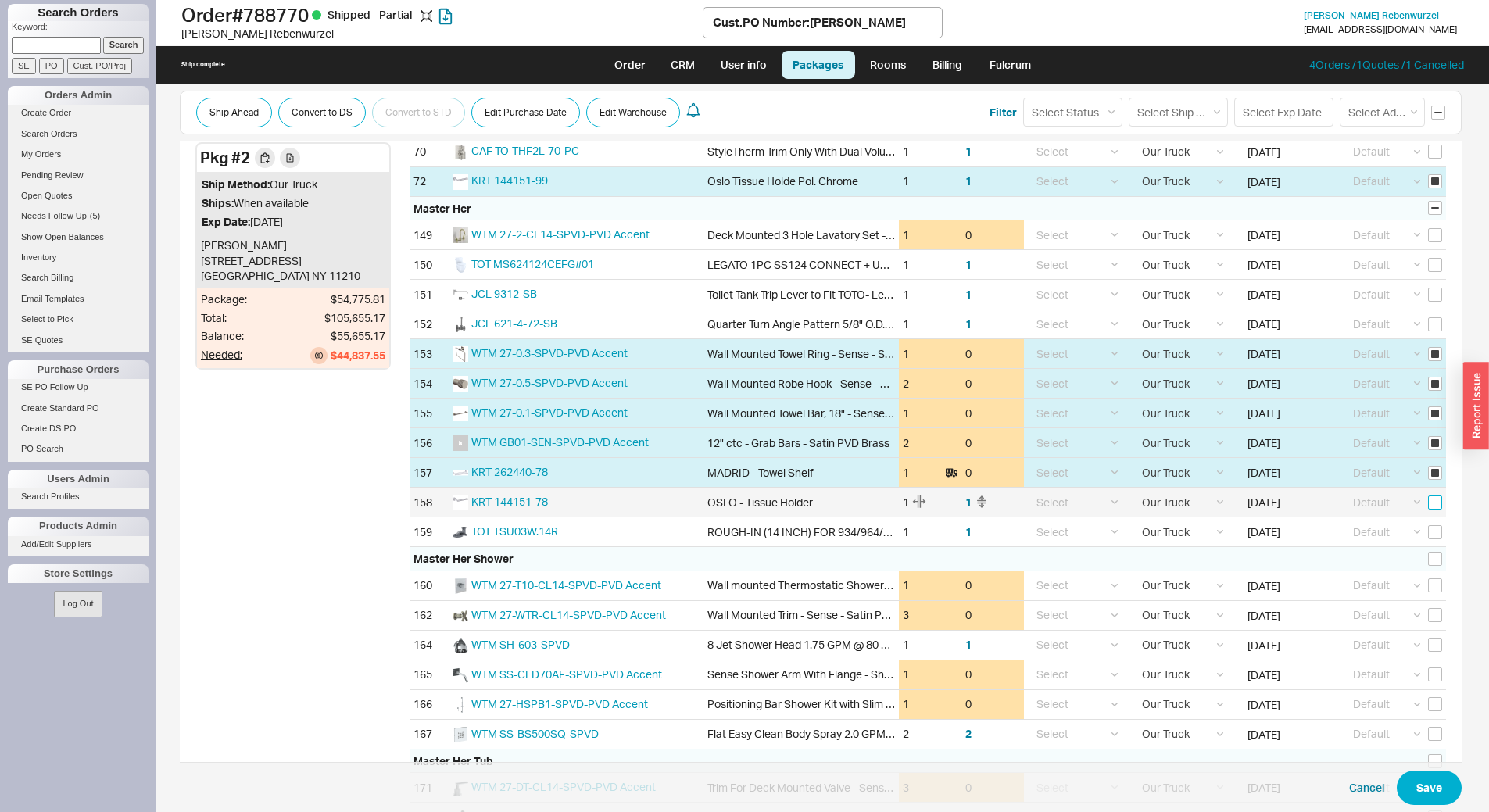
click at [1428, 505] on input "checkbox" at bounding box center [1435, 502] width 14 height 14
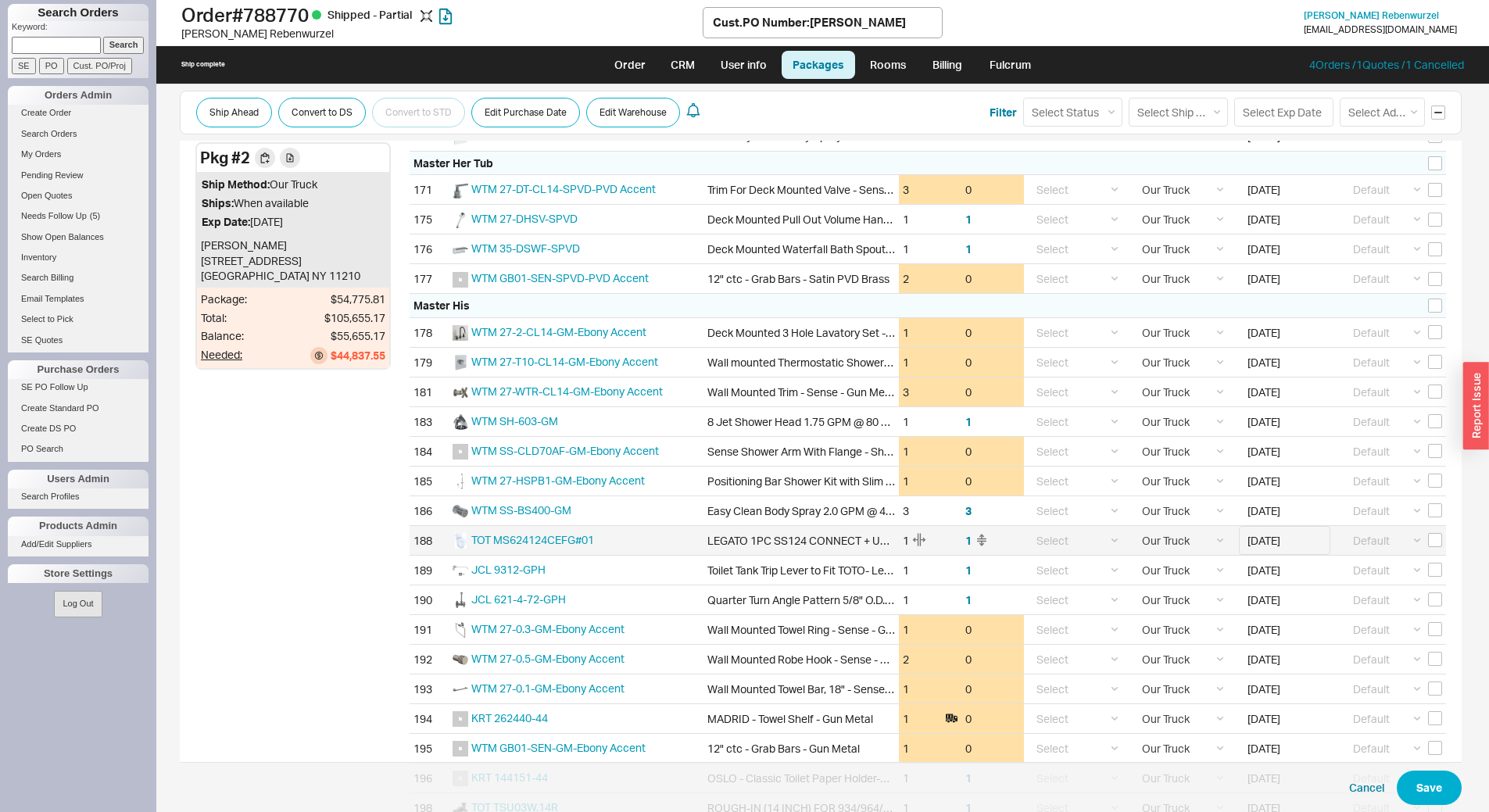
scroll to position [3203, 0]
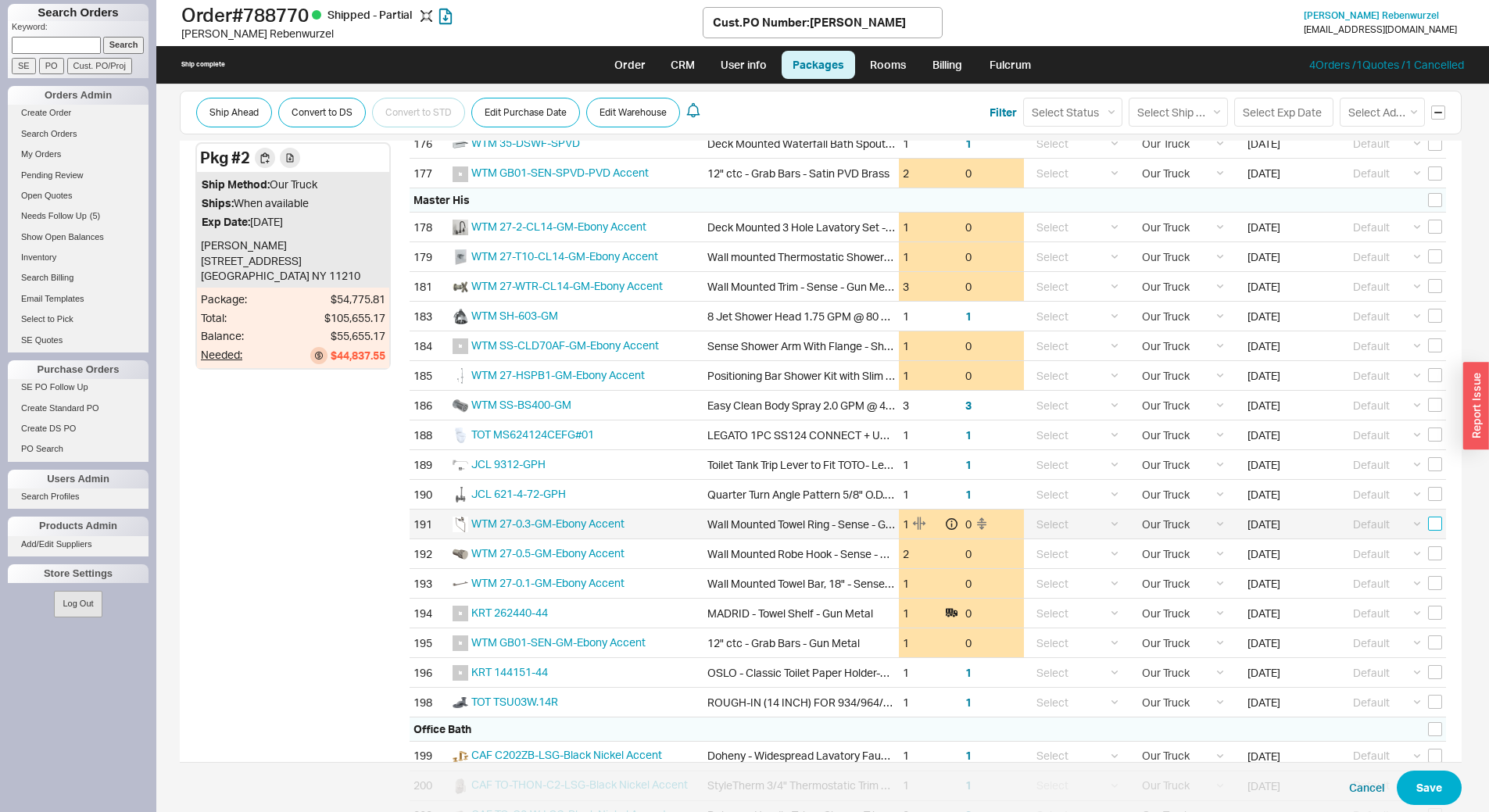
click at [1428, 523] on input "checkbox" at bounding box center [1435, 523] width 14 height 14
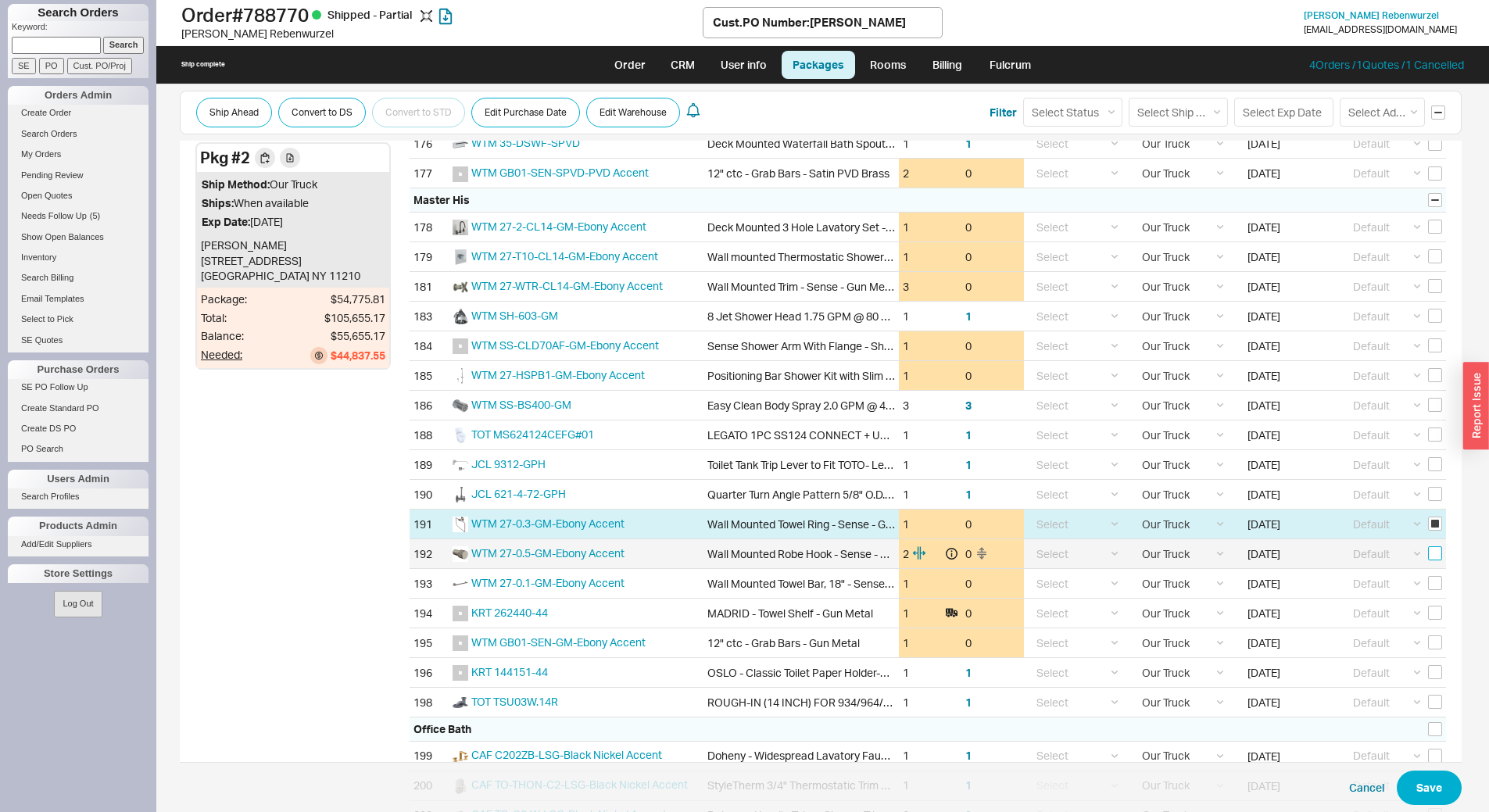
click at [1431, 555] on input "checkbox" at bounding box center [1435, 553] width 14 height 14
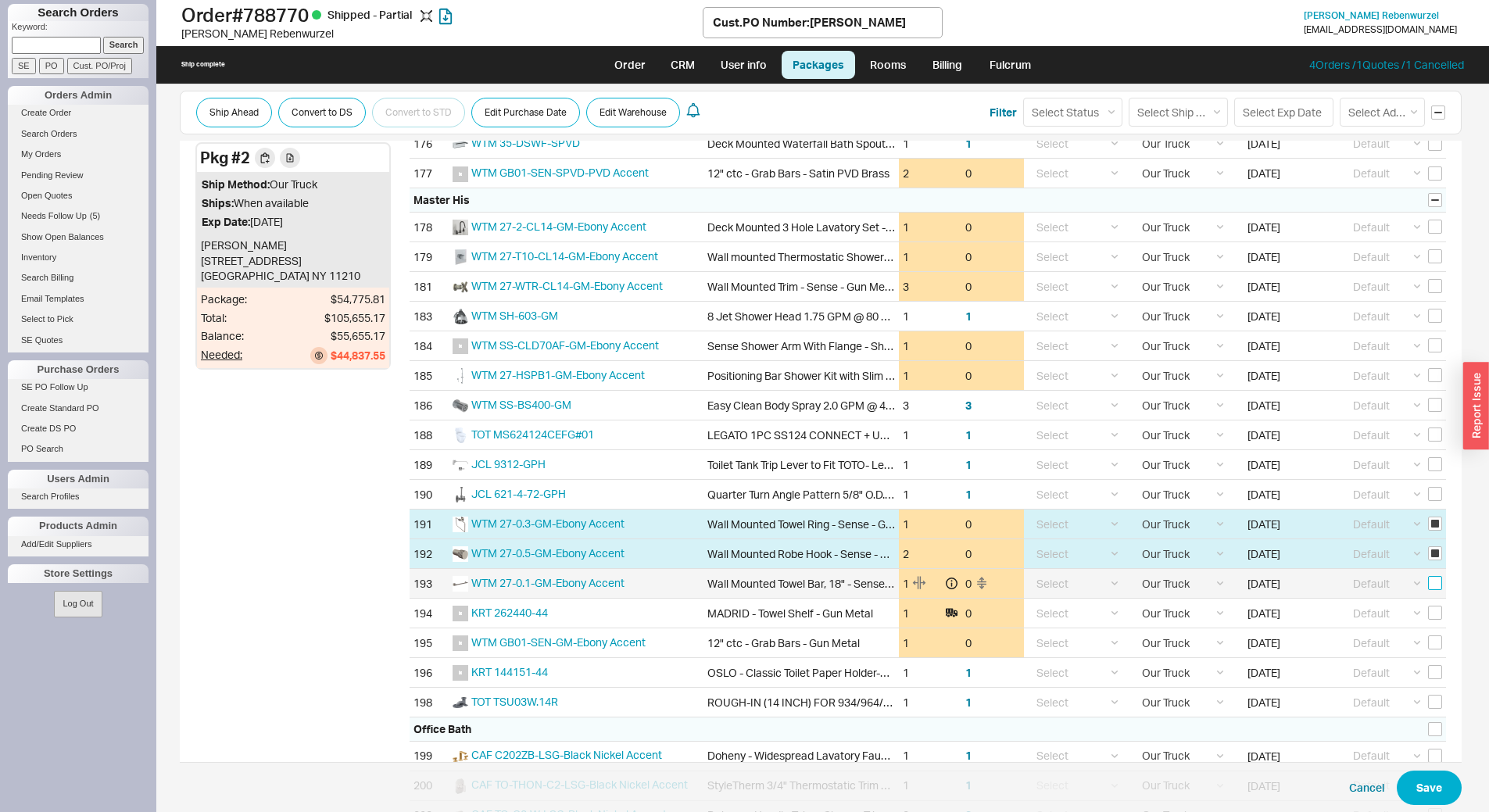
click at [1428, 581] on input "checkbox" at bounding box center [1435, 583] width 14 height 14
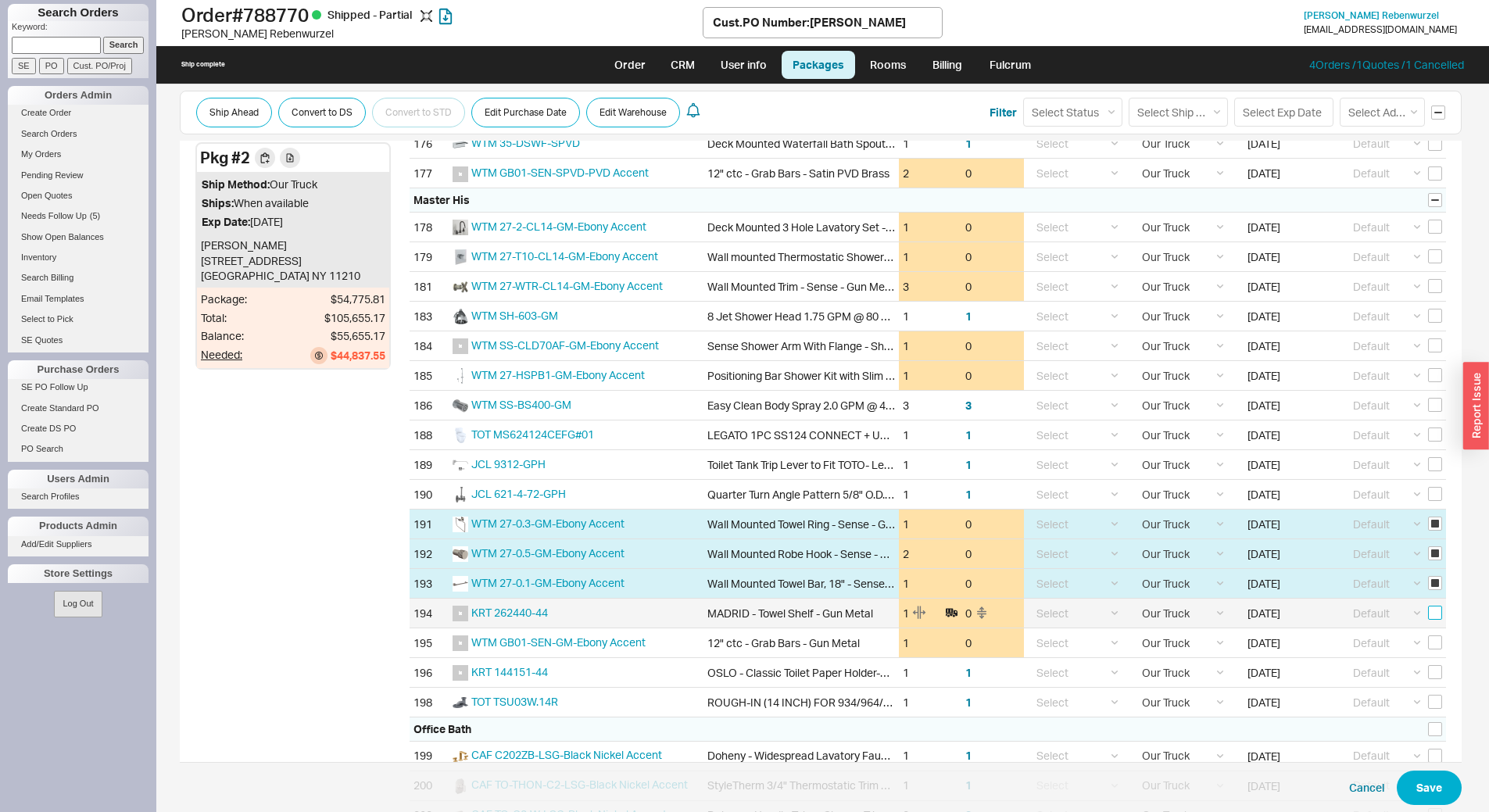
click at [1431, 613] on input "checkbox" at bounding box center [1435, 612] width 14 height 14
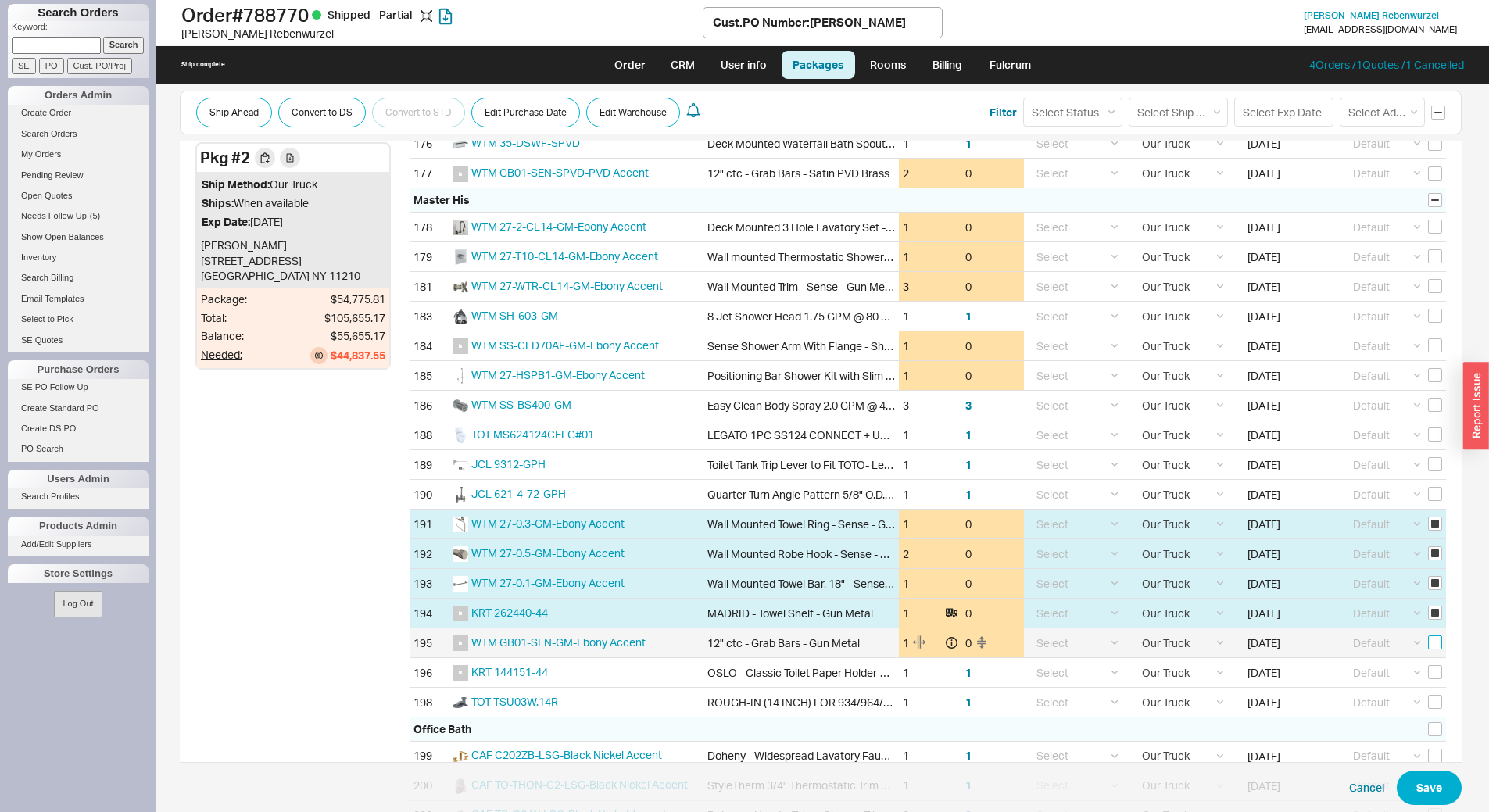
click at [1428, 640] on input "checkbox" at bounding box center [1435, 642] width 14 height 14
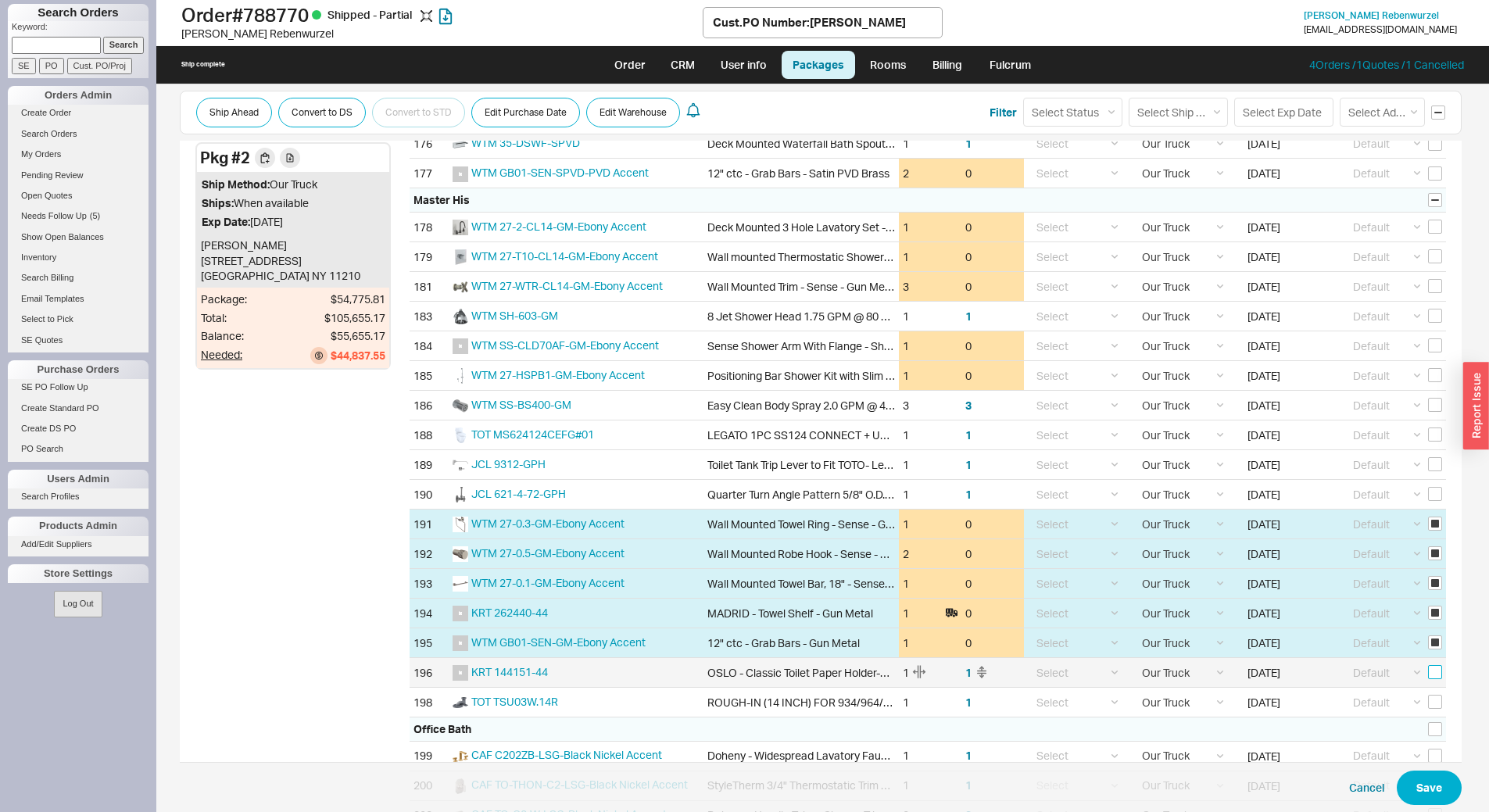
click at [1428, 674] on input "checkbox" at bounding box center [1435, 672] width 14 height 14
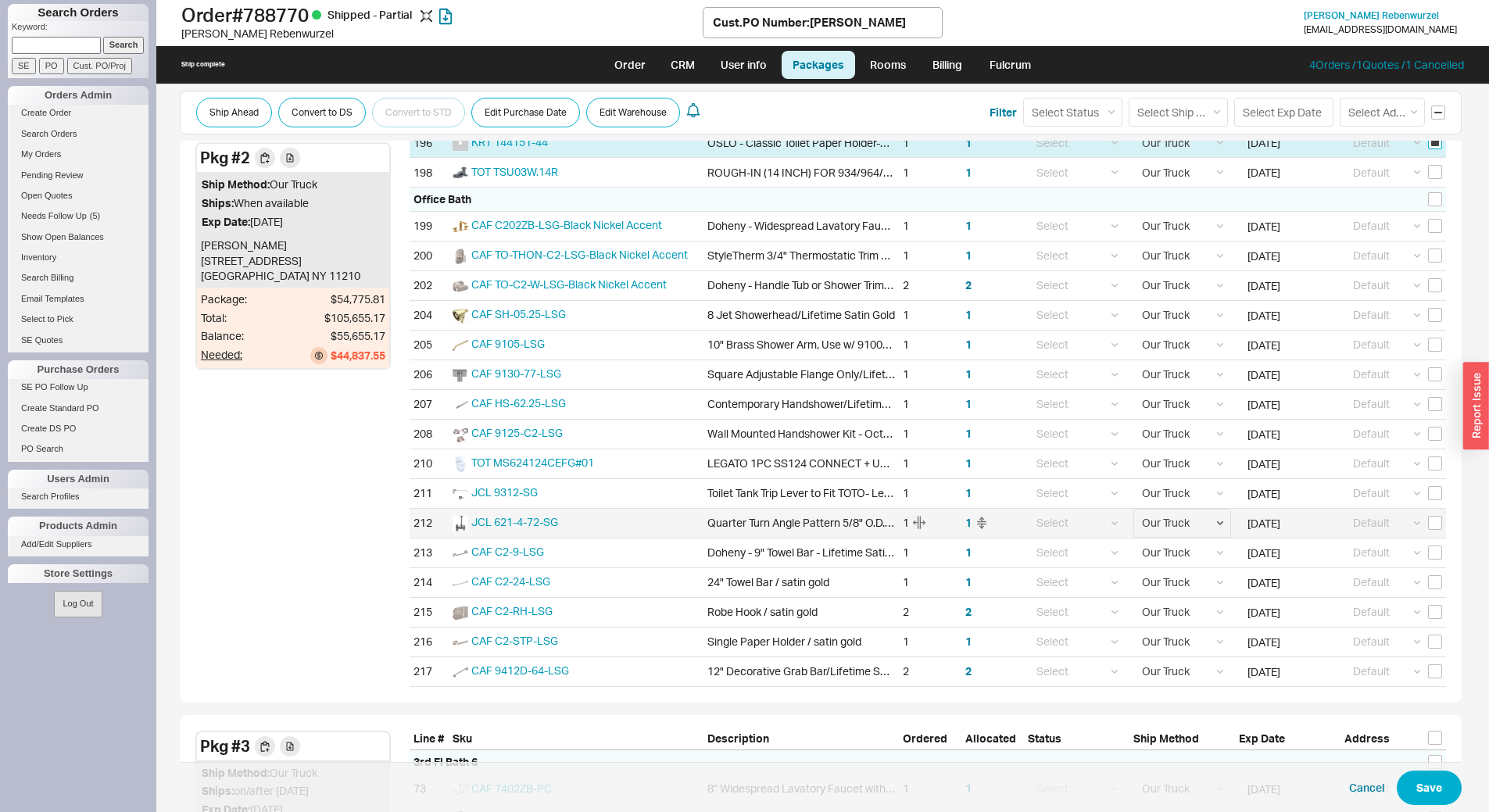
scroll to position [3750, 0]
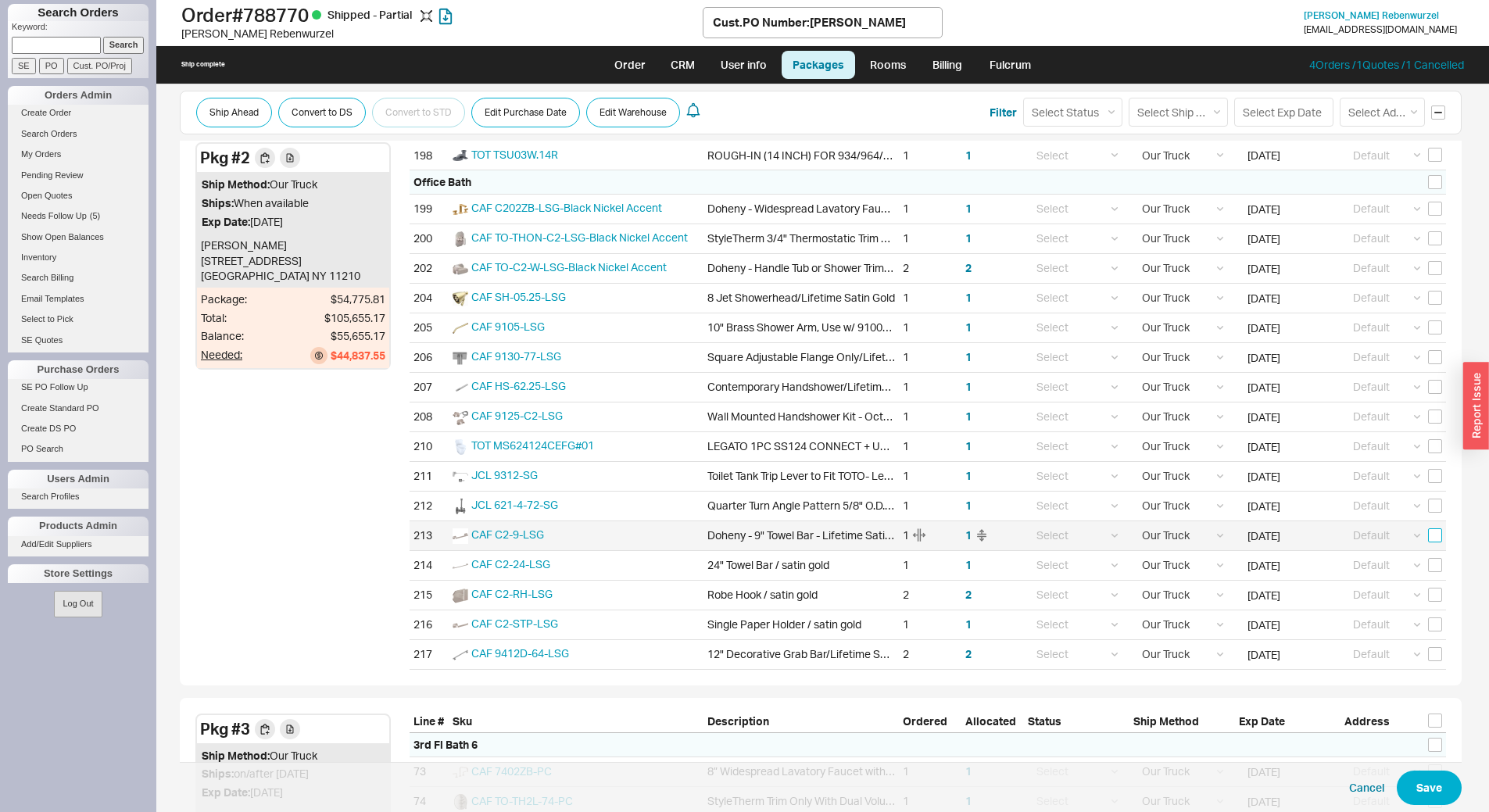
click at [1428, 532] on input "checkbox" at bounding box center [1435, 535] width 14 height 14
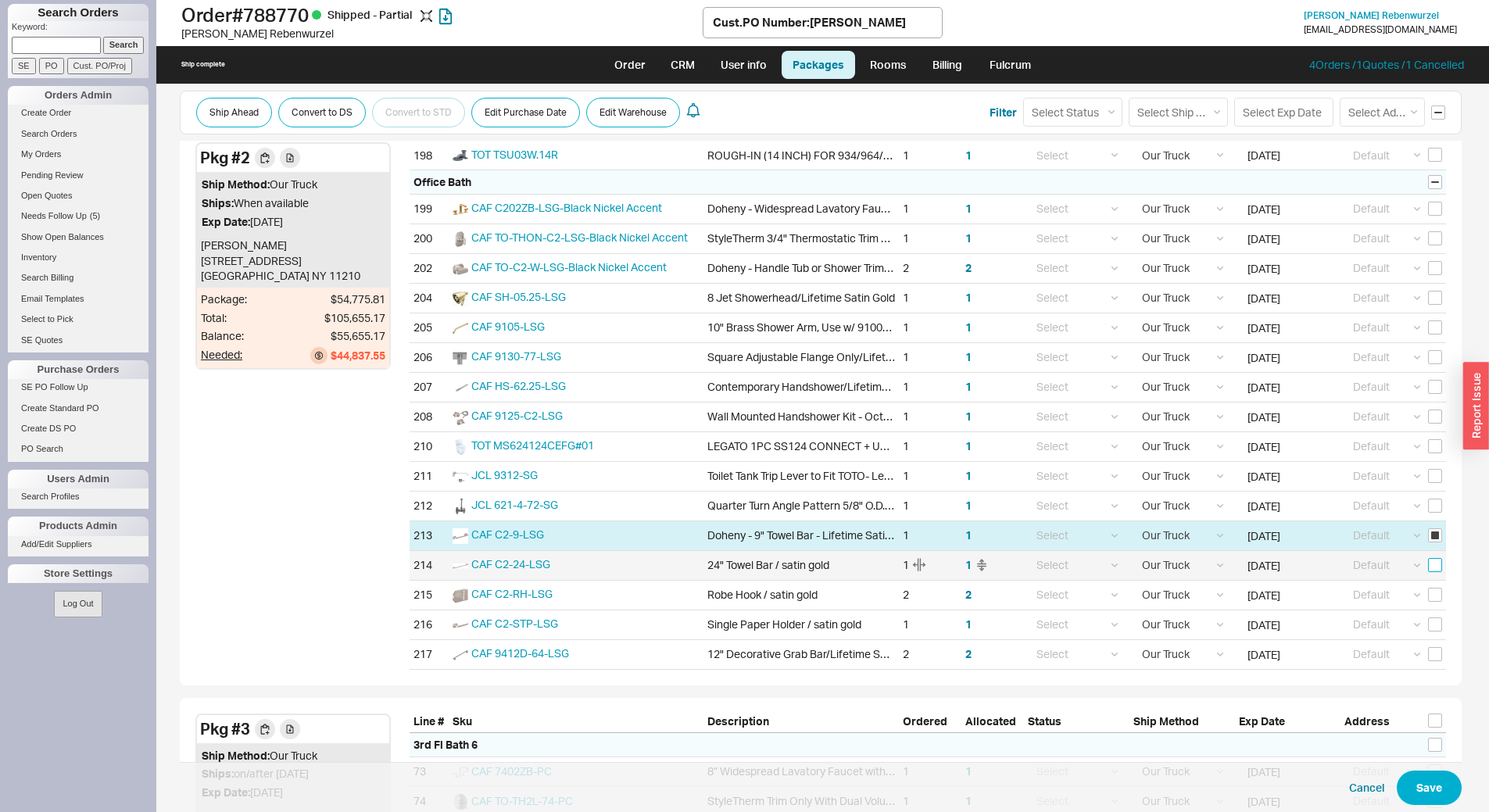
click at [1428, 568] on input "checkbox" at bounding box center [1435, 565] width 14 height 14
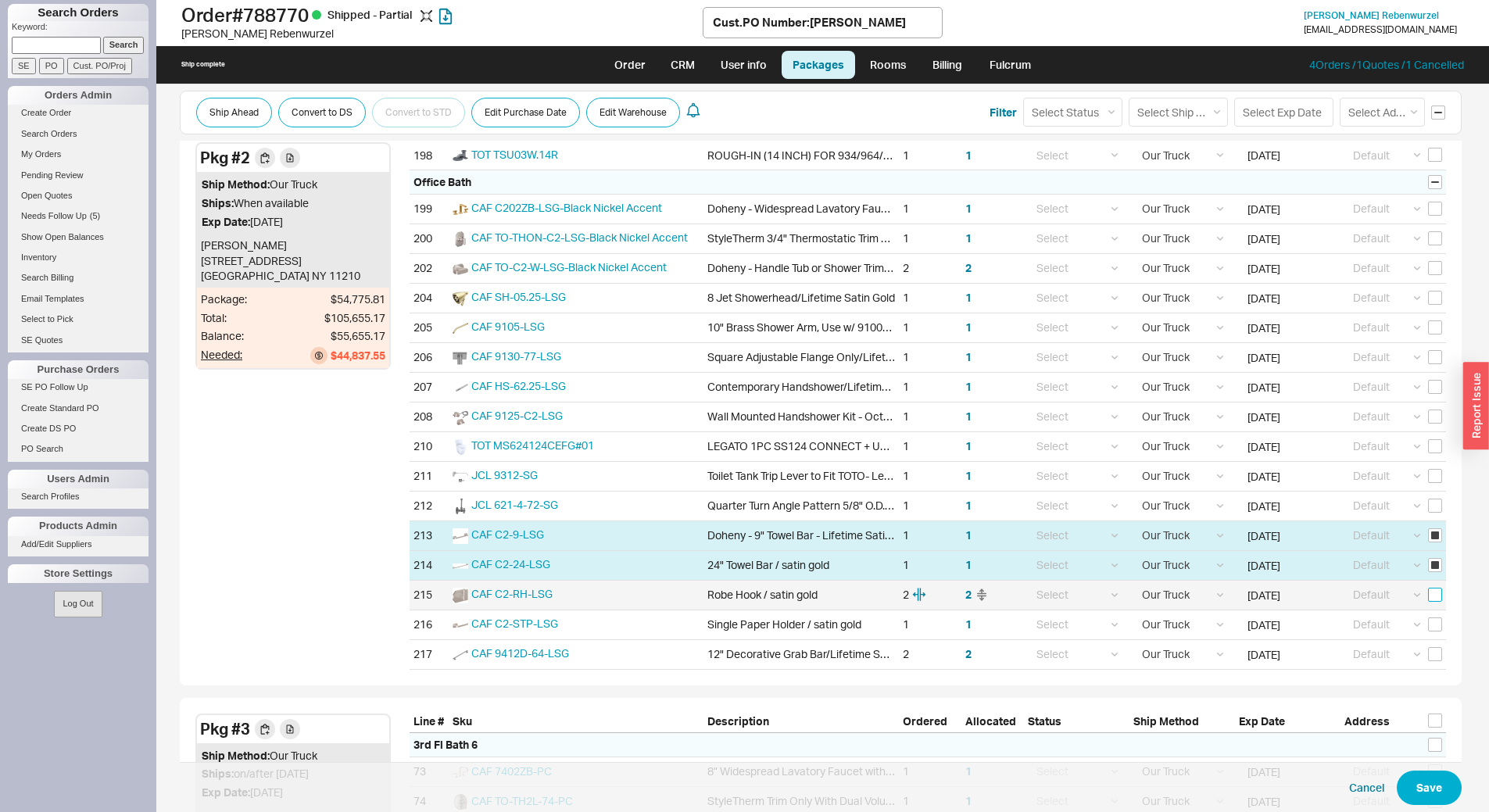
drag, startPoint x: 1428, startPoint y: 596, endPoint x: 1435, endPoint y: 611, distance: 16.6
click at [1428, 596] on input "checkbox" at bounding box center [1435, 595] width 14 height 14
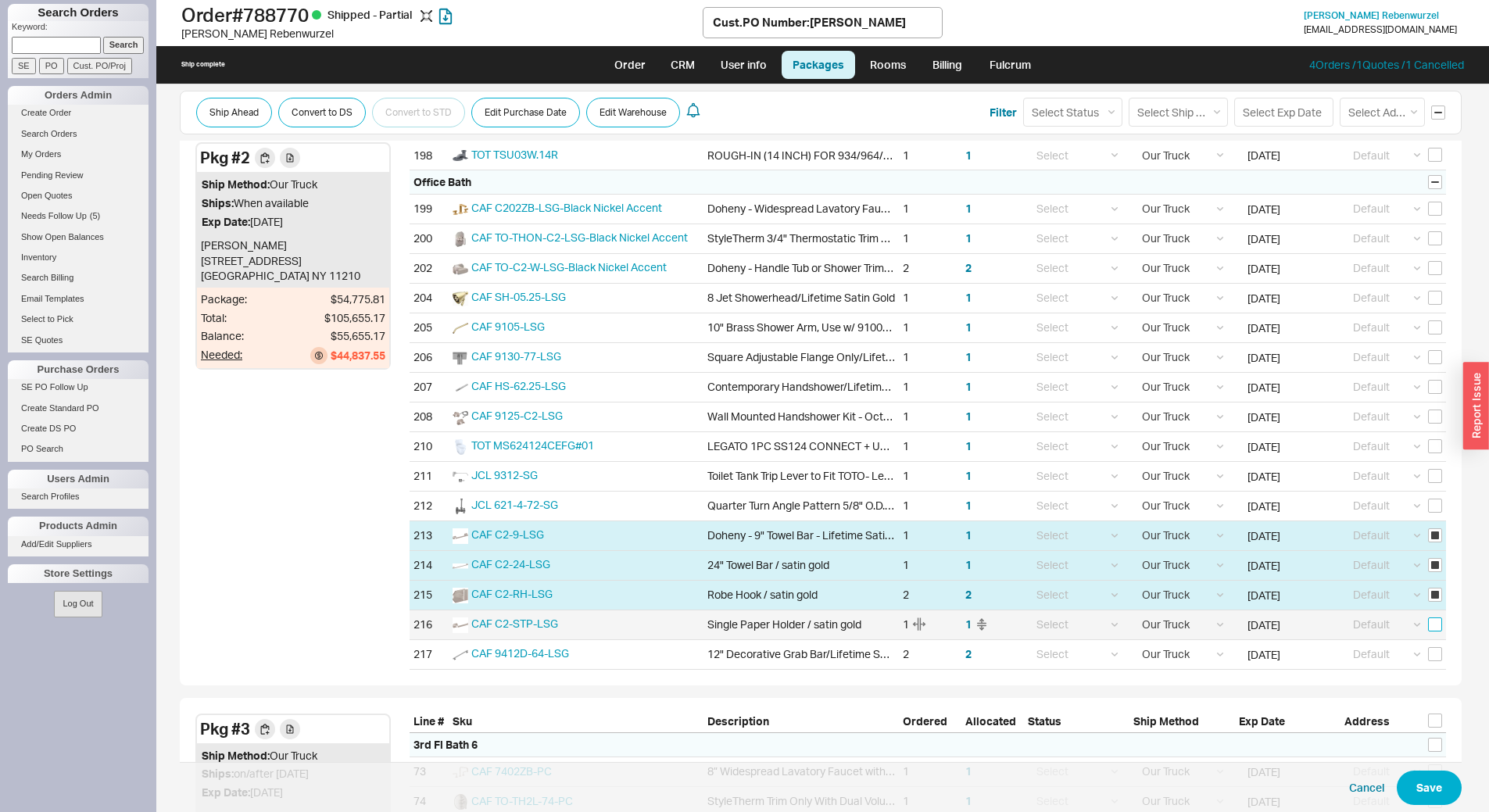
click at [1428, 622] on input "checkbox" at bounding box center [1435, 625] width 14 height 14
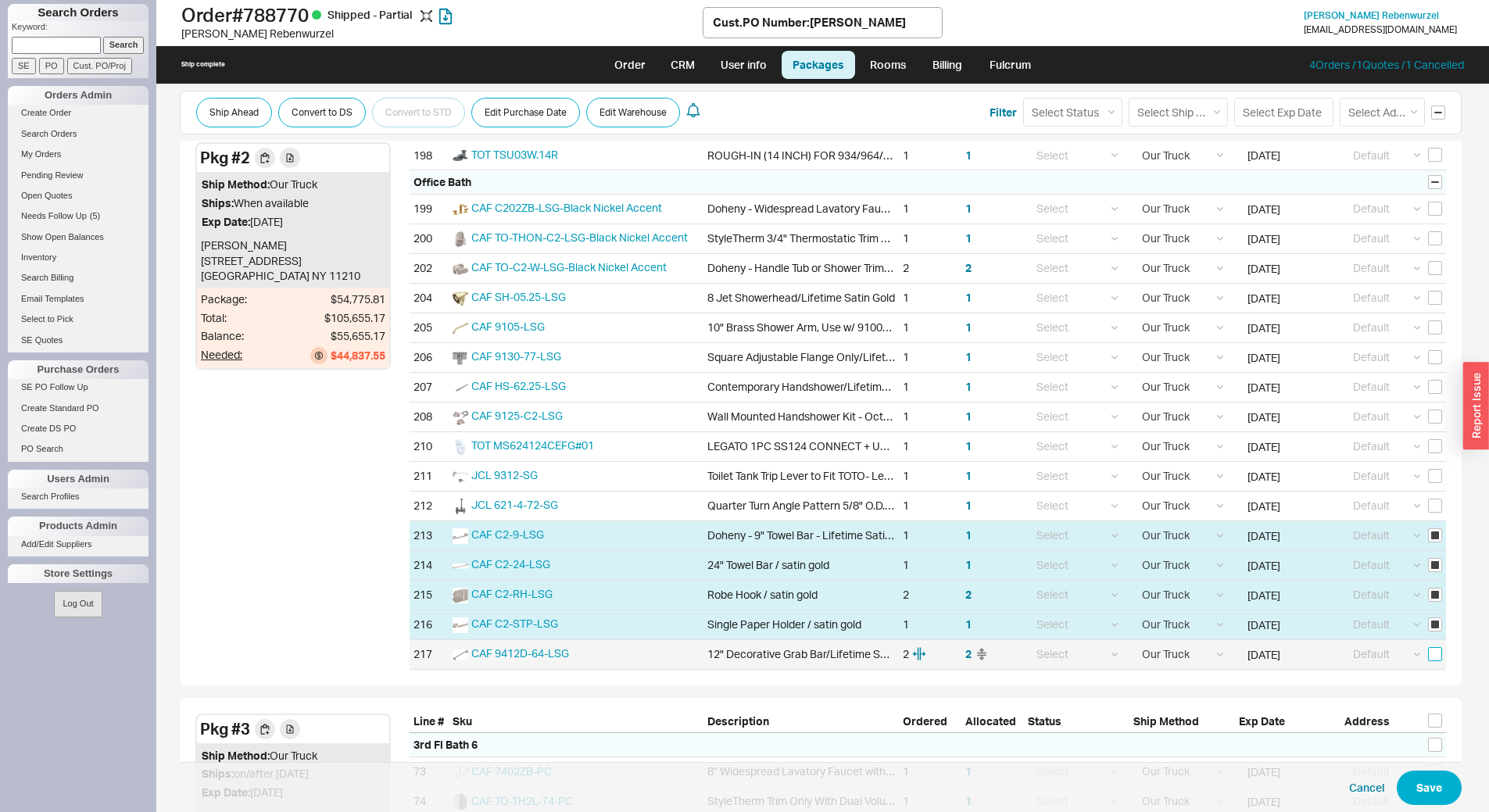
click at [1428, 655] on input "checkbox" at bounding box center [1435, 654] width 14 height 14
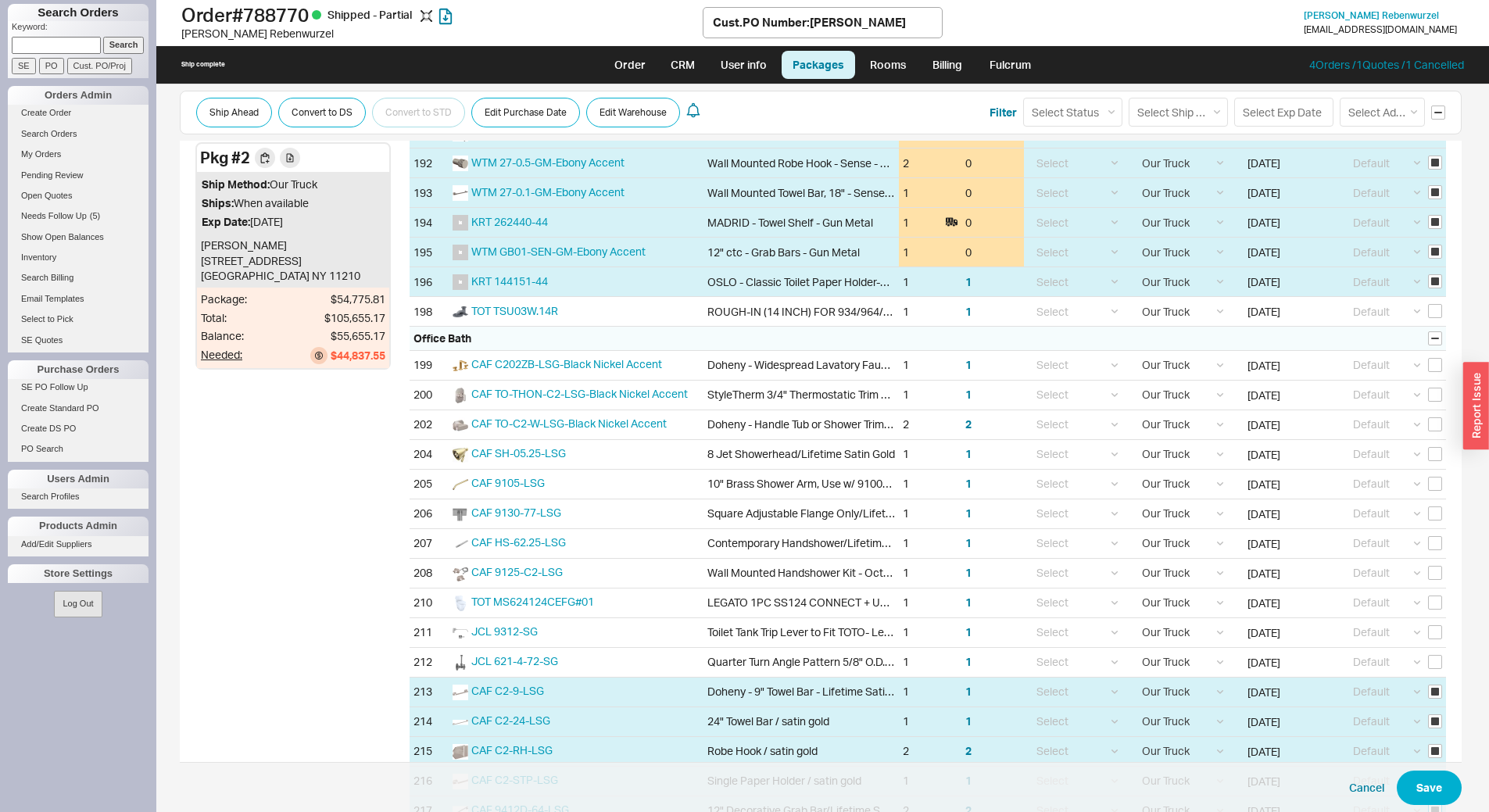
scroll to position [3125, 0]
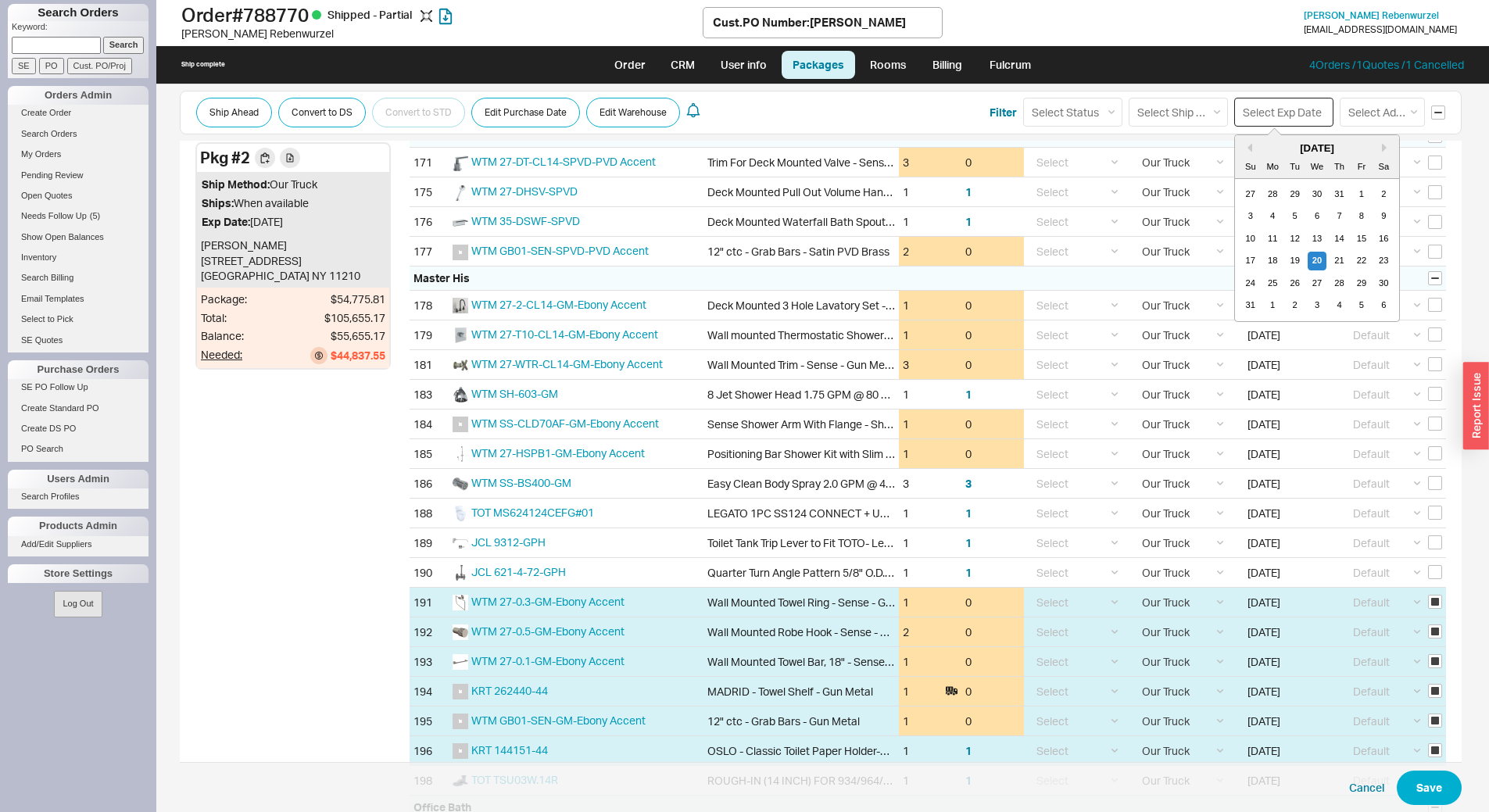
click at [1270, 104] on input at bounding box center [1283, 112] width 99 height 29
click at [1309, 301] on div "3" at bounding box center [1317, 305] width 18 height 18
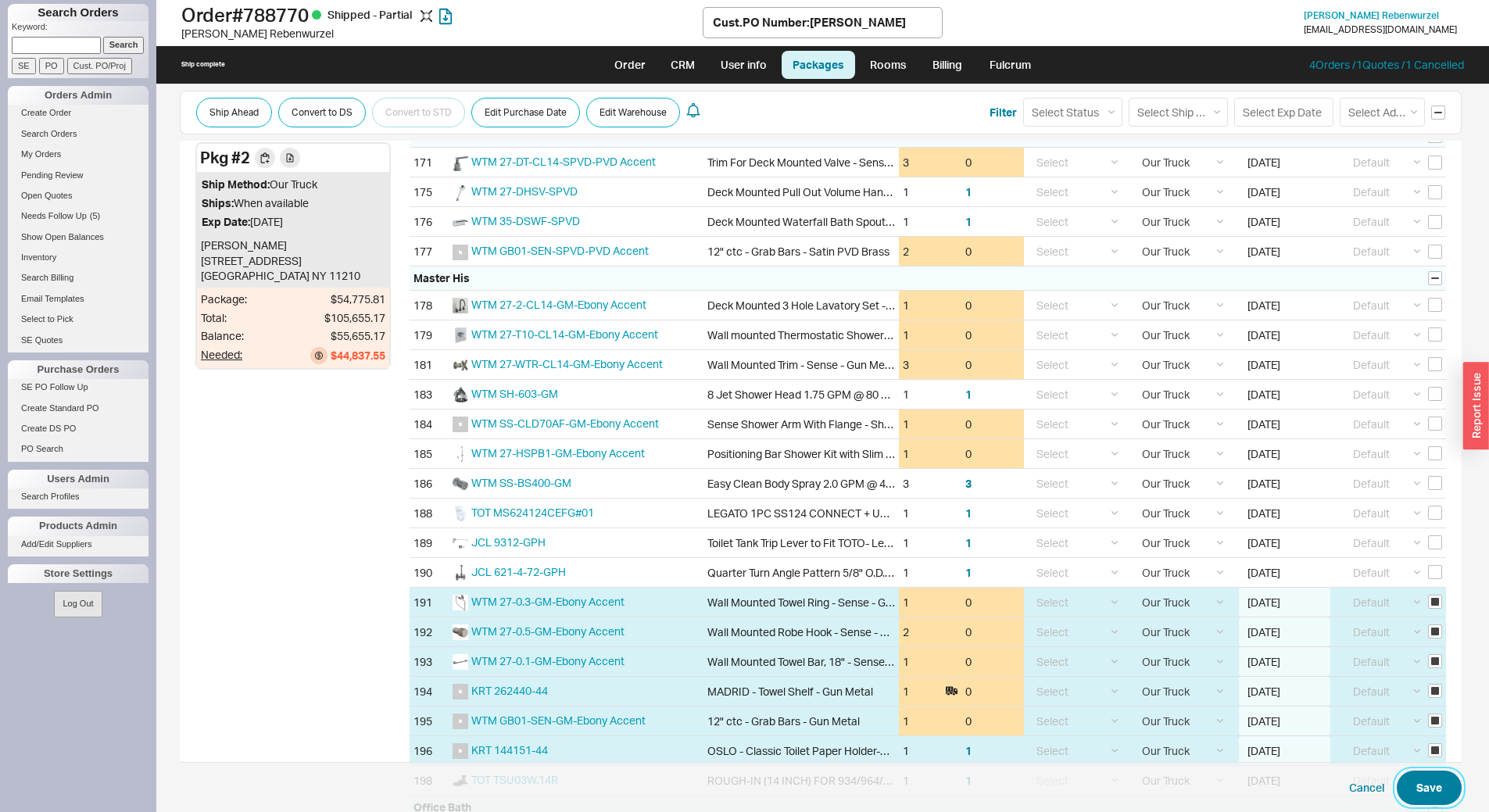
click at [1419, 781] on button "Save" at bounding box center [1429, 787] width 65 height 34
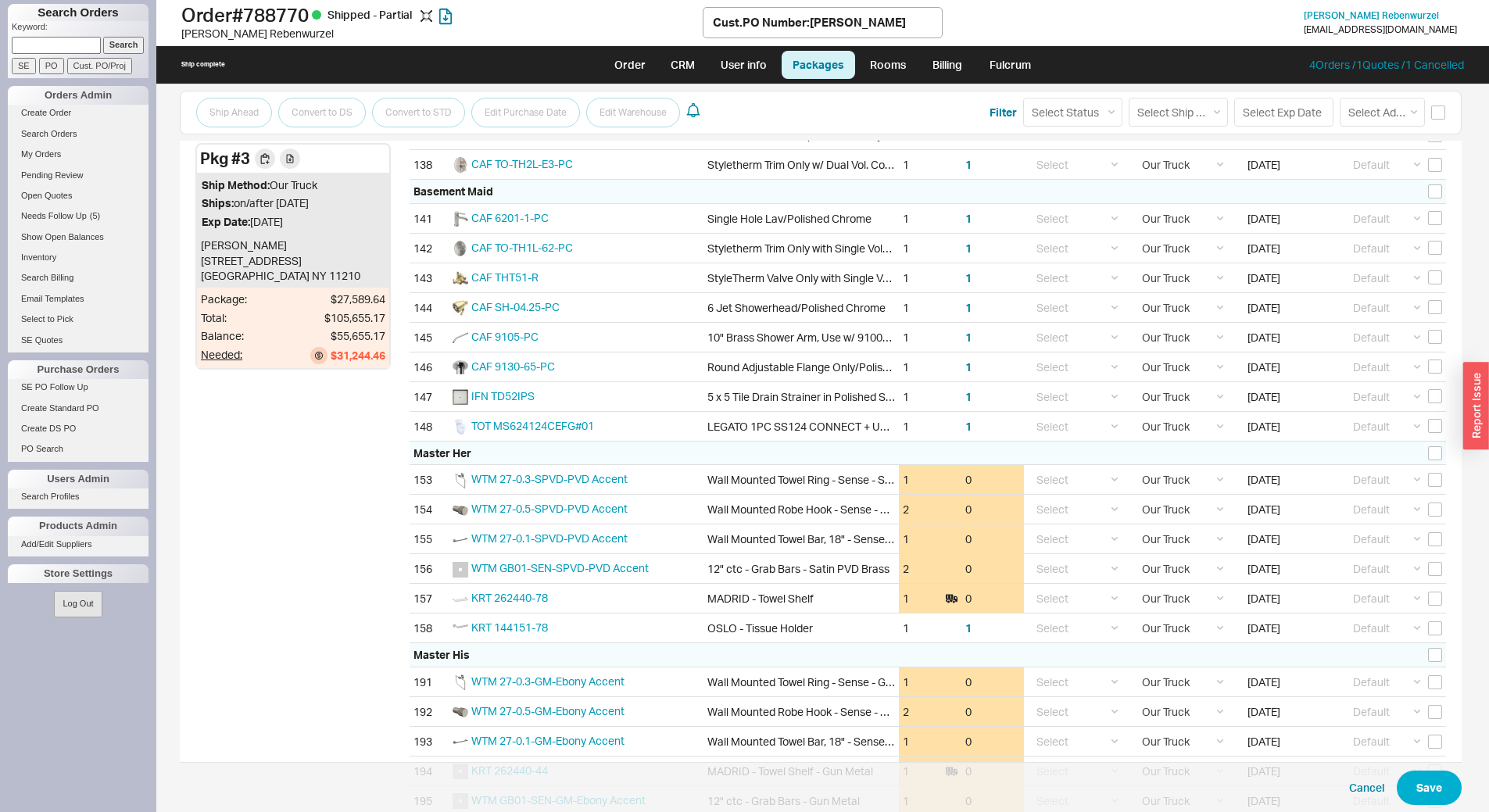
scroll to position [5392, 0]
click at [1428, 457] on input "checkbox" at bounding box center [1435, 452] width 14 height 14
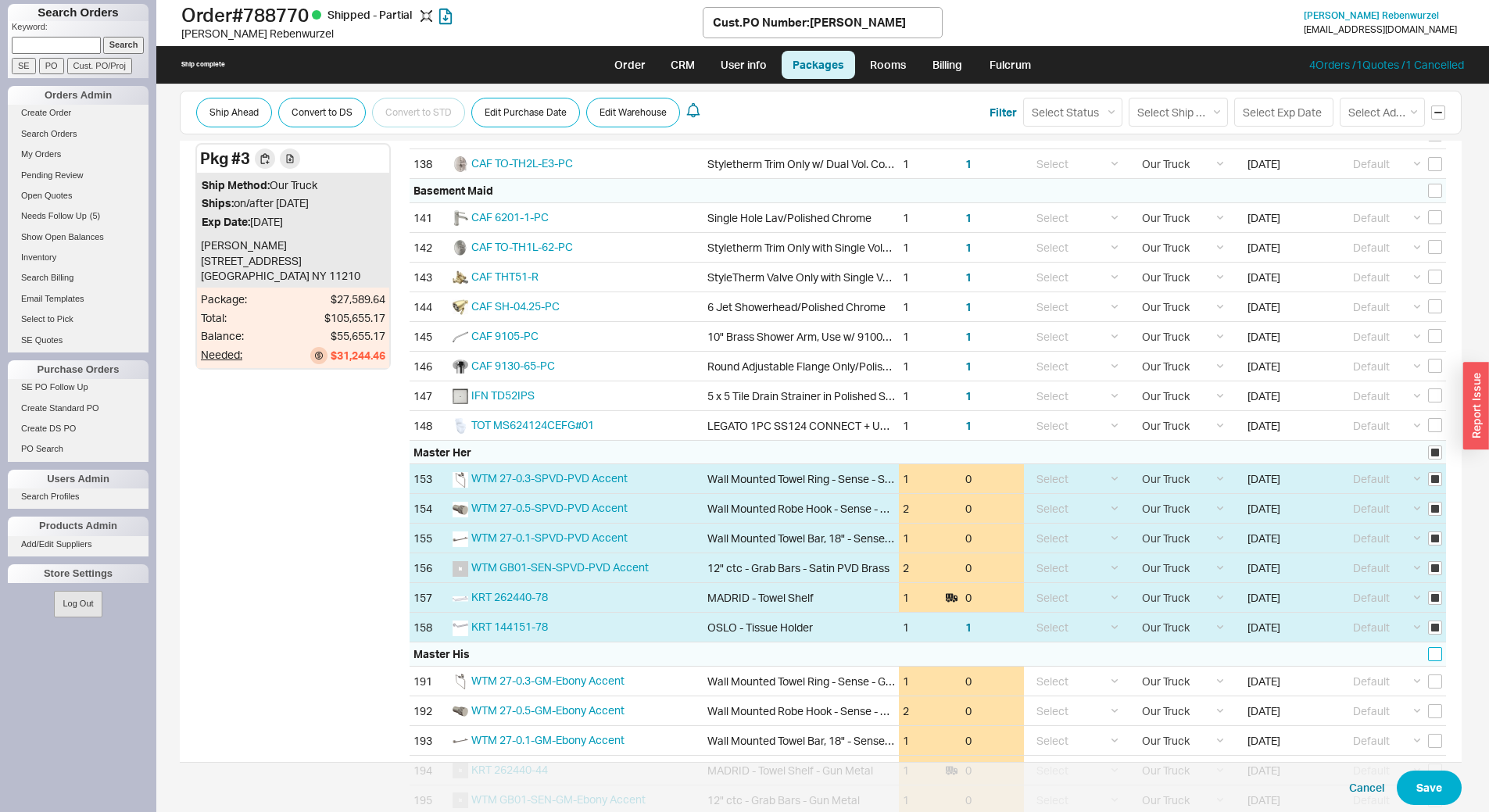
click at [1431, 657] on input "checkbox" at bounding box center [1435, 654] width 14 height 14
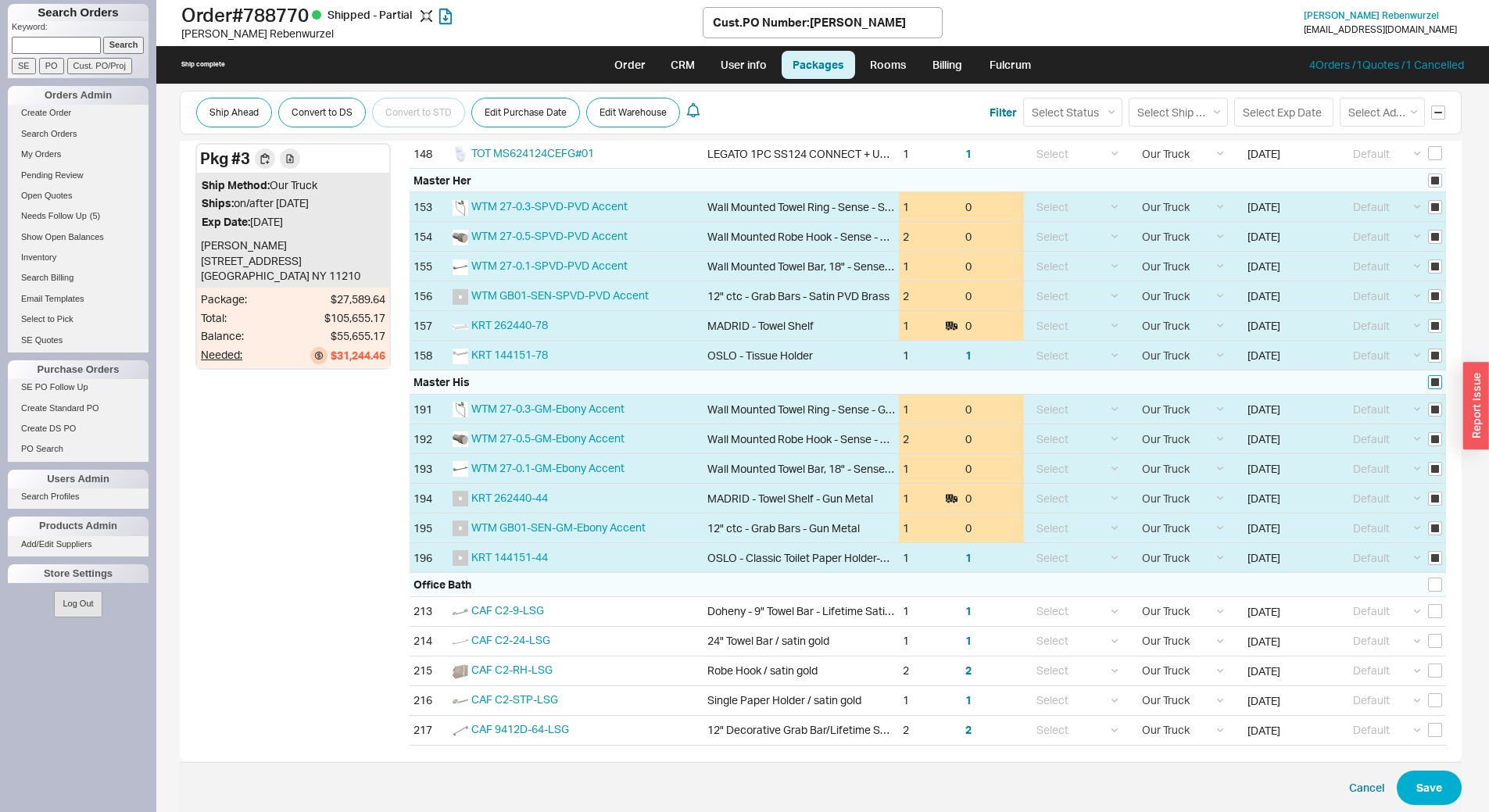
scroll to position [5704, 0]
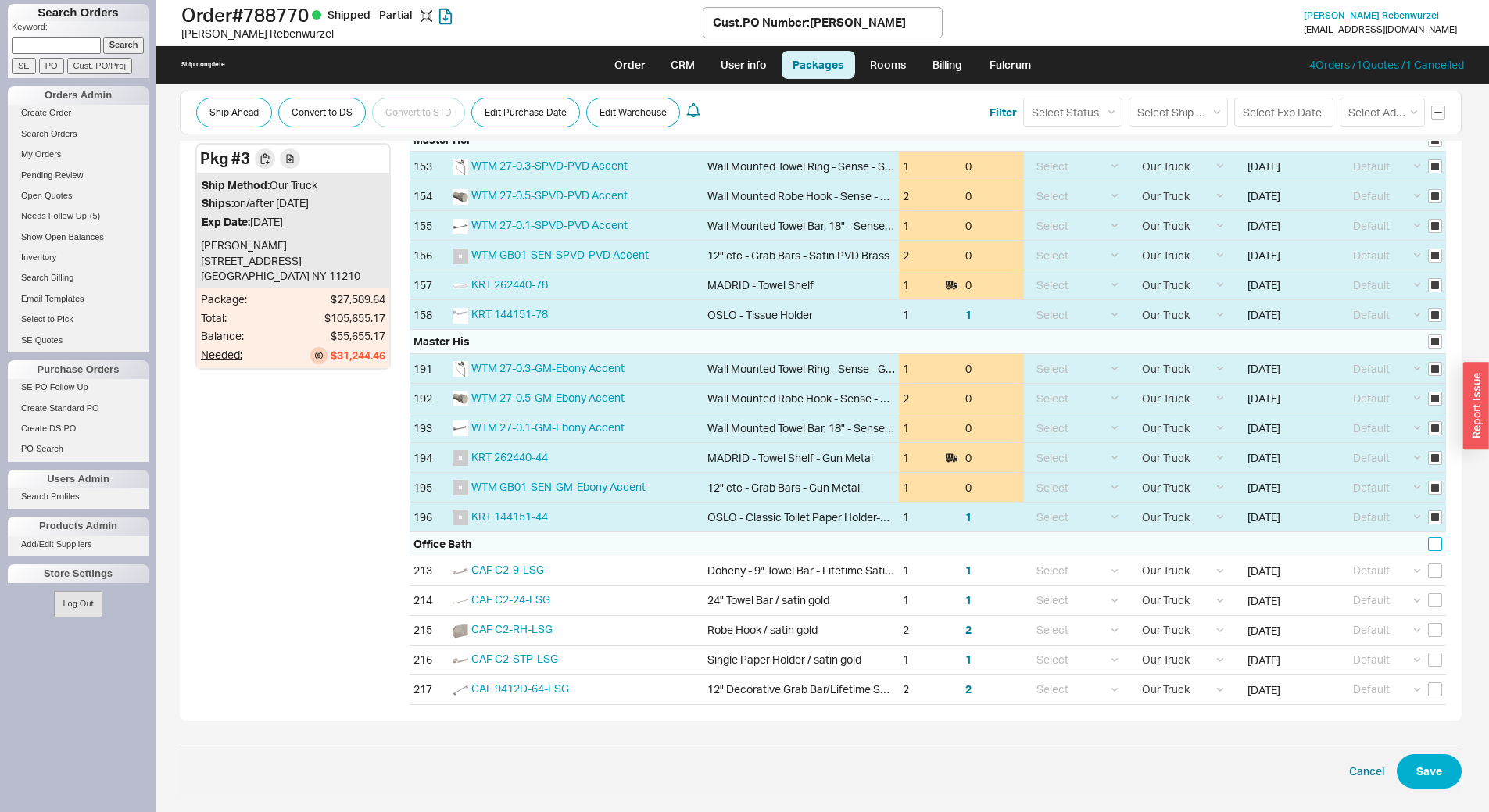
click at [1433, 549] on input "checkbox" at bounding box center [1435, 544] width 14 height 14
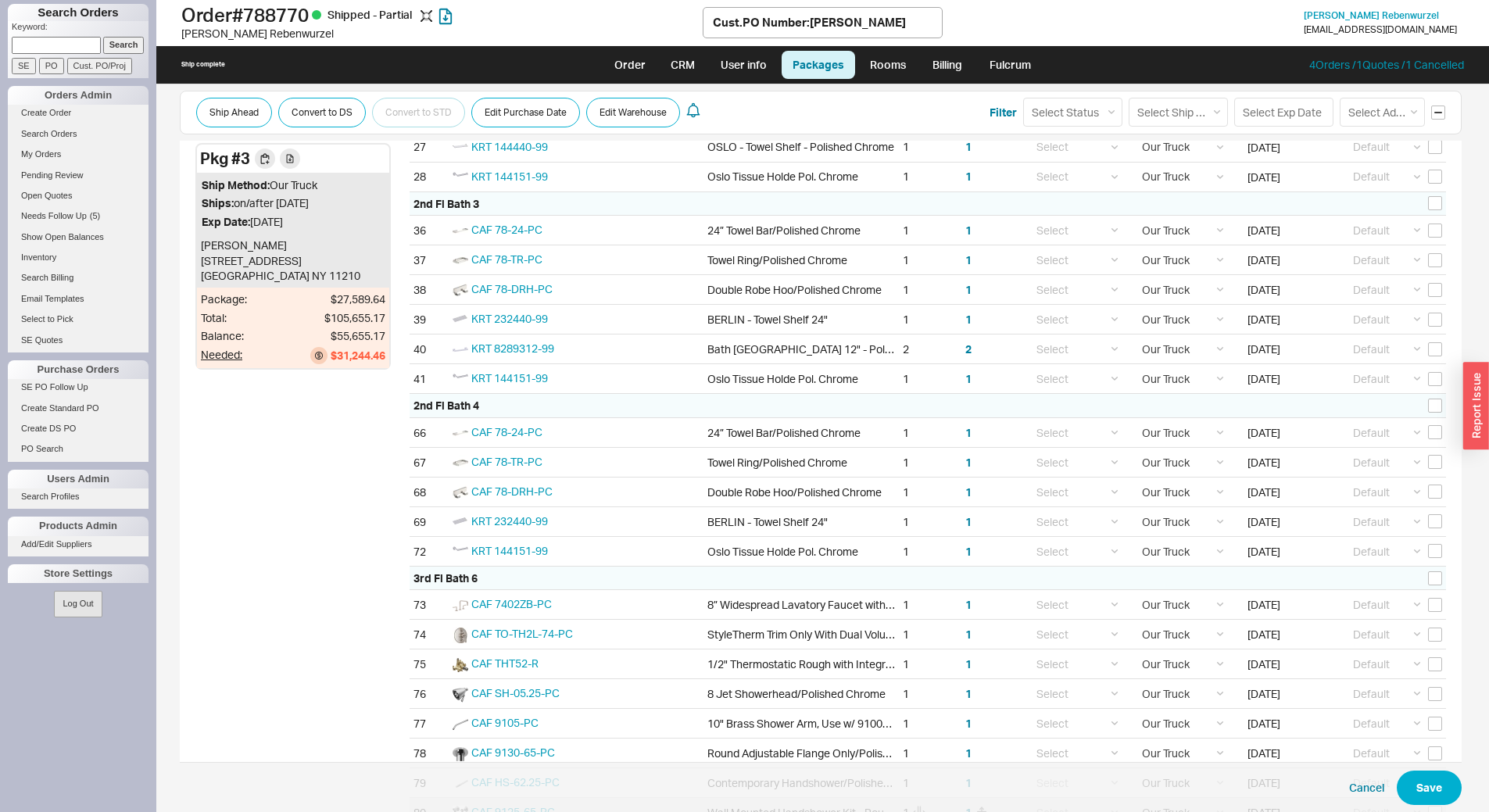
scroll to position [3439, 0]
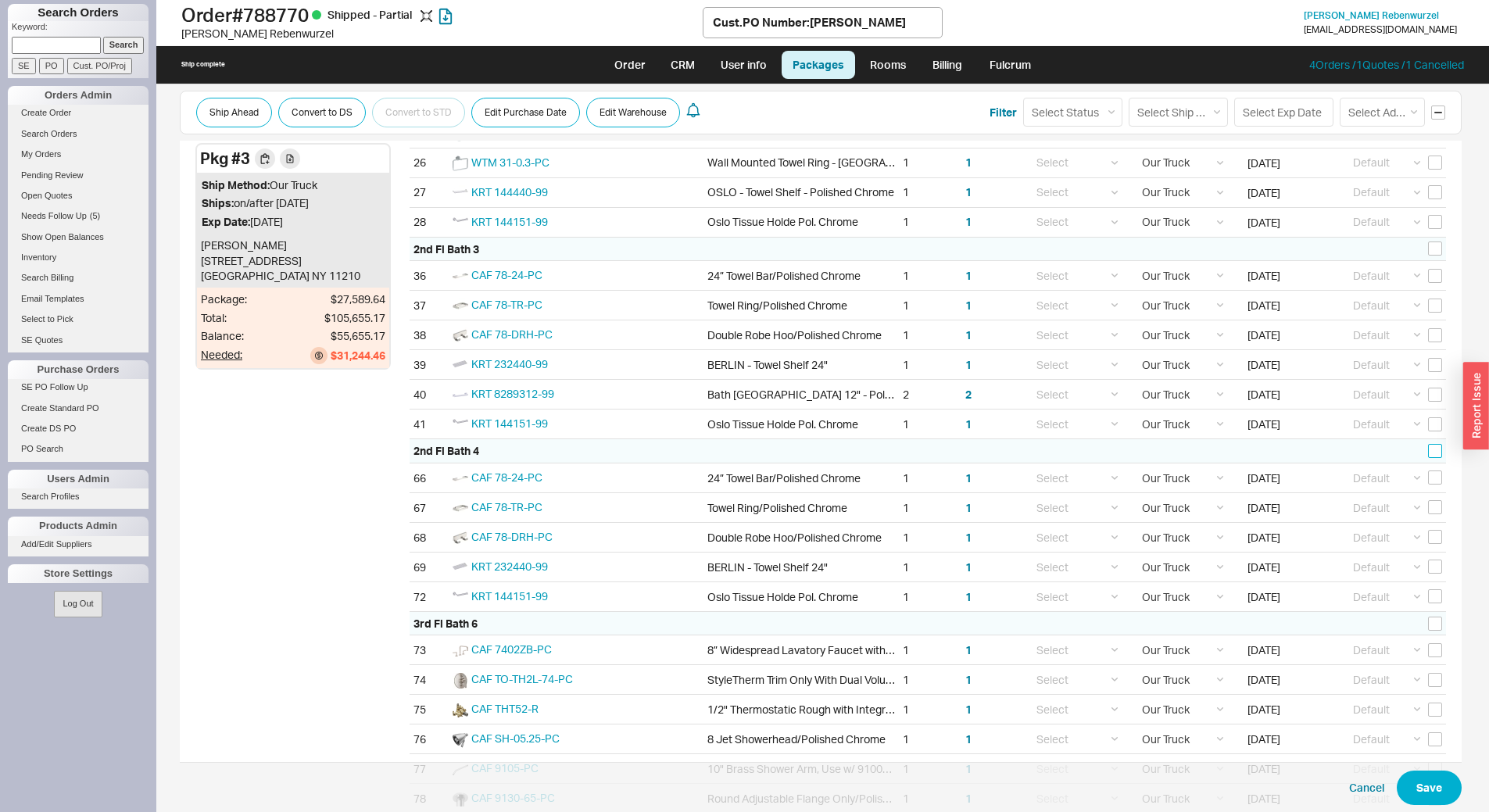
click at [1428, 451] on input "checkbox" at bounding box center [1435, 450] width 14 height 14
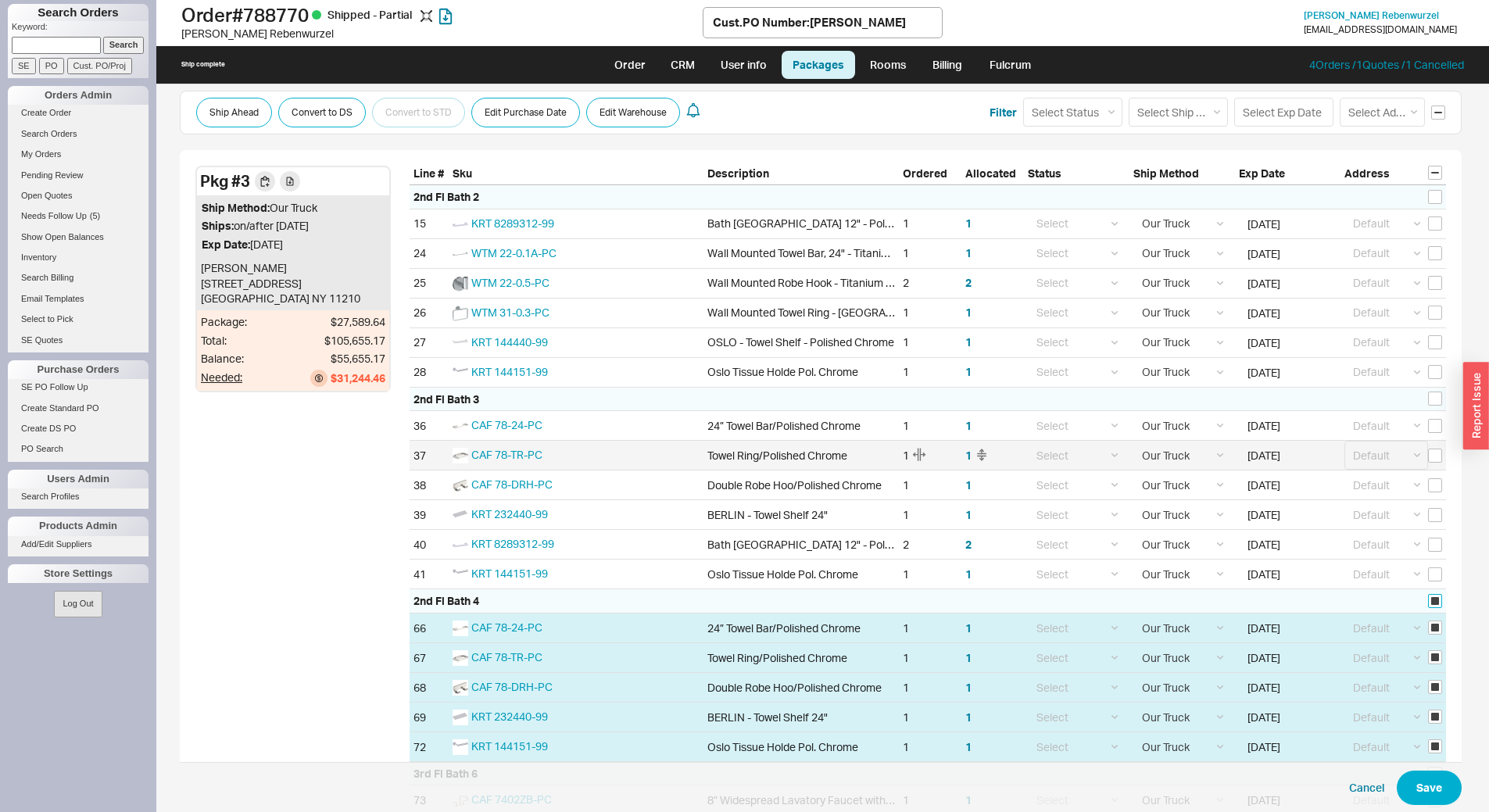
scroll to position [3282, 0]
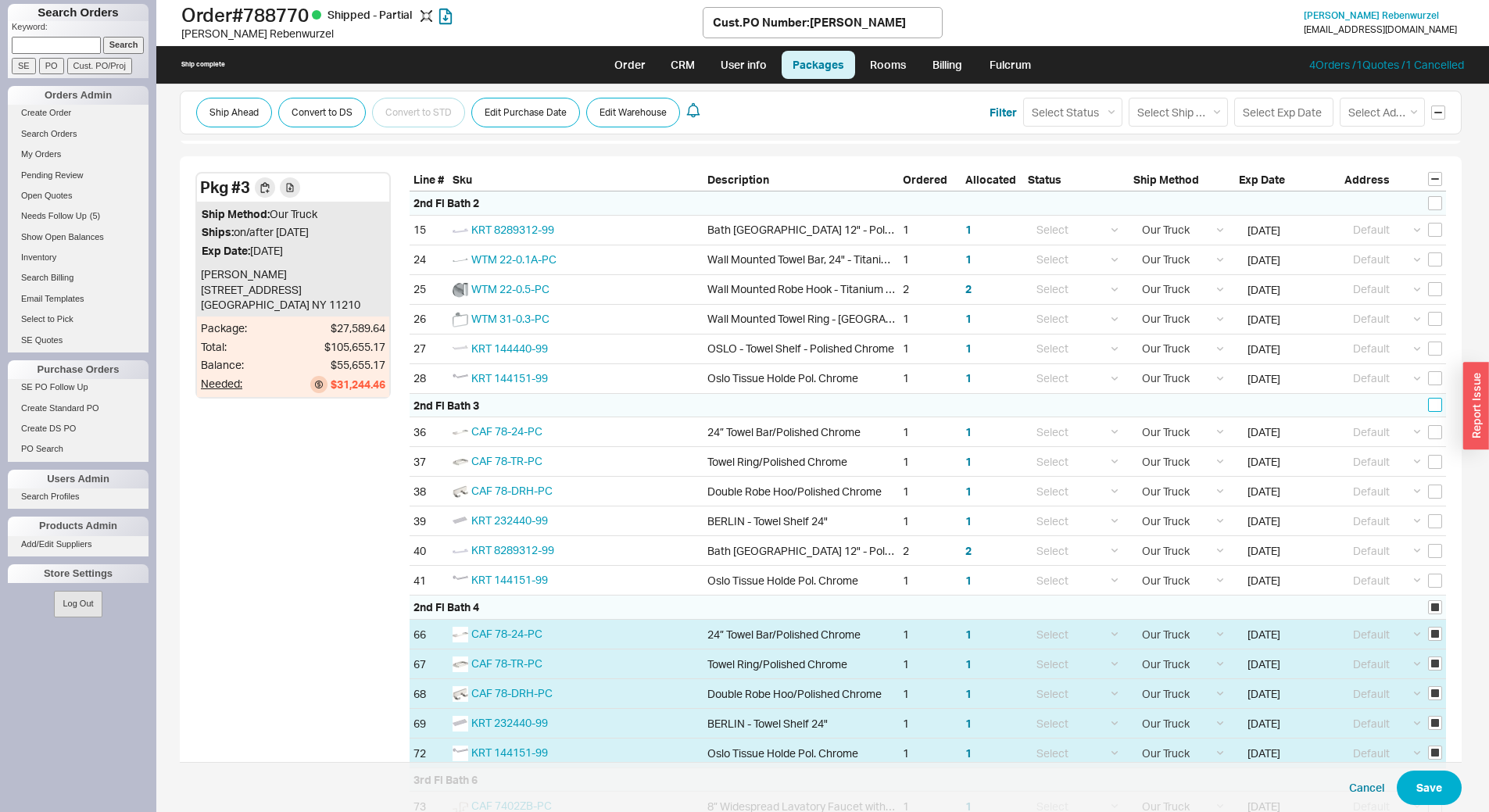
click at [1428, 408] on input "checkbox" at bounding box center [1435, 405] width 14 height 14
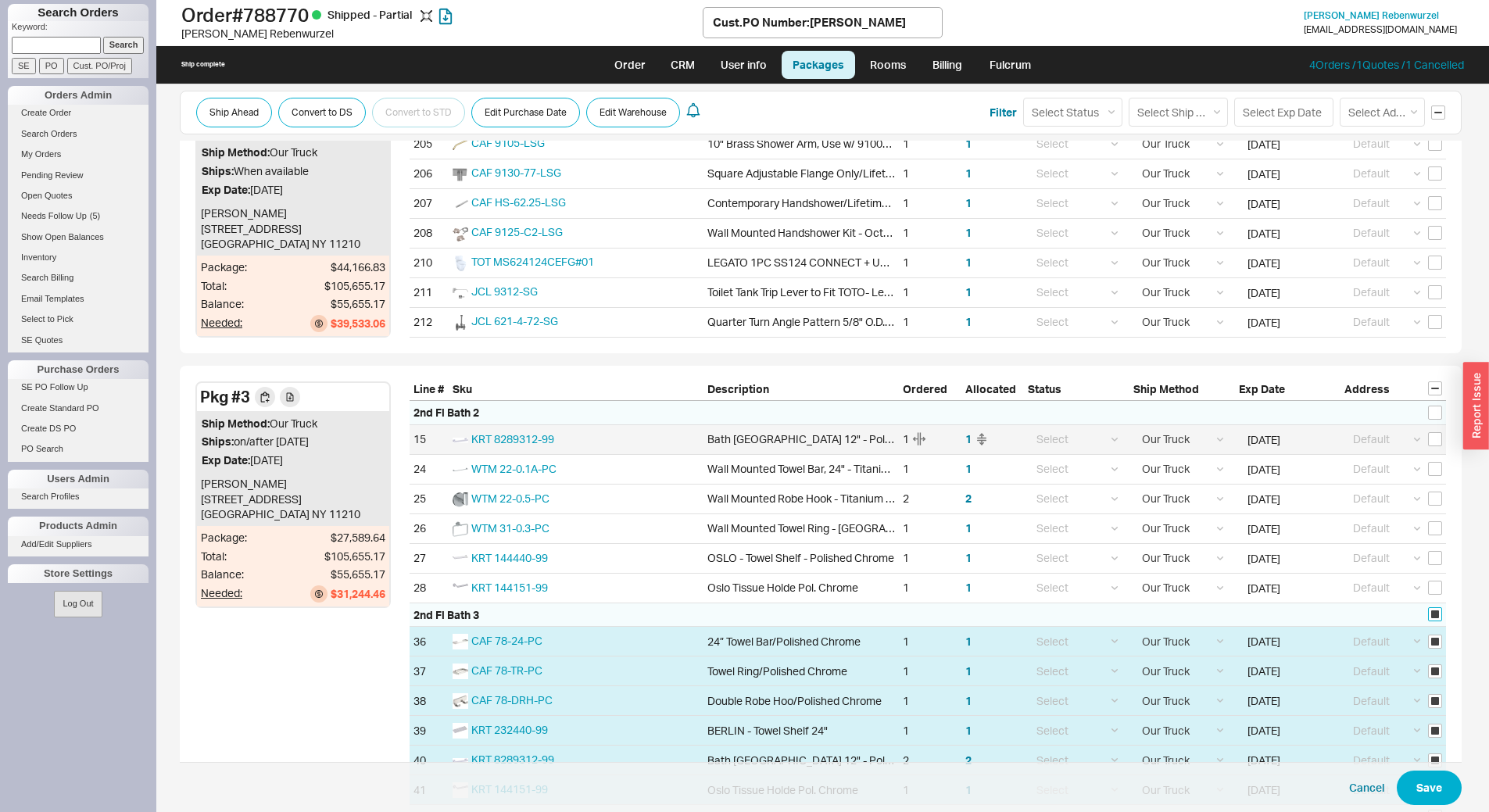
scroll to position [3048, 0]
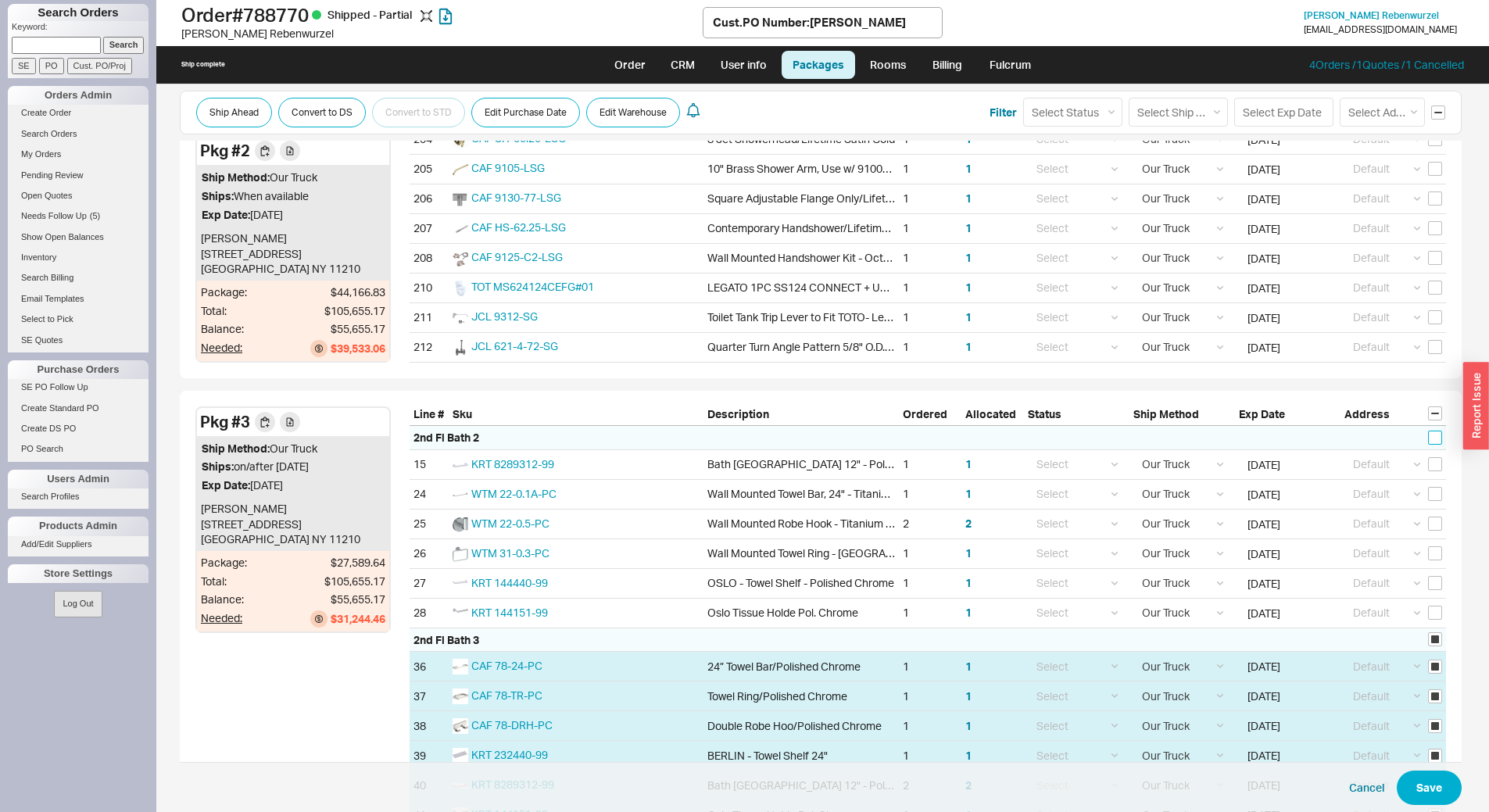
click at [1428, 434] on input "checkbox" at bounding box center [1435, 437] width 14 height 14
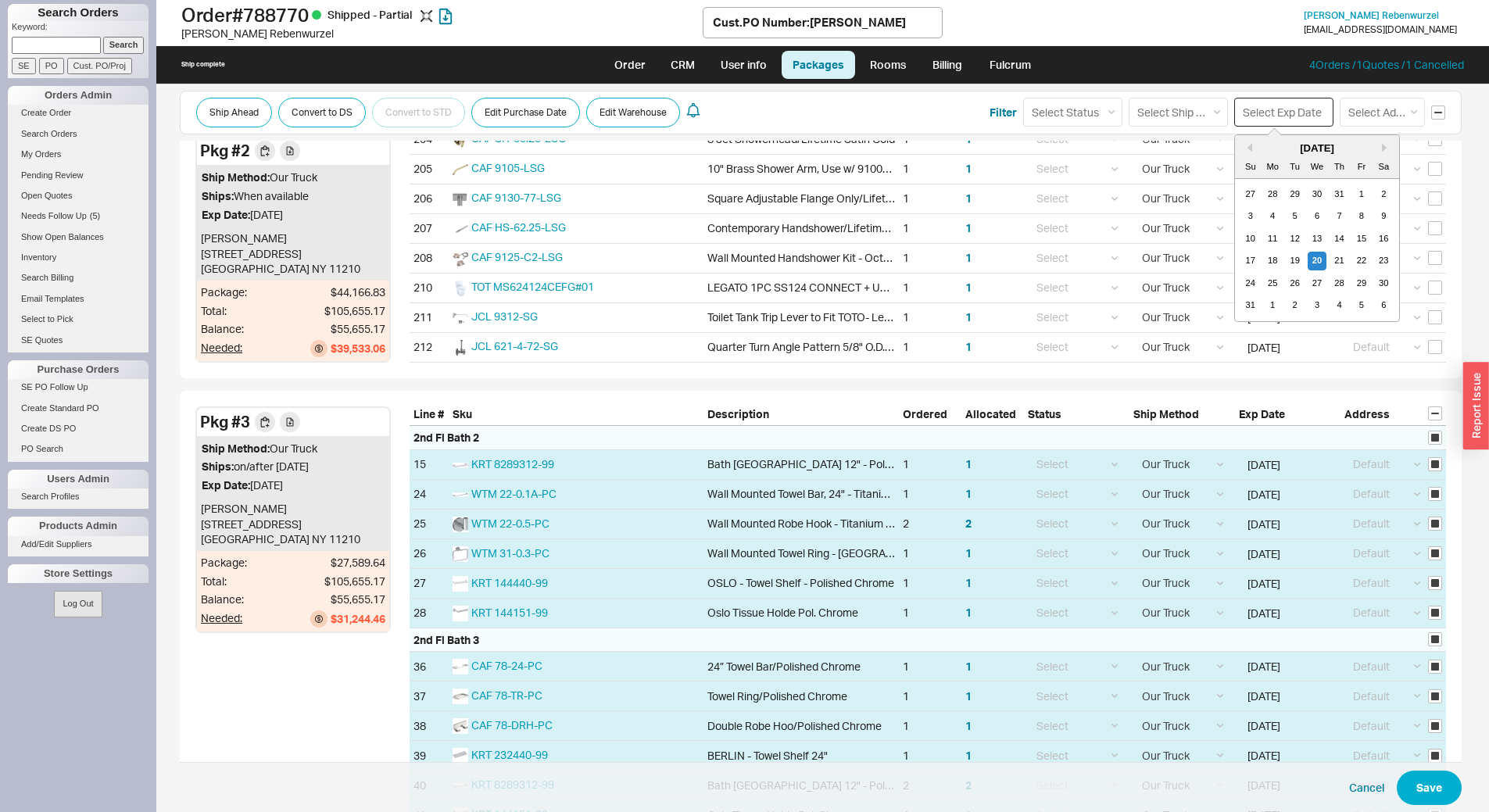
click at [1275, 115] on input at bounding box center [1283, 112] width 99 height 29
click at [1373, 144] on div "August 2025" at bounding box center [1317, 149] width 165 height 15
click at [1382, 150] on button "Next month" at bounding box center [1386, 148] width 10 height 10
click at [1317, 238] on div "17" at bounding box center [1317, 238] width 18 height 18
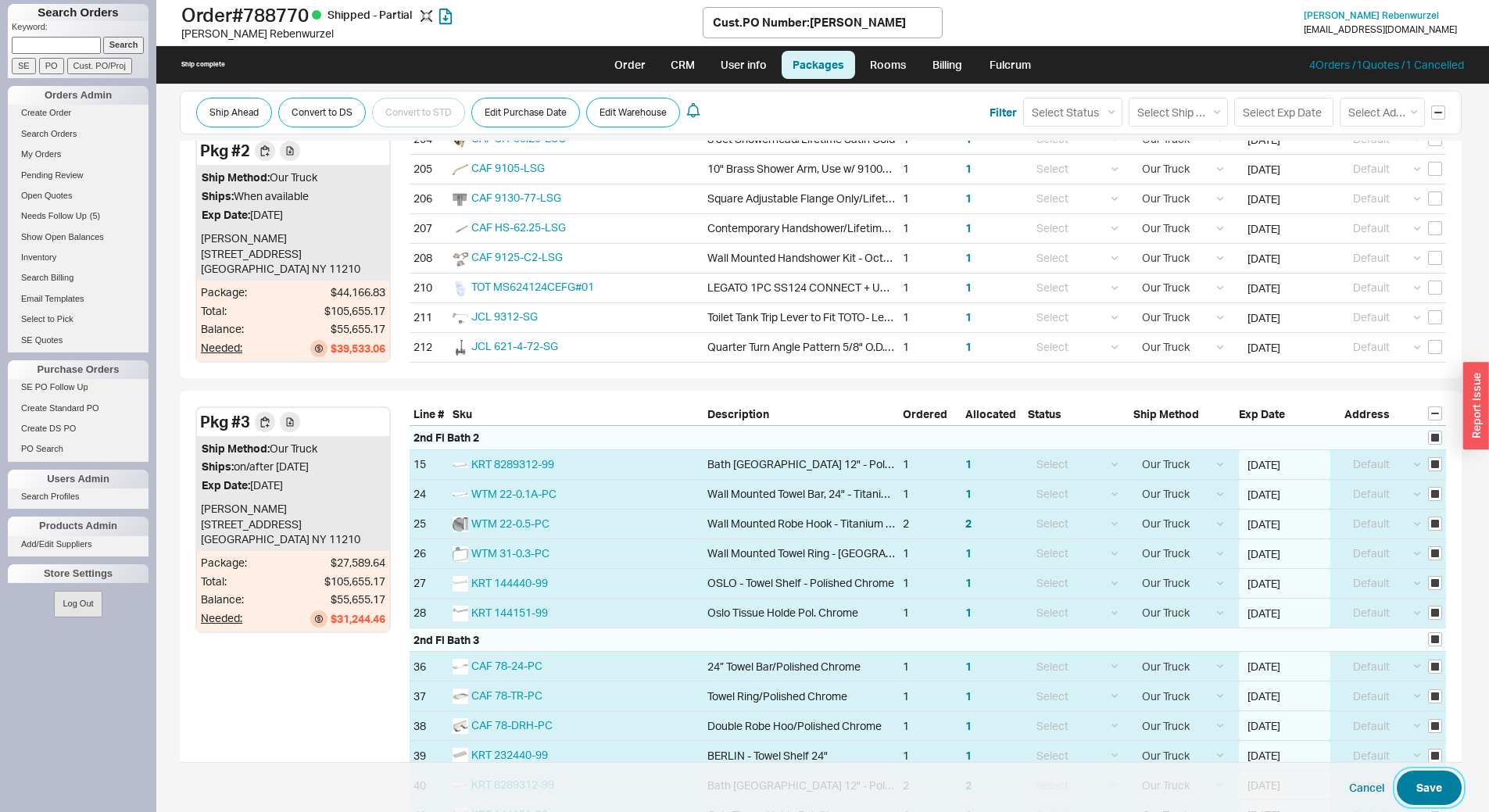
click at [1421, 776] on button "Save" at bounding box center [1429, 787] width 65 height 34
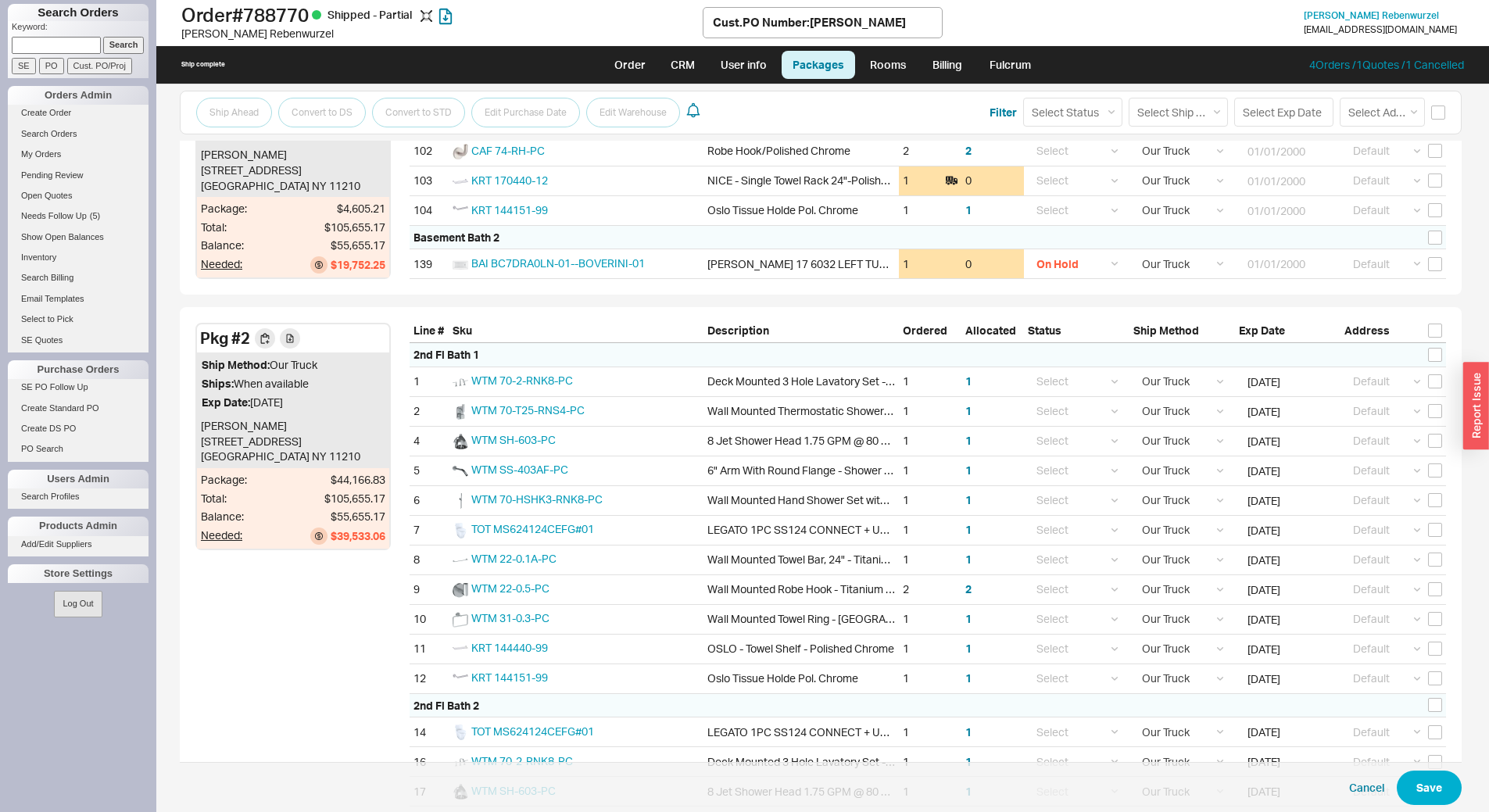
scroll to position [625, 0]
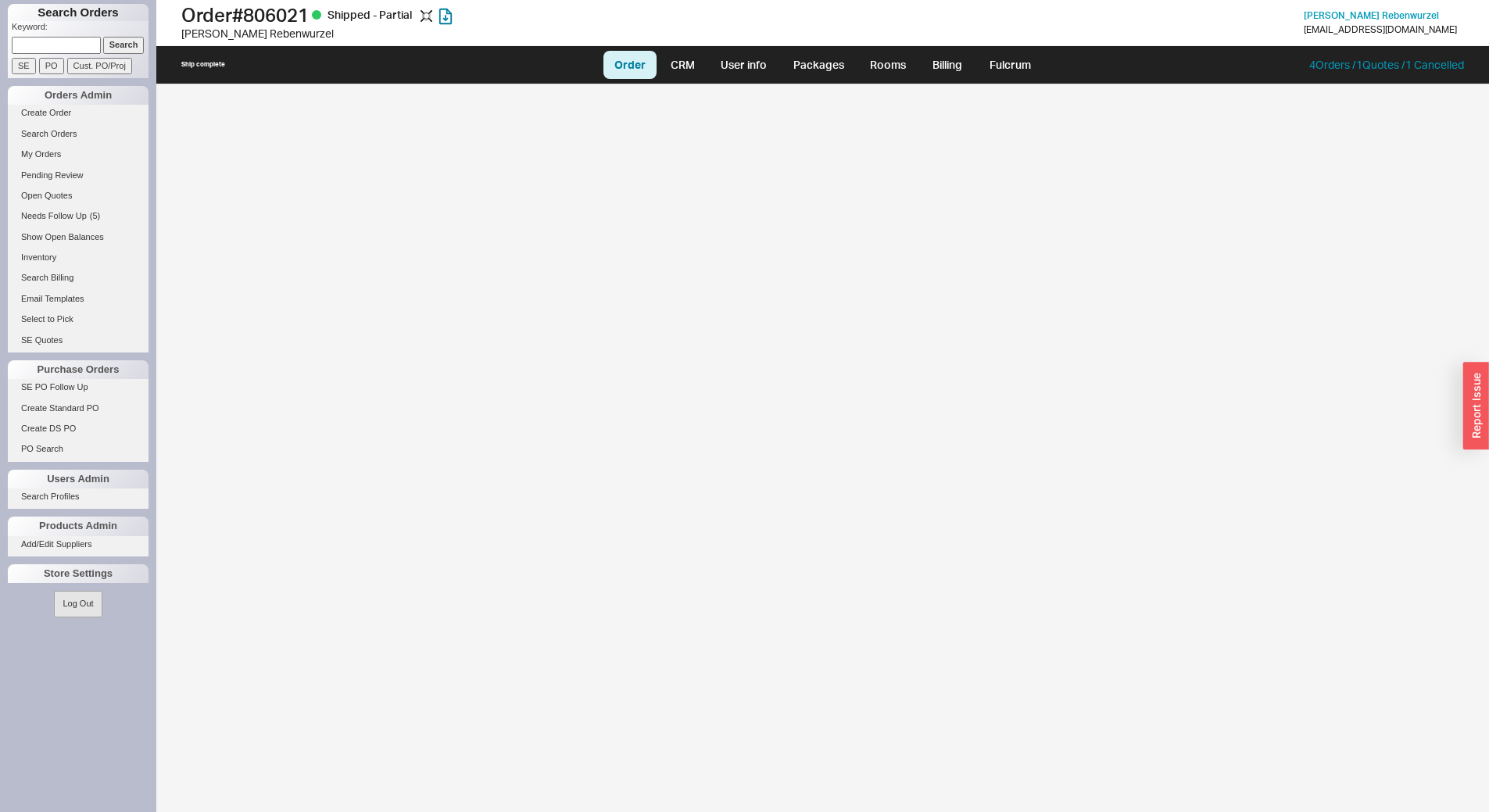
select select "LOW"
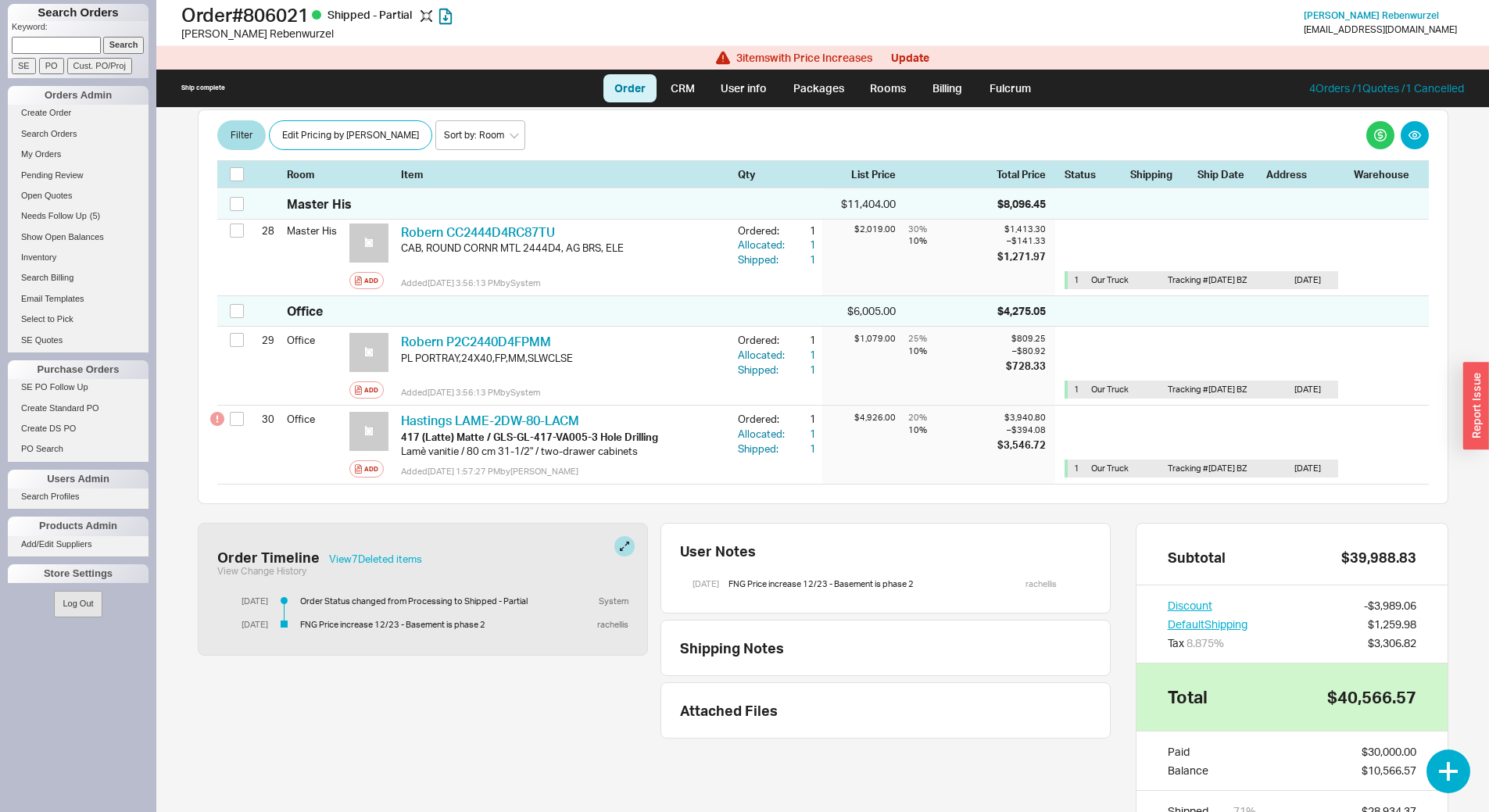
scroll to position [2842, 0]
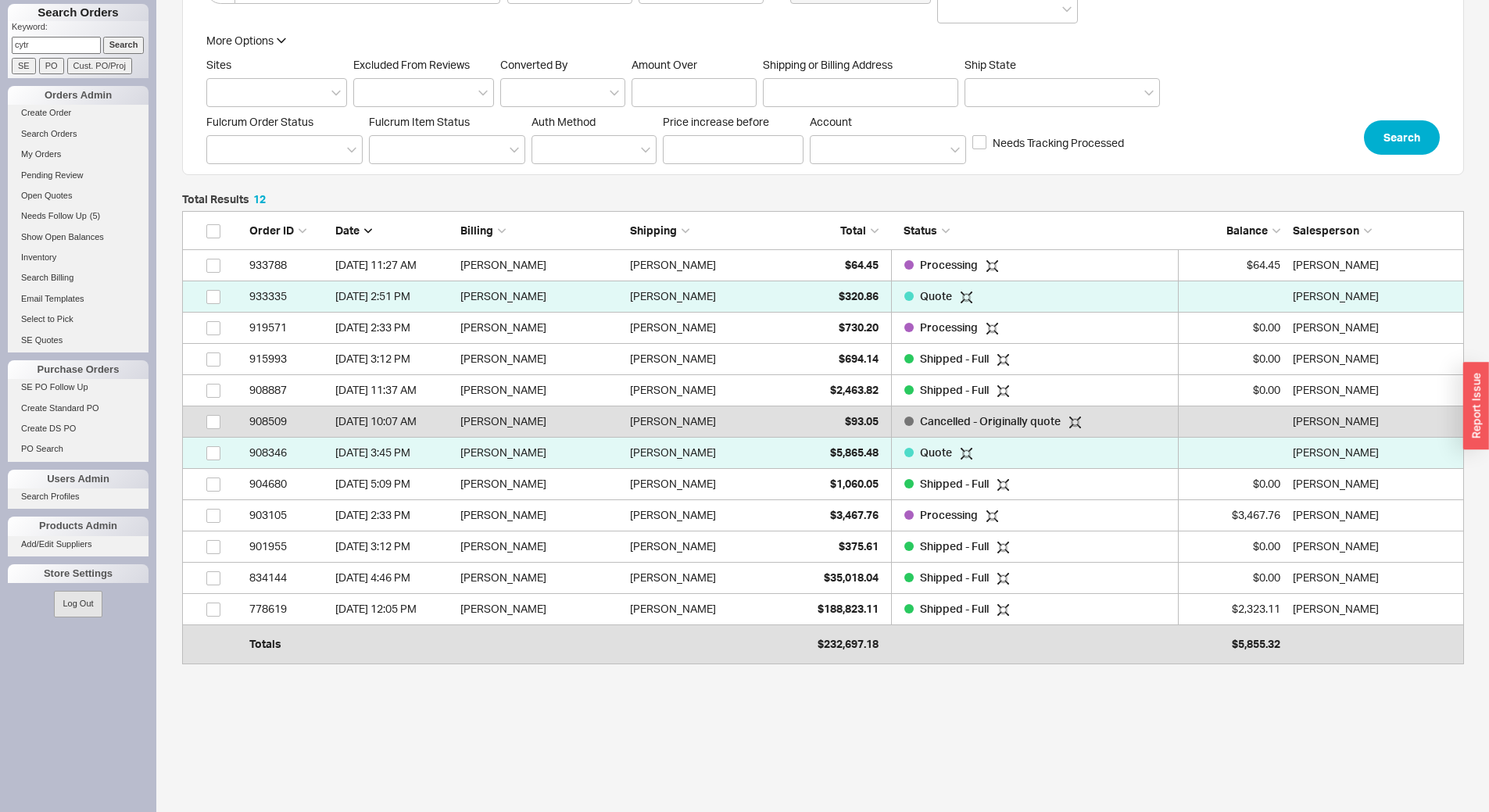
scroll to position [434, 1270]
